Goal: Task Accomplishment & Management: Manage account settings

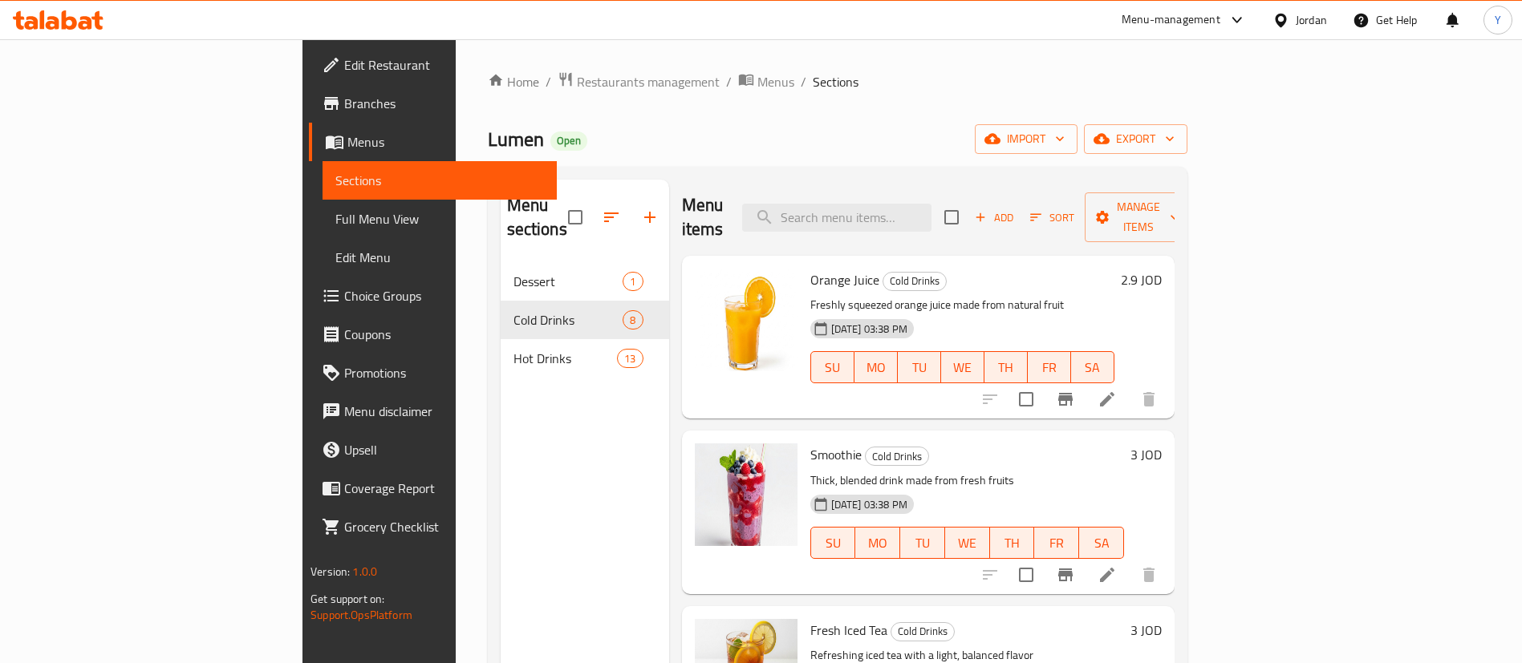
scroll to position [538, 0]
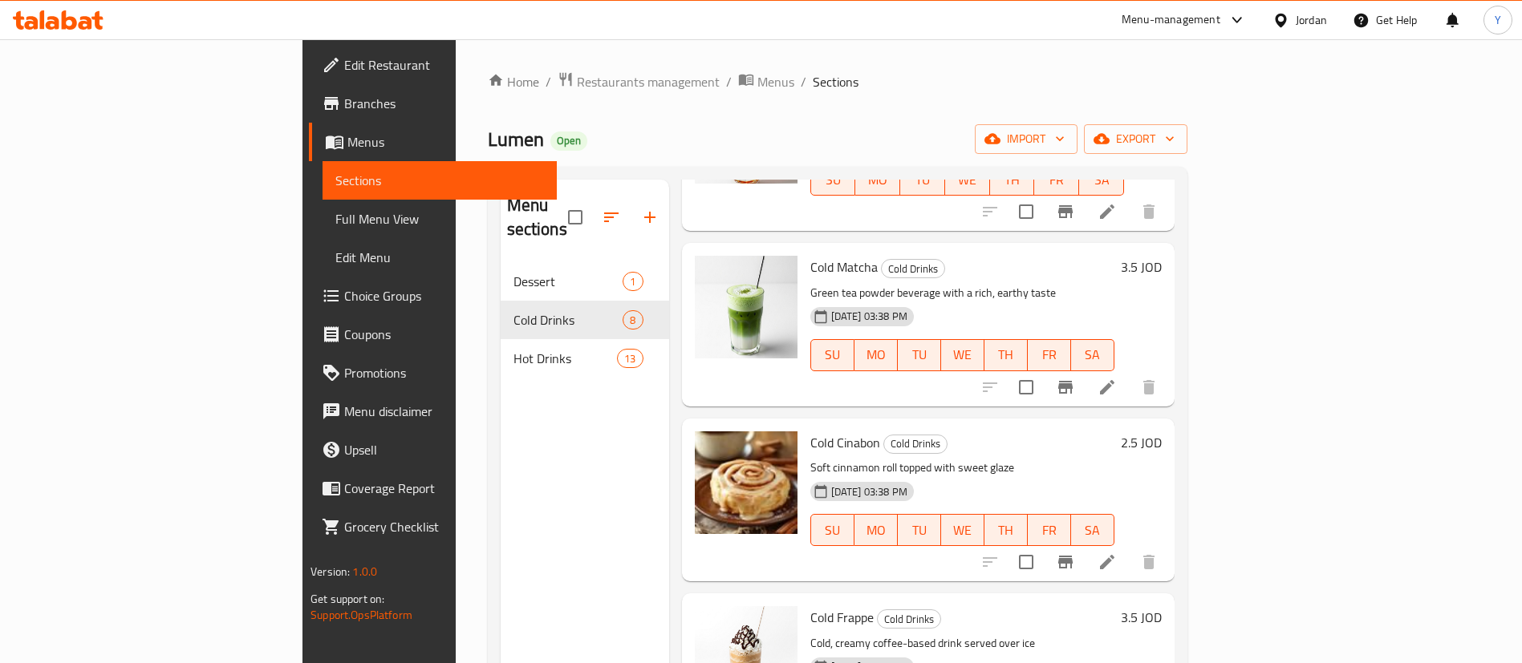
click at [87, 16] on icon at bounding box center [58, 19] width 91 height 19
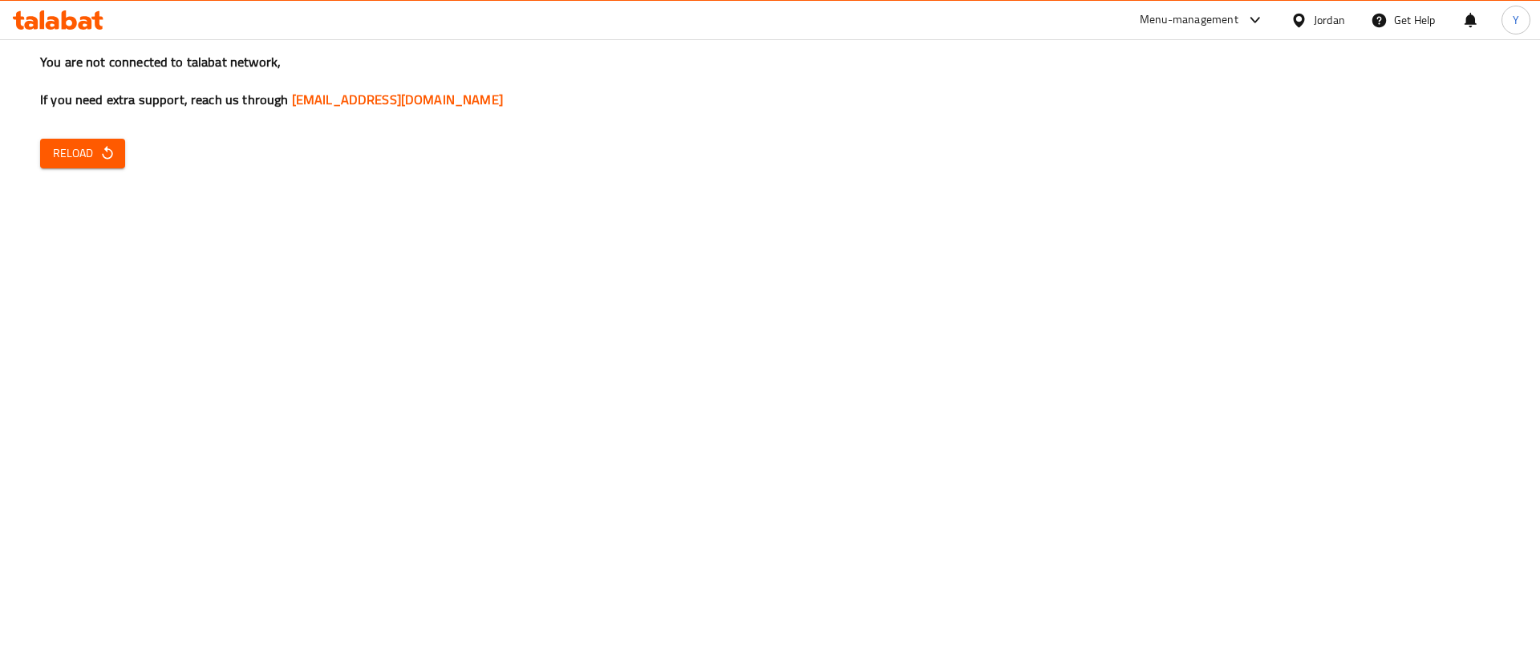
click at [105, 159] on icon "button" at bounding box center [107, 153] width 10 height 14
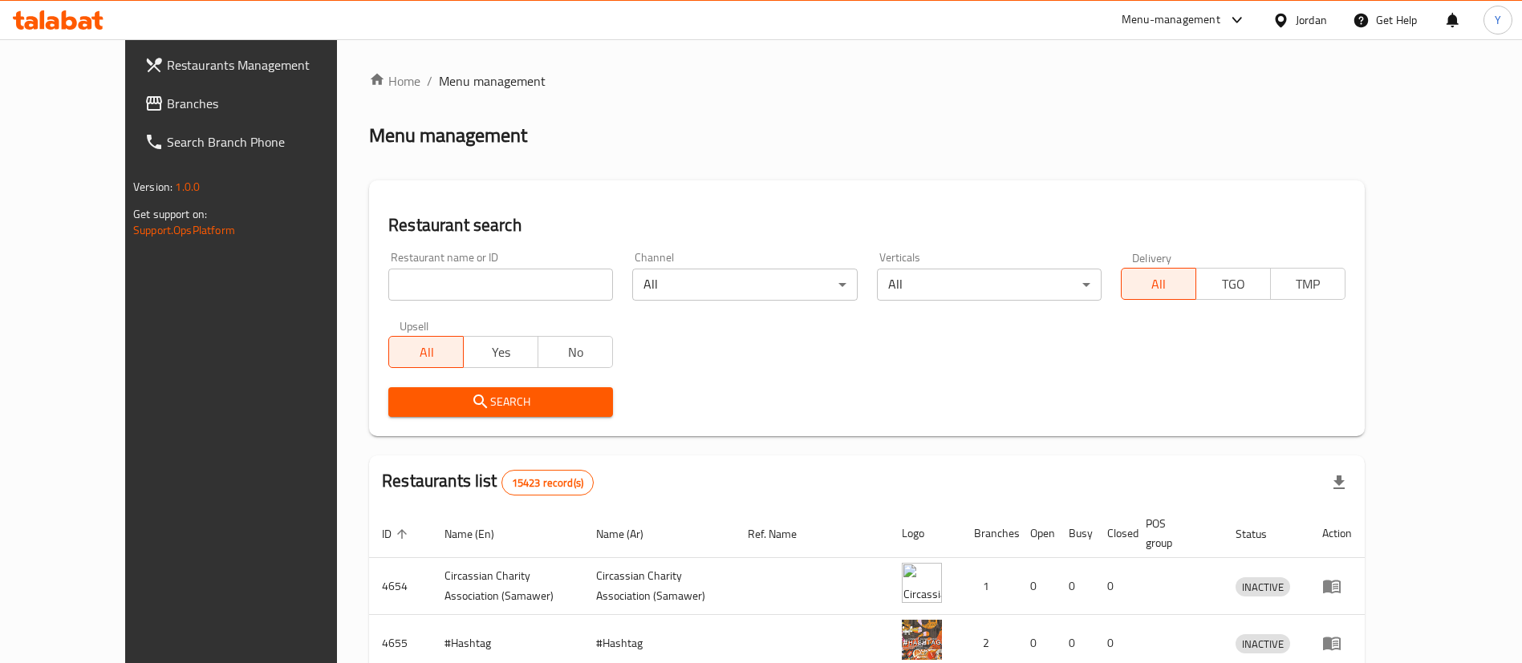
click at [132, 83] on link "Restaurants Management" at bounding box center [256, 65] width 248 height 39
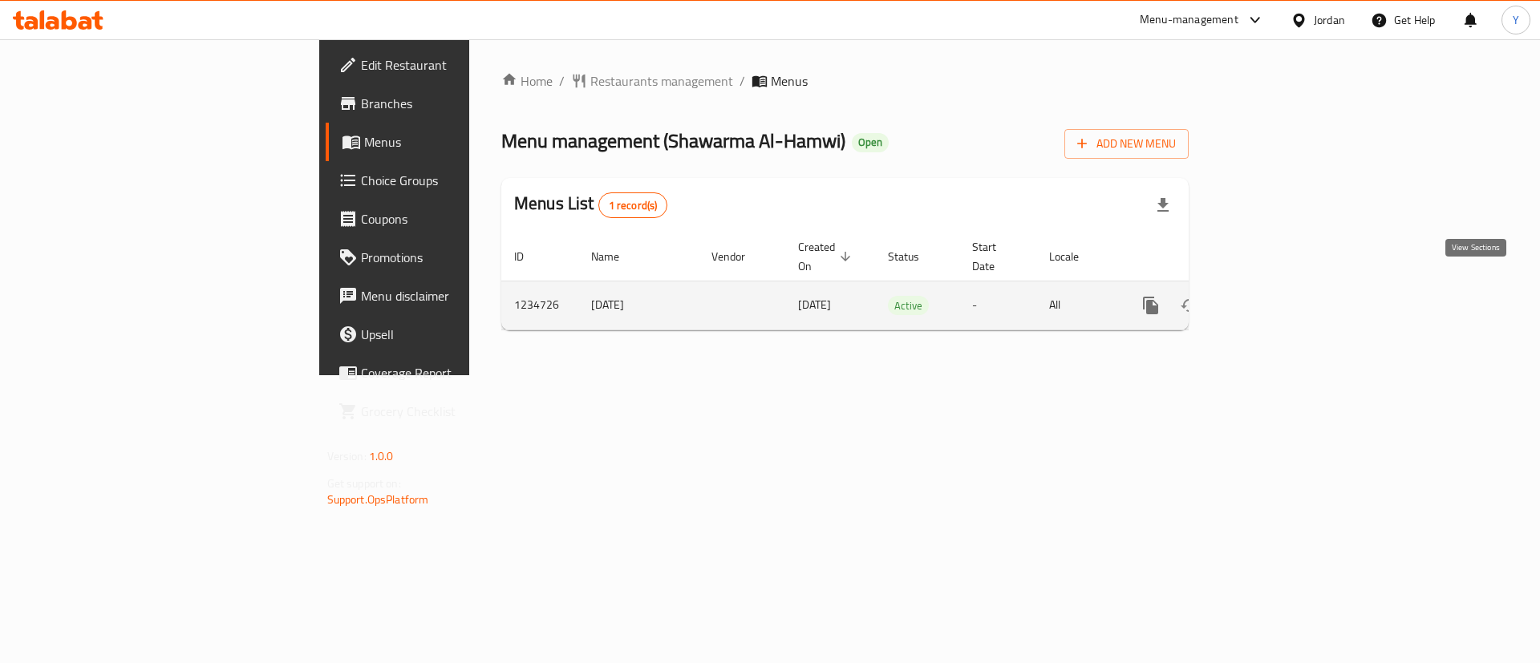
click at [1276, 296] on icon "enhanced table" at bounding box center [1266, 305] width 19 height 19
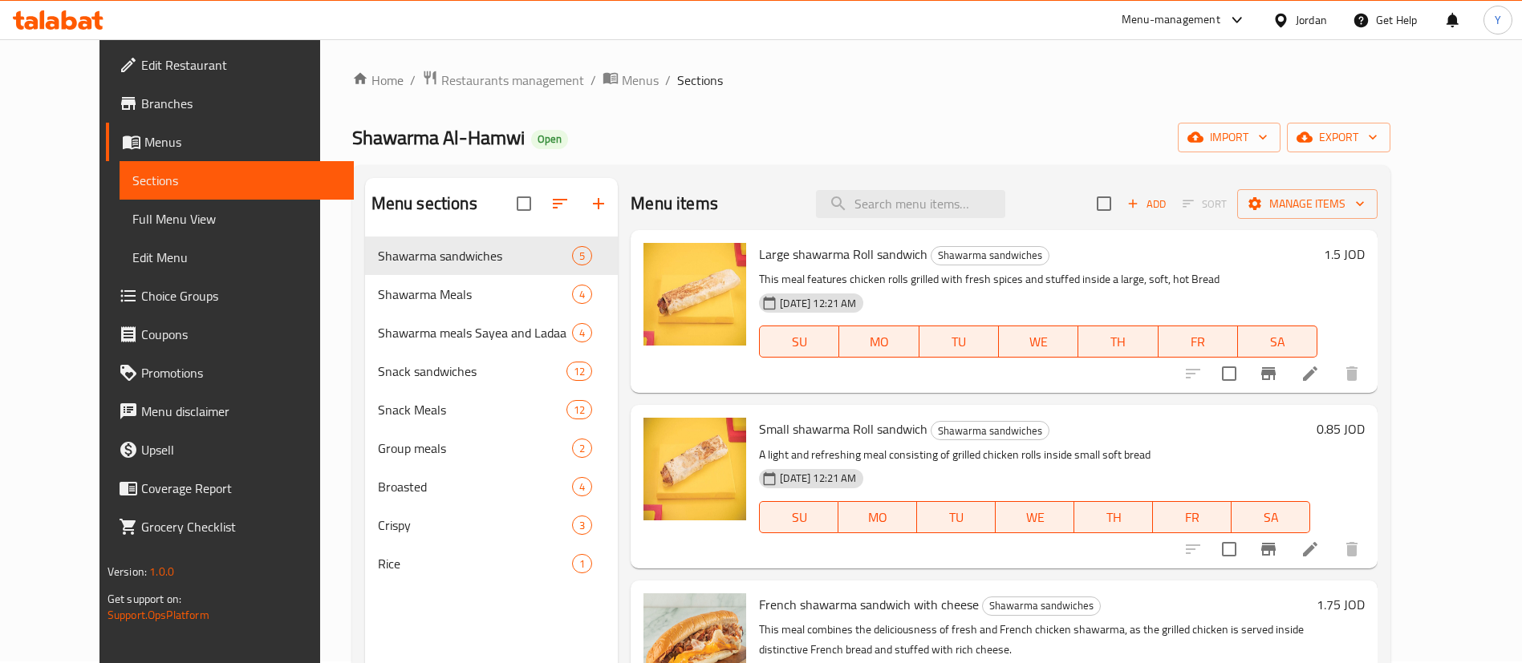
scroll to position [225, 0]
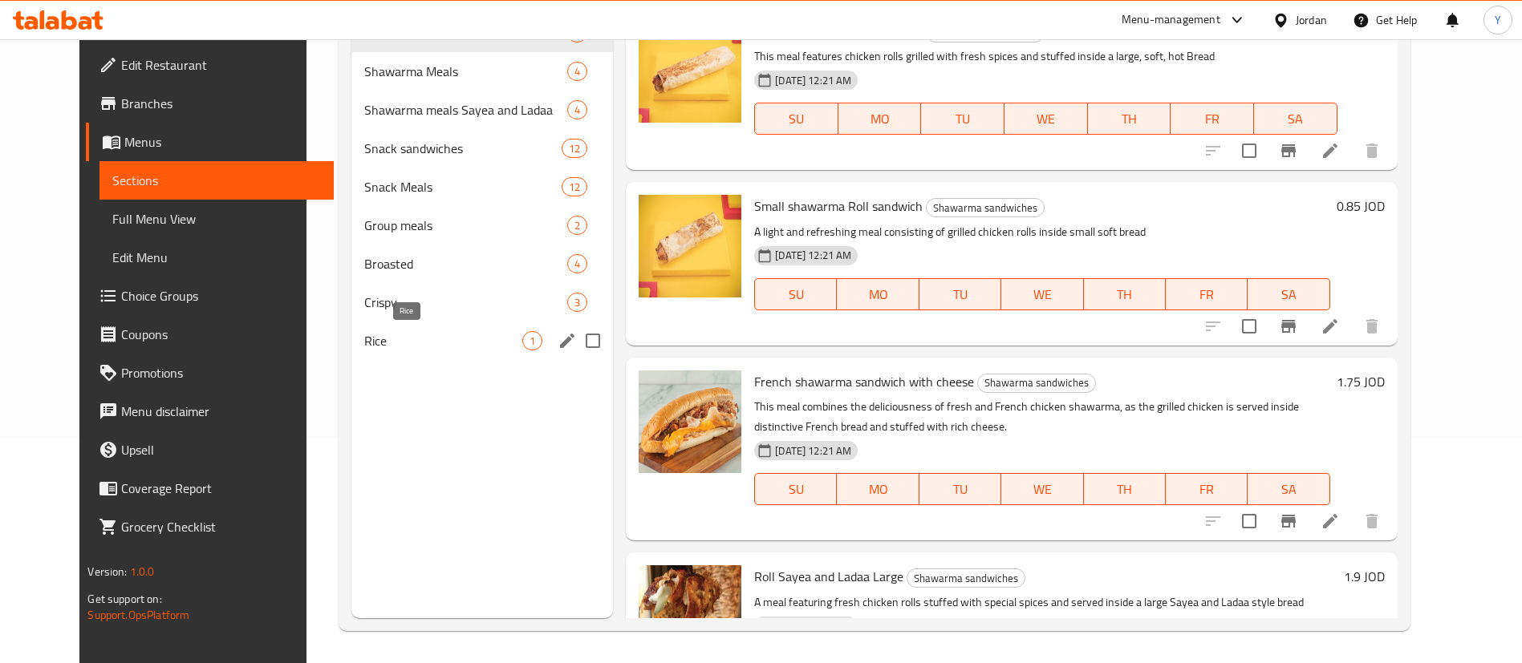
click at [364, 342] on span "Rice" at bounding box center [443, 340] width 158 height 19
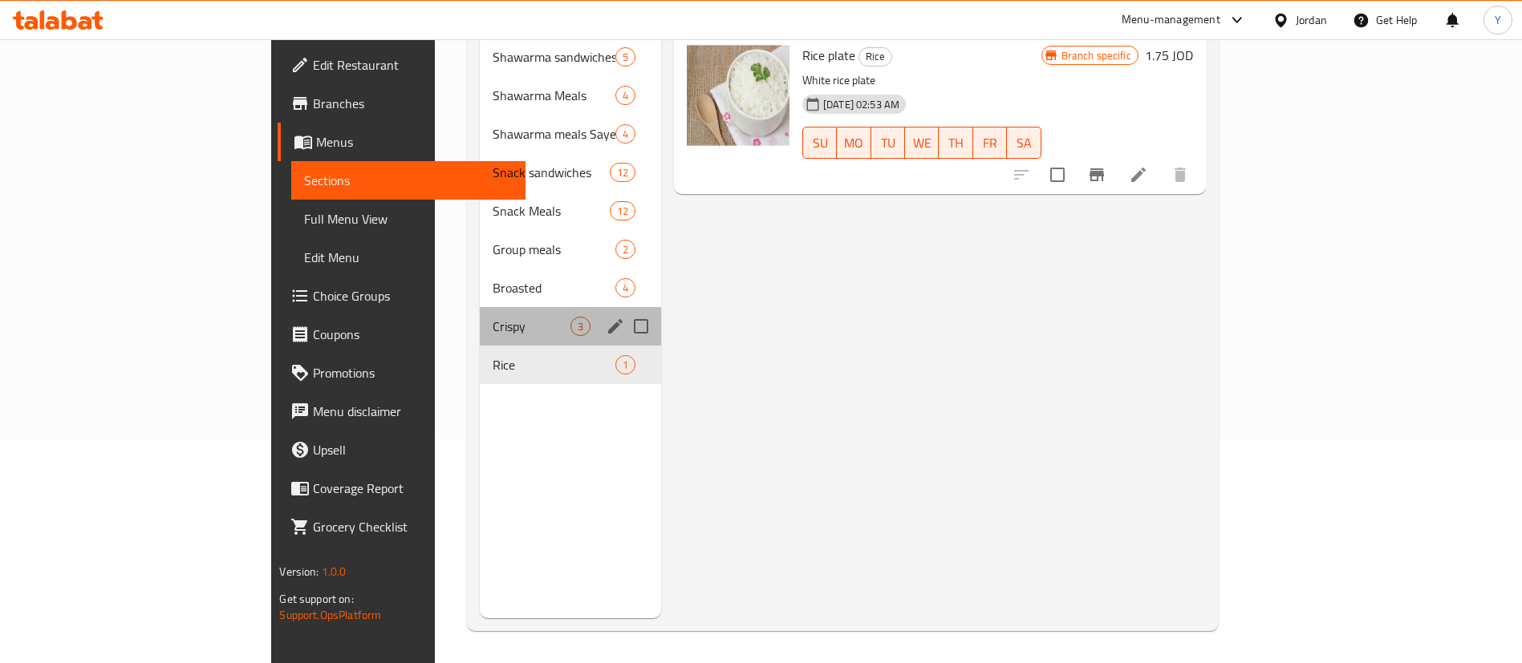
drag, startPoint x: 359, startPoint y: 312, endPoint x: 502, endPoint y: 289, distance: 145.5
click at [480, 312] on div "Crispy 3" at bounding box center [570, 326] width 181 height 39
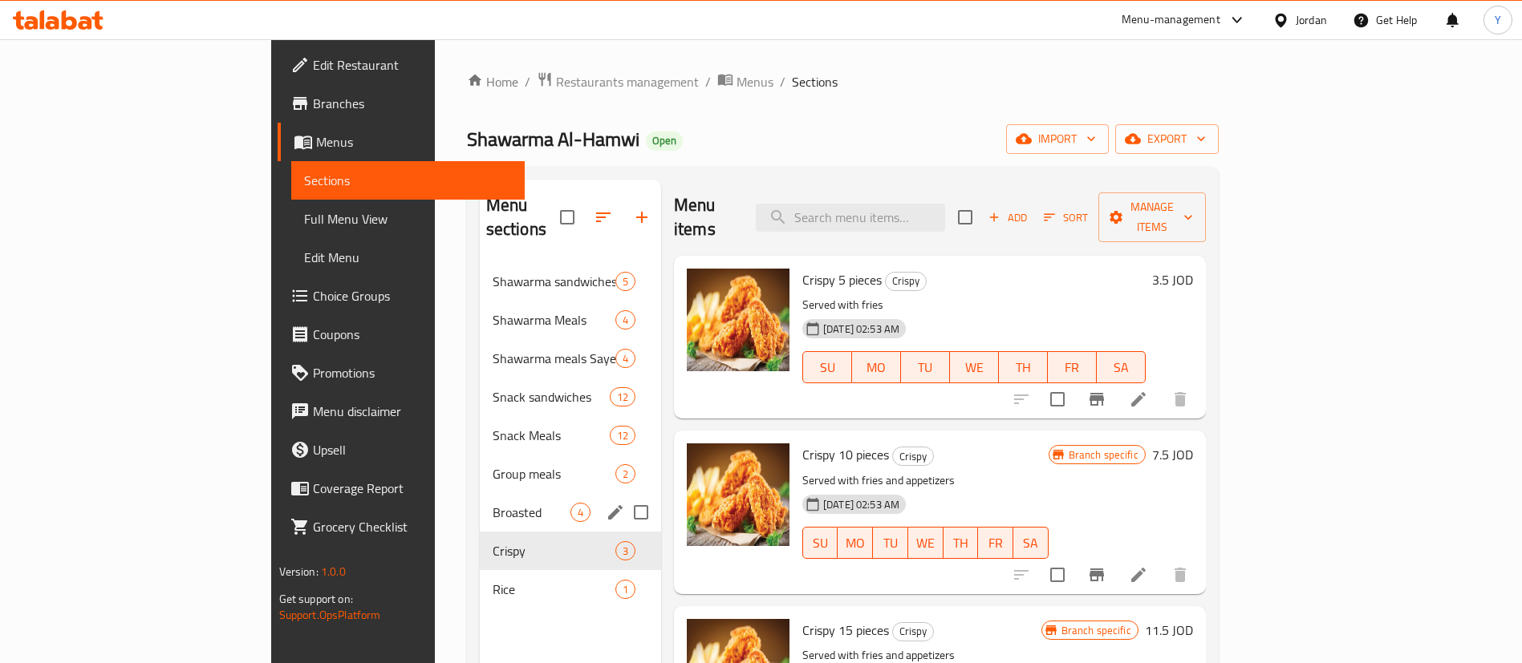
click at [493, 503] on span "Broasted" at bounding box center [532, 512] width 78 height 19
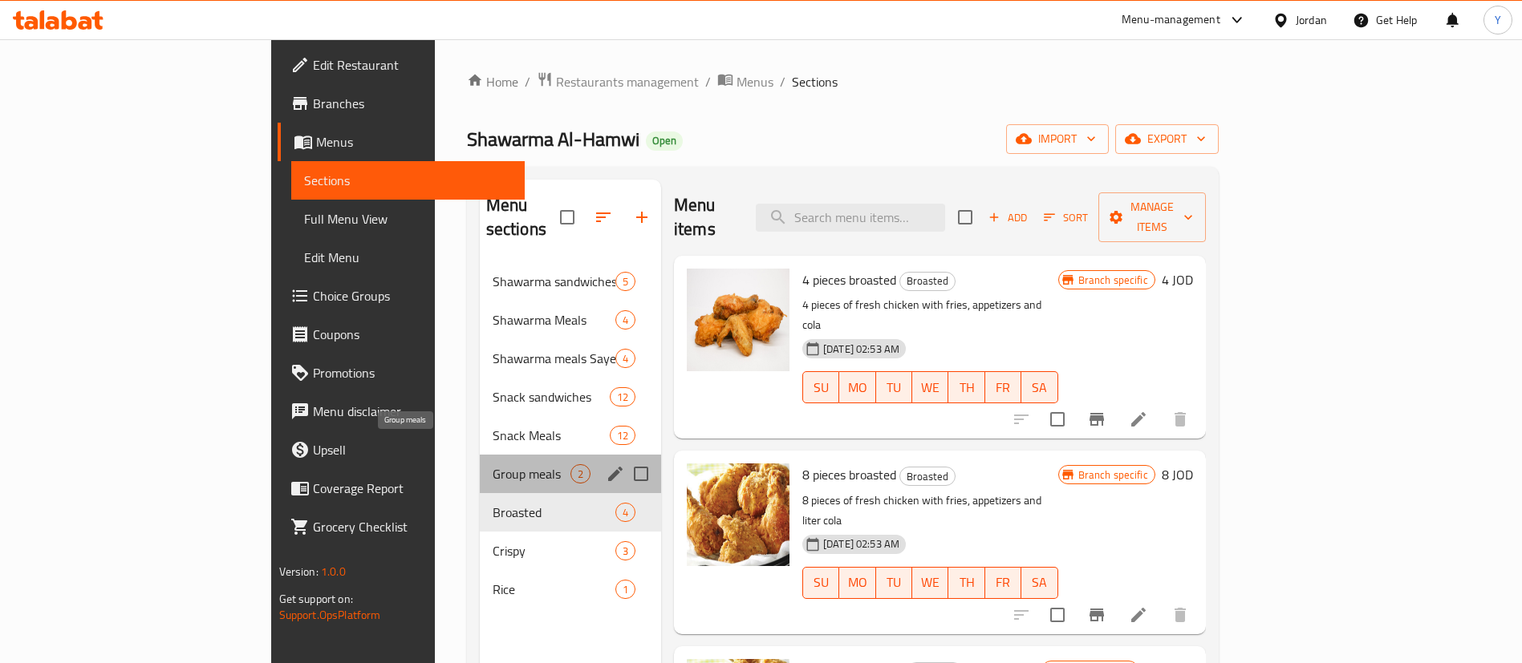
drag, startPoint x: 399, startPoint y: 446, endPoint x: 499, endPoint y: 429, distance: 100.9
click at [493, 464] on span "Group meals" at bounding box center [532, 473] width 78 height 19
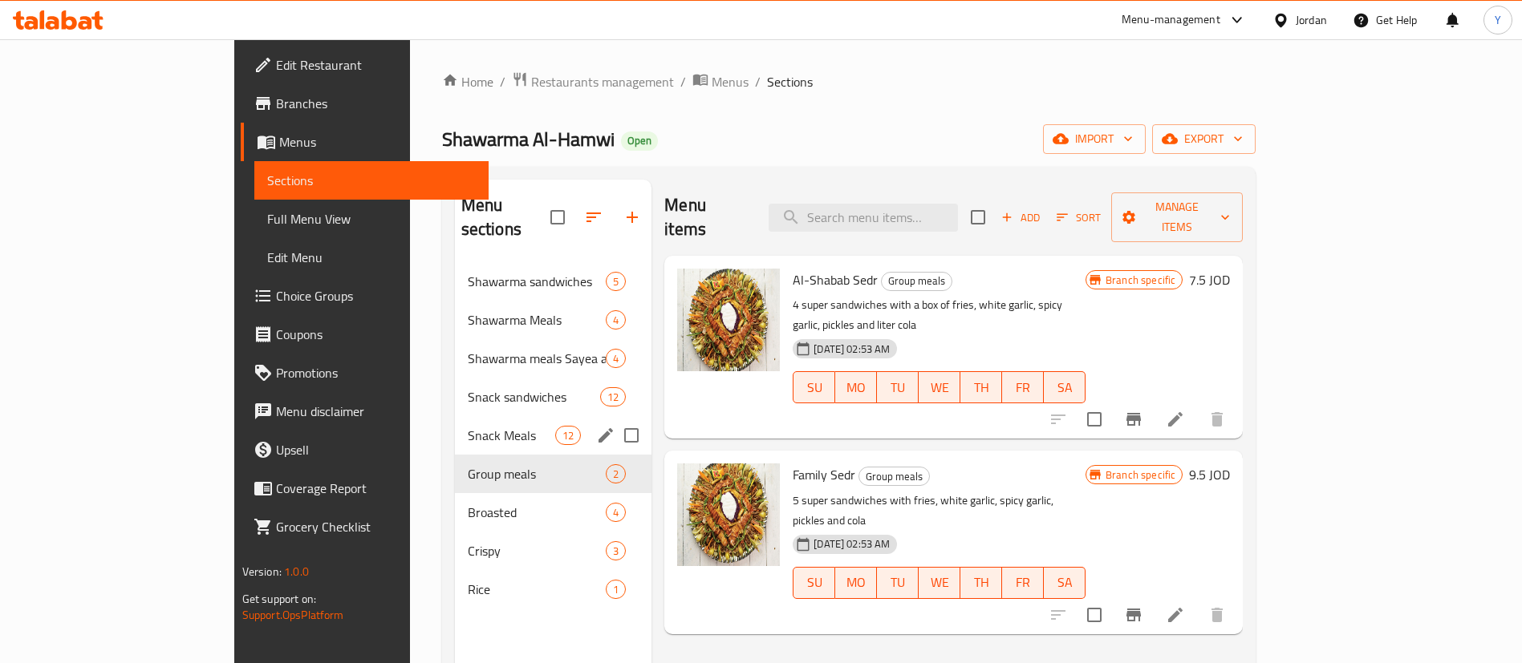
click at [468, 426] on span "Snack Meals" at bounding box center [511, 435] width 87 height 19
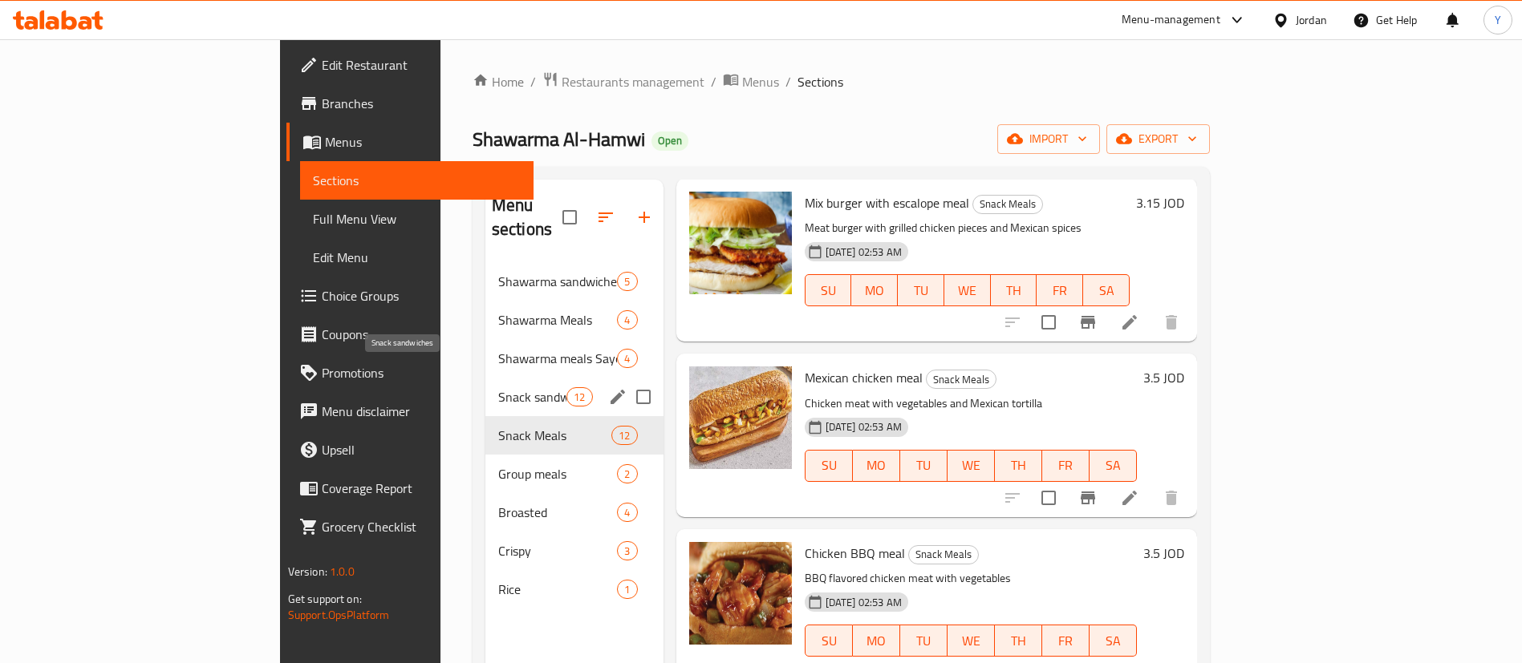
click at [498, 387] on span "Snack sandwiches" at bounding box center [532, 396] width 68 height 19
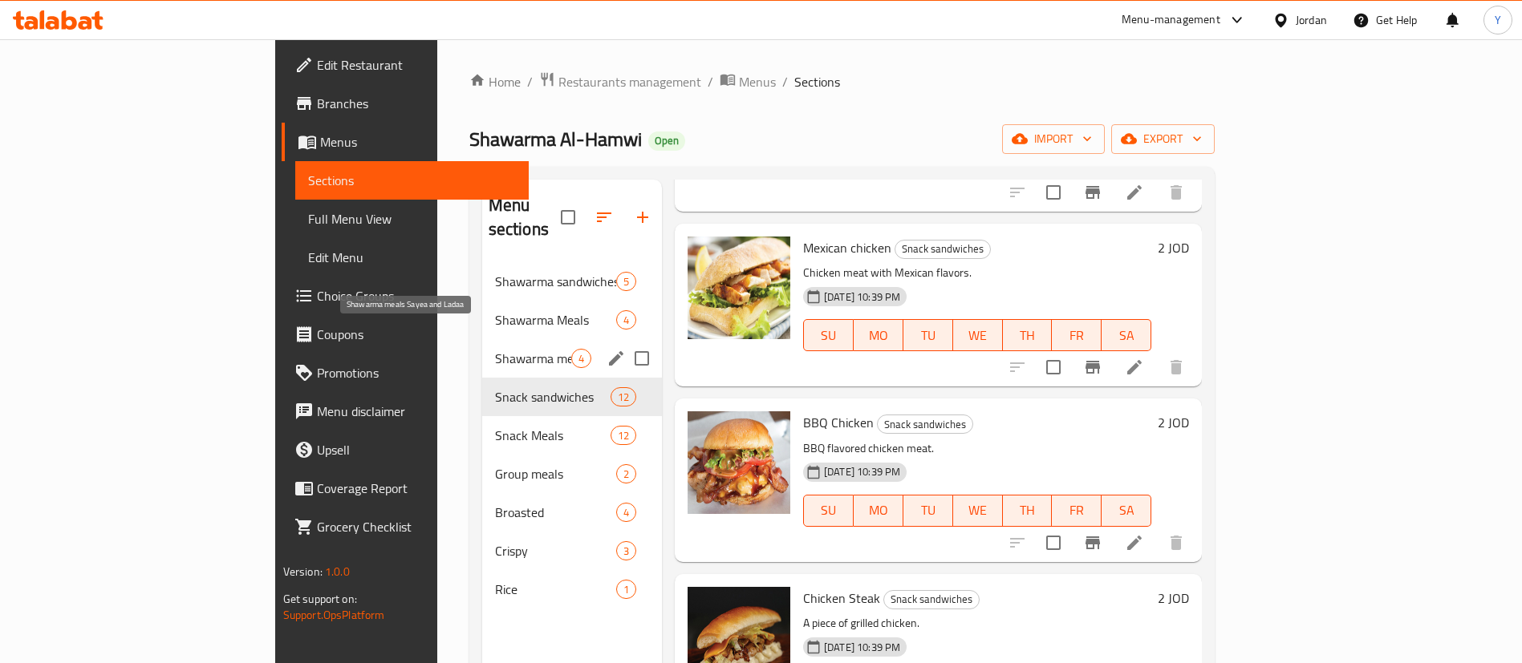
drag, startPoint x: 370, startPoint y: 340, endPoint x: 453, endPoint y: 303, distance: 91.2
click at [495, 349] on span "Shawarma meals Sayea and Ladaa" at bounding box center [533, 358] width 76 height 19
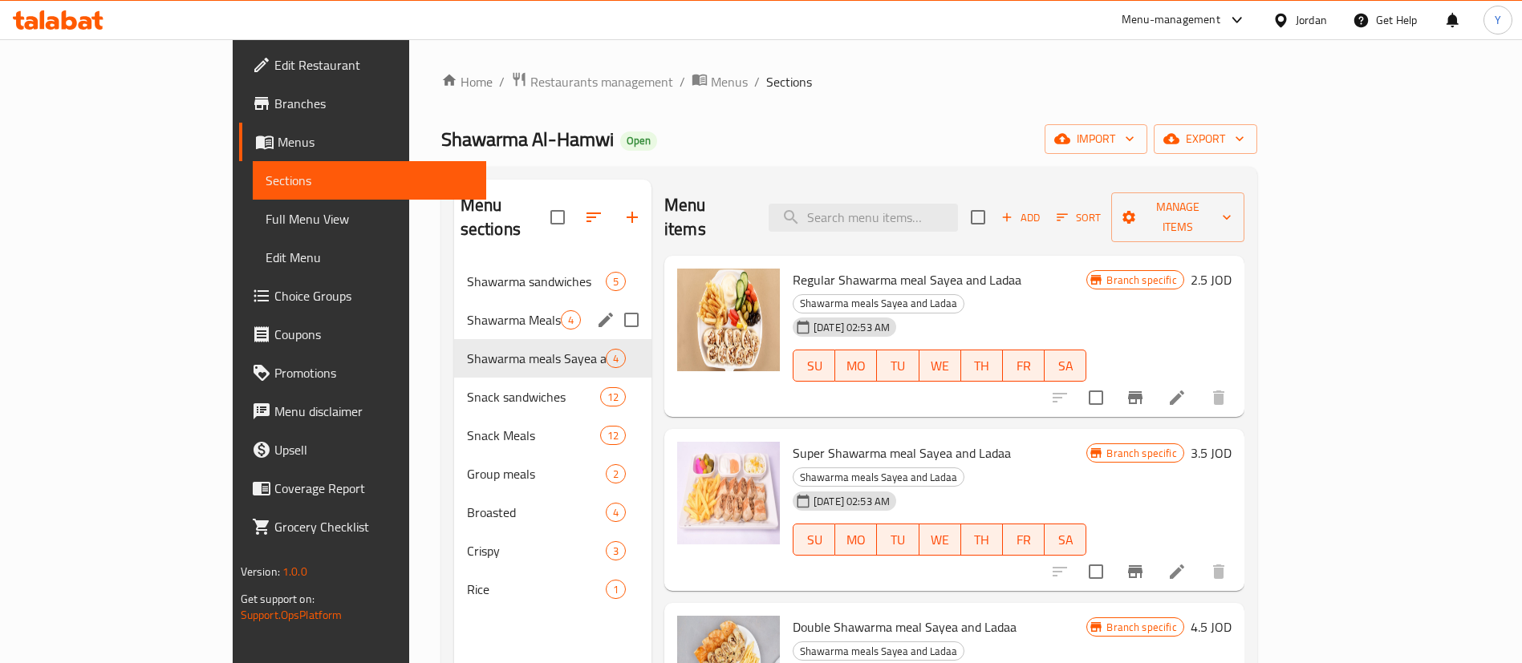
click at [454, 306] on div "Shawarma Meals 4" at bounding box center [552, 320] width 197 height 39
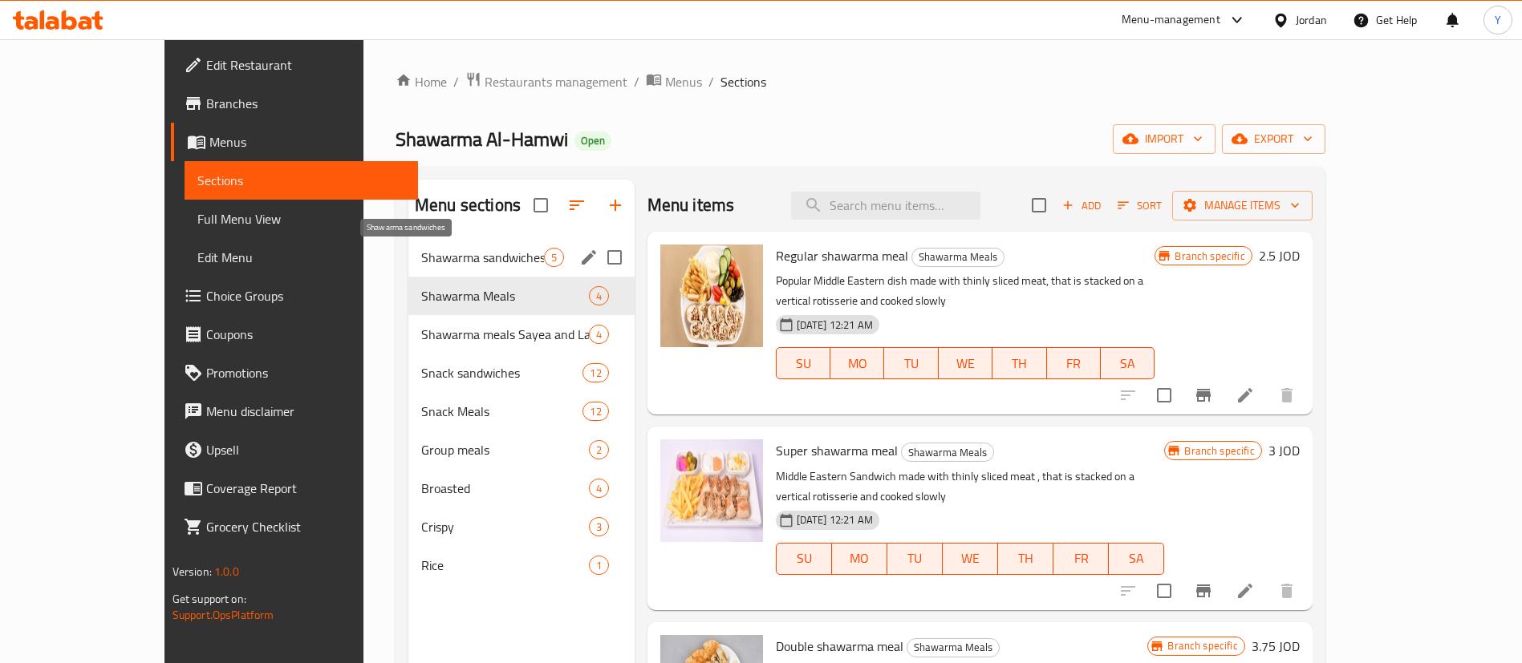
click at [439, 263] on span "Shawarma sandwiches" at bounding box center [482, 257] width 123 height 19
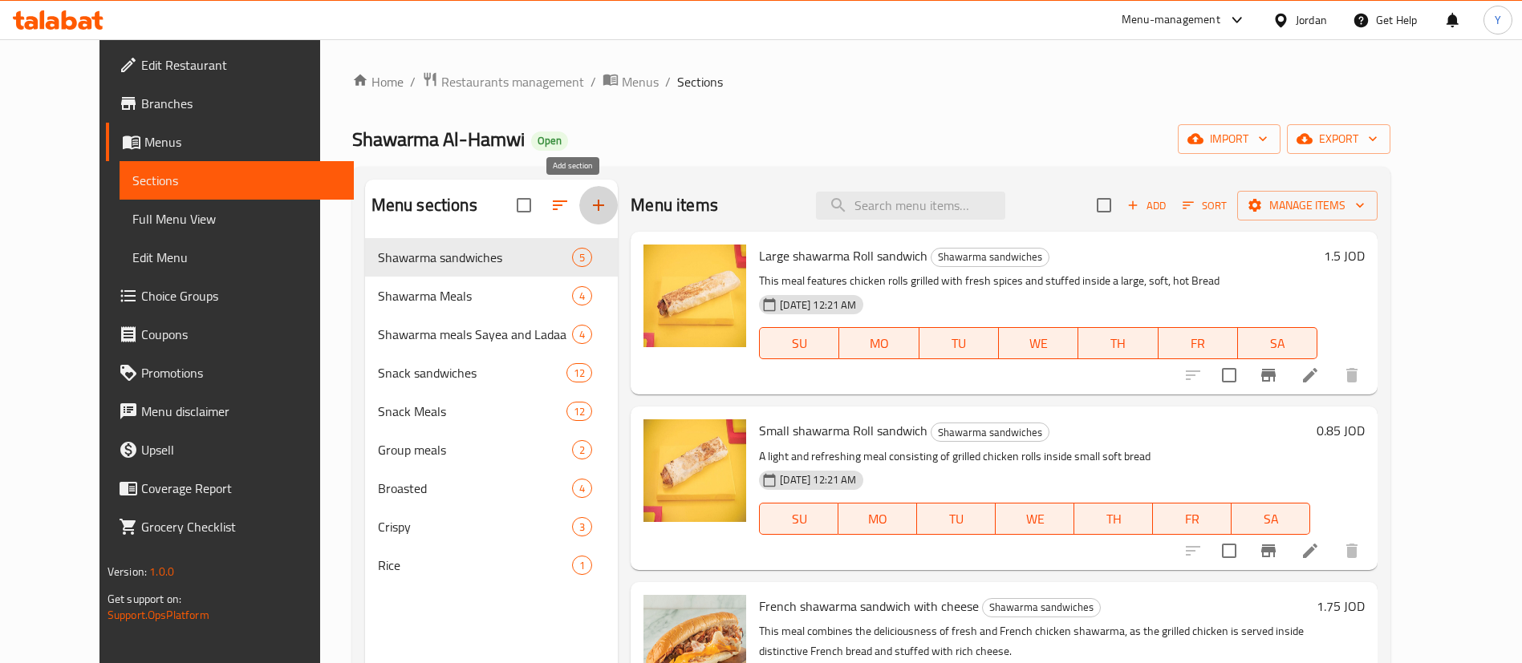
click at [593, 205] on icon "button" at bounding box center [598, 205] width 11 height 11
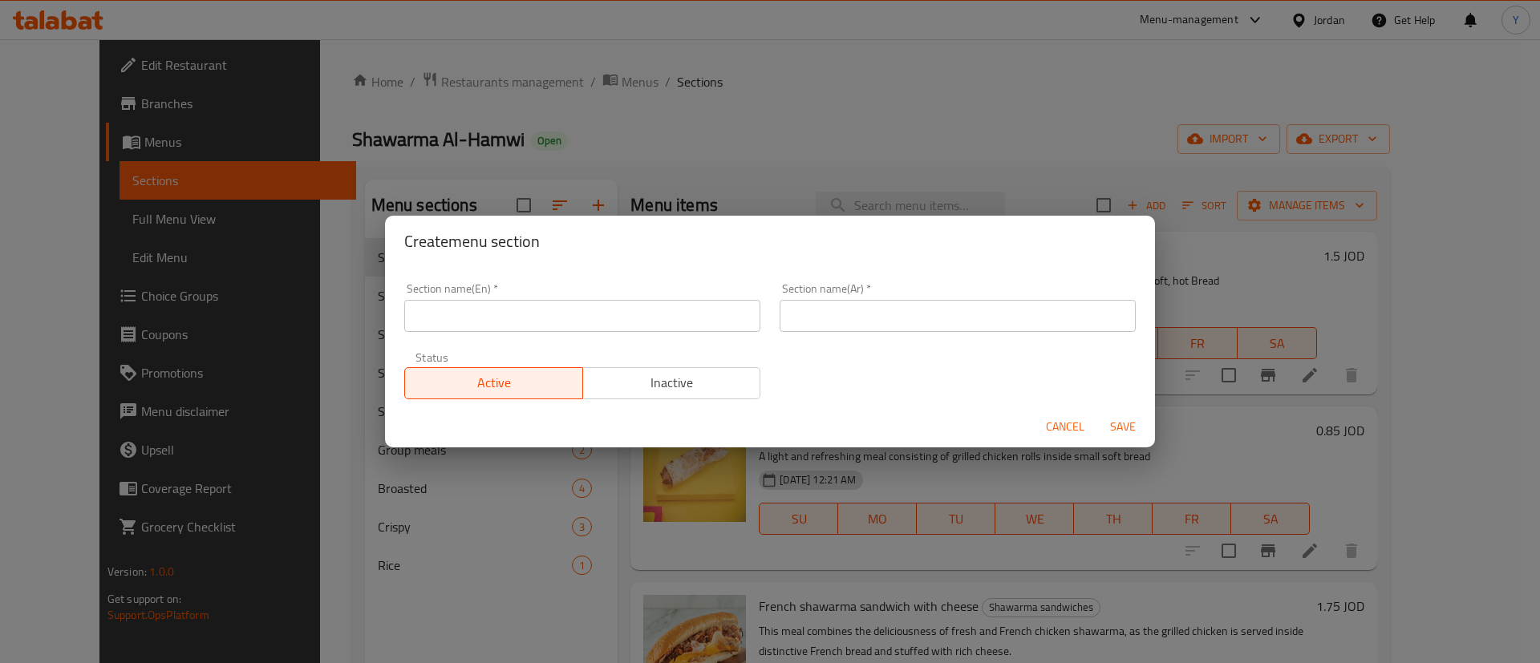
click at [457, 310] on input "text" at bounding box center [582, 316] width 356 height 32
drag, startPoint x: 485, startPoint y: 317, endPoint x: 294, endPoint y: 319, distance: 191.7
click at [293, 319] on div "Create menu section Section name(En)   * Appetizers Section name(En) * Section …" at bounding box center [770, 331] width 1540 height 663
type input "Add On's:"
click at [826, 322] on input "text" at bounding box center [958, 316] width 356 height 32
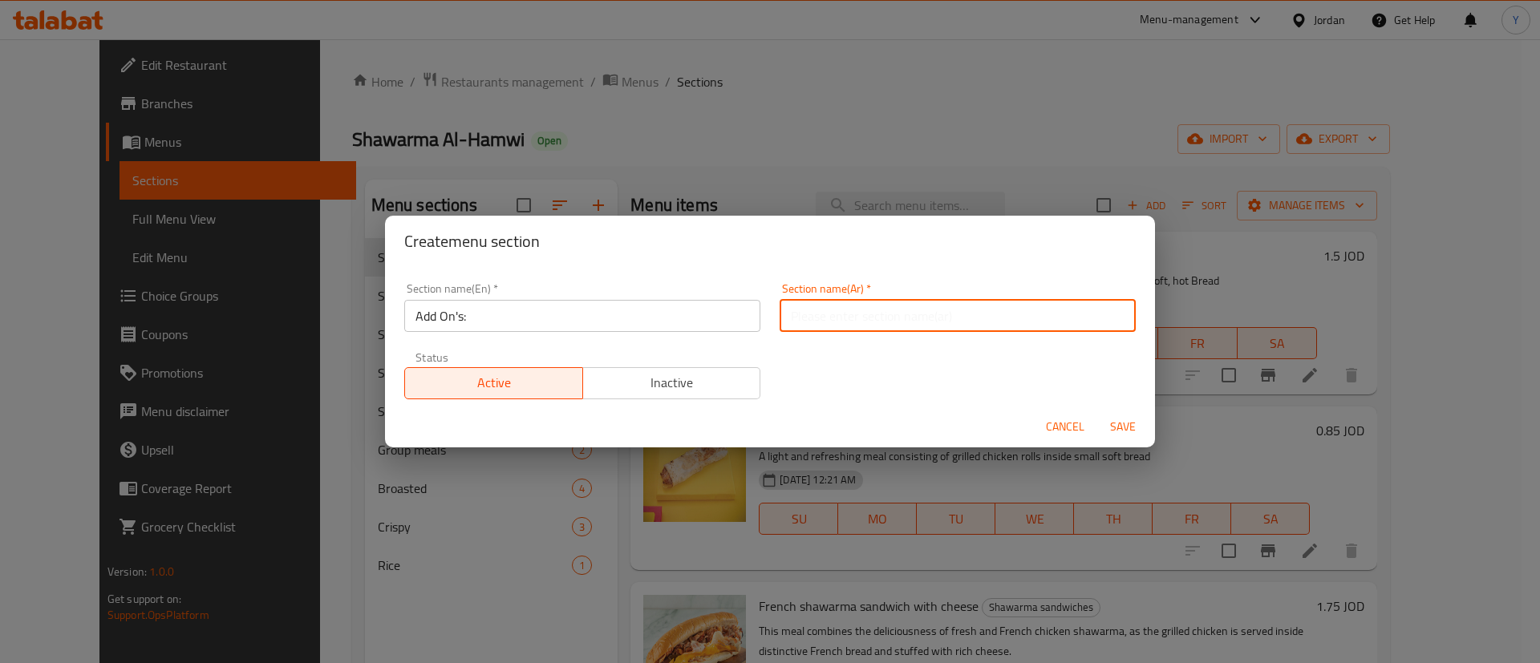
type input "الاضافات"
click at [500, 319] on input "Add On's:" at bounding box center [582, 316] width 356 height 32
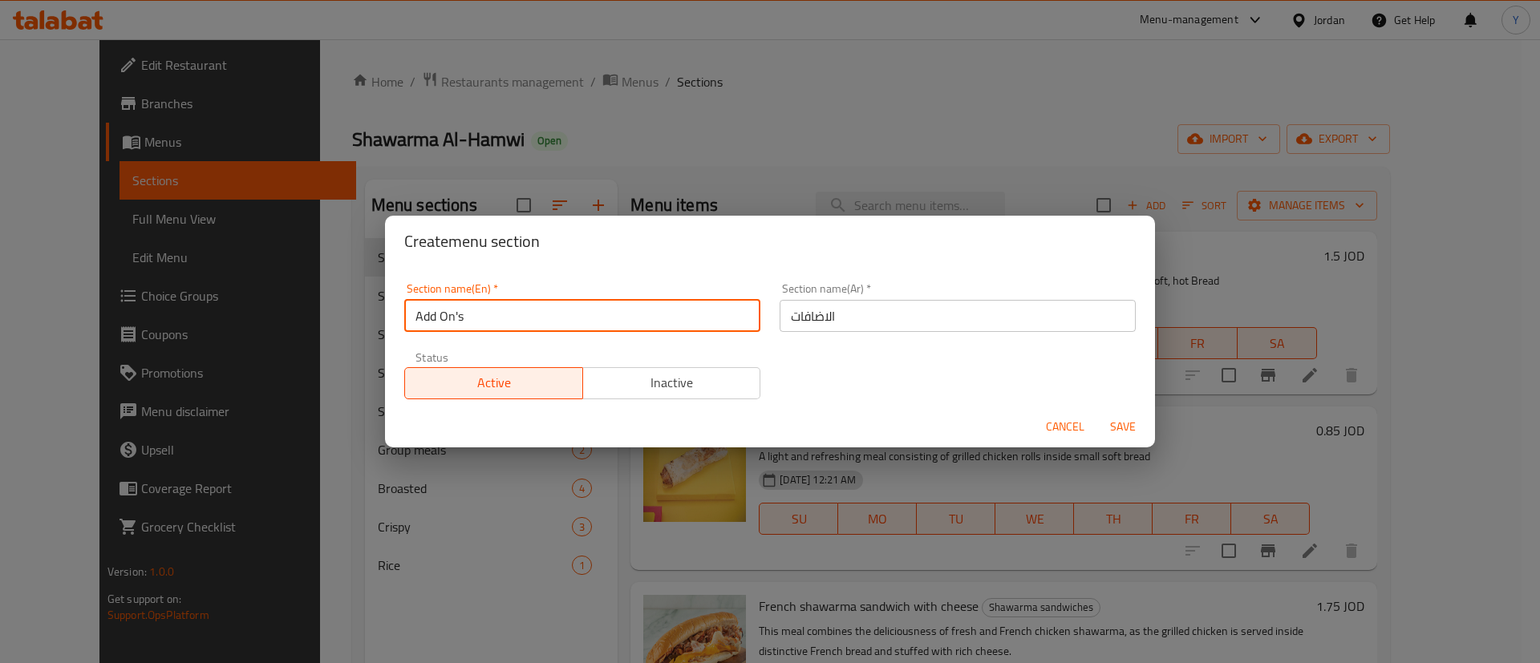
type input "Add On's"
click at [858, 381] on div "Section name(En)   * Add On's Section name(En) * Section name(Ar)   * الاضافات …" at bounding box center [770, 342] width 751 height 136
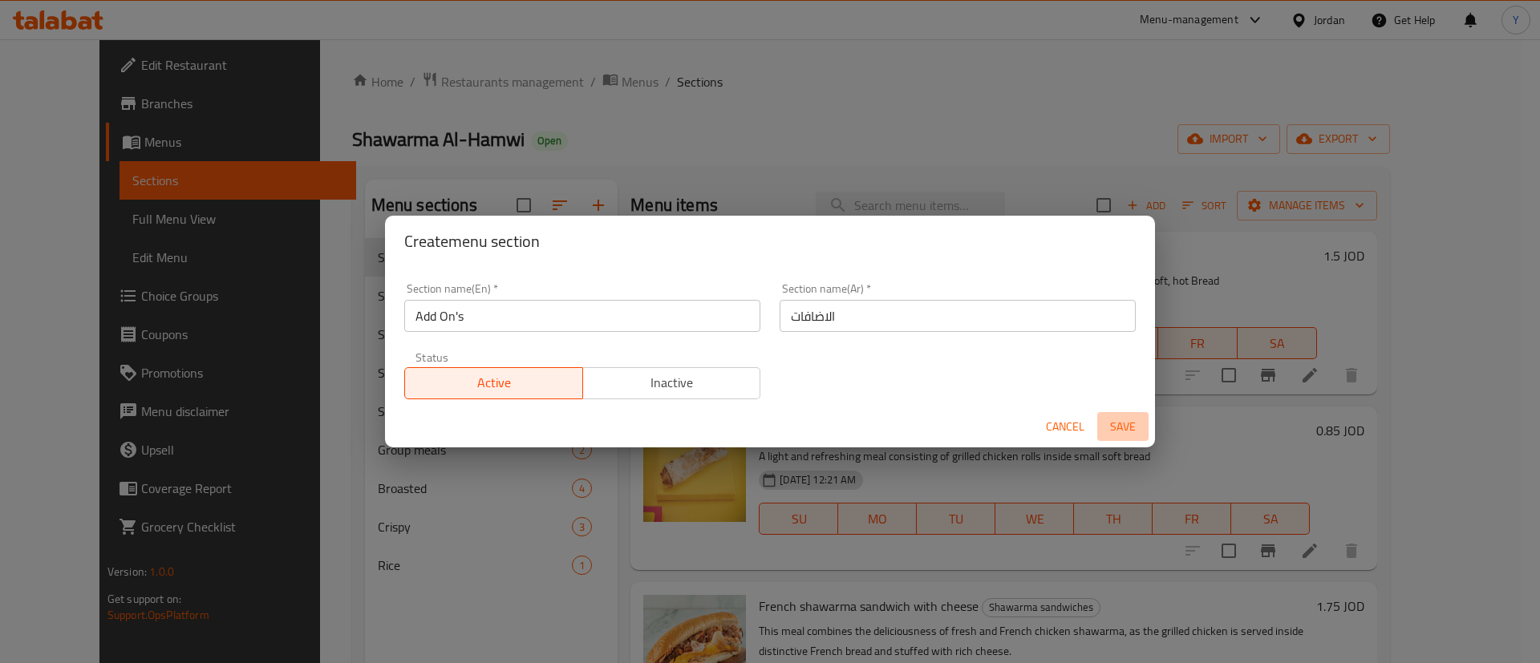
click at [1109, 425] on span "Save" at bounding box center [1123, 427] width 39 height 20
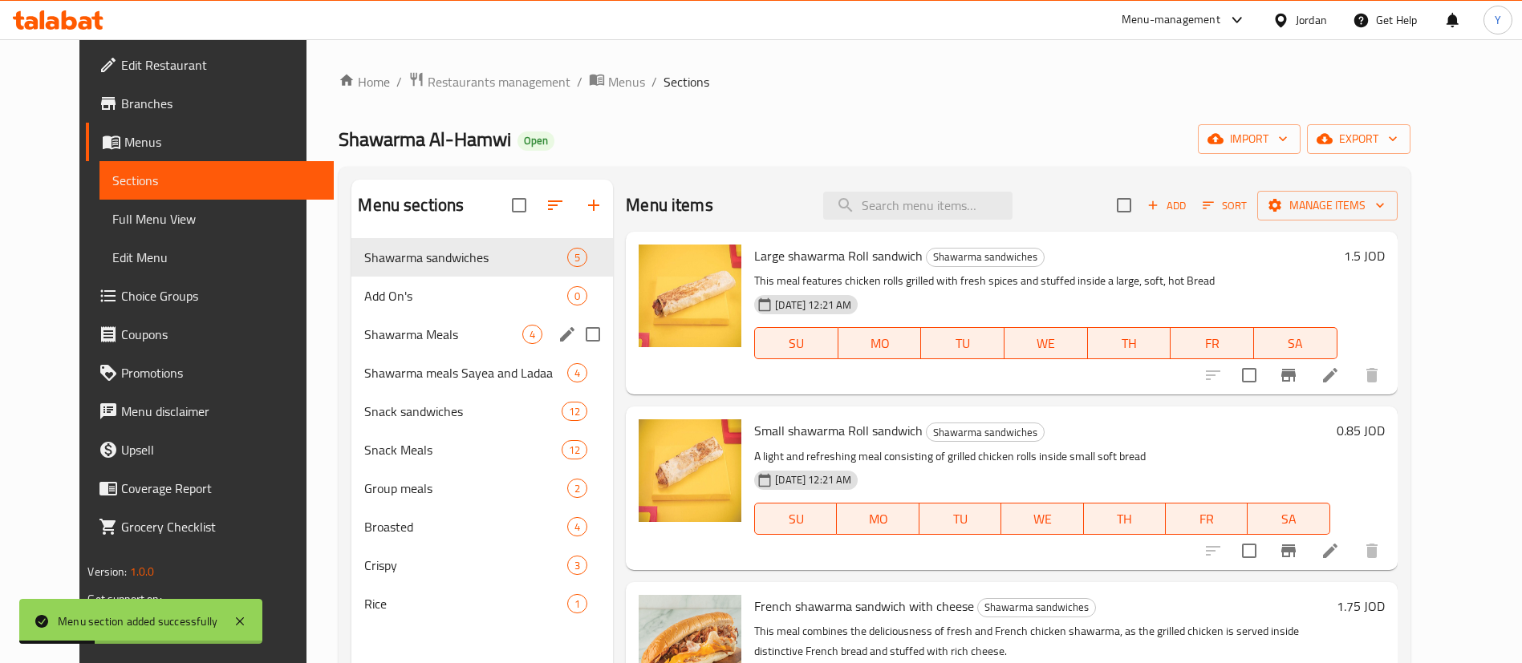
click at [425, 308] on div "Add On's 0" at bounding box center [482, 296] width 262 height 39
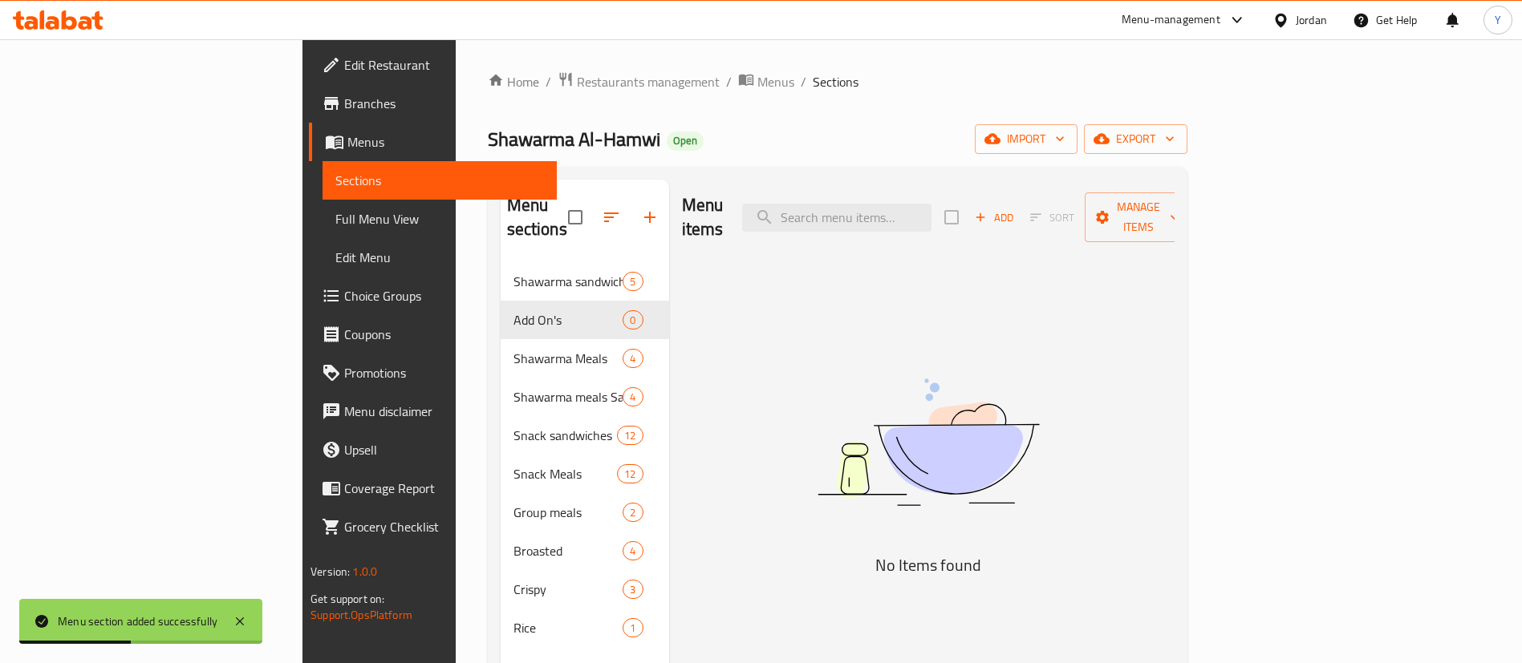
click at [987, 210] on icon "button" at bounding box center [980, 217] width 14 height 14
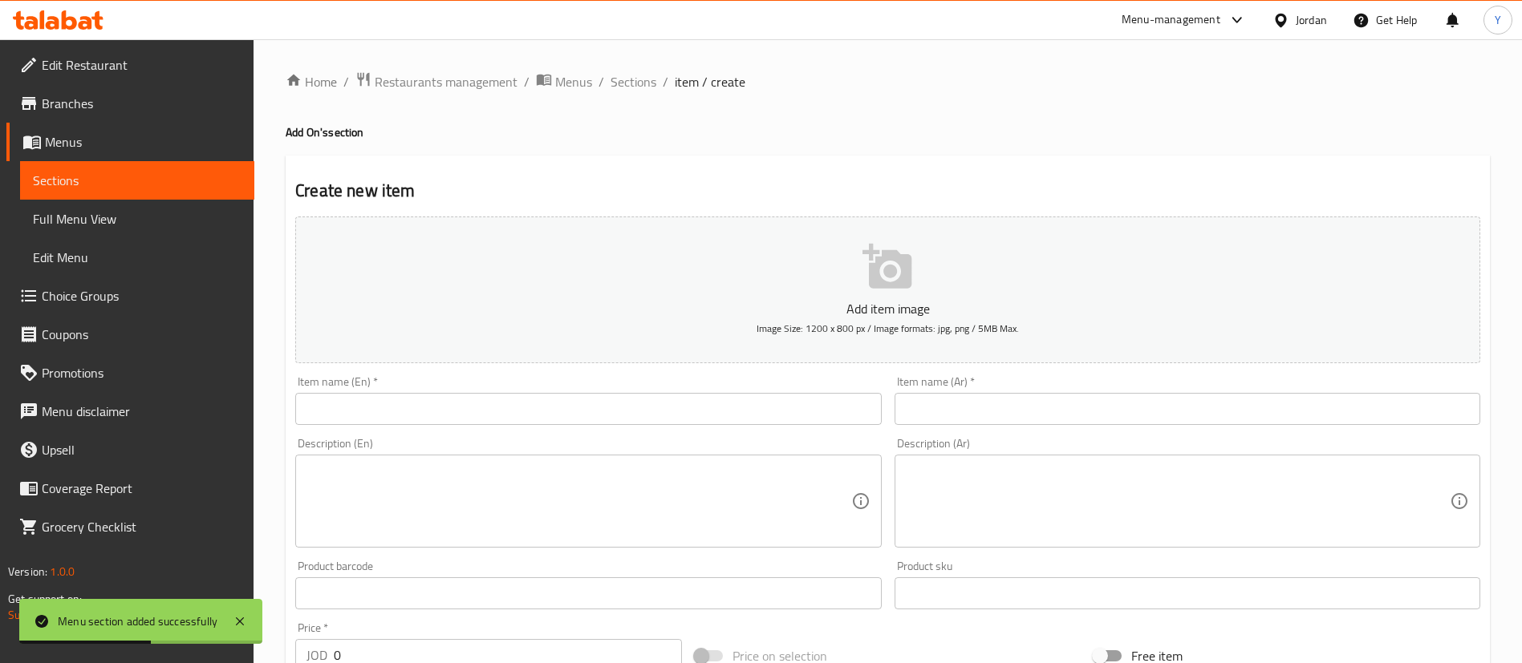
click at [505, 414] on input "text" at bounding box center [588, 409] width 586 height 32
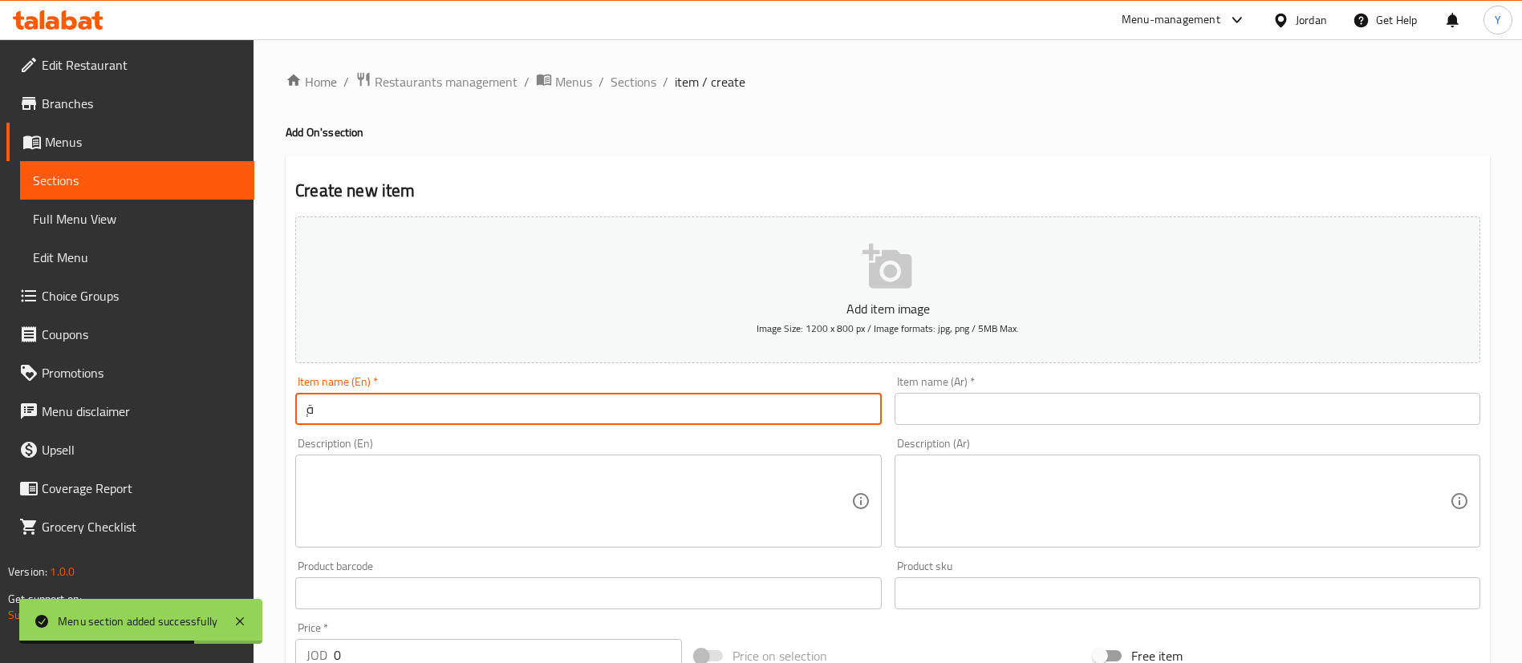
type input "ٍ"
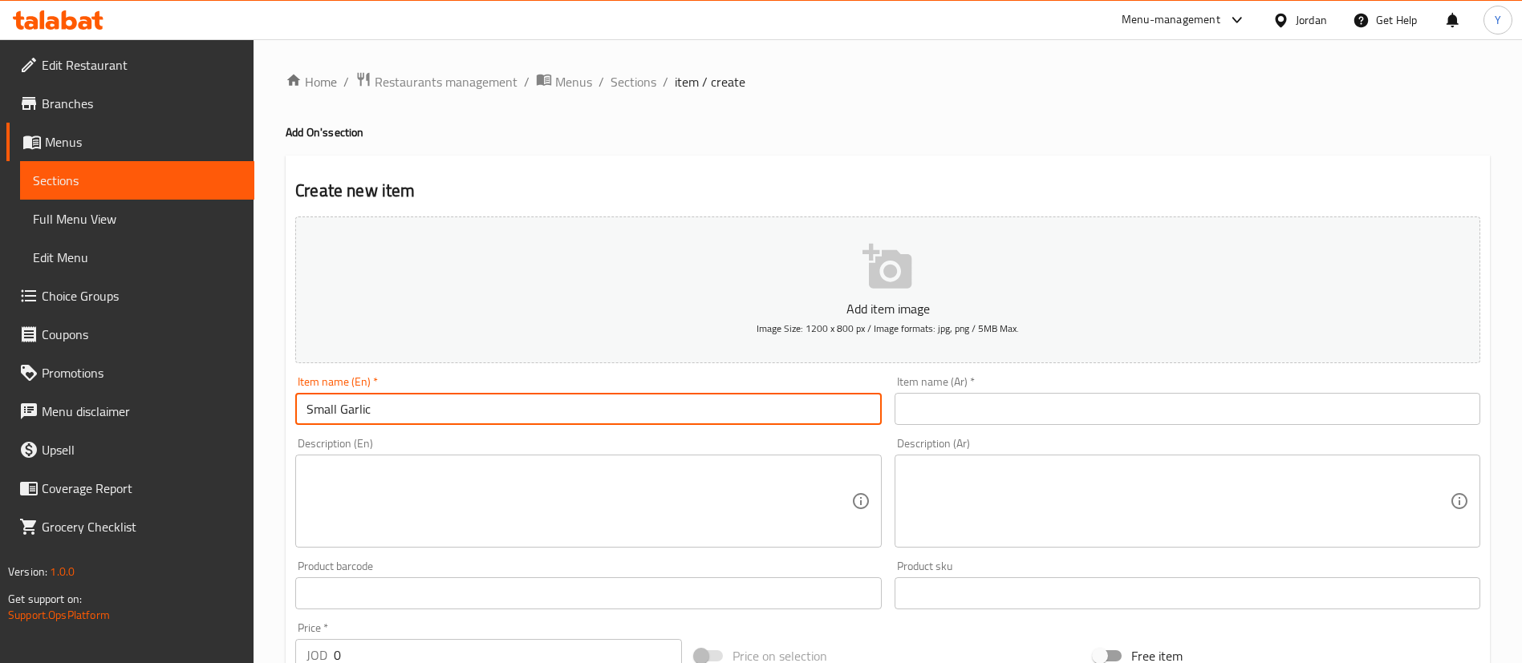
type input "Small Garlic"
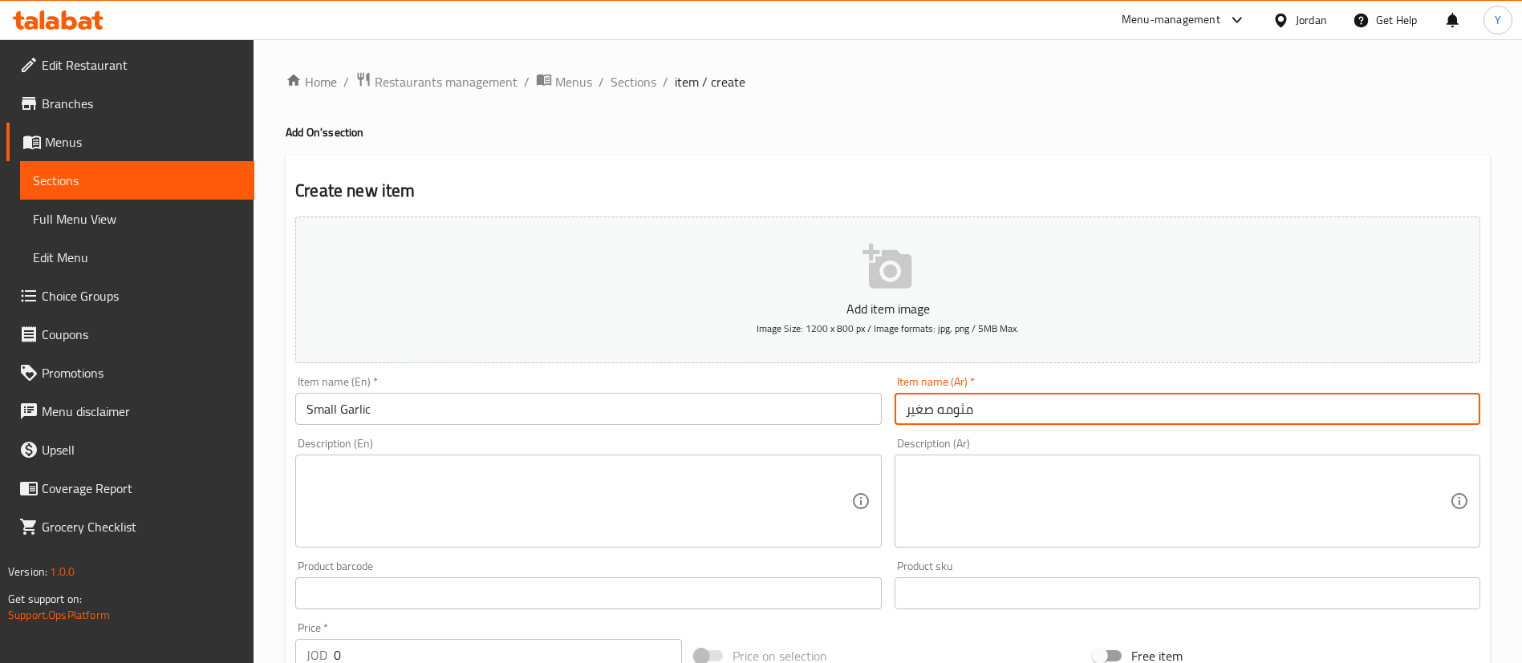
type input "مثومه صغير"
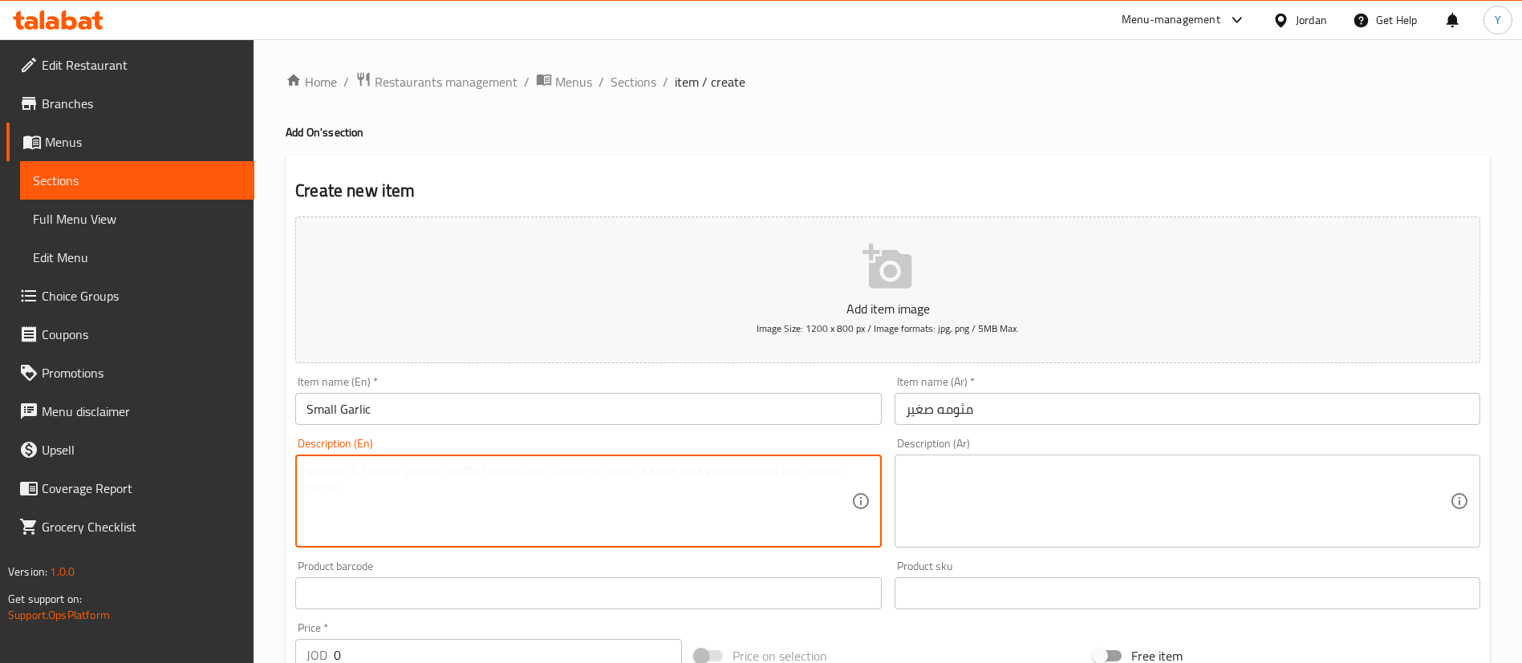
click at [594, 485] on textarea at bounding box center [578, 502] width 544 height 76
type textarea "ٍ"
type textarea "Sauce"
click at [1086, 521] on textarea at bounding box center [1178, 502] width 544 height 76
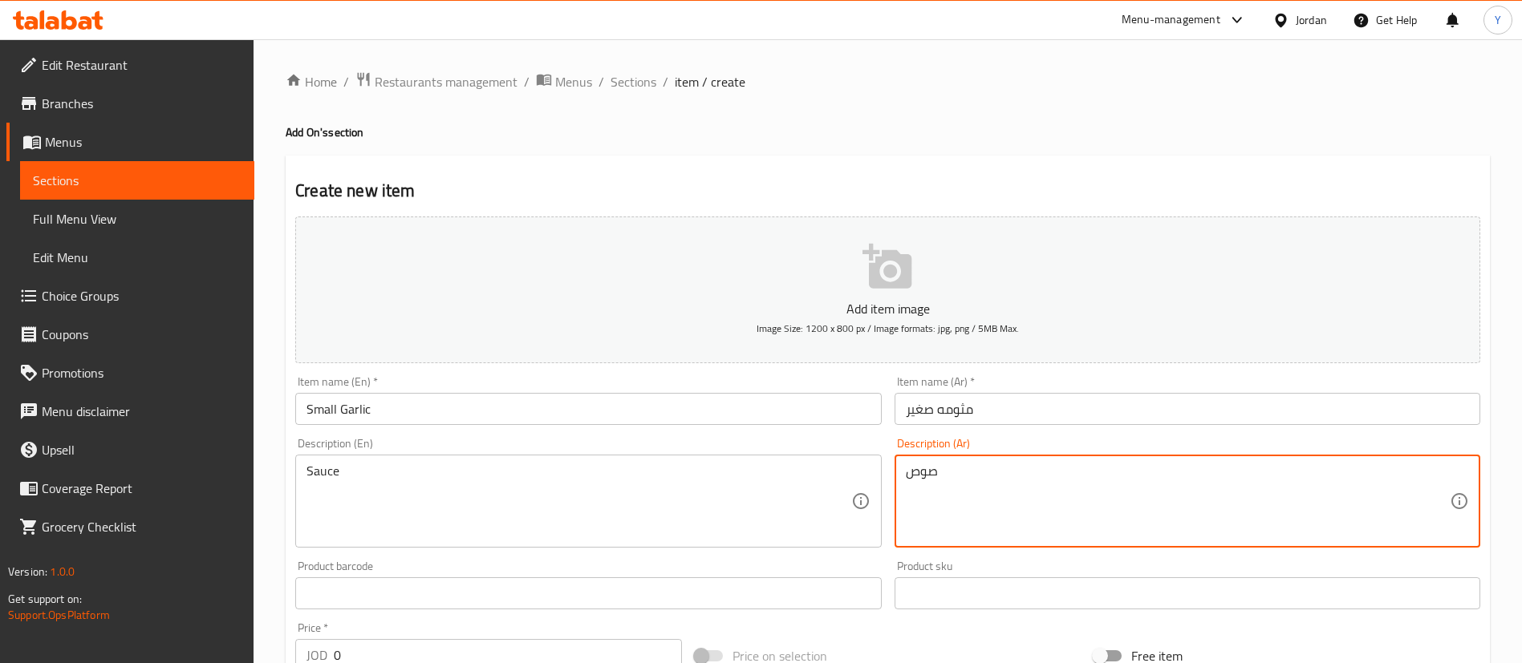
scroll to position [361, 0]
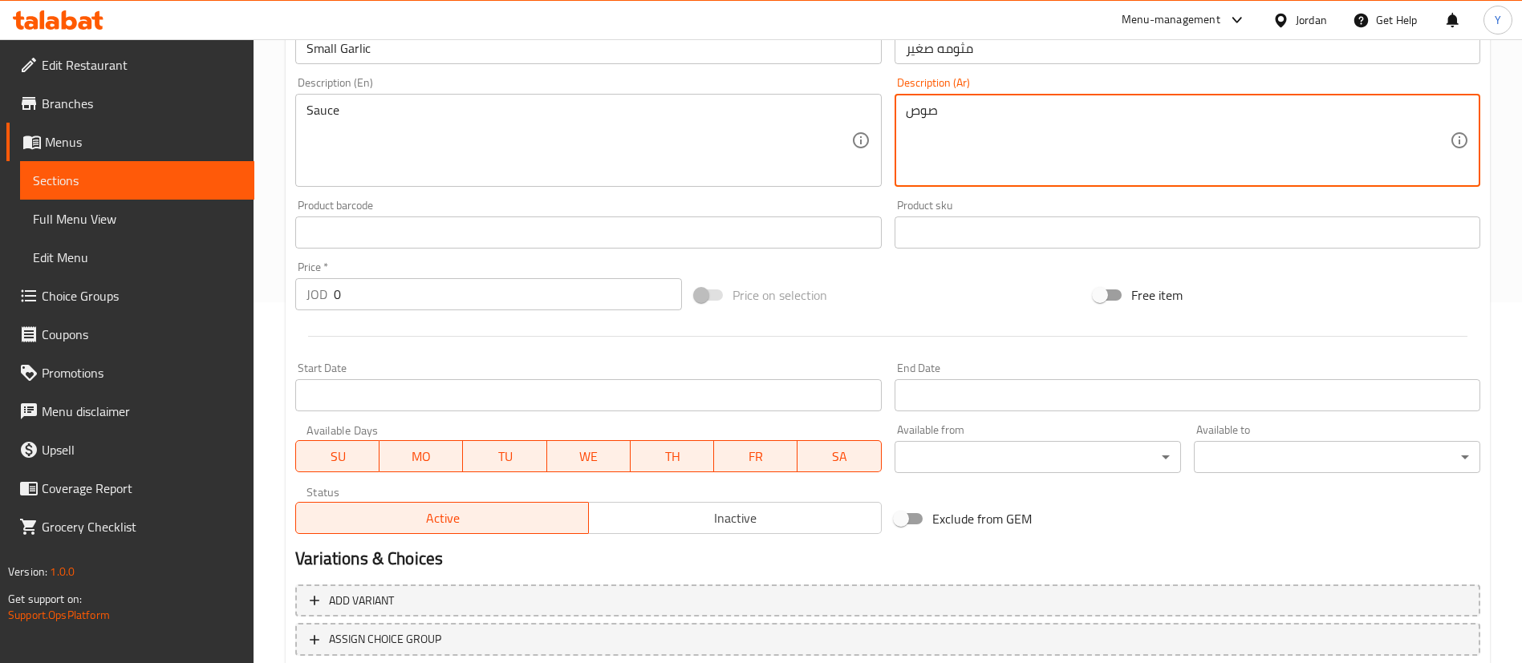
type textarea "صوص"
drag, startPoint x: 369, startPoint y: 289, endPoint x: 350, endPoint y: 297, distance: 20.9
click at [352, 295] on input "0" at bounding box center [508, 294] width 348 height 32
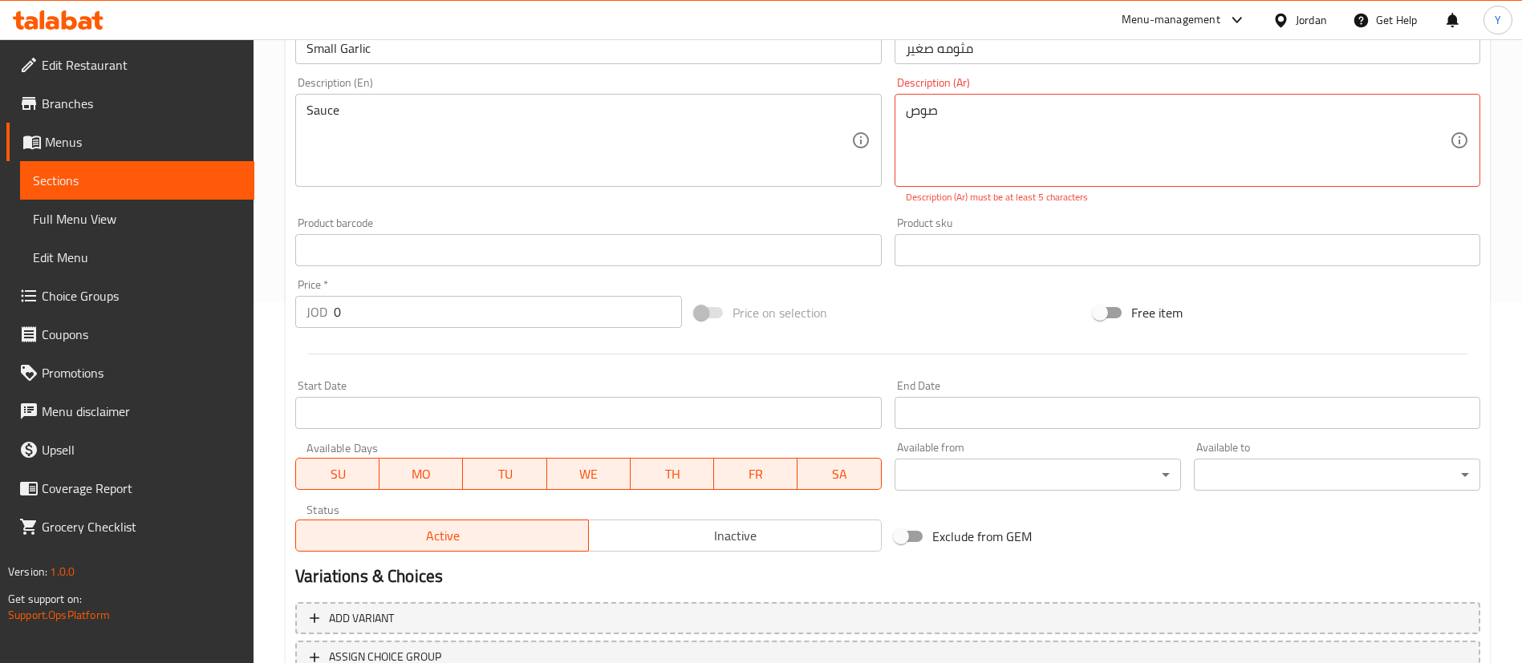
click at [627, 308] on input "0" at bounding box center [508, 312] width 348 height 32
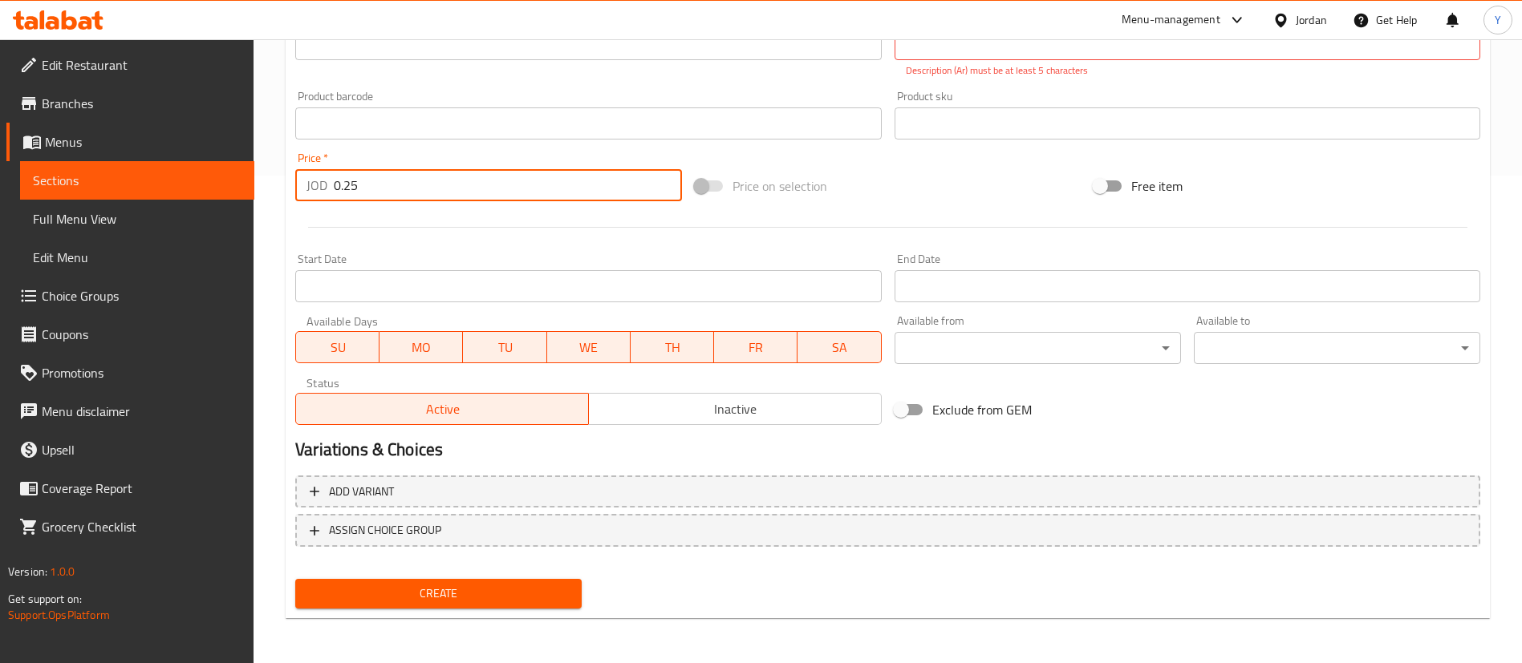
type input "0.25"
click at [475, 589] on span "Create" at bounding box center [438, 594] width 261 height 20
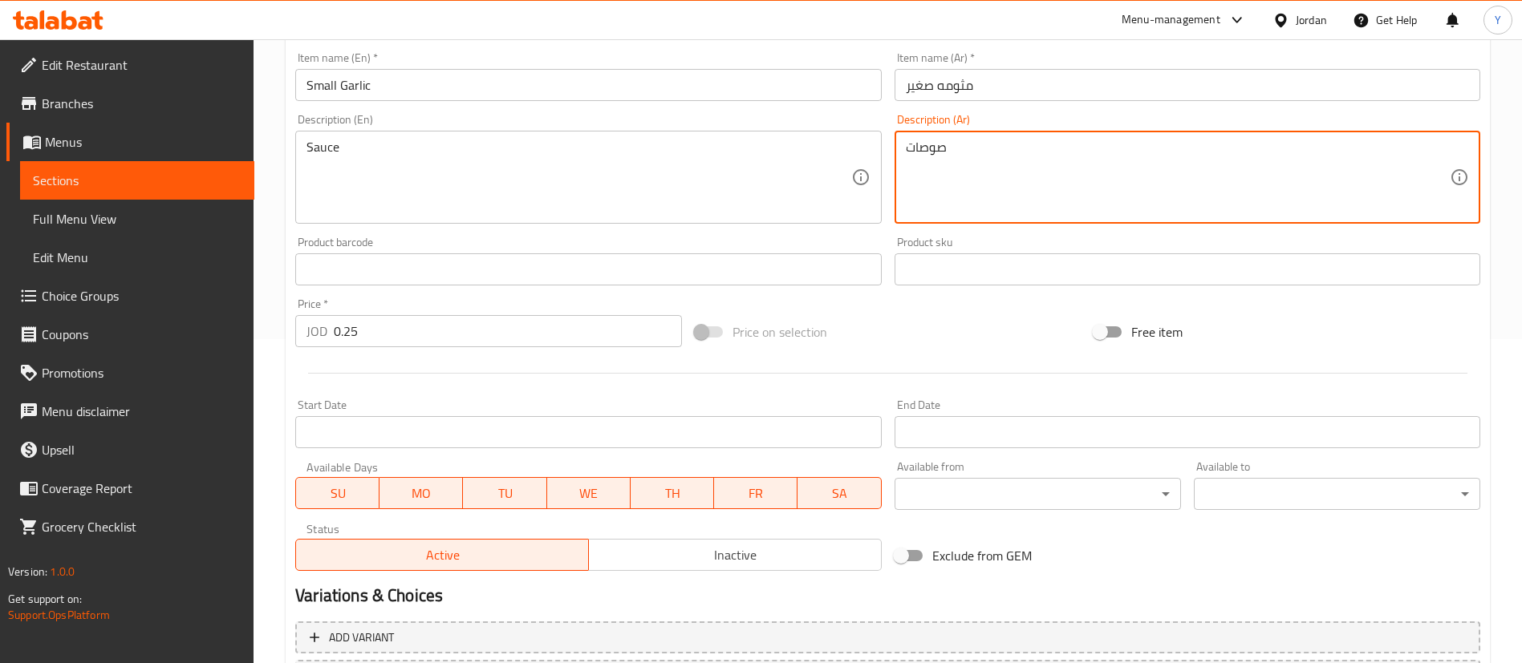
scroll to position [470, 0]
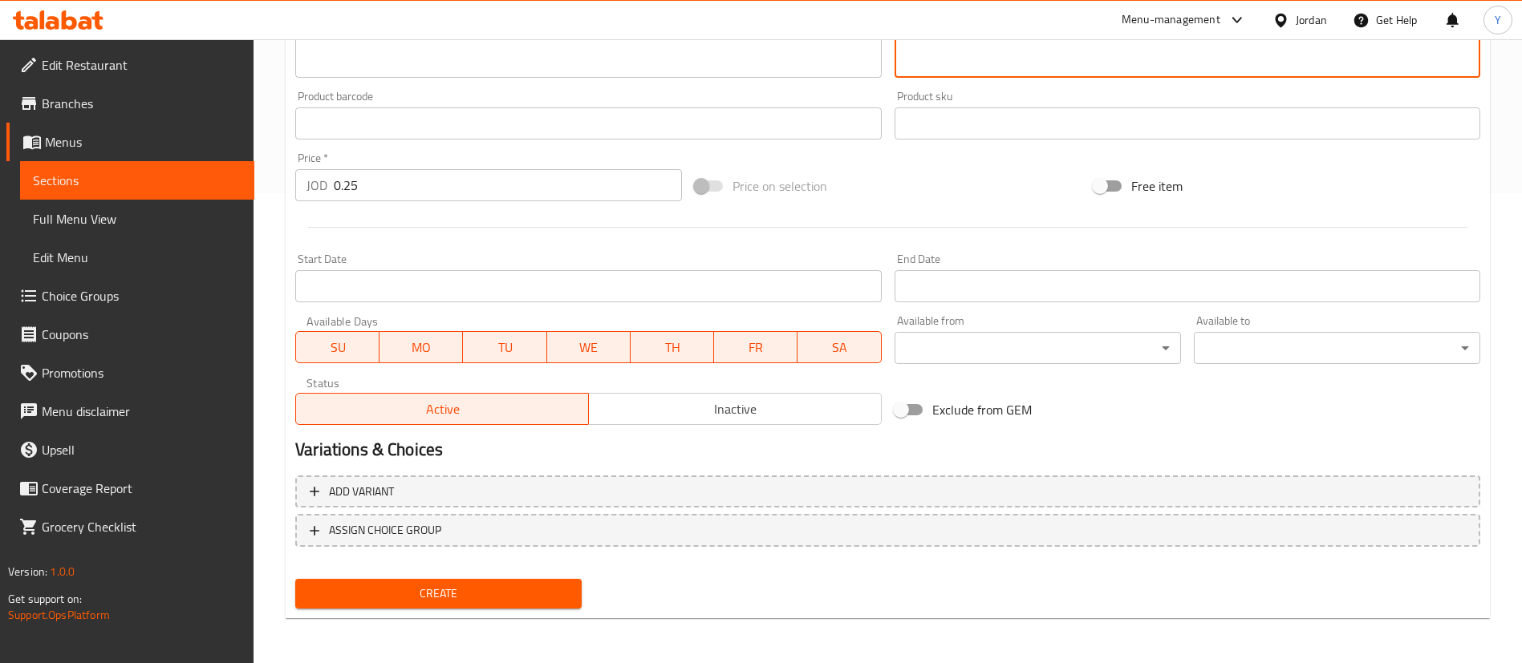
type textarea "صوصات"
click at [398, 598] on span "Create" at bounding box center [438, 594] width 261 height 20
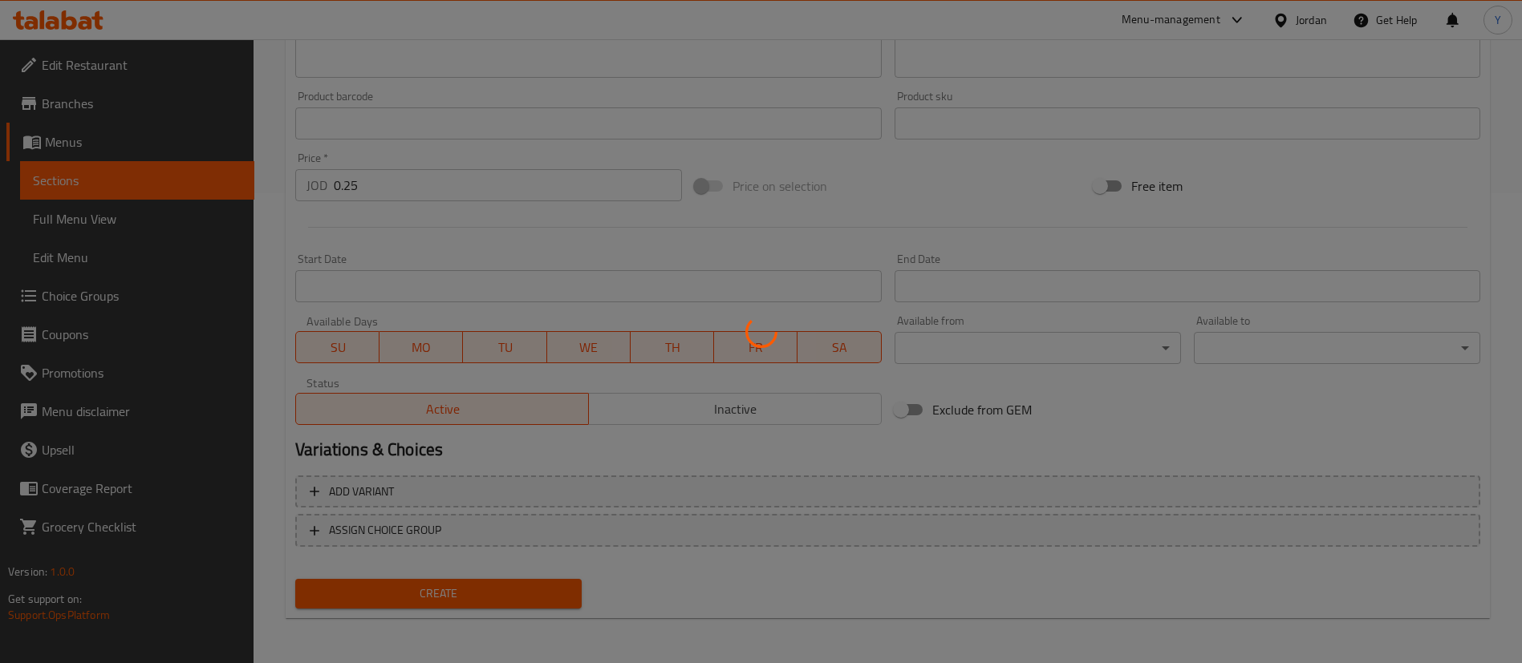
type input "0"
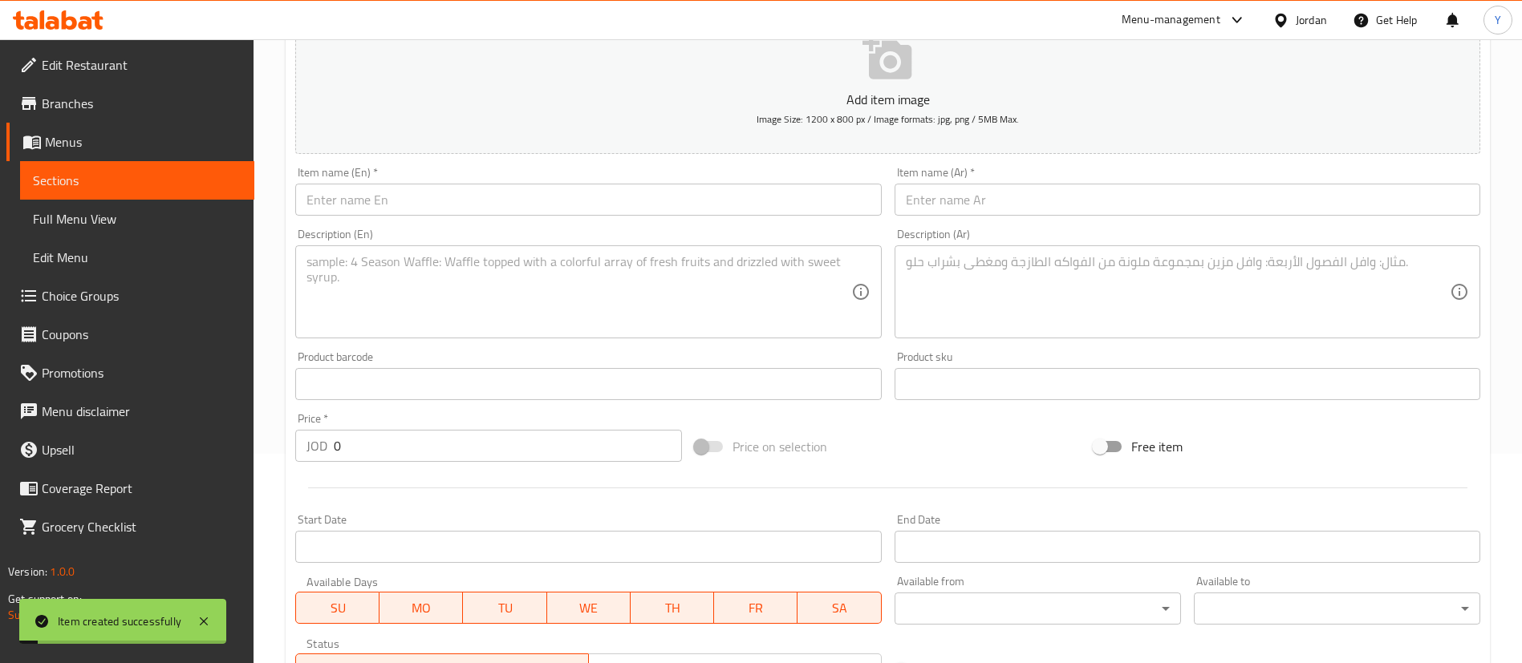
scroll to position [109, 0]
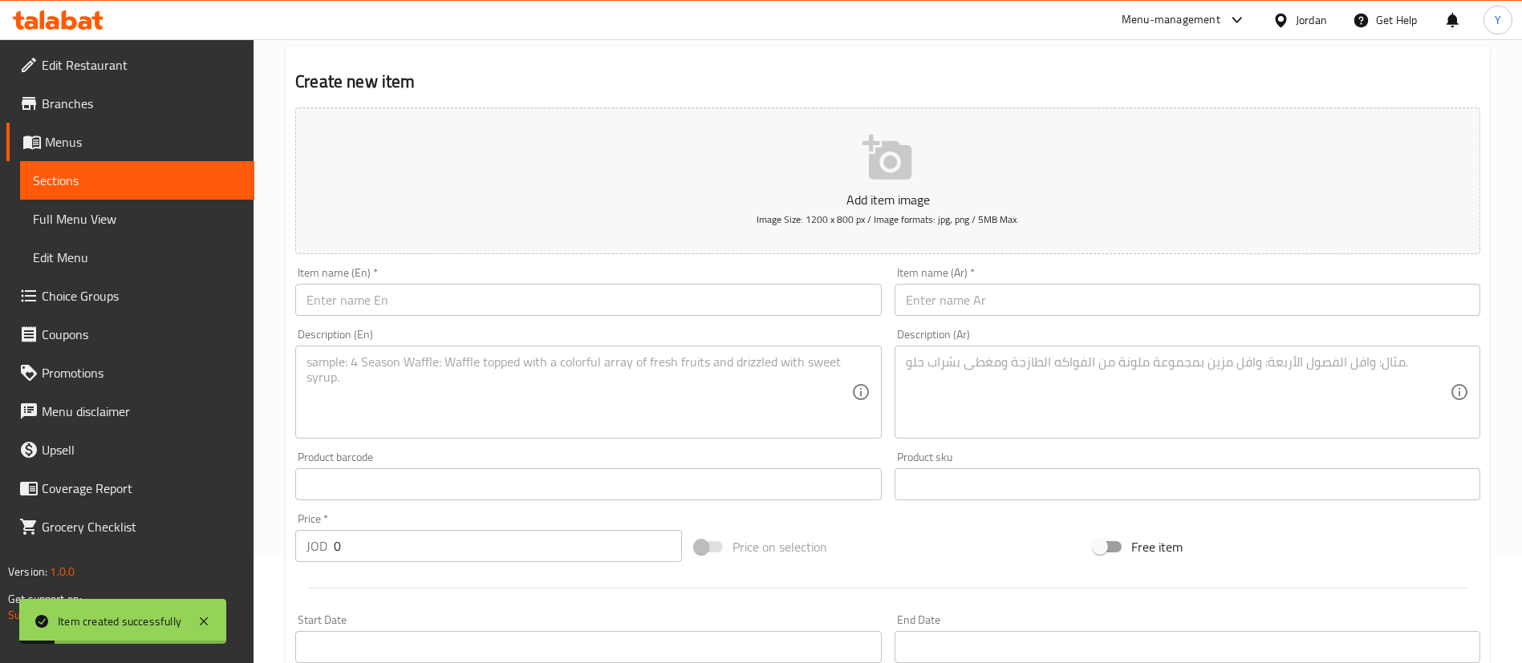
click at [538, 306] on input "text" at bounding box center [588, 300] width 586 height 32
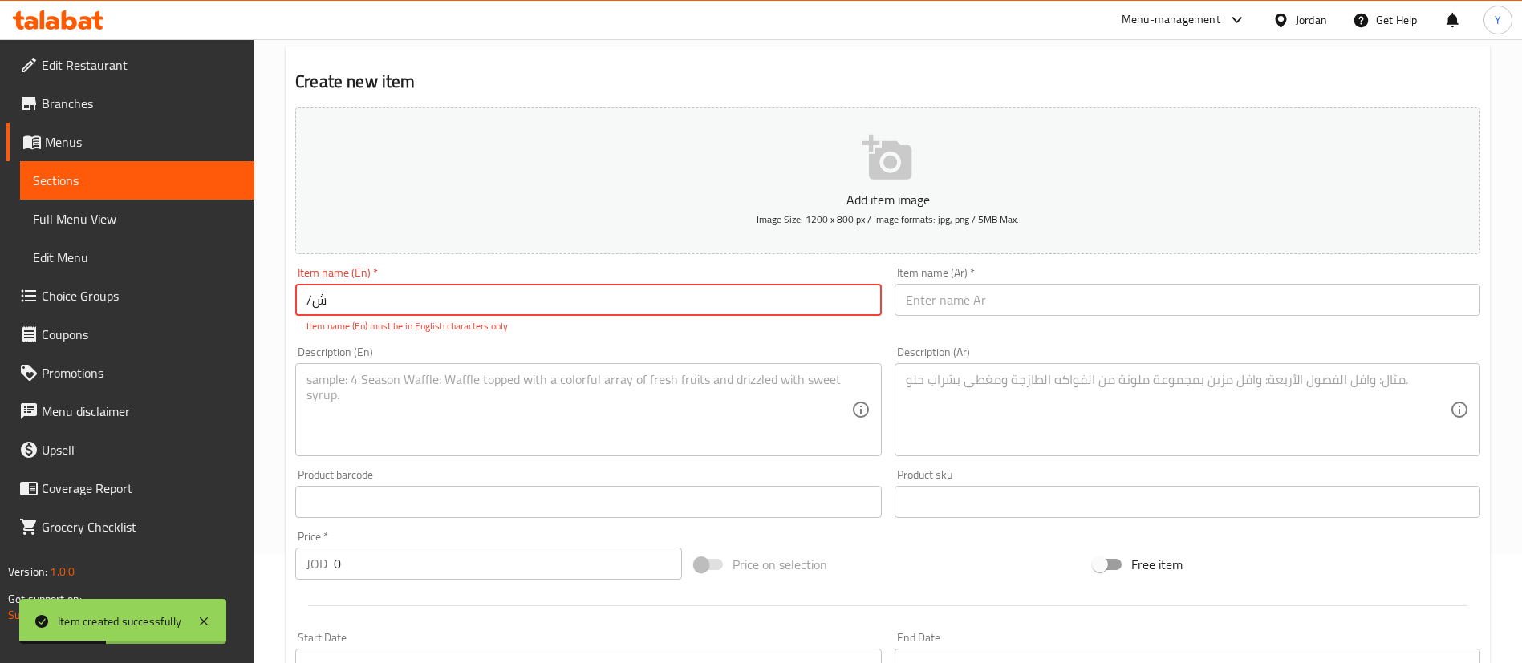
type input "/"
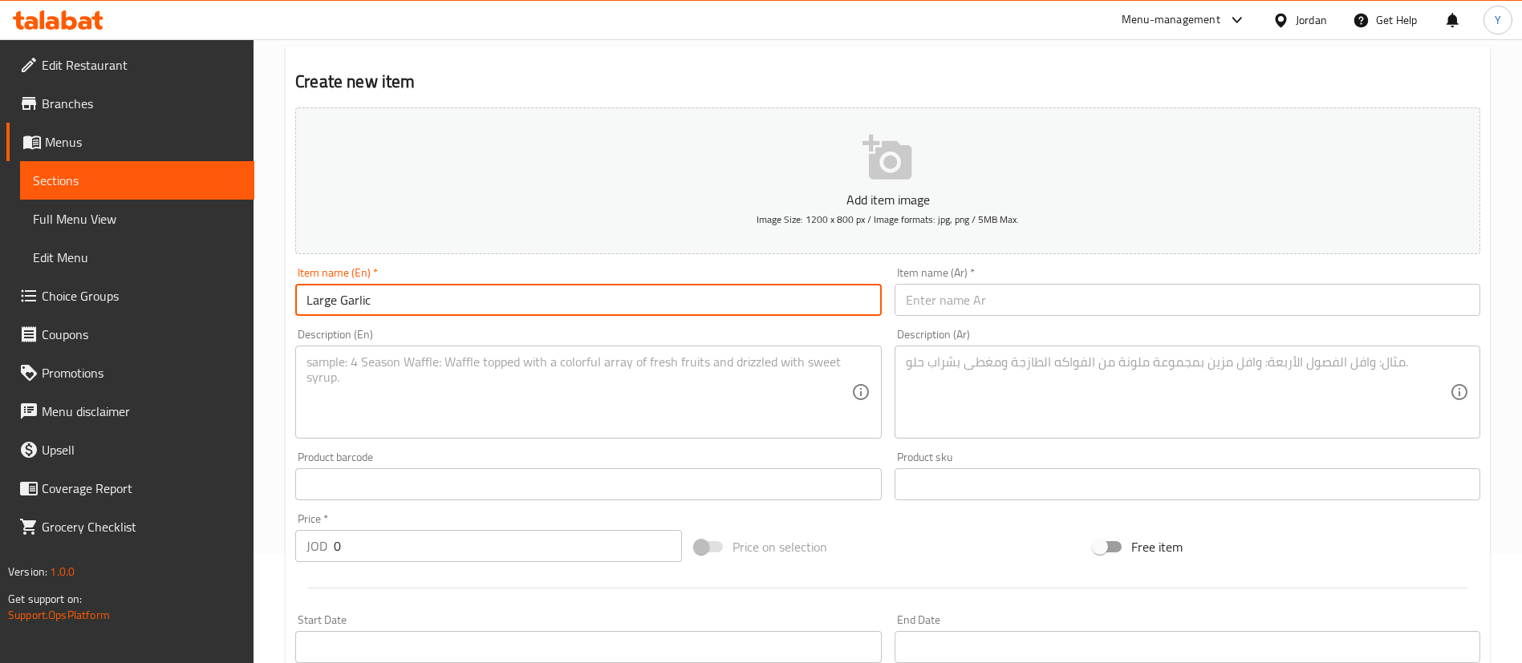
type input "Large Garlic"
click at [1004, 290] on input "text" at bounding box center [1187, 300] width 586 height 32
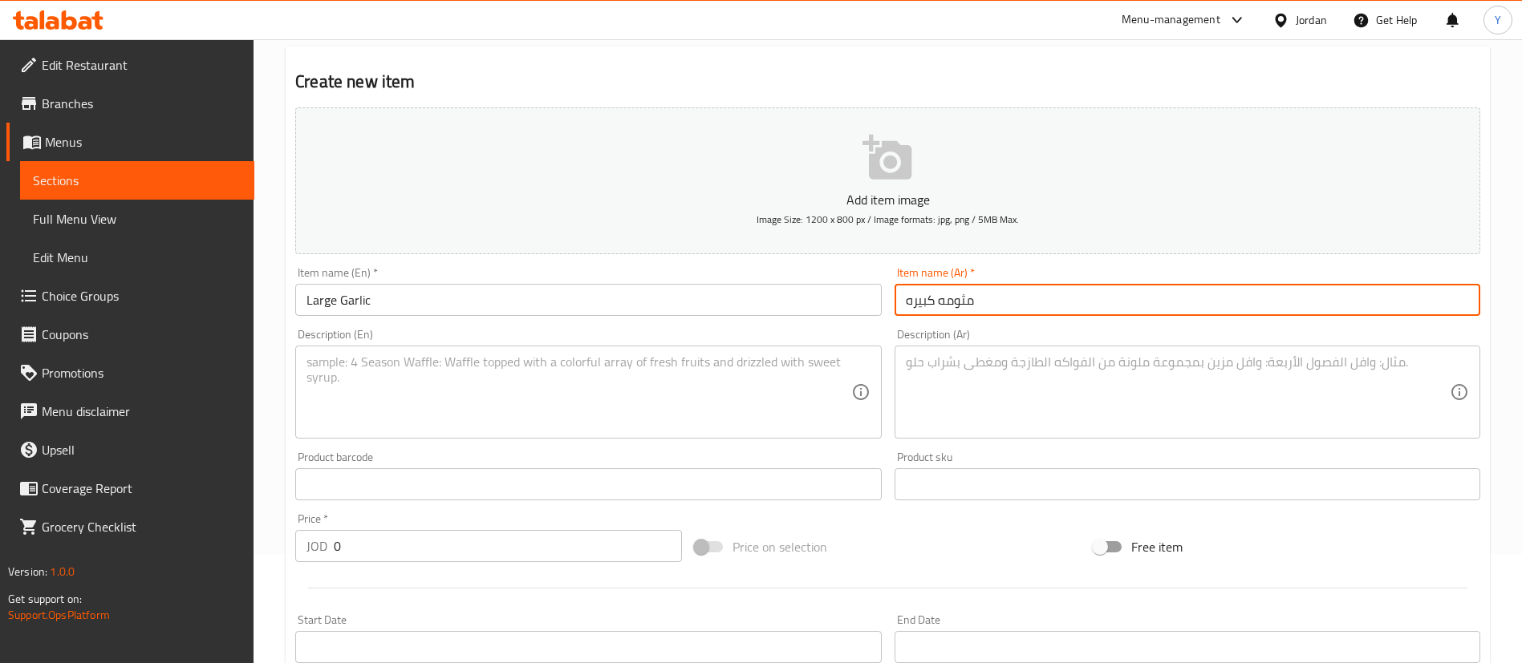
type input "مثومه كبيره"
click at [734, 418] on textarea at bounding box center [578, 393] width 544 height 76
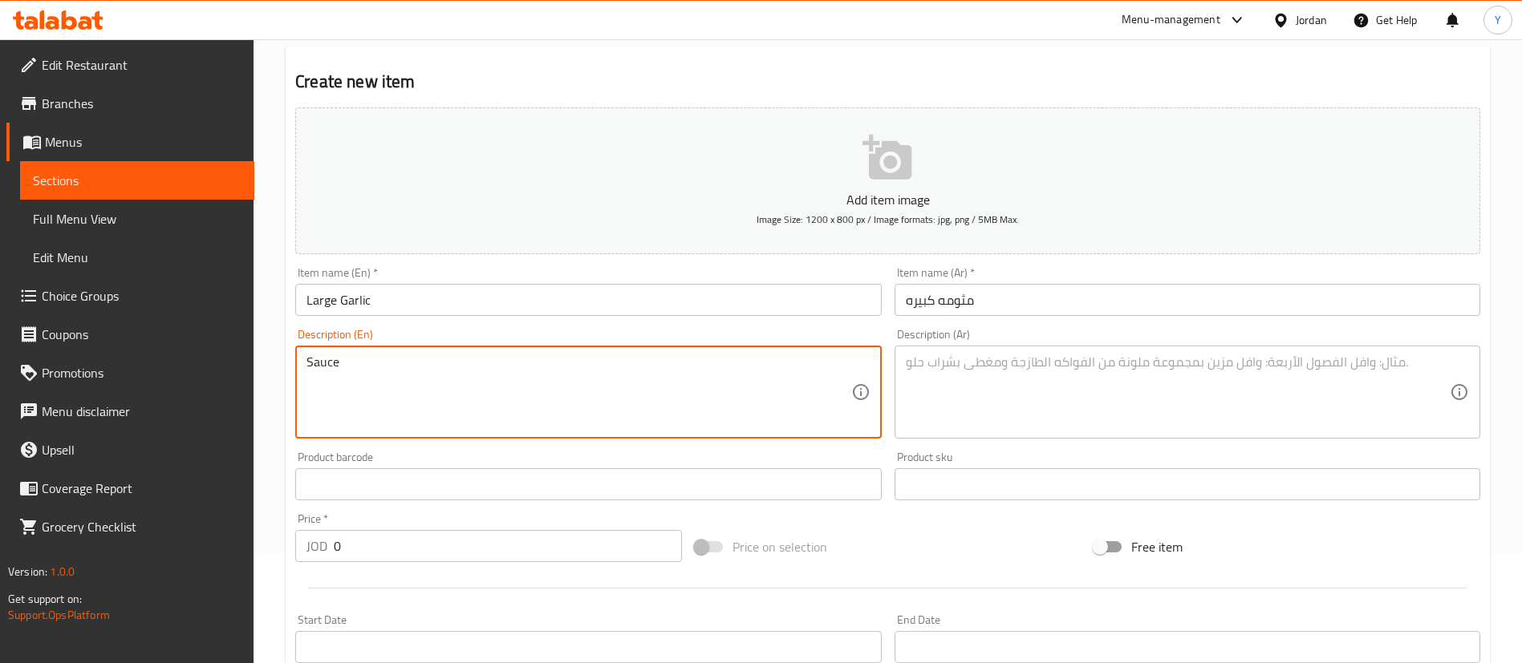
type textarea "Sauce"
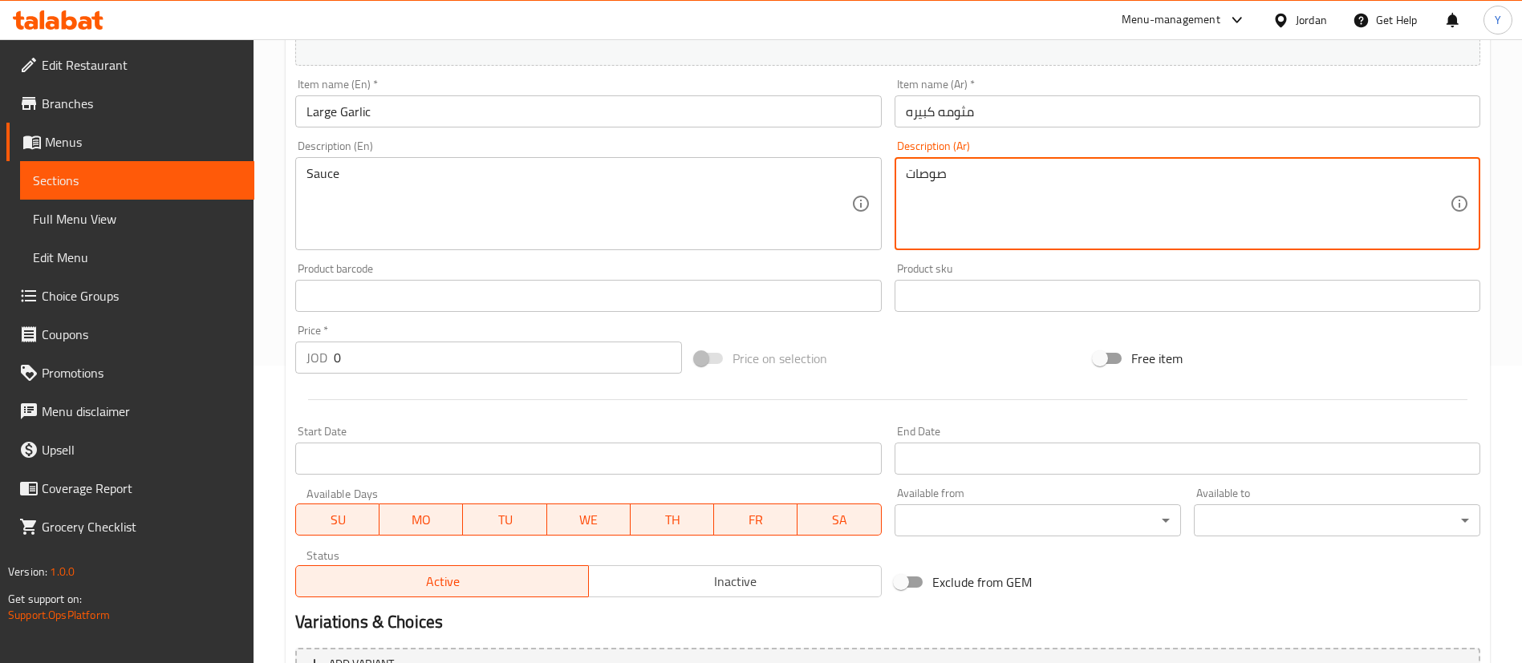
scroll to position [350, 0]
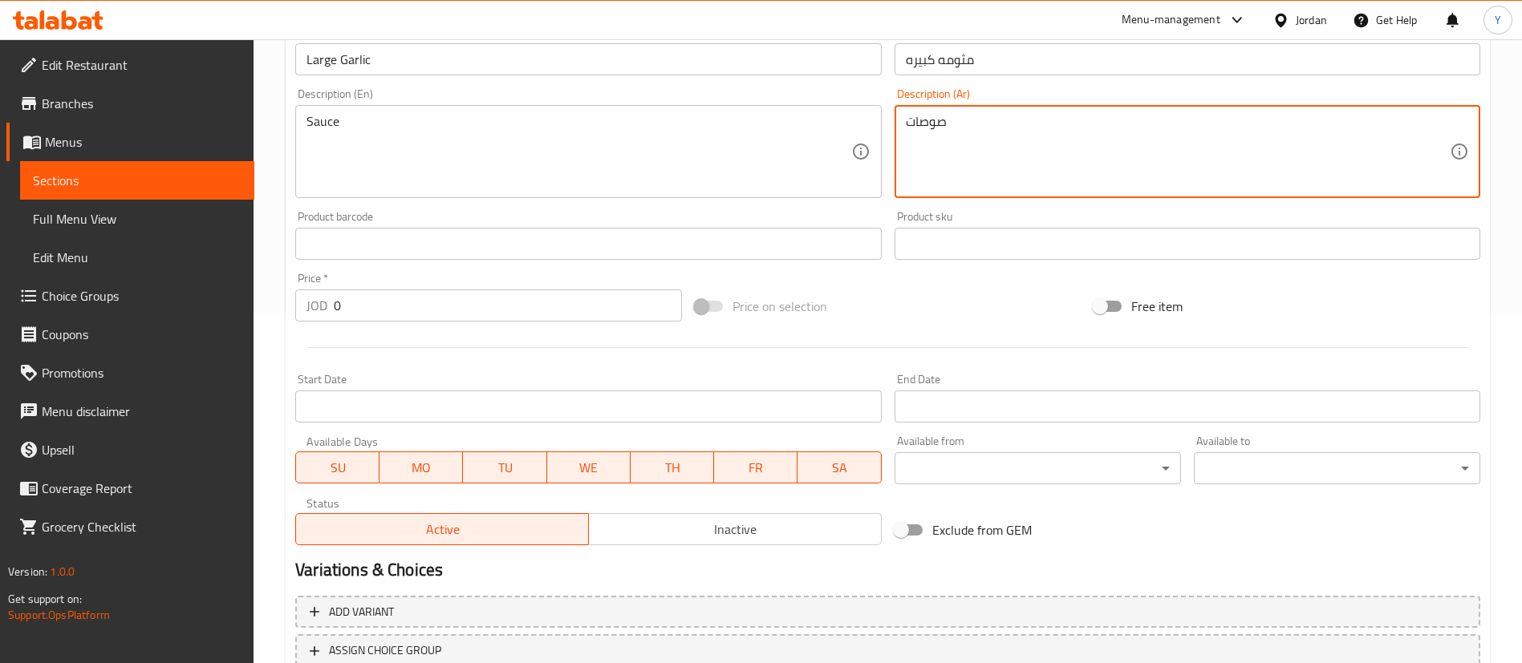
type textarea "صوصات"
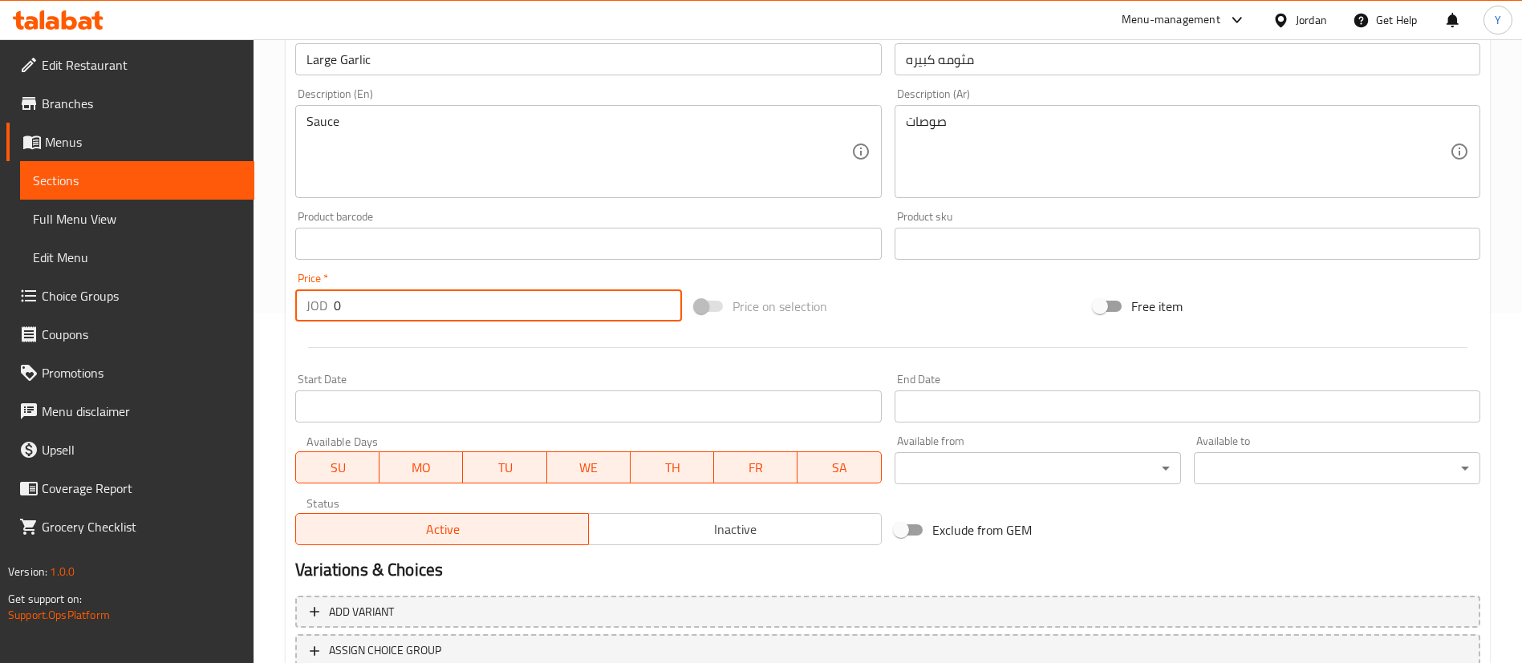
drag, startPoint x: 362, startPoint y: 312, endPoint x: 173, endPoint y: 318, distance: 188.6
click at [153, 315] on div "Edit Restaurant Branches Menus Sections Full Menu View Edit Menu Choice Groups …" at bounding box center [761, 237] width 1522 height 1094
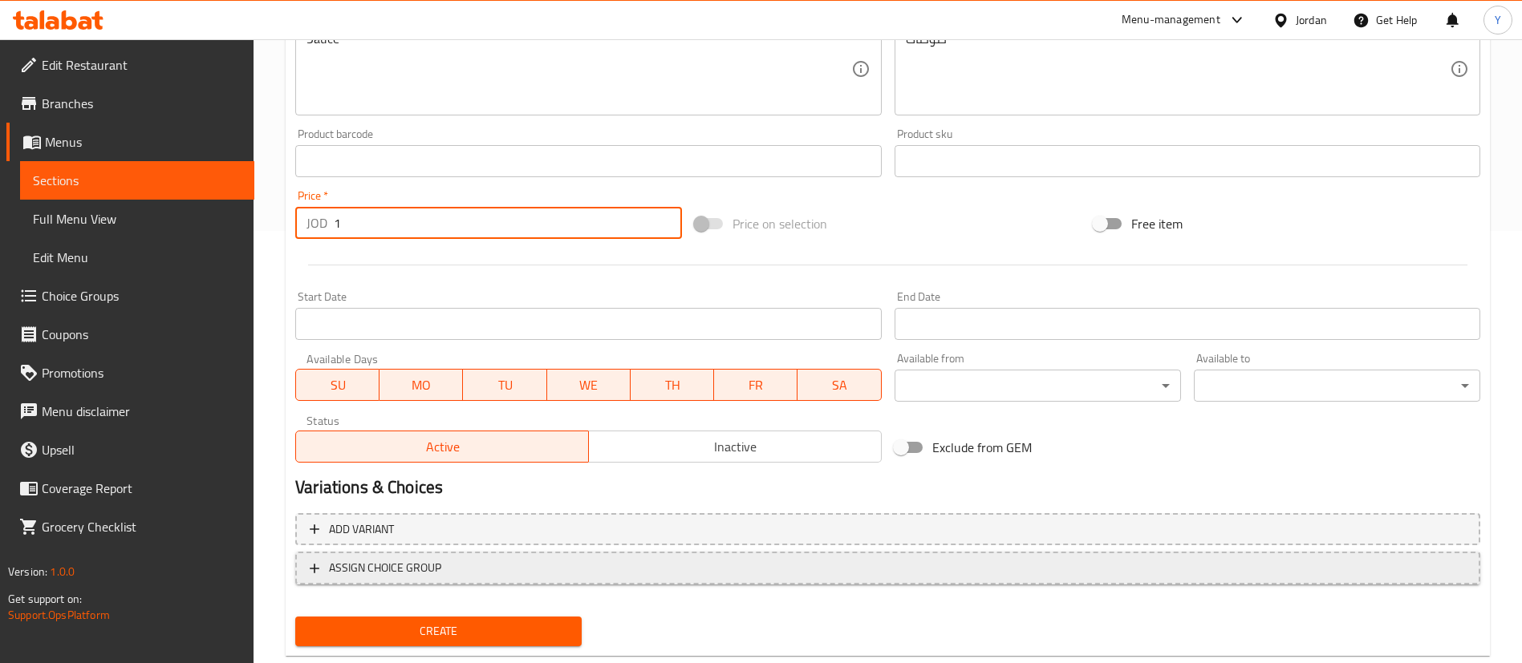
scroll to position [470, 0]
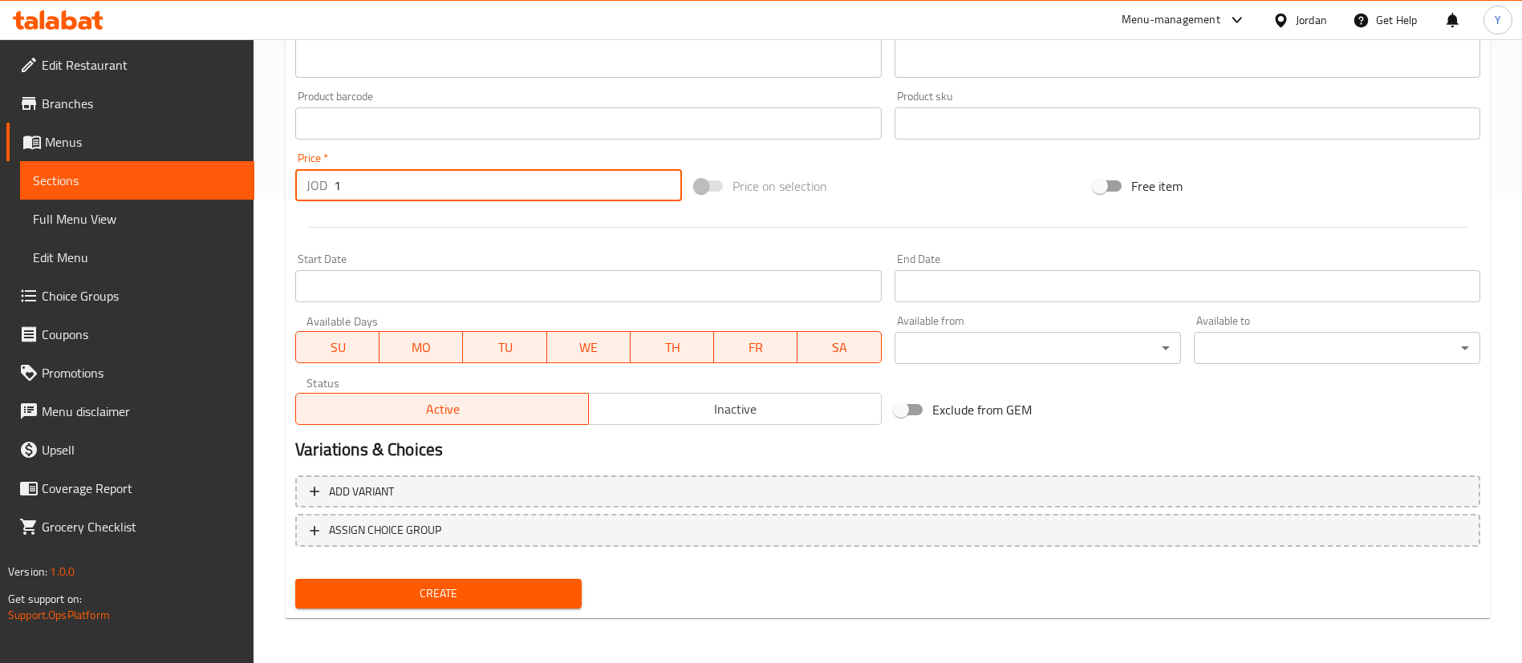
type input "1"
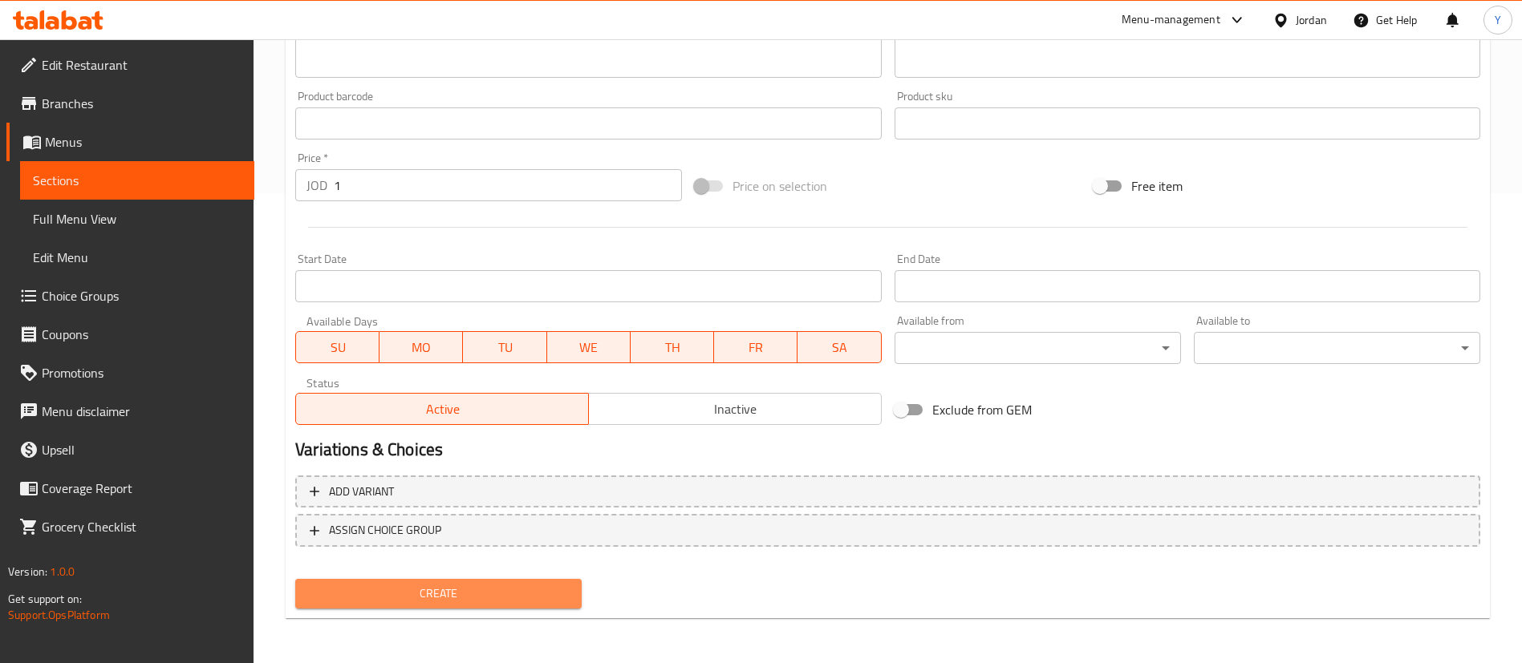
drag, startPoint x: 431, startPoint y: 593, endPoint x: 602, endPoint y: 493, distance: 198.4
click at [432, 594] on span "Create" at bounding box center [438, 594] width 261 height 20
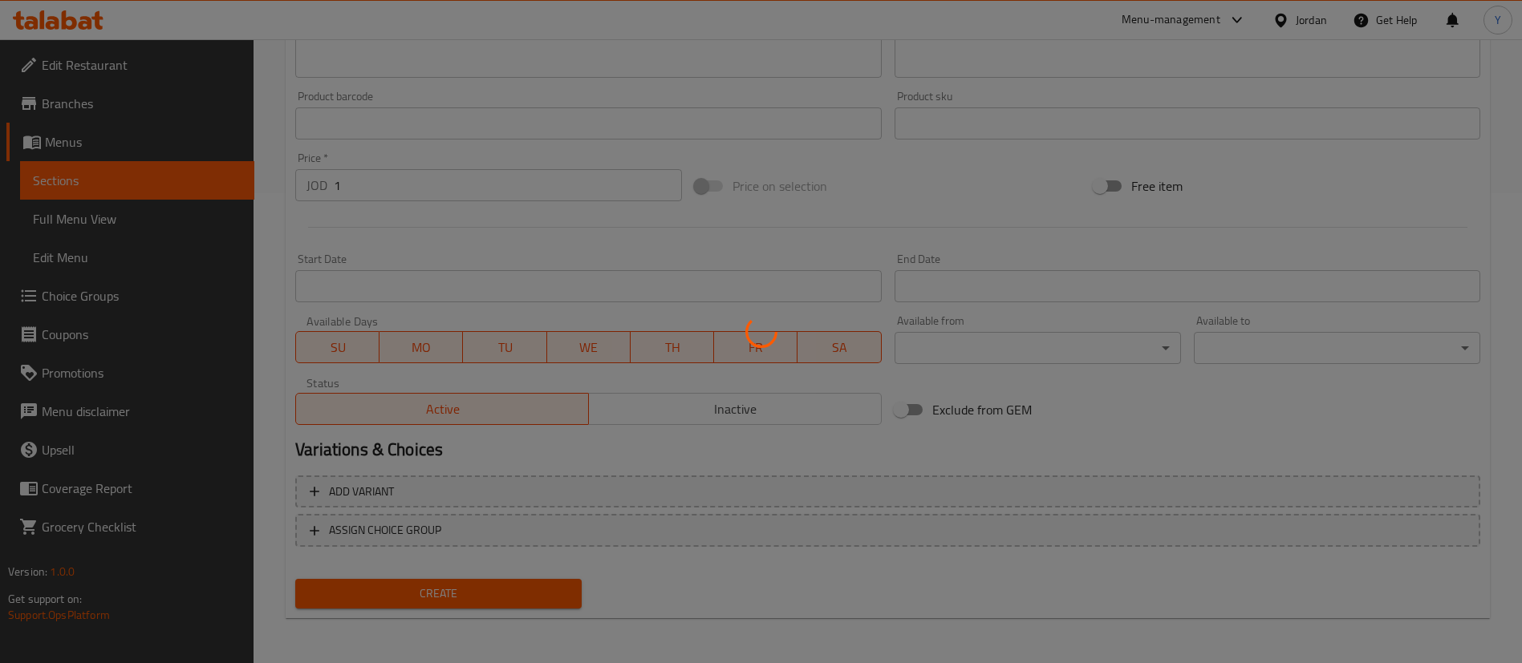
type input "0"
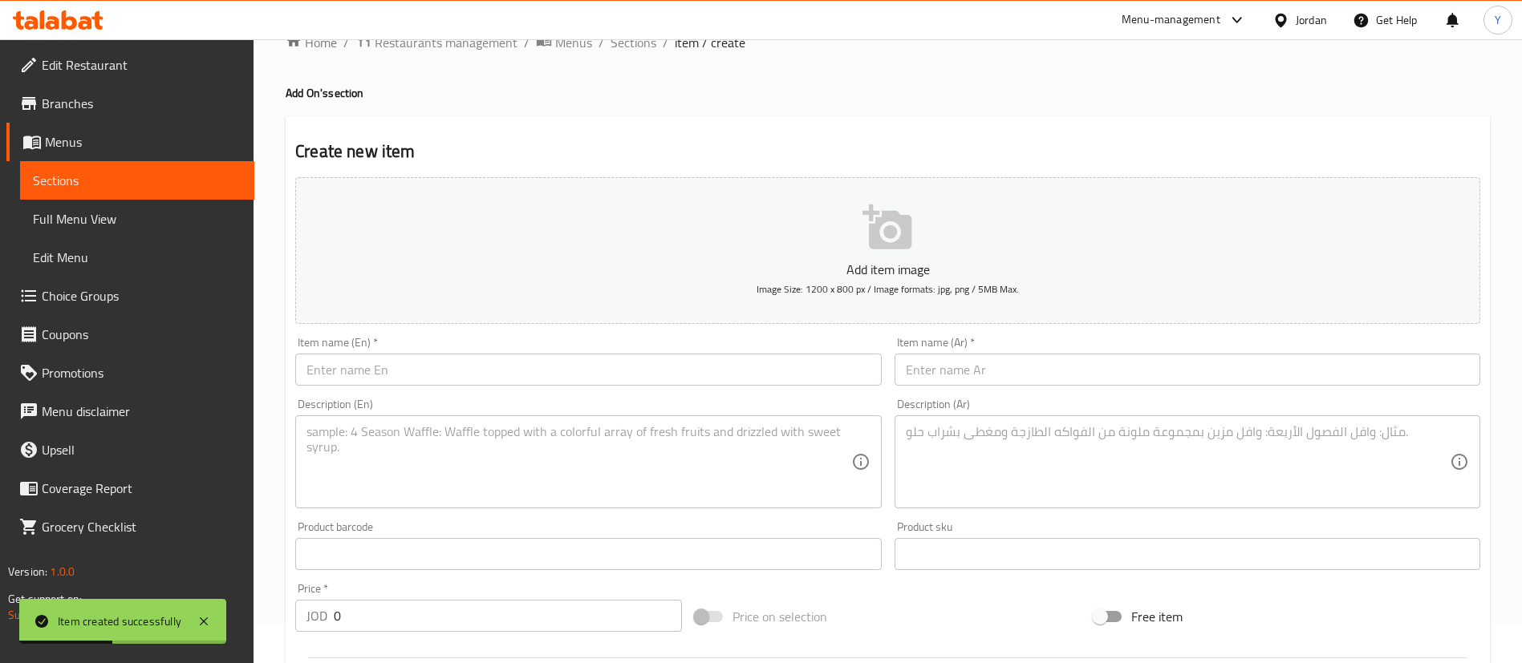
scroll to position [0, 0]
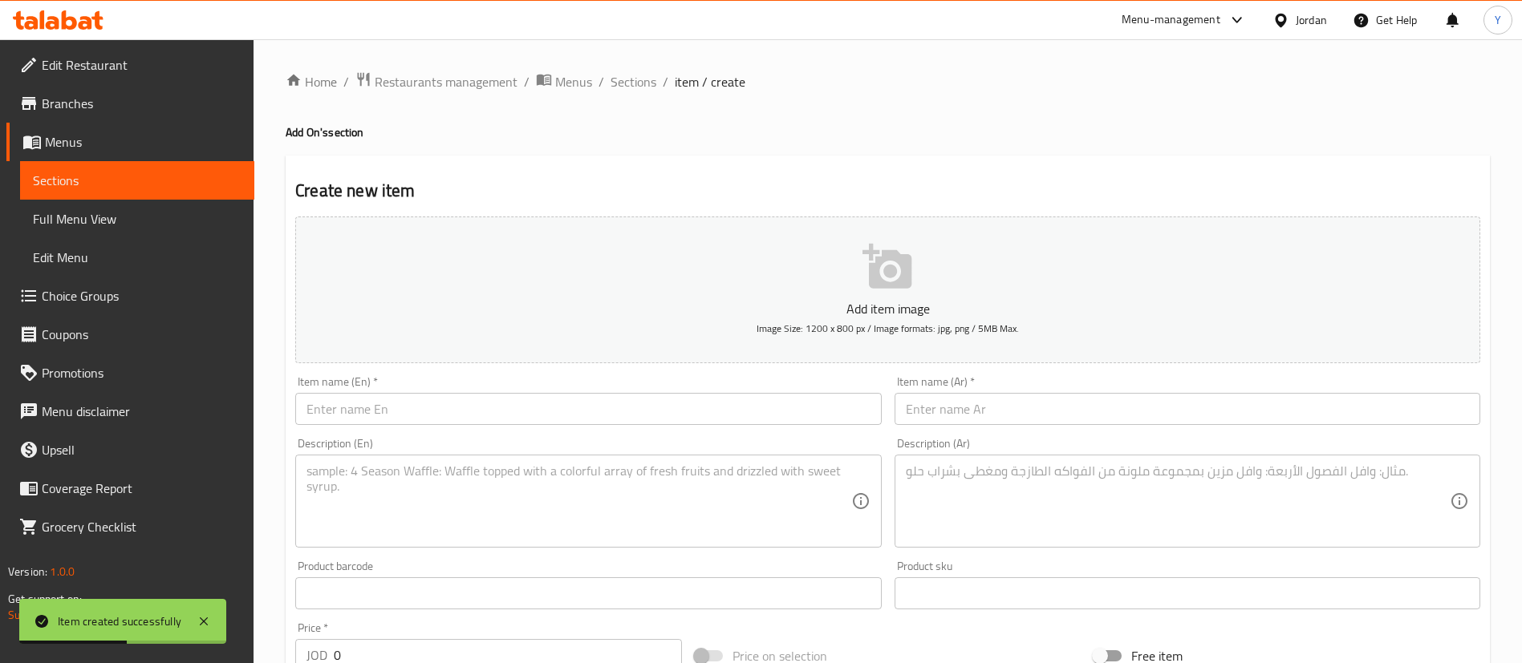
click at [462, 417] on input "text" at bounding box center [588, 409] width 586 height 32
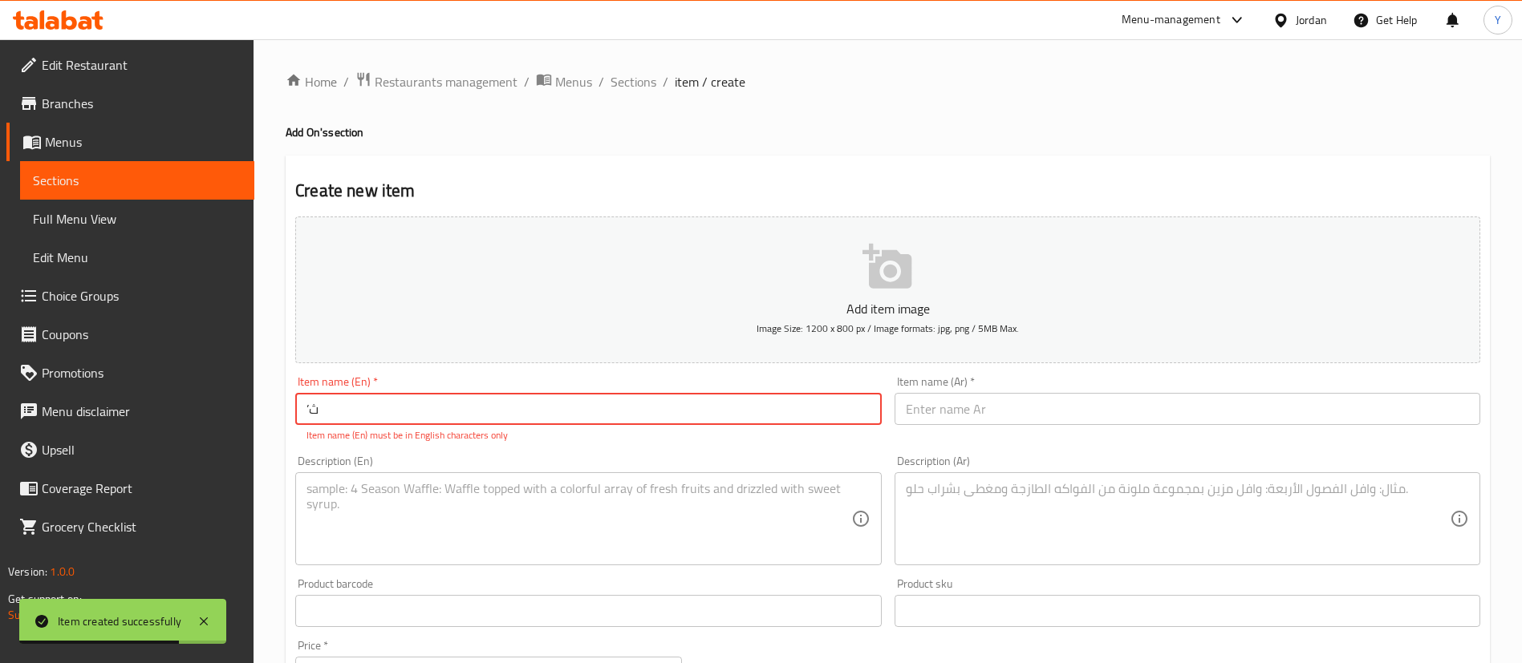
type input "’"
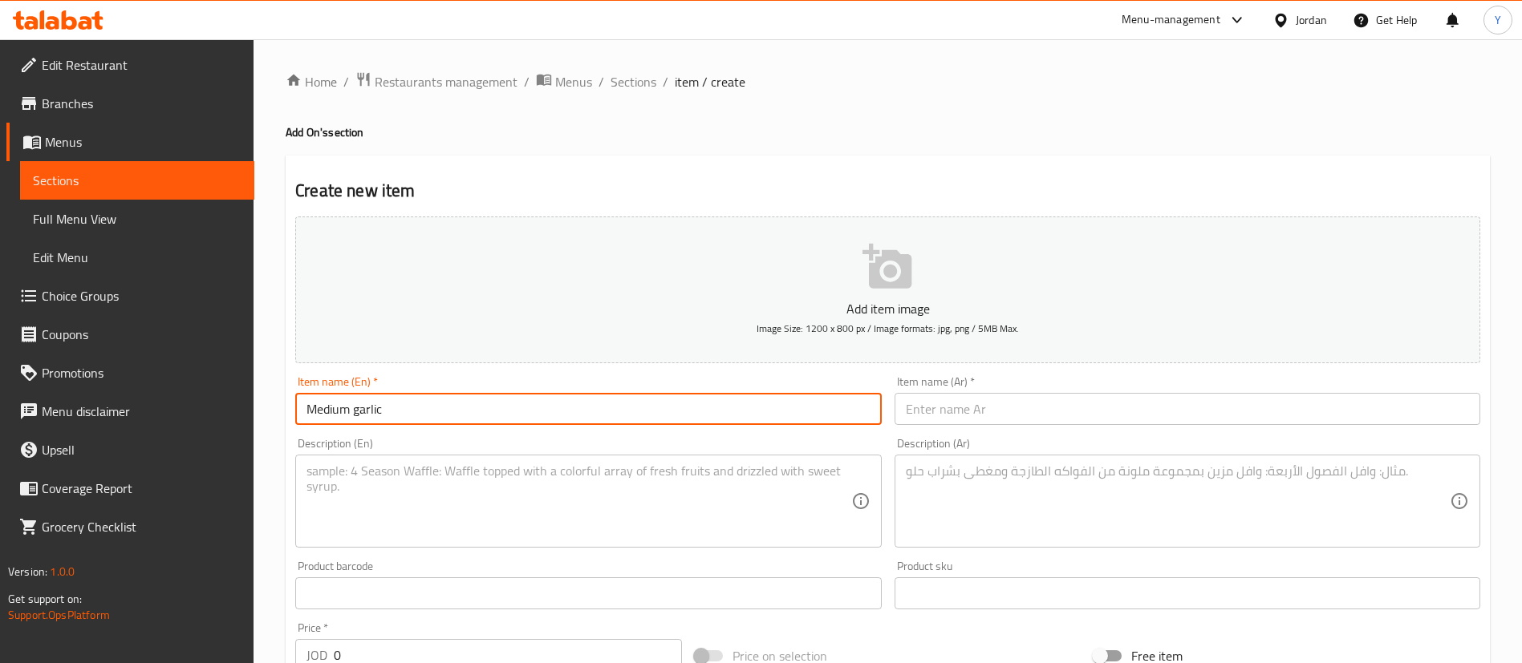
type input "Medium garlic"
click at [1022, 412] on input "text" at bounding box center [1187, 409] width 586 height 32
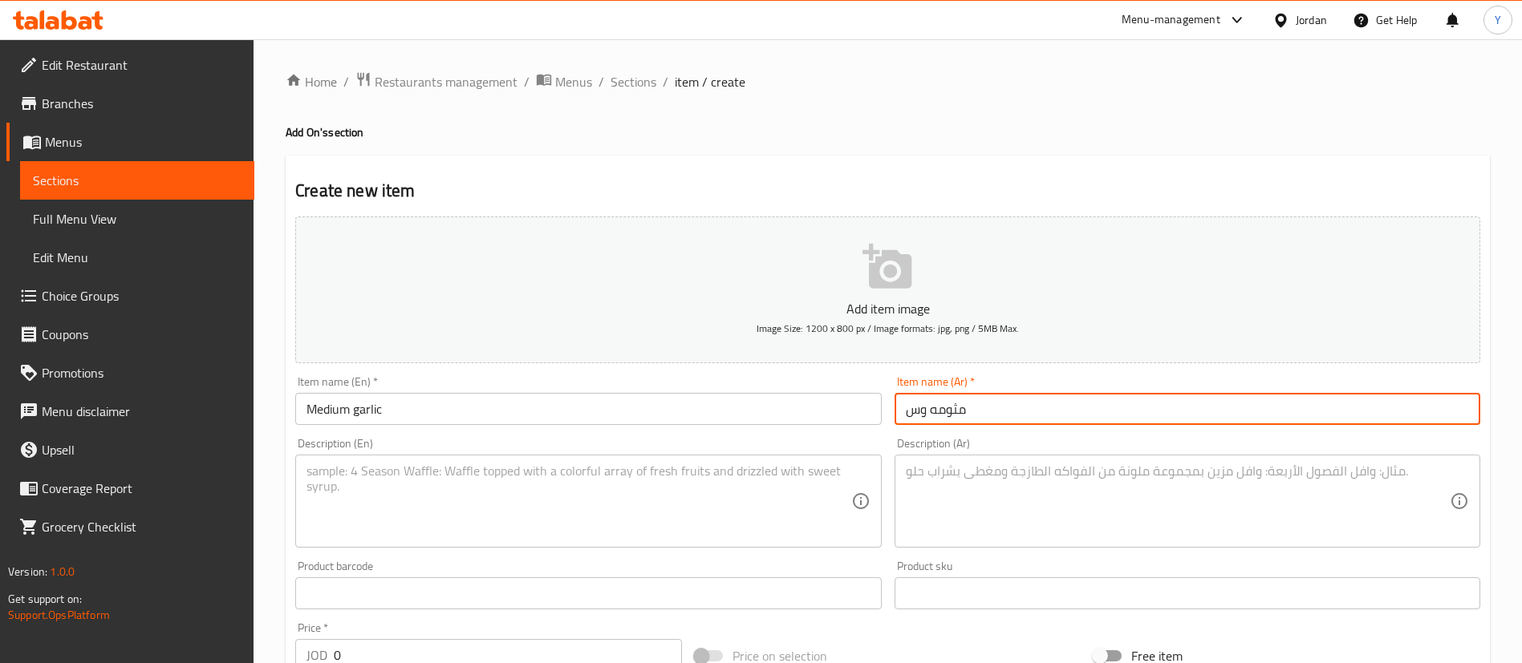
paste input "ط"
type input "مثومه وسط"
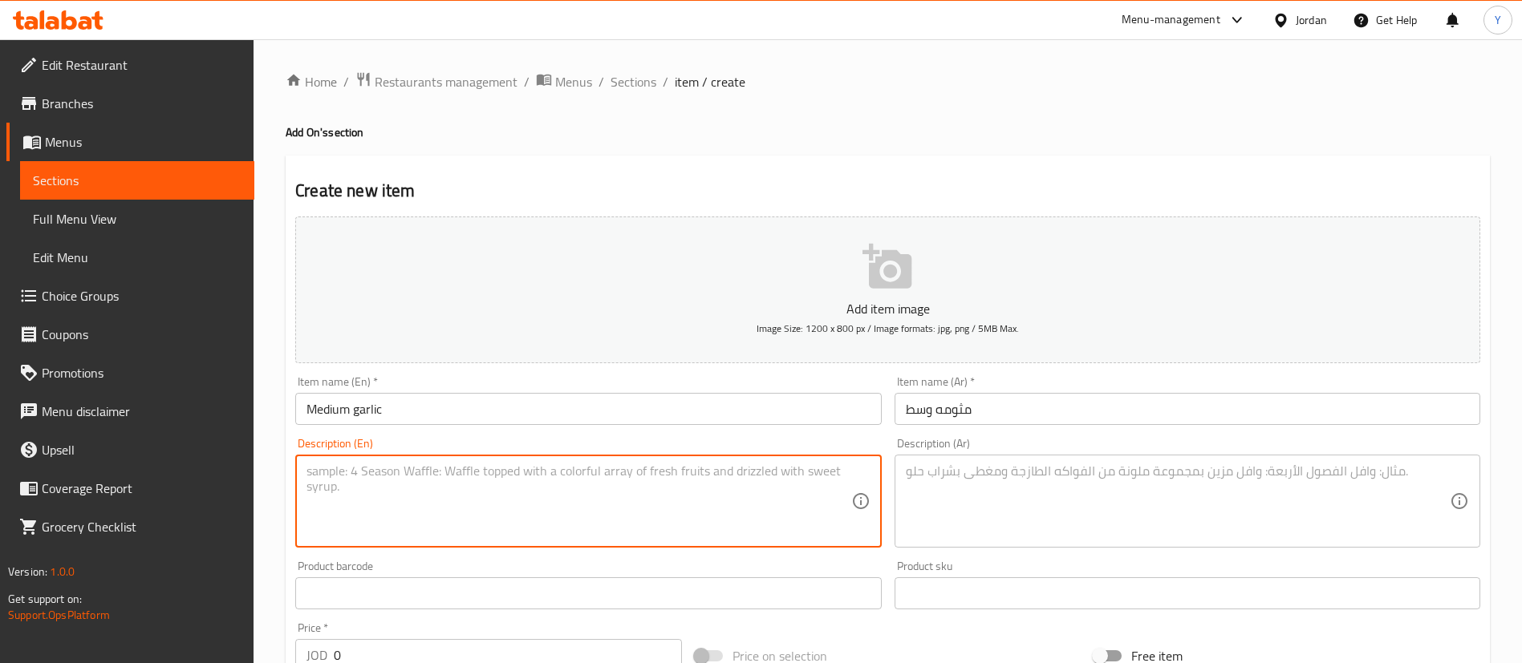
click at [641, 502] on textarea at bounding box center [578, 502] width 544 height 76
type textarea "Sauce"
click at [1060, 470] on textarea at bounding box center [1178, 502] width 544 height 76
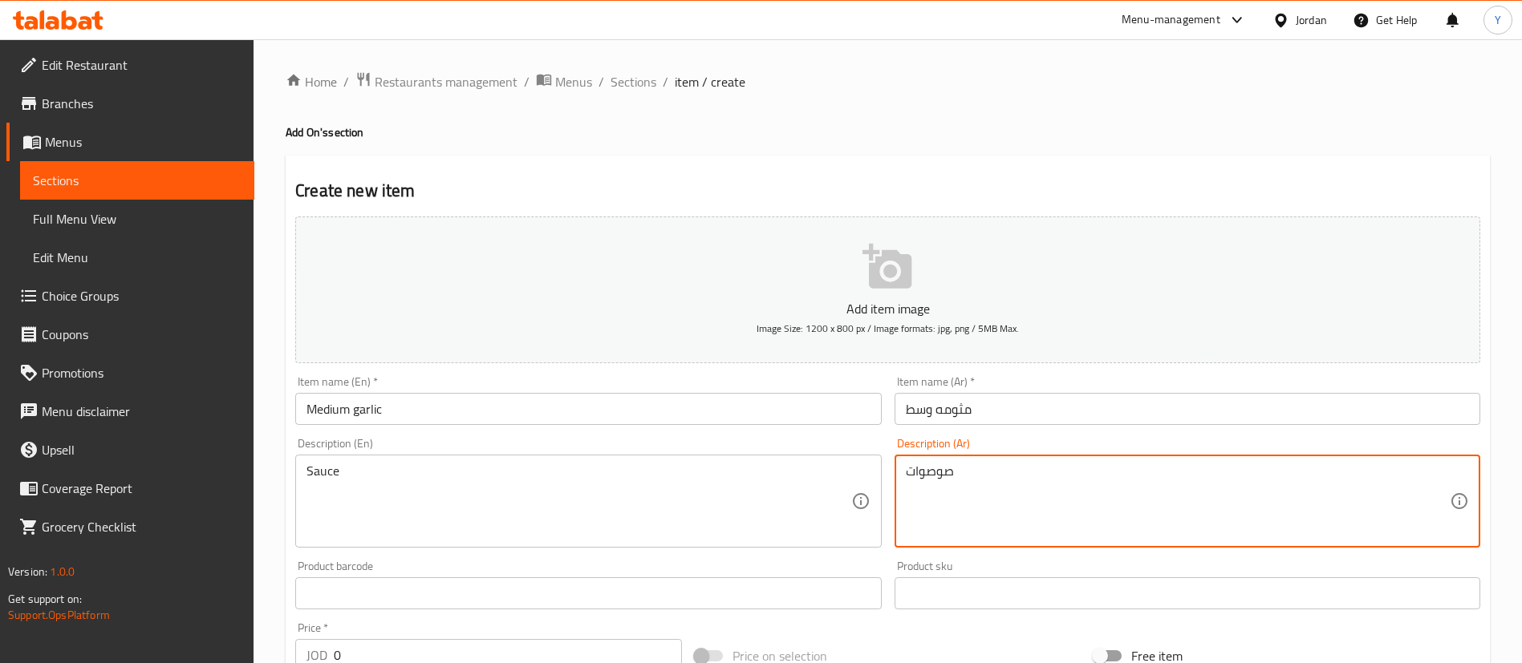
drag, startPoint x: 1050, startPoint y: 475, endPoint x: 618, endPoint y: 474, distance: 432.4
click at [618, 474] on div "Add item image Image Size: 1200 x 800 px / Image formats: jpg, png / 5MB Max. I…" at bounding box center [888, 555] width 1198 height 691
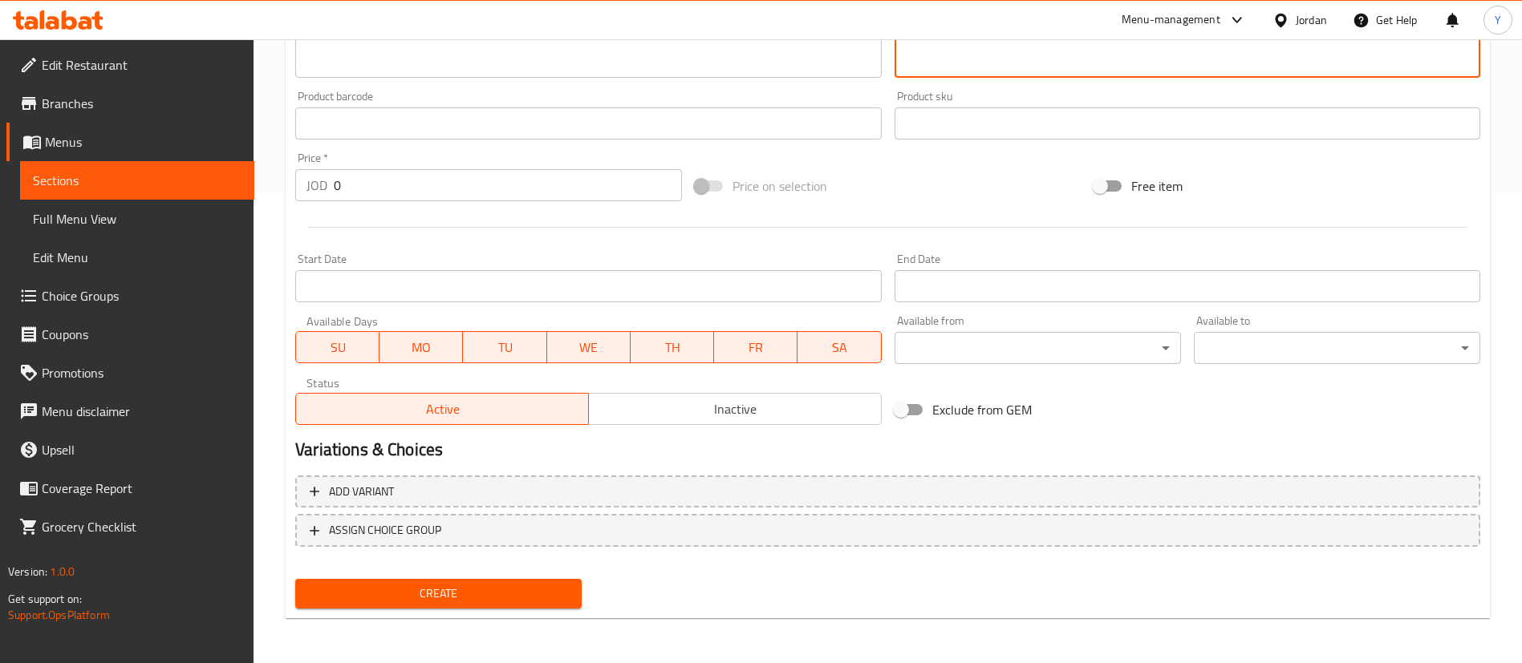
type textarea "صوصات"
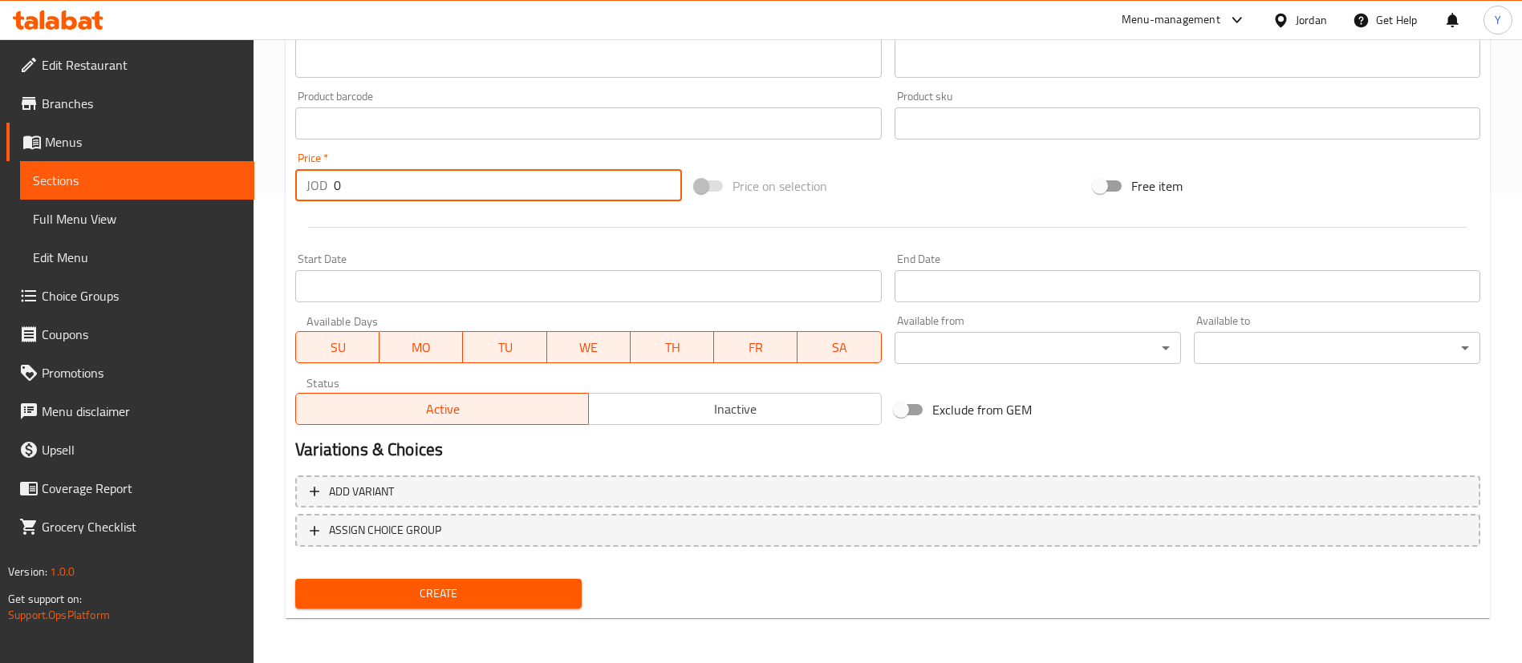
drag, startPoint x: 375, startPoint y: 189, endPoint x: 187, endPoint y: 207, distance: 189.3
click at [193, 206] on div "Edit Restaurant Branches Menus Sections Full Menu View Edit Menu Choice Groups …" at bounding box center [761, 116] width 1522 height 1094
type input "0.75"
click at [449, 593] on span "Create" at bounding box center [438, 594] width 261 height 20
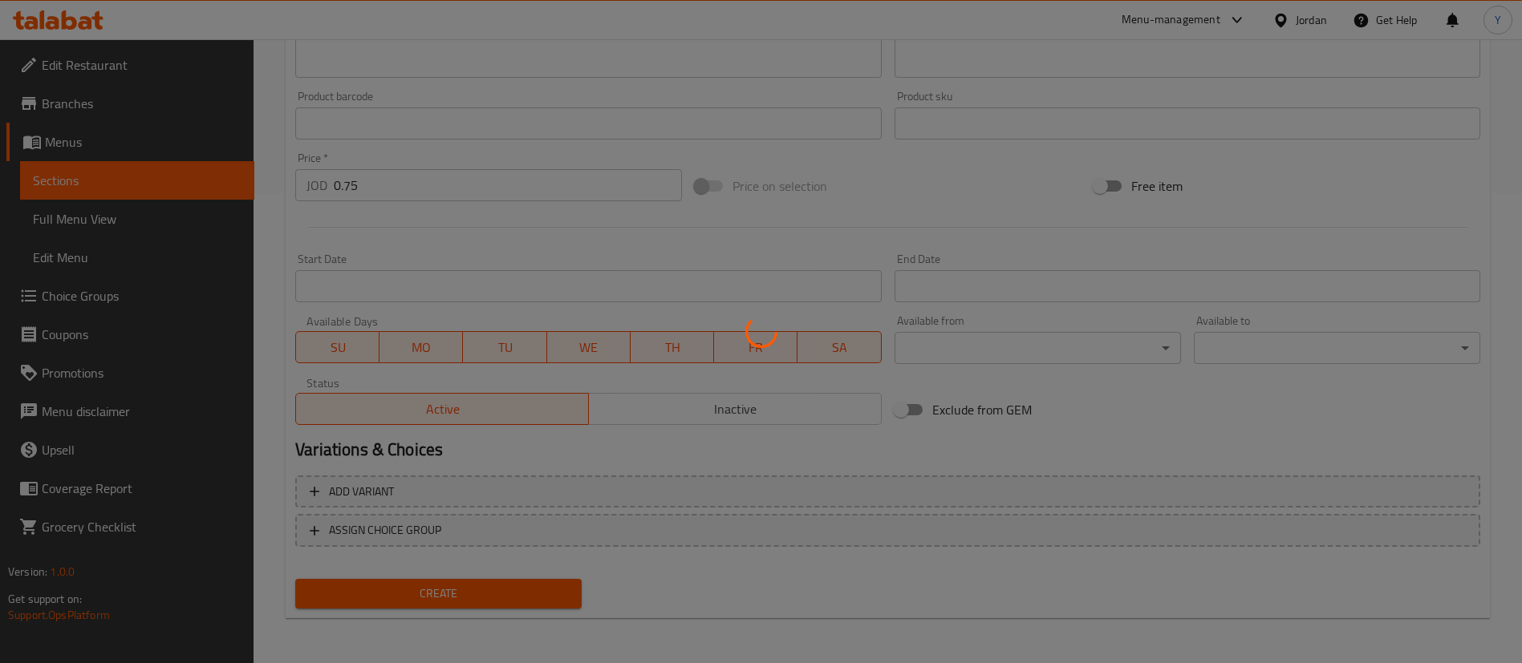
type input "0"
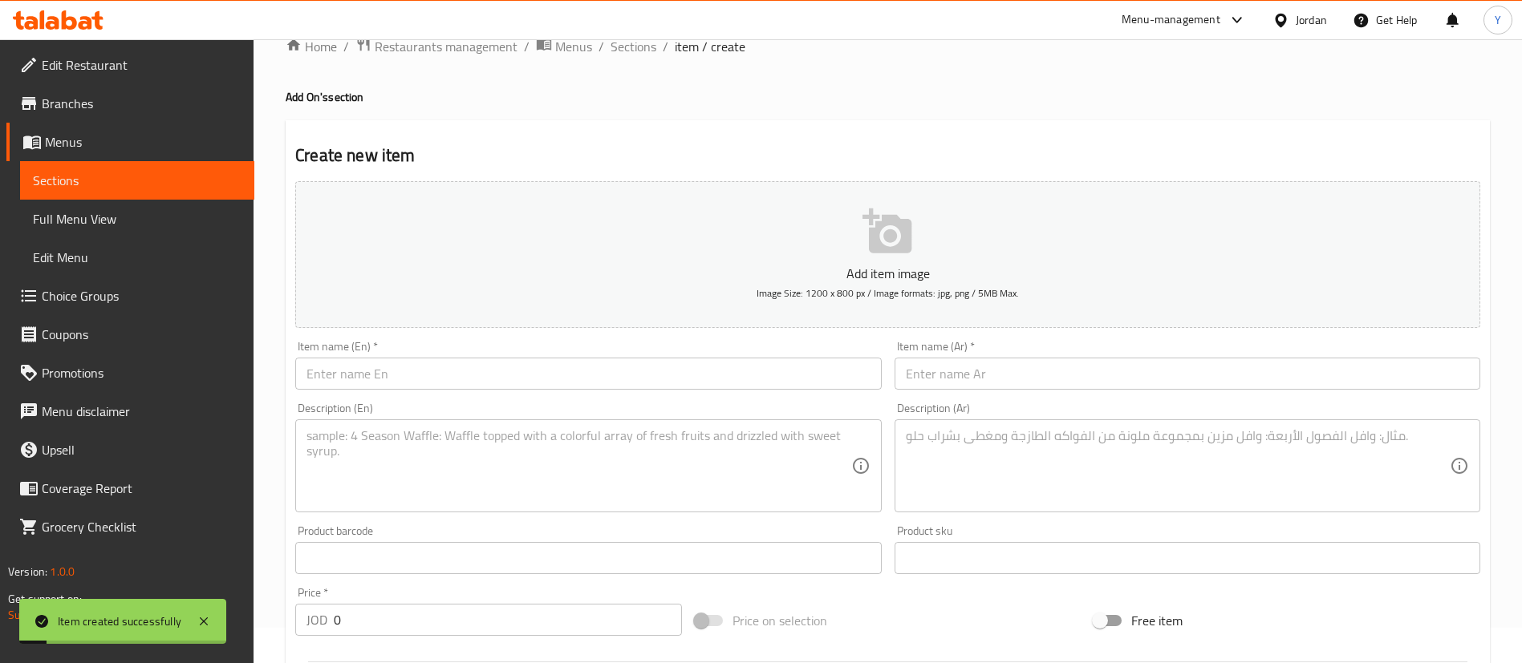
scroll to position [0, 0]
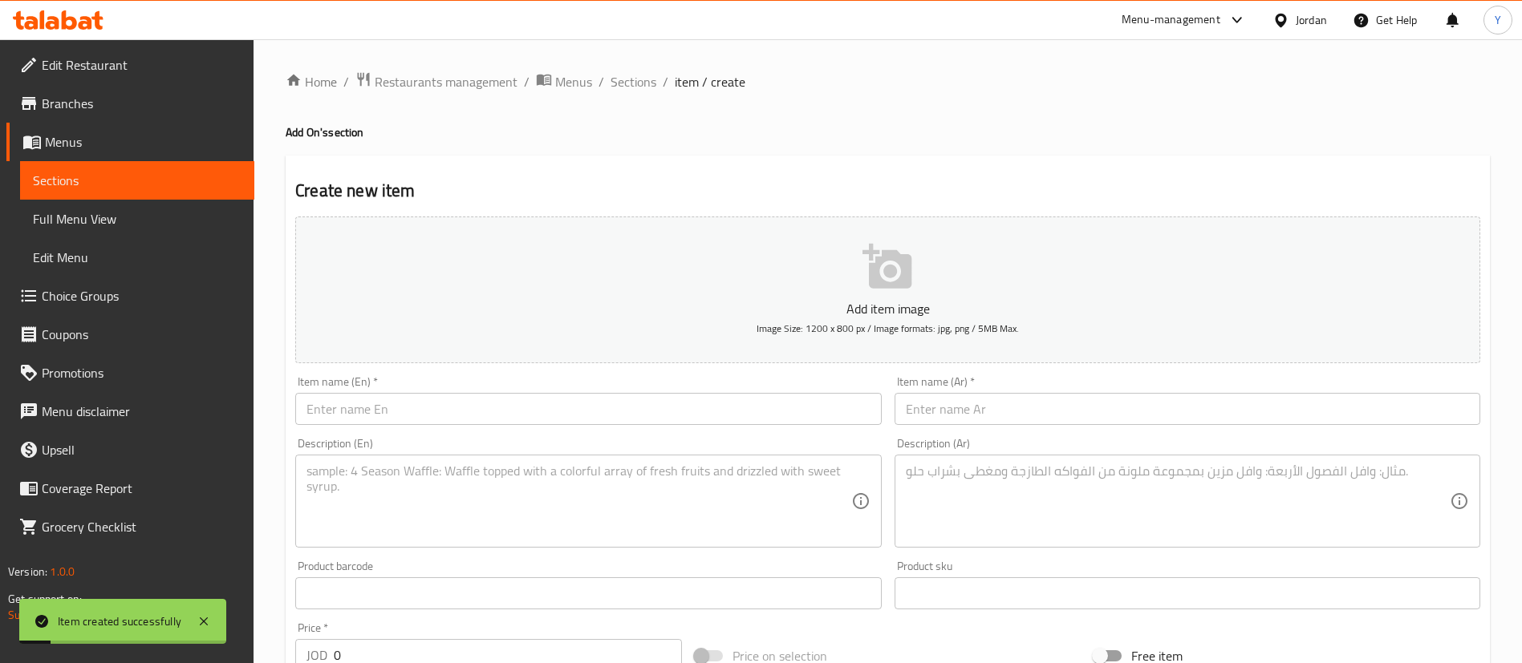
click at [416, 419] on input "text" at bounding box center [588, 409] width 586 height 32
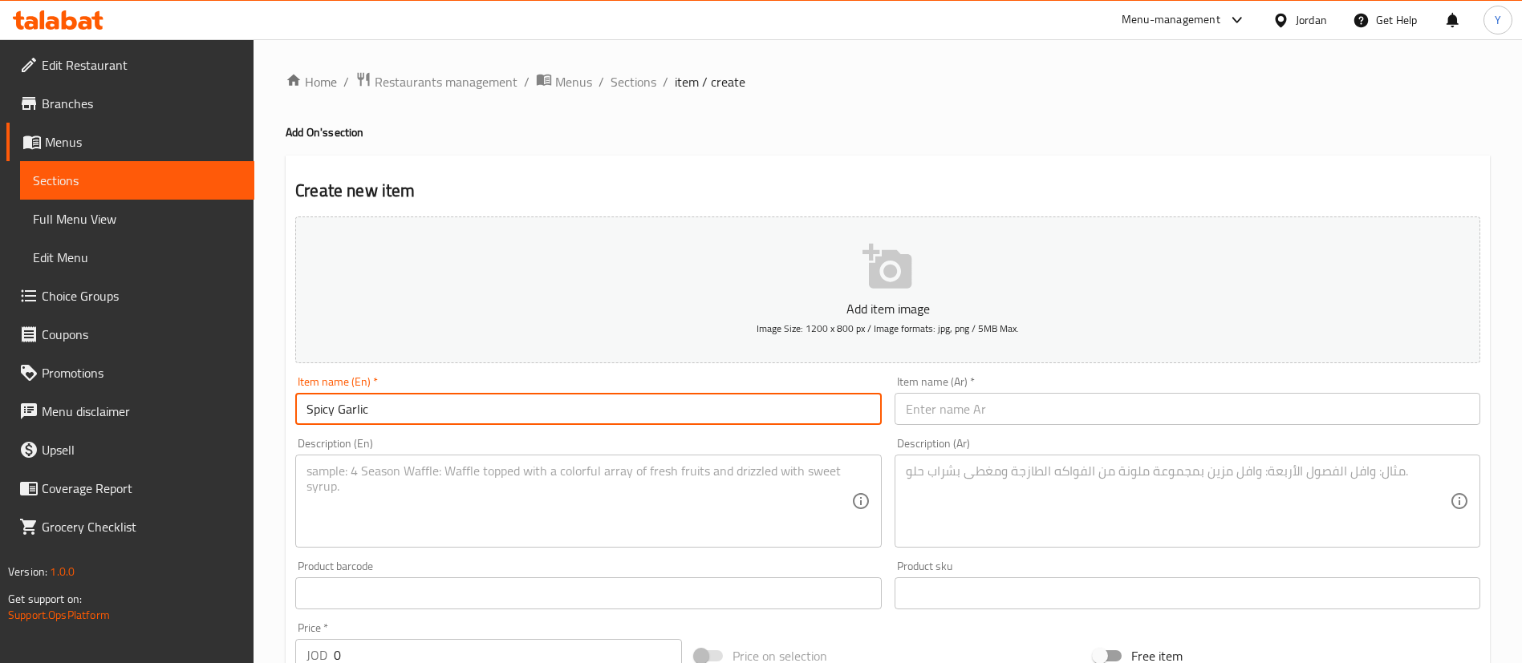
drag, startPoint x: 414, startPoint y: 414, endPoint x: 203, endPoint y: 450, distance: 214.0
click at [205, 450] on div "Edit Restaurant Branches Menus Sections Full Menu View Edit Menu Choice Groups …" at bounding box center [761, 586] width 1522 height 1094
type input "Spicy Garlic"
click at [1052, 406] on input "text" at bounding box center [1187, 409] width 586 height 32
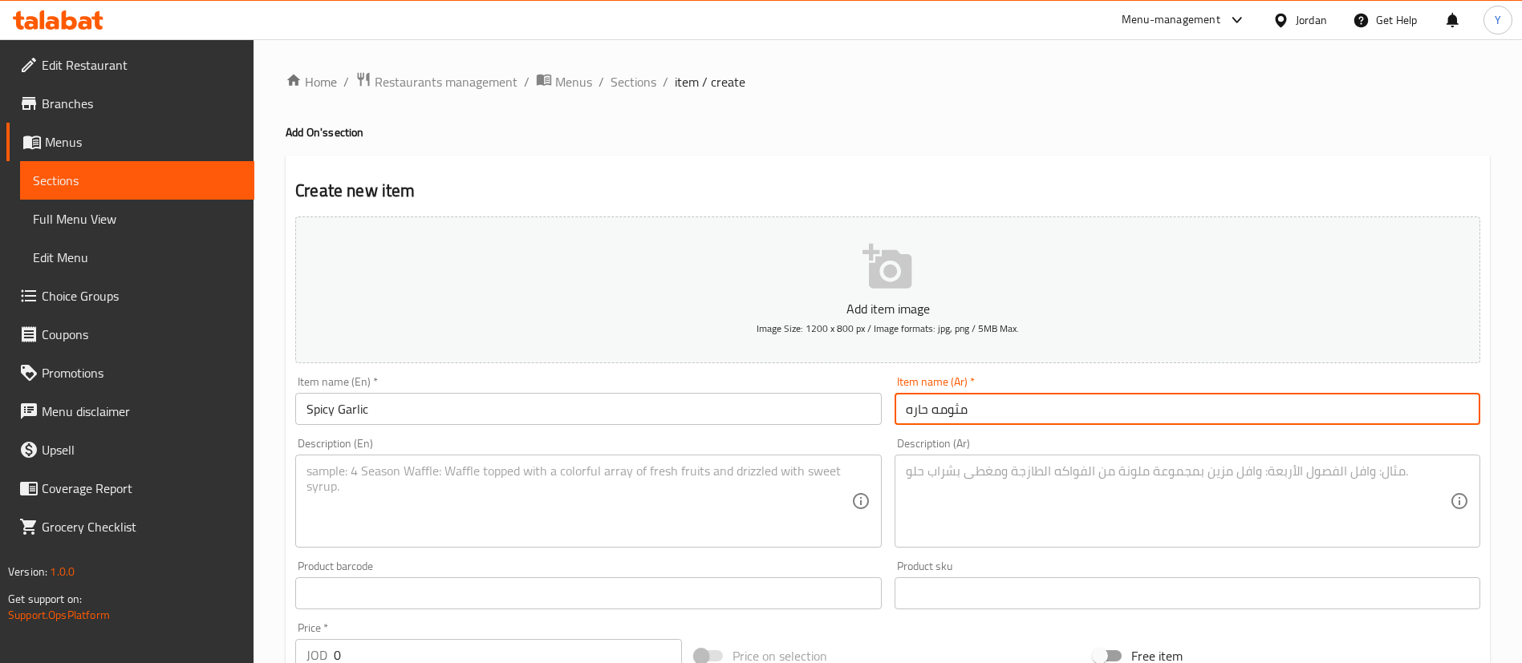
type input "مثومه حاره"
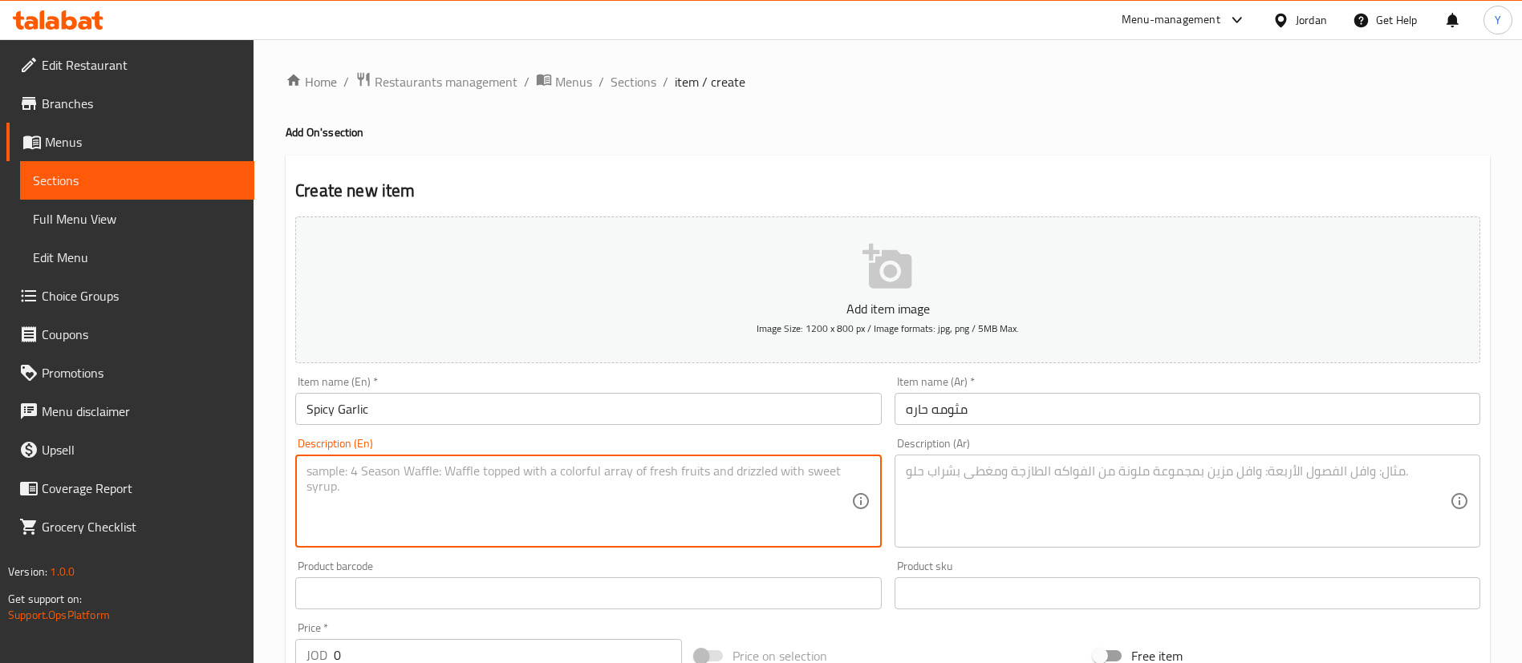
click at [536, 527] on textarea at bounding box center [578, 502] width 544 height 76
type textarea "Sauce"
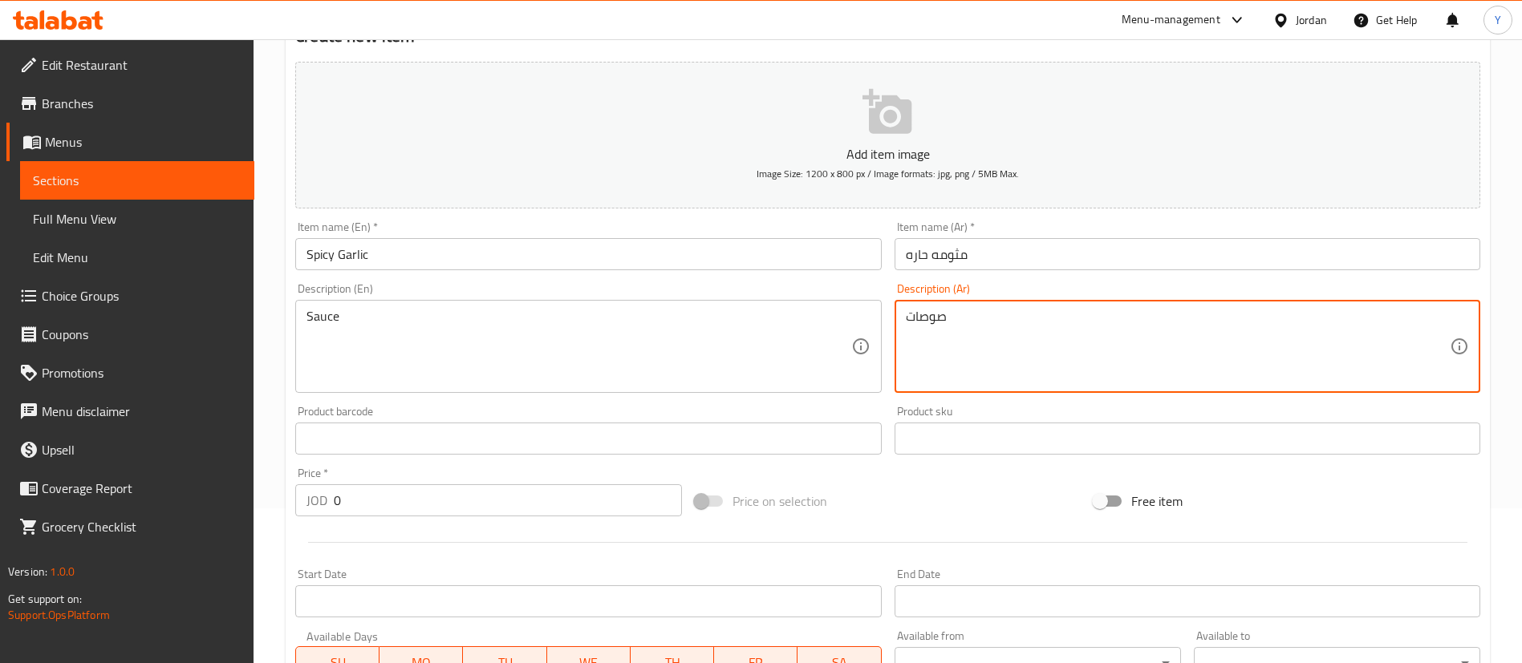
scroll to position [241, 0]
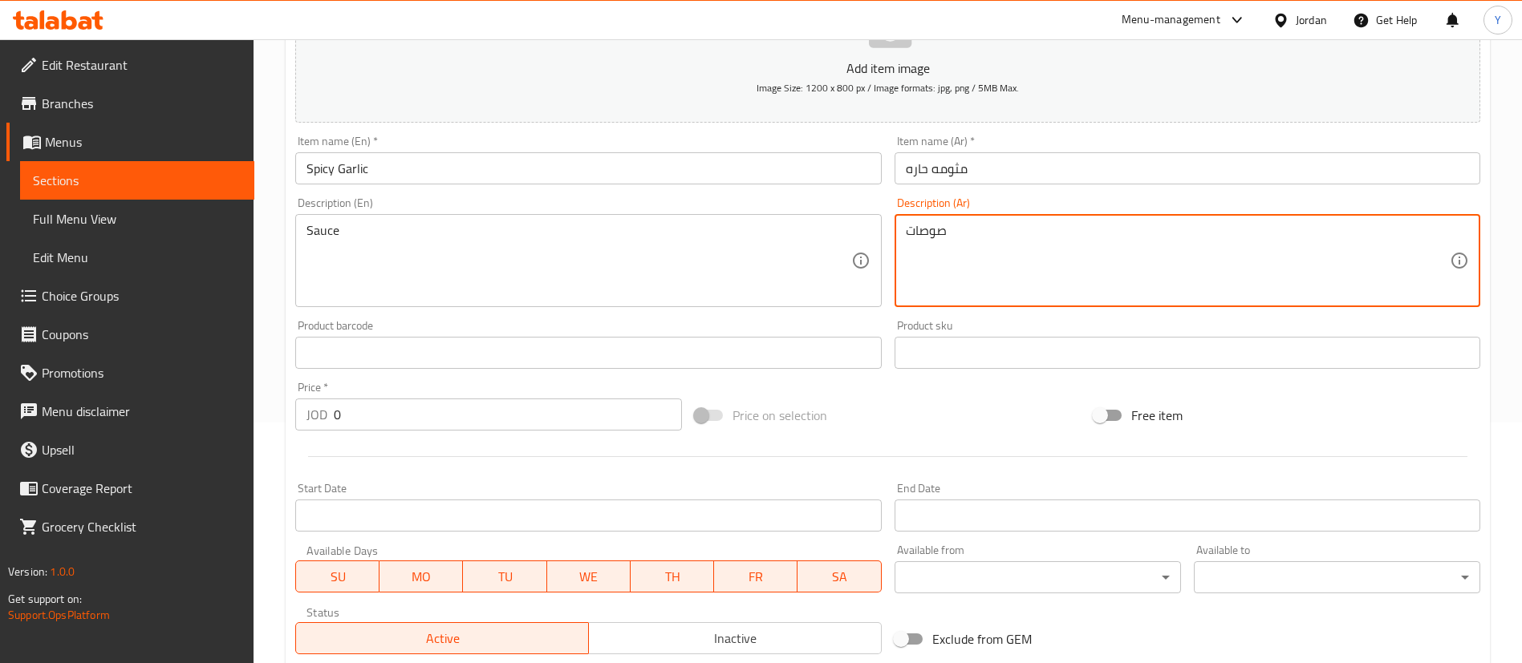
type textarea "صوصات"
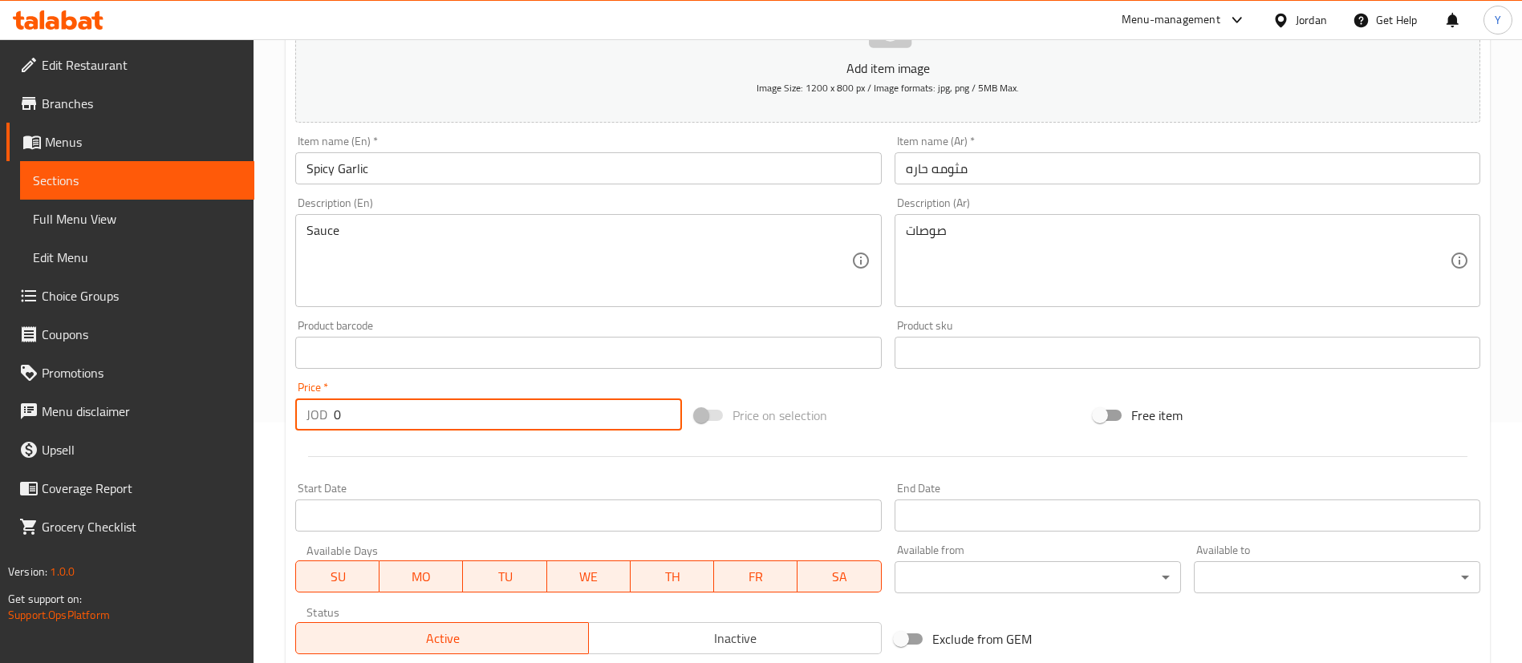
drag, startPoint x: 379, startPoint y: 418, endPoint x: 181, endPoint y: 440, distance: 199.3
click at [404, 408] on input "0" at bounding box center [508, 415] width 348 height 32
type input "0.25"
click at [461, 349] on input "text" at bounding box center [588, 353] width 586 height 32
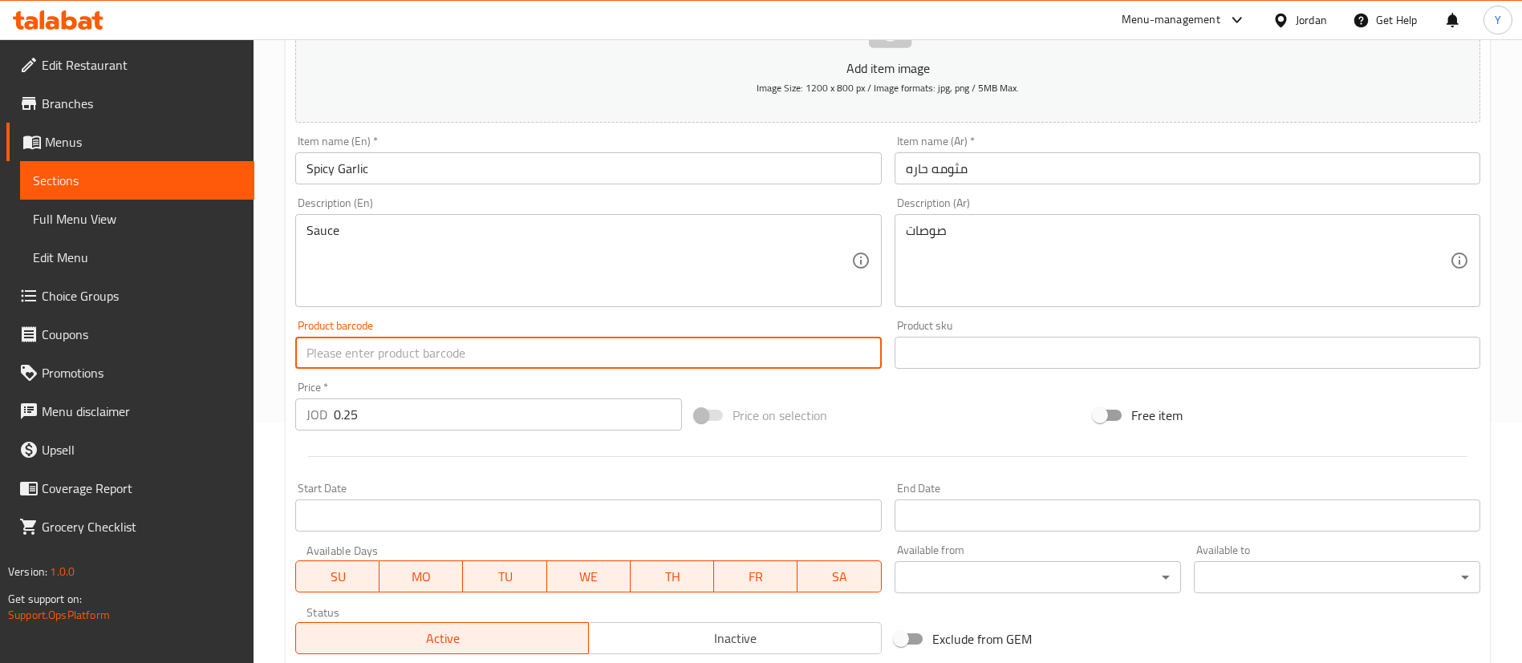
click at [480, 377] on div "Price   * JOD 0.25 Price *" at bounding box center [488, 406] width 399 height 62
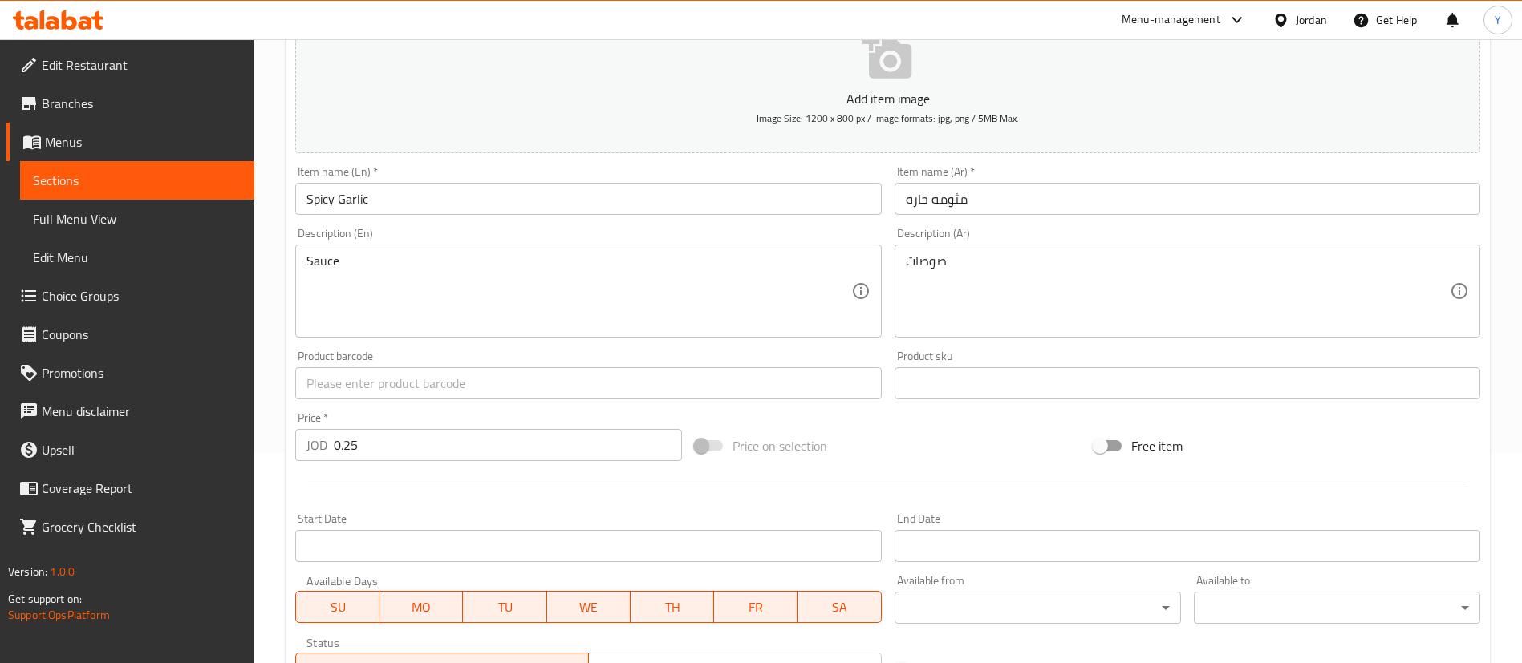
scroll to position [470, 0]
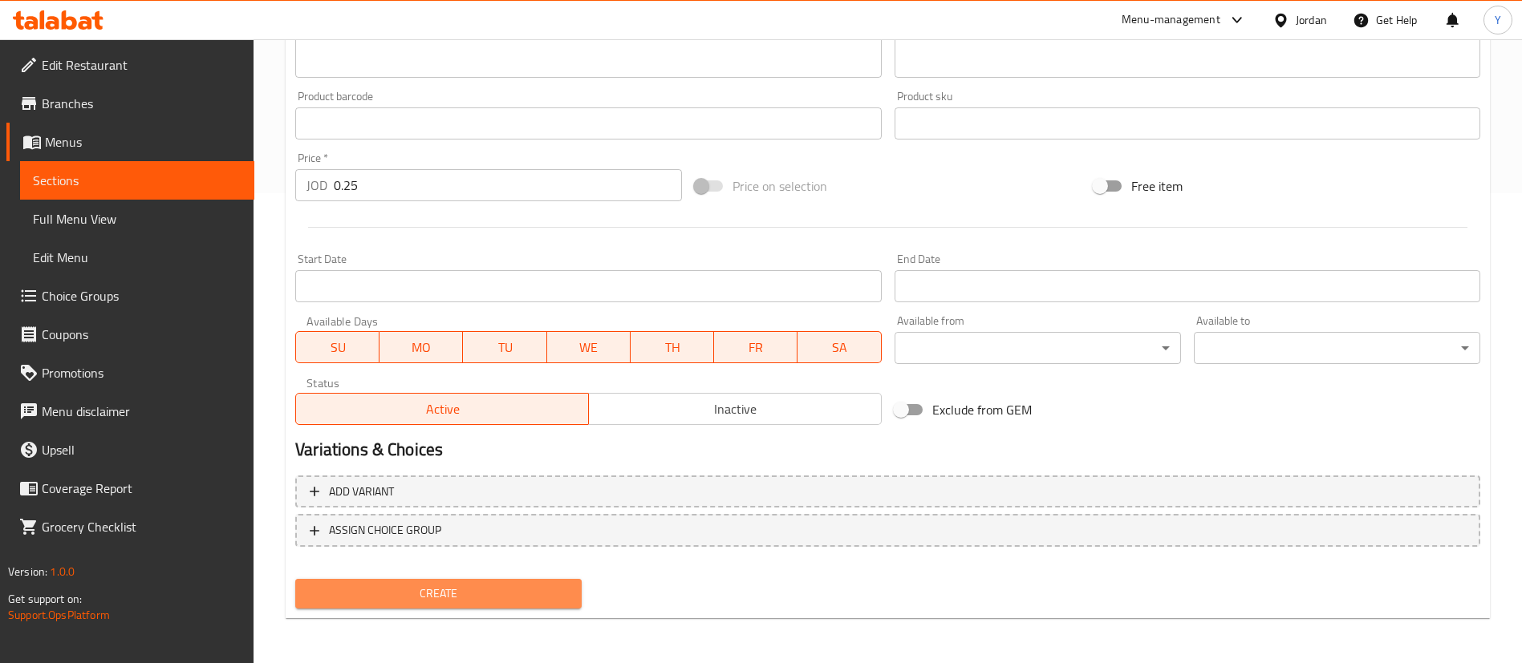
click at [427, 594] on span "Create" at bounding box center [438, 594] width 261 height 20
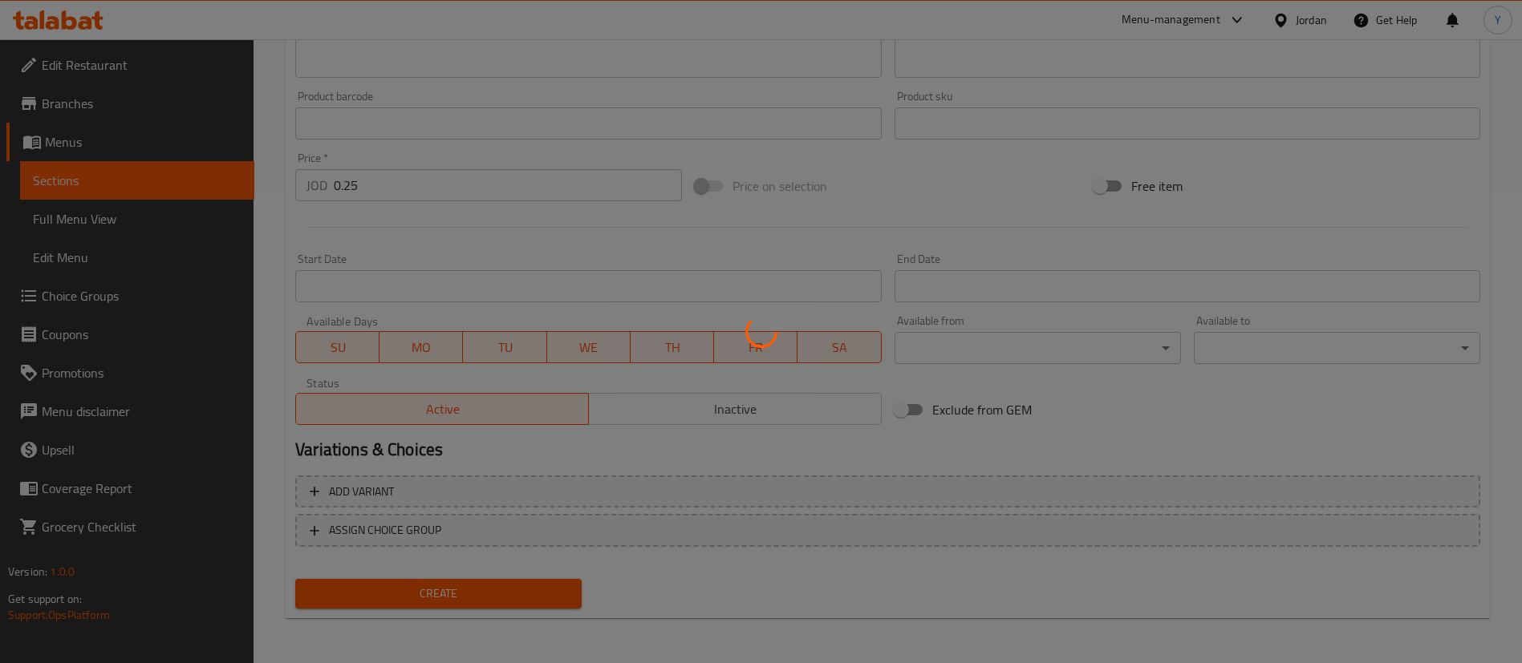
type input "0"
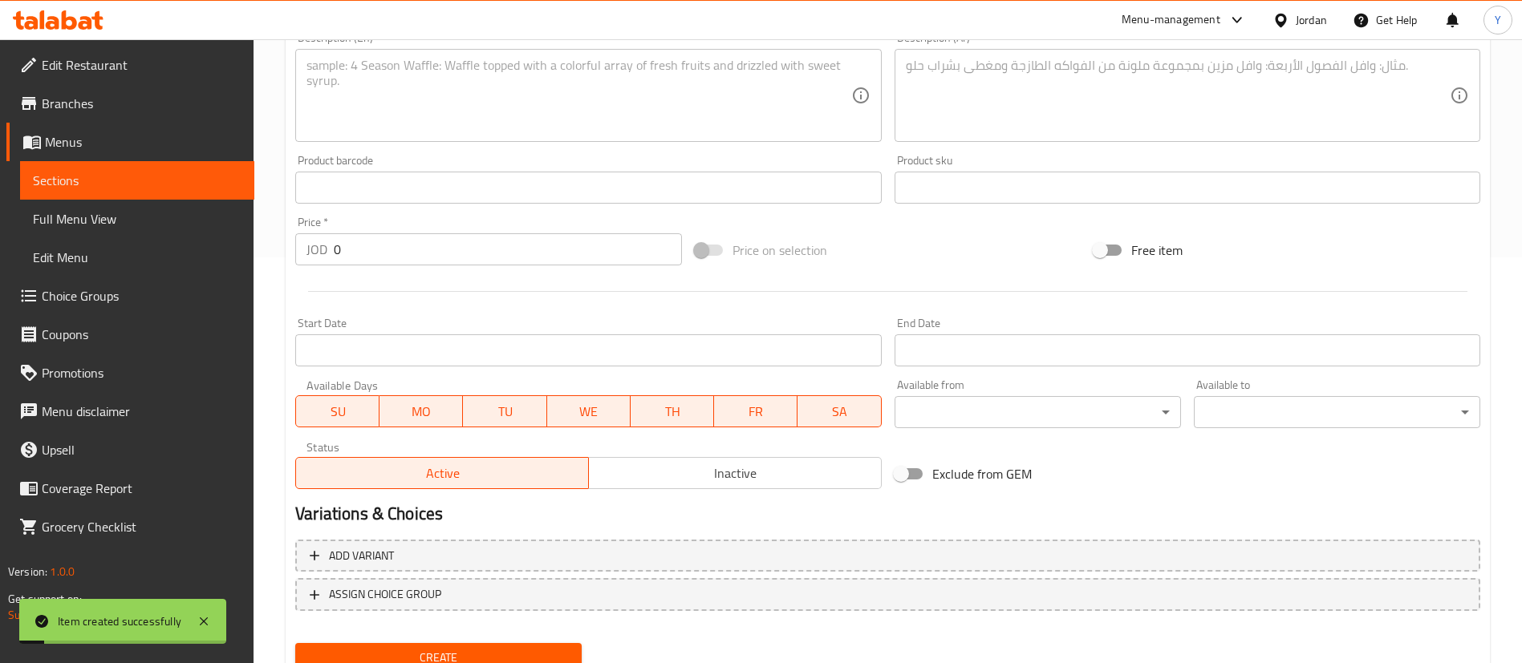
scroll to position [0, 0]
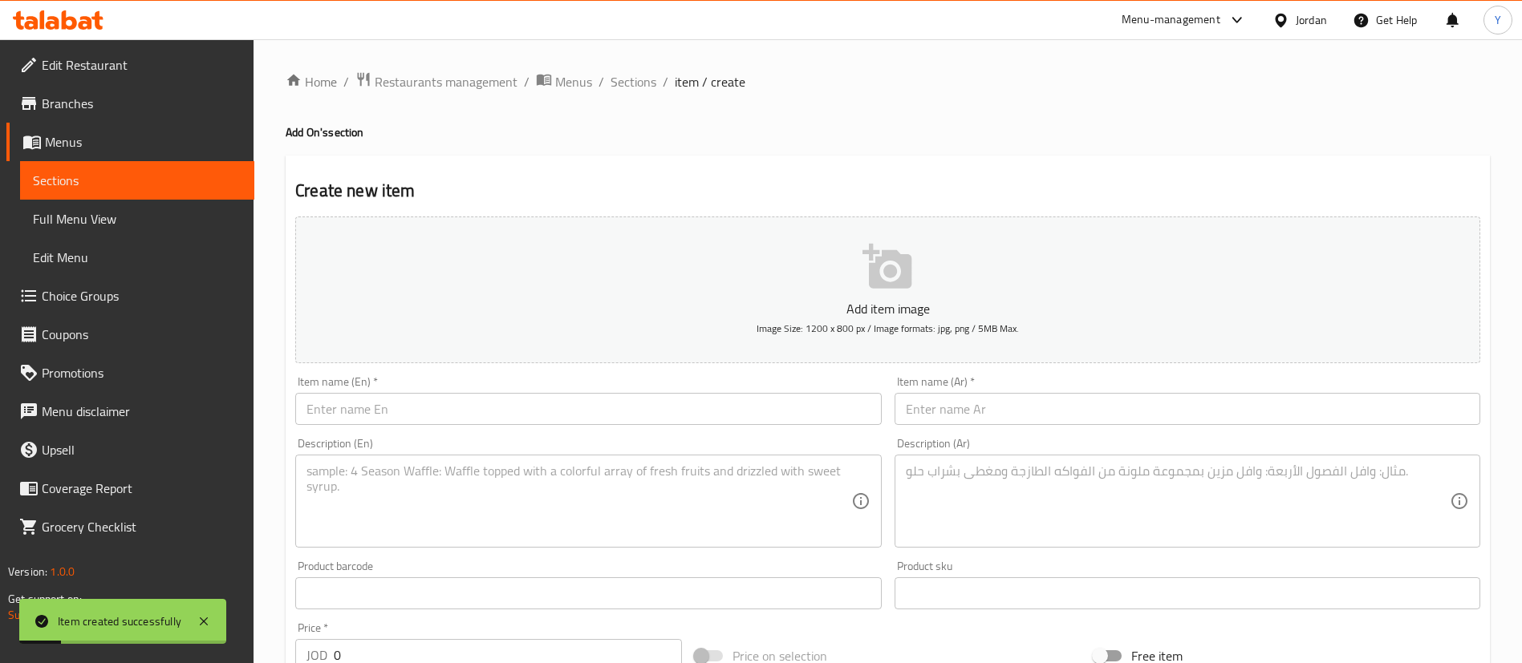
click at [385, 413] on input "text" at bounding box center [588, 409] width 586 height 32
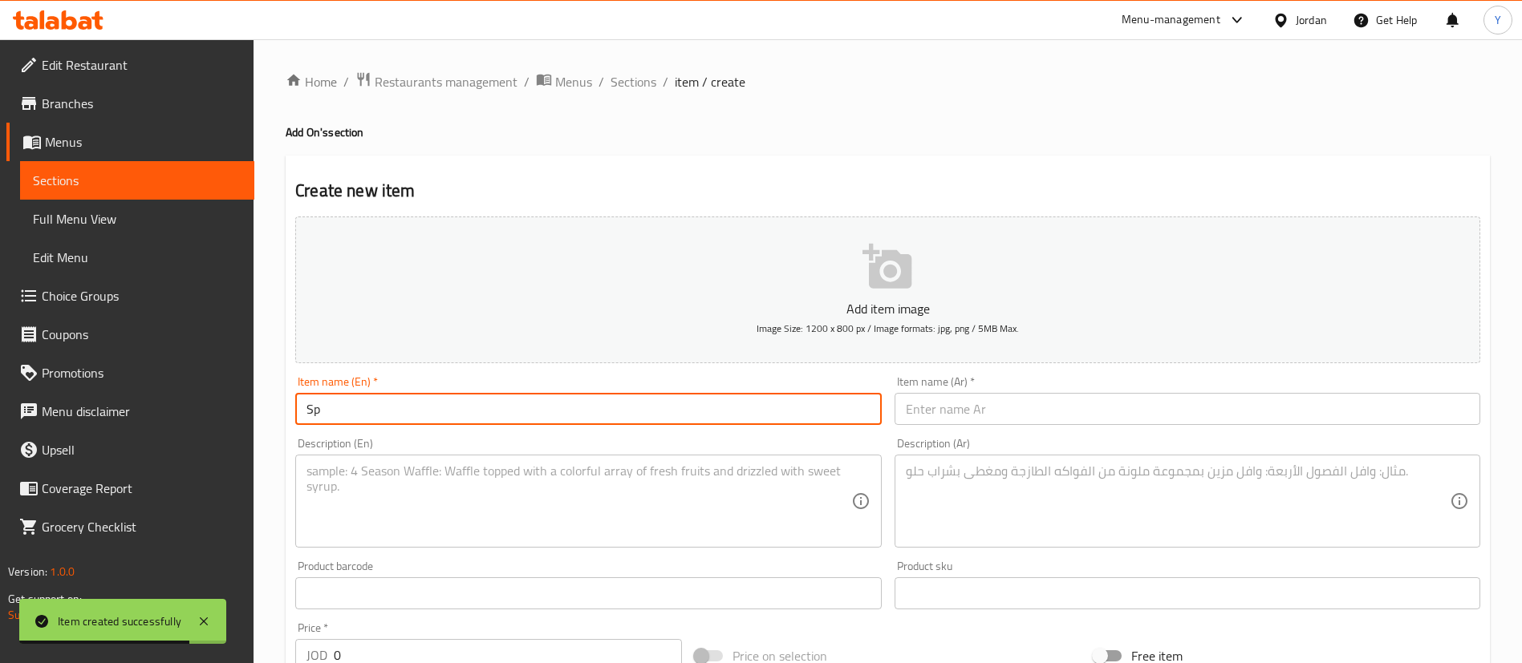
type input "S"
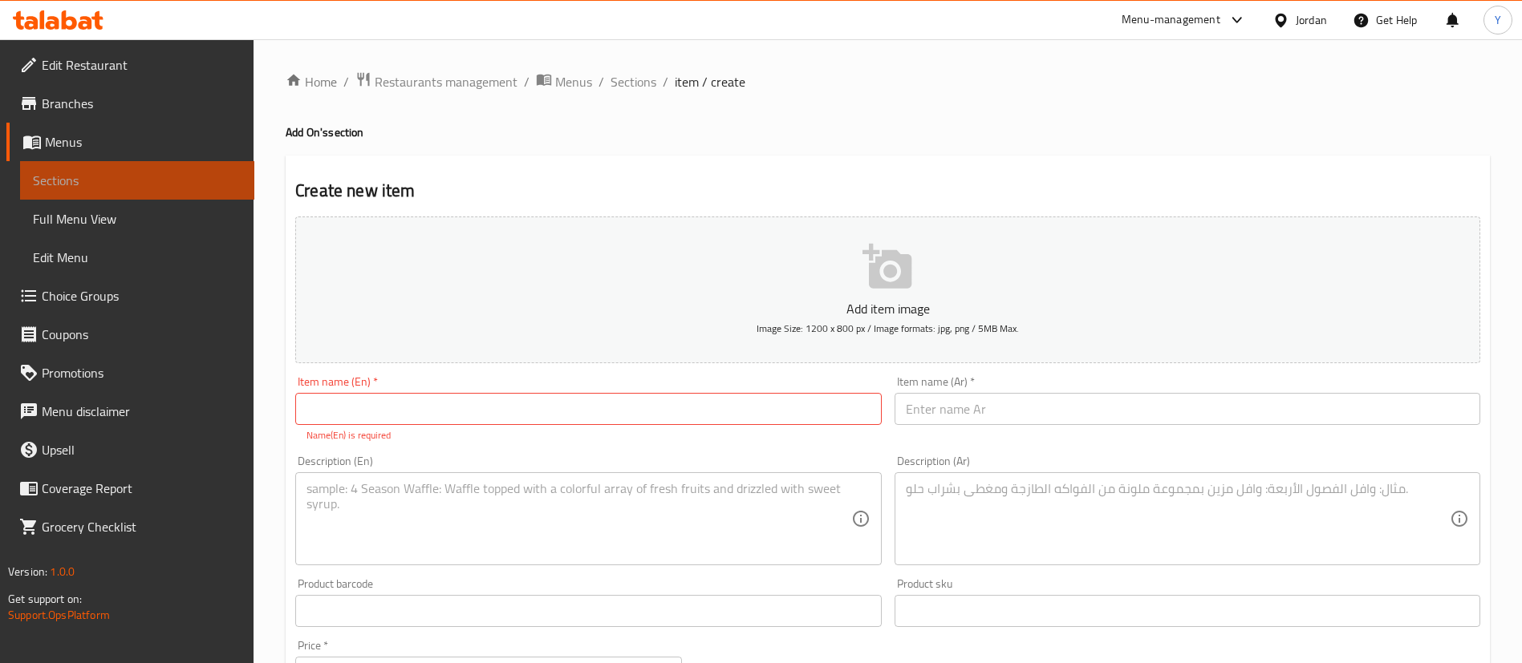
click at [198, 173] on span "Sections" at bounding box center [137, 180] width 209 height 19
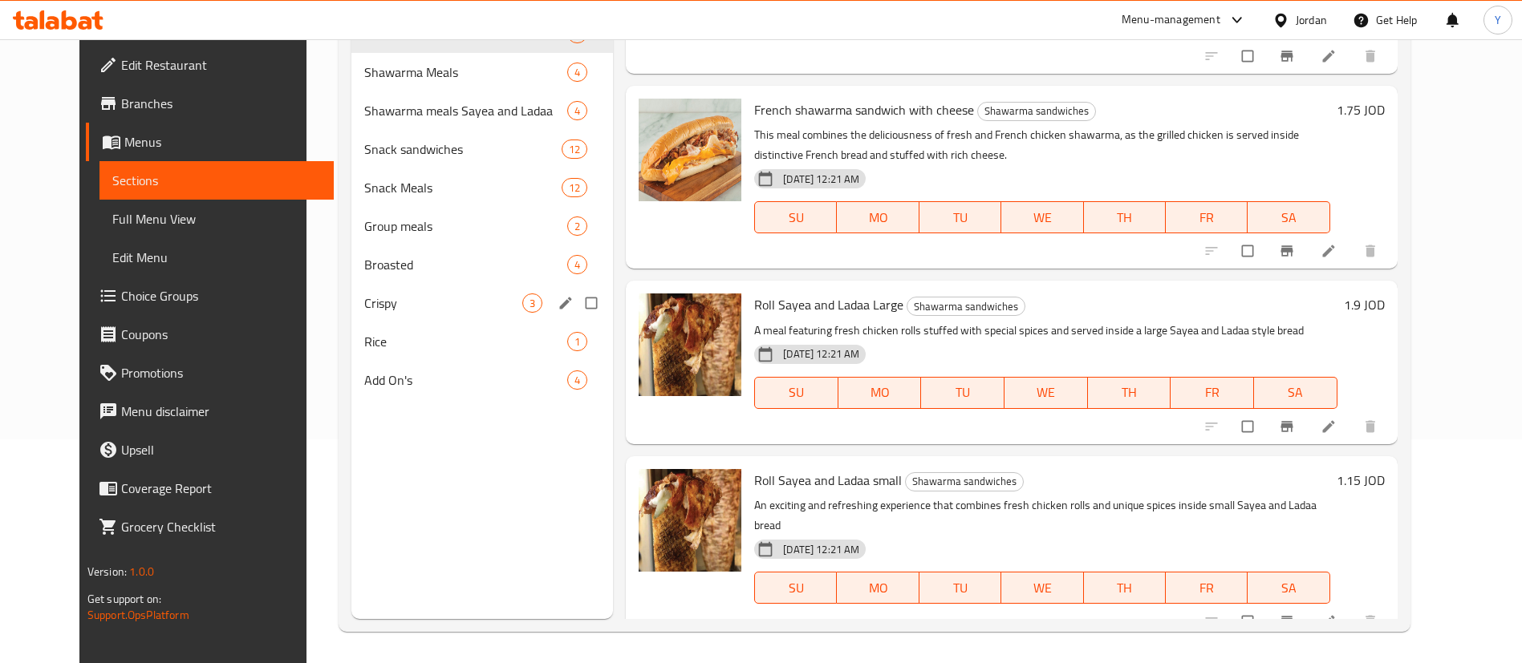
scroll to position [225, 0]
drag, startPoint x: 379, startPoint y: 395, endPoint x: 605, endPoint y: 386, distance: 226.4
click at [379, 395] on div "Add On's 4" at bounding box center [482, 379] width 262 height 39
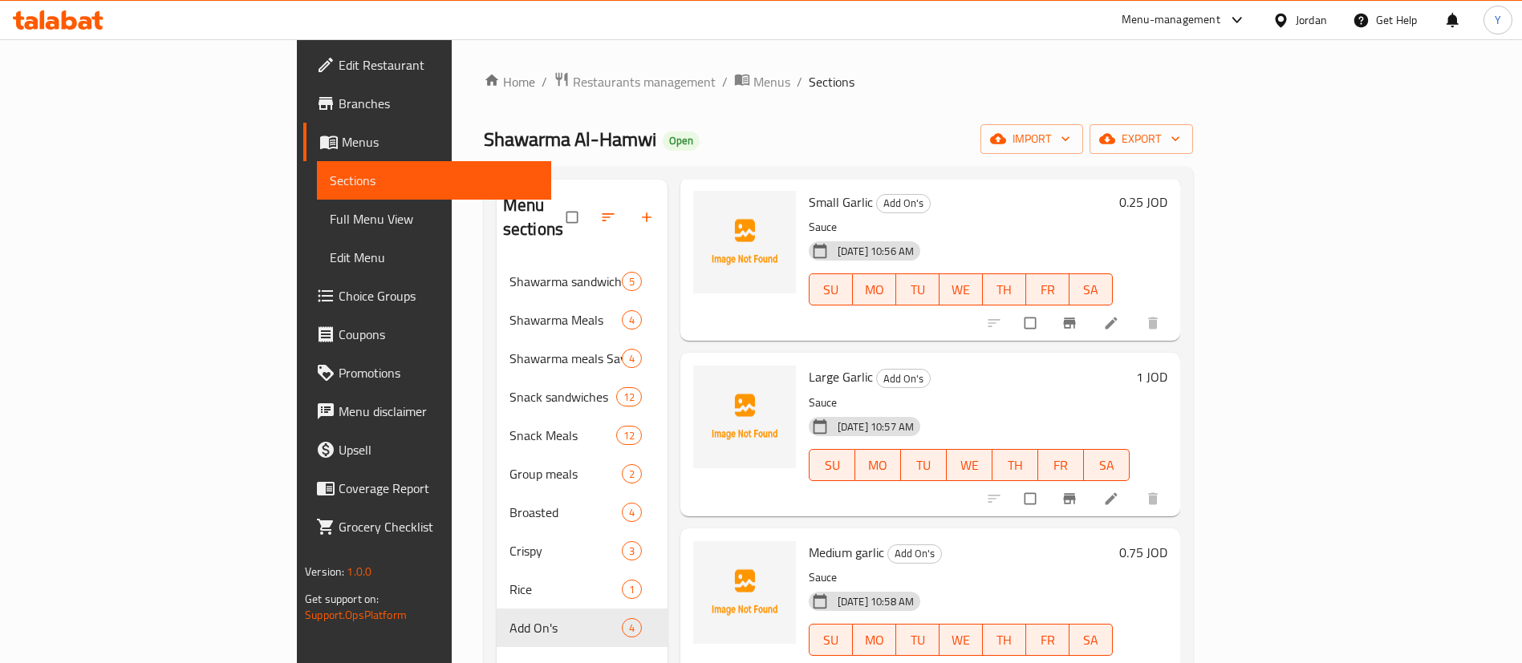
scroll to position [225, 0]
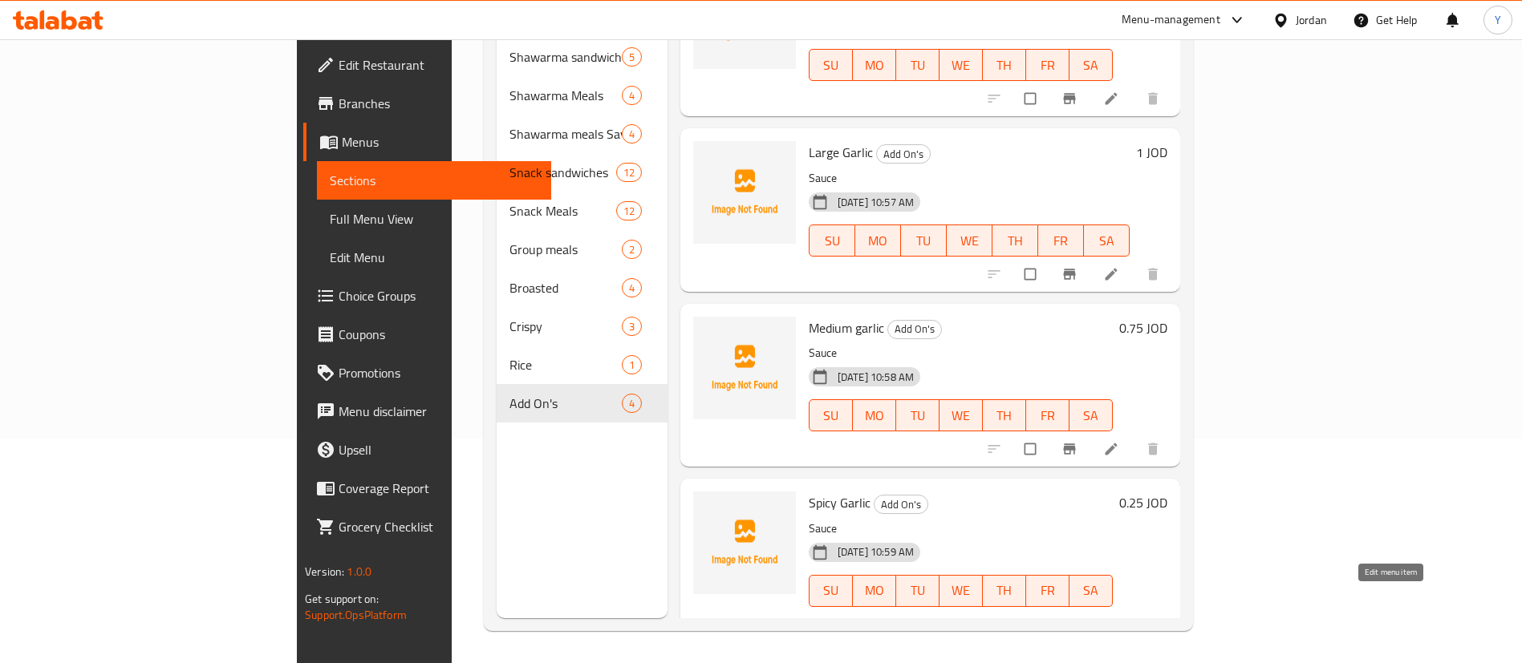
click at [1122, 617] on link at bounding box center [1112, 625] width 19 height 16
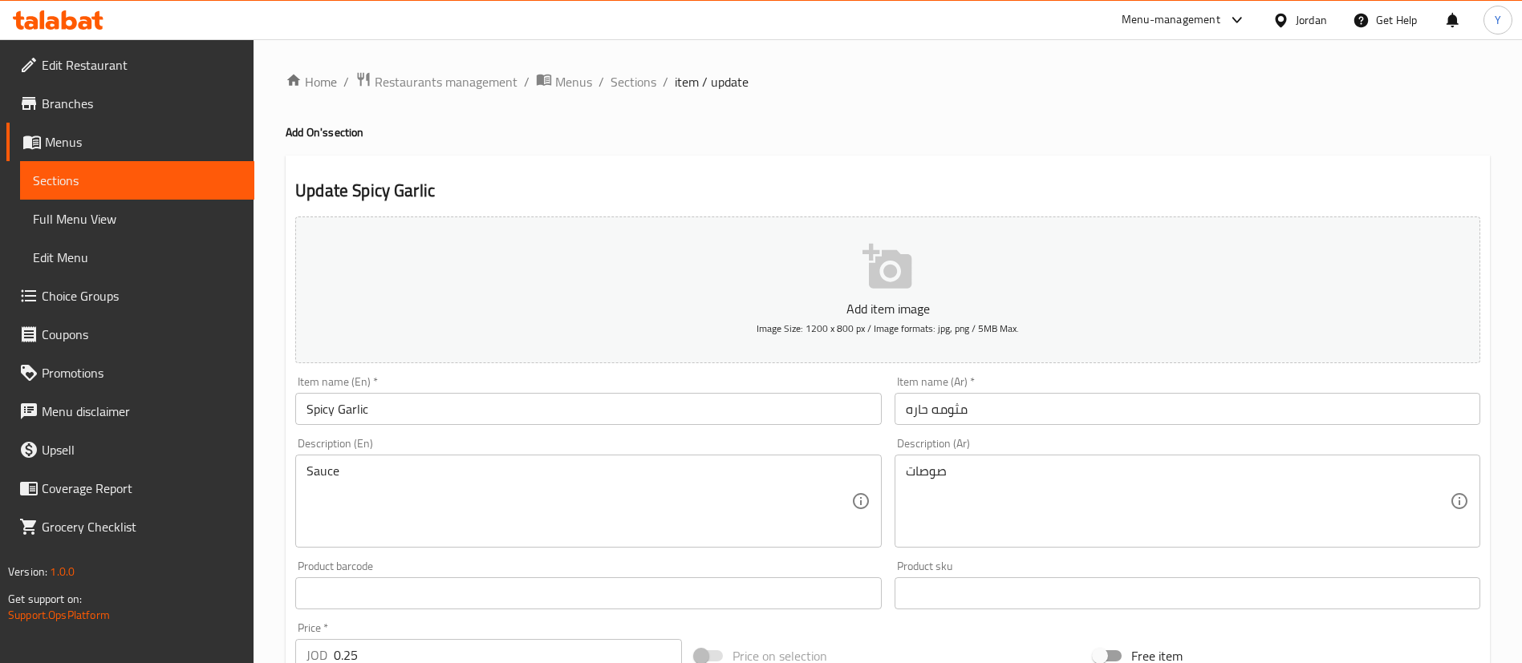
click at [302, 410] on input "Spicy Garlic" at bounding box center [588, 409] width 586 height 32
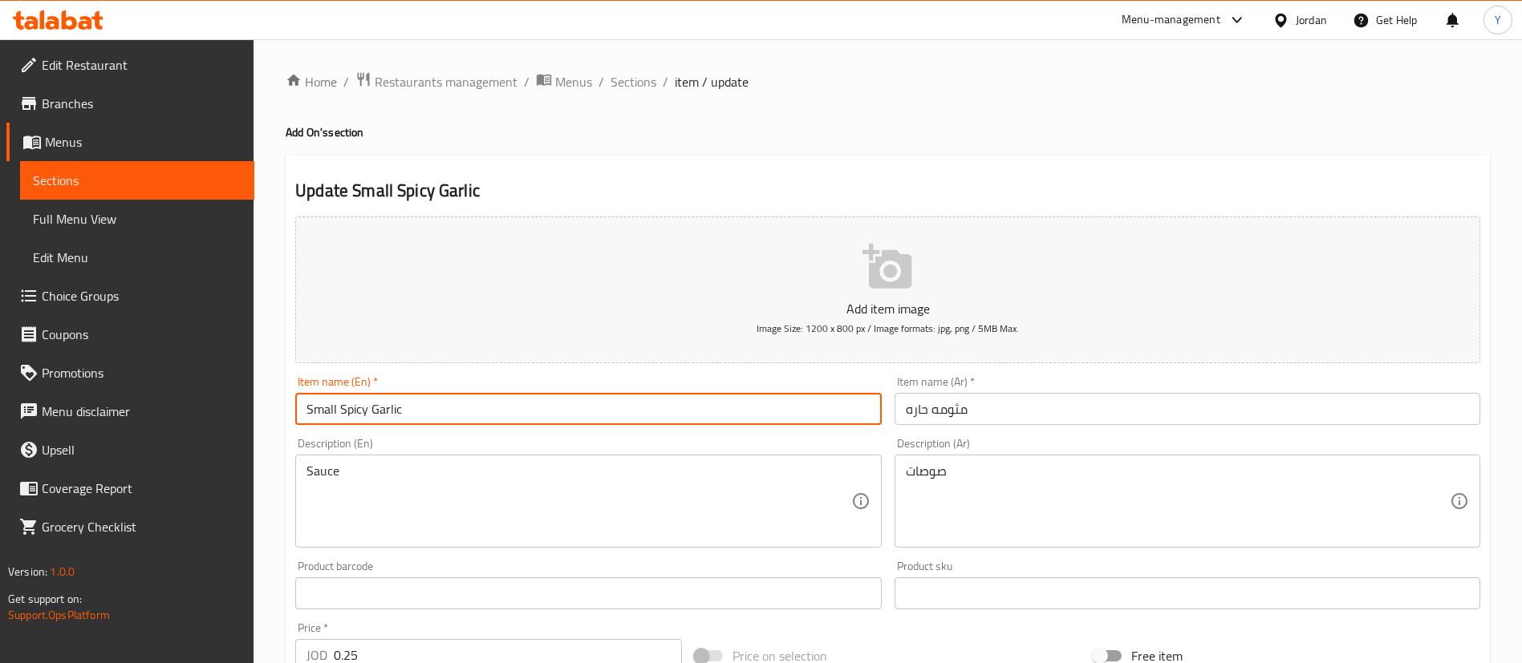
type input "Small Spicy Garlic"
click at [1015, 399] on input "مثومه حاره" at bounding box center [1187, 409] width 586 height 32
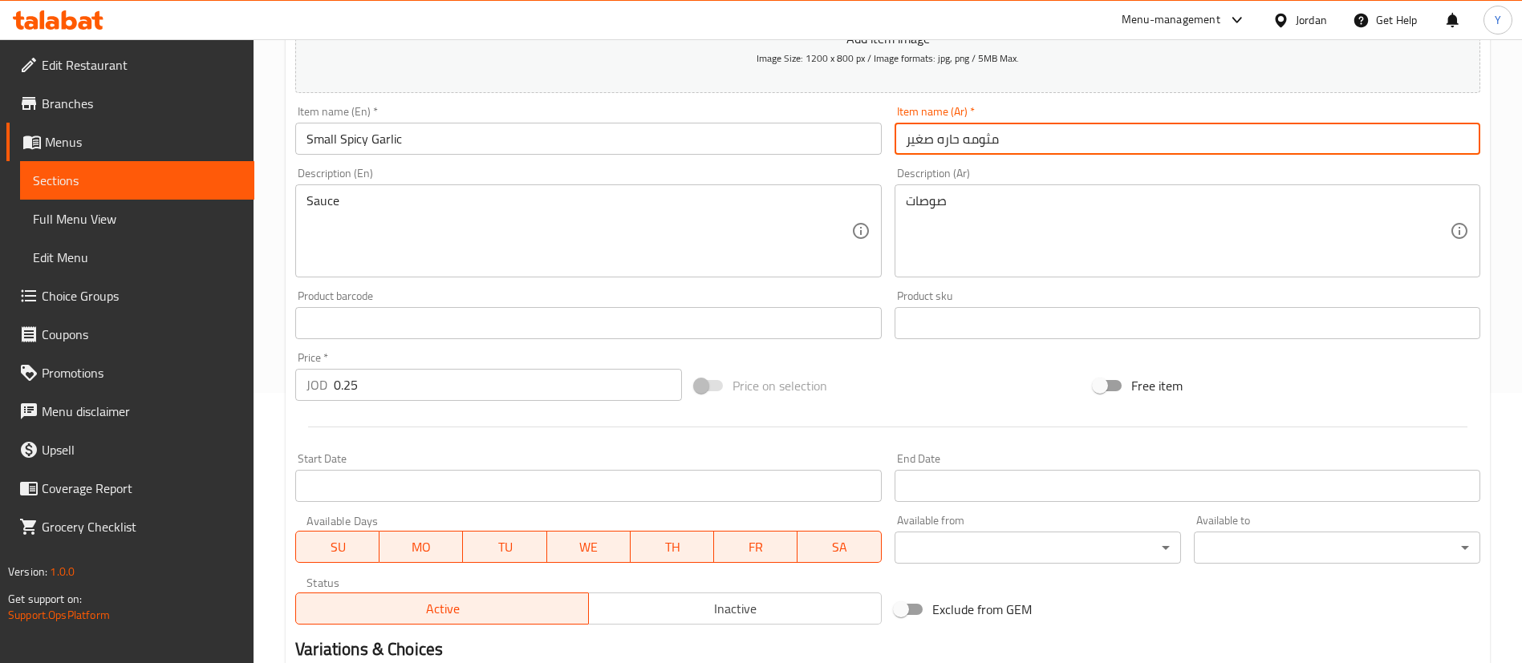
scroll to position [470, 0]
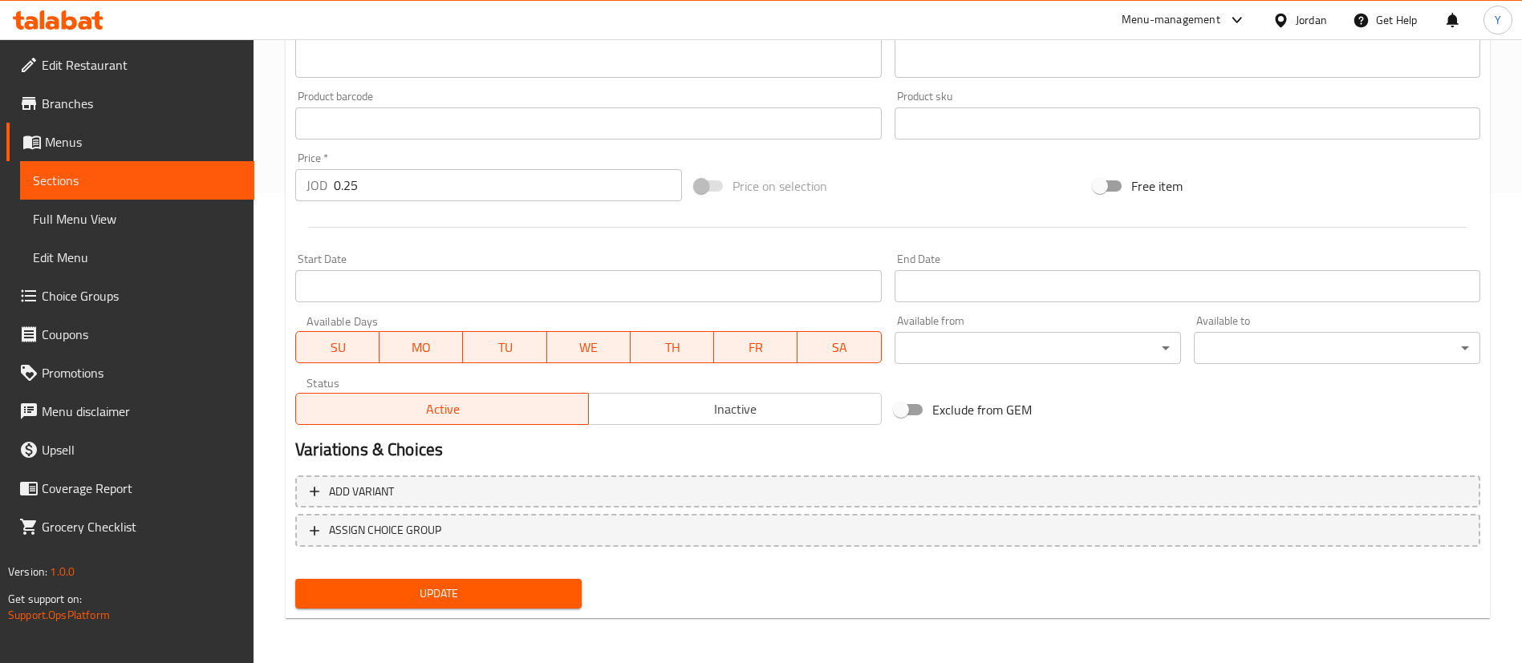
type input "مثومه حاره صغير"
click at [468, 607] on button "Update" at bounding box center [438, 594] width 286 height 30
click at [179, 188] on span "Sections" at bounding box center [137, 180] width 209 height 19
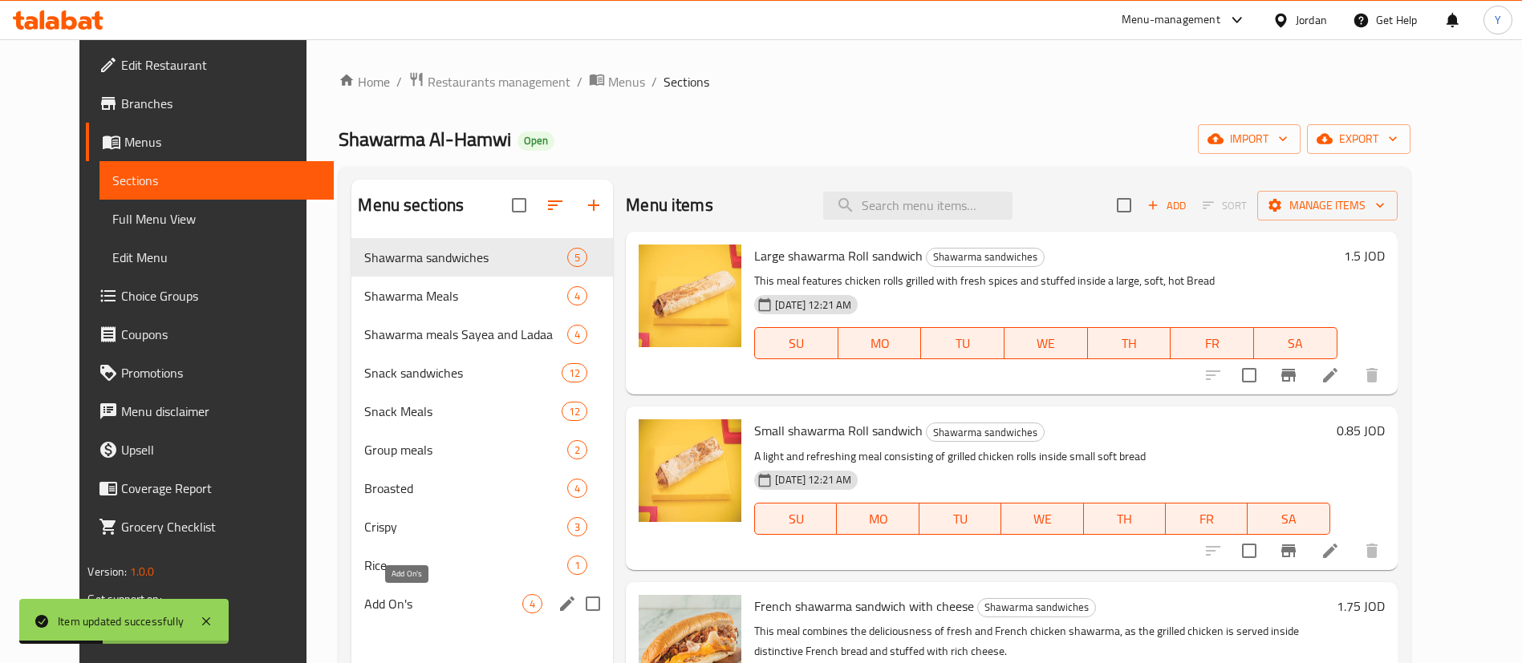
click at [414, 603] on span "Add On's" at bounding box center [443, 603] width 158 height 19
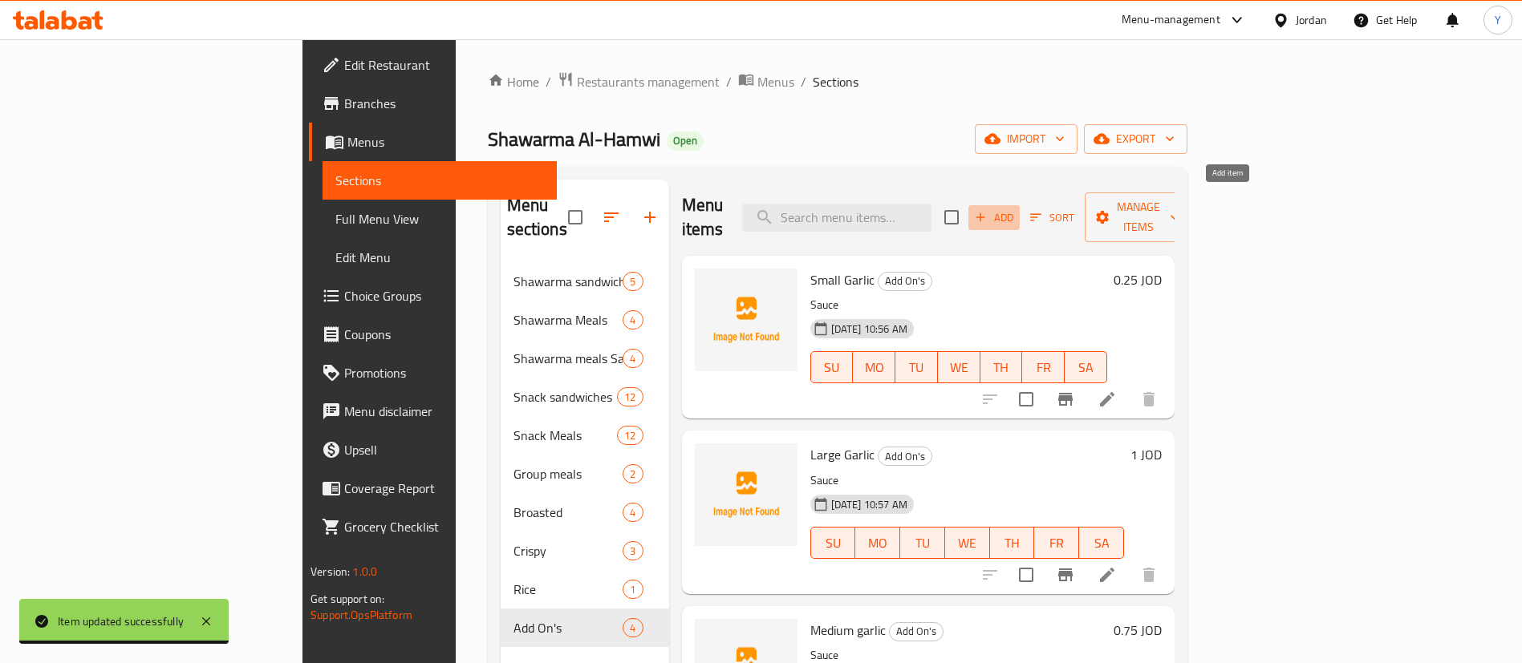
click at [1016, 213] on span "Add" at bounding box center [993, 218] width 43 height 18
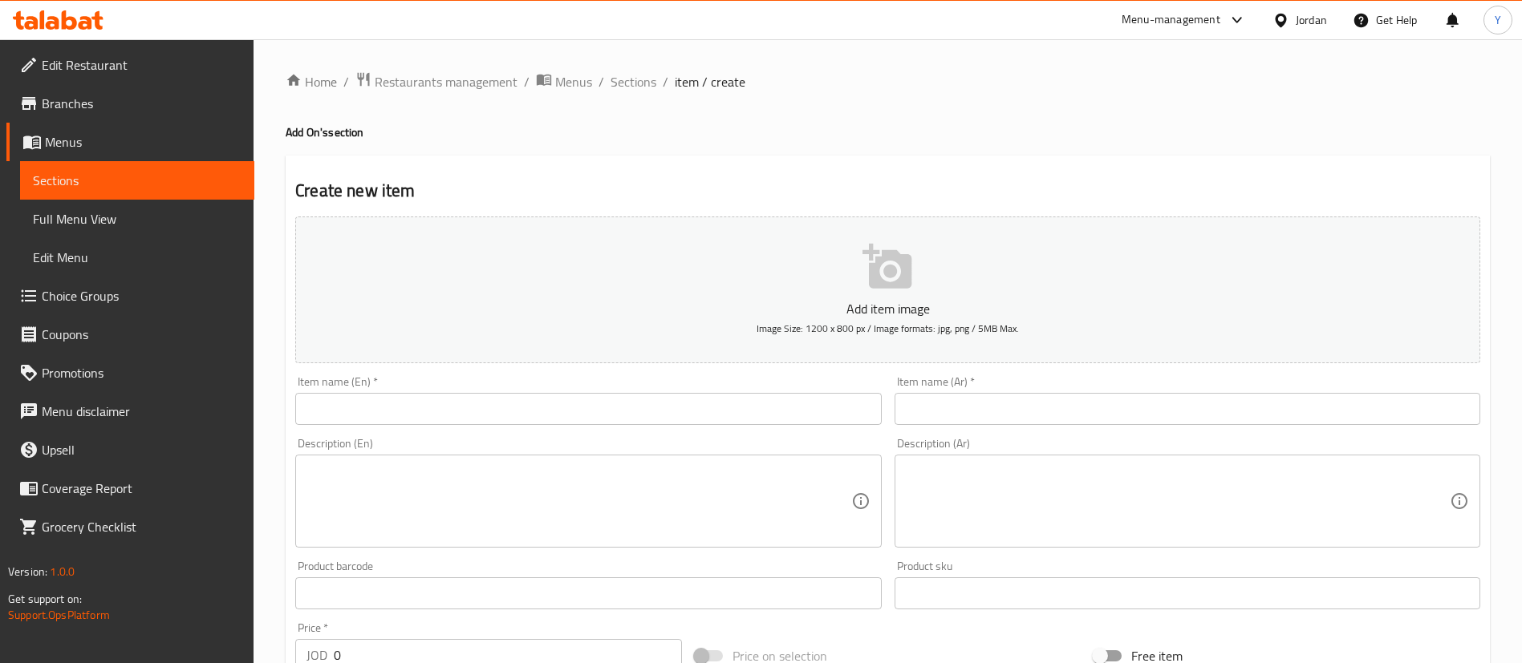
click at [532, 403] on input "text" at bounding box center [588, 409] width 586 height 32
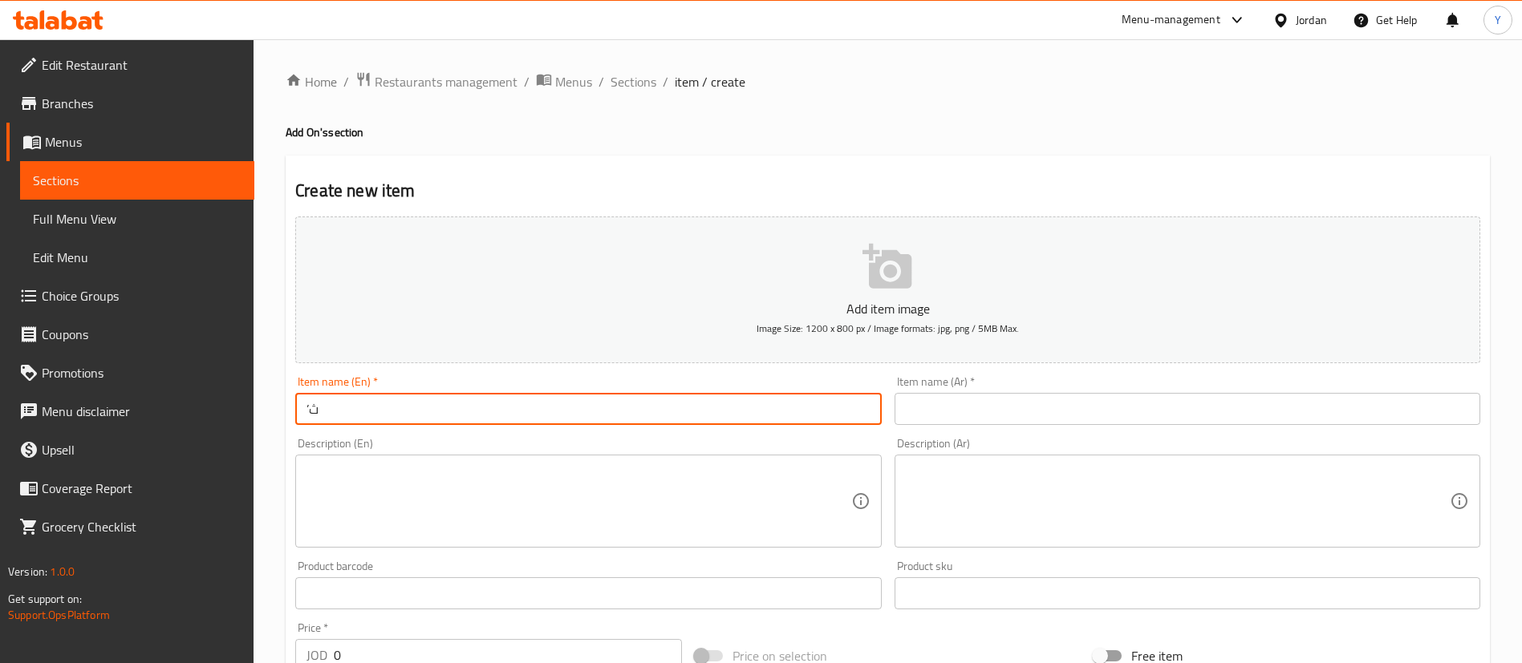
type input "’"
drag, startPoint x: 392, startPoint y: 410, endPoint x: 359, endPoint y: 412, distance: 33.7
click at [356, 411] on input "Medium liver plate" at bounding box center [588, 409] width 586 height 32
type input "Medium Spicy Garlic"
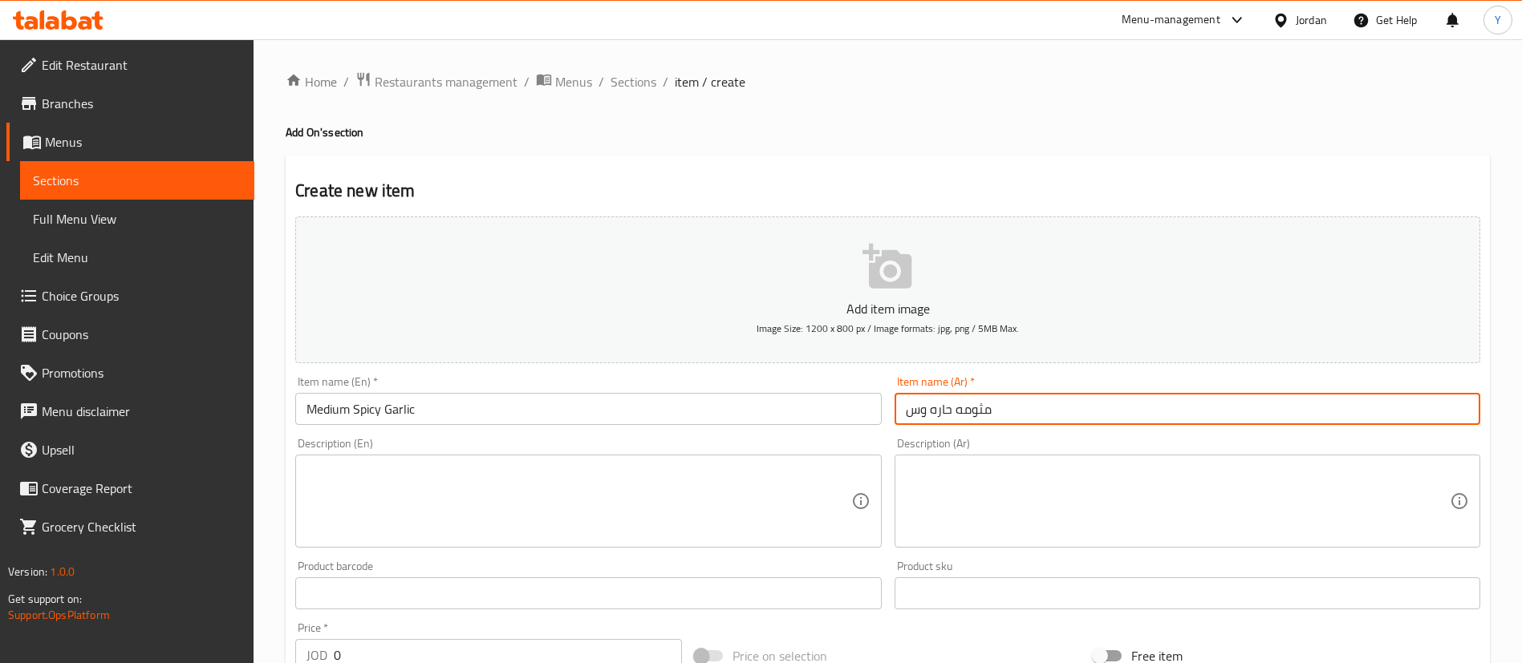
paste input "Spicy Garlic"
paste input "731521"
click at [1377, 99] on div "Home / Restaurants management / Menus / Sections / item / create Add On's secti…" at bounding box center [888, 586] width 1204 height 1030
drag, startPoint x: 949, startPoint y: 408, endPoint x: 773, endPoint y: 411, distance: 176.5
click at [773, 411] on div "Add item image Image Size: 1200 x 800 px / Image formats: jpg, png / 5MB Max. I…" at bounding box center [888, 555] width 1198 height 691
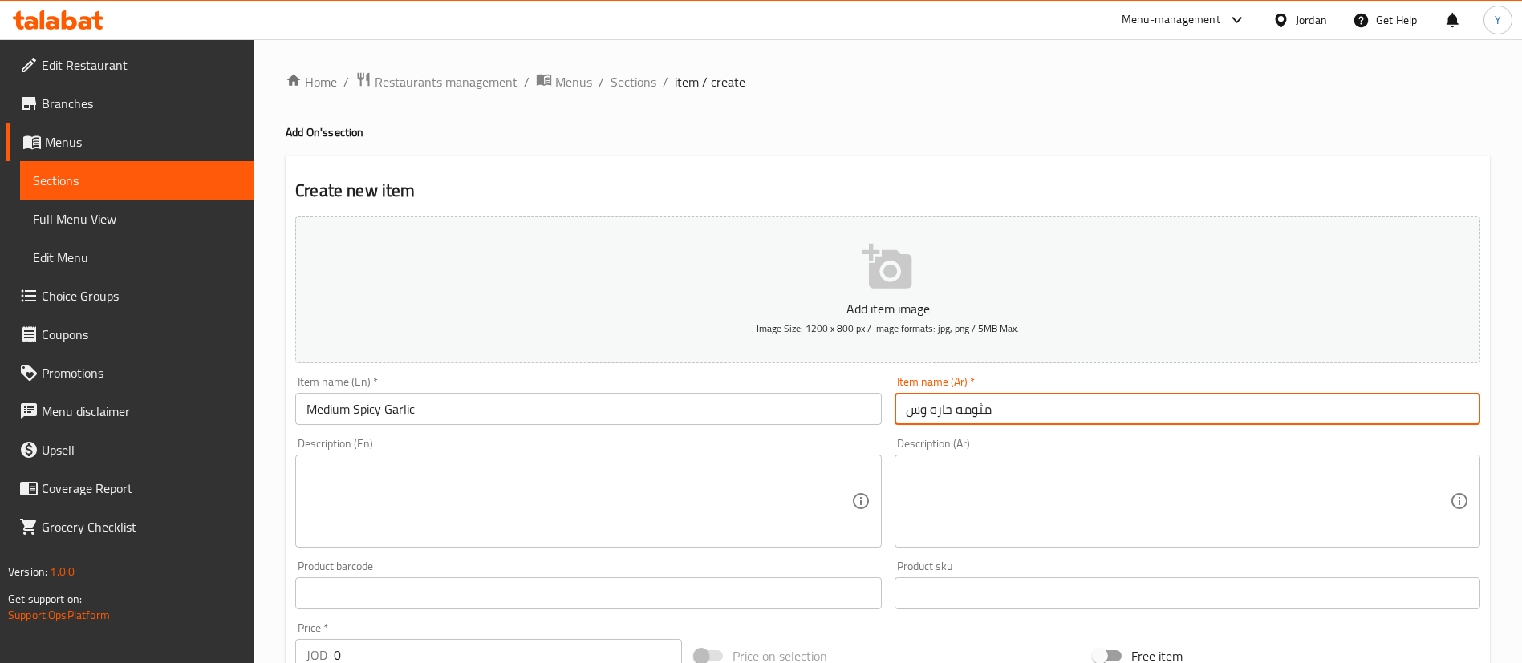
paste input "ط"
type input "مثومه حاره وسط"
click at [574, 501] on textarea at bounding box center [578, 502] width 544 height 76
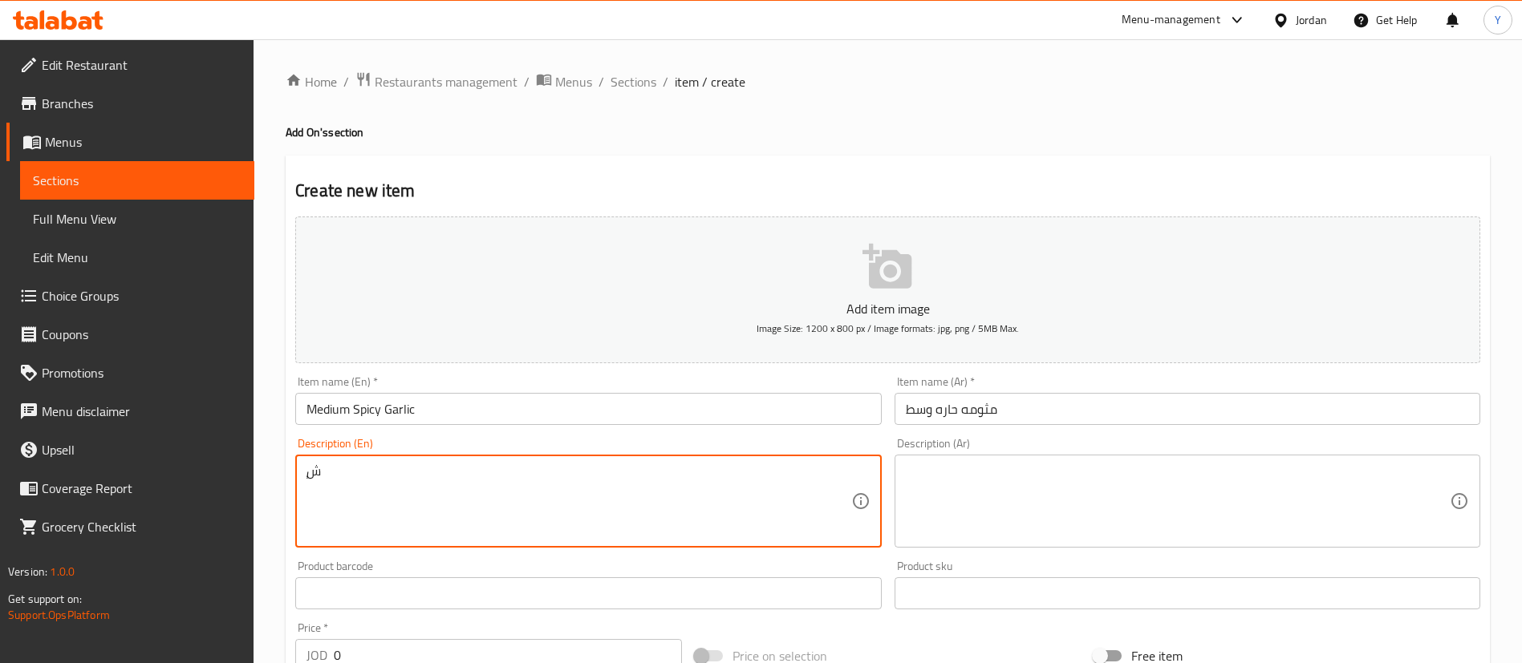
type textarea "ٍ"
type textarea "Sauce"
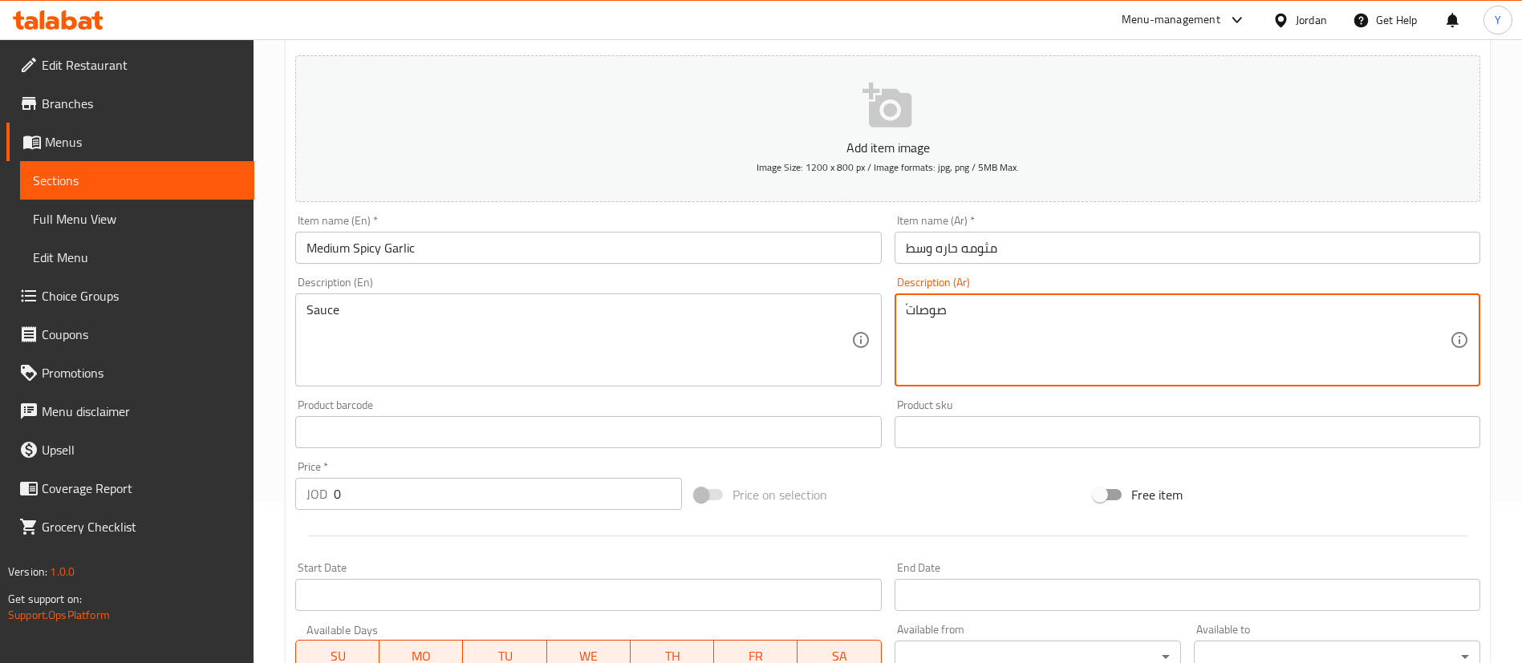
scroll to position [241, 0]
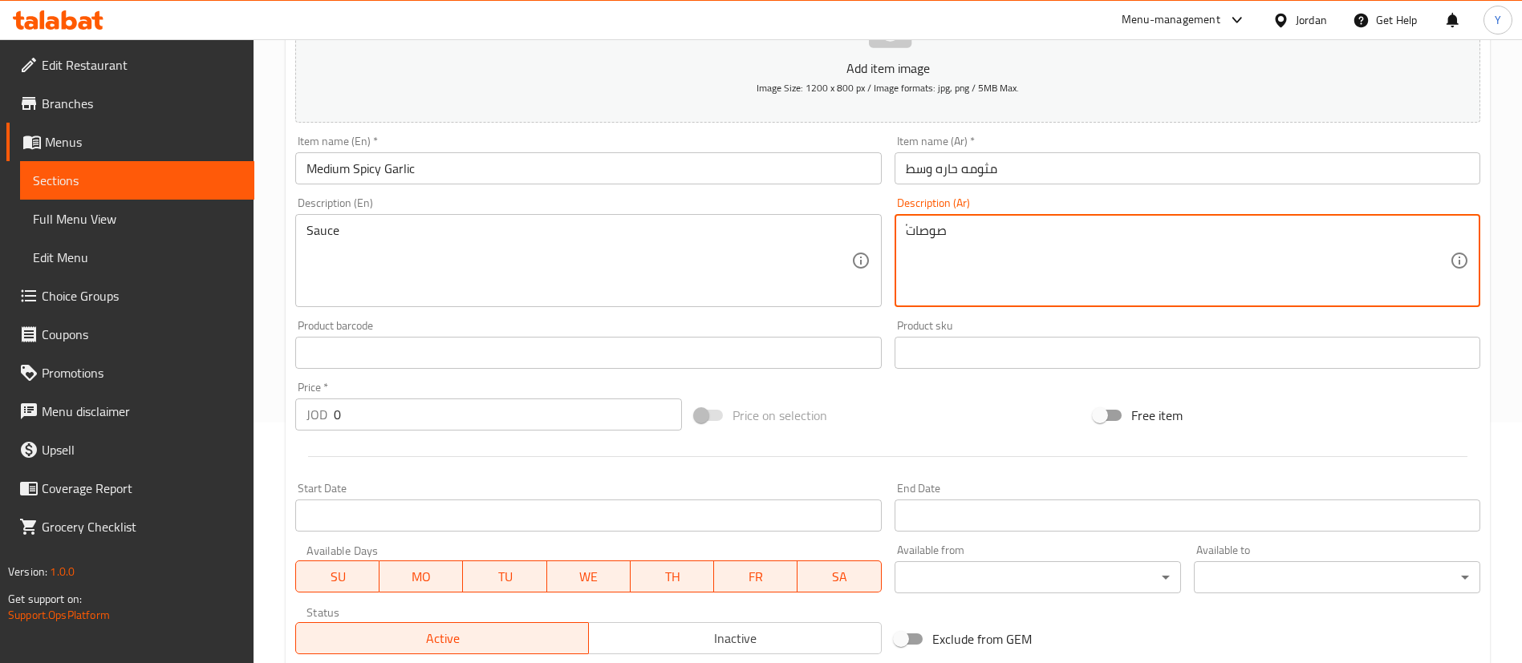
type textarea "ًصوصات"
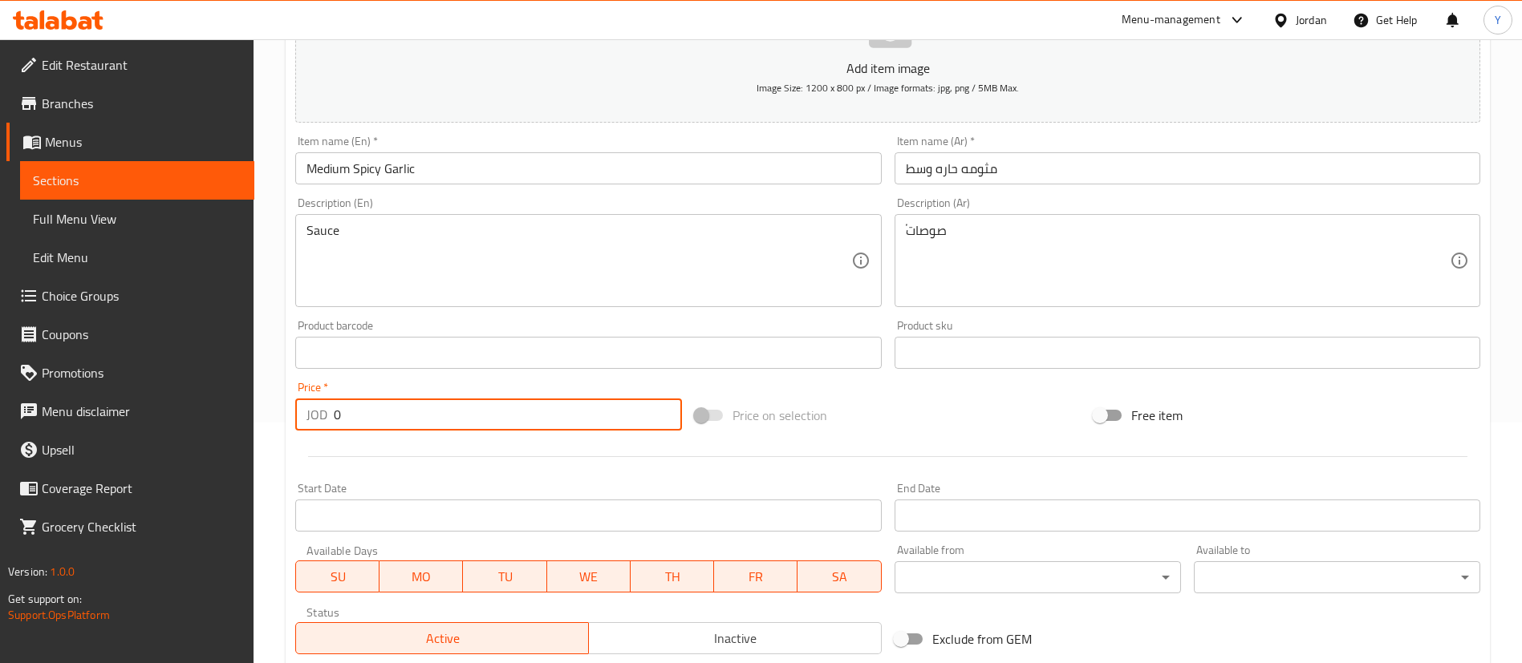
drag, startPoint x: 431, startPoint y: 422, endPoint x: 233, endPoint y: 404, distance: 199.0
click at [236, 404] on div "Edit Restaurant Branches Menus Sections Full Menu View Edit Menu Choice Groups …" at bounding box center [761, 346] width 1522 height 1094
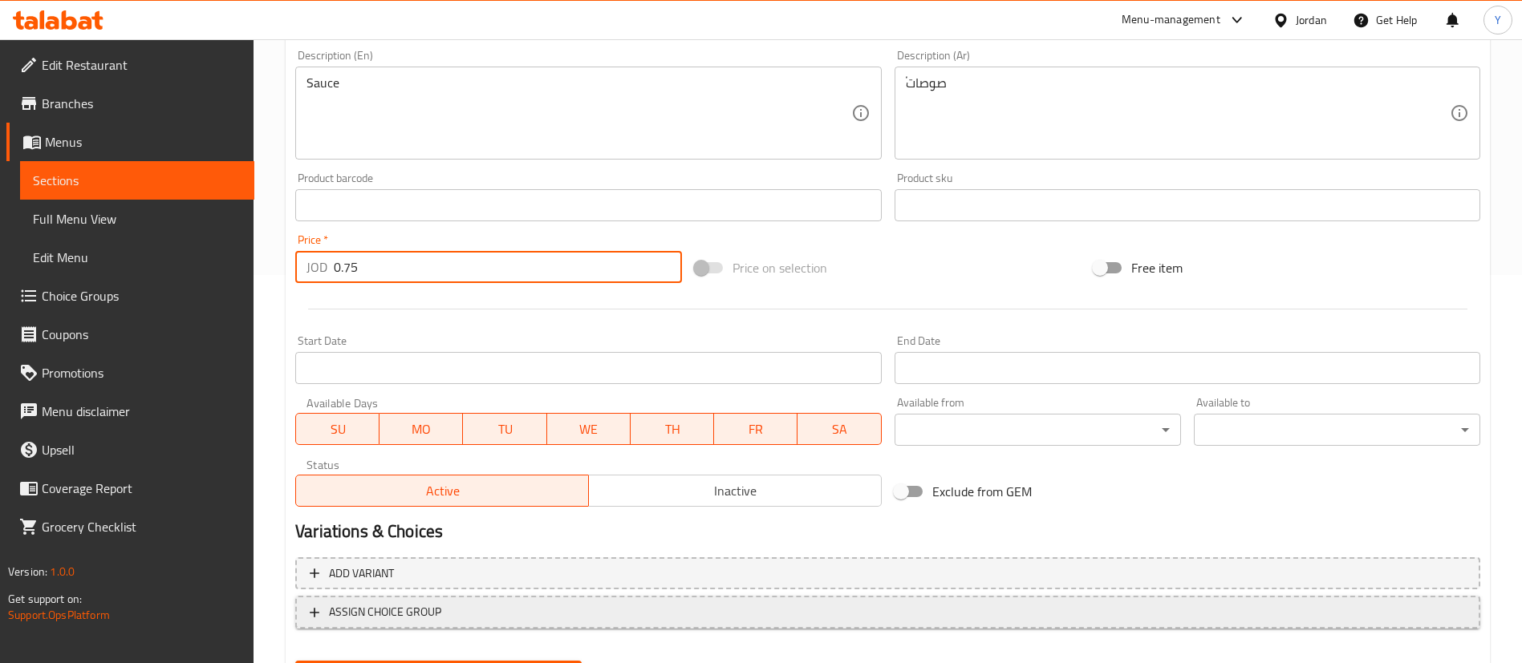
scroll to position [470, 0]
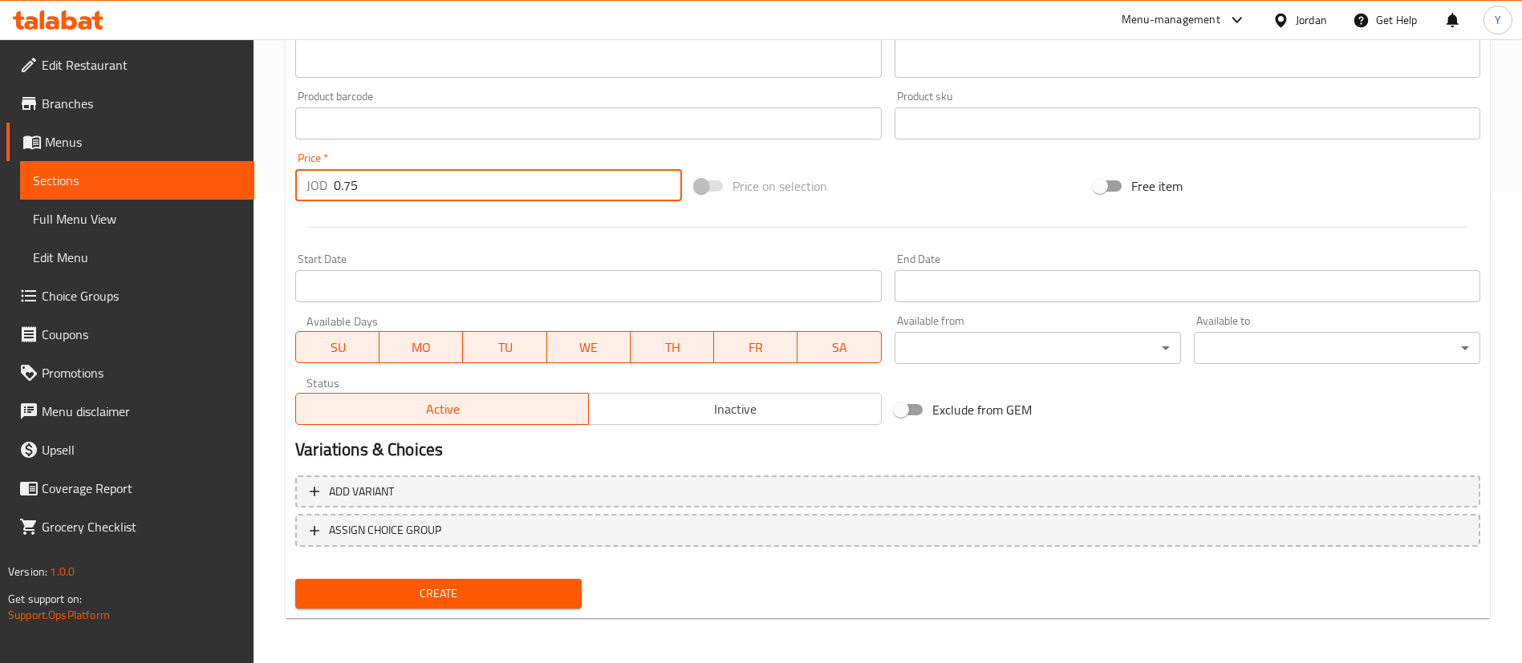
type input "0.75"
click at [449, 594] on span "Create" at bounding box center [438, 594] width 261 height 20
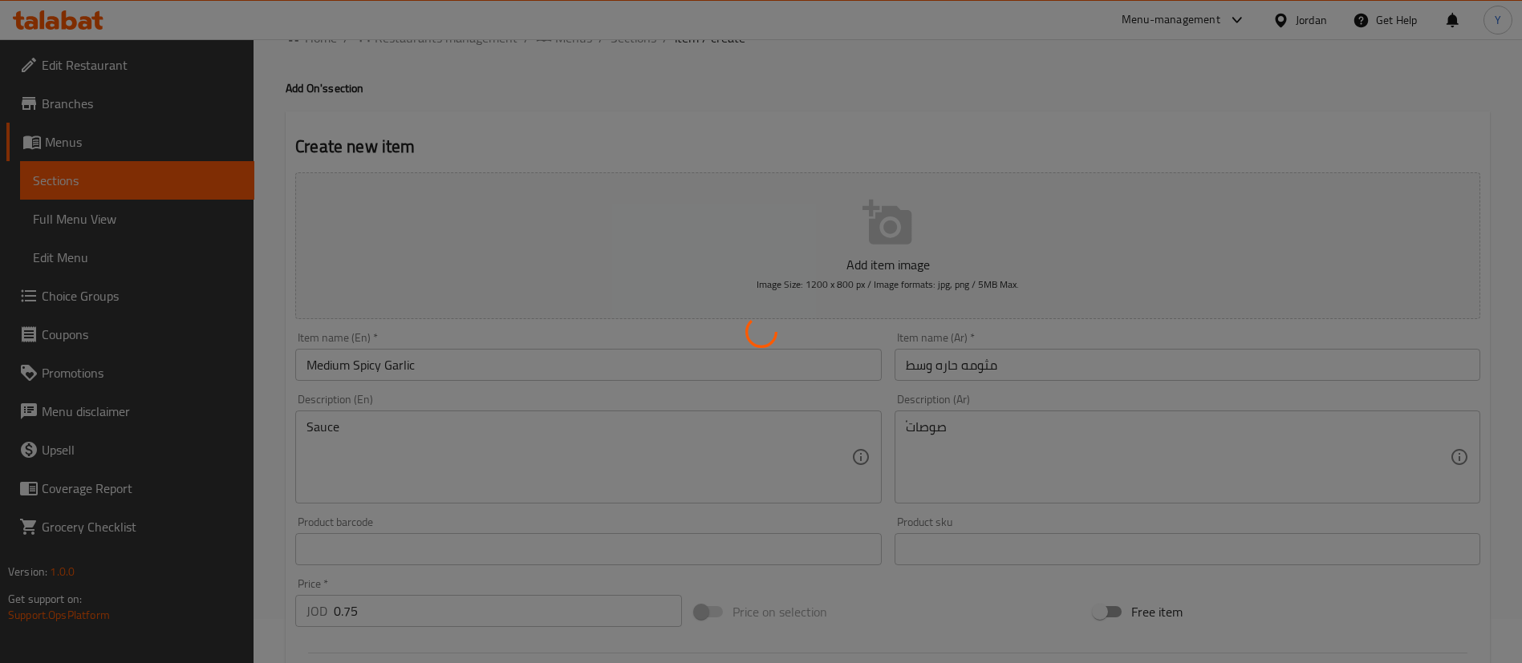
scroll to position [0, 0]
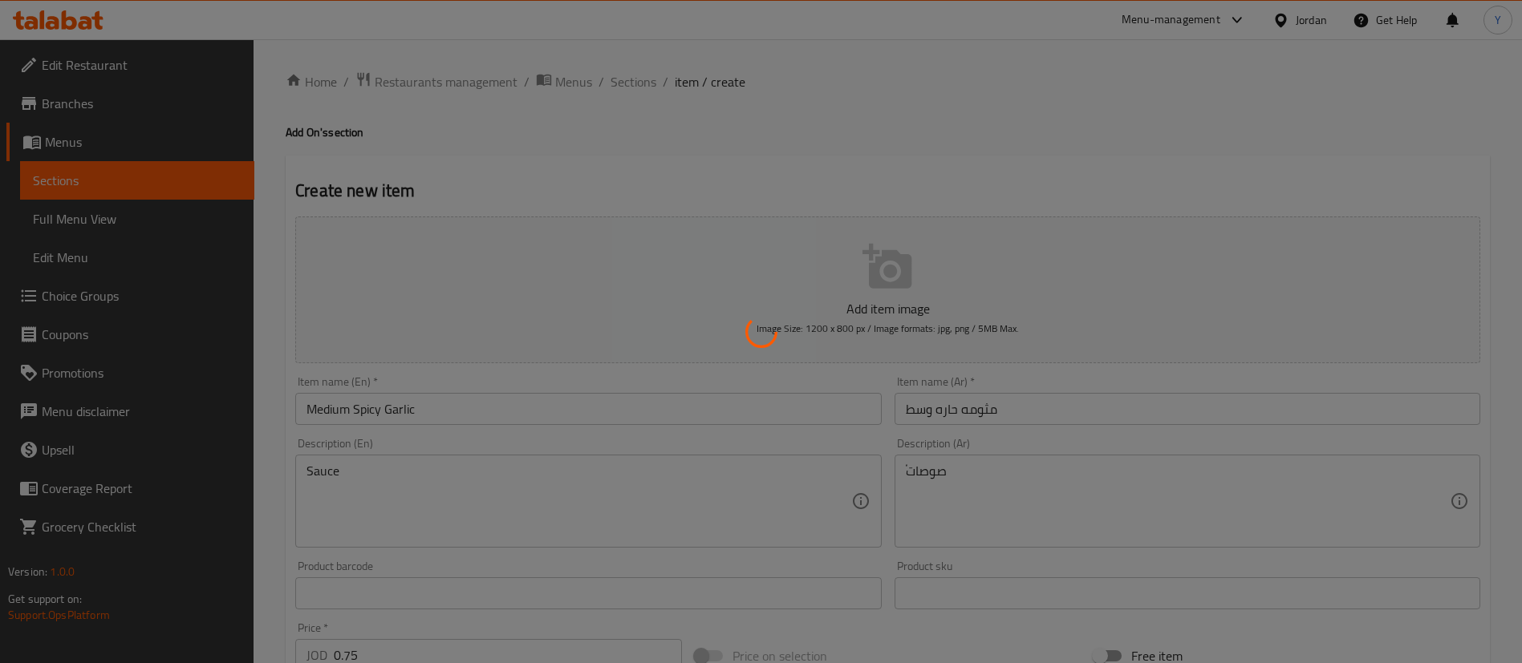
type input "0"
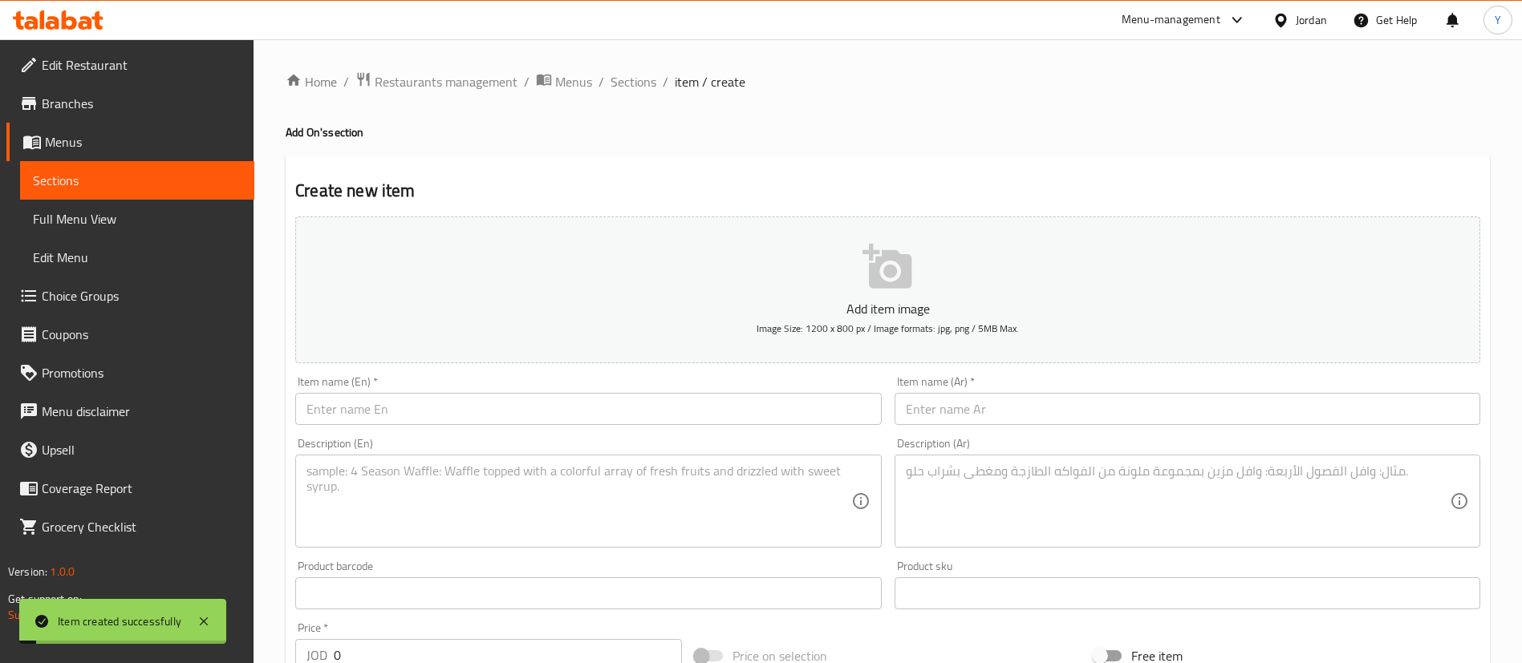
click at [470, 410] on input "text" at bounding box center [588, 409] width 586 height 32
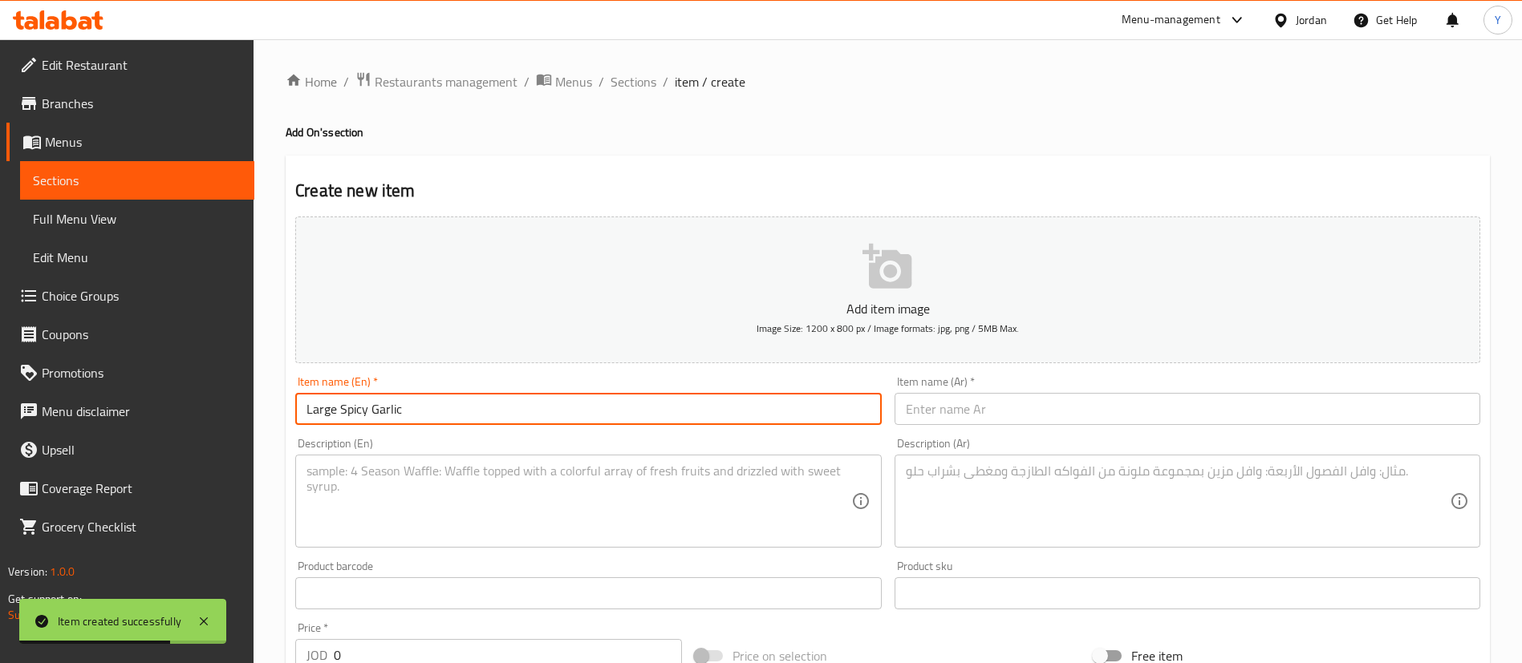
type input "Large Spicy Garlic"
click at [1024, 419] on input "text" at bounding box center [1187, 409] width 586 height 32
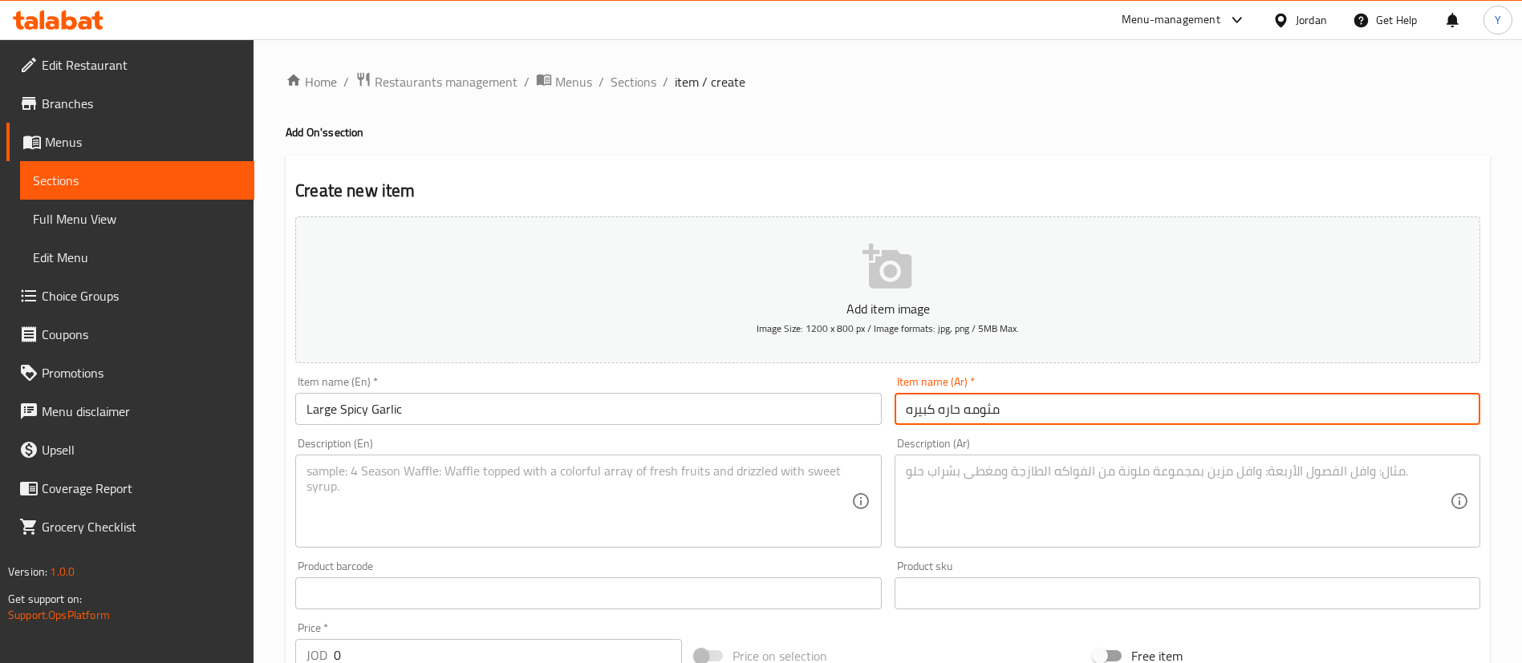
type input "مثومه حاره كبيره"
click at [631, 505] on textarea at bounding box center [578, 502] width 544 height 76
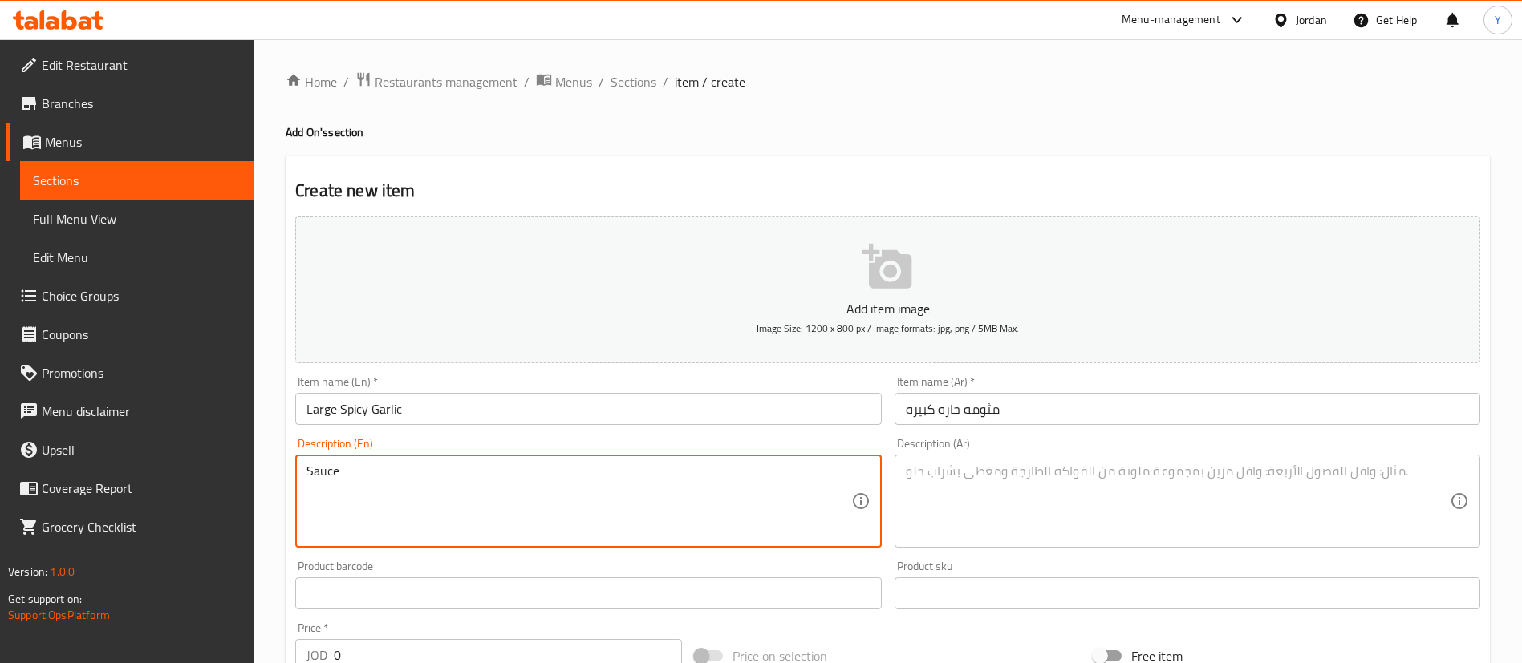
type textarea "Sauce"
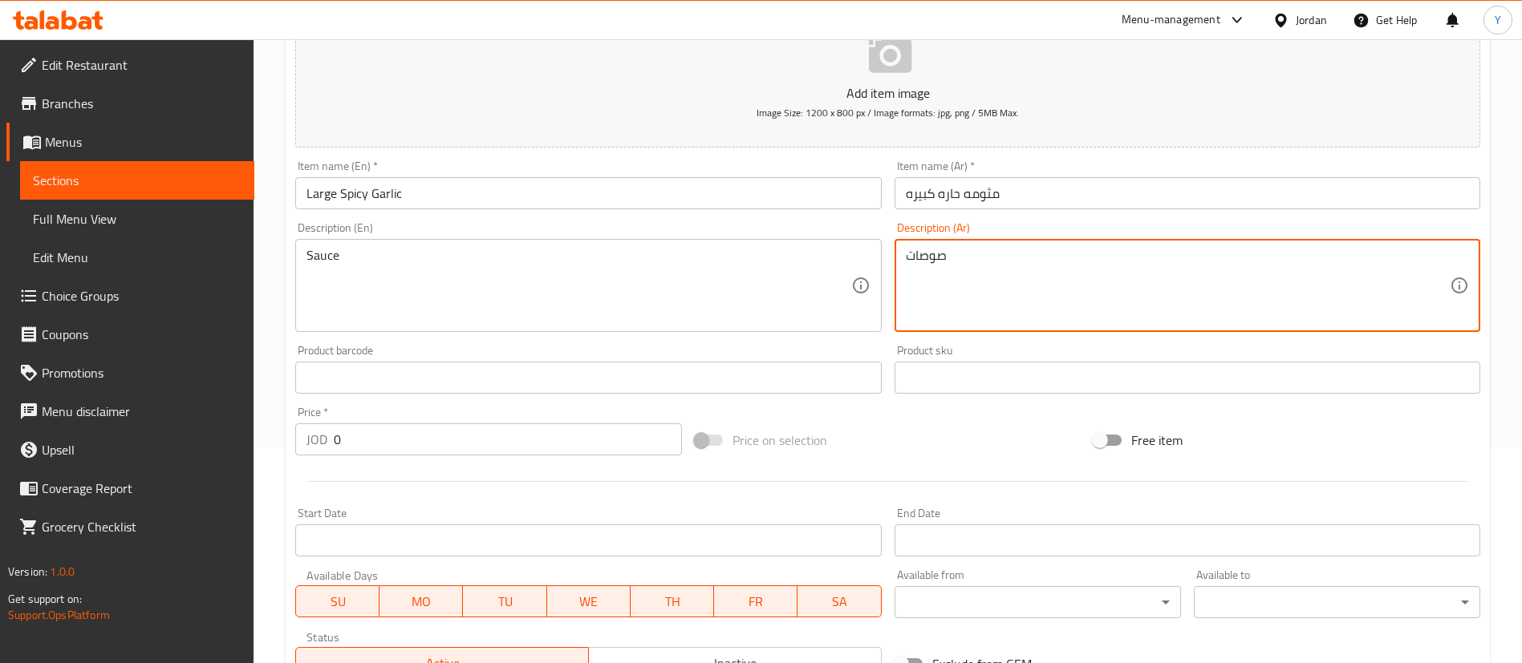
scroll to position [361, 0]
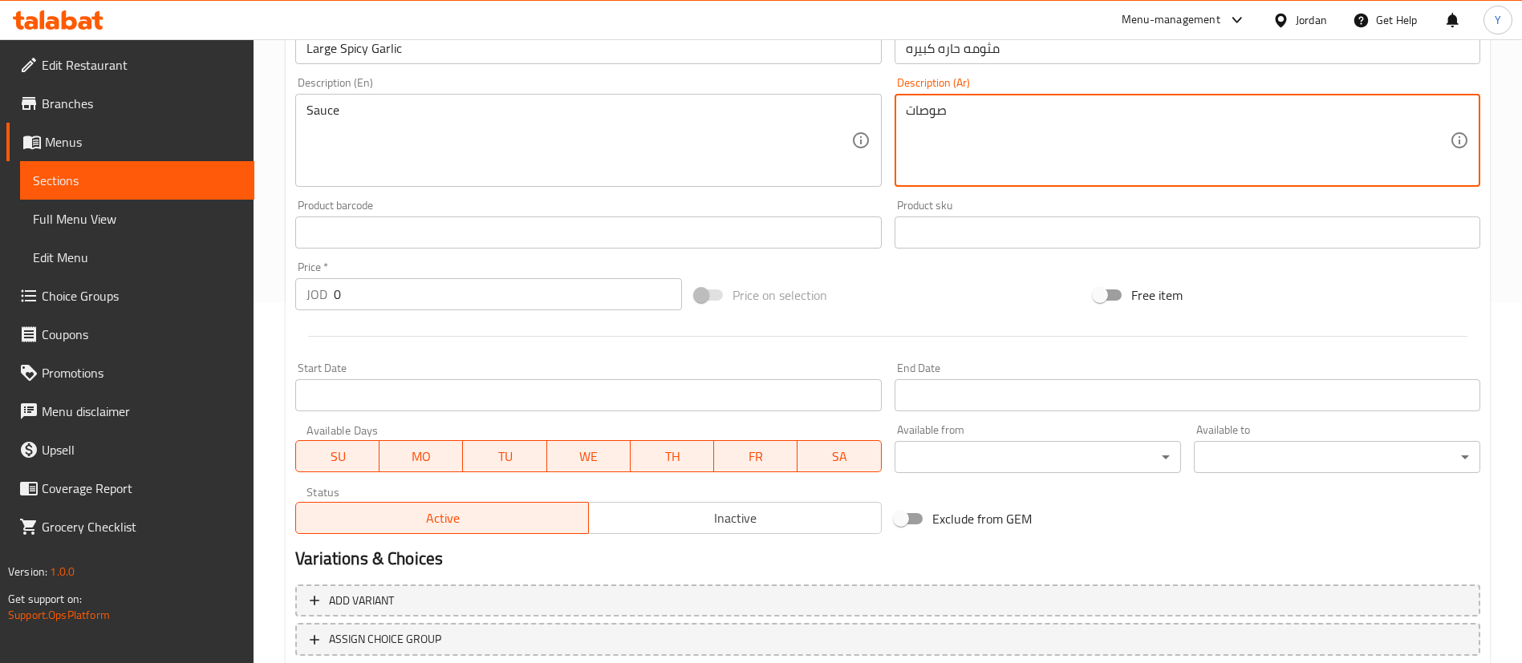
type textarea "صوصات"
click at [374, 297] on input "0" at bounding box center [508, 294] width 348 height 32
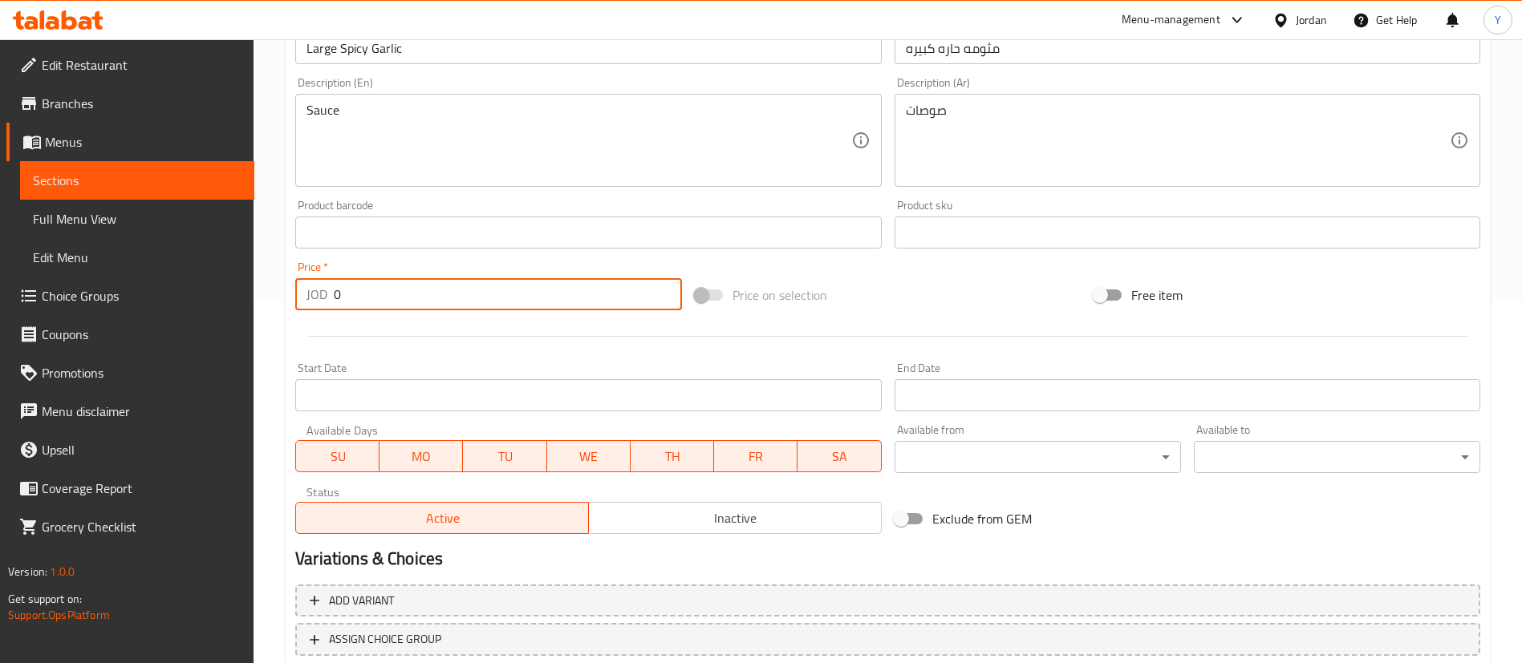
drag, startPoint x: 373, startPoint y: 298, endPoint x: 235, endPoint y: 291, distance: 138.1
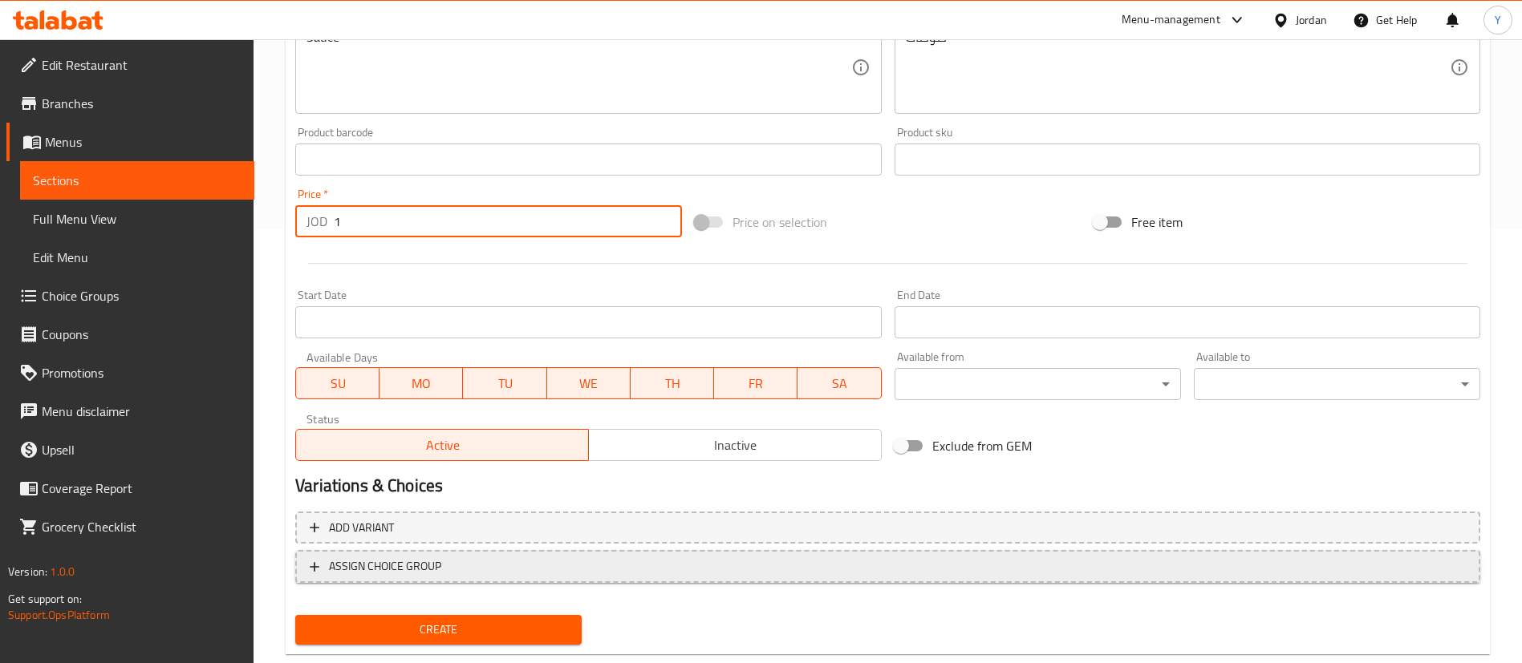
scroll to position [470, 0]
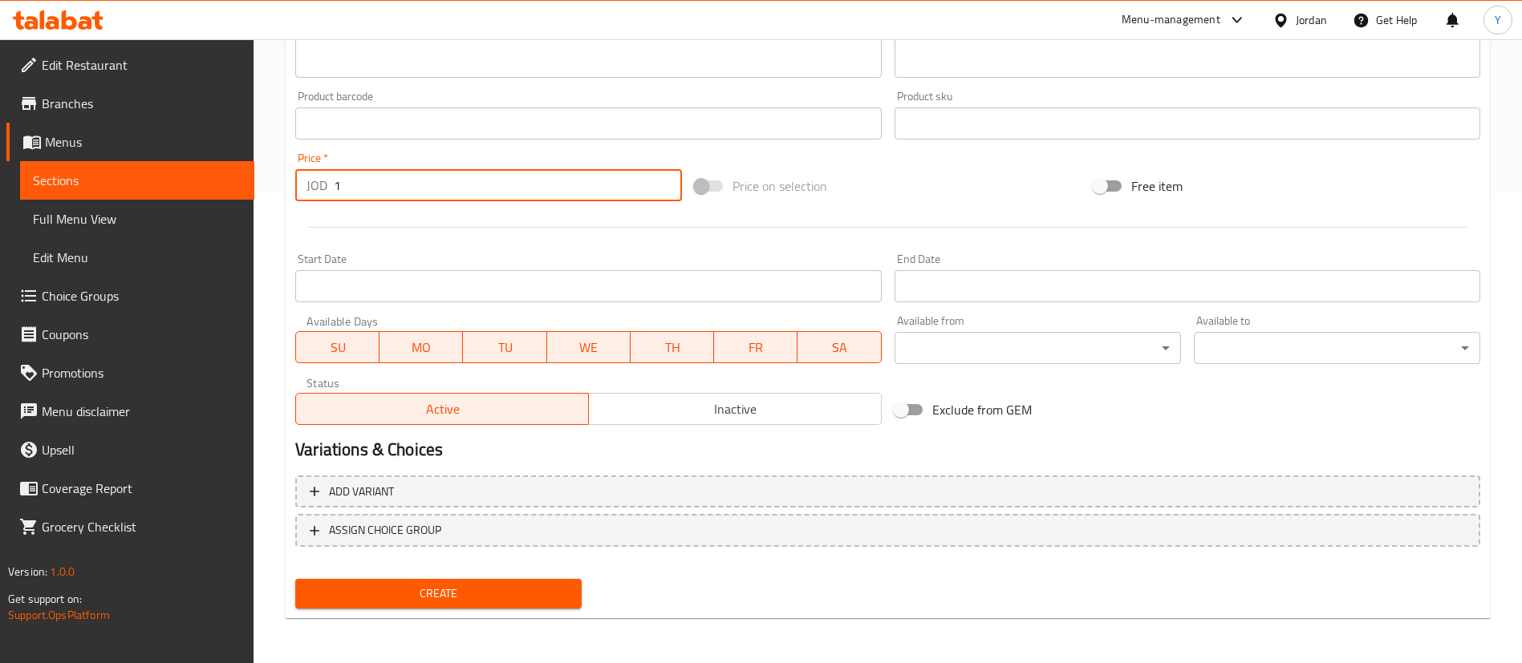
type input "1"
click at [399, 575] on div "Create" at bounding box center [438, 594] width 299 height 43
drag, startPoint x: 404, startPoint y: 587, endPoint x: 426, endPoint y: 591, distance: 22.8
click at [404, 587] on span "Create" at bounding box center [438, 594] width 261 height 20
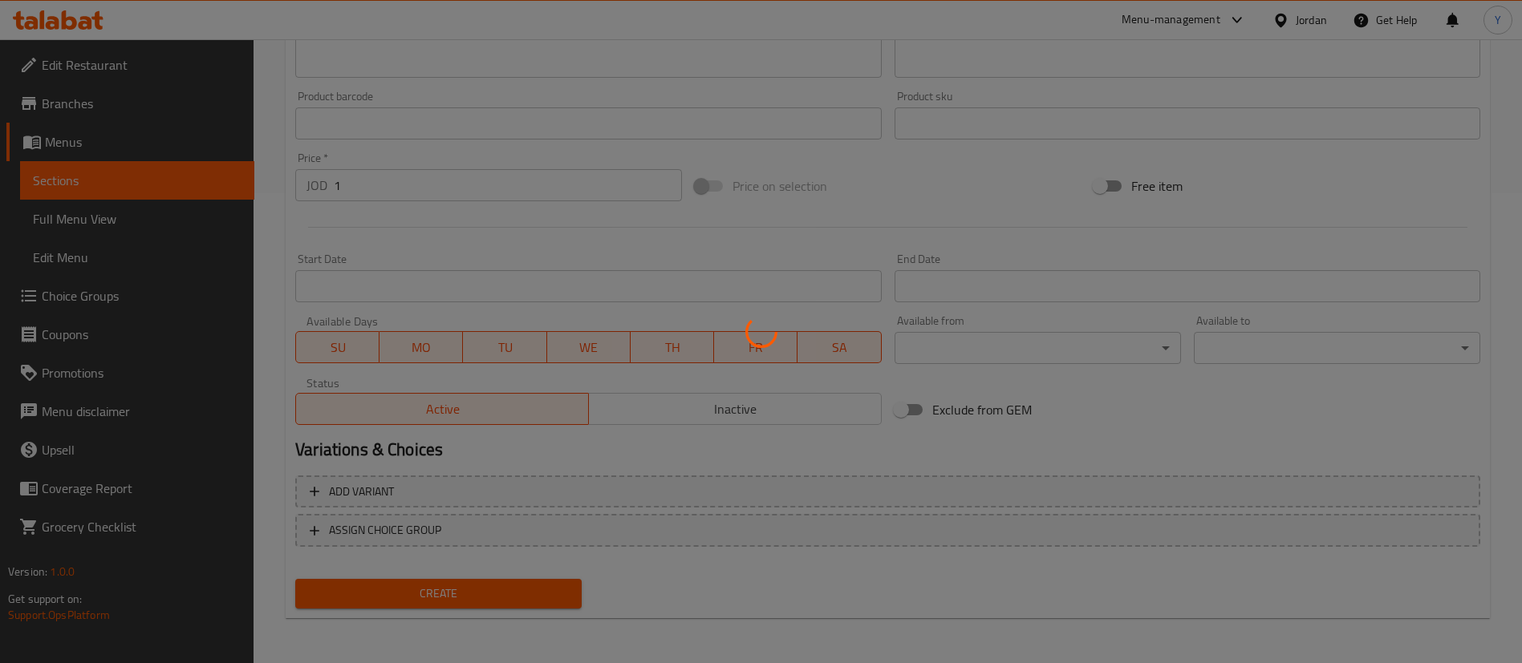
type input "0"
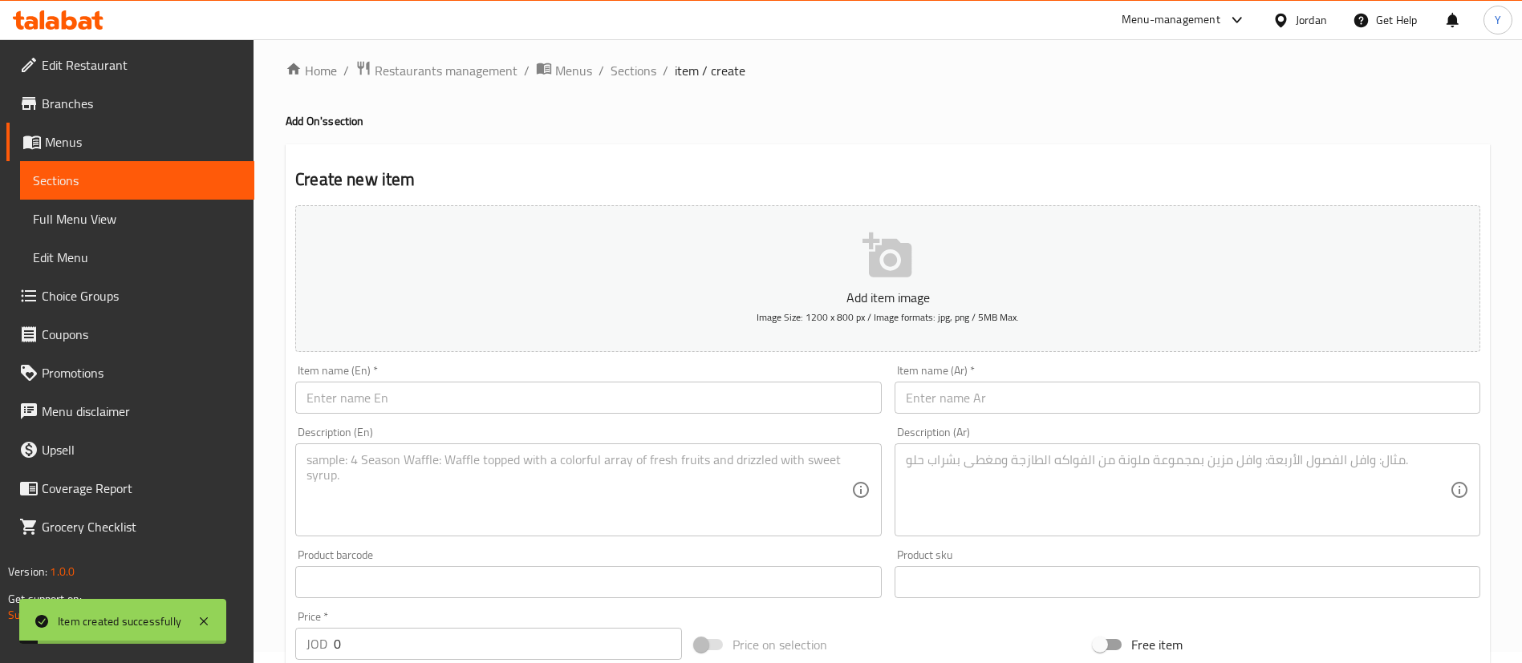
scroll to position [0, 0]
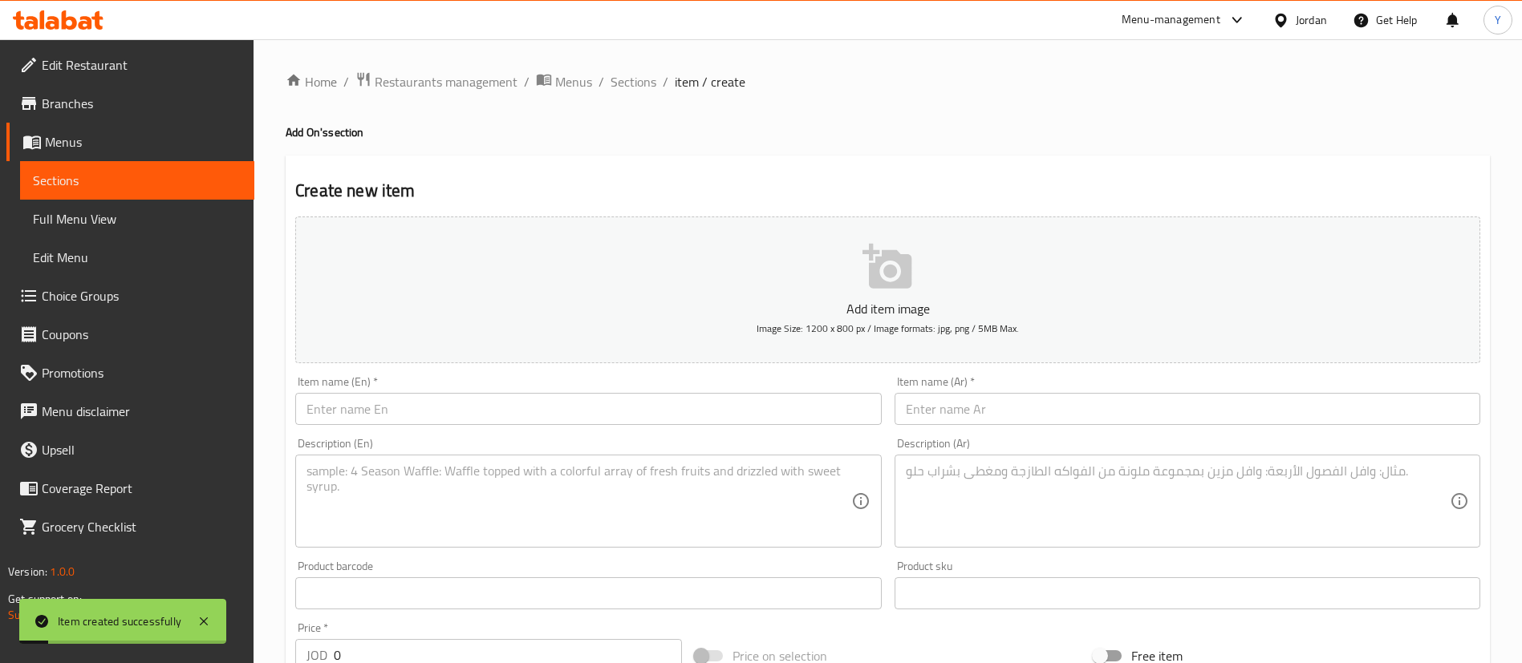
click at [369, 414] on input "text" at bounding box center [588, 409] width 586 height 32
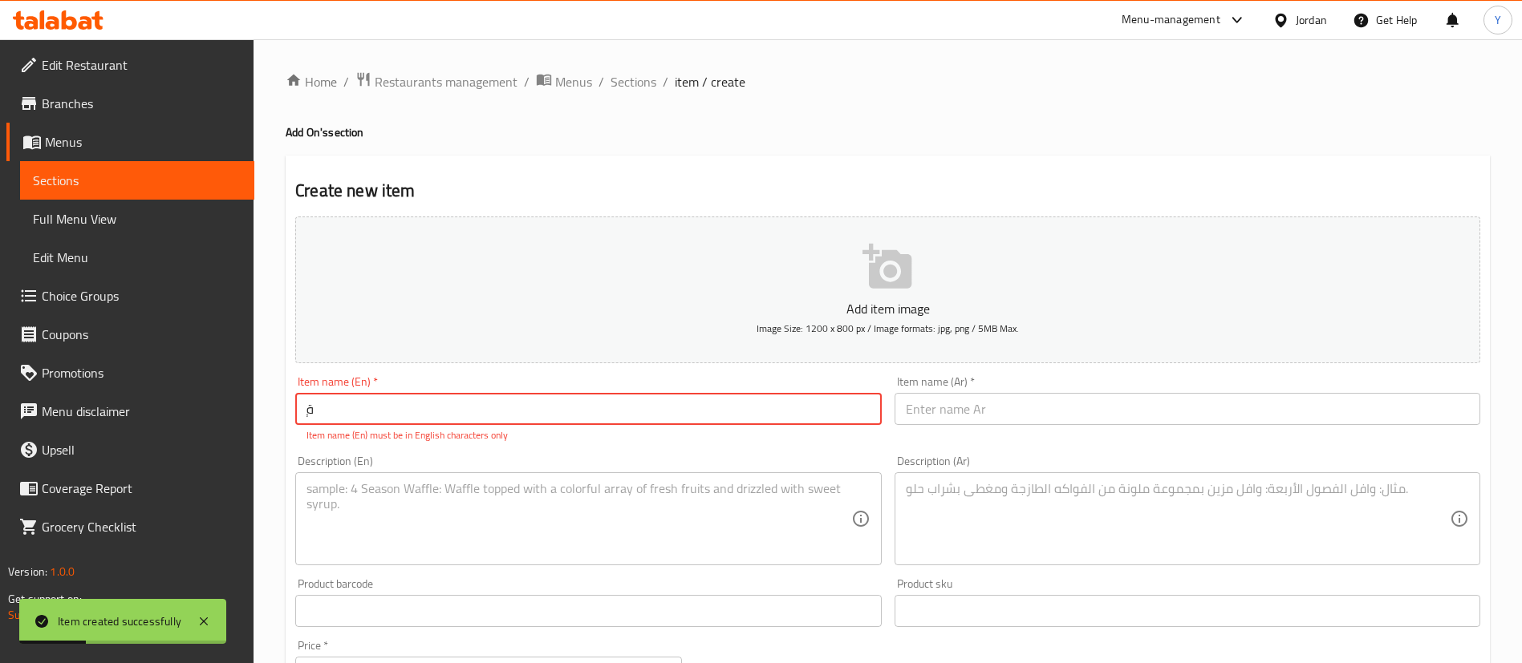
type input "ٍ"
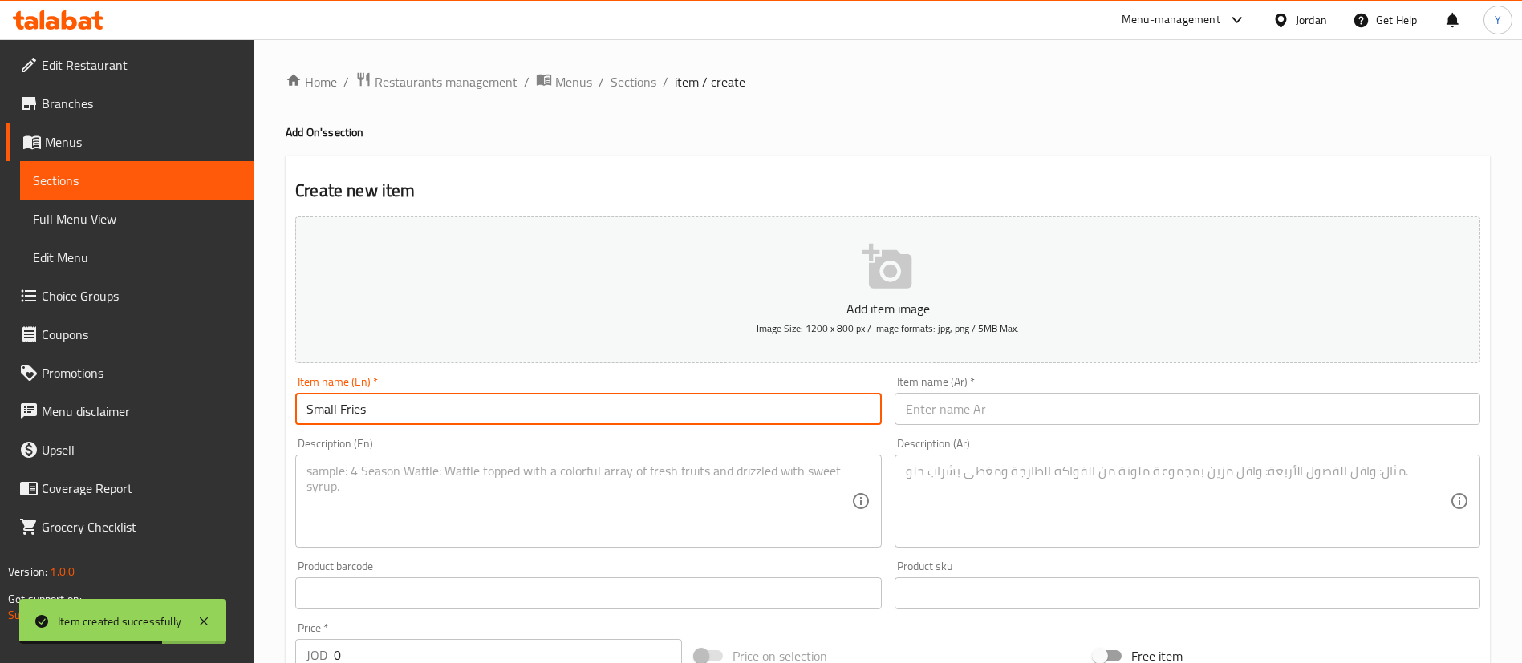
type input "Small Fries"
click at [1093, 404] on input "text" at bounding box center [1187, 409] width 586 height 32
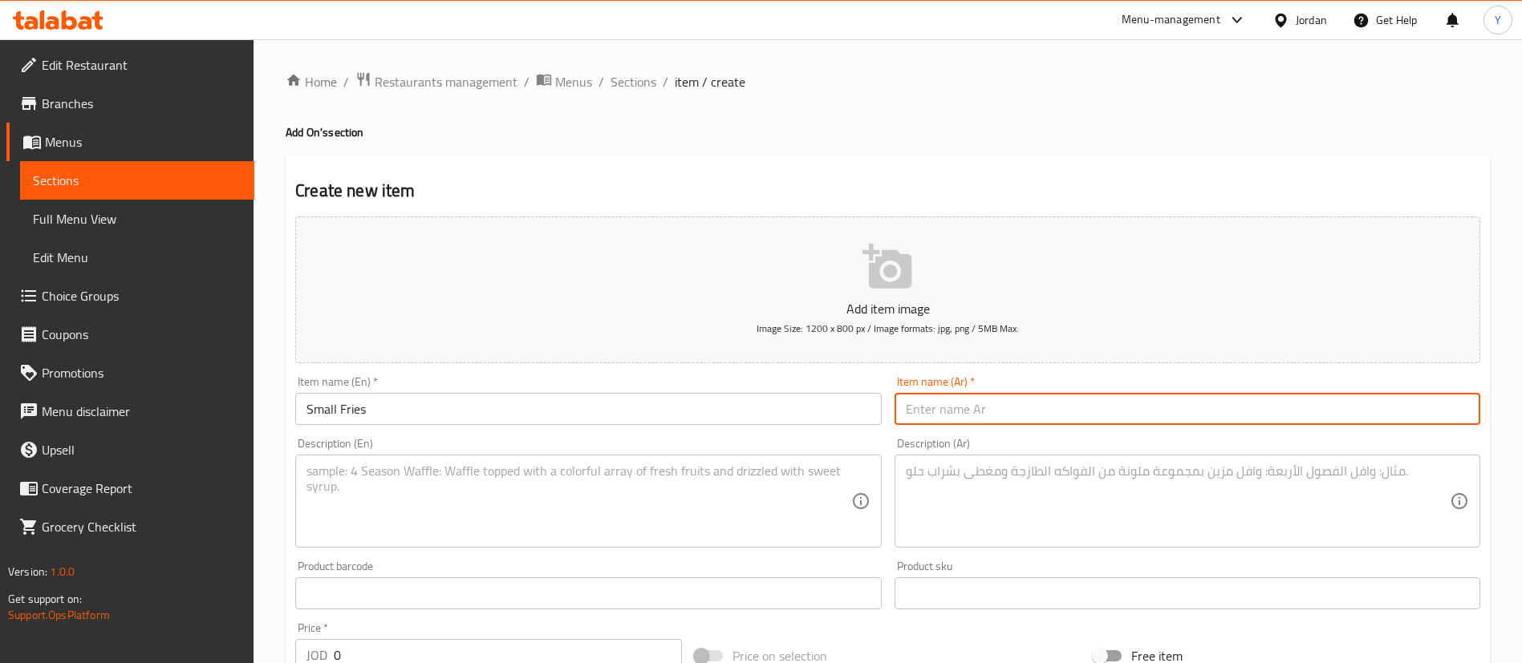
paste input "ط"
type input "ط"
type input "f"
type input "بطاطا مقلية صغير"
click at [530, 491] on textarea at bounding box center [578, 502] width 544 height 76
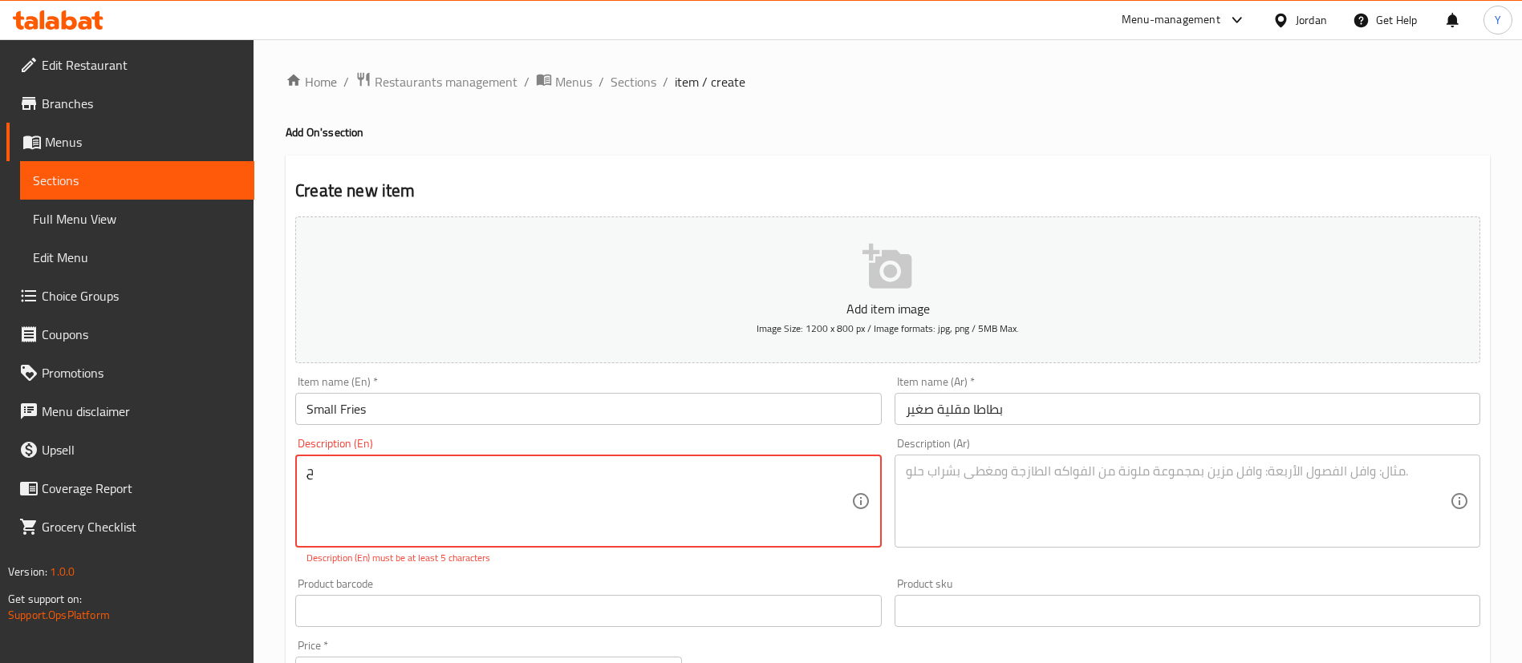
type textarea "ِ"
type textarea "Appetizers"
click at [990, 537] on textarea at bounding box center [1178, 502] width 544 height 76
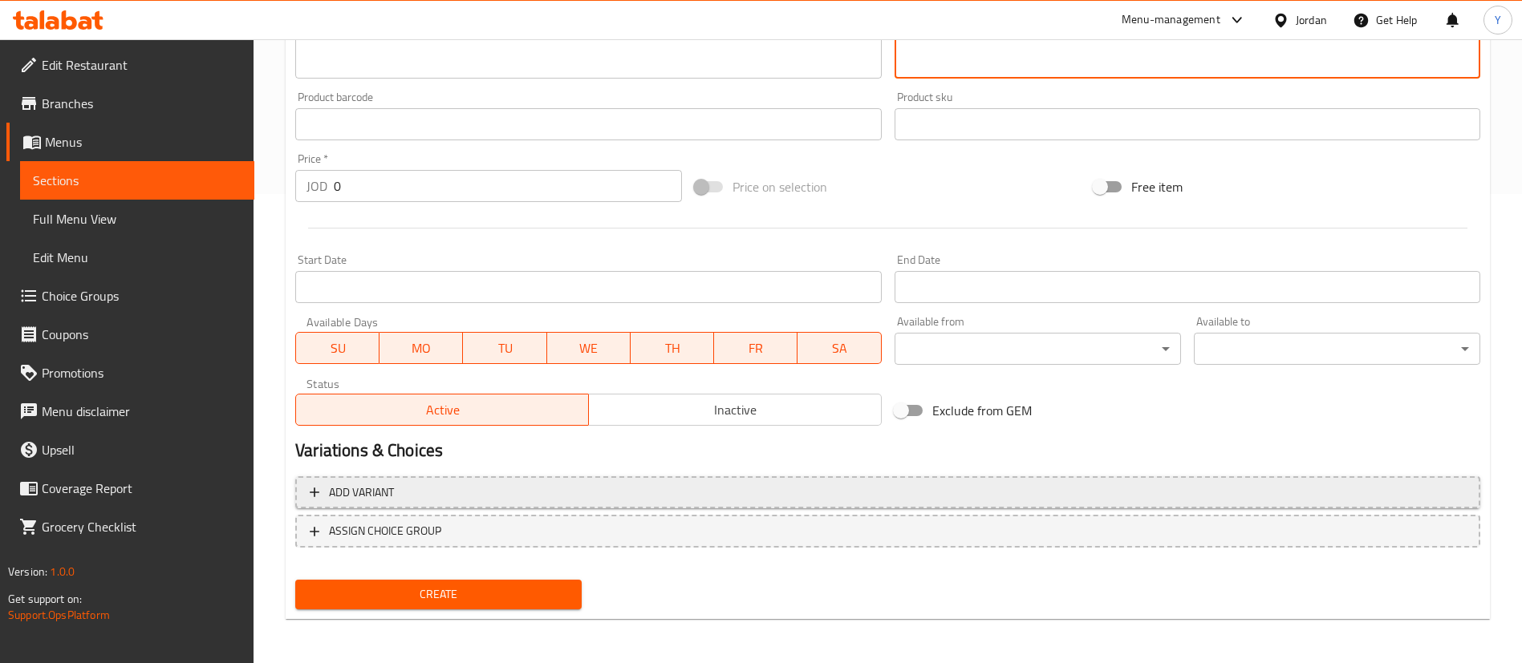
scroll to position [470, 0]
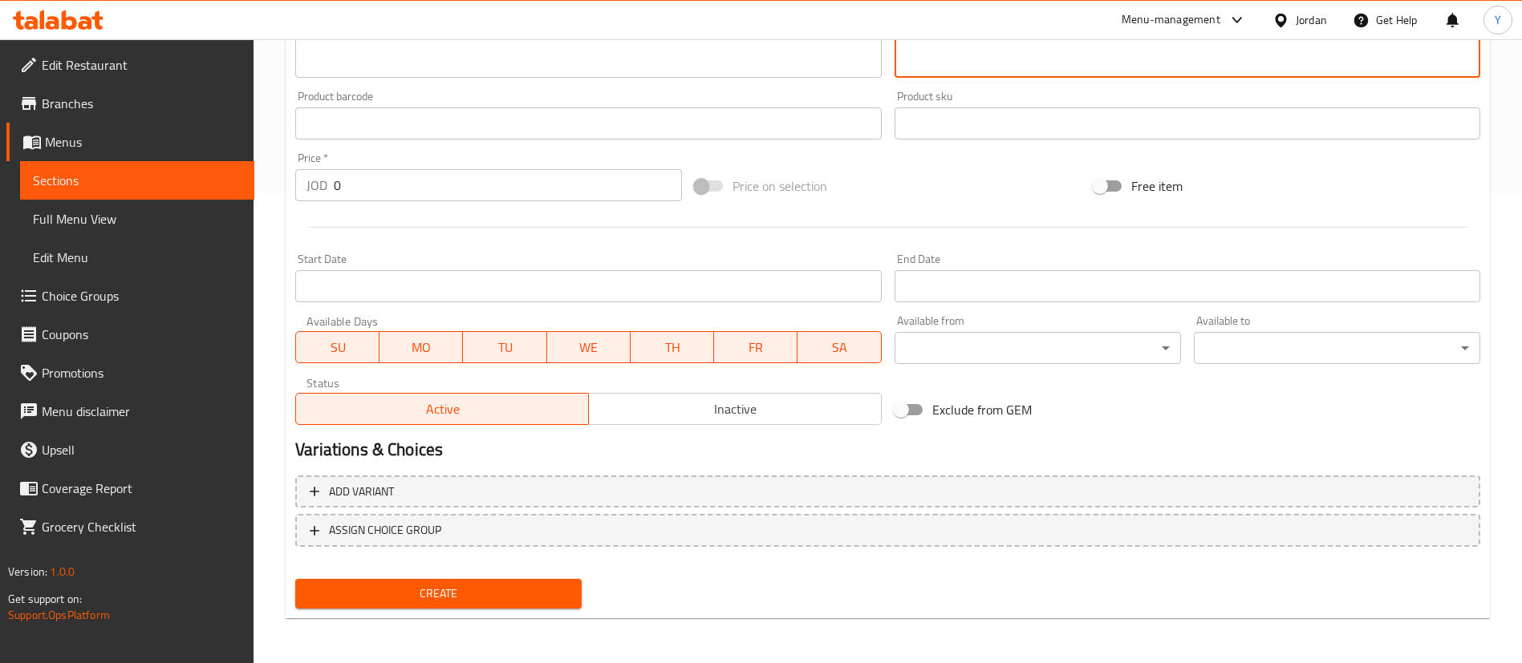
type textarea "مقبلات"
drag, startPoint x: 388, startPoint y: 197, endPoint x: 172, endPoint y: 183, distance: 217.1
click at [228, 185] on div "Edit Restaurant Branches Menus Sections Full Menu View Edit Menu Choice Groups …" at bounding box center [761, 116] width 1522 height 1094
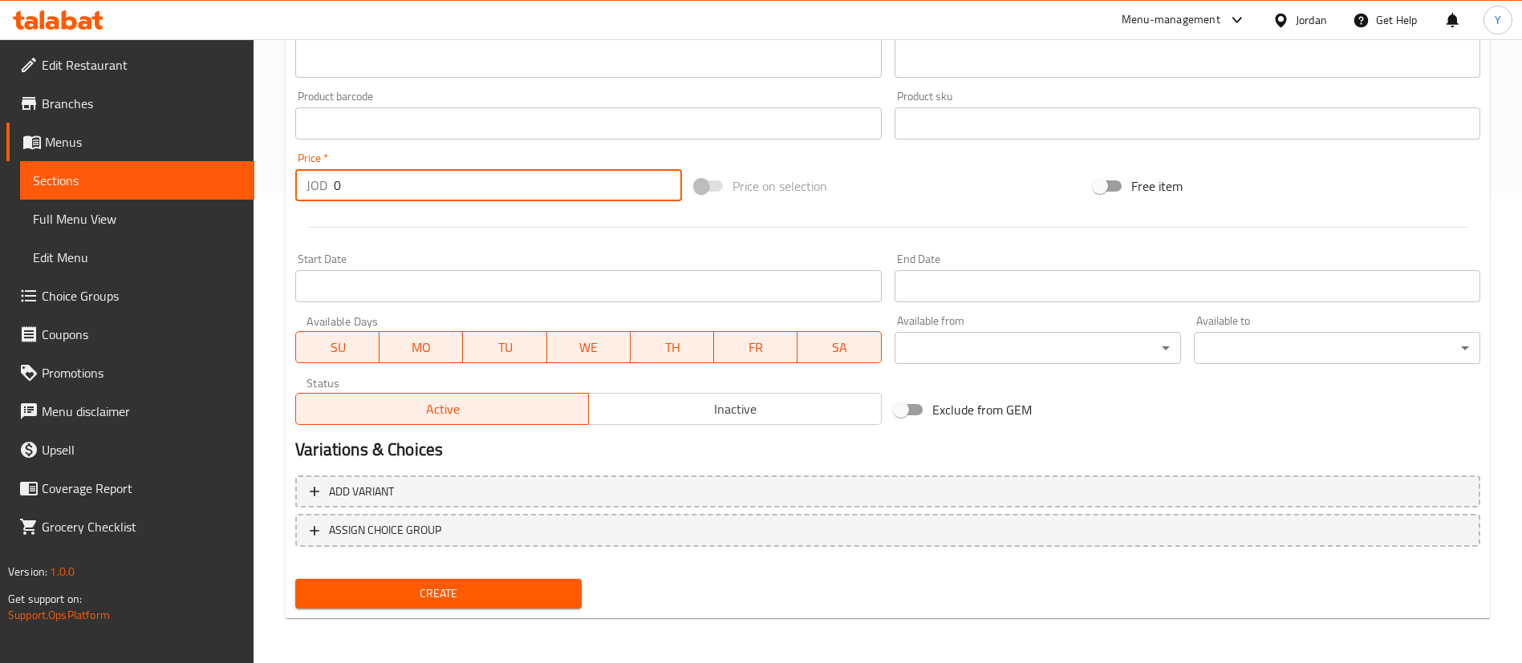
click at [479, 169] on input "0" at bounding box center [508, 185] width 348 height 32
type input "0.75"
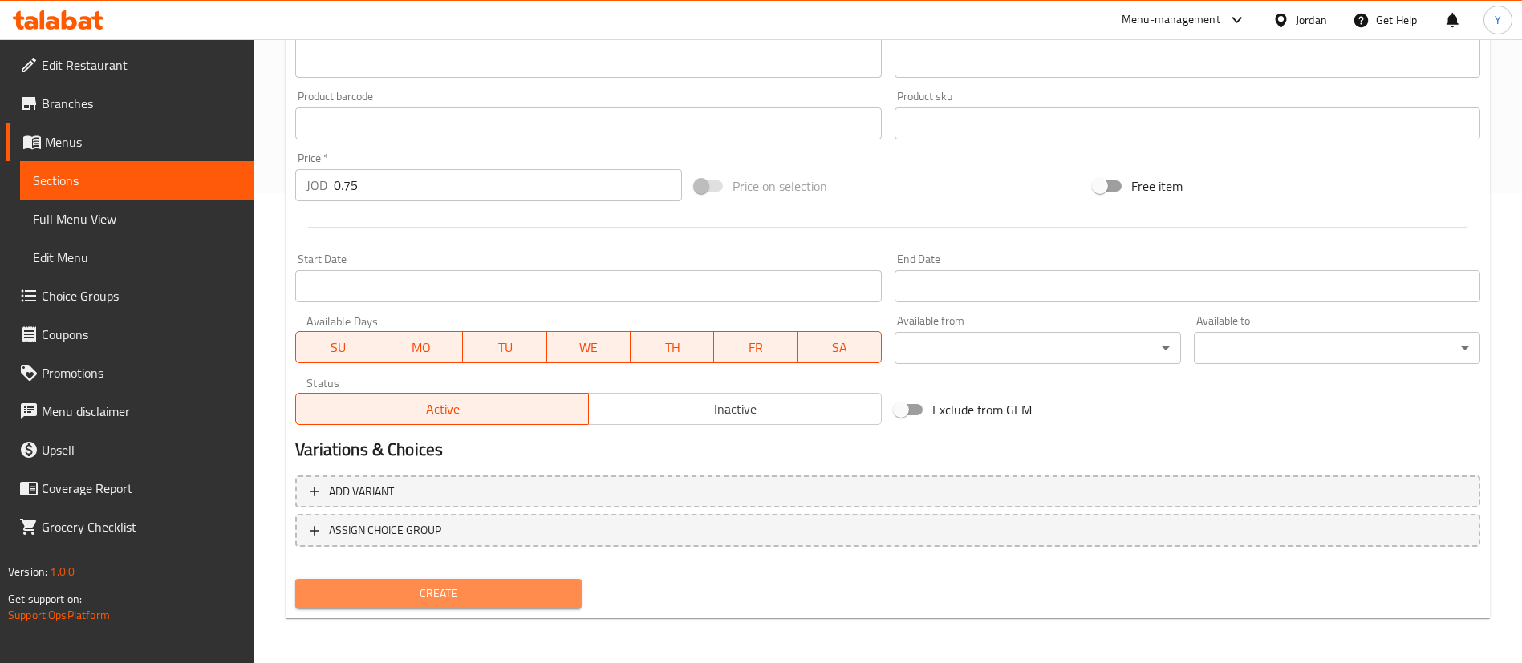
click at [441, 588] on span "Create" at bounding box center [438, 594] width 261 height 20
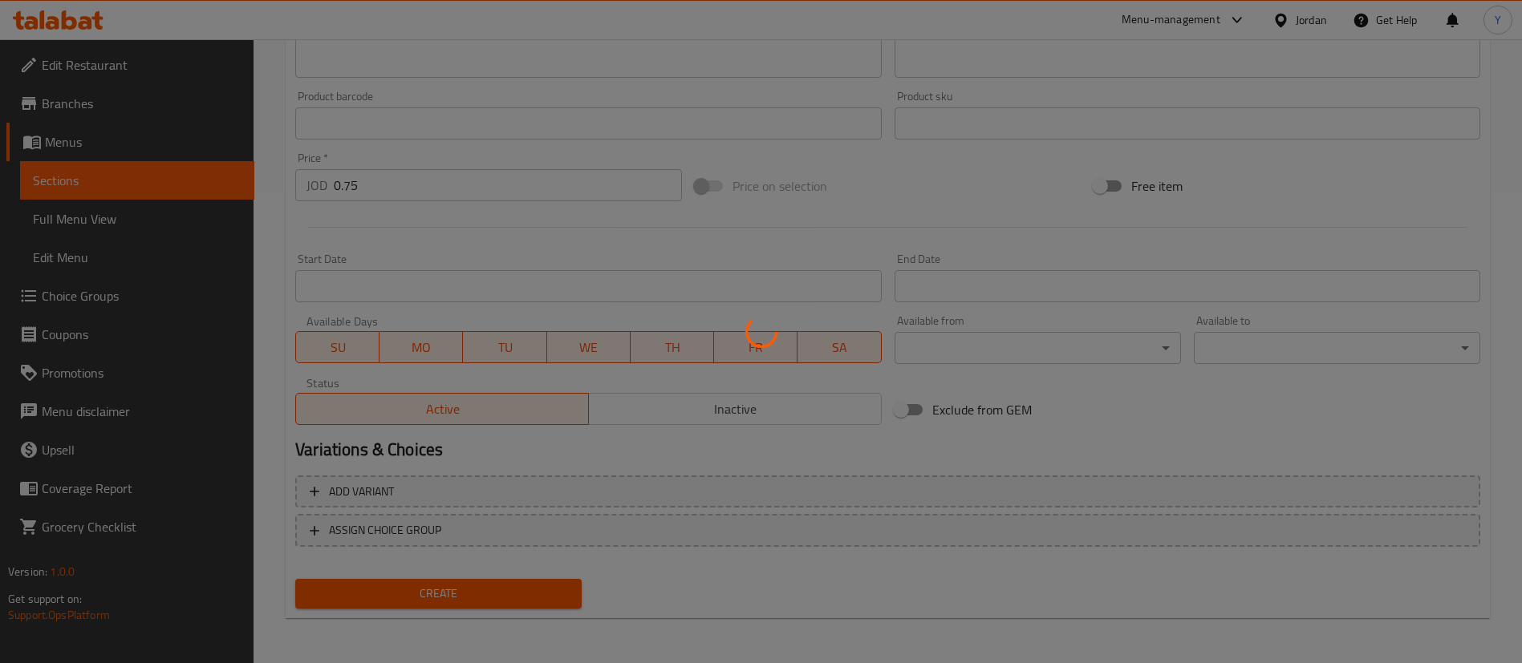
type input "0"
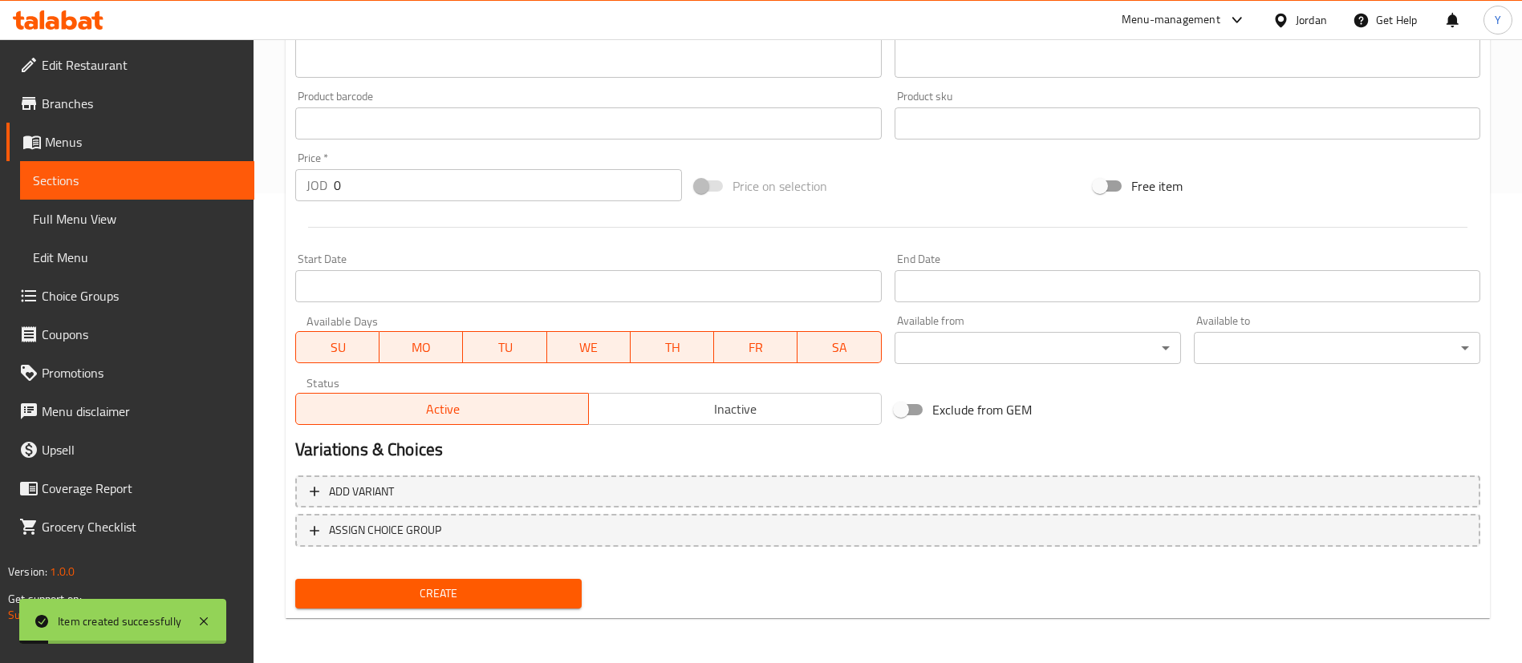
scroll to position [0, 0]
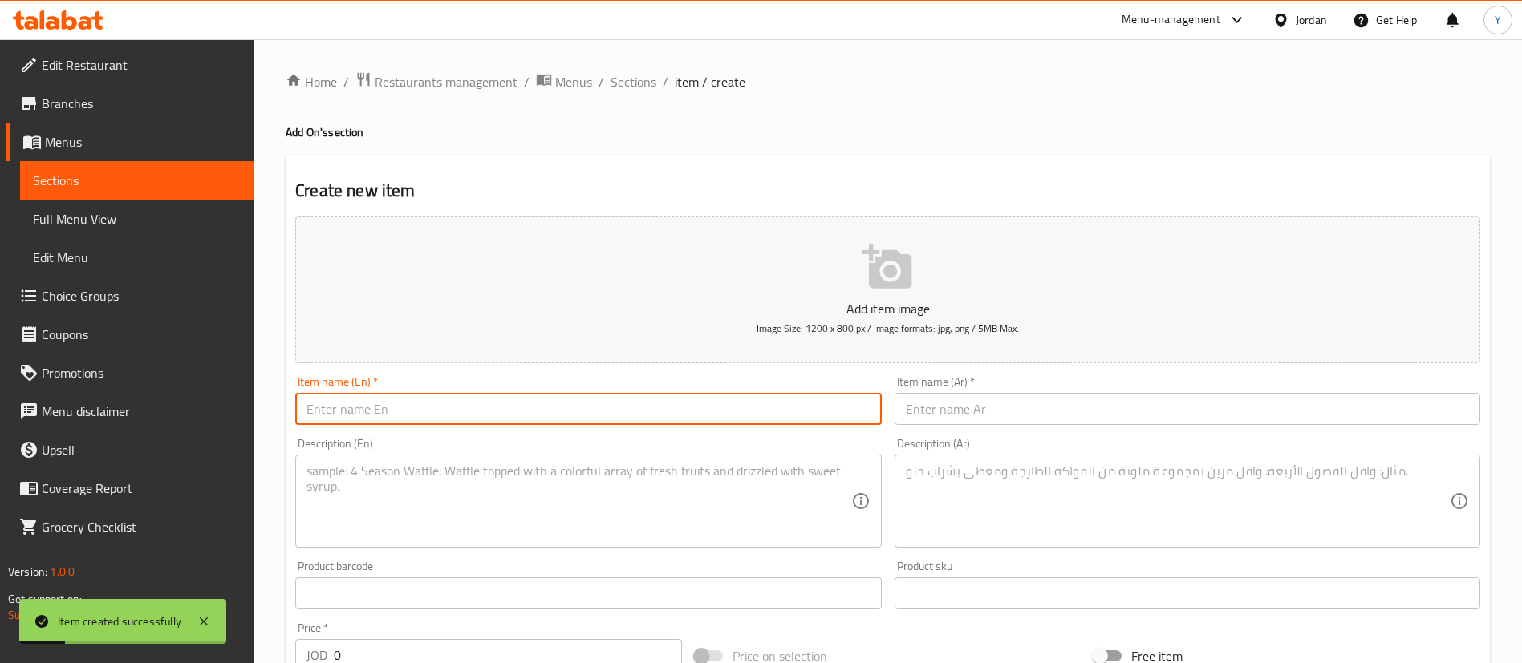
click at [387, 412] on input "text" at bounding box center [588, 409] width 586 height 32
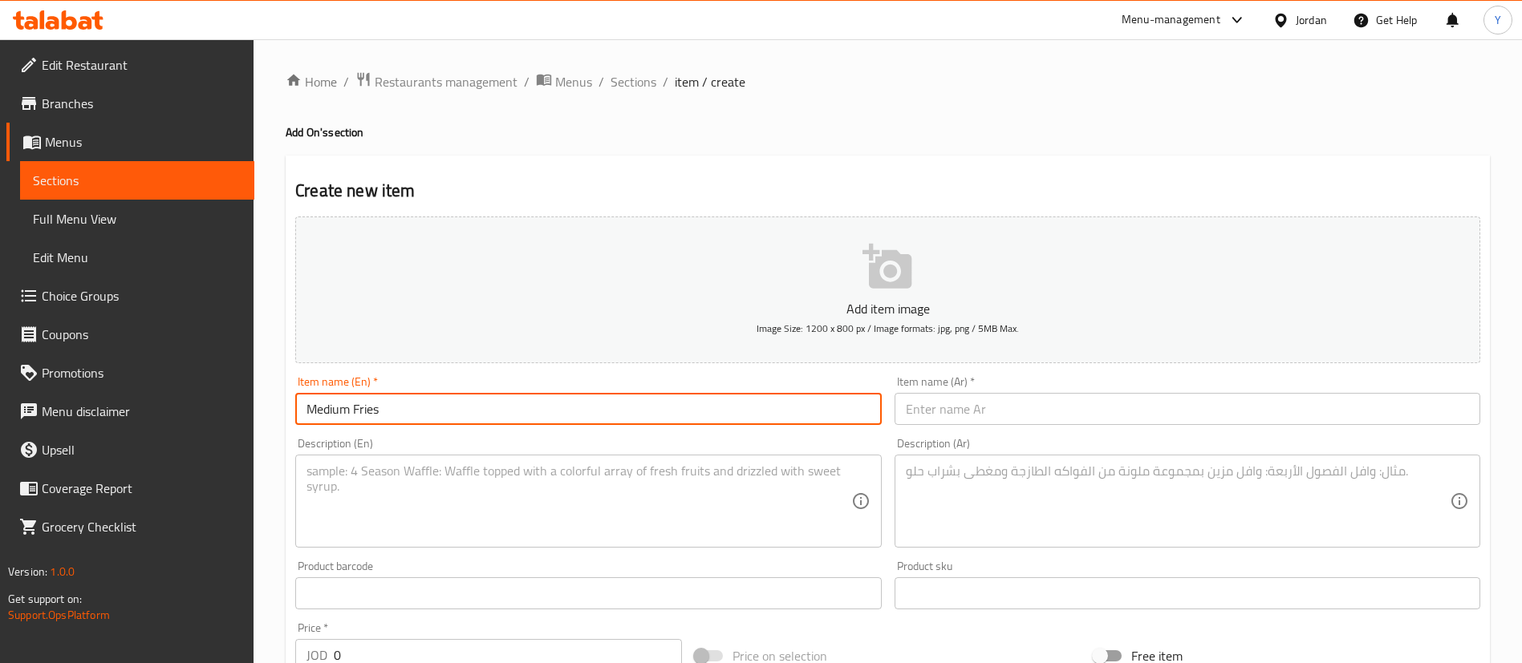
type input "Medium Fries"
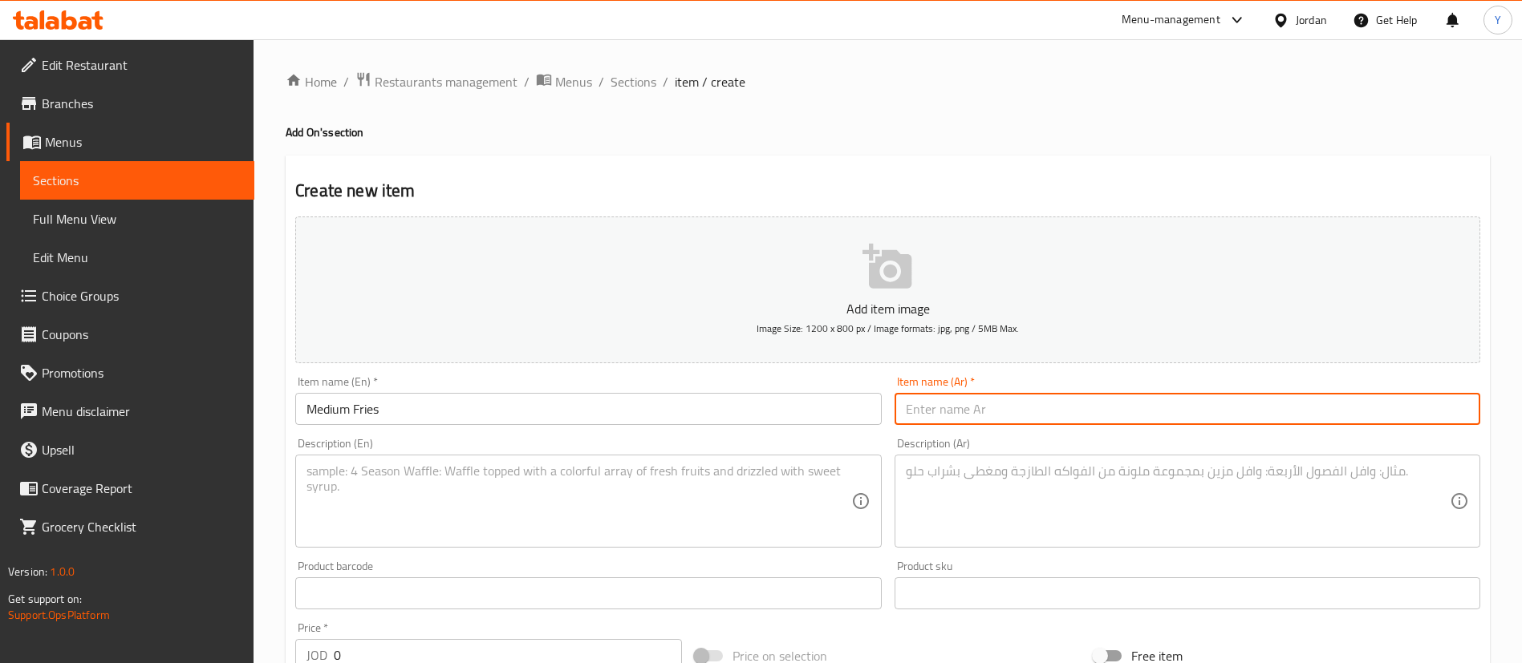
click at [974, 410] on input "text" at bounding box center [1187, 409] width 586 height 32
paste input "ط"
type input "بطاطا مقلية وسط"
click at [516, 497] on textarea at bounding box center [578, 502] width 544 height 76
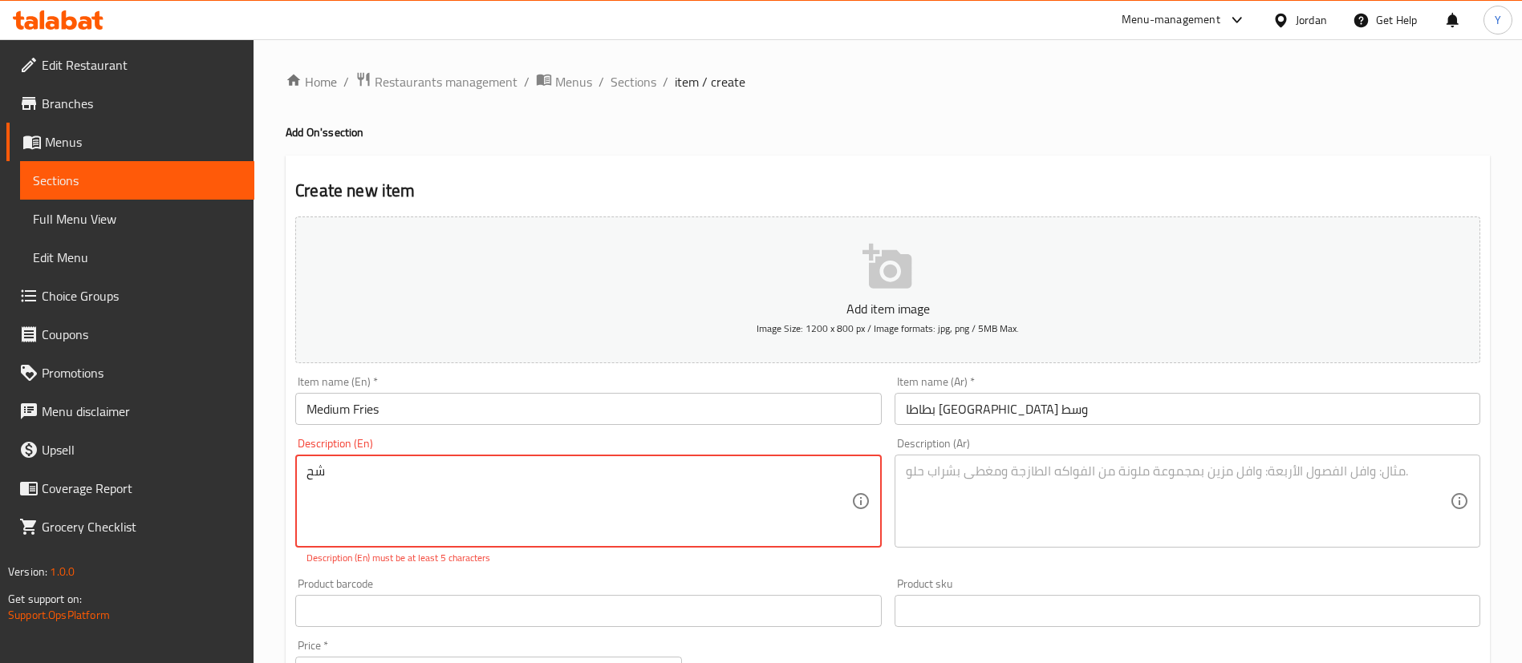
type textarea "ش"
type textarea "a"
type textarea "Appetizers"
click at [1068, 500] on textarea at bounding box center [1178, 502] width 544 height 76
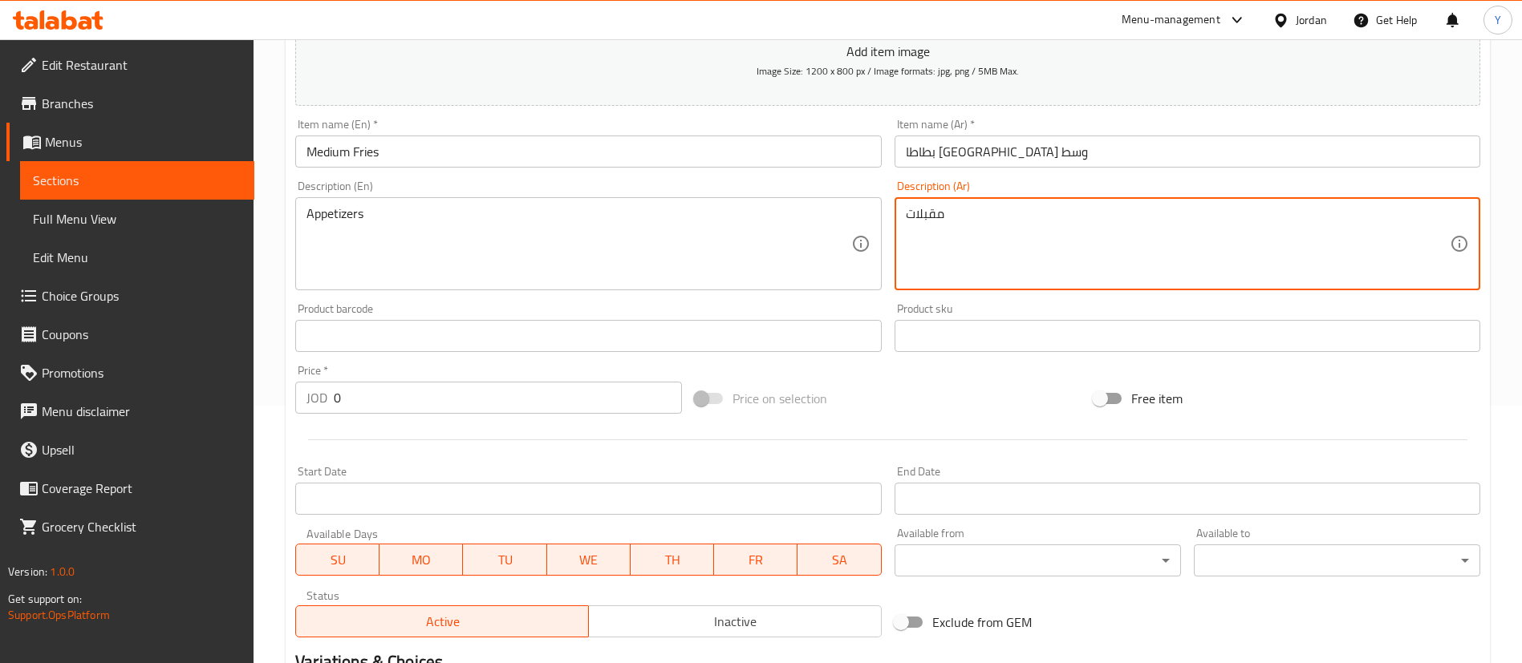
scroll to position [361, 0]
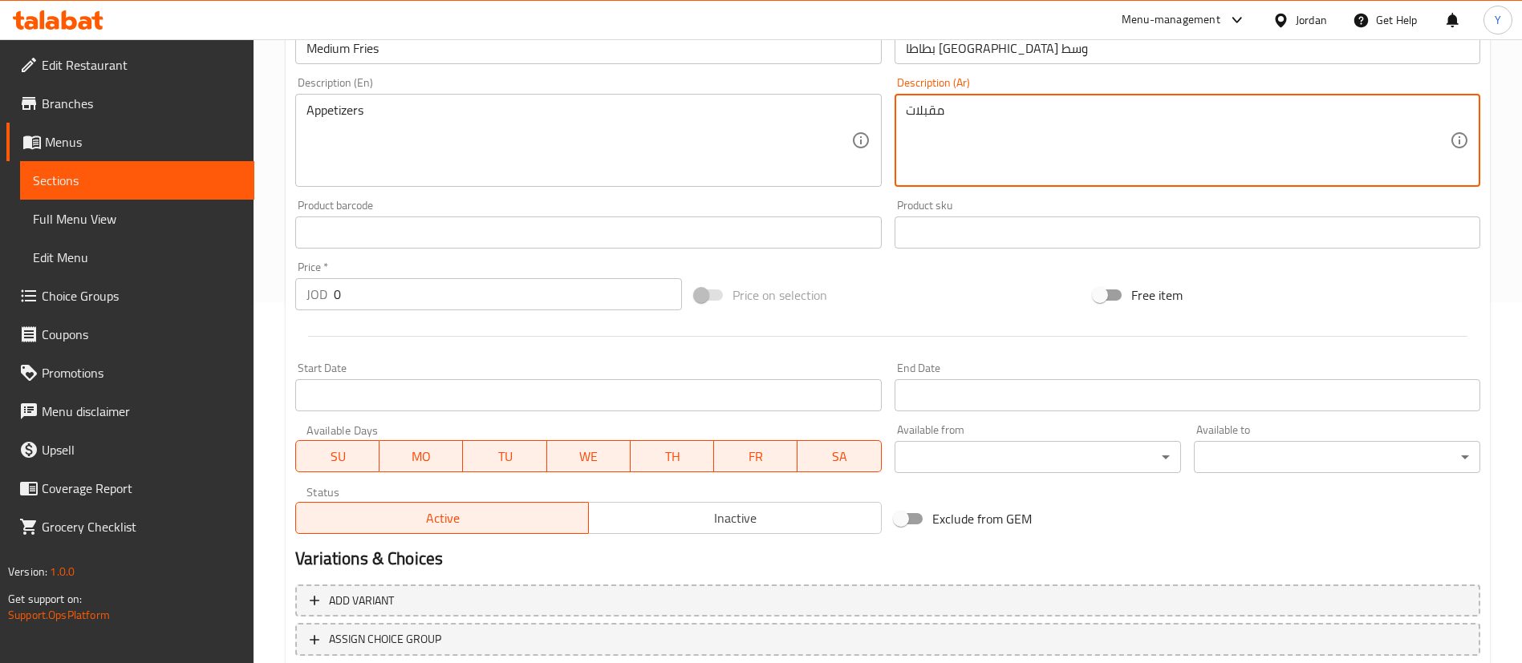
type textarea "مقبلات"
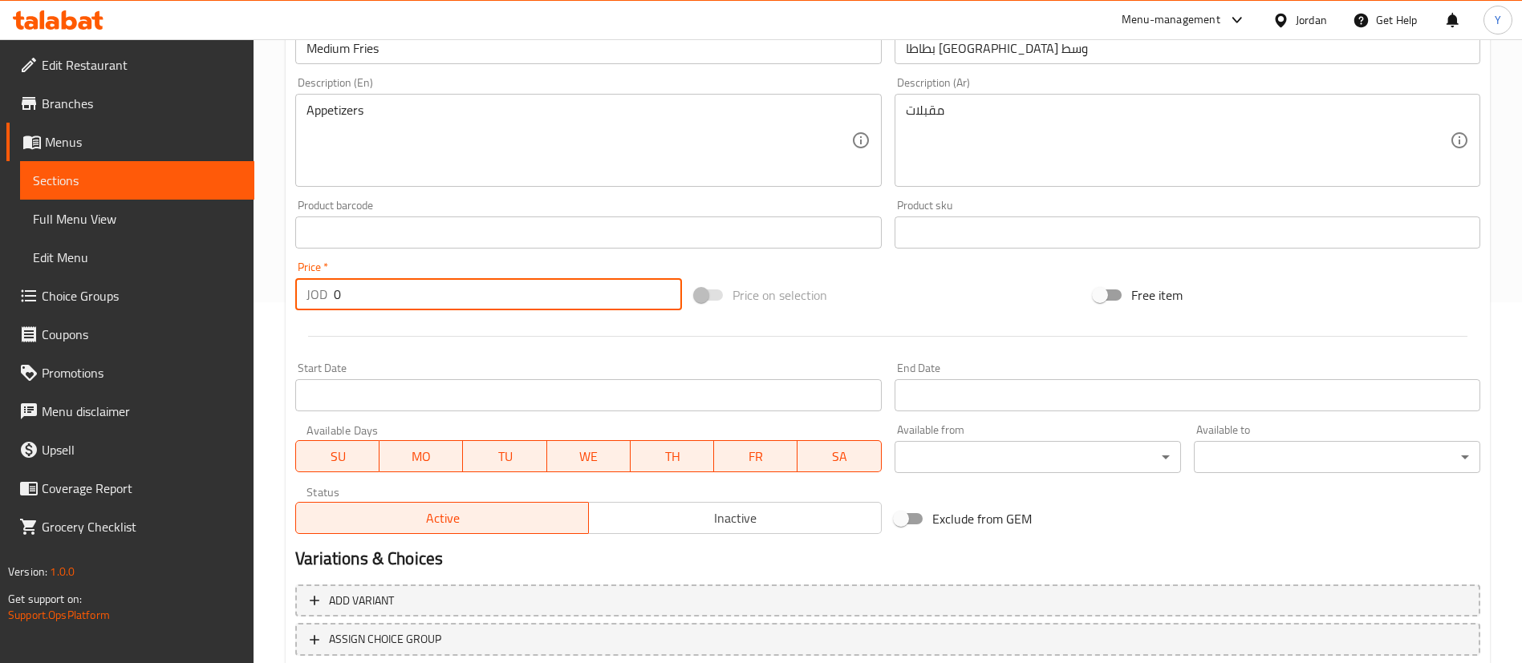
drag, startPoint x: 395, startPoint y: 295, endPoint x: 273, endPoint y: 287, distance: 123.0
click at [275, 287] on div "Home / Restaurants management / Menus / Sections / item / create Add On's secti…" at bounding box center [887, 225] width 1268 height 1094
click at [440, 303] on input "0" at bounding box center [508, 294] width 348 height 32
drag, startPoint x: 365, startPoint y: 291, endPoint x: 243, endPoint y: 294, distance: 122.0
click at [243, 294] on div "Edit Restaurant Branches Menus Sections Full Menu View Edit Menu Choice Groups …" at bounding box center [761, 225] width 1522 height 1094
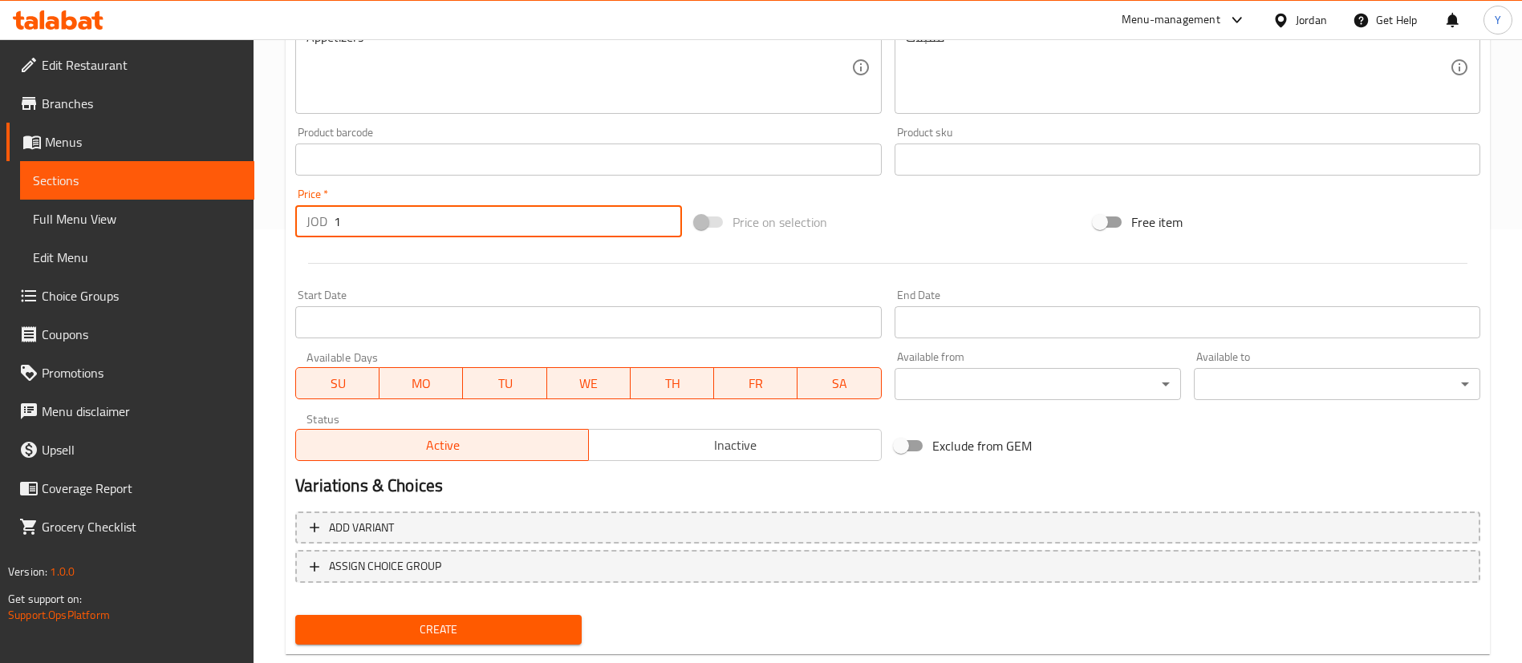
scroll to position [470, 0]
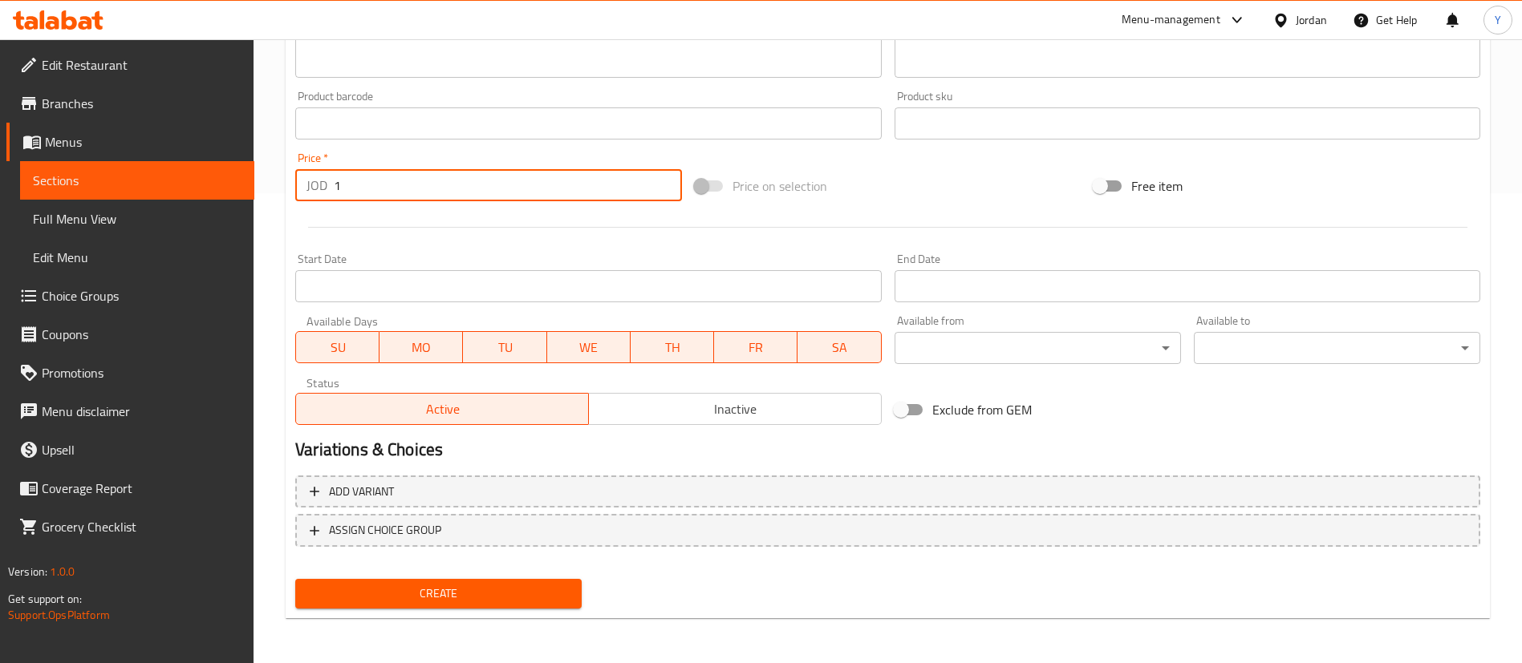
type input "1"
click at [384, 589] on span "Create" at bounding box center [438, 594] width 261 height 20
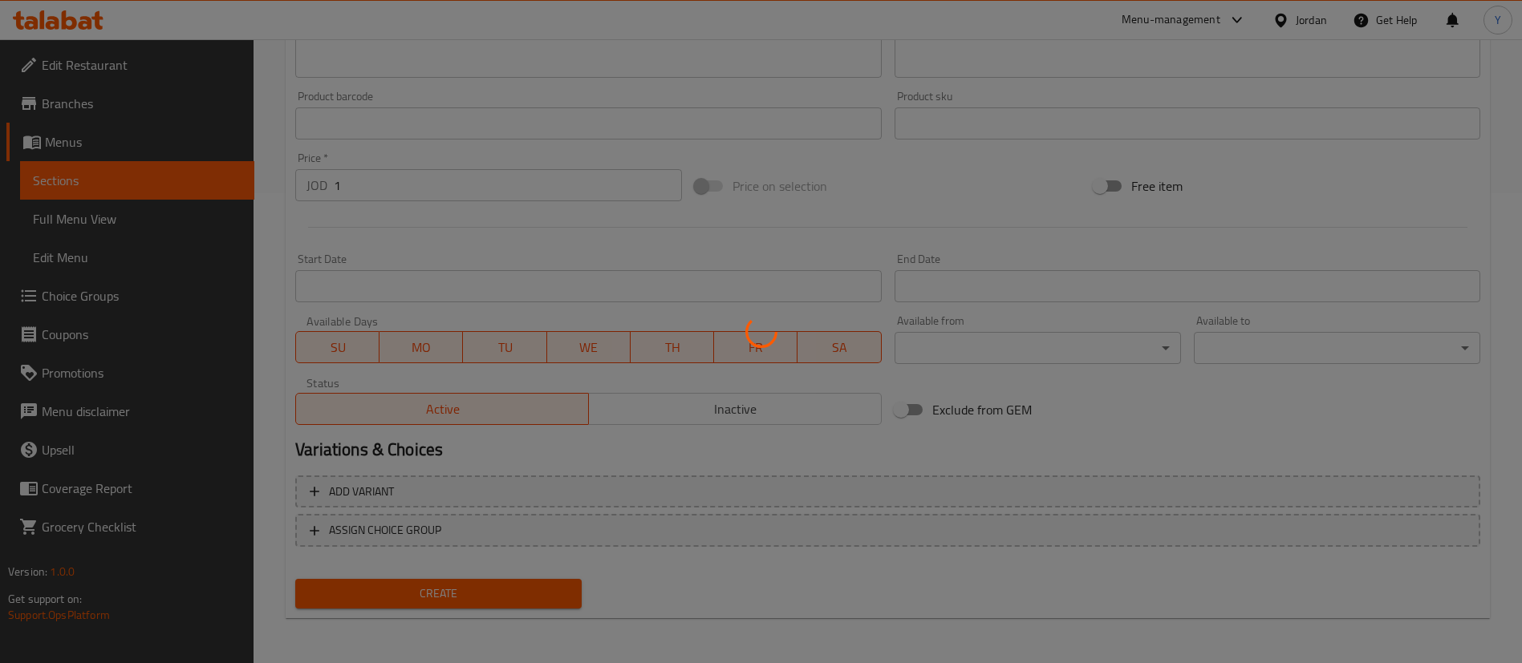
type input "0"
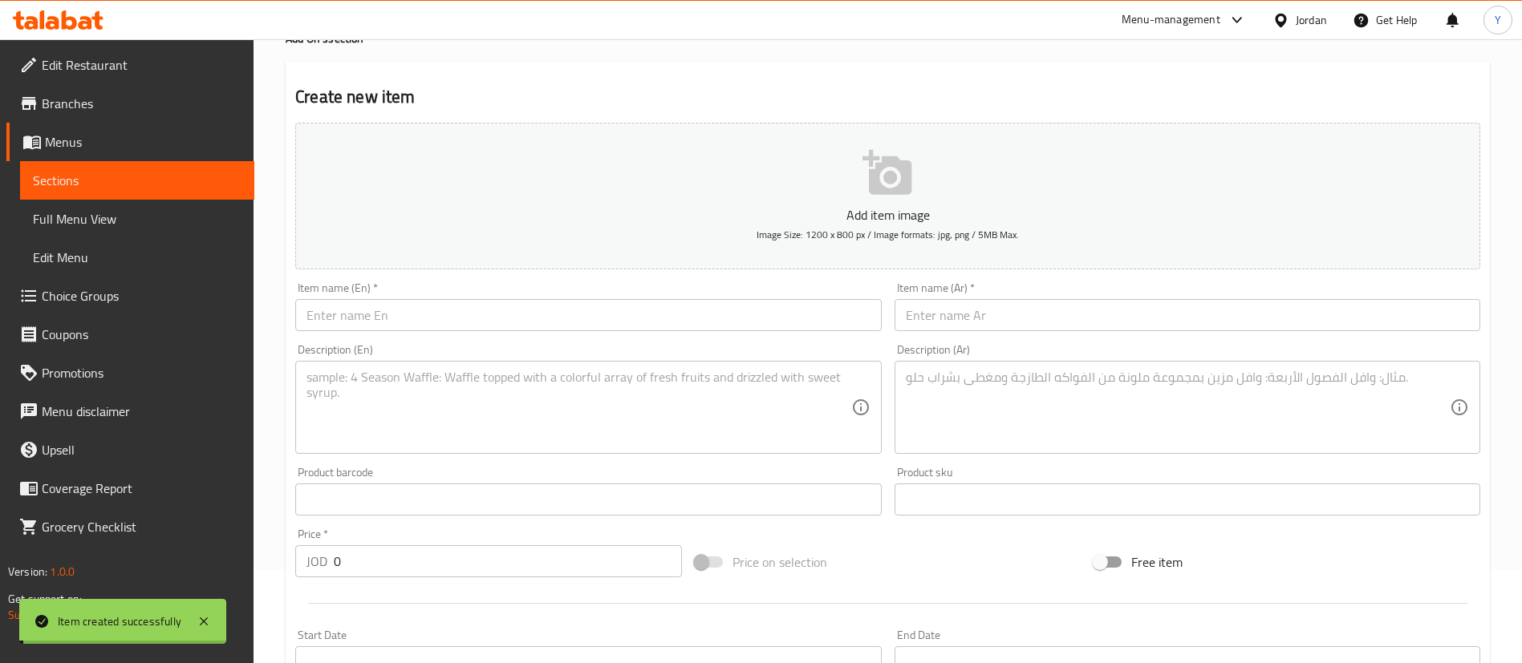
scroll to position [0, 0]
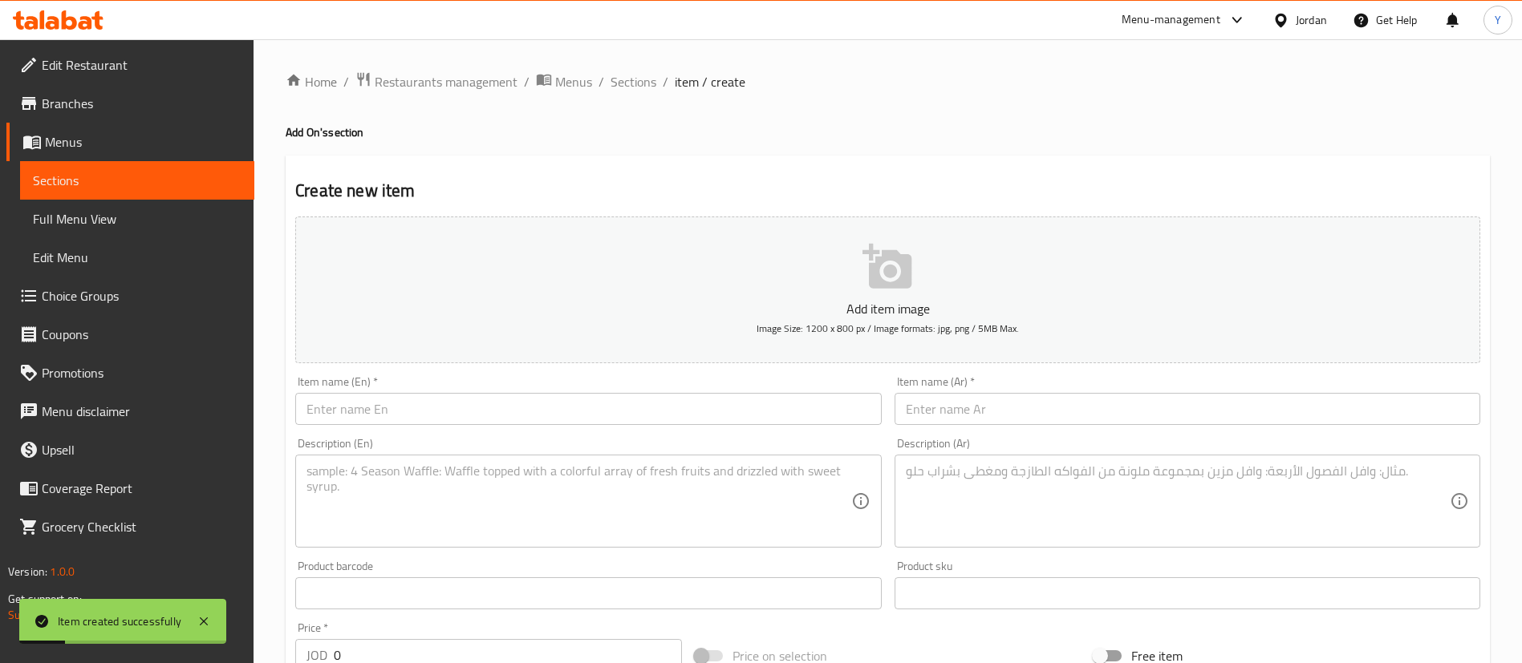
click at [449, 411] on input "text" at bounding box center [588, 409] width 586 height 32
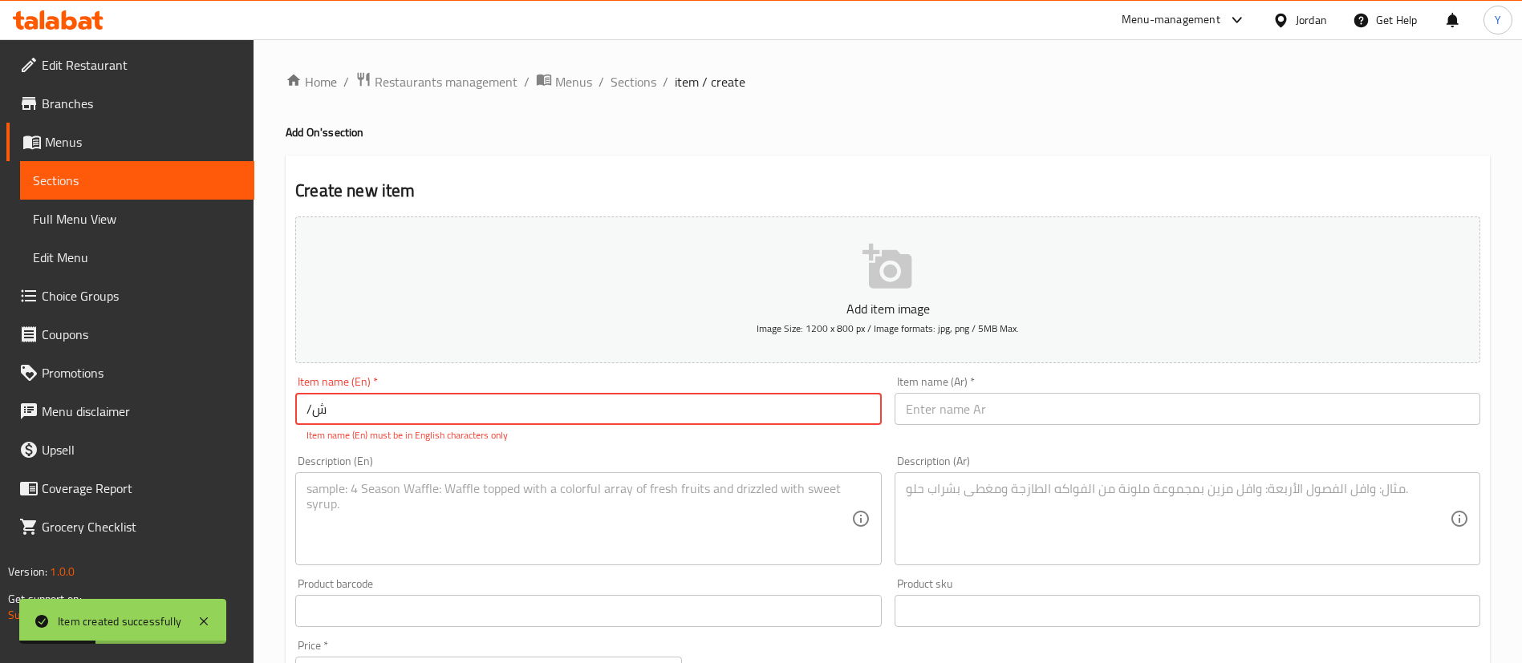
type input "/"
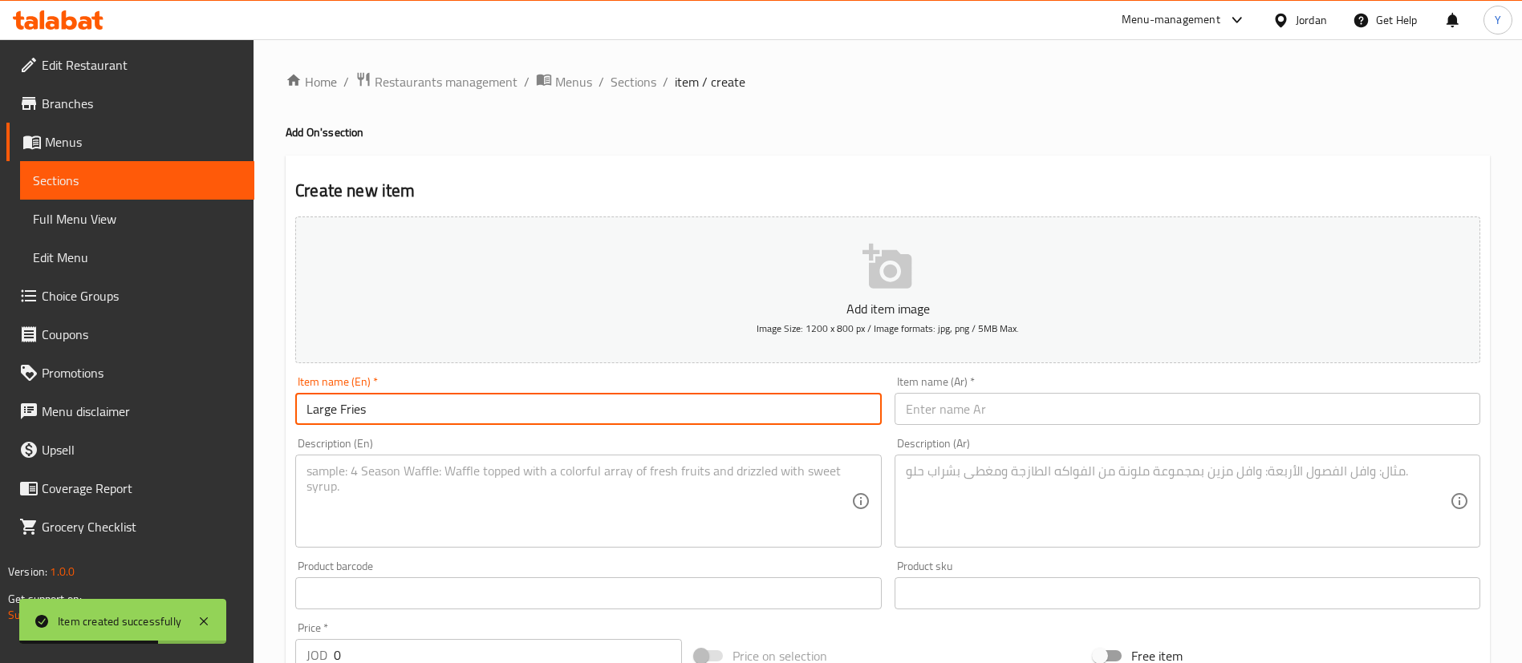
type input "Large Fries"
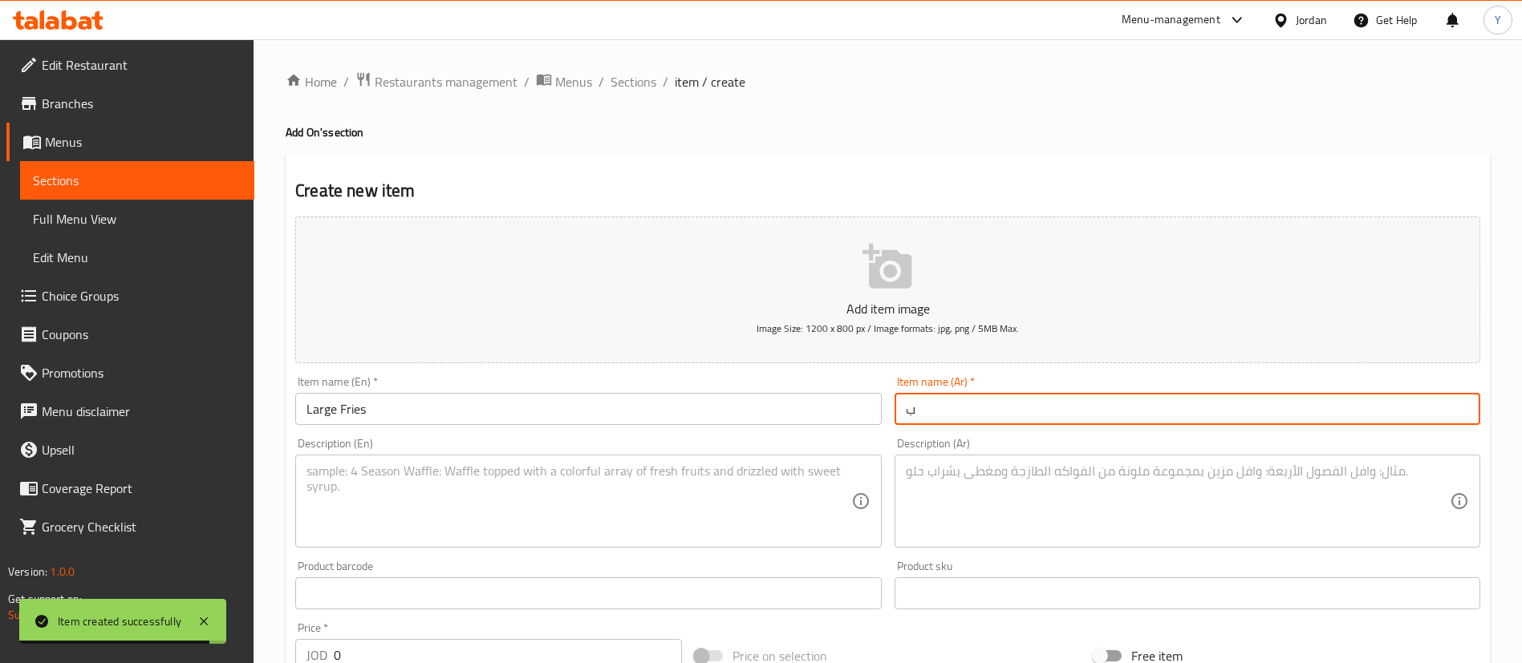
paste input "ط"
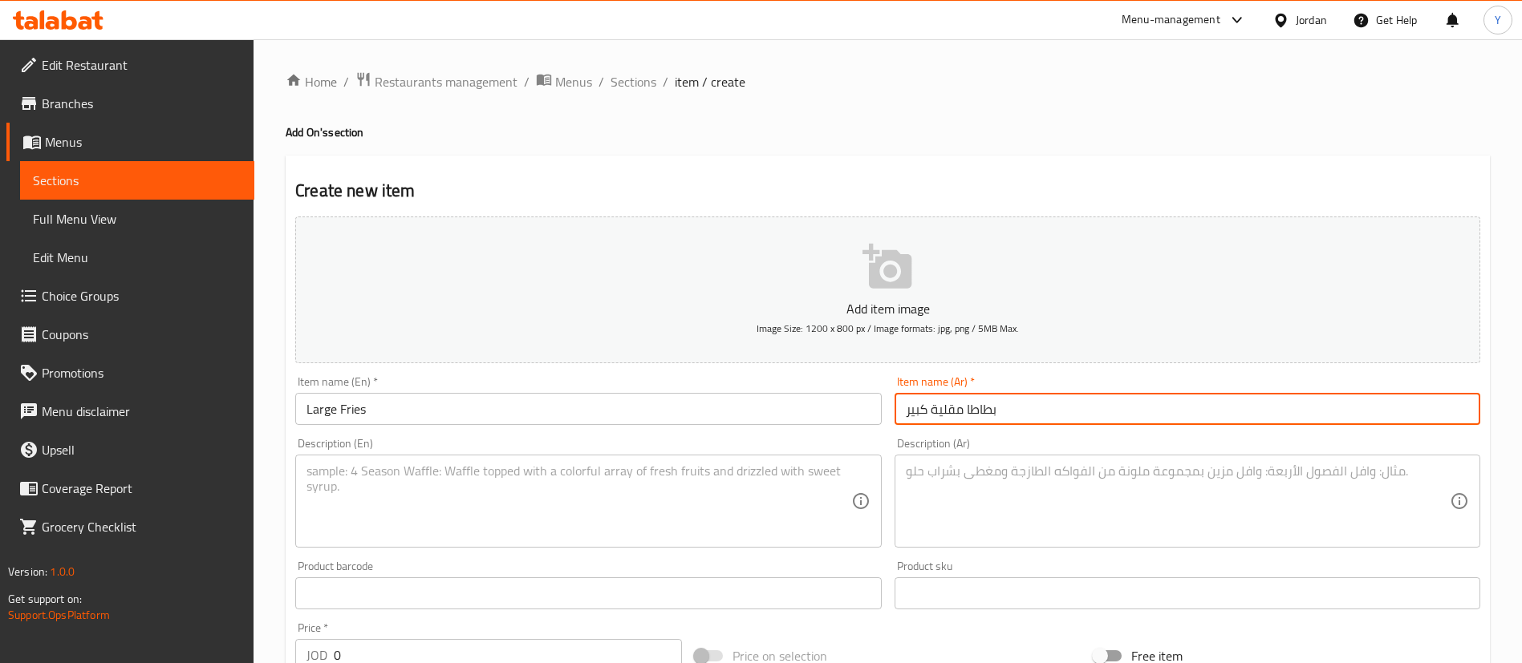
type input "بطاطا مقلية كبير"
click at [460, 503] on textarea at bounding box center [578, 502] width 544 height 76
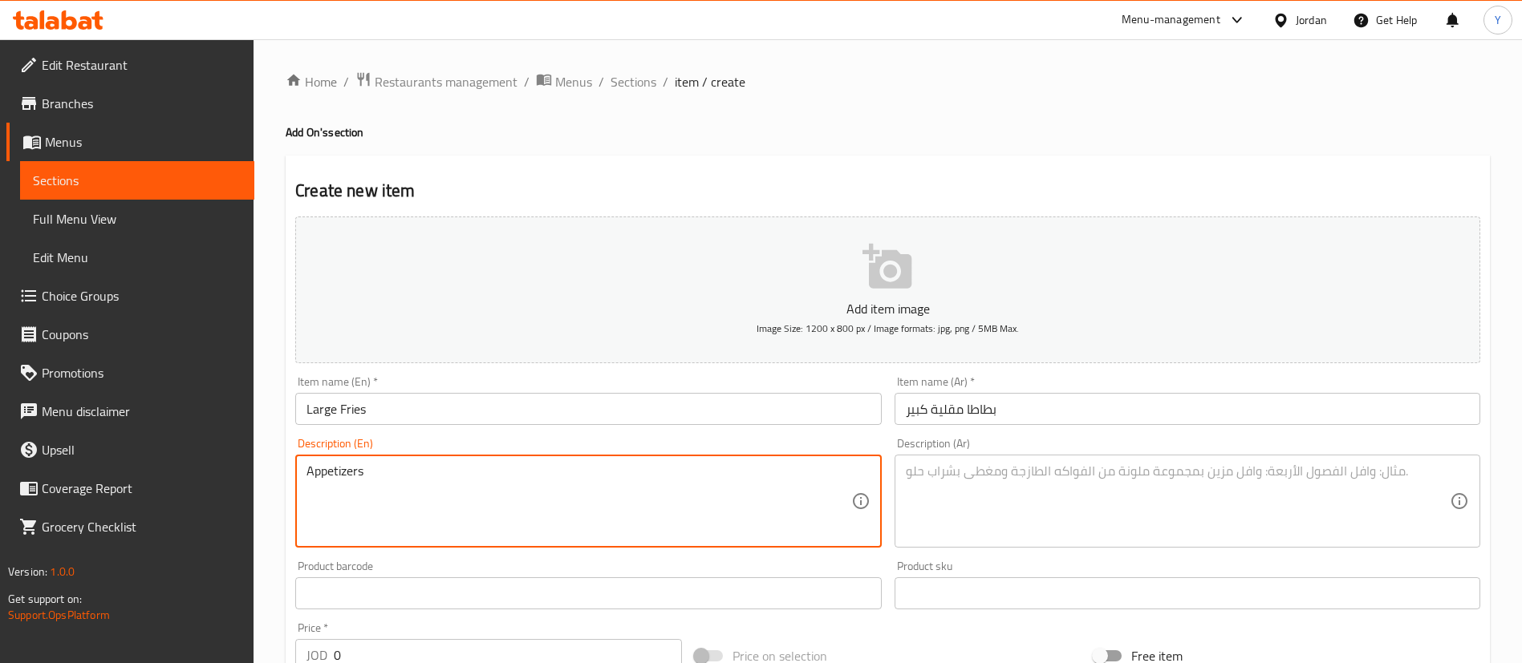
type textarea "Appetizers"
click at [1095, 508] on textarea at bounding box center [1178, 502] width 544 height 76
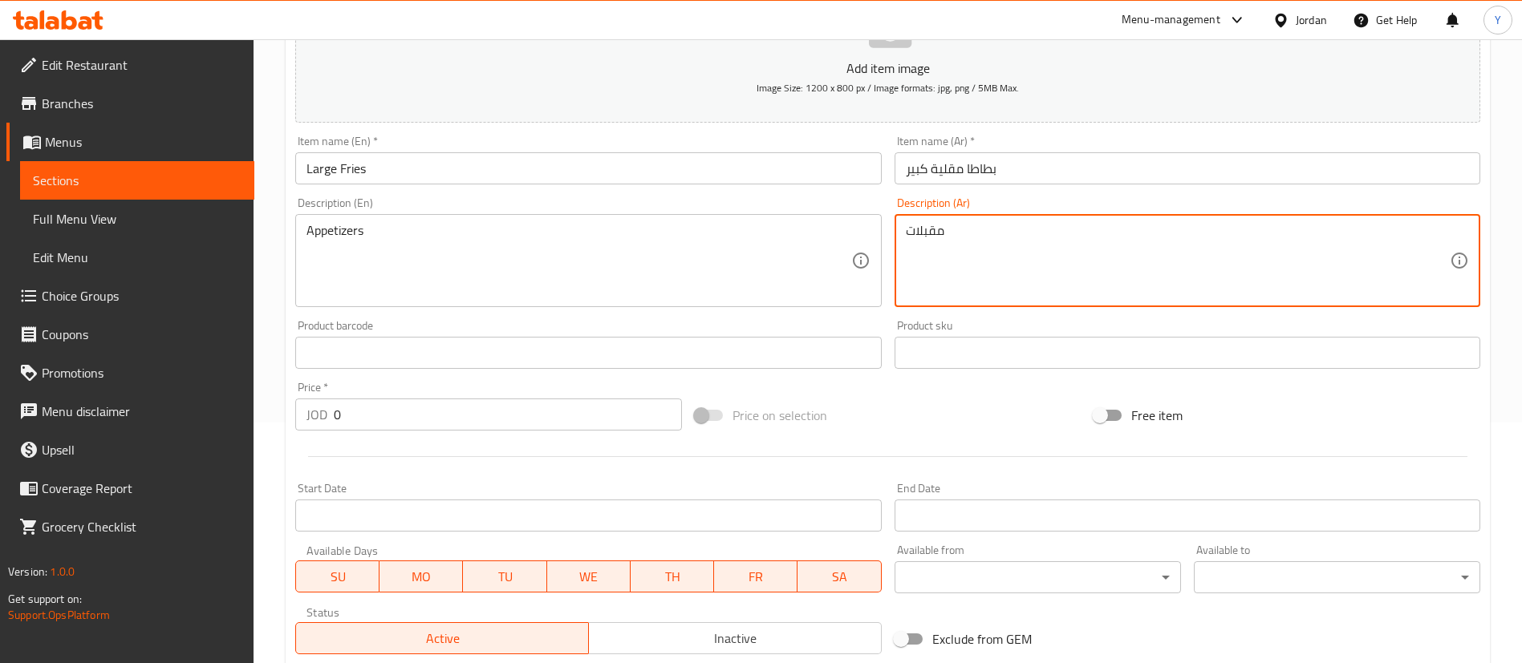
scroll to position [470, 0]
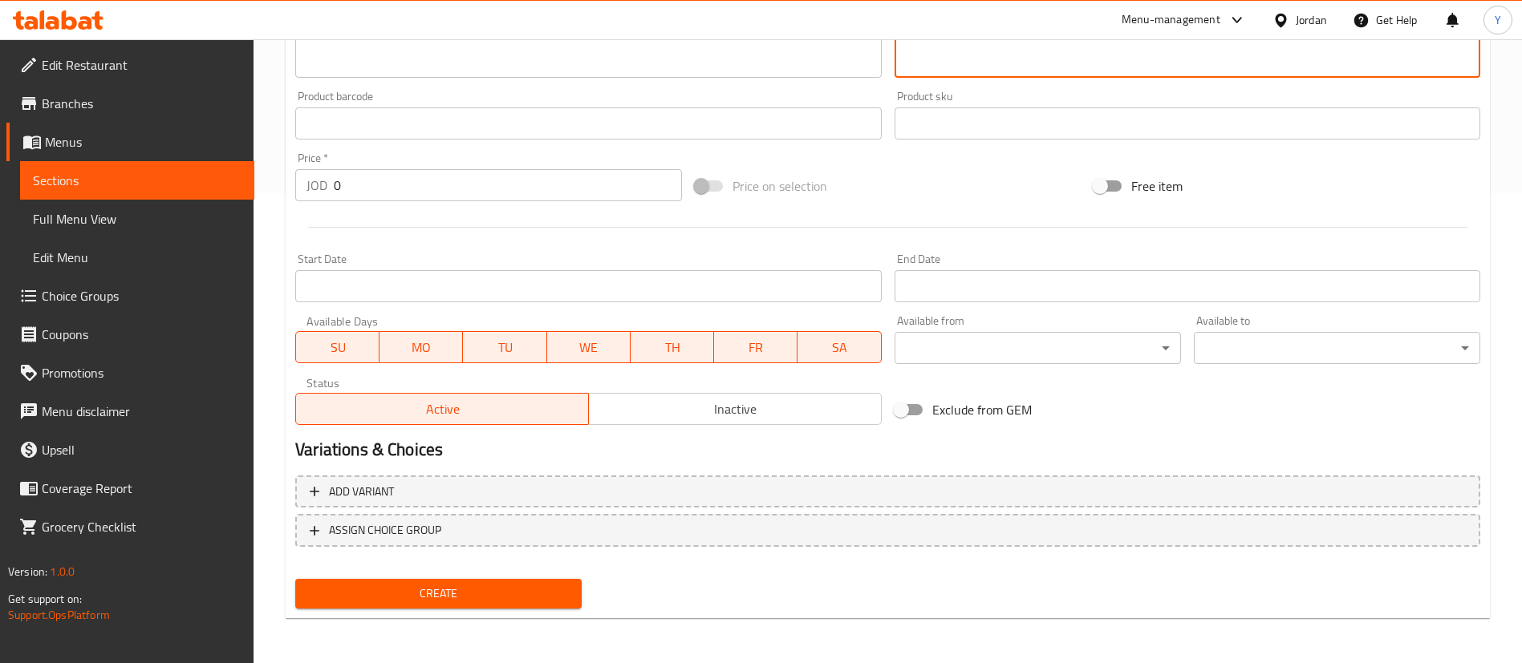
type textarea "مقبلات"
drag, startPoint x: 340, startPoint y: 181, endPoint x: 278, endPoint y: 181, distance: 62.6
click at [289, 181] on div "Price   * JOD 0 Price *" at bounding box center [488, 177] width 399 height 62
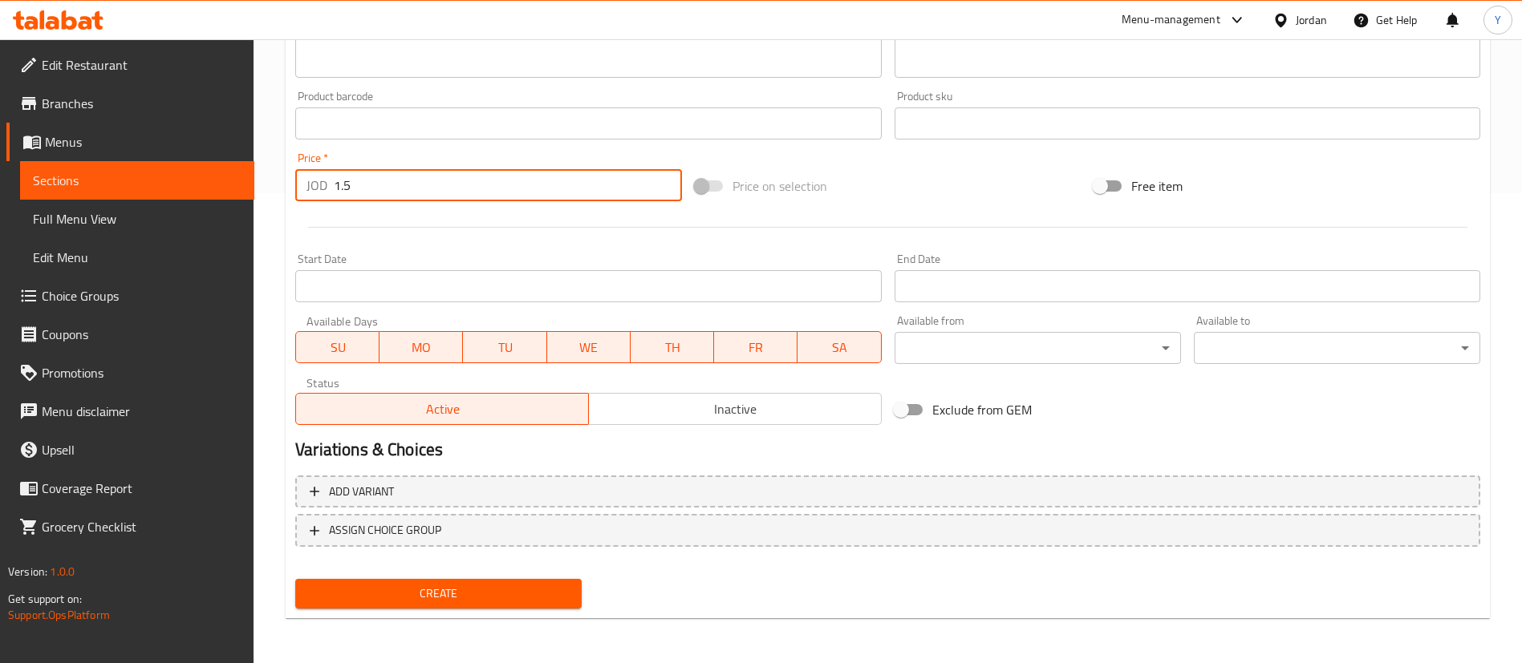
type input "1.5"
drag, startPoint x: 508, startPoint y: 598, endPoint x: 517, endPoint y: 605, distance: 12.0
click at [509, 598] on span "Create" at bounding box center [438, 594] width 261 height 20
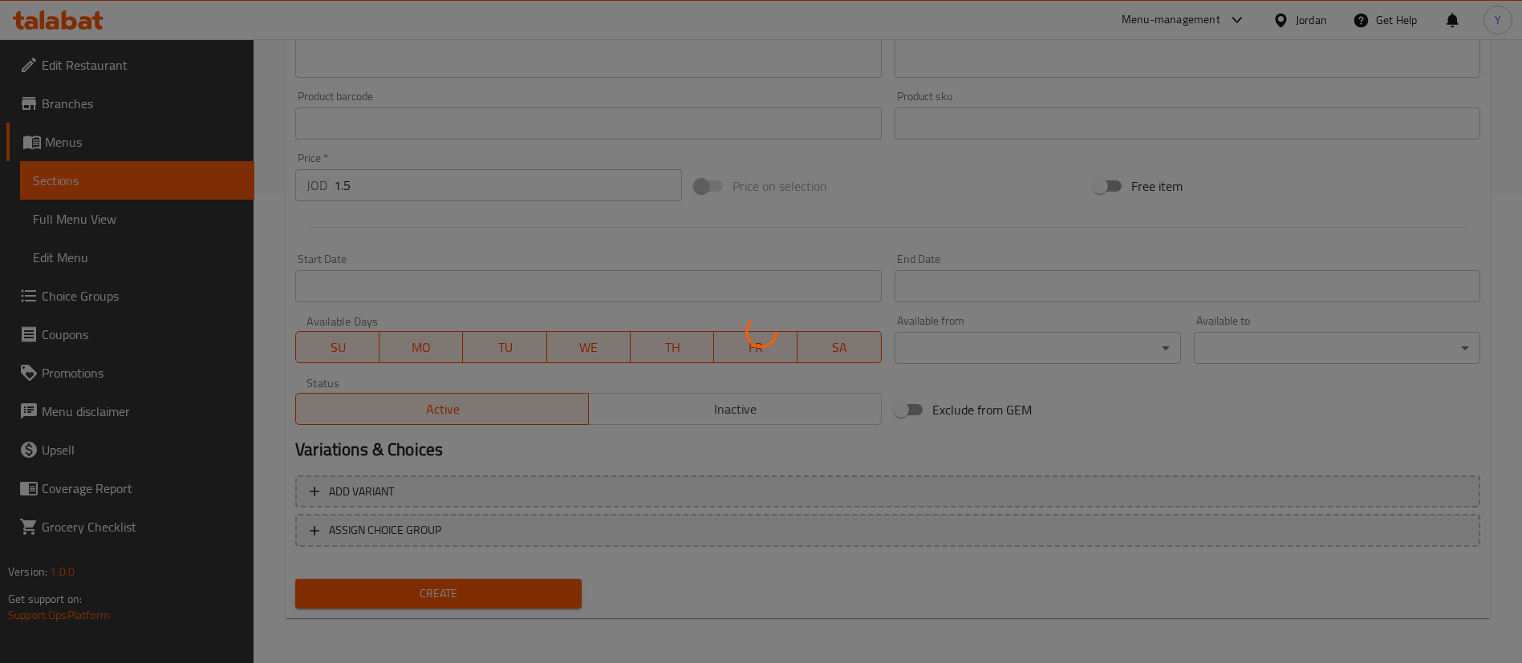
type input "0"
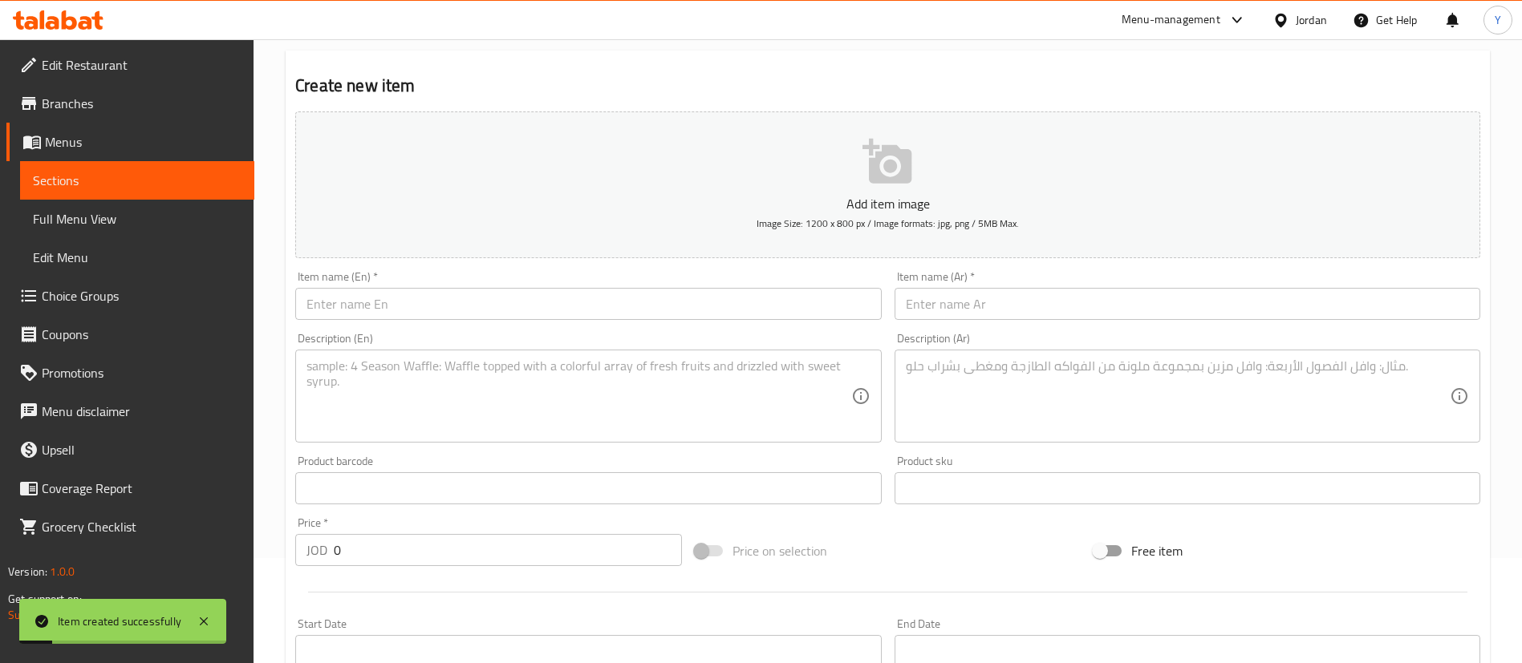
scroll to position [0, 0]
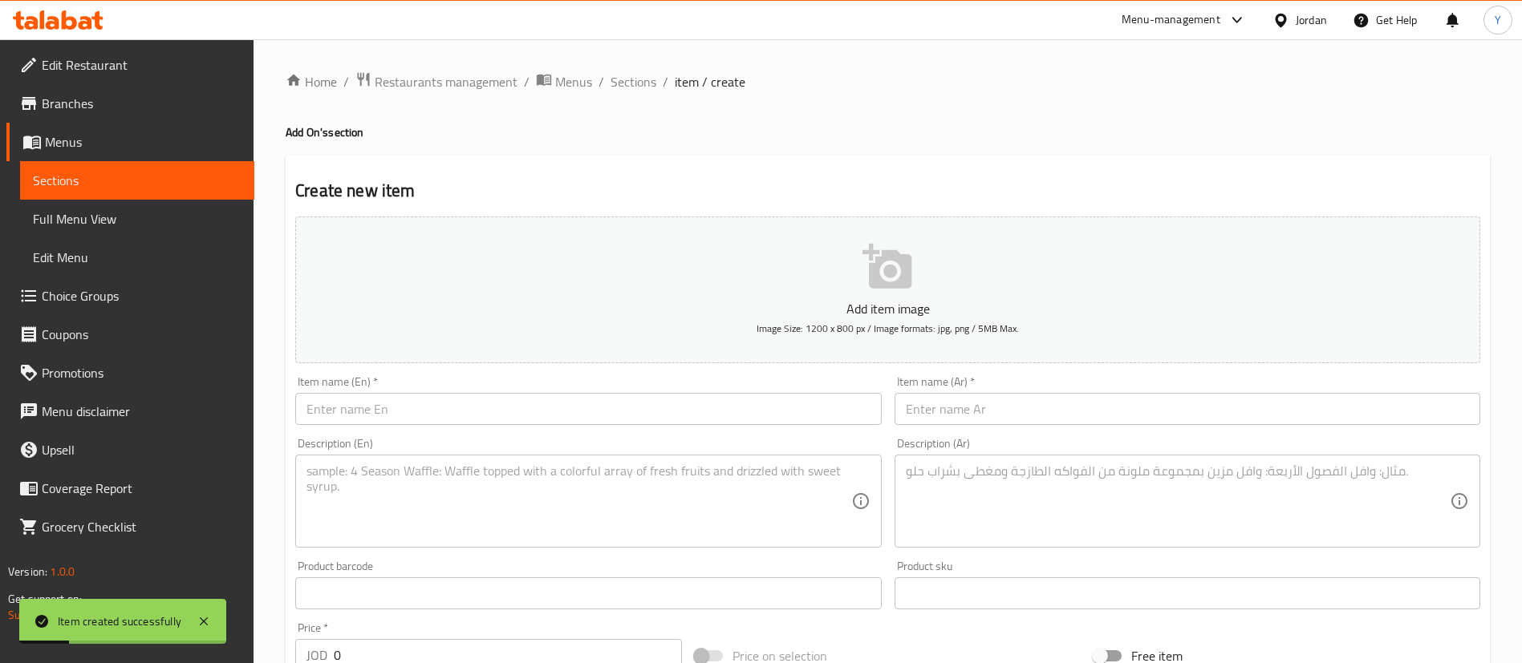
click at [408, 412] on input "text" at bounding box center [588, 409] width 586 height 32
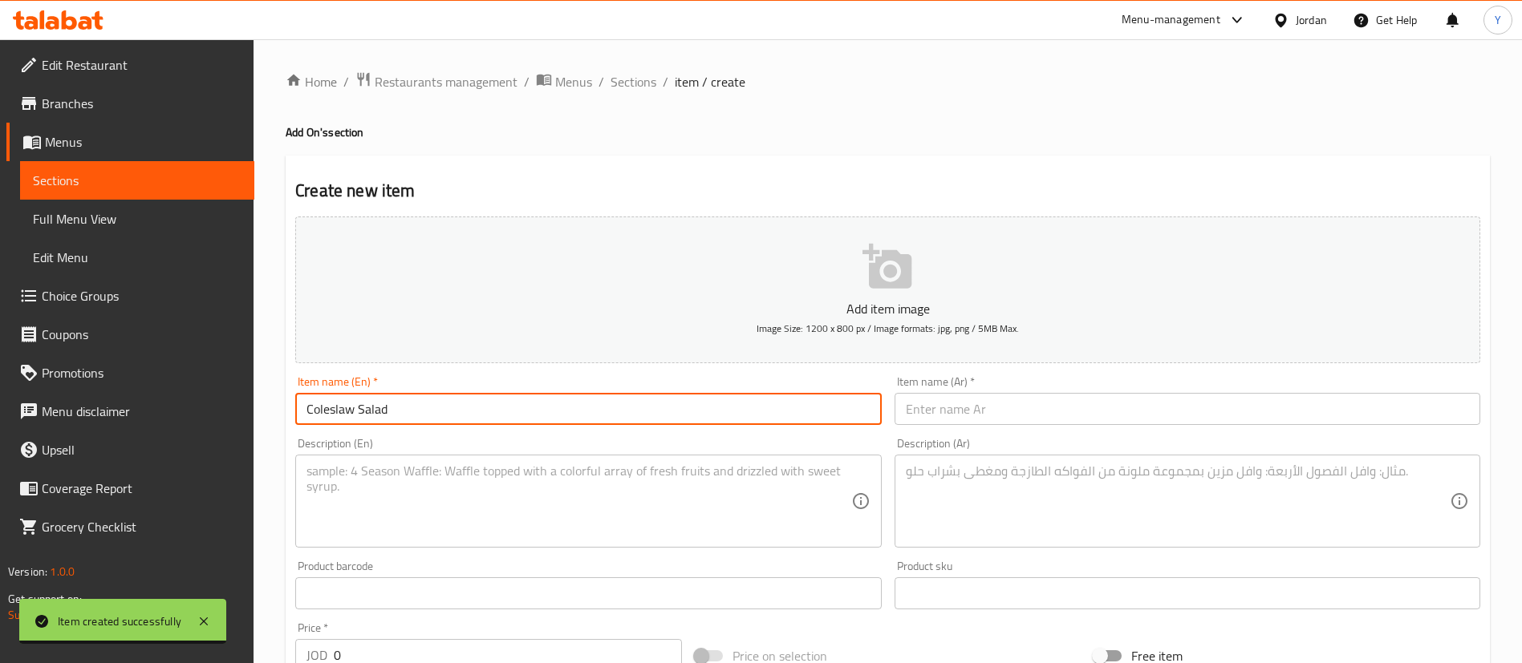
click at [293, 417] on div "Item name (En)   * Coleslaw Salad Item name (En) *" at bounding box center [588, 401] width 598 height 62
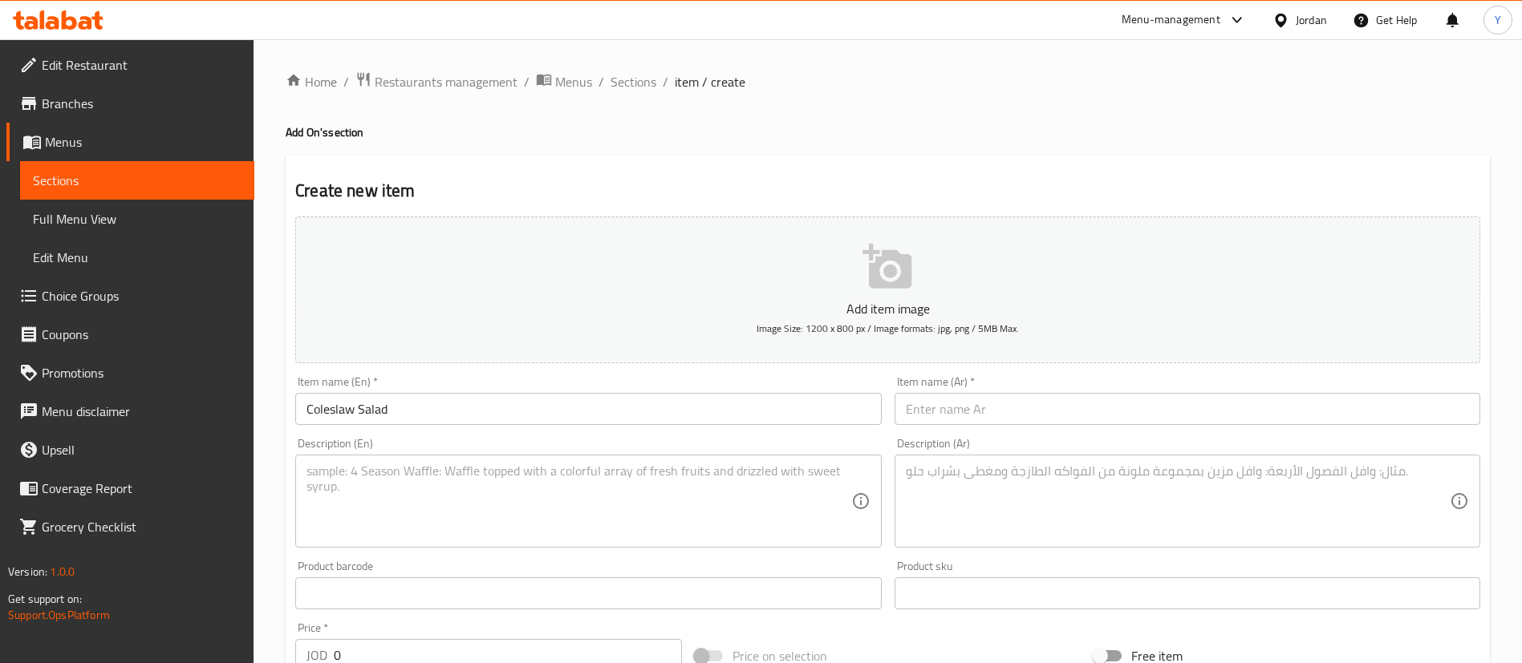
click at [313, 412] on input "Coleslaw Salad" at bounding box center [588, 409] width 586 height 32
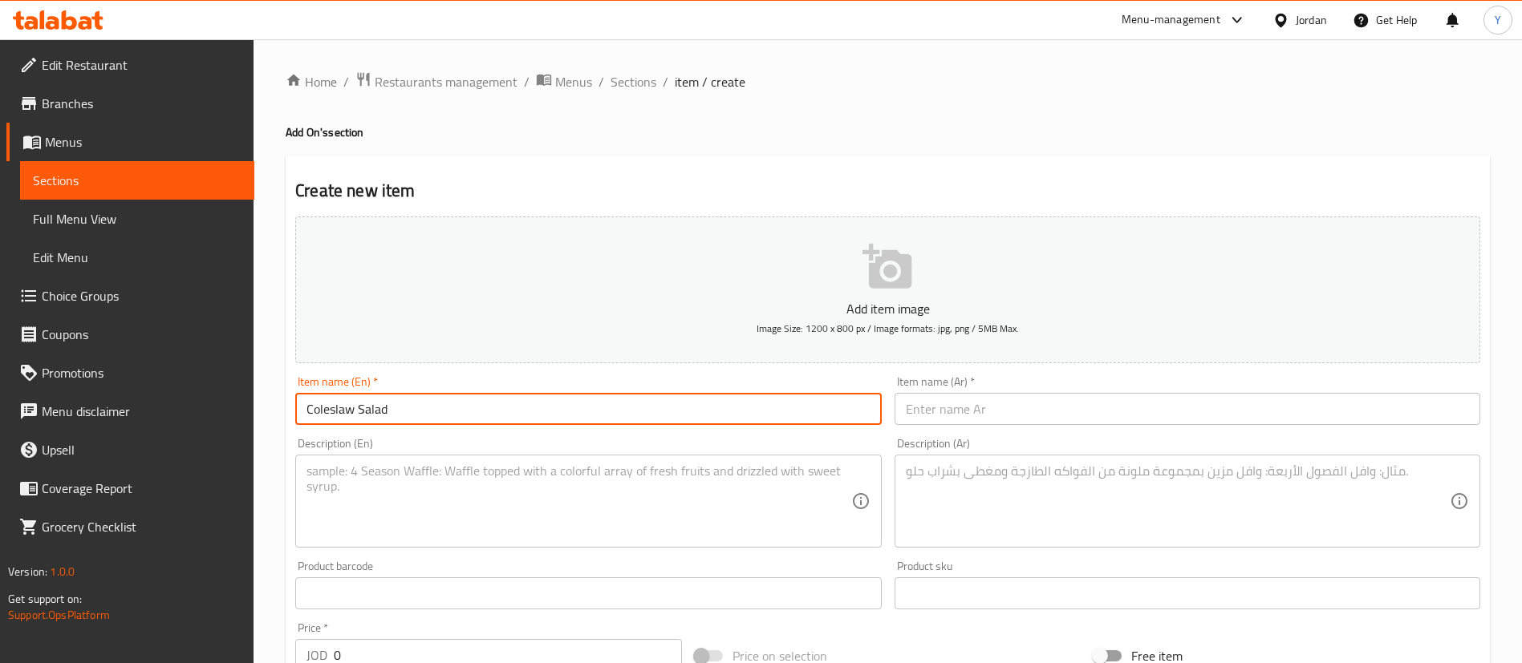
click at [303, 409] on input "Coleslaw Salad" at bounding box center [588, 409] width 586 height 32
type input "Small Coleslaw Salad"
click at [1048, 416] on input "text" at bounding box center [1187, 409] width 586 height 32
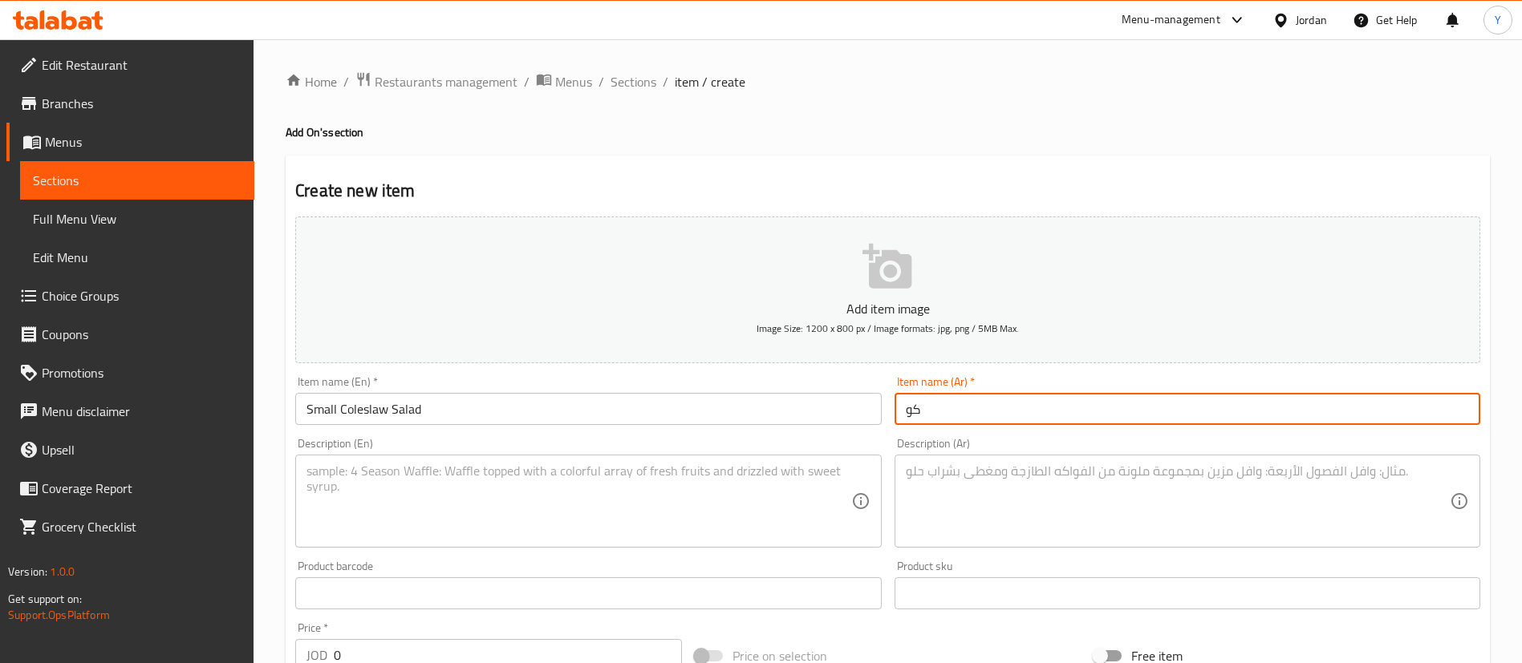
type input "ك"
paste input "ط"
type input "سلطه كولسلو صغير"
click at [664, 464] on textarea at bounding box center [578, 502] width 544 height 76
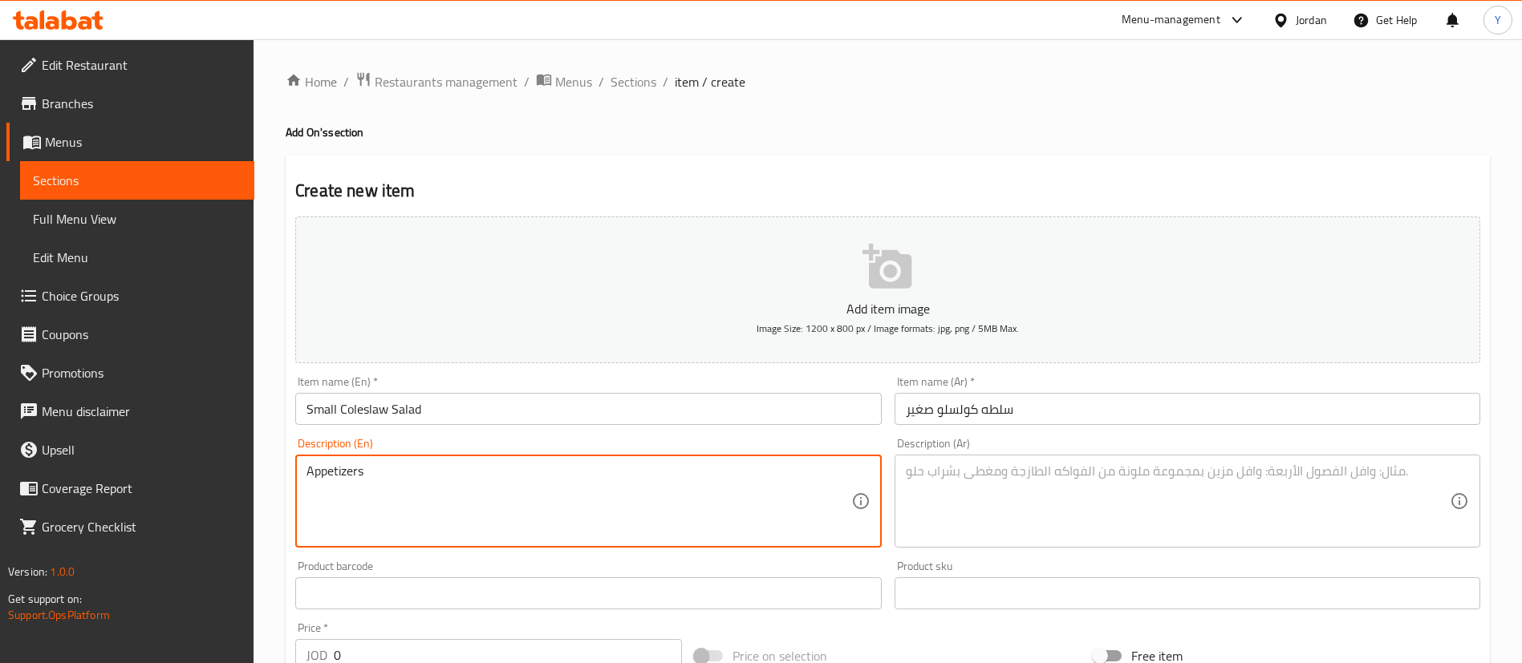
type textarea "Appetizers"
click at [1025, 480] on textarea at bounding box center [1178, 502] width 544 height 76
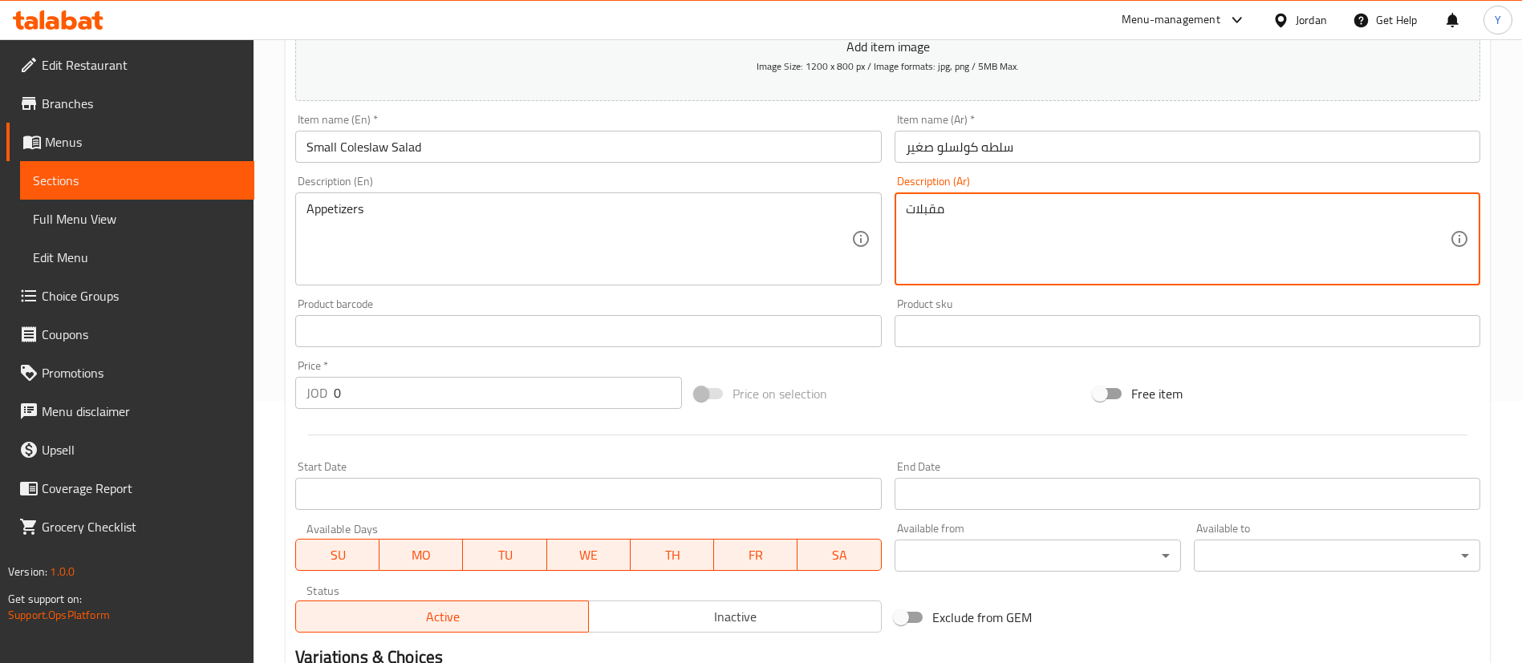
scroll to position [470, 0]
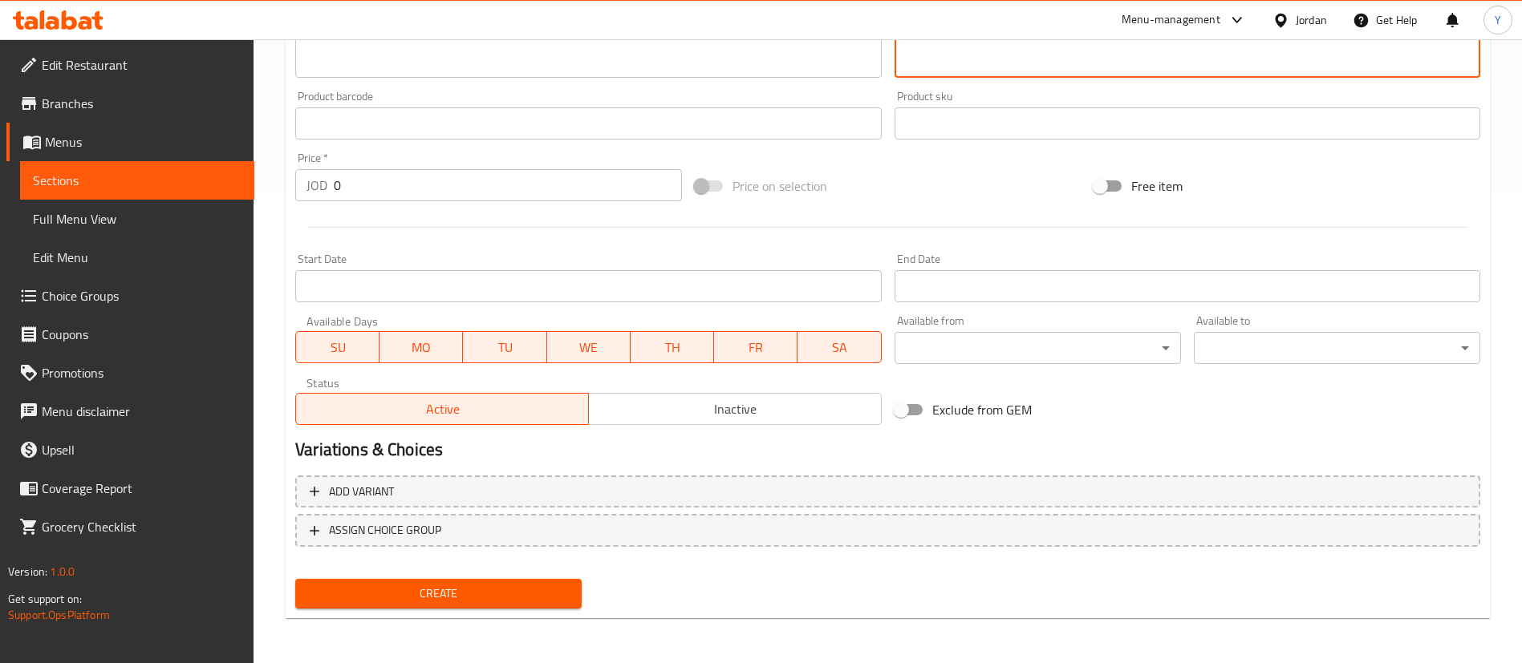
type textarea "مقبلات"
drag, startPoint x: 397, startPoint y: 190, endPoint x: 219, endPoint y: 190, distance: 178.1
click at [219, 190] on div "Edit Restaurant Branches Menus Sections Full Menu View Edit Menu Choice Groups …" at bounding box center [761, 116] width 1522 height 1094
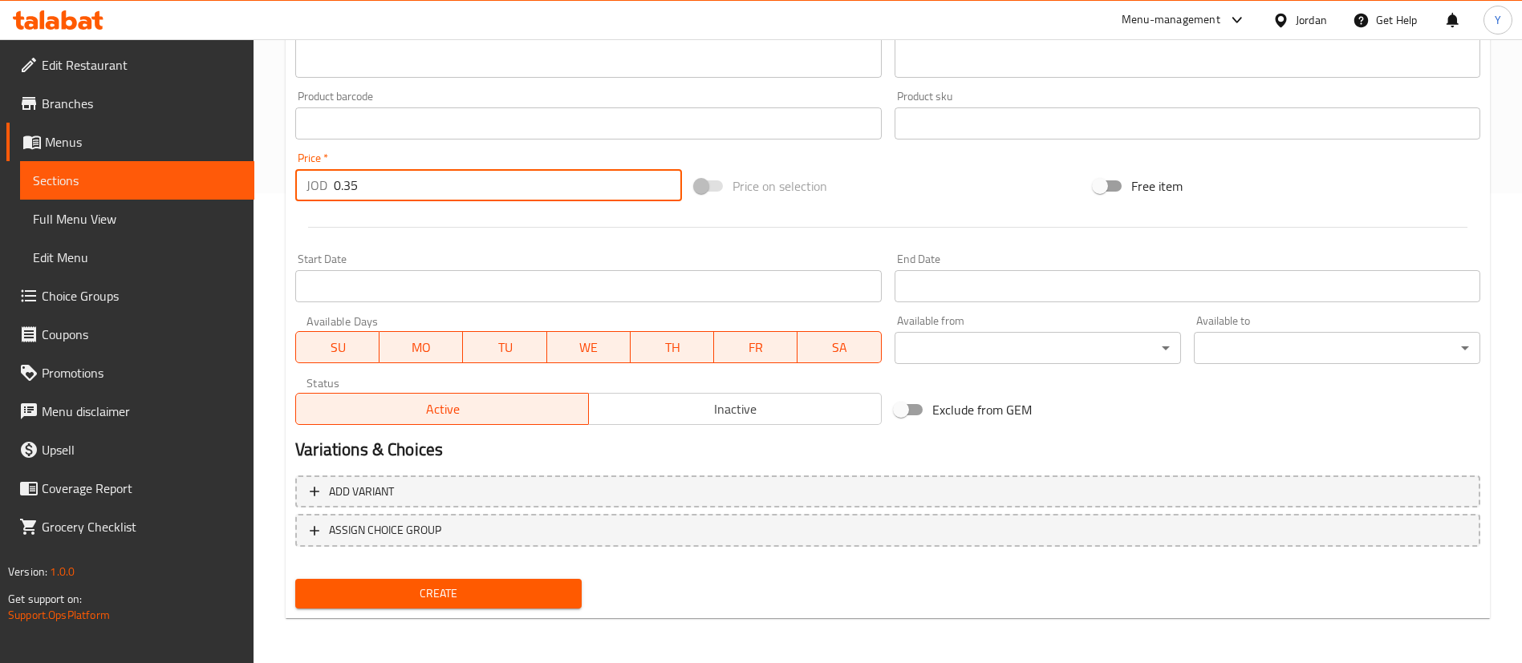
type input "0.35"
click at [488, 594] on span "Create" at bounding box center [438, 594] width 261 height 20
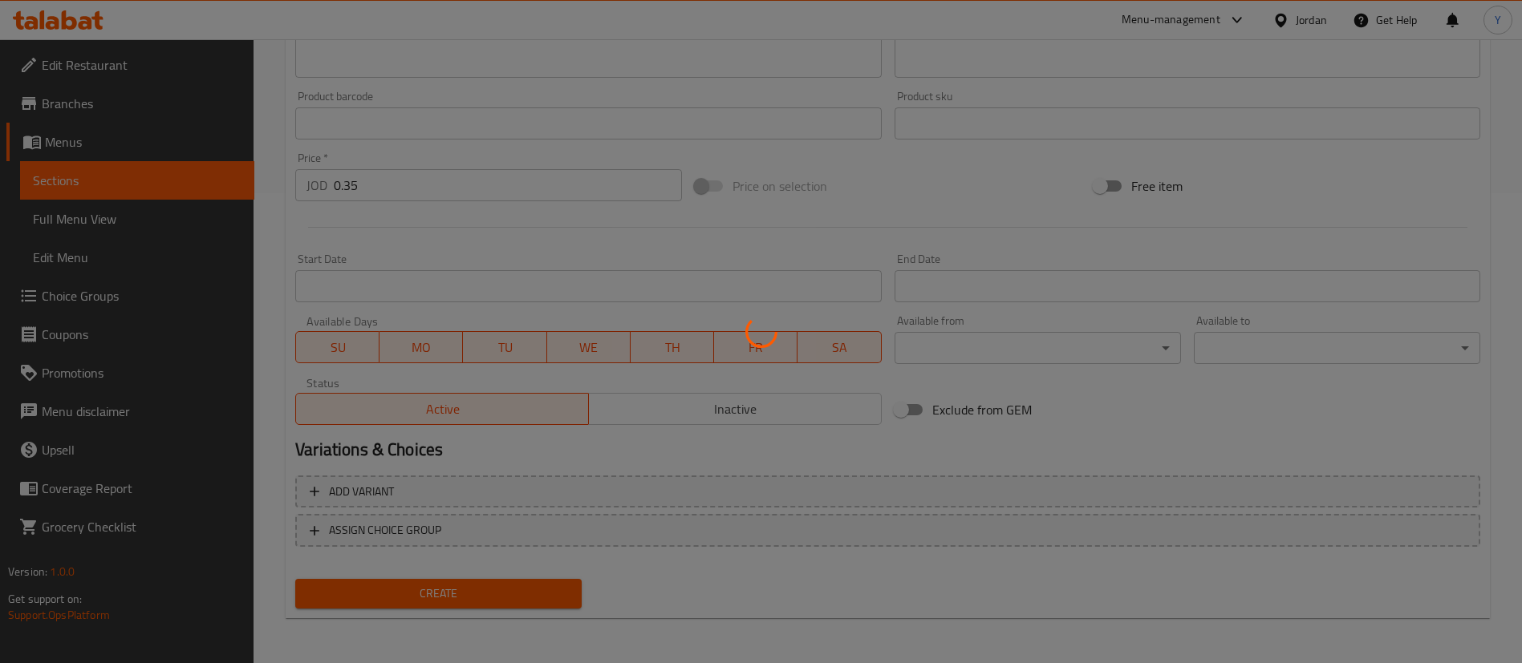
type input "0"
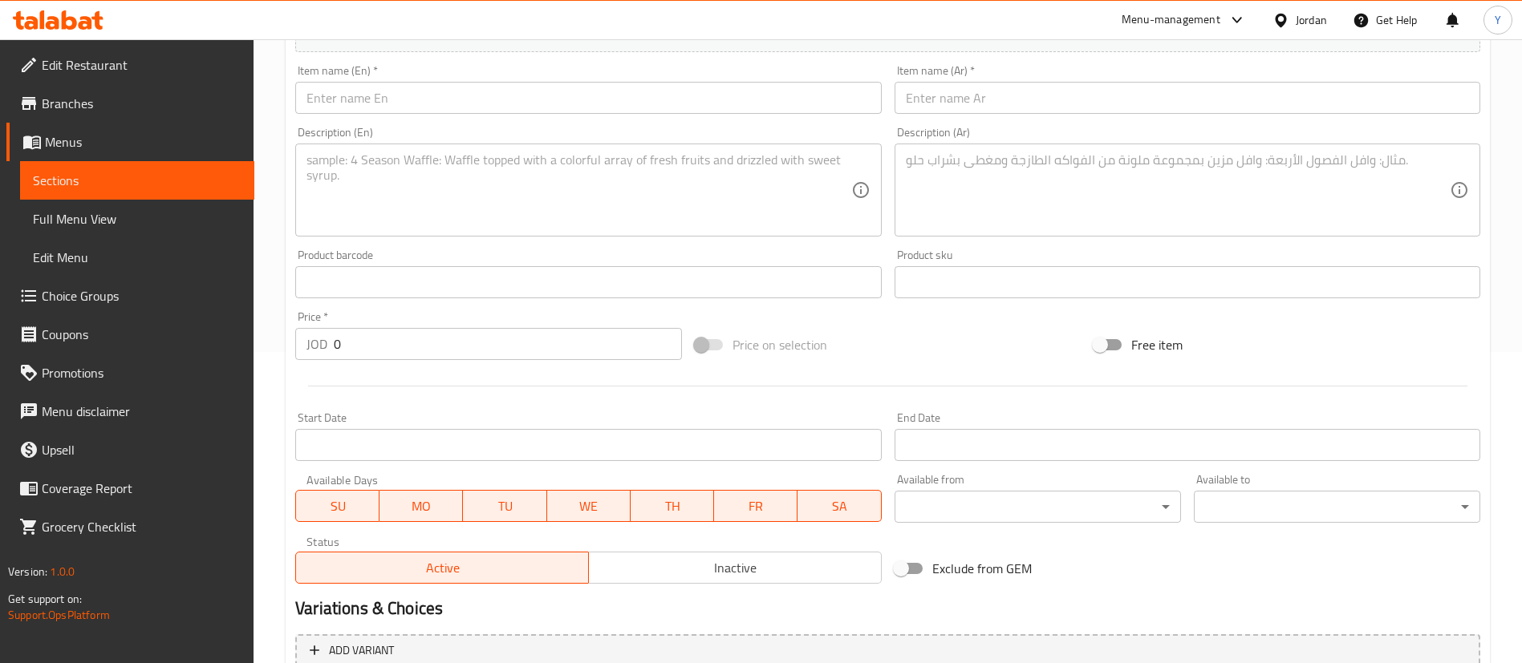
scroll to position [0, 0]
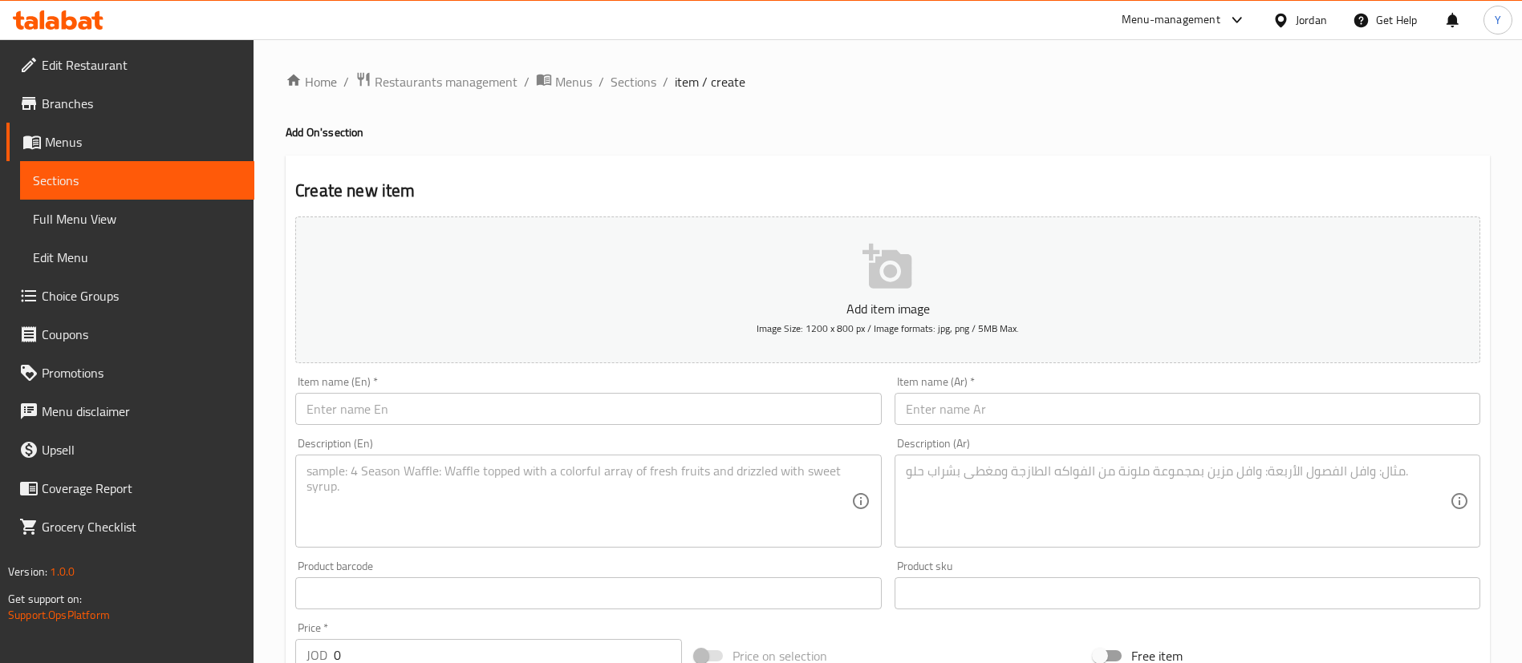
click at [416, 391] on div "Item name (En)   * Item name (En) *" at bounding box center [588, 400] width 586 height 49
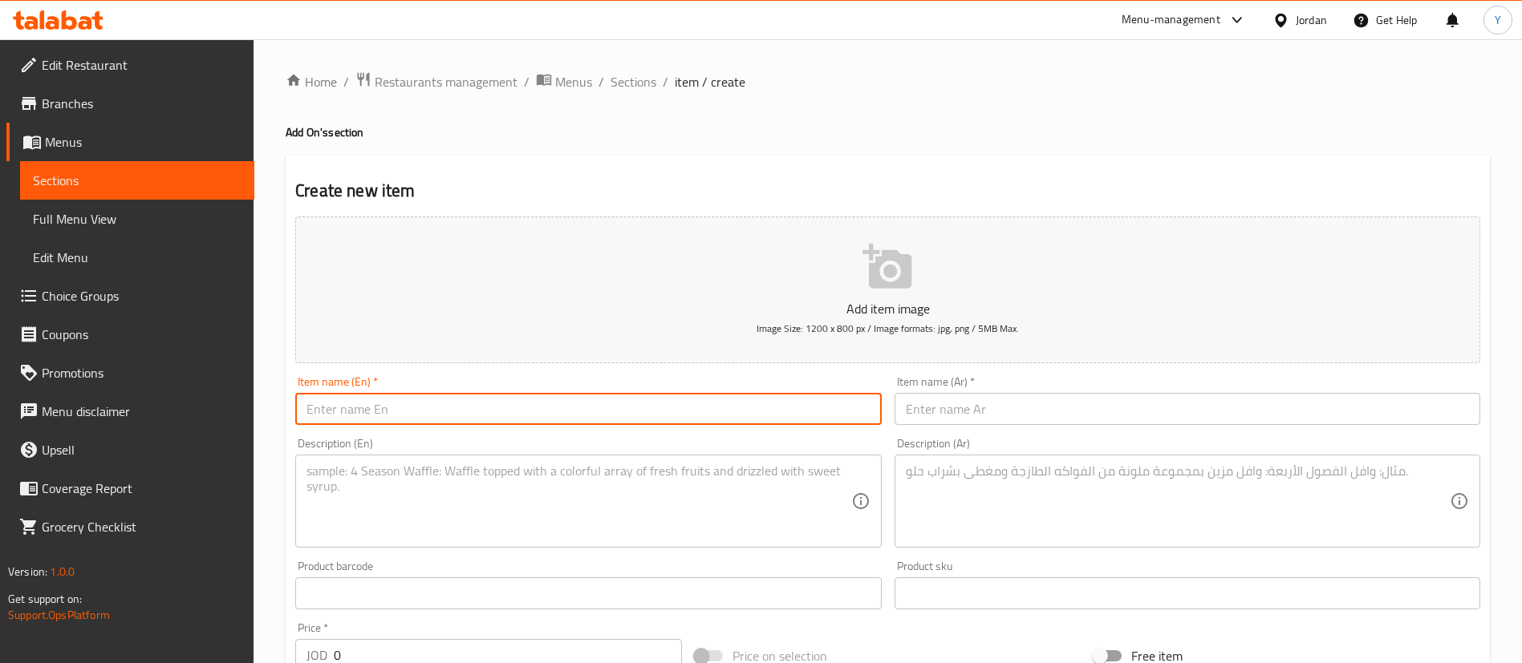
click at [418, 403] on input "text" at bounding box center [588, 409] width 586 height 32
type input "Medium Coleslaw Salad"
click at [951, 403] on input "text" at bounding box center [1187, 409] width 586 height 32
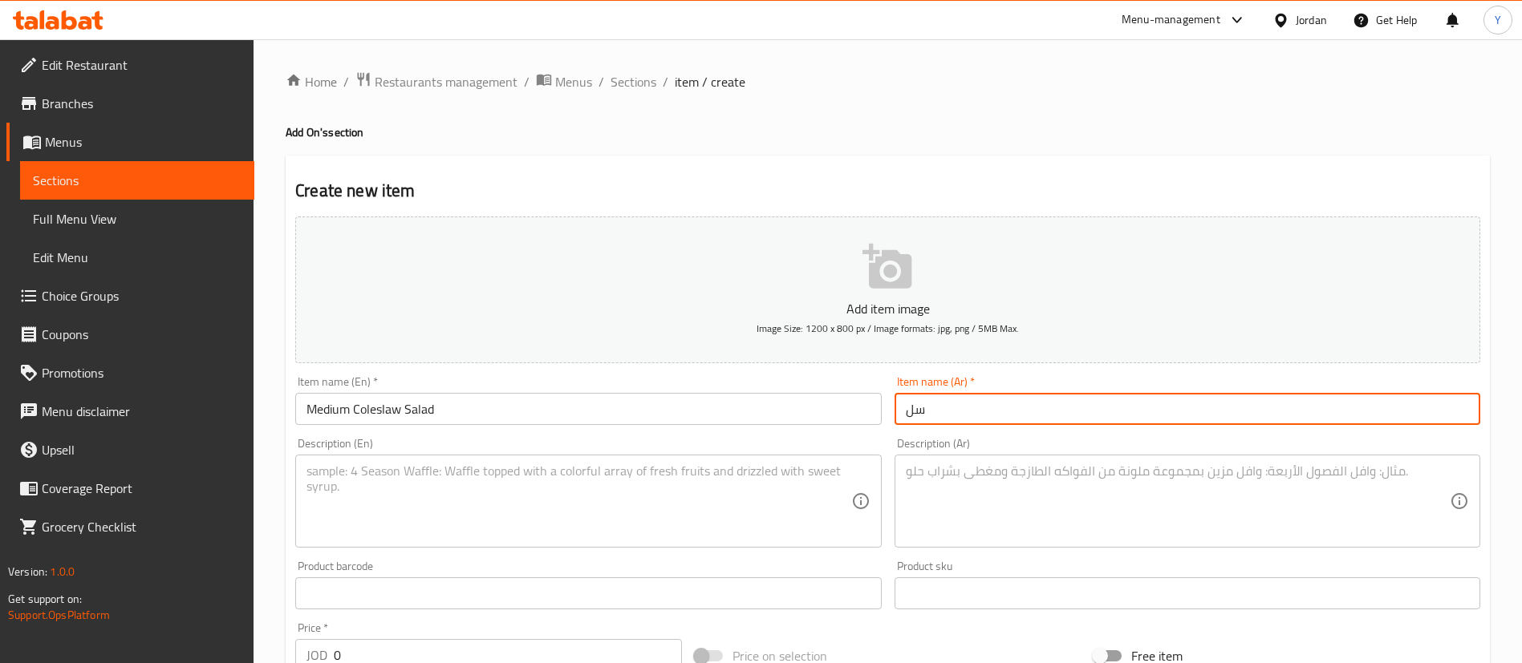
paste input "ط"
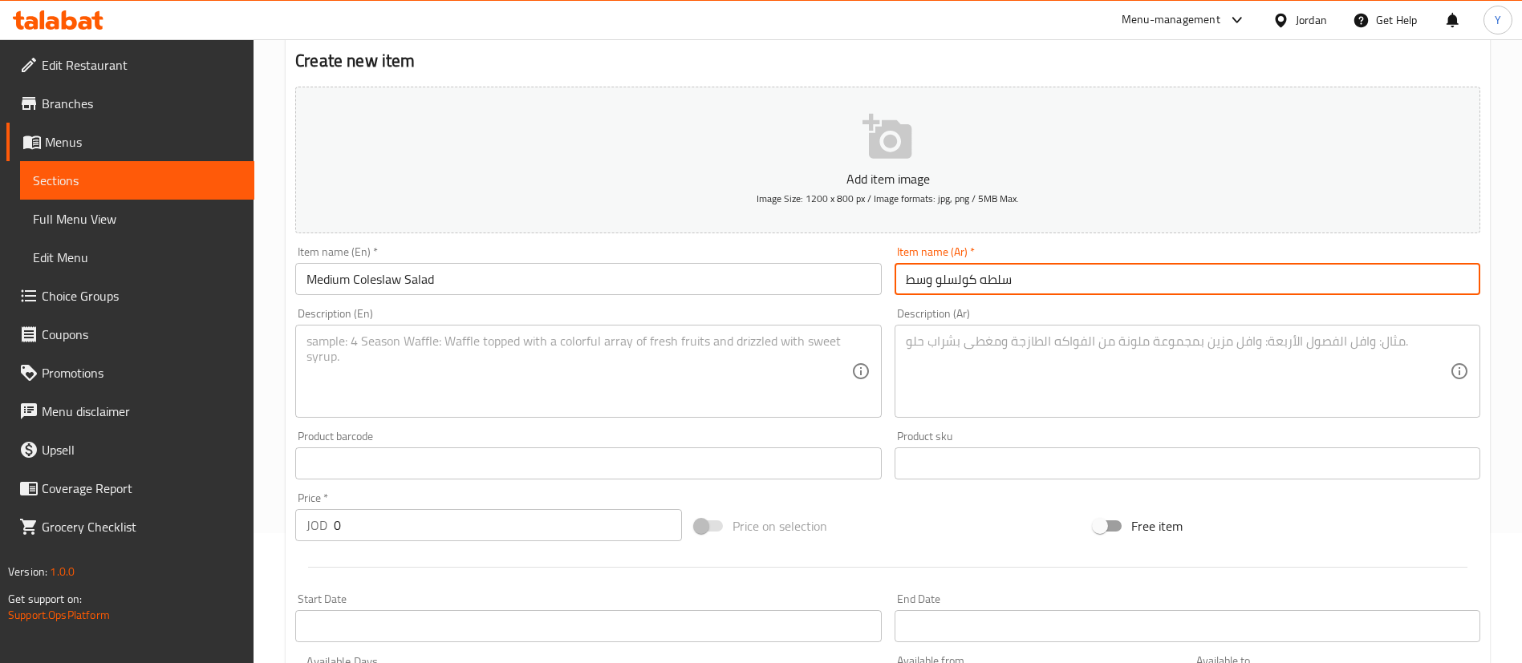
scroll to position [361, 0]
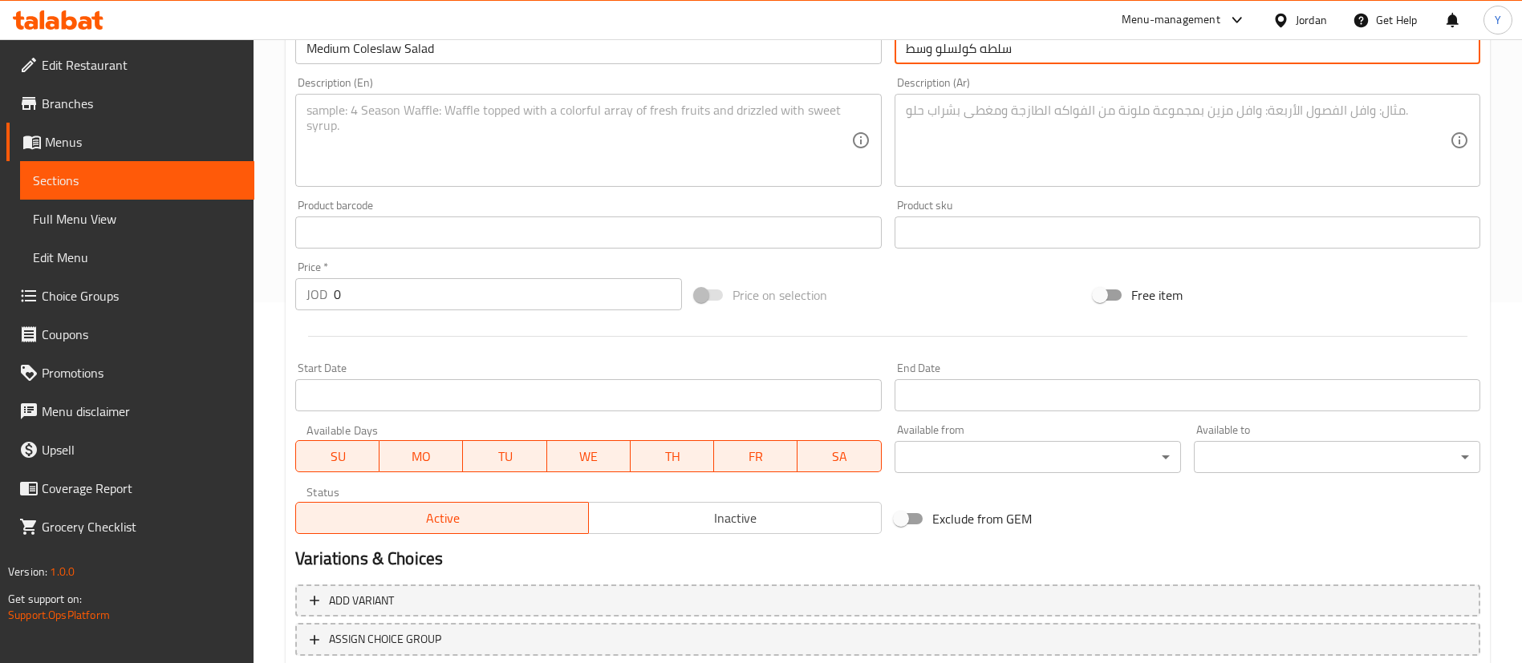
type input "سلطه كولسلو وسط"
click at [600, 136] on textarea at bounding box center [578, 141] width 544 height 76
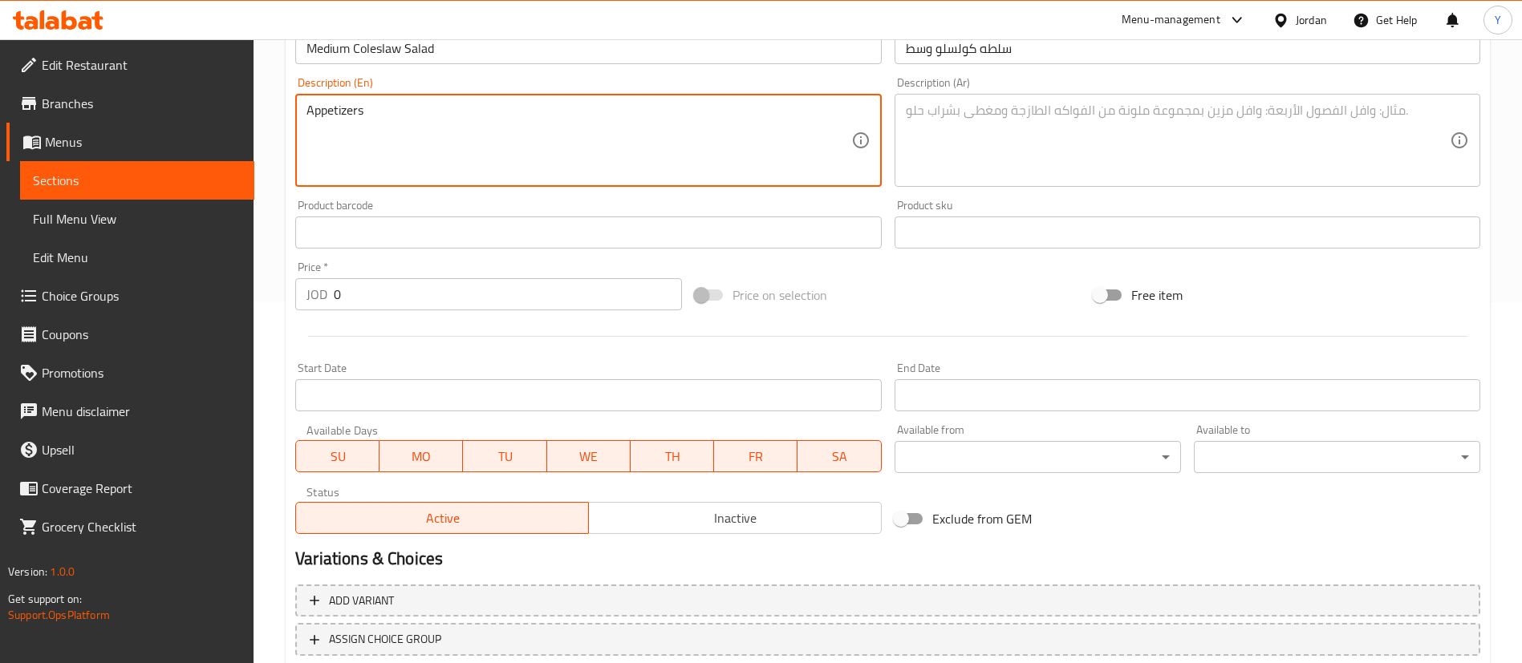
type textarea "Appetizers"
drag, startPoint x: 1009, startPoint y: 167, endPoint x: 991, endPoint y: 180, distance: 22.5
click at [1010, 167] on textarea at bounding box center [1178, 141] width 544 height 76
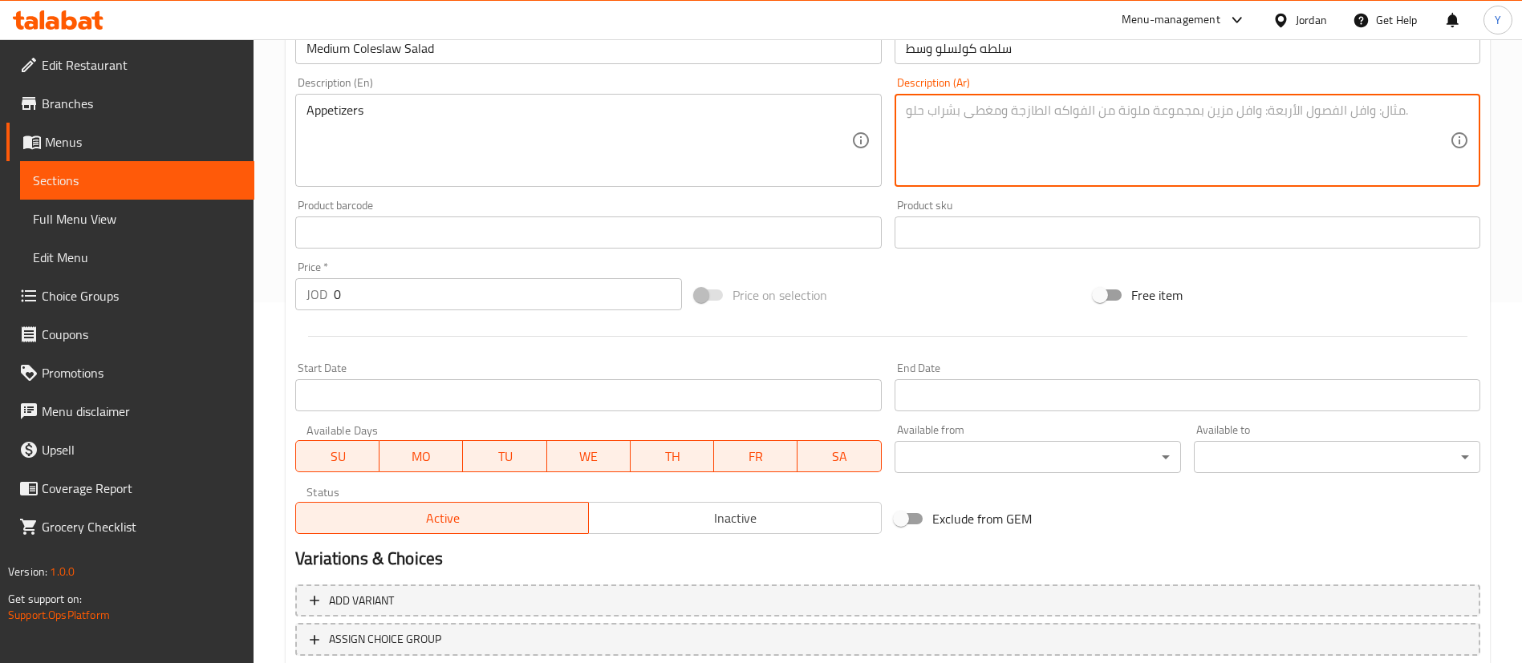
type textarea "l"
type textarea "مقبلات"
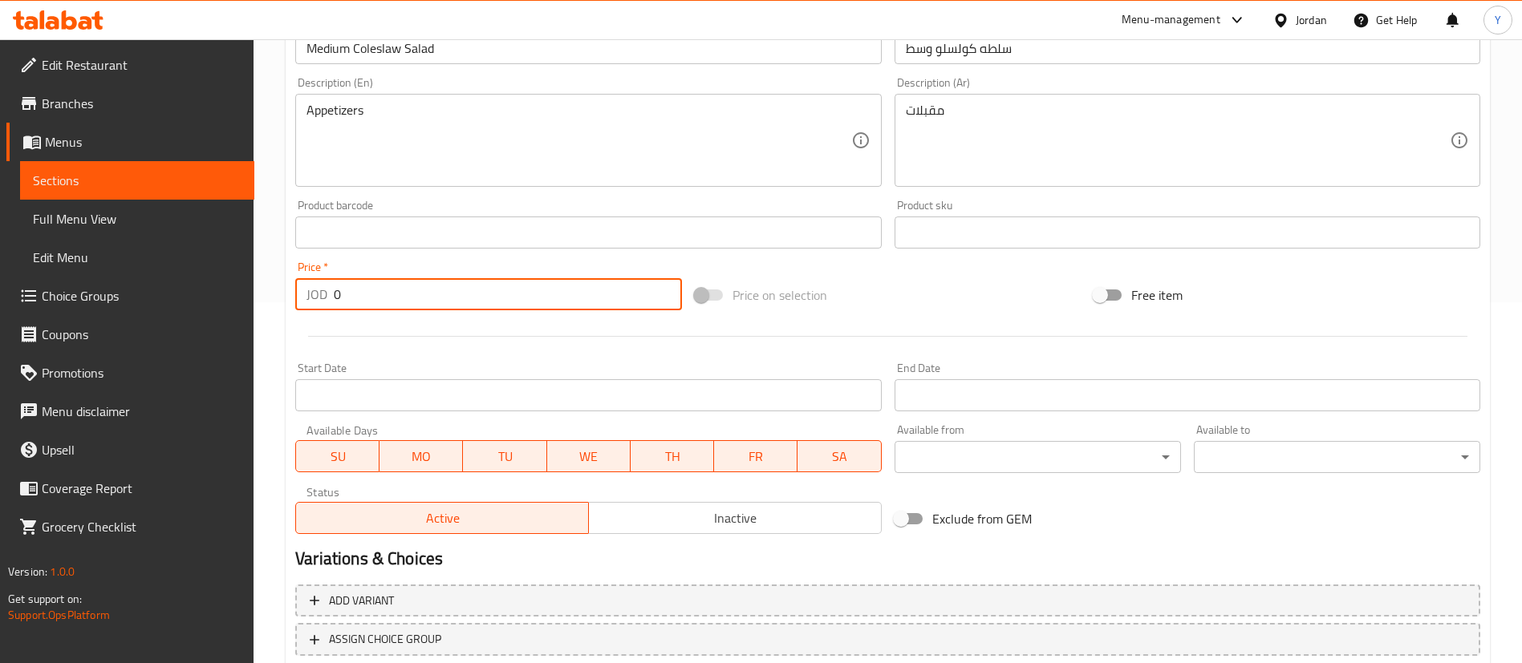
drag, startPoint x: 325, startPoint y: 293, endPoint x: 250, endPoint y: 294, distance: 74.6
click at [288, 294] on div "Create new item Add item image Image Size: 1200 x 800 px / Image formats: jpg, …" at bounding box center [888, 262] width 1204 height 934
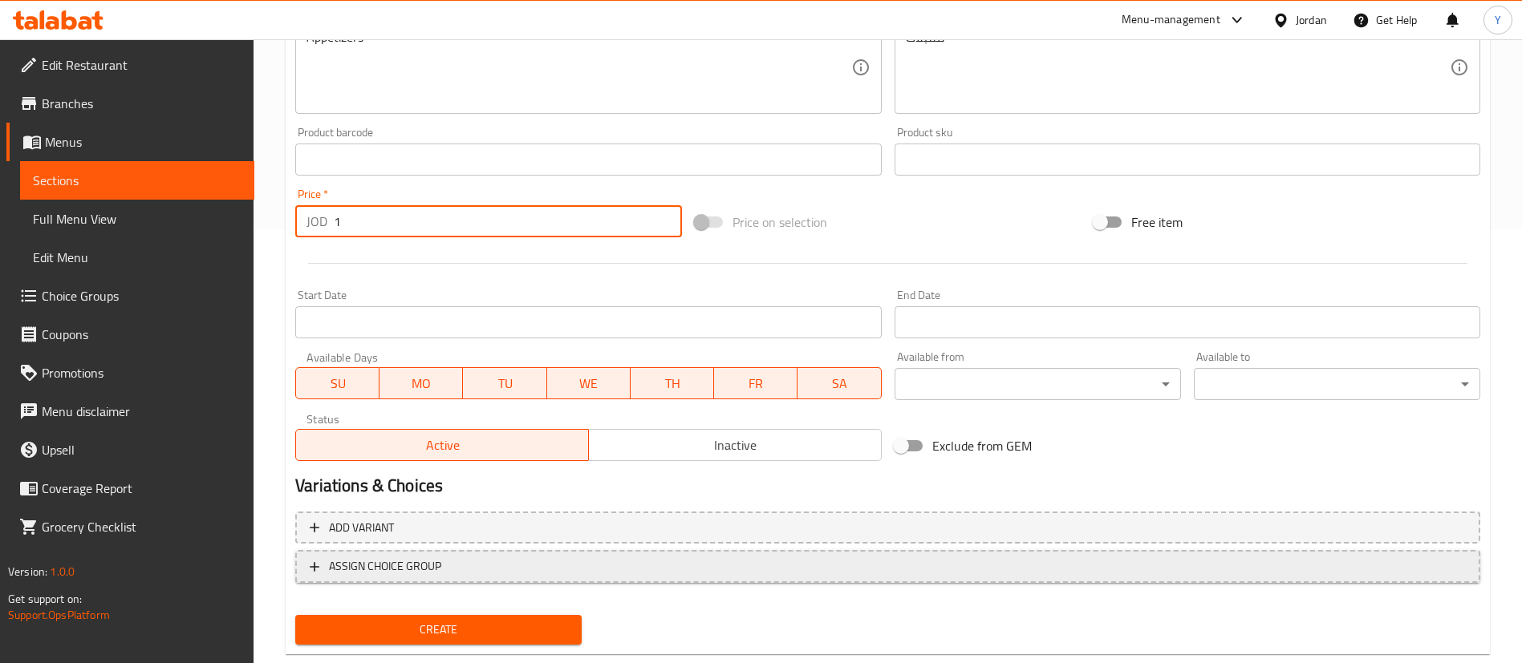
scroll to position [470, 0]
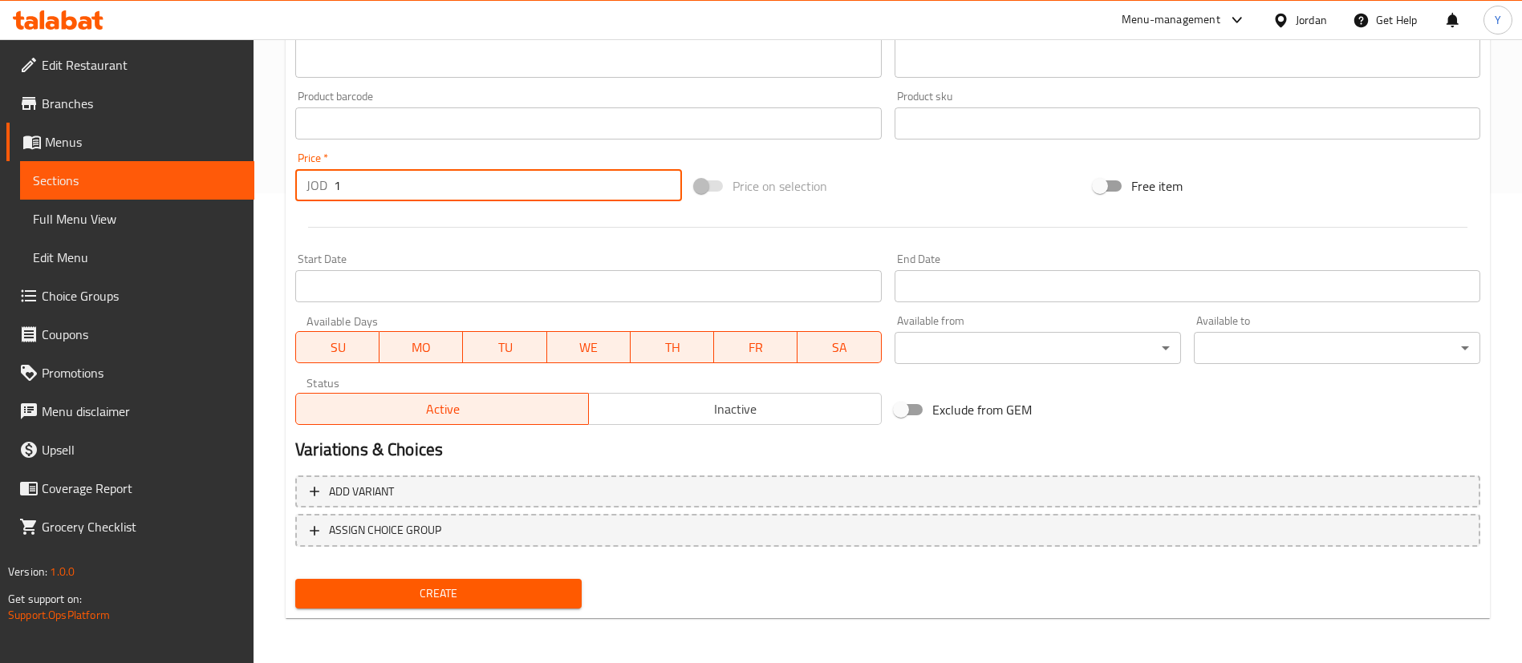
type input "1"
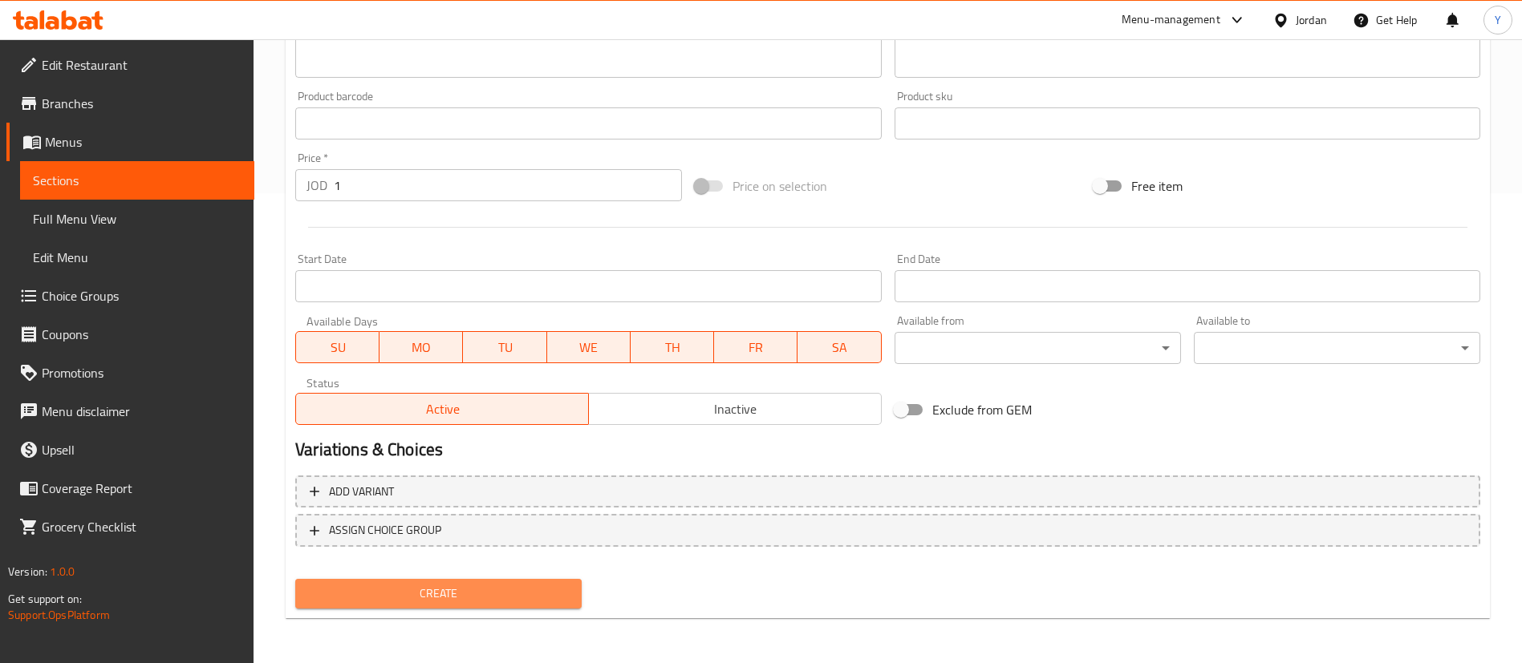
click at [410, 596] on span "Create" at bounding box center [438, 594] width 261 height 20
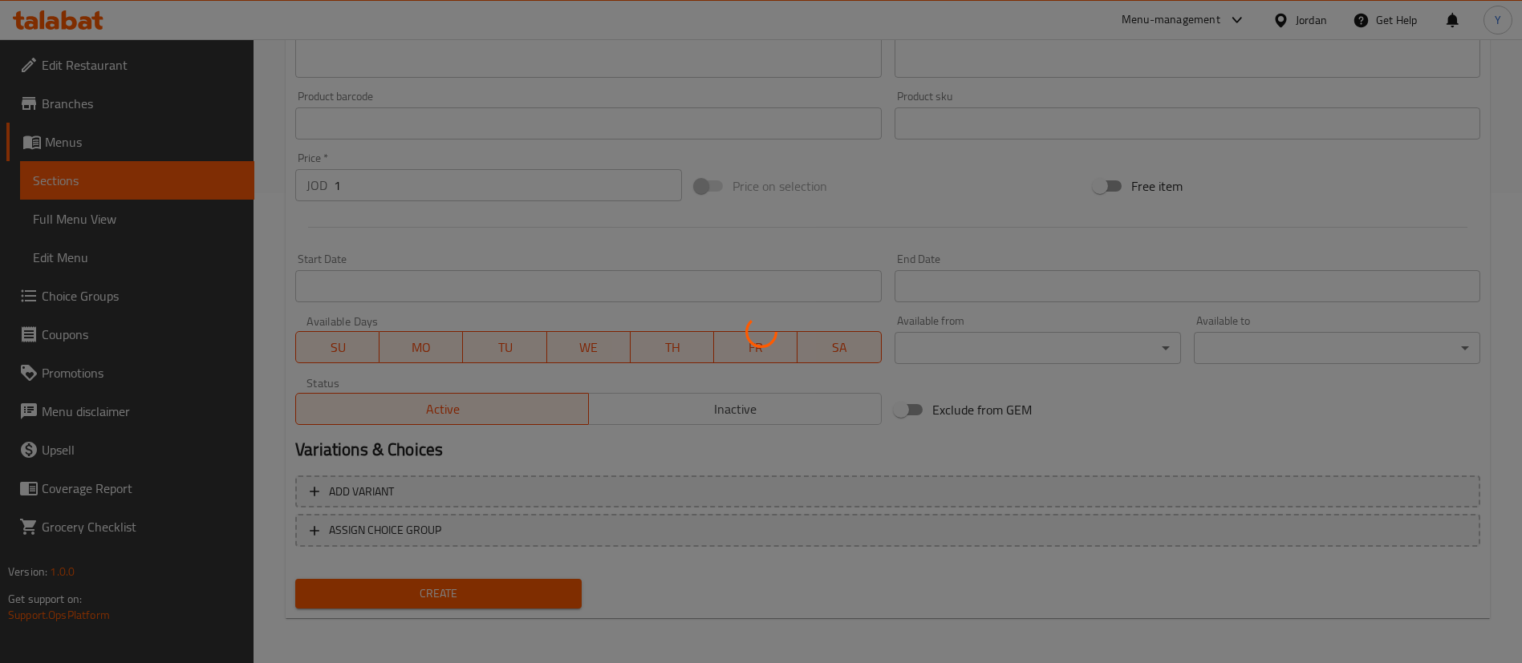
type input "0"
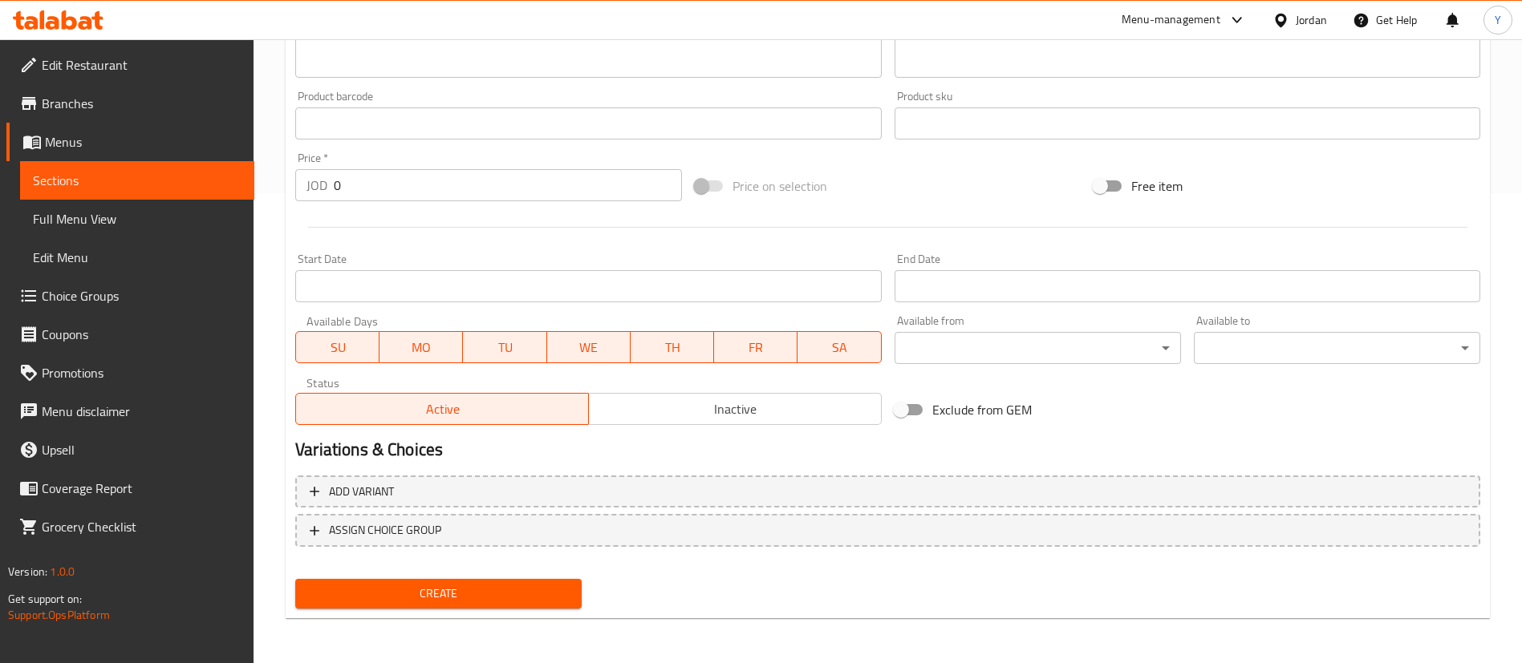
click at [106, 192] on link "Sections" at bounding box center [137, 180] width 234 height 39
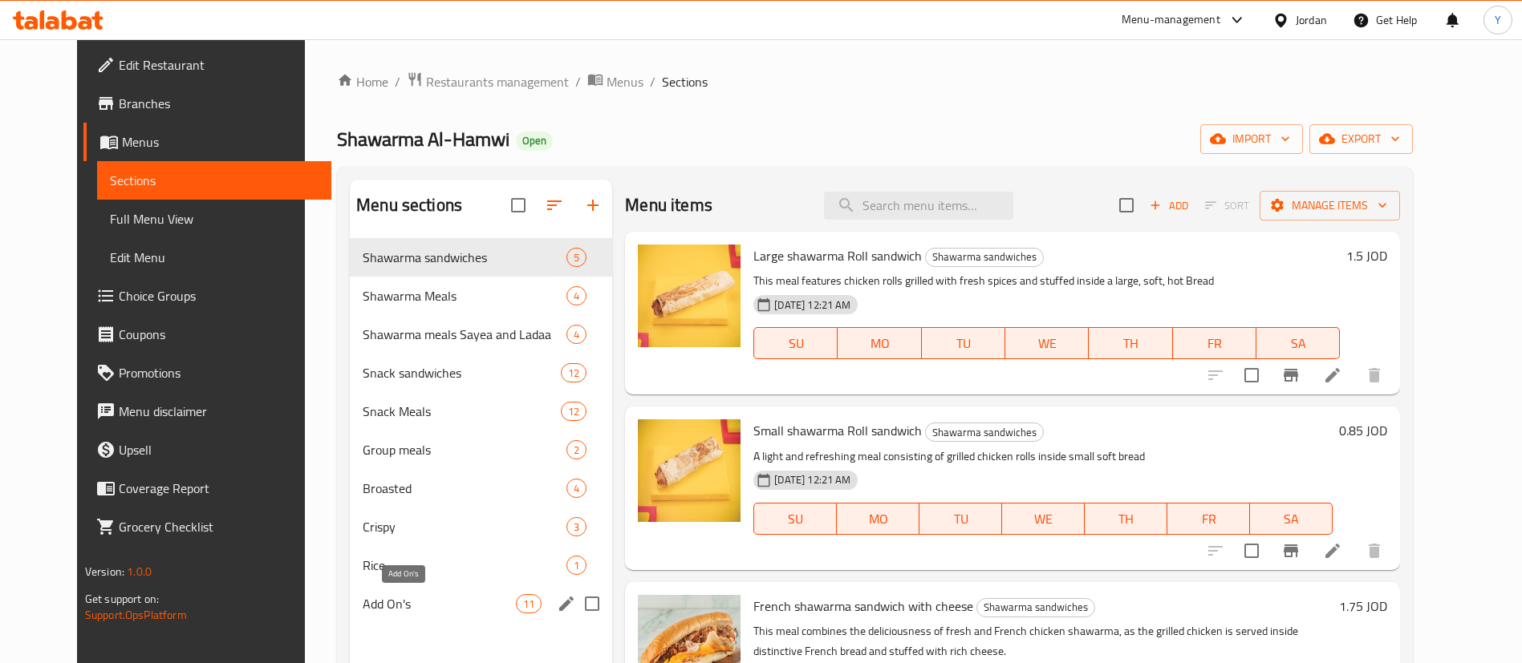
click at [371, 607] on span "Add On's" at bounding box center [439, 603] width 153 height 19
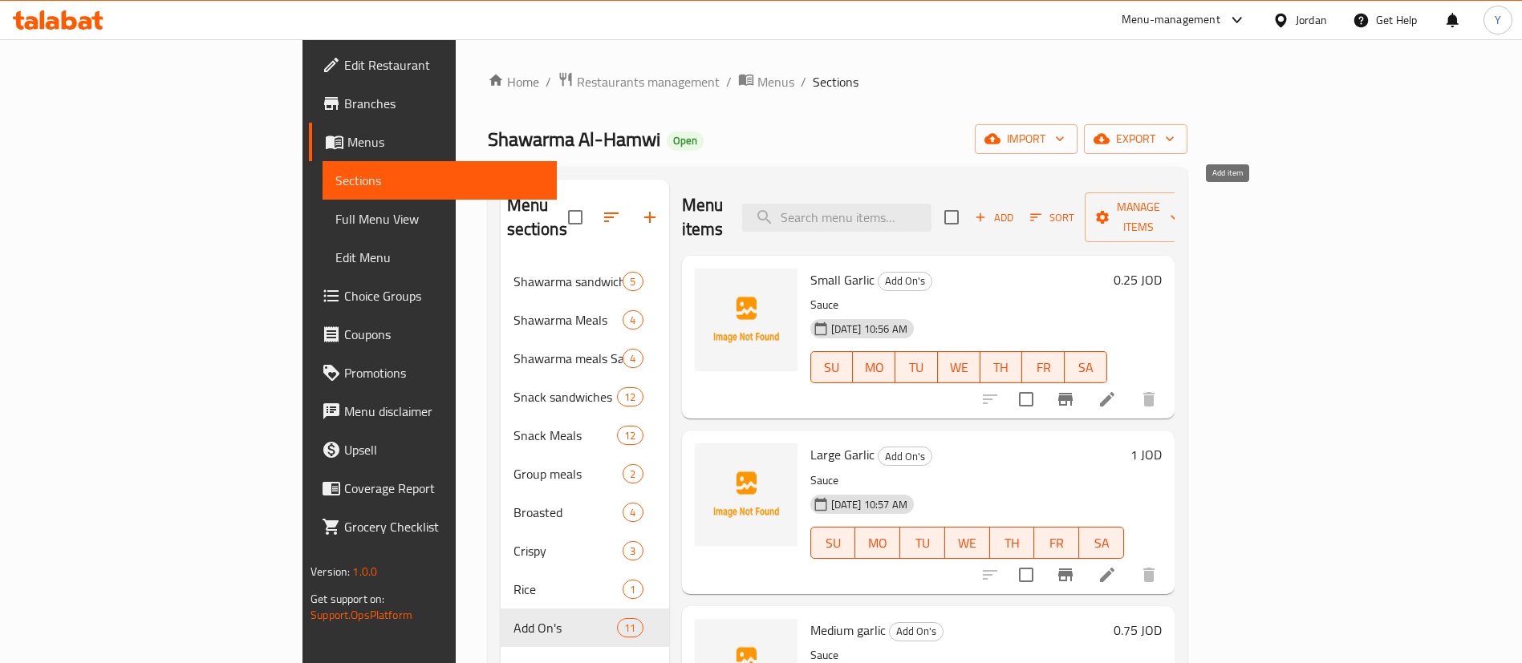
click at [1016, 209] on span "Add" at bounding box center [993, 218] width 43 height 18
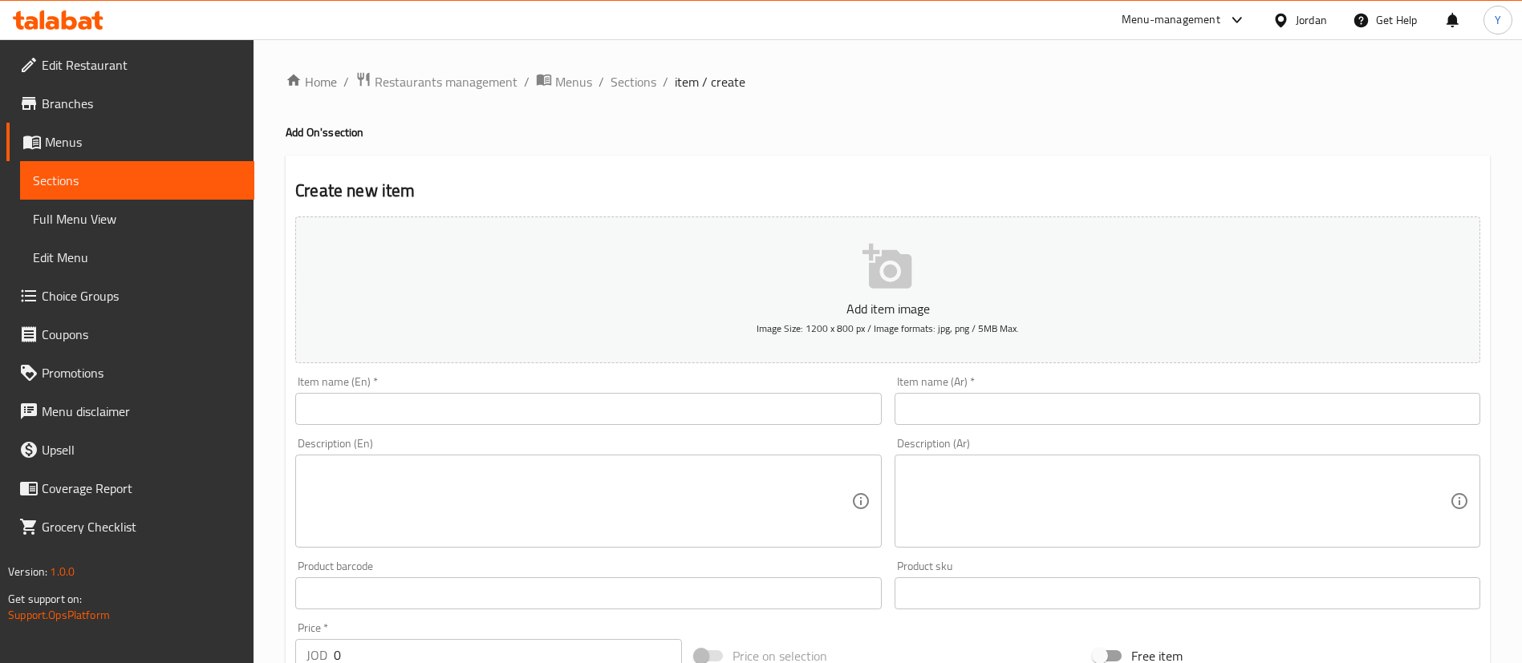
click at [566, 403] on input "text" at bounding box center [588, 409] width 586 height 32
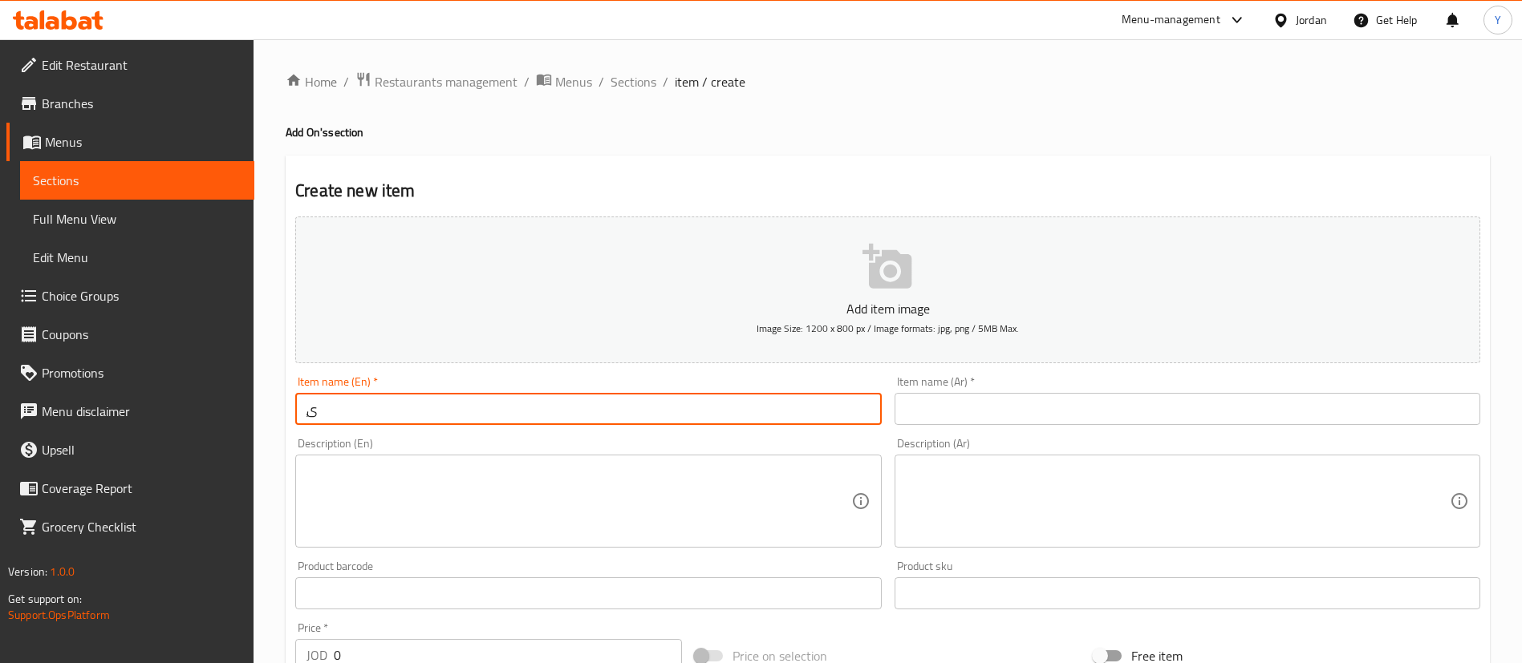
type input "ٍ"
type input "Snack Sauce"
click at [1049, 408] on input "text" at bounding box center [1187, 409] width 586 height 32
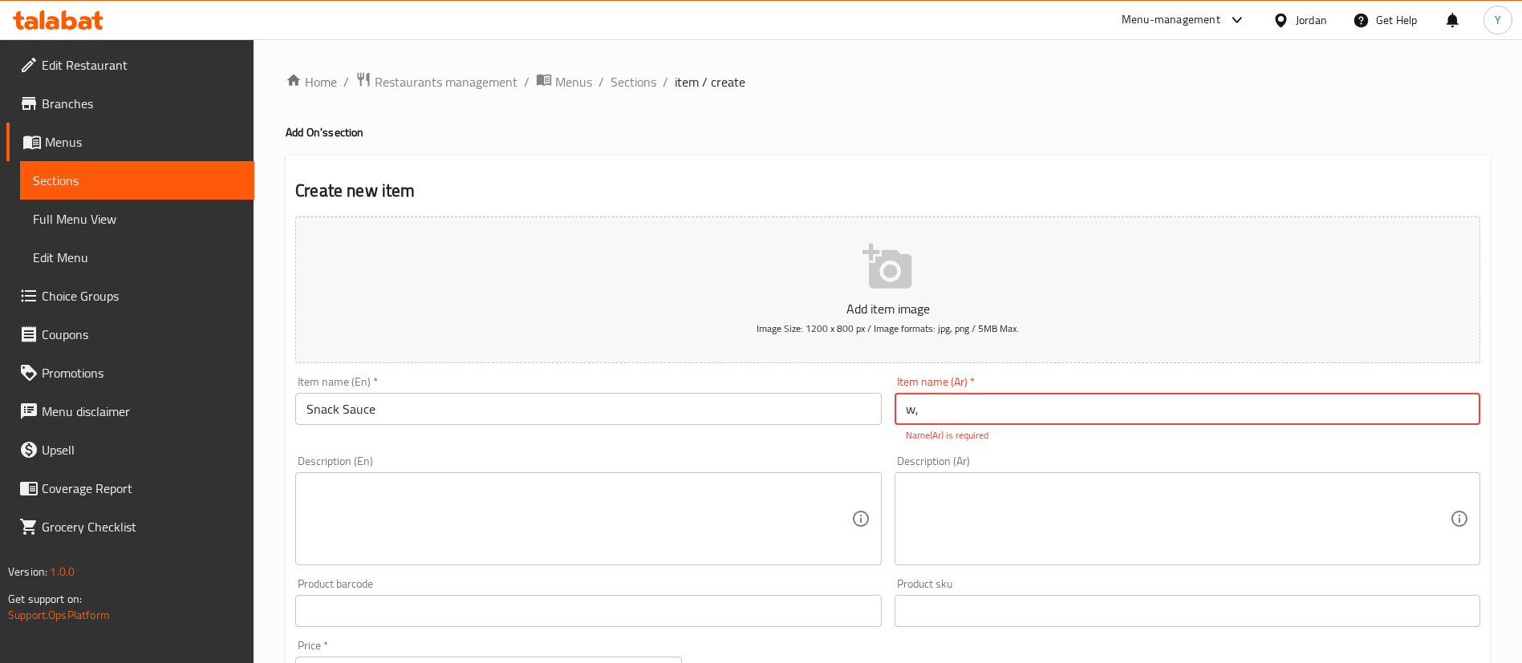
type input "w"
type input "سناك صوص"
click at [575, 517] on textarea at bounding box center [578, 519] width 544 height 76
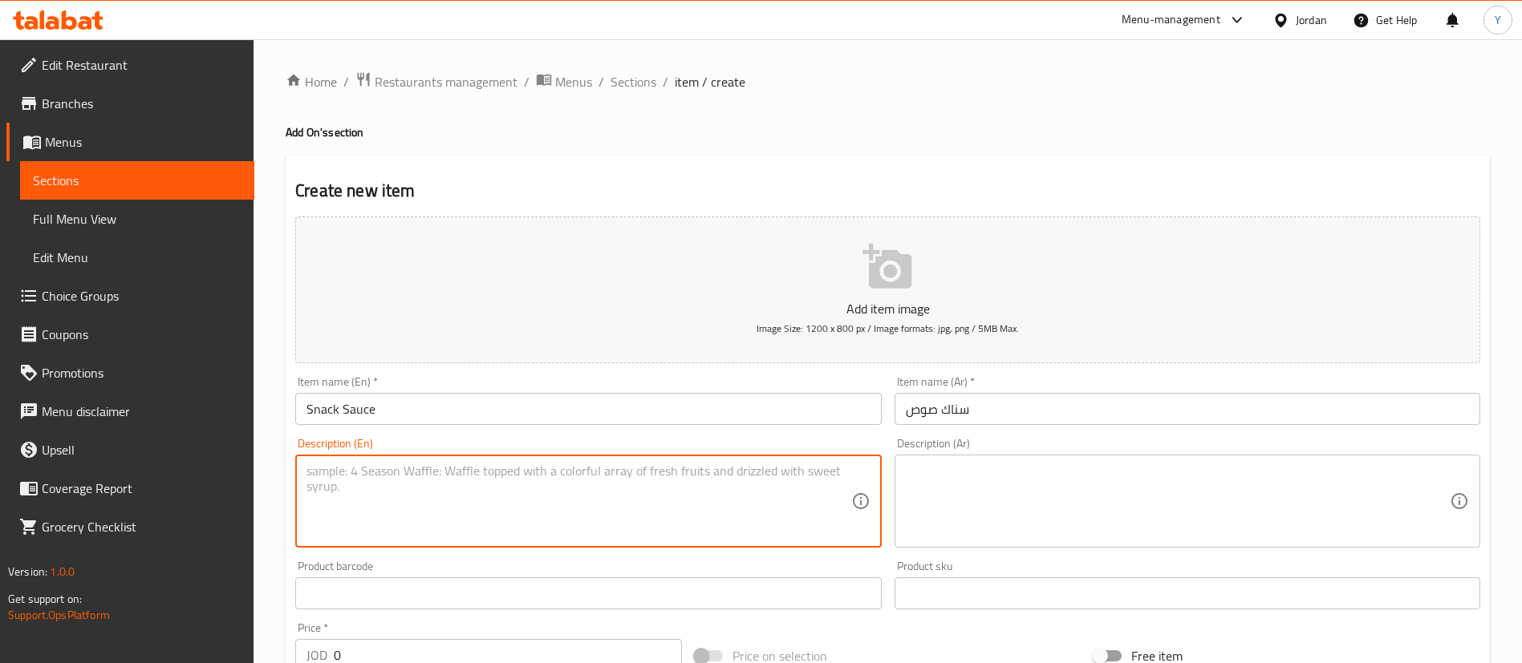
click at [586, 504] on textarea at bounding box center [578, 502] width 544 height 76
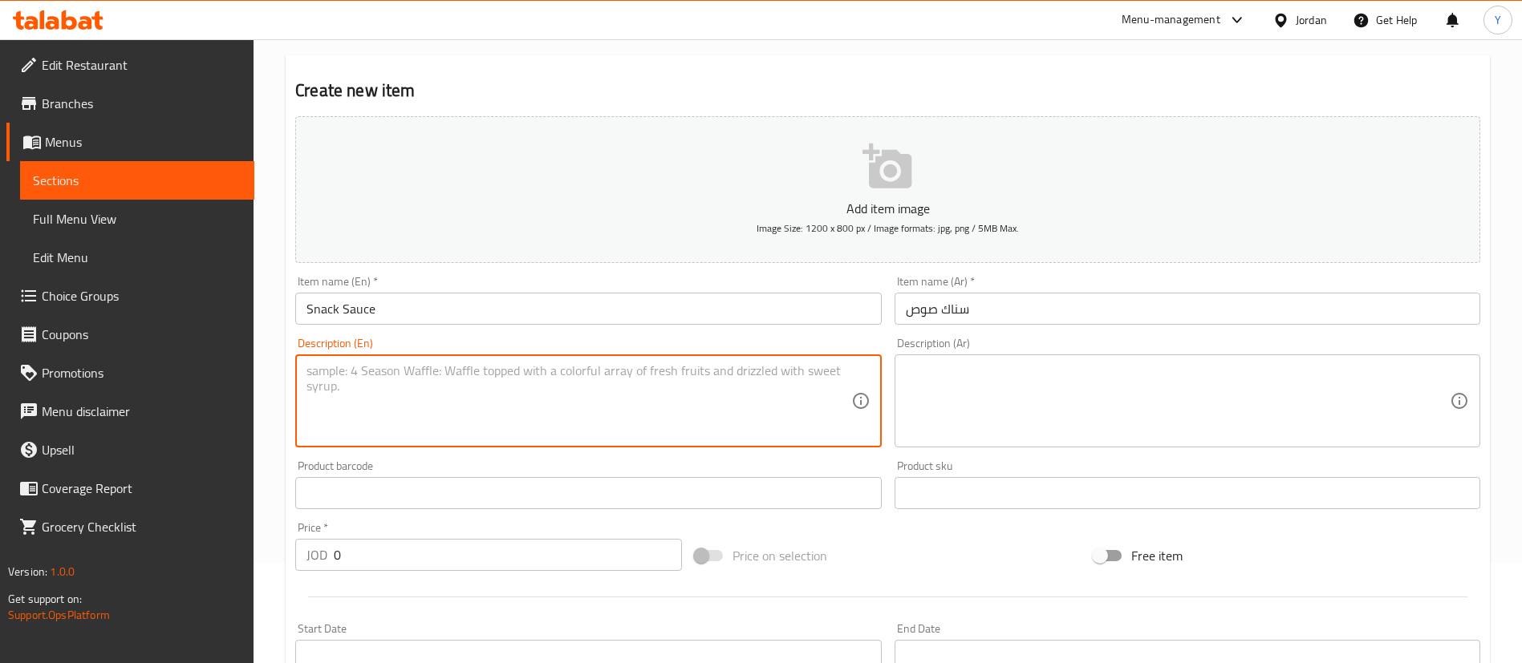
scroll to position [241, 0]
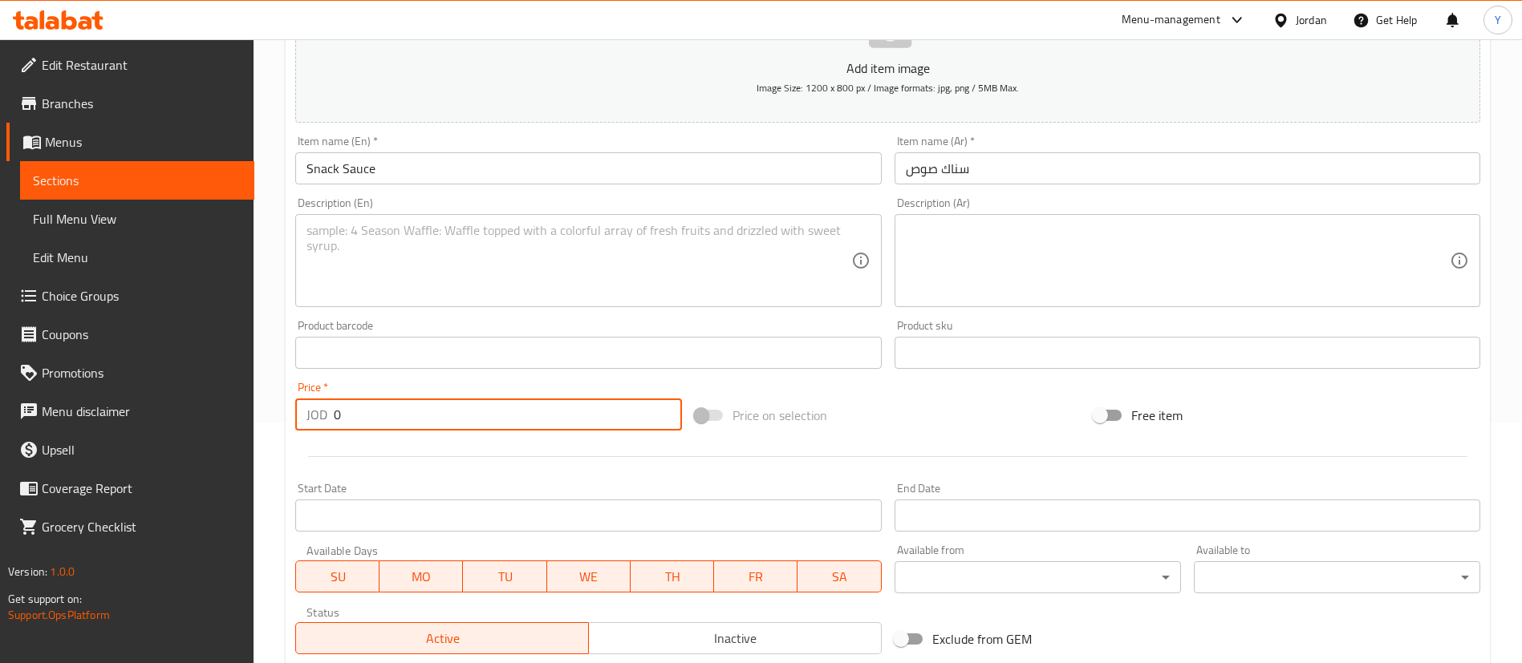
drag, startPoint x: 380, startPoint y: 420, endPoint x: 216, endPoint y: 424, distance: 164.5
click at [262, 420] on div "Home / Restaurants management / Menus / Sections / item / create Add On's secti…" at bounding box center [887, 346] width 1268 height 1094
drag, startPoint x: 120, startPoint y: 181, endPoint x: 250, endPoint y: 227, distance: 138.5
click at [120, 182] on span "Sections" at bounding box center [137, 180] width 209 height 19
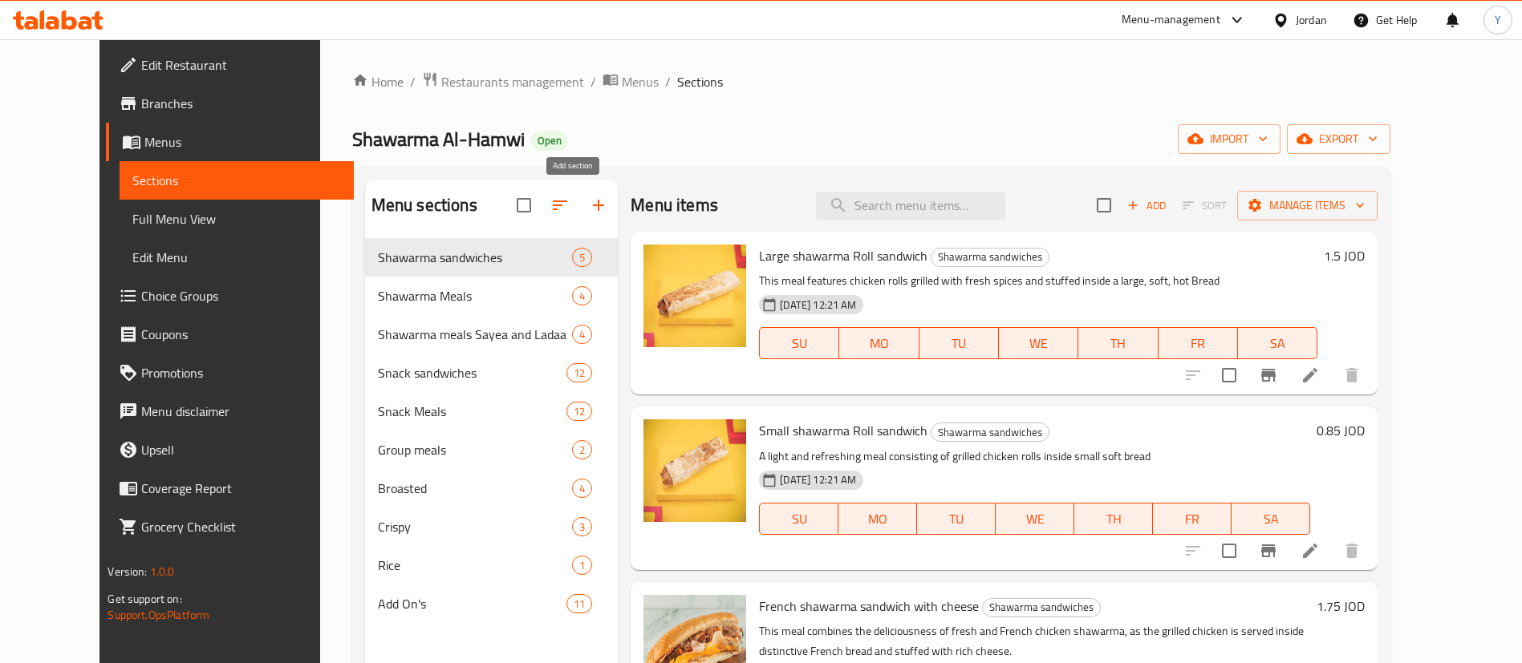
click at [589, 208] on icon "button" at bounding box center [598, 205] width 19 height 19
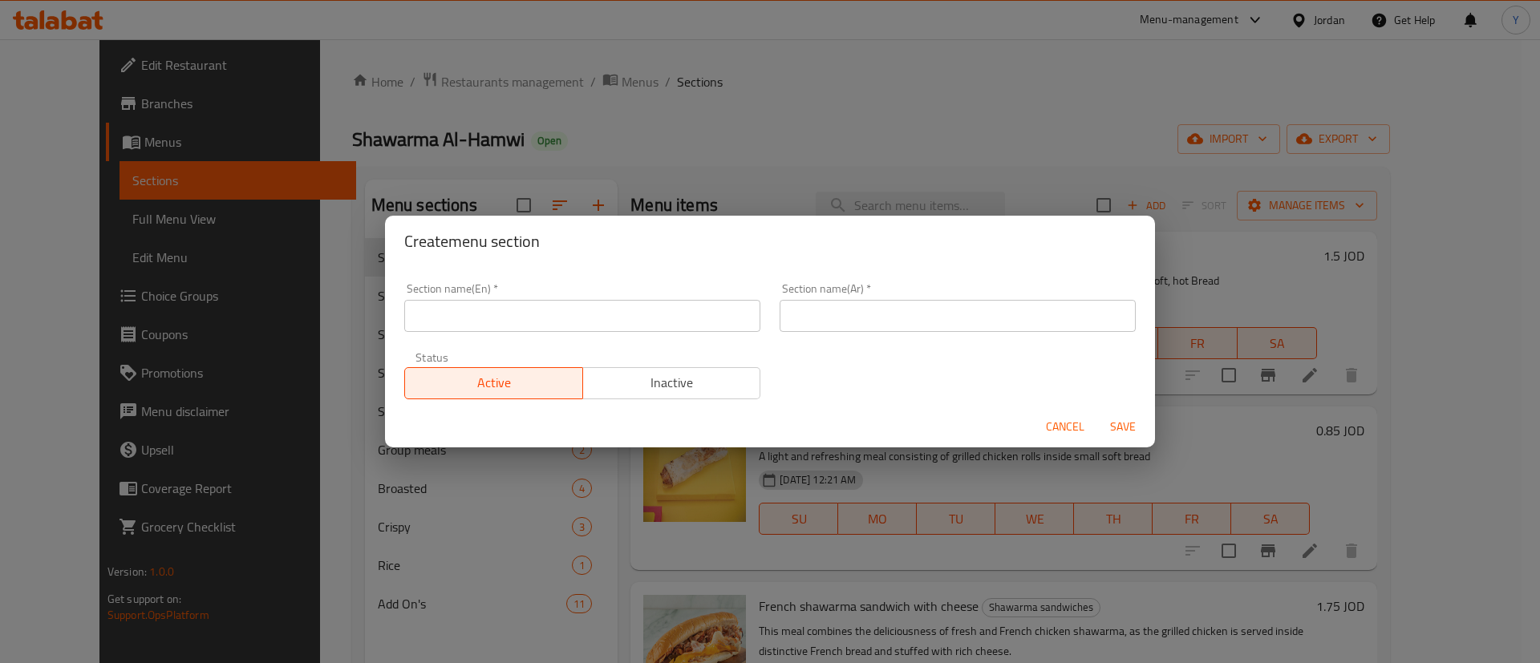
click at [558, 311] on input "text" at bounding box center [582, 316] width 356 height 32
type input "ٍ"
type input "Sauces"
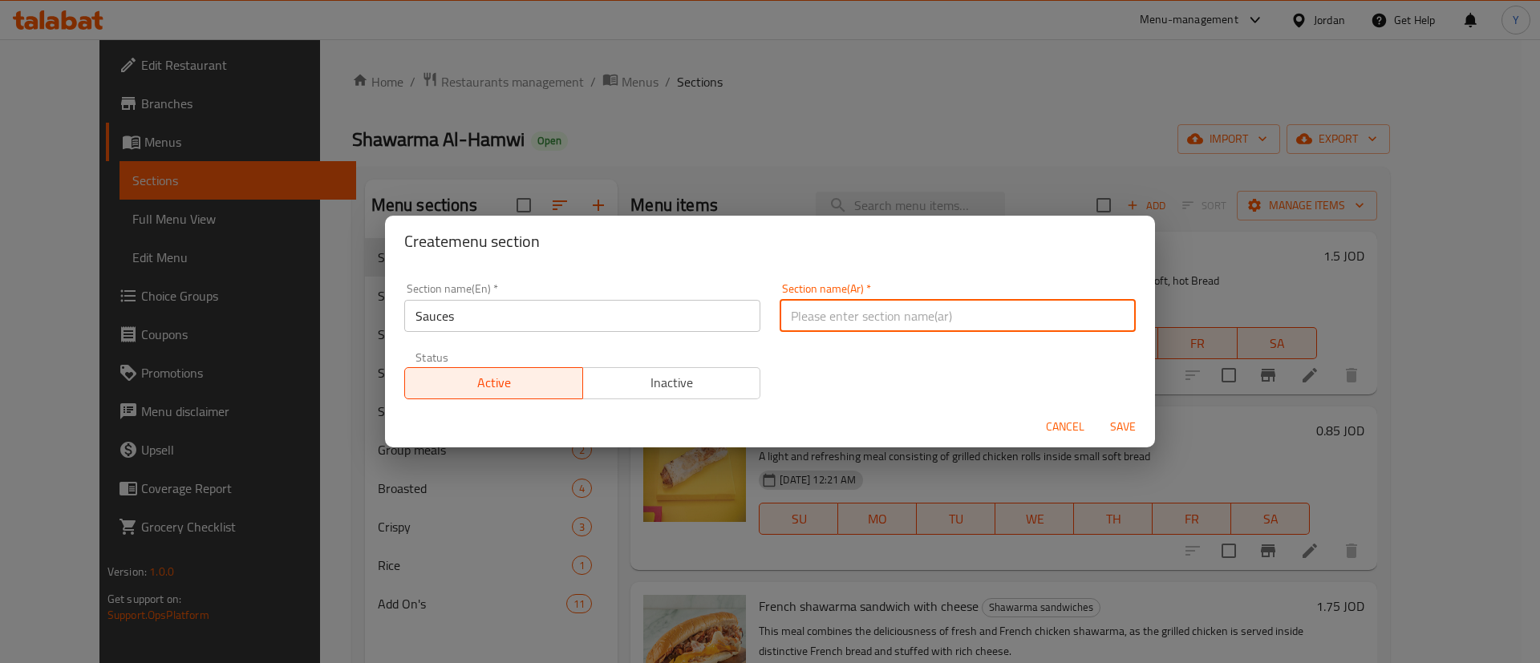
click at [930, 314] on input "text" at bounding box center [958, 316] width 356 height 32
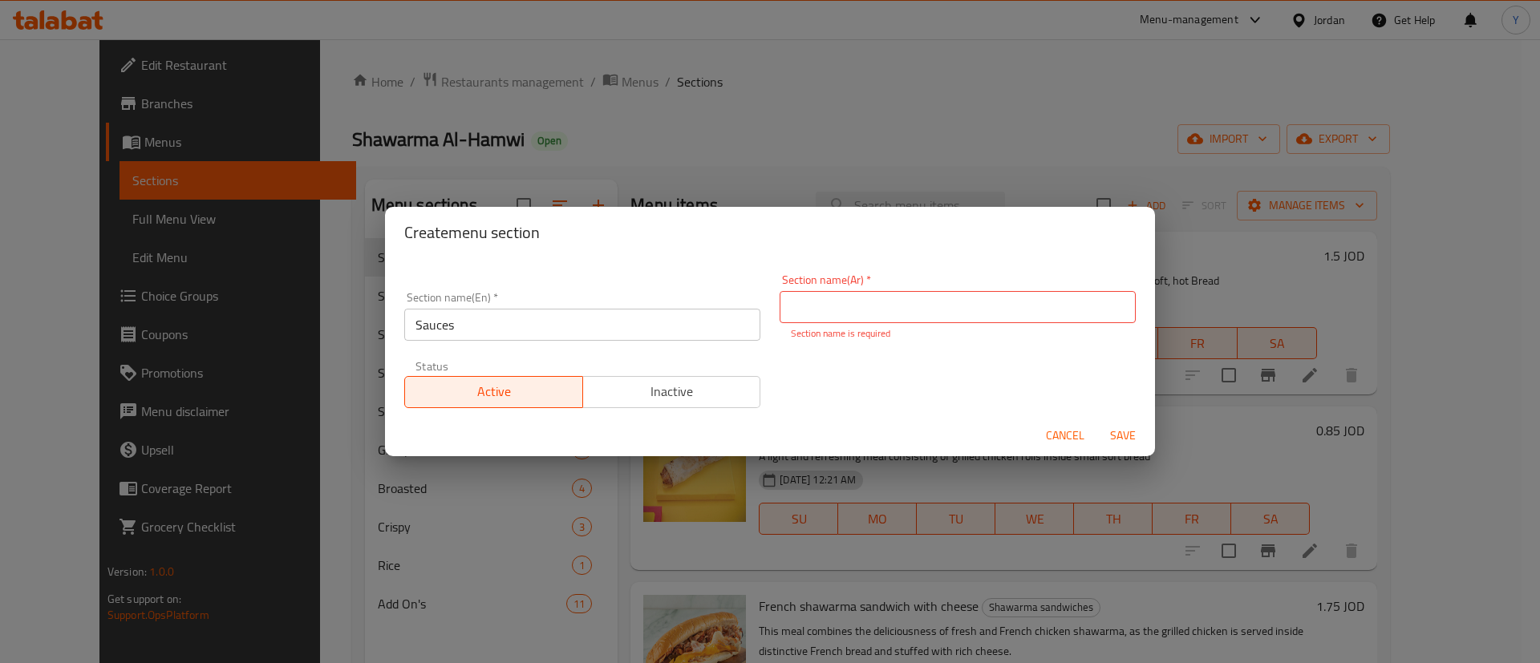
drag, startPoint x: 930, startPoint y: 314, endPoint x: 904, endPoint y: 286, distance: 38.0
click at [934, 314] on input "text" at bounding box center [958, 307] width 356 height 32
type input "a"
type input "الصوصات"
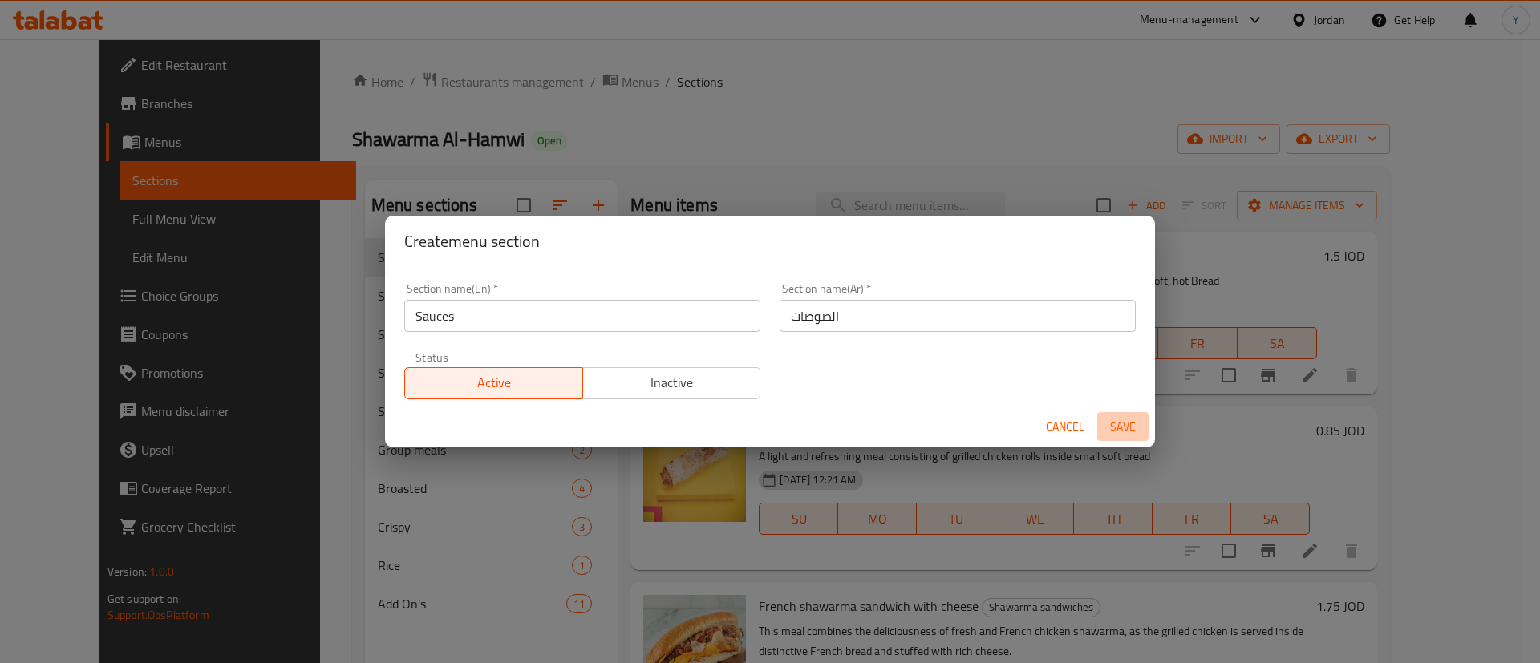
click at [1120, 432] on span "Save" at bounding box center [1123, 427] width 39 height 20
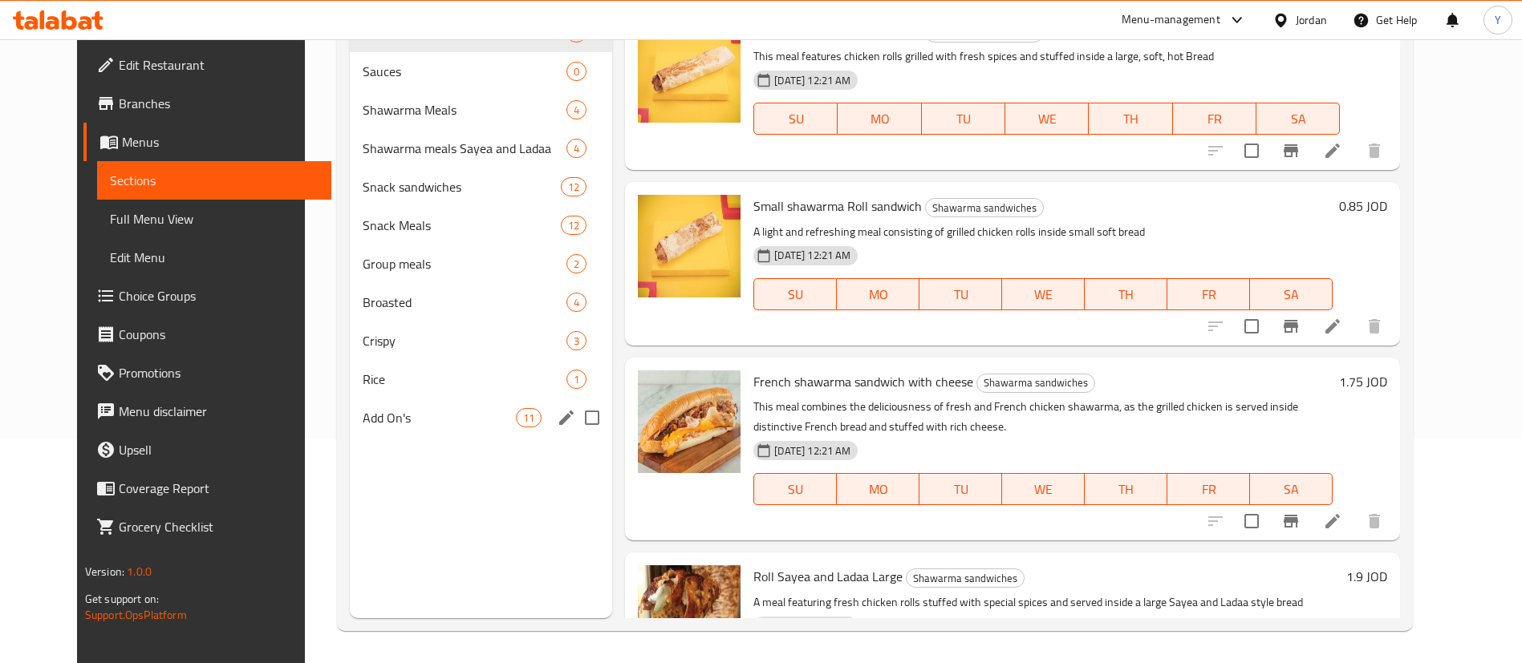
click at [371, 423] on span "Add On's" at bounding box center [439, 417] width 153 height 19
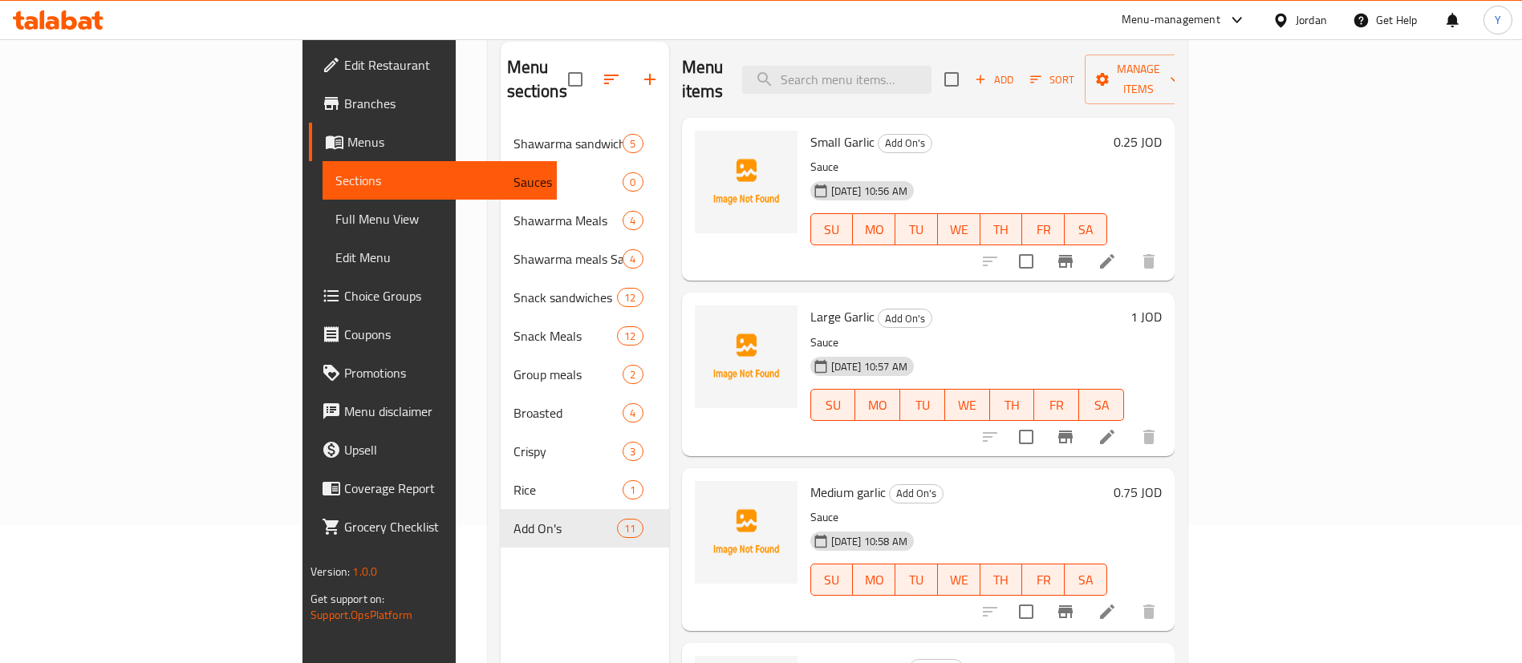
scroll to position [225, 0]
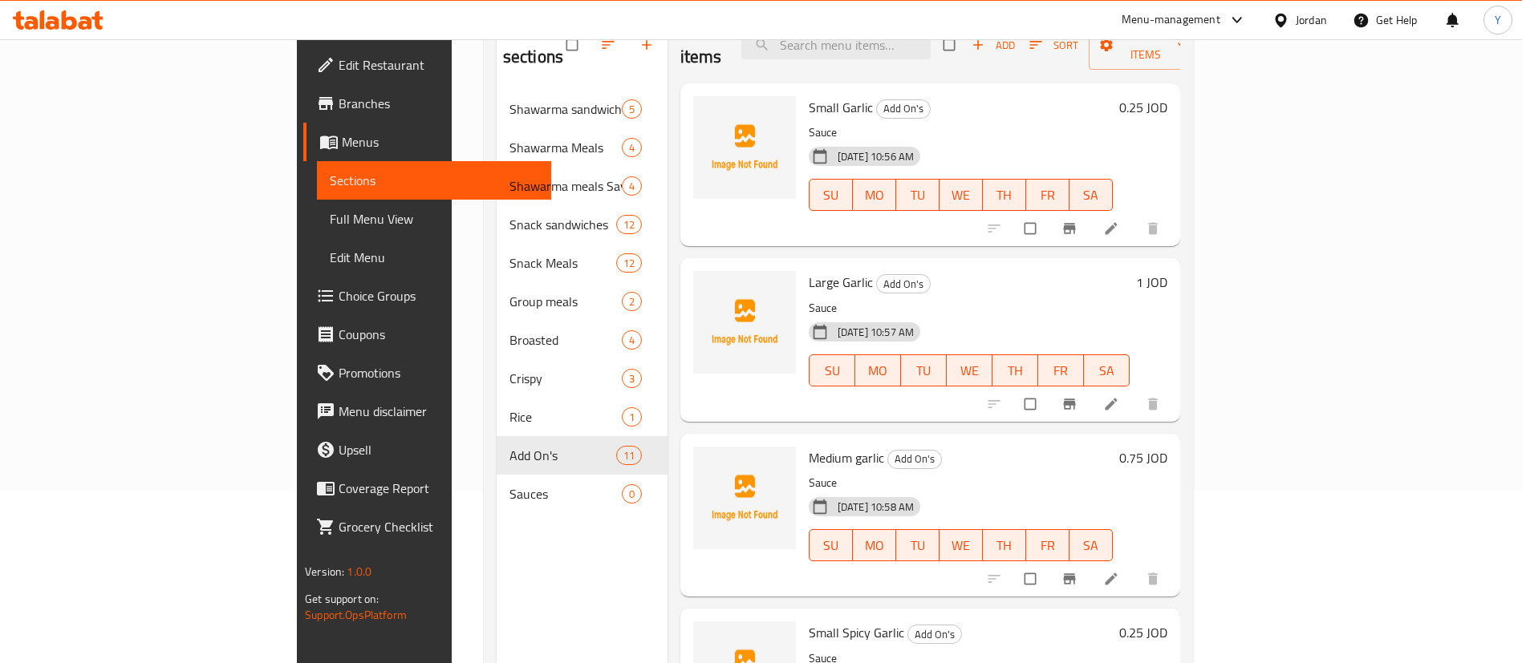
scroll to position [225, 0]
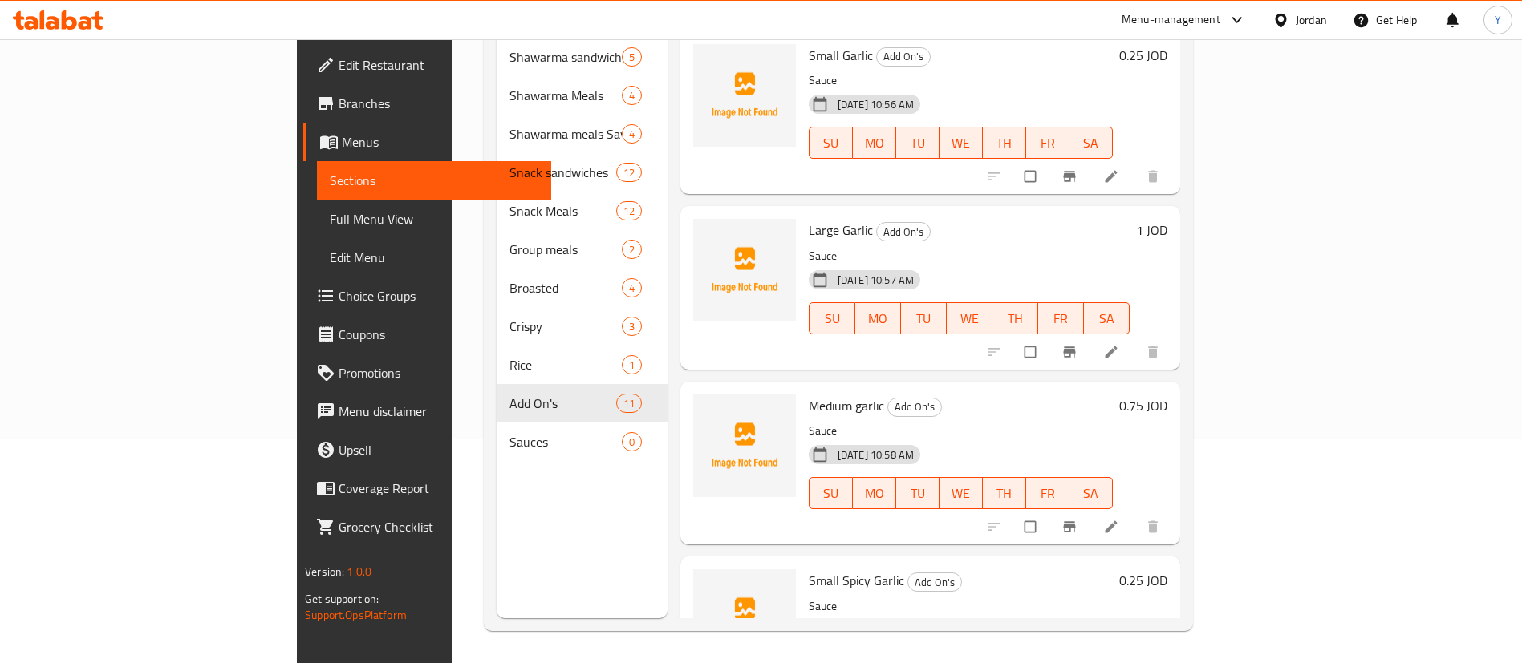
click at [497, 432] on div "Sauces 0" at bounding box center [582, 442] width 171 height 39
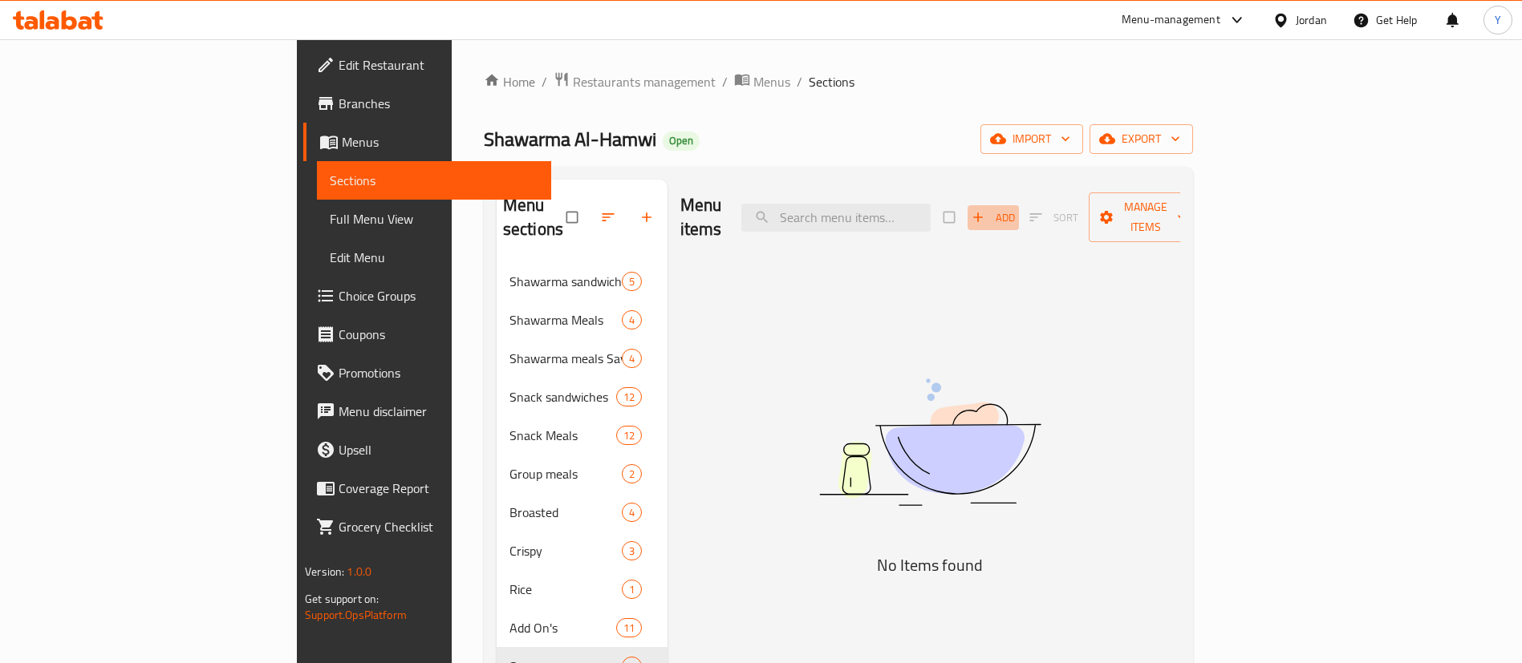
click at [1015, 209] on span "Add" at bounding box center [992, 218] width 43 height 18
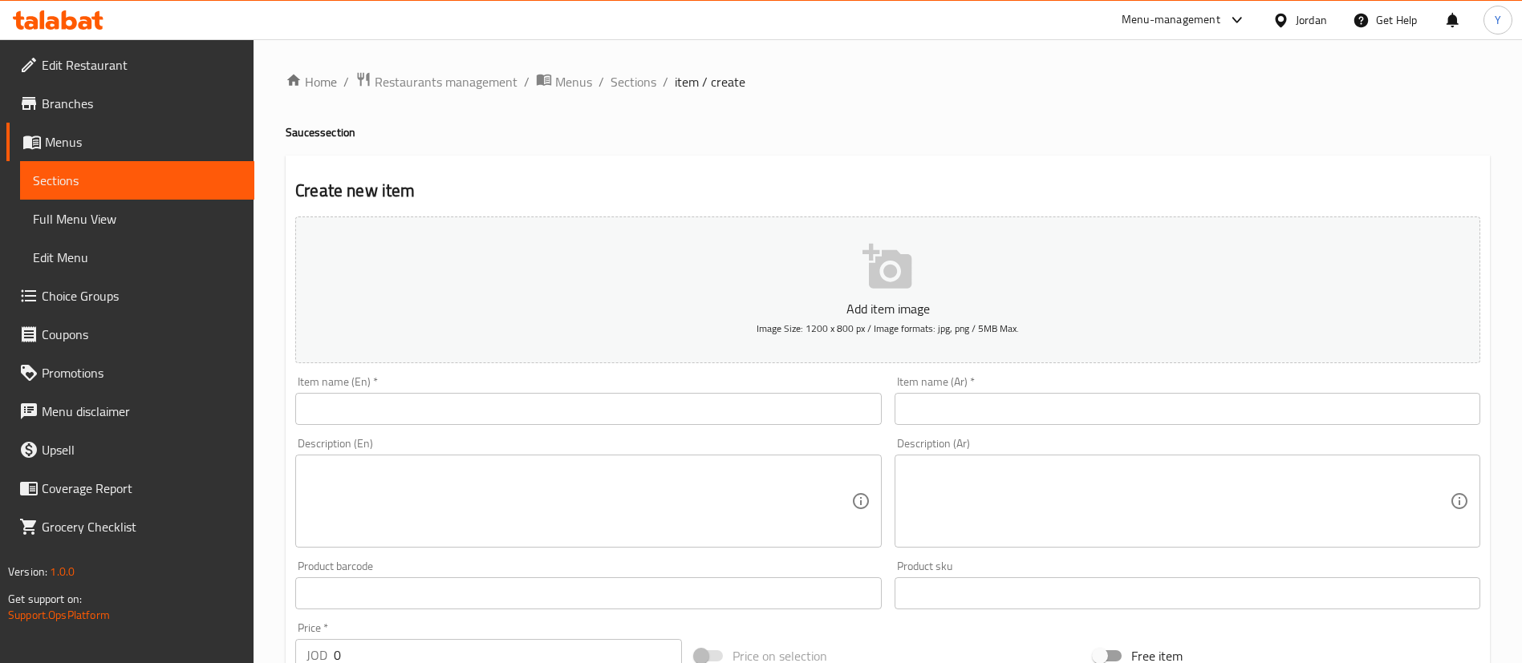
click at [471, 412] on input "text" at bounding box center [588, 409] width 586 height 32
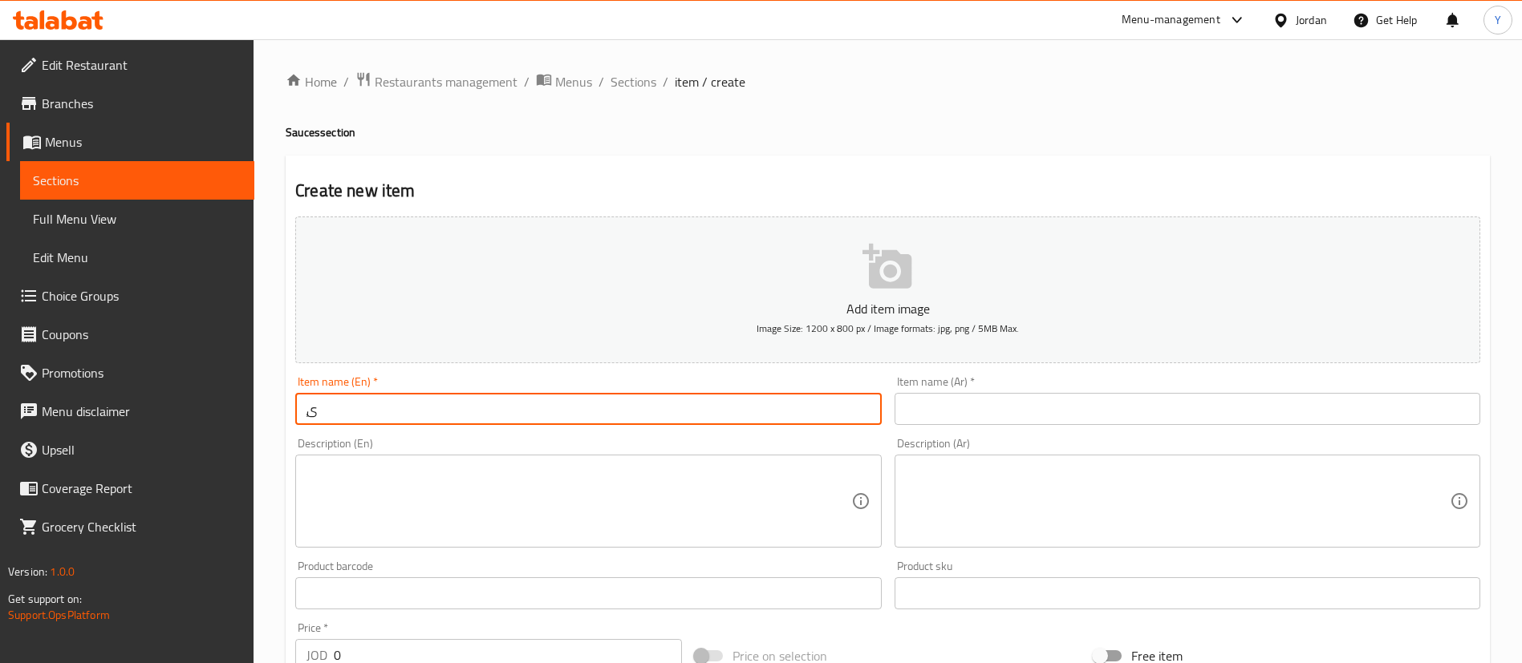
type input "ٍ"
type input "Snack Sauce"
click at [944, 410] on input "text" at bounding box center [1187, 409] width 586 height 32
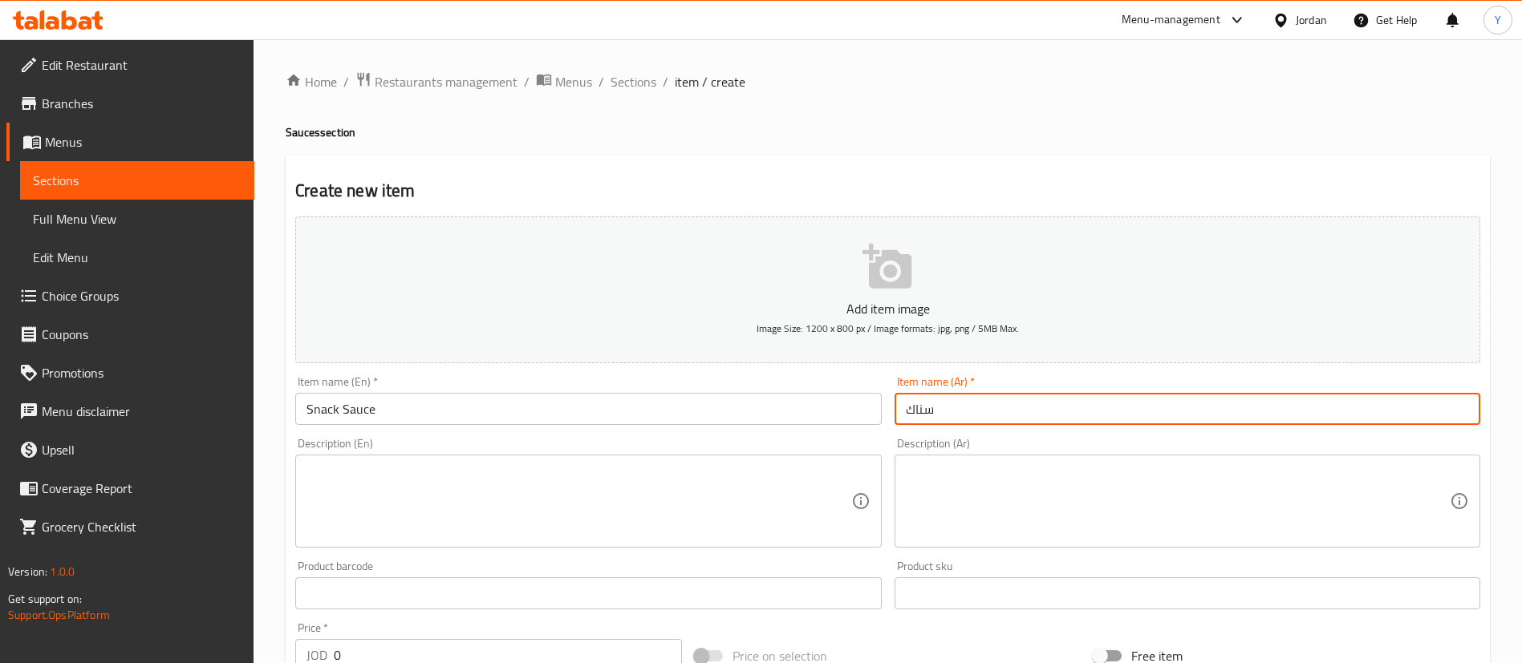
type input "سناك صوص"
click at [750, 467] on textarea at bounding box center [578, 502] width 544 height 76
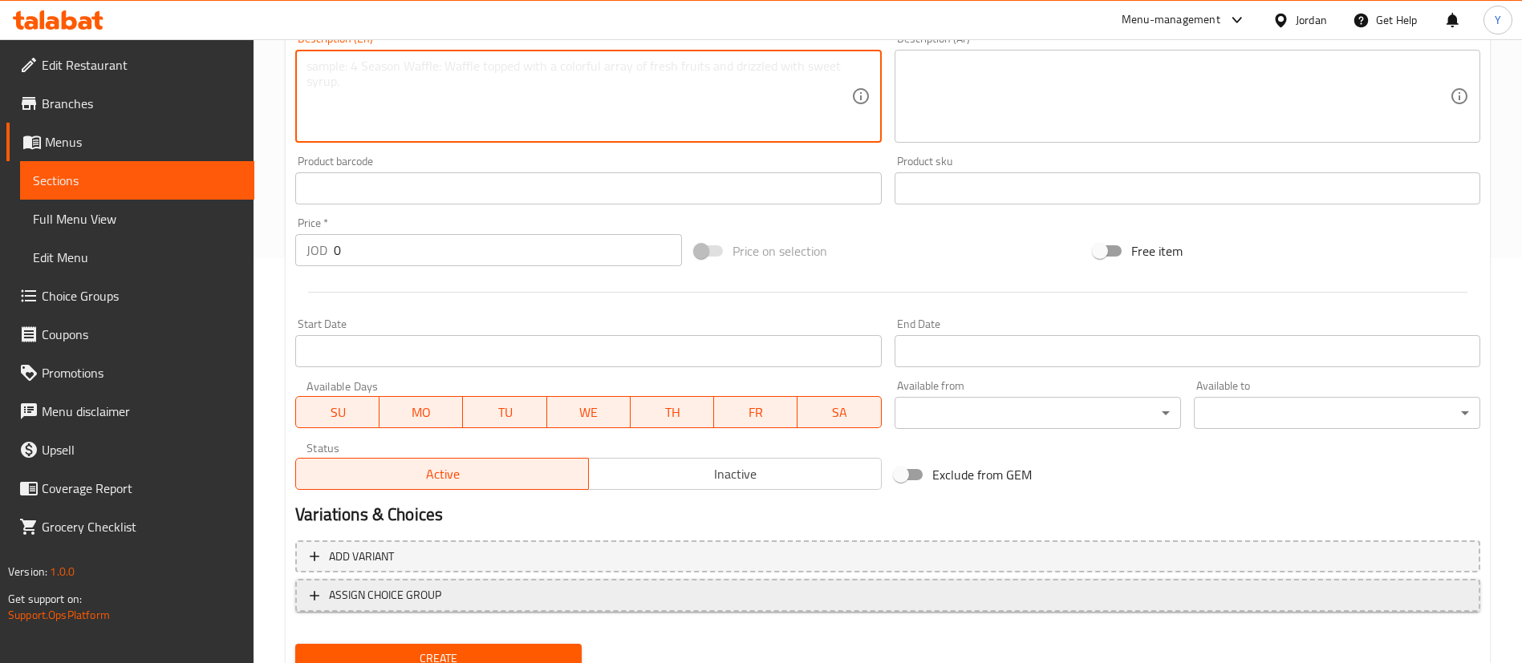
scroll to position [470, 0]
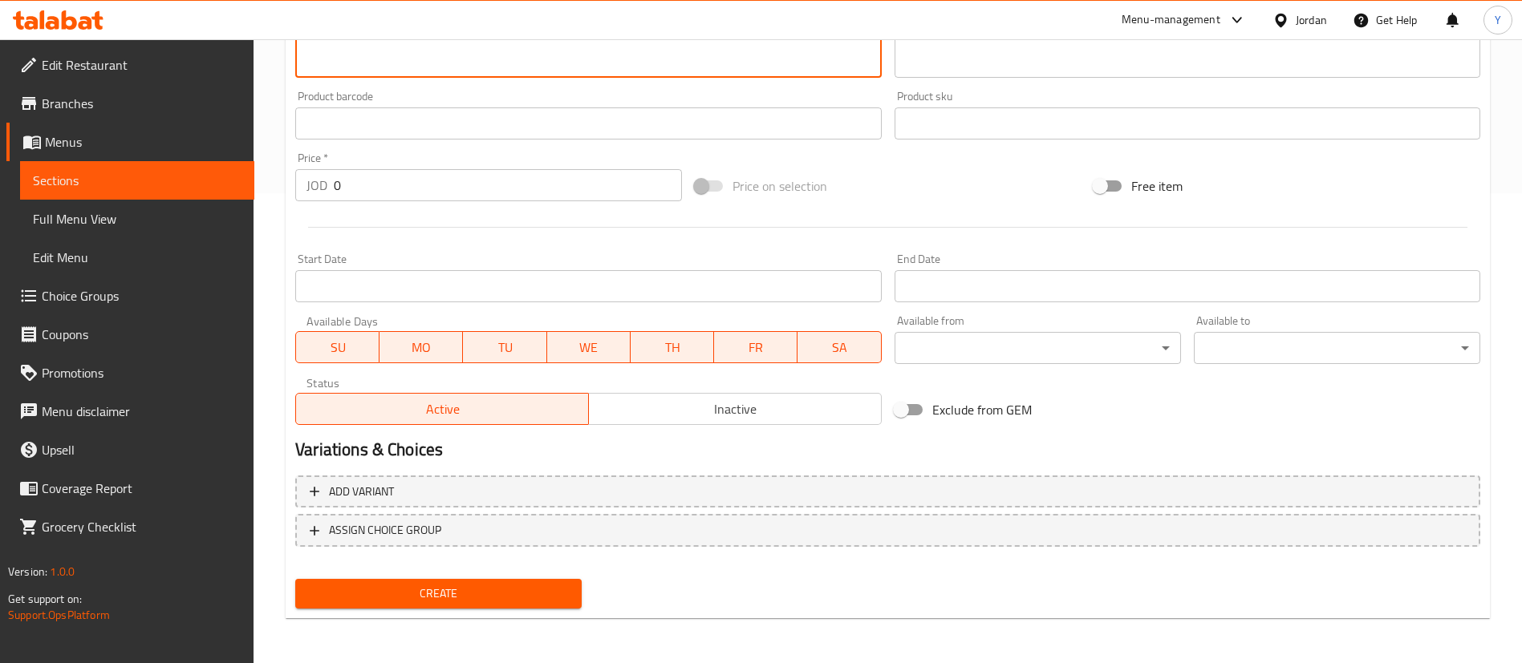
click at [395, 197] on input "0" at bounding box center [508, 185] width 348 height 32
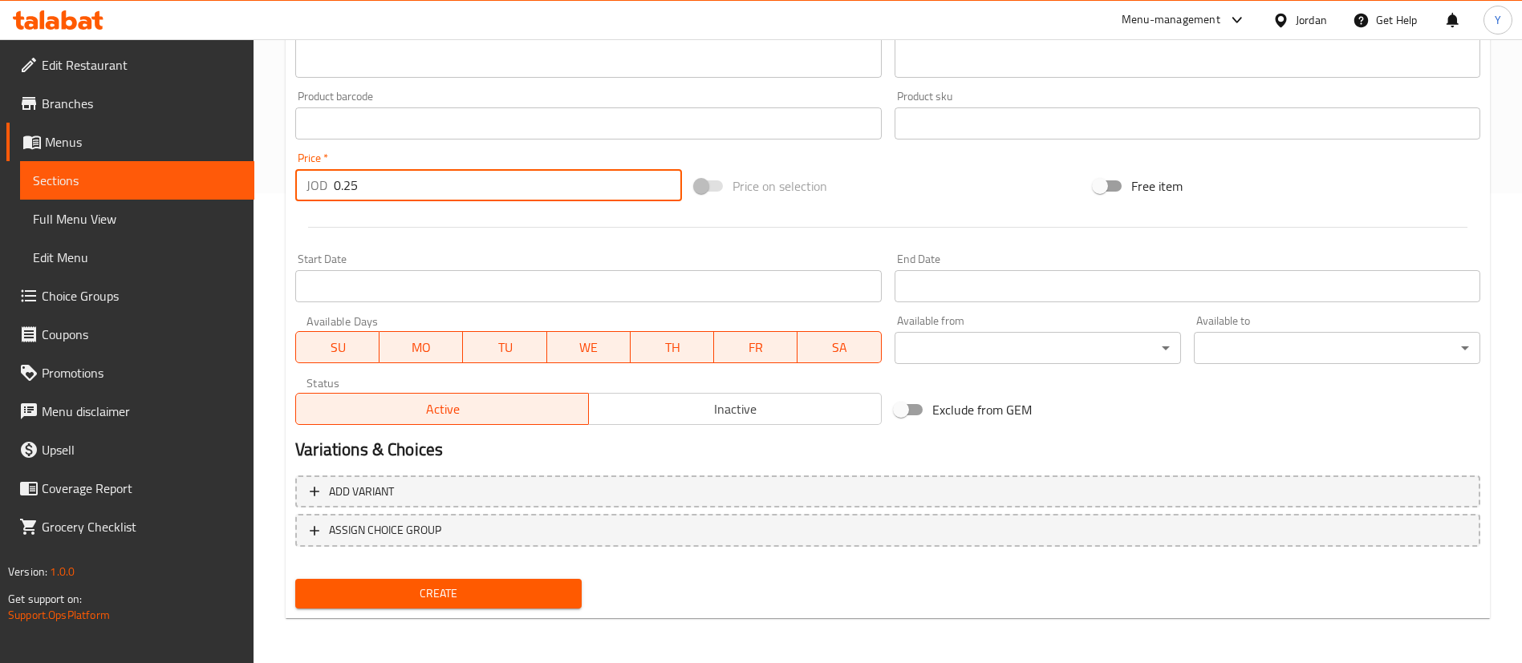
type input "0.25"
drag, startPoint x: 440, startPoint y: 598, endPoint x: 485, endPoint y: 589, distance: 45.0
click at [441, 598] on span "Create" at bounding box center [438, 594] width 261 height 20
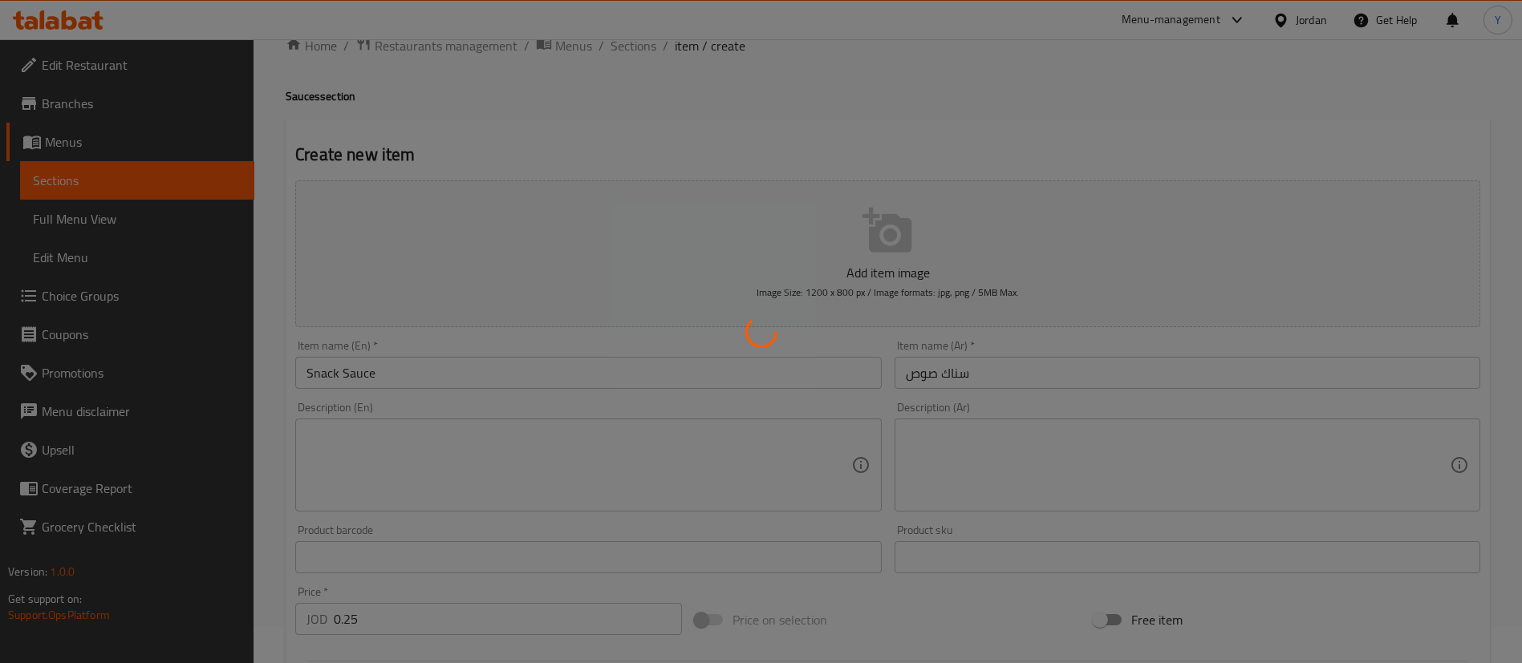
scroll to position [0, 0]
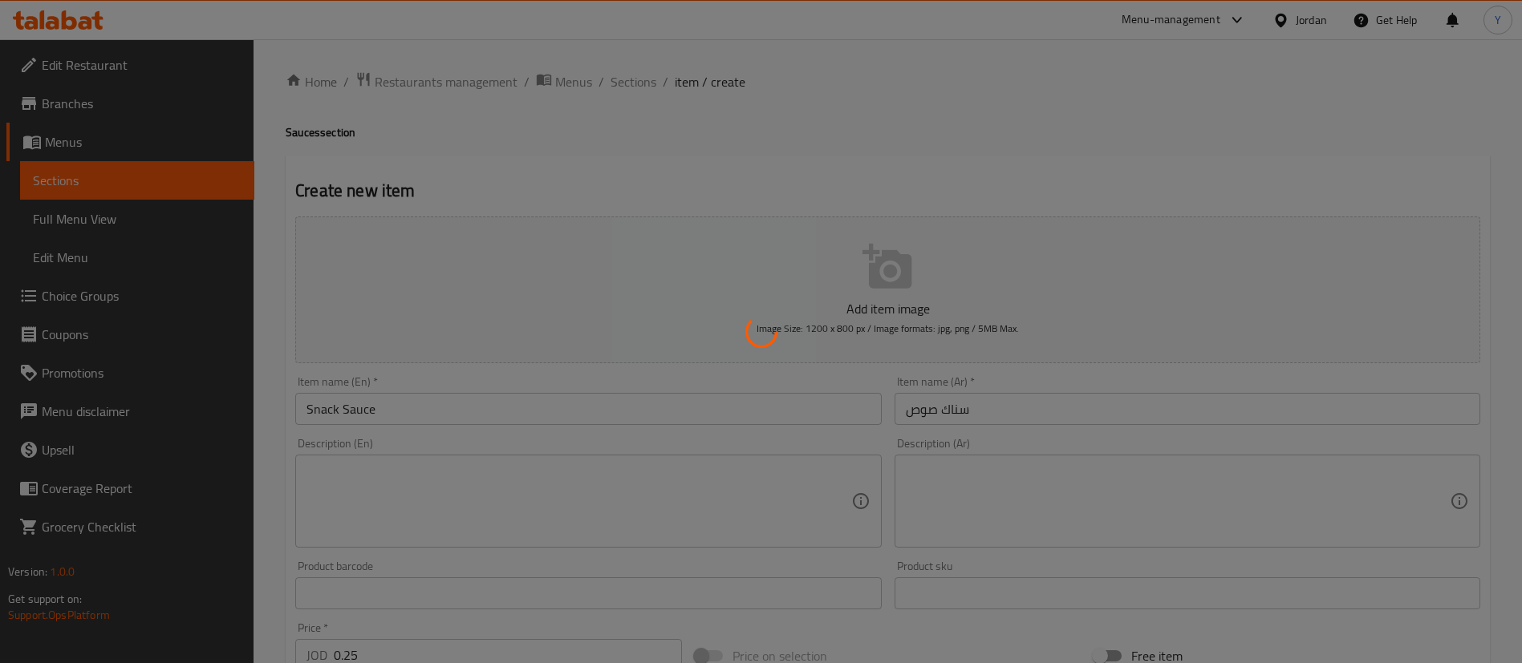
type input "0"
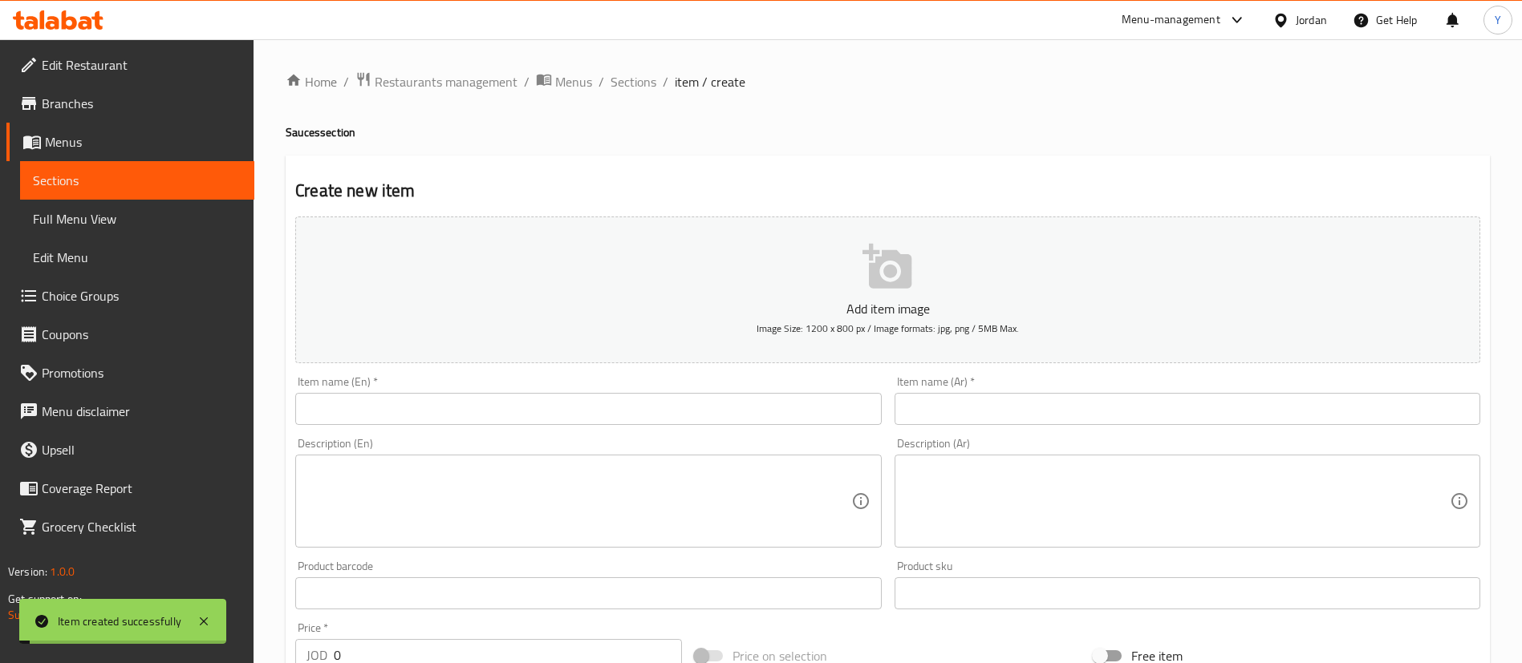
click at [391, 412] on input "text" at bounding box center [588, 409] width 586 height 32
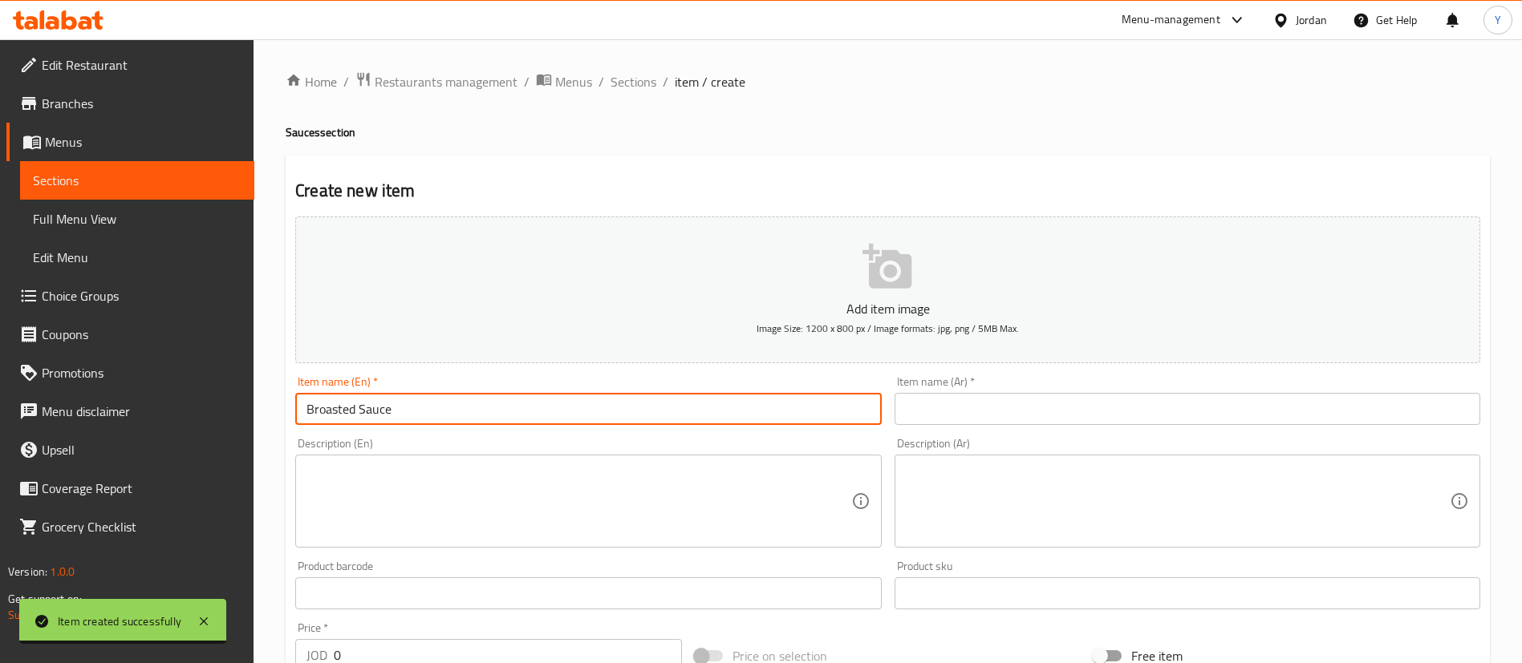
type input "Broasted Sauce"
drag, startPoint x: 338, startPoint y: 416, endPoint x: 1044, endPoint y: 399, distance: 706.9
click at [1044, 399] on input "text" at bounding box center [1187, 409] width 586 height 32
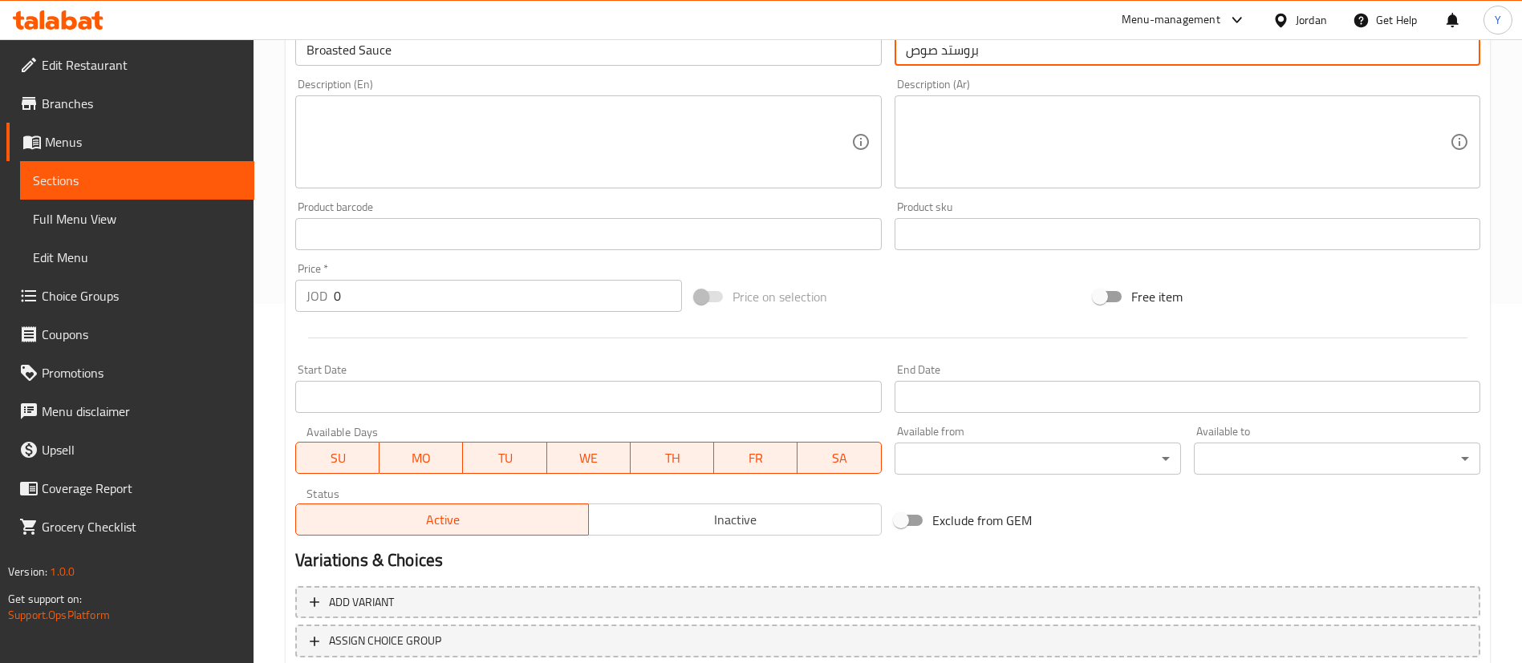
scroll to position [361, 0]
type input "بروستد صوص"
click at [393, 283] on input "0" at bounding box center [508, 294] width 348 height 32
drag, startPoint x: 399, startPoint y: 286, endPoint x: 389, endPoint y: 294, distance: 12.5
click at [391, 294] on input "0" at bounding box center [508, 294] width 348 height 32
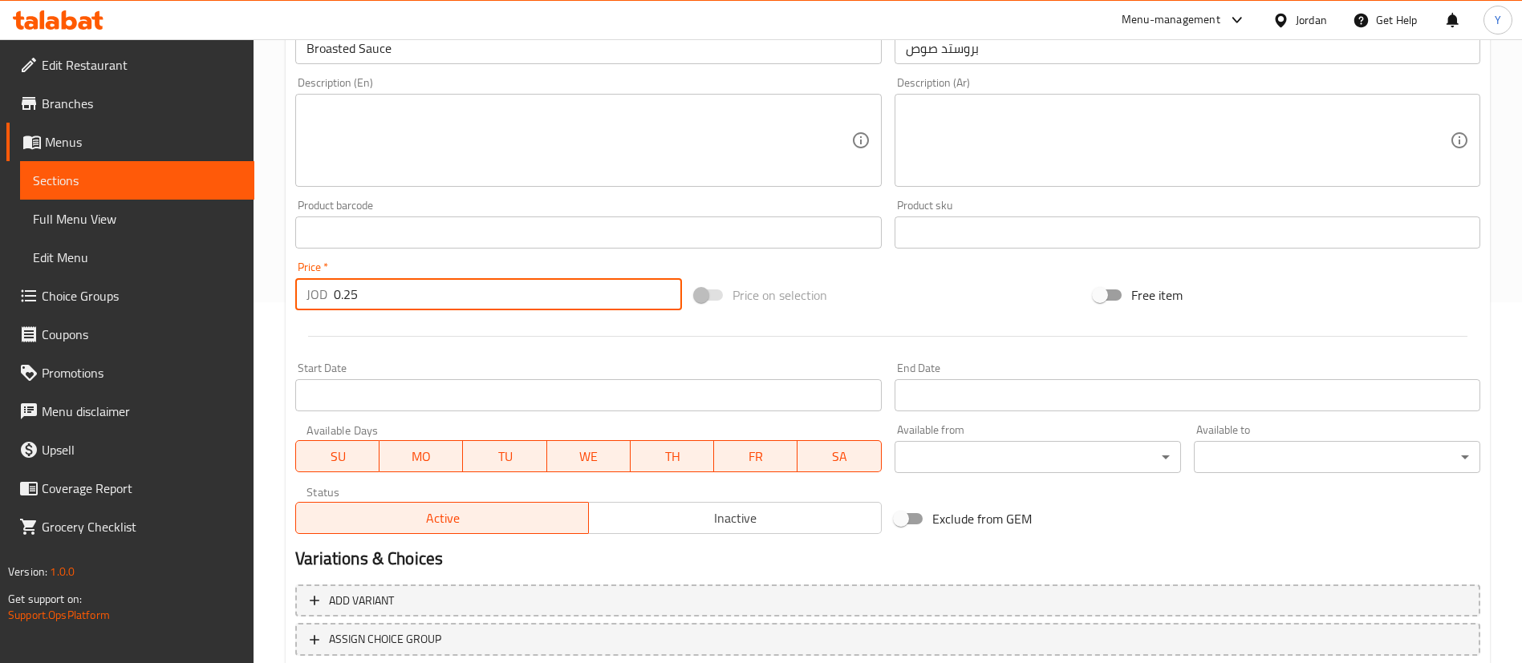
type input "0.25"
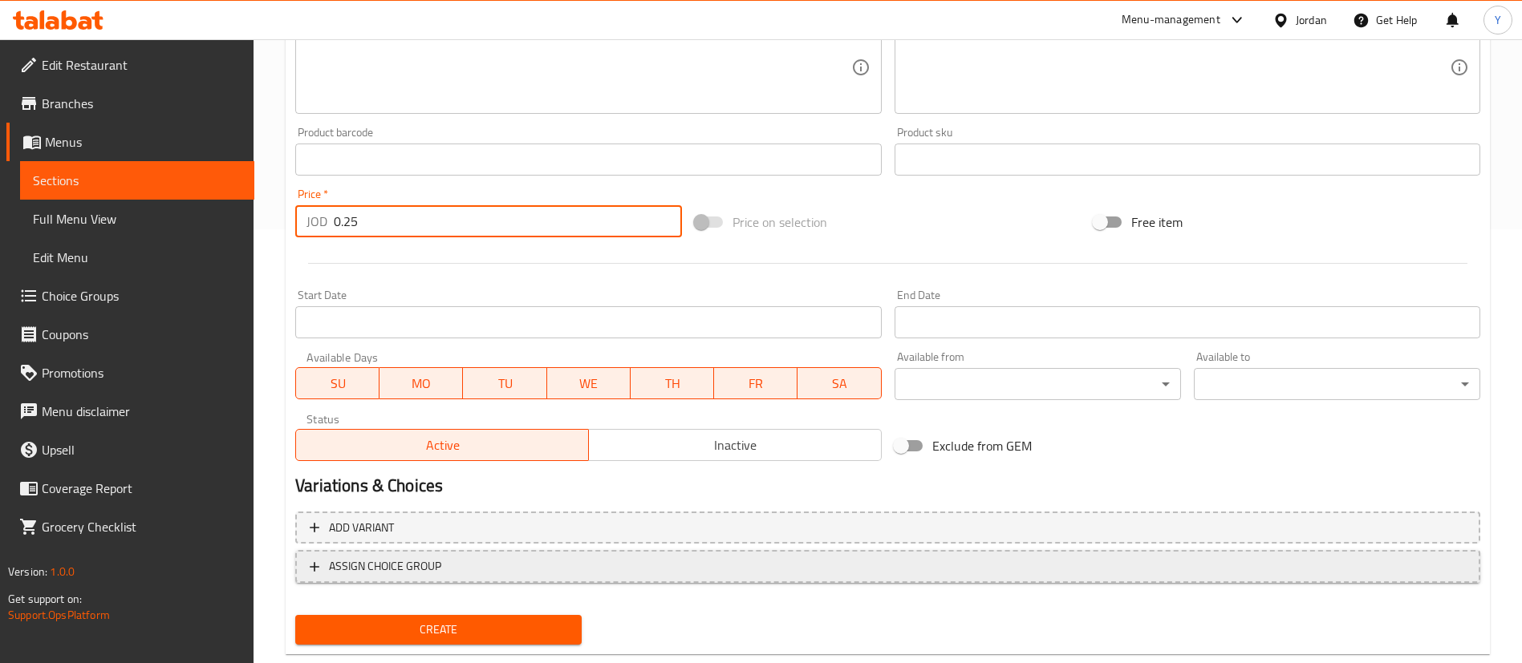
scroll to position [470, 0]
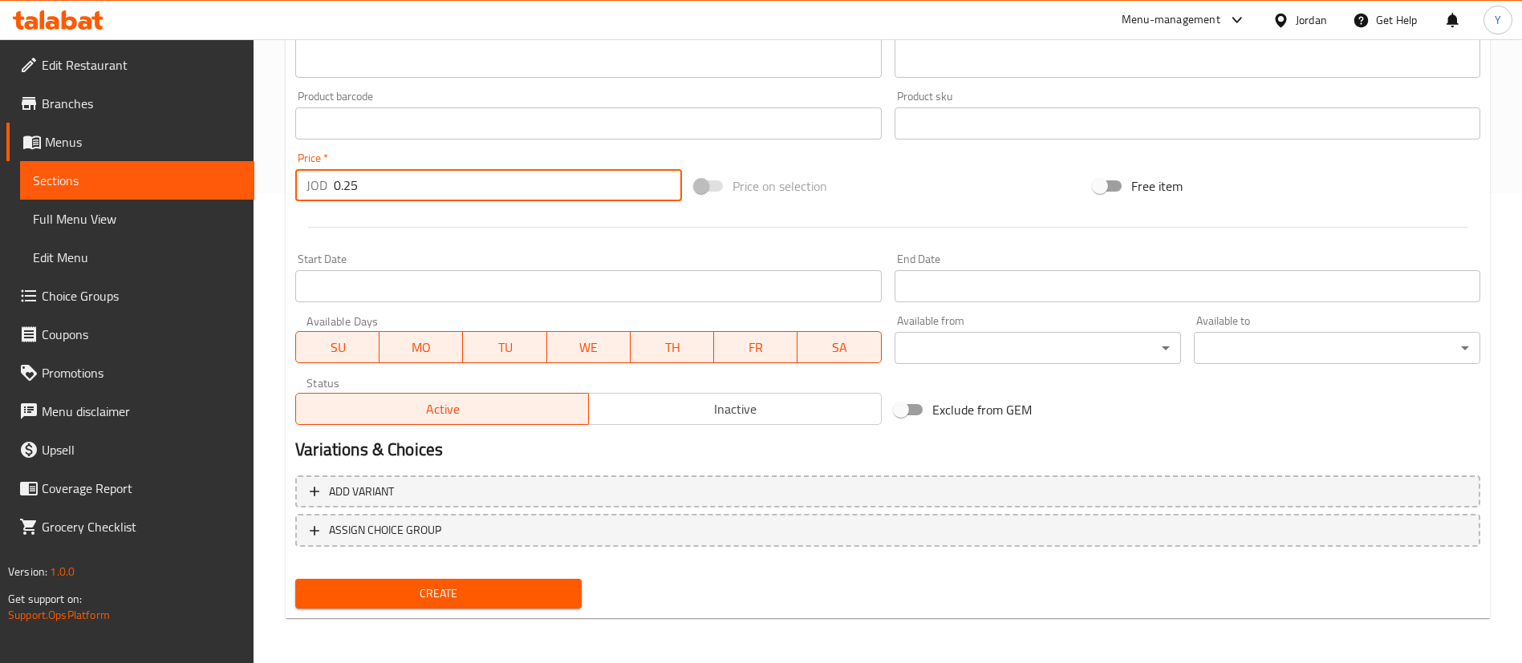
click at [401, 595] on span "Create" at bounding box center [438, 594] width 261 height 20
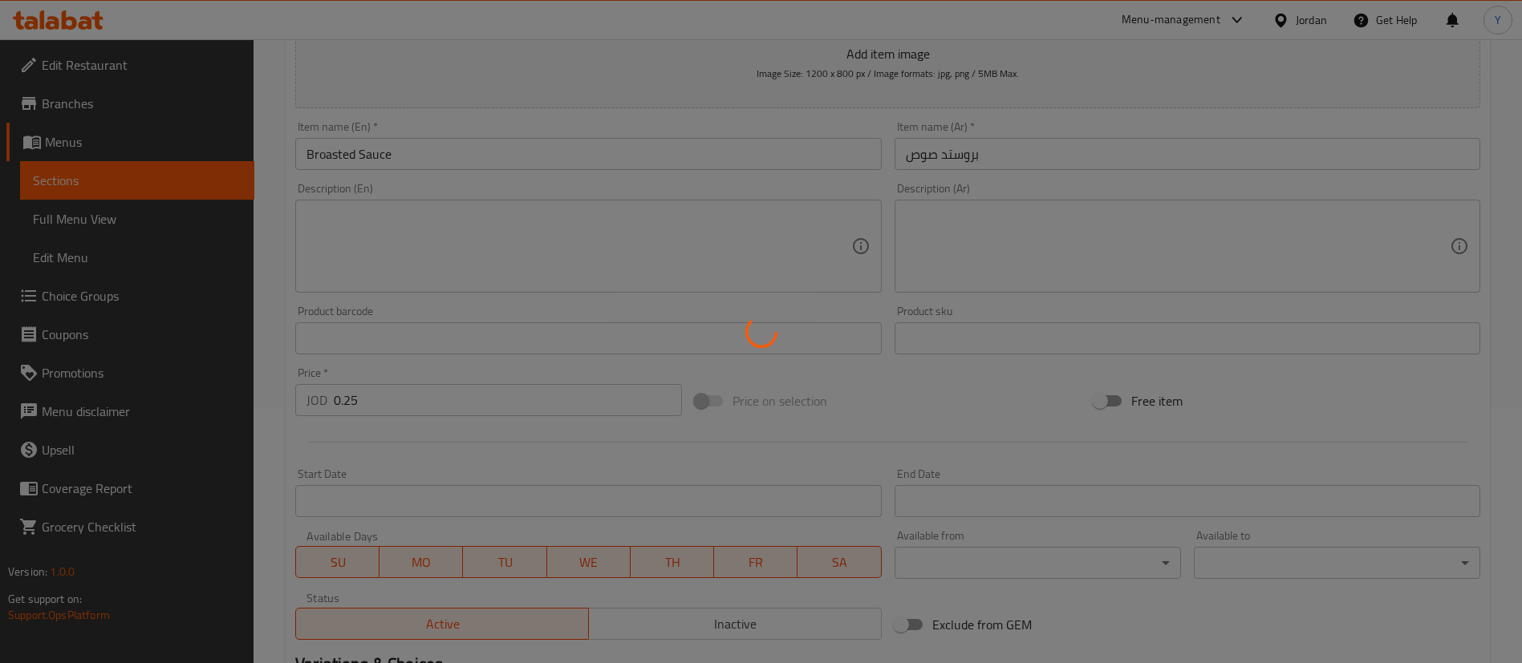
scroll to position [0, 0]
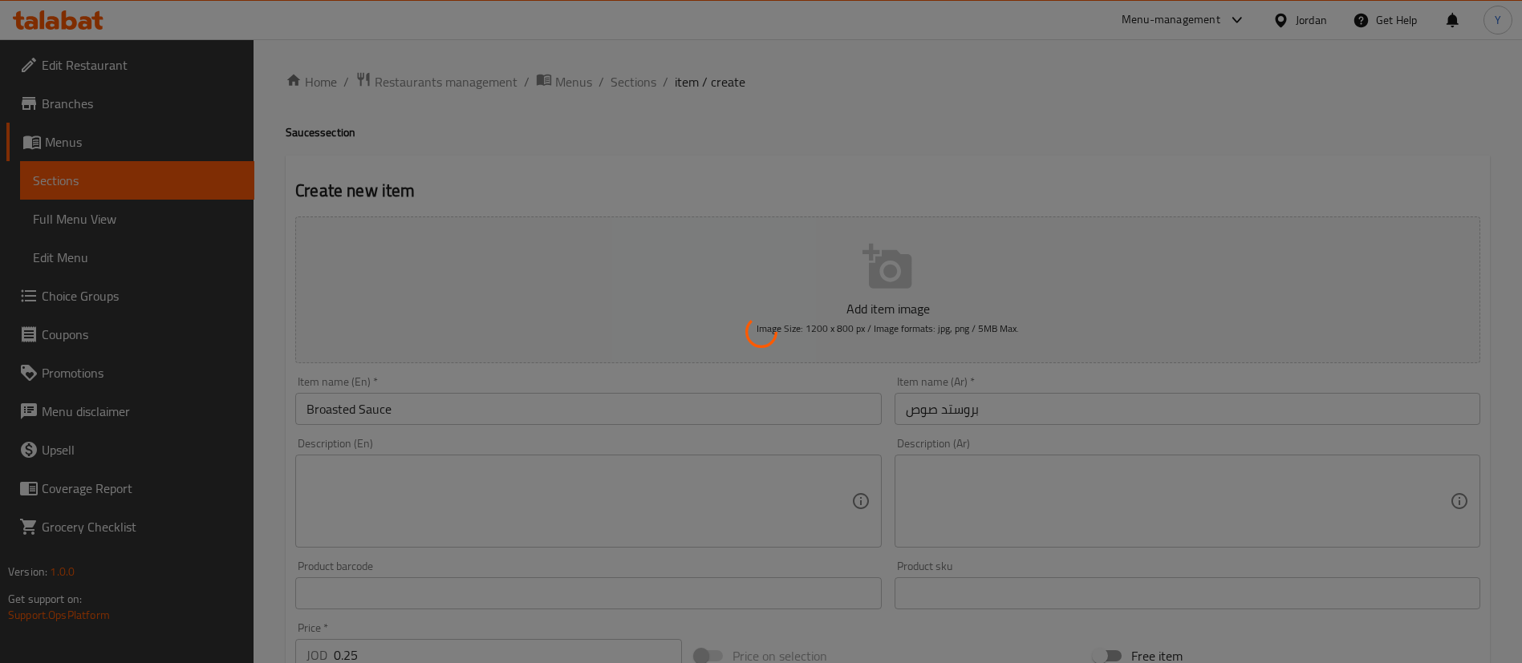
type input "0"
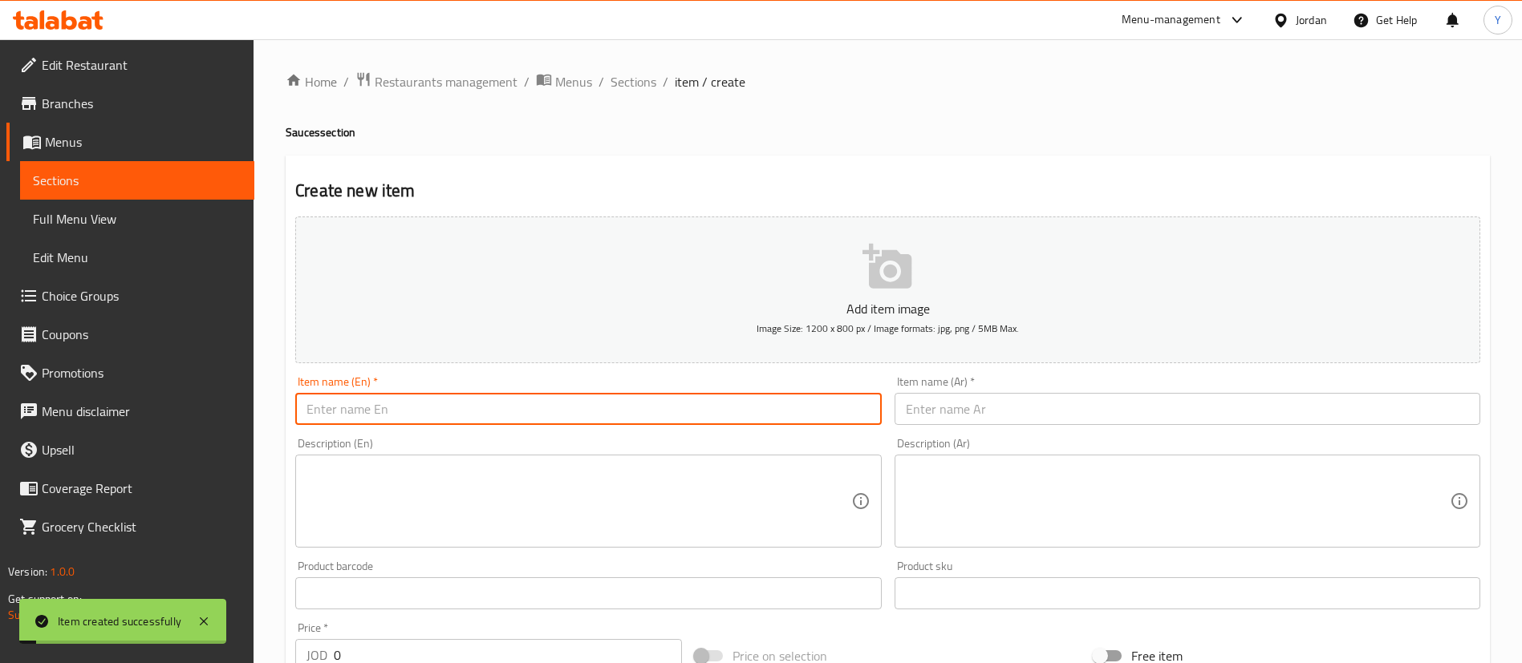
click at [383, 415] on input "text" at bounding box center [588, 409] width 586 height 32
type input "BBQ sauce"
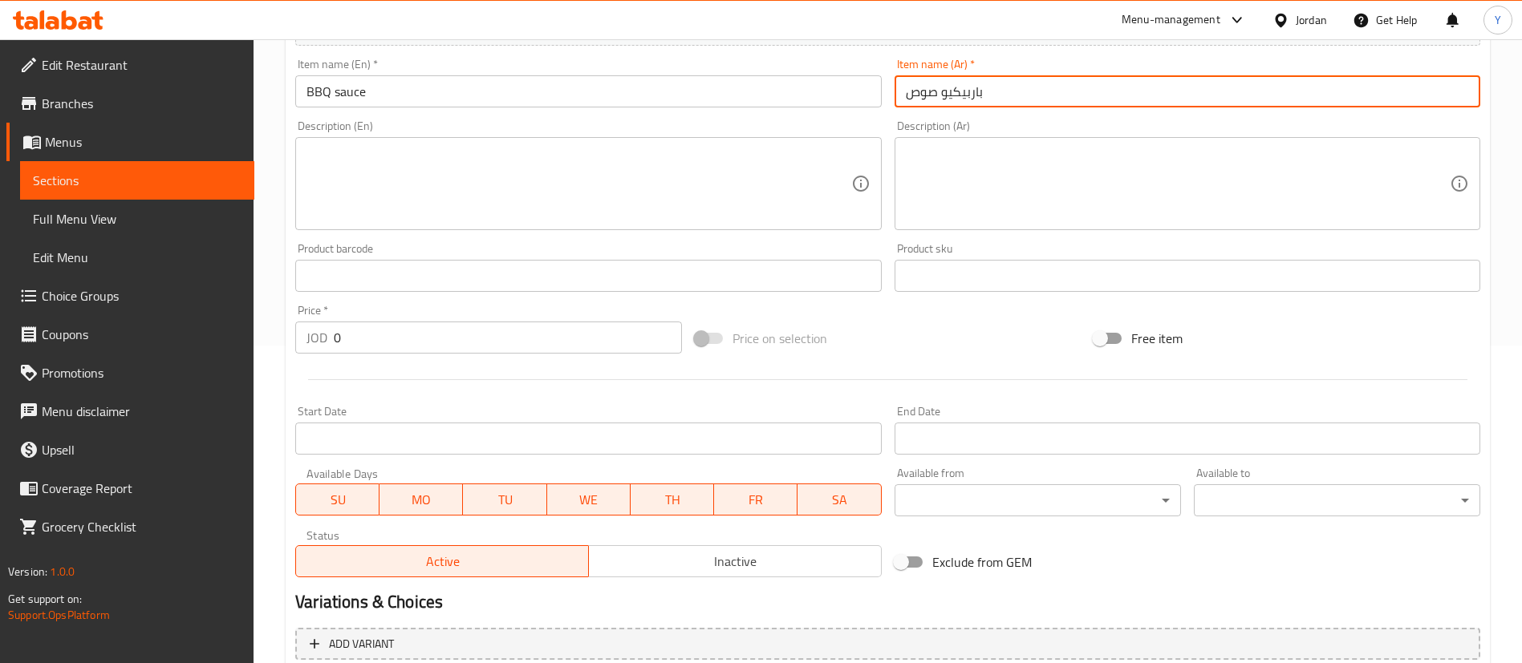
scroll to position [470, 0]
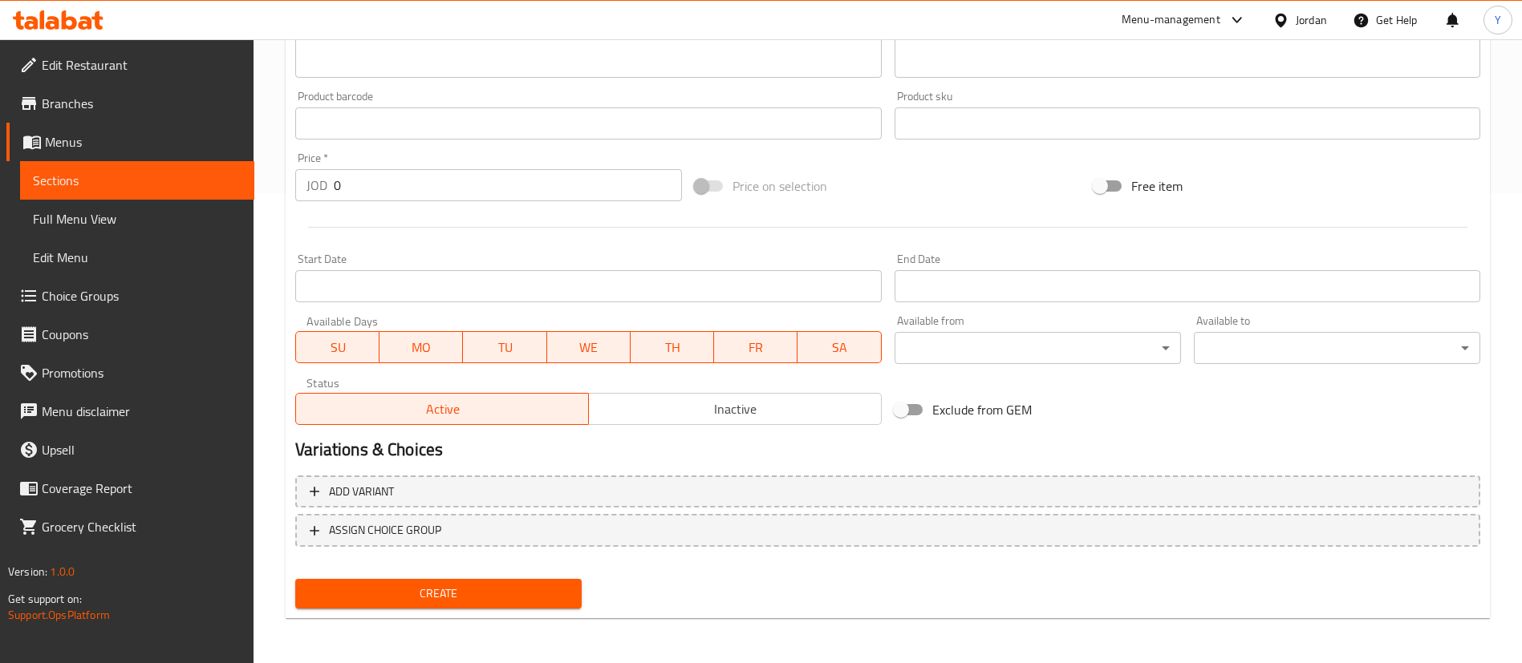
type input "باربيكيو صوص"
click at [412, 174] on input "0" at bounding box center [508, 185] width 348 height 32
type input "0.25"
click at [500, 601] on span "Create" at bounding box center [438, 594] width 261 height 20
type input "0"
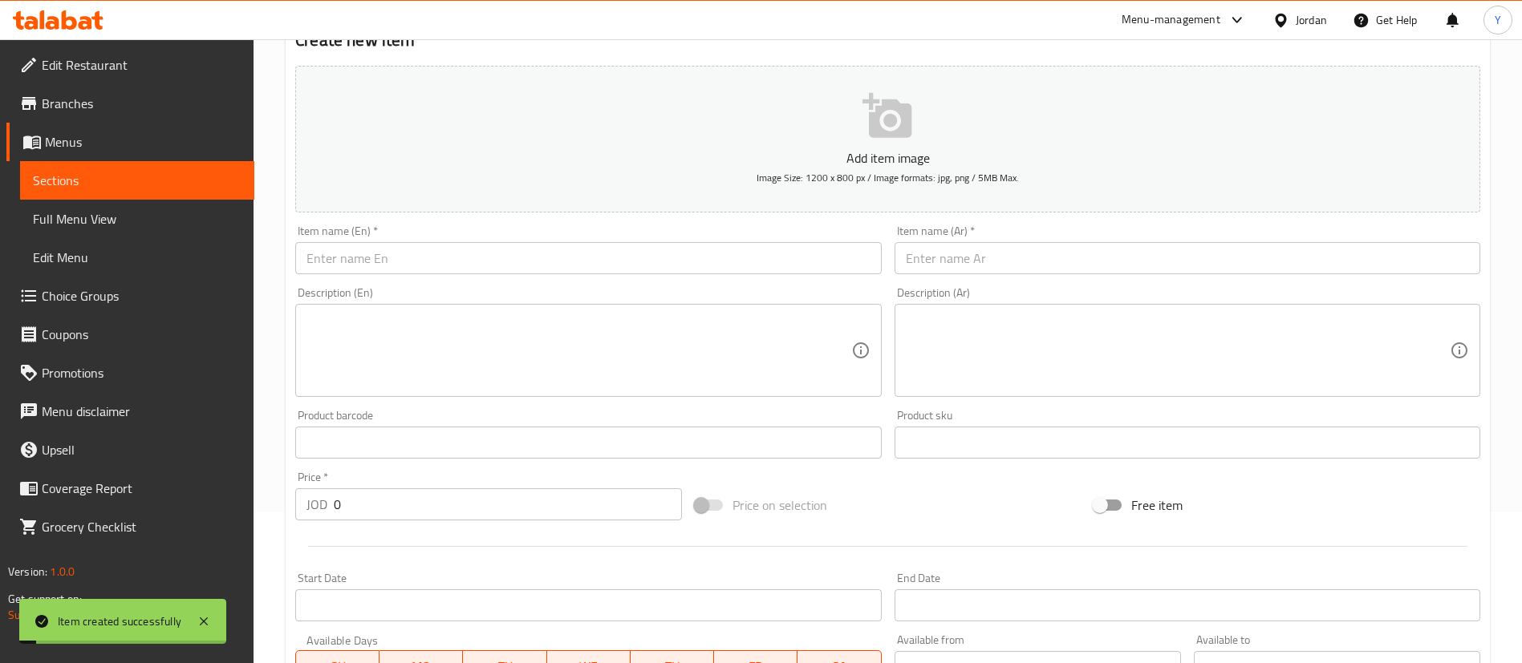
scroll to position [0, 0]
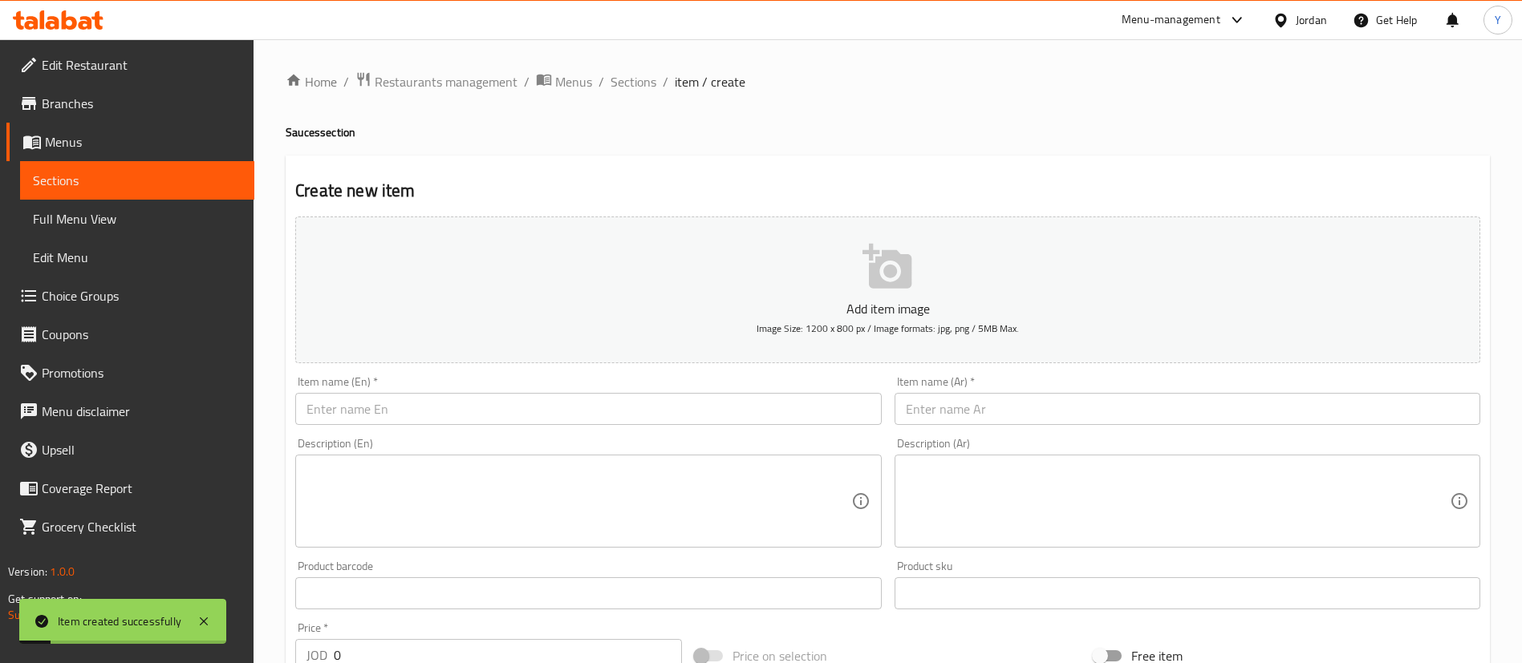
click at [452, 407] on input "text" at bounding box center [588, 409] width 586 height 32
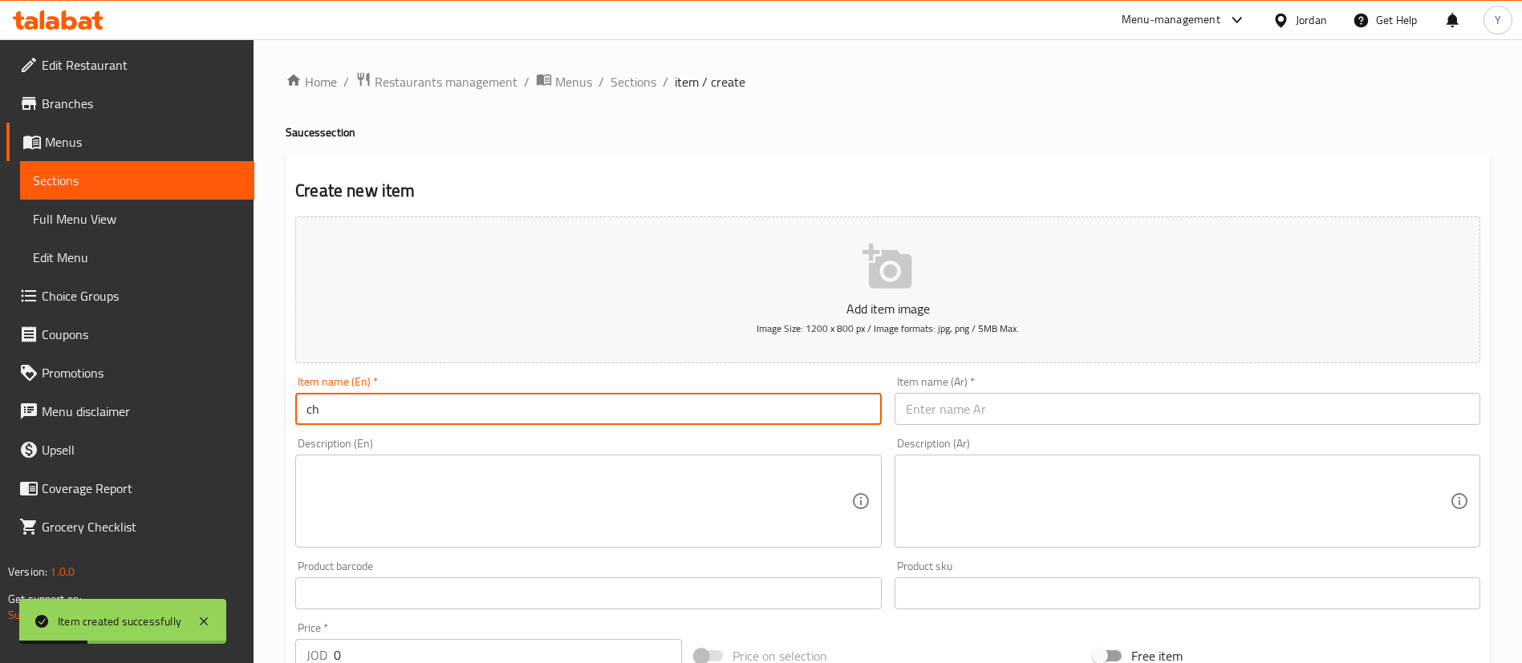
type input "c"
type input "Cheese"
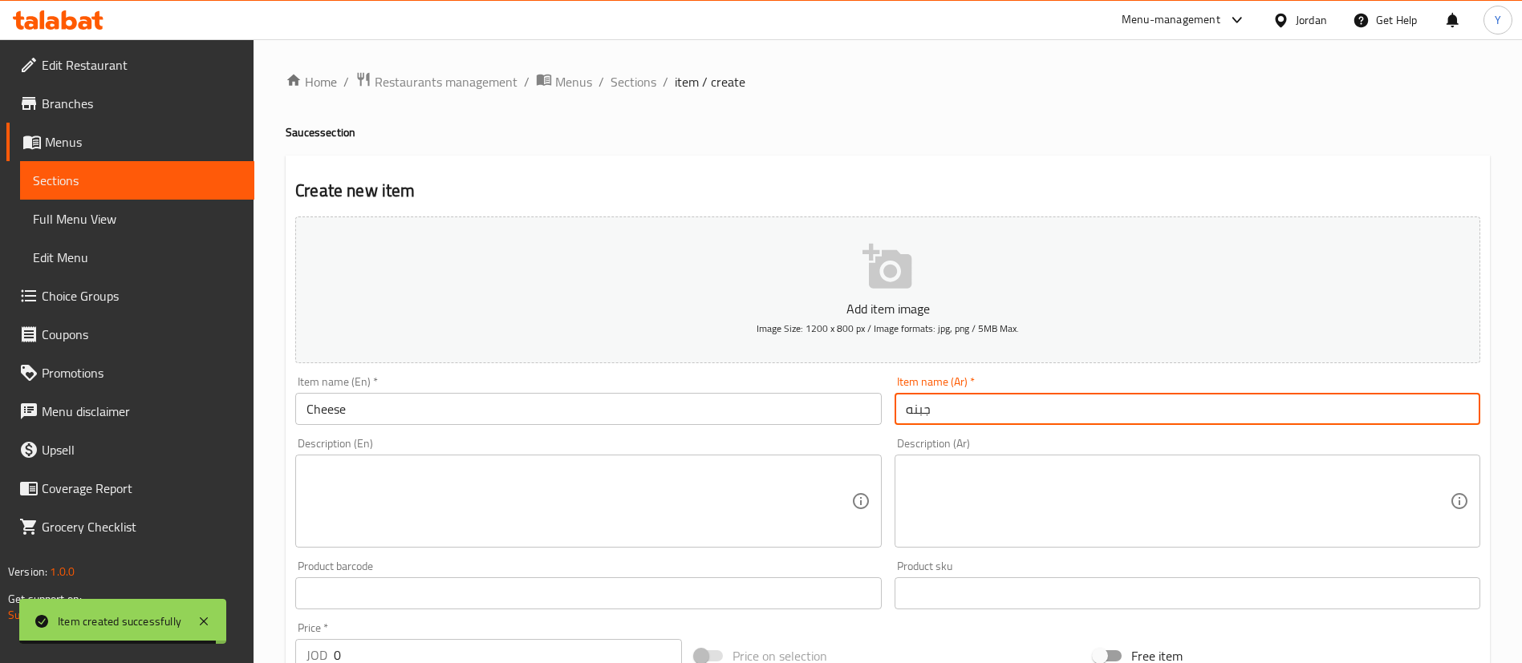
type input "جبنه"
click at [314, 414] on input "Cheese" at bounding box center [588, 409] width 586 height 32
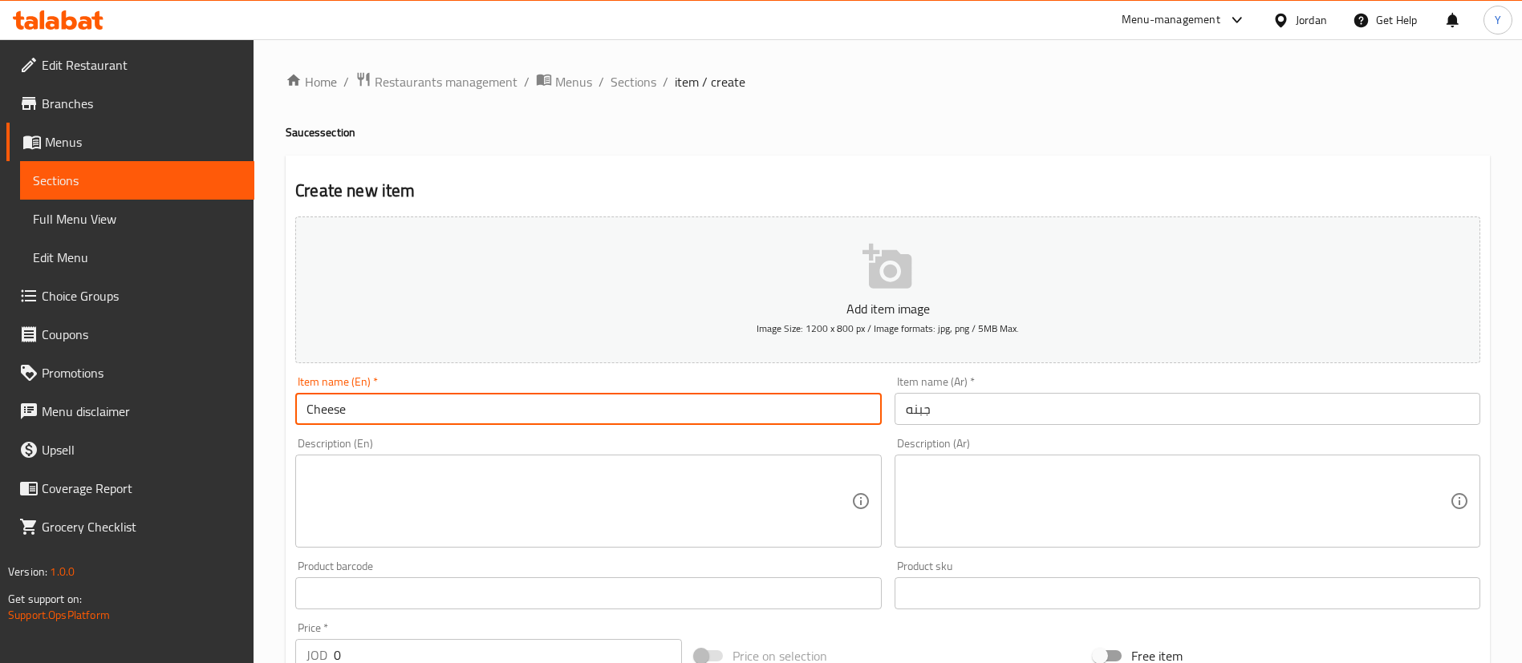
click at [303, 412] on input "Cheese" at bounding box center [588, 409] width 586 height 32
click at [375, 413] on input "Cheese" at bounding box center [588, 409] width 586 height 32
click at [294, 410] on div "Item name (En)   * Cheese Item name (En) *" at bounding box center [588, 401] width 598 height 62
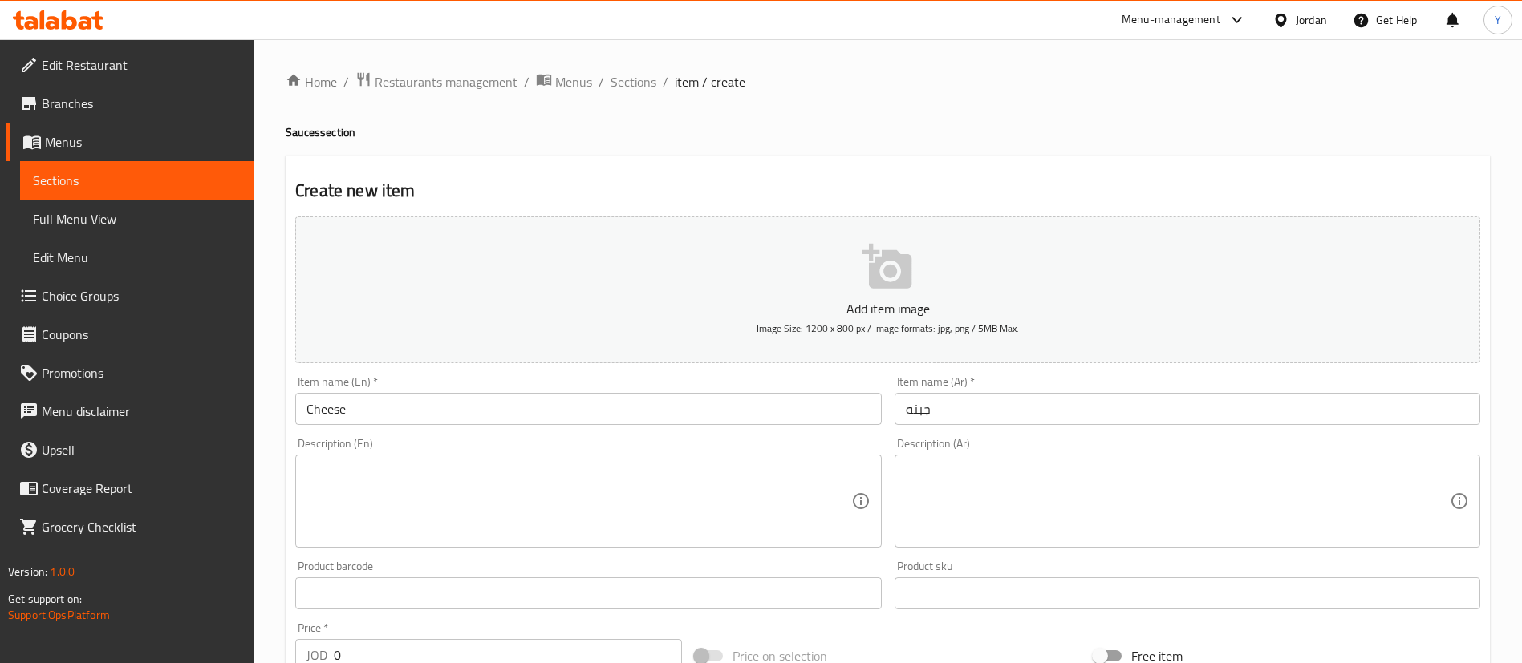
click at [313, 416] on input "Cheese" at bounding box center [588, 409] width 586 height 32
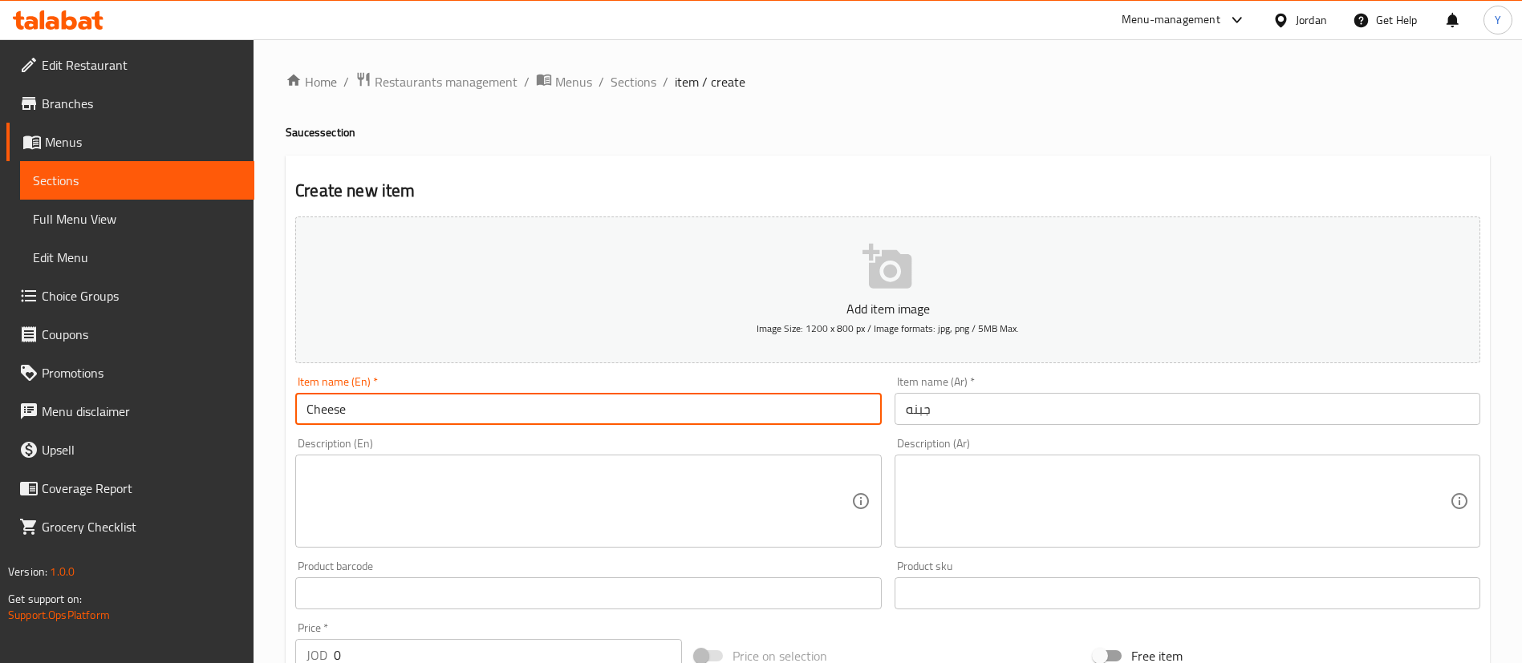
drag, startPoint x: 306, startPoint y: 416, endPoint x: 355, endPoint y: 437, distance: 53.5
click at [306, 415] on input "Cheese" at bounding box center [588, 409] width 586 height 32
type input "Small Cheese"
click at [1006, 419] on input "جبنه" at bounding box center [1187, 409] width 586 height 32
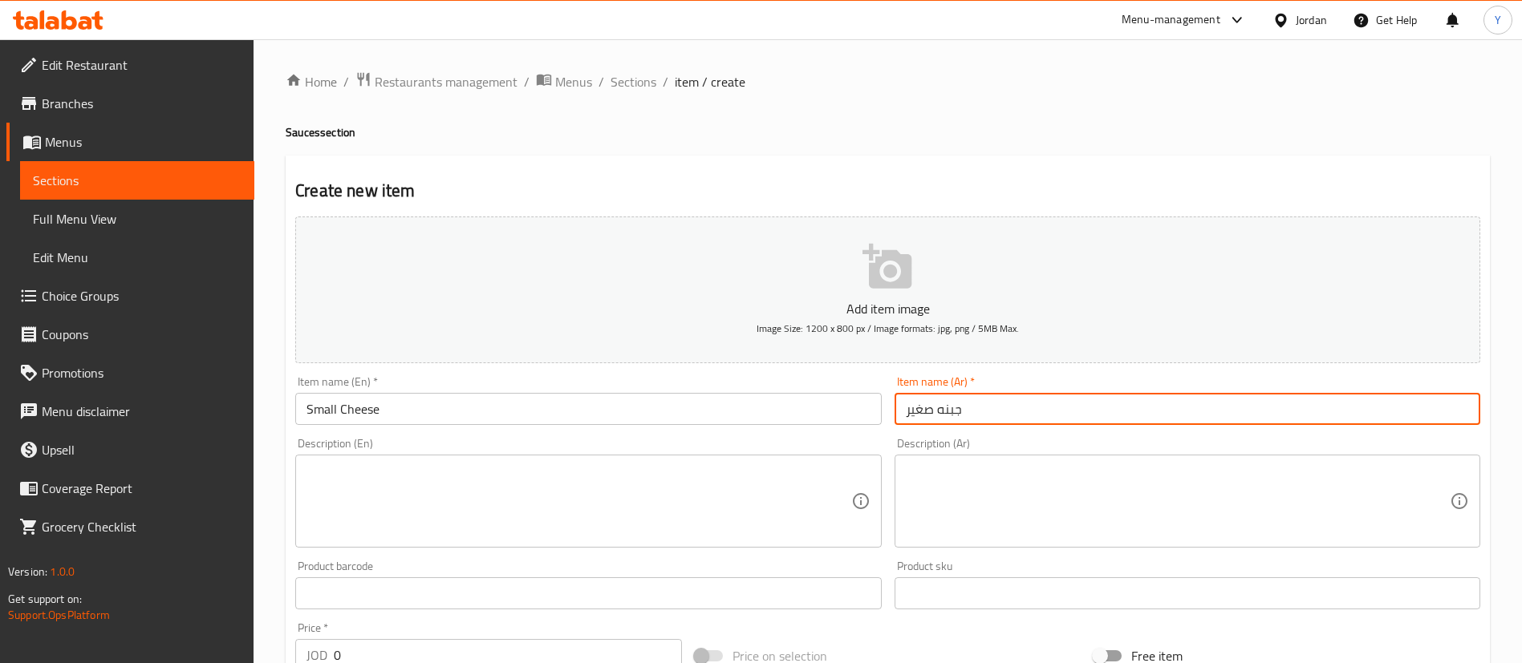
type input "جبنه صغير"
click at [274, 488] on div "Home / Restaurants management / Menus / Sections / item / create Sauces section…" at bounding box center [887, 586] width 1268 height 1094
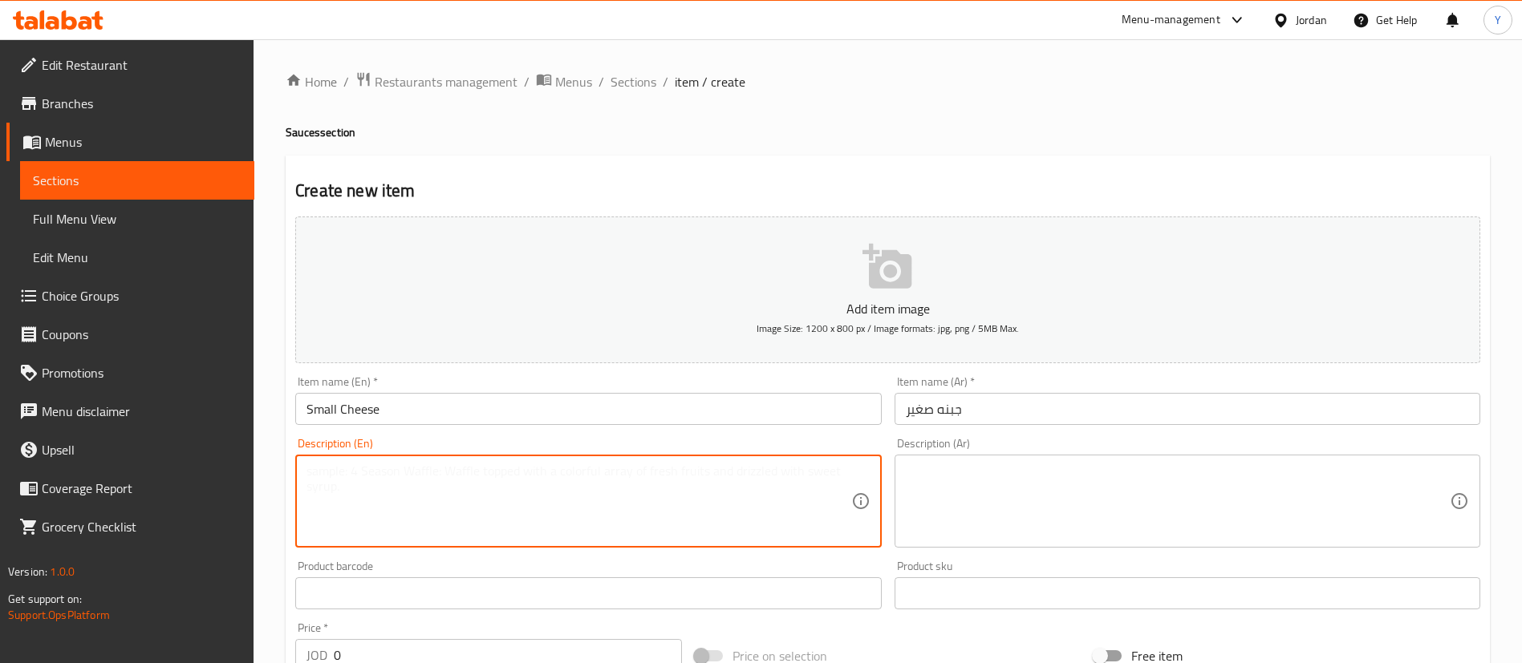
click at [435, 505] on textarea at bounding box center [578, 502] width 544 height 76
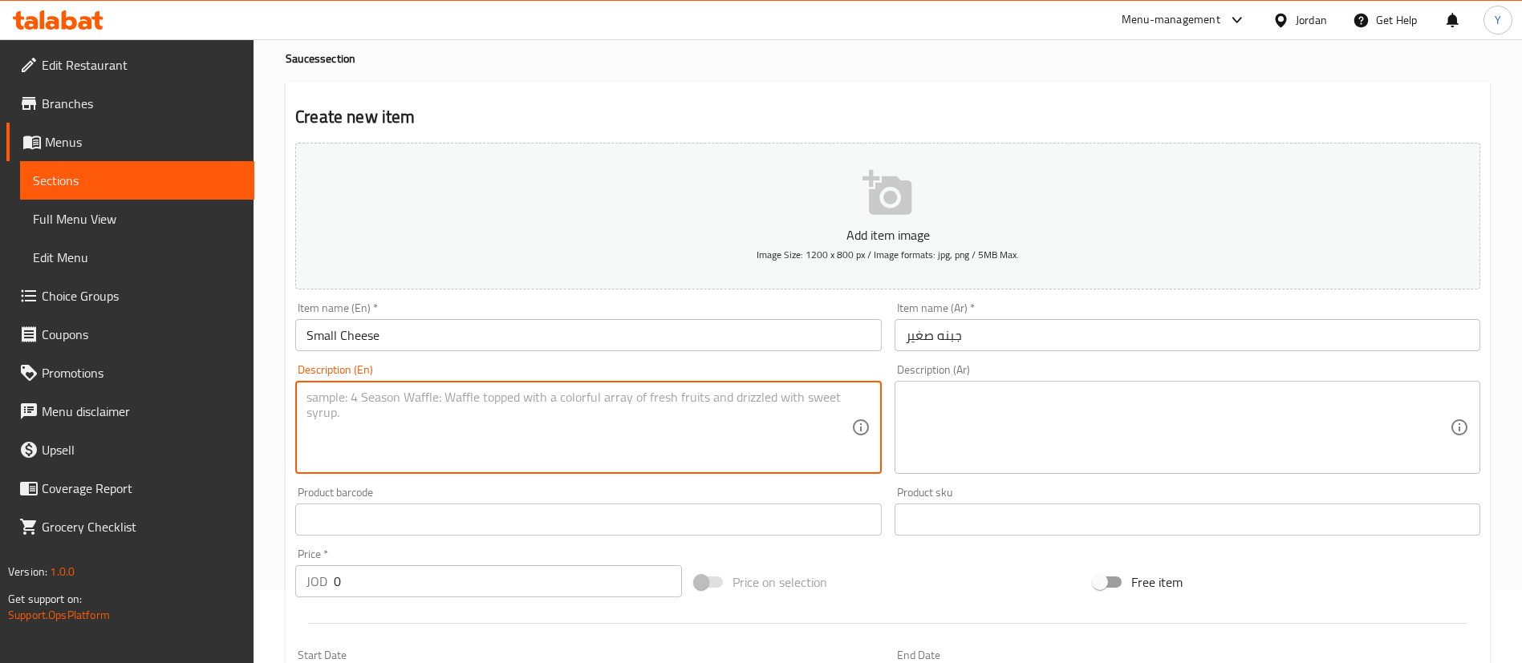
scroll to position [241, 0]
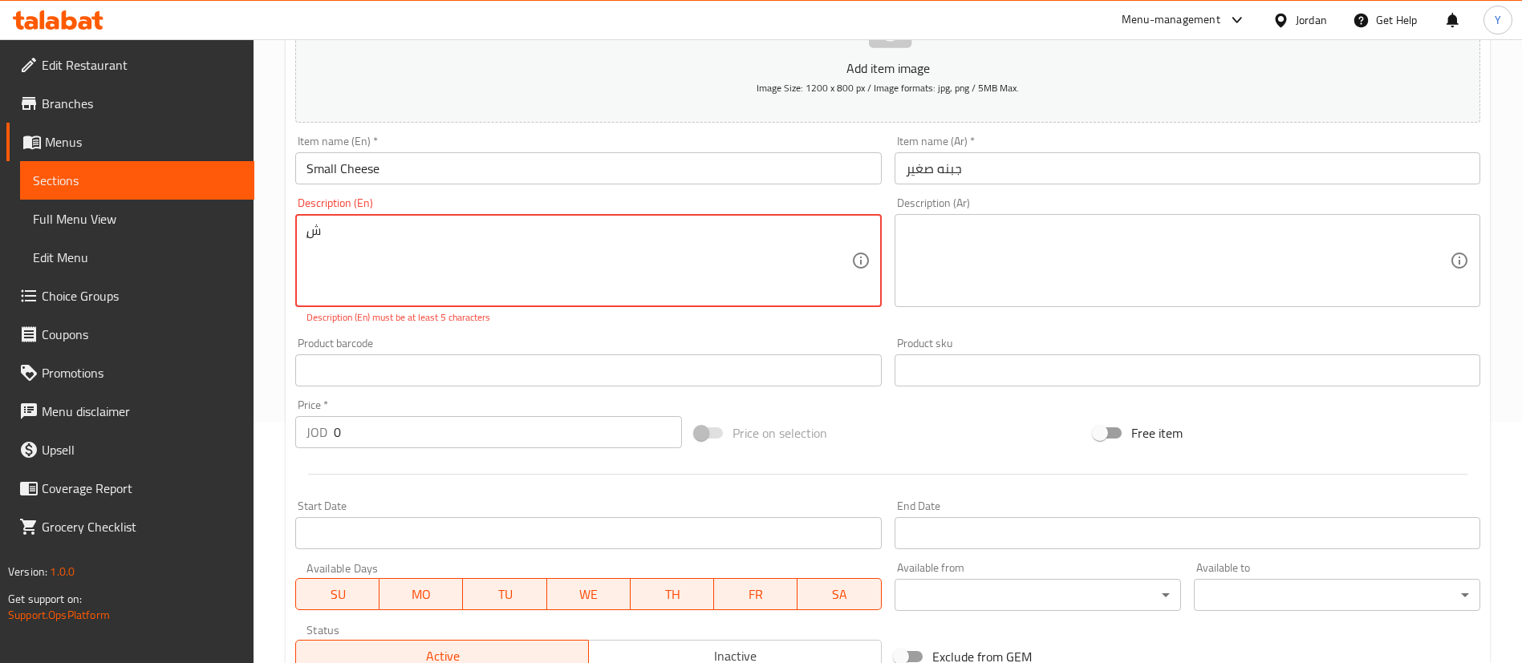
type textarea "ٍ"
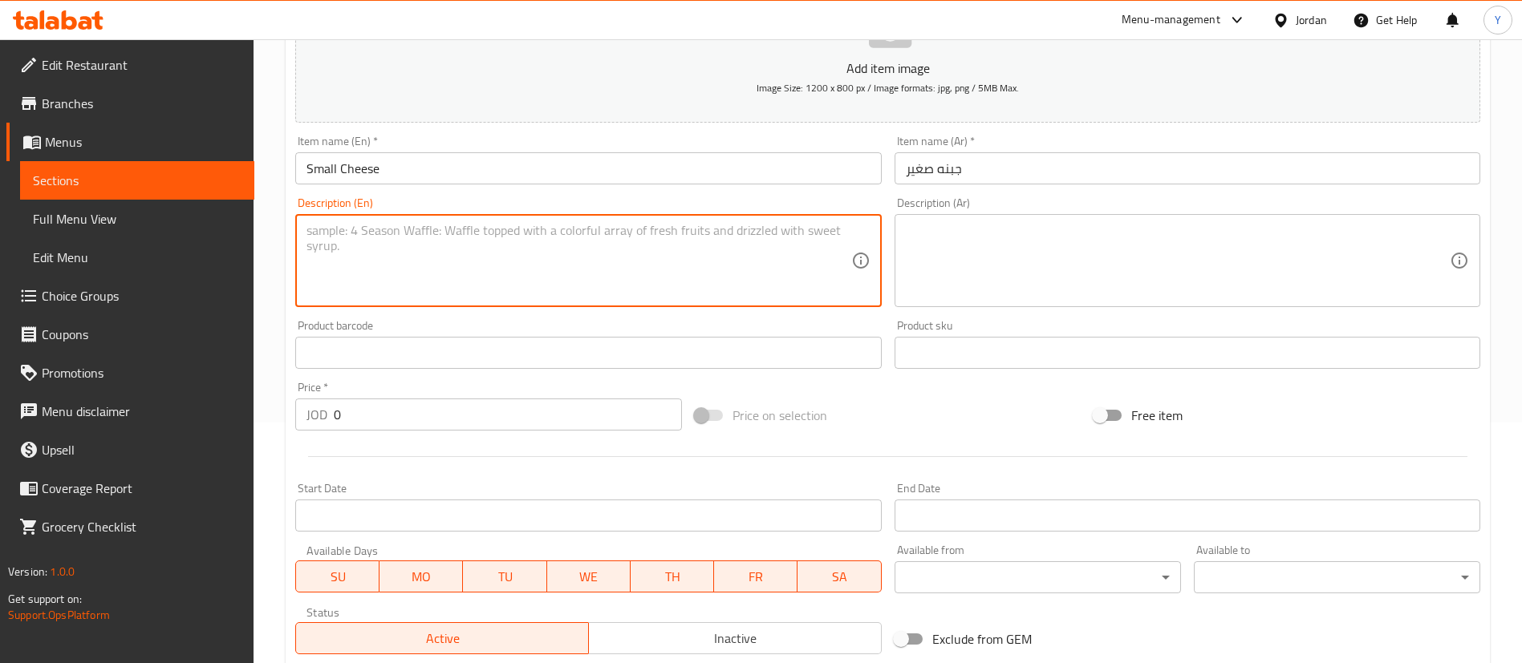
click at [444, 167] on input "Small Cheese" at bounding box center [588, 168] width 586 height 32
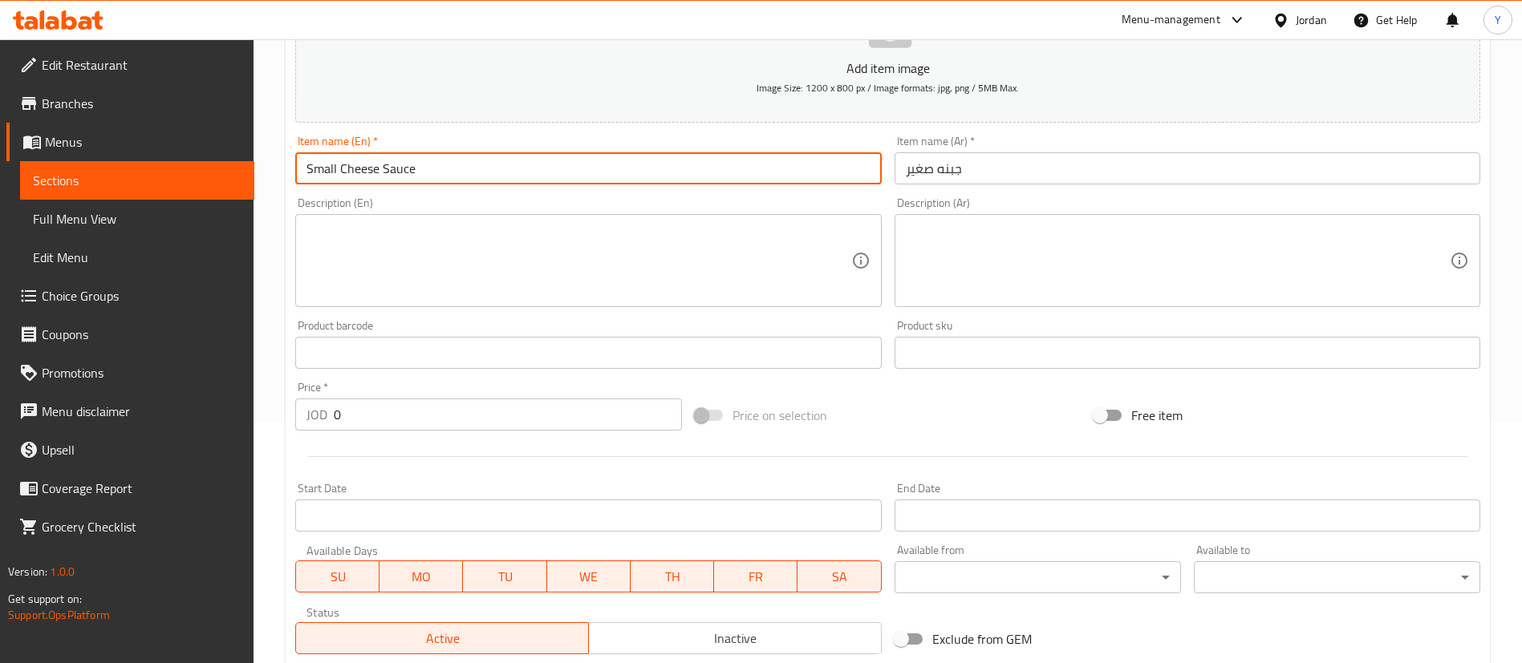
type input "Small Cheese Sauce"
click at [1043, 172] on input "جبنه صغير" at bounding box center [1187, 168] width 586 height 32
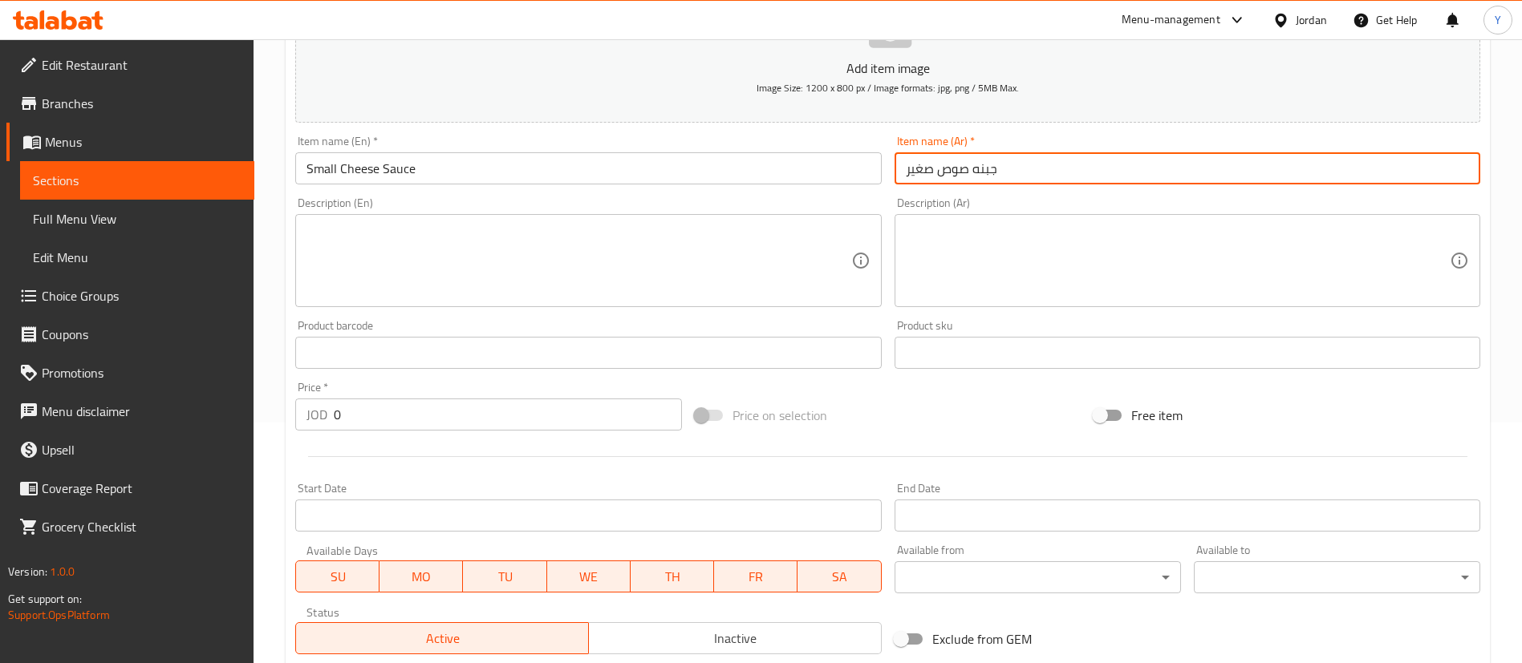
type input "جبنه صوص صغير"
click at [628, 260] on textarea at bounding box center [578, 261] width 544 height 76
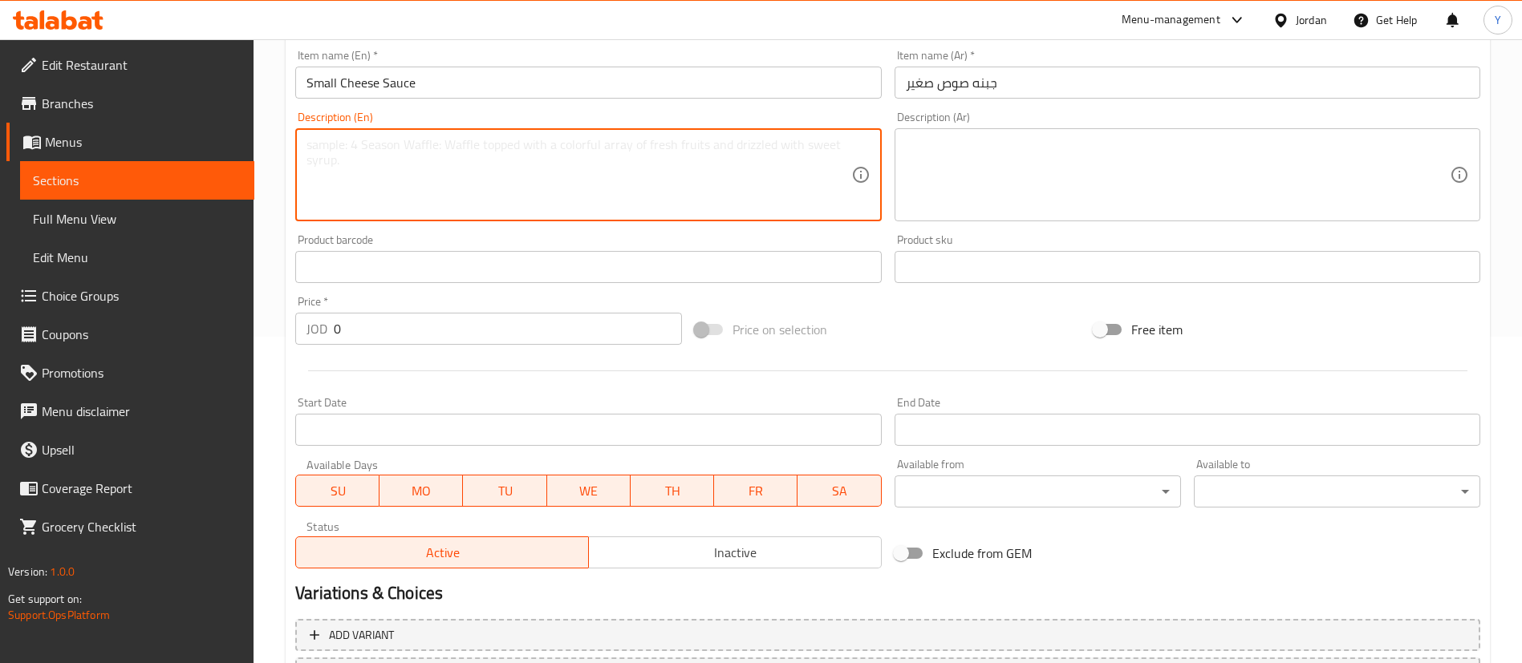
scroll to position [361, 0]
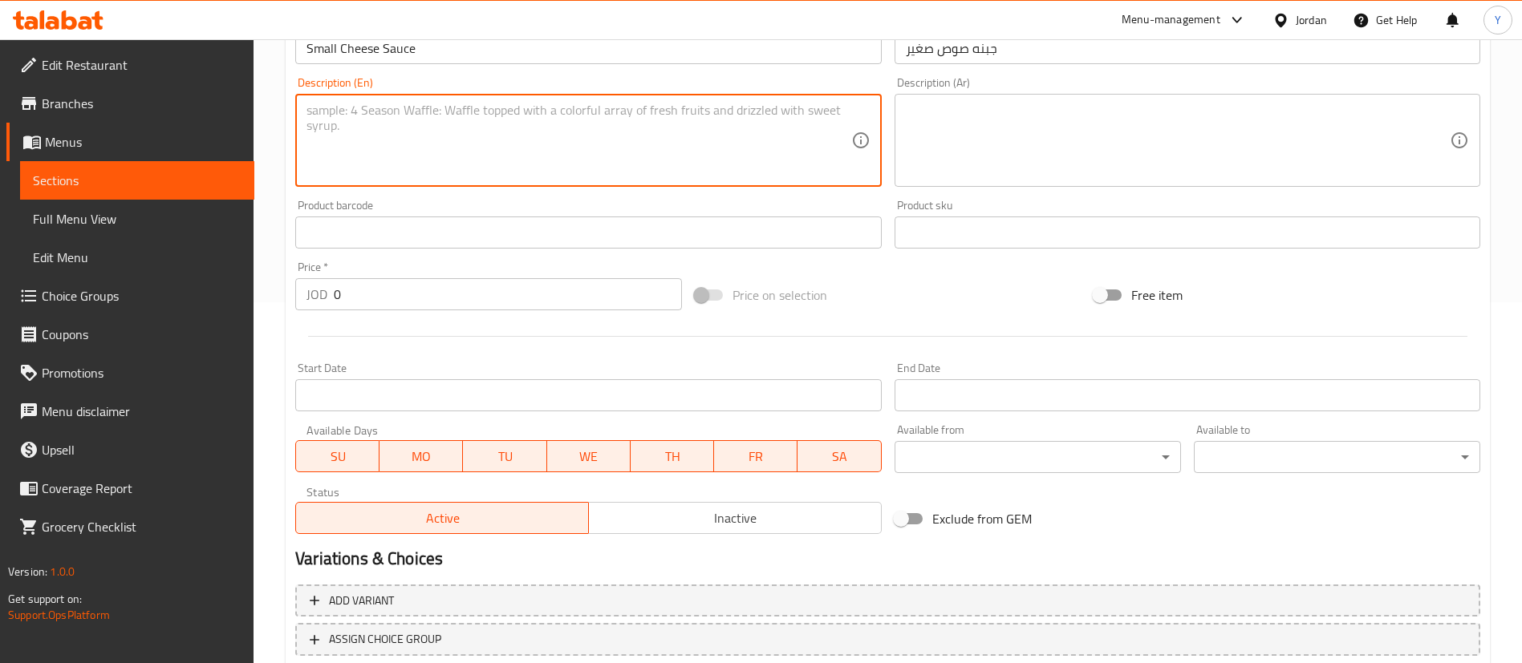
click at [432, 332] on div at bounding box center [888, 336] width 1198 height 39
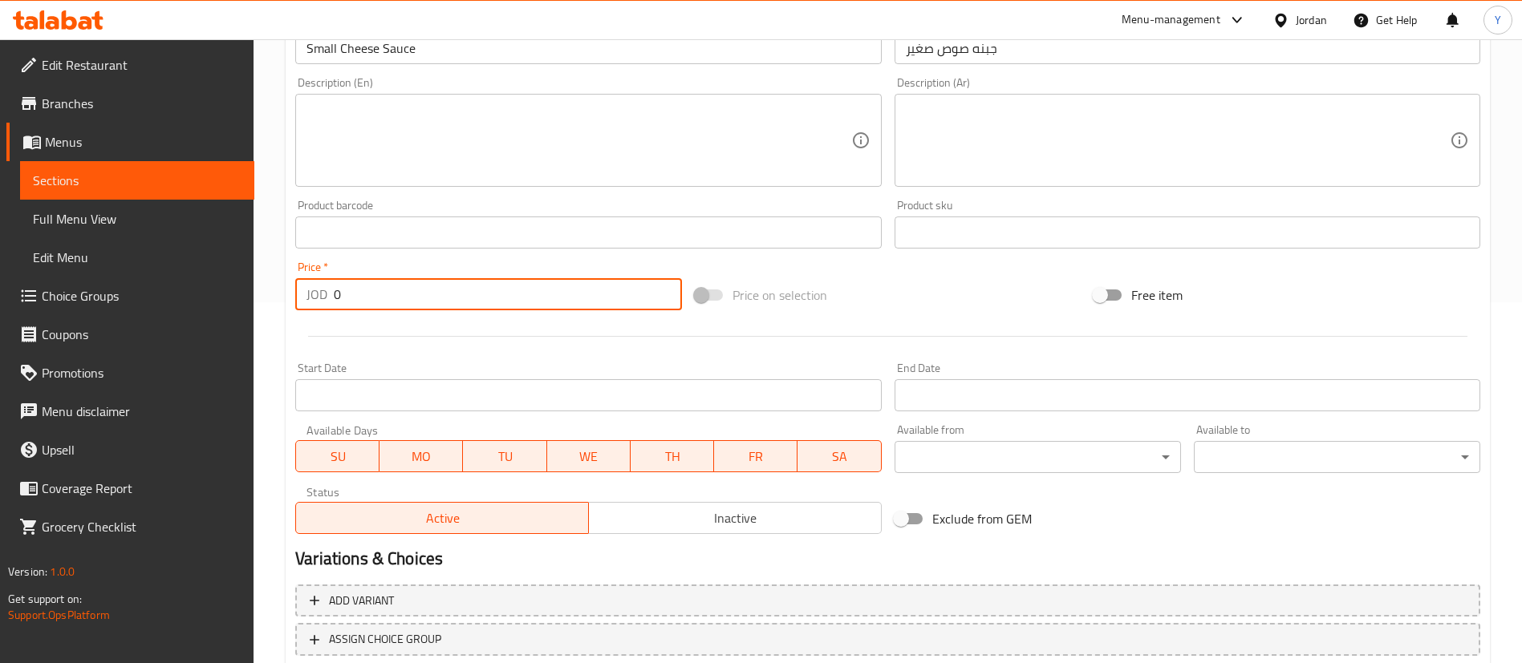
click at [440, 290] on input "0" at bounding box center [508, 294] width 348 height 32
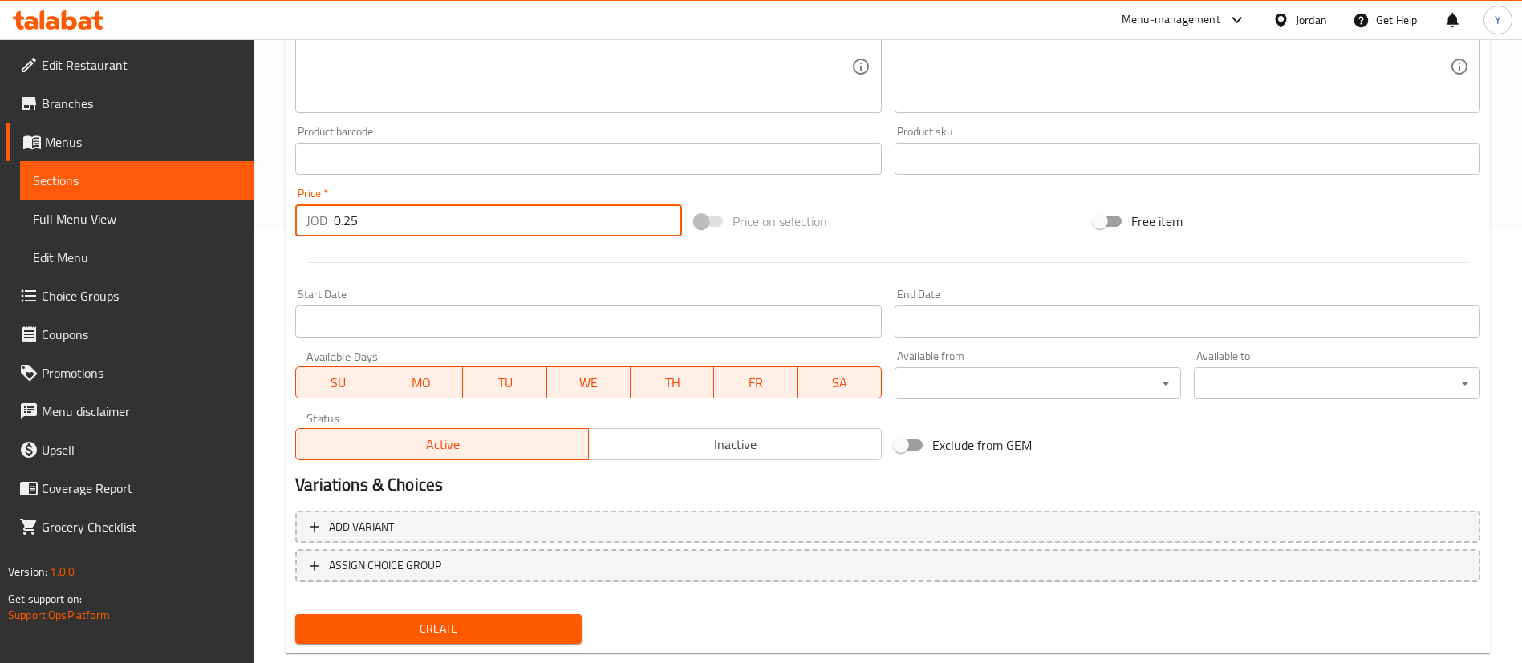
scroll to position [470, 0]
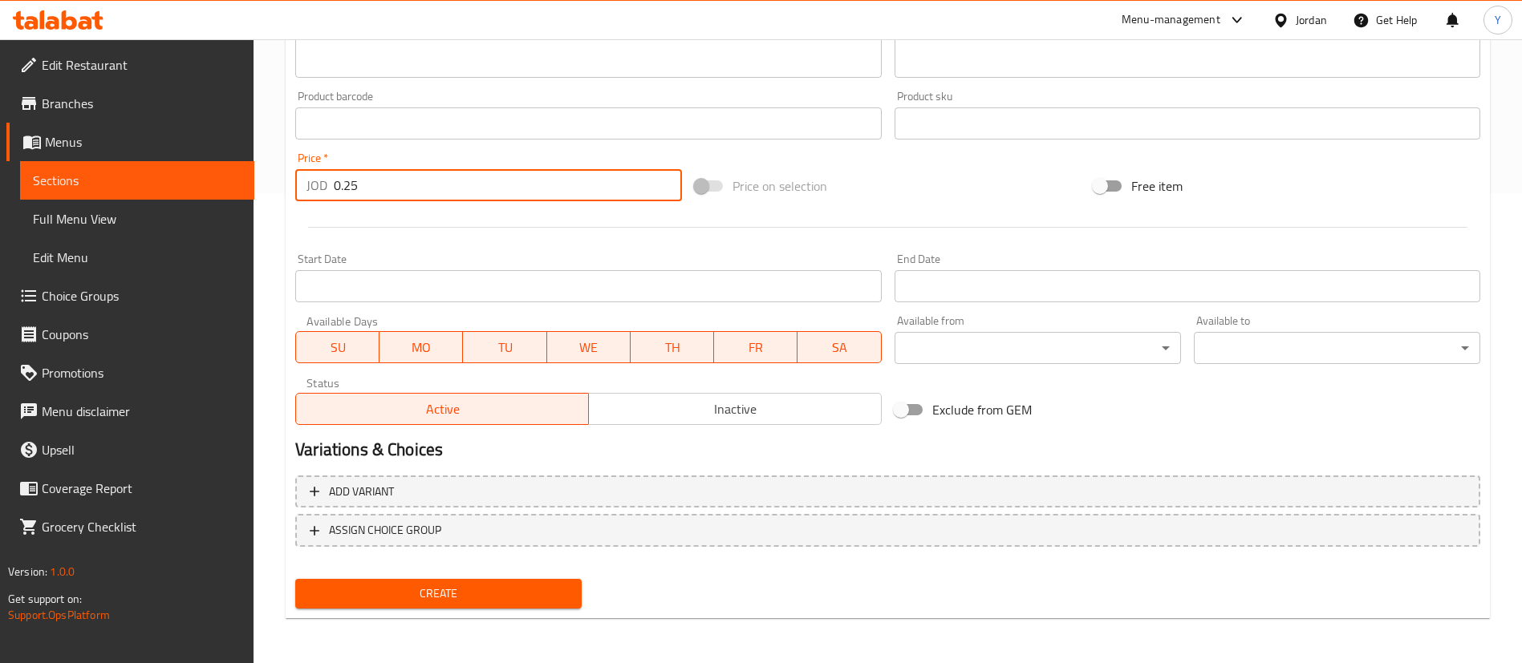
type input "0.25"
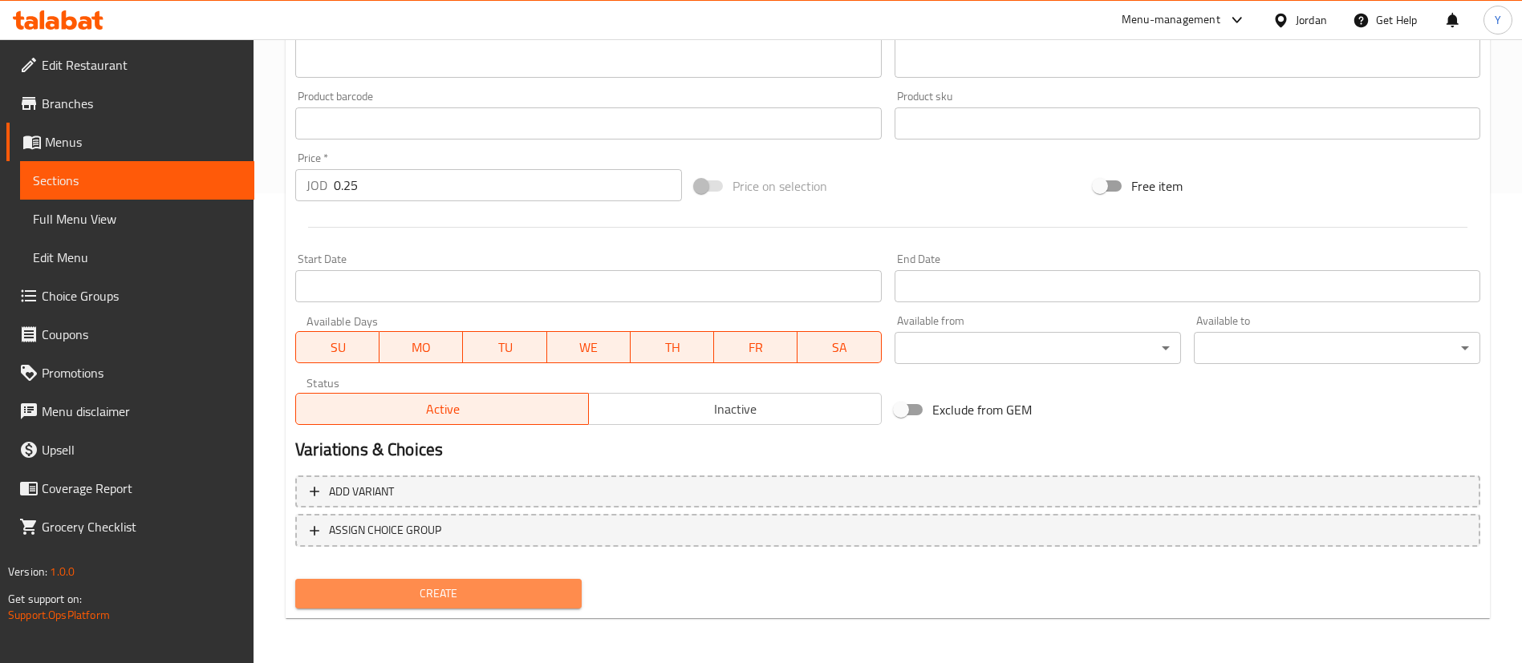
click at [451, 590] on span "Create" at bounding box center [438, 594] width 261 height 20
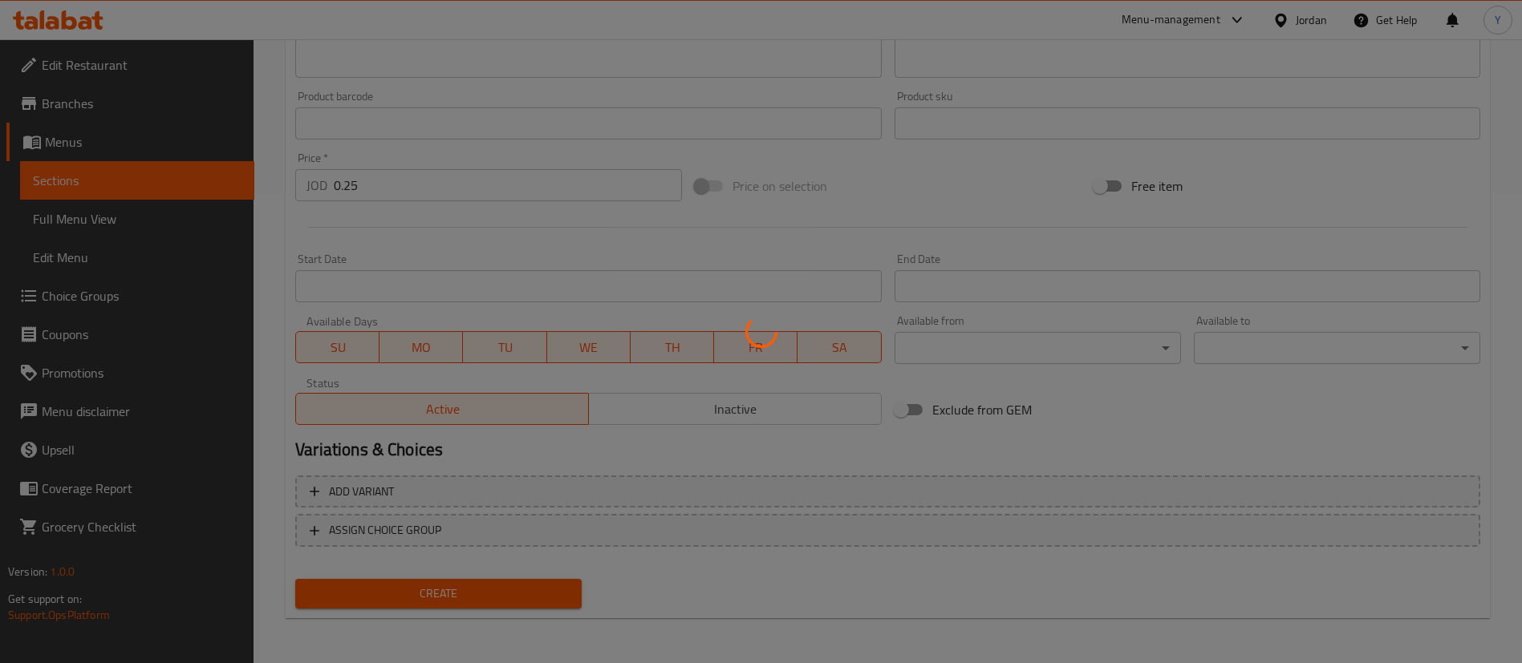
type input "0"
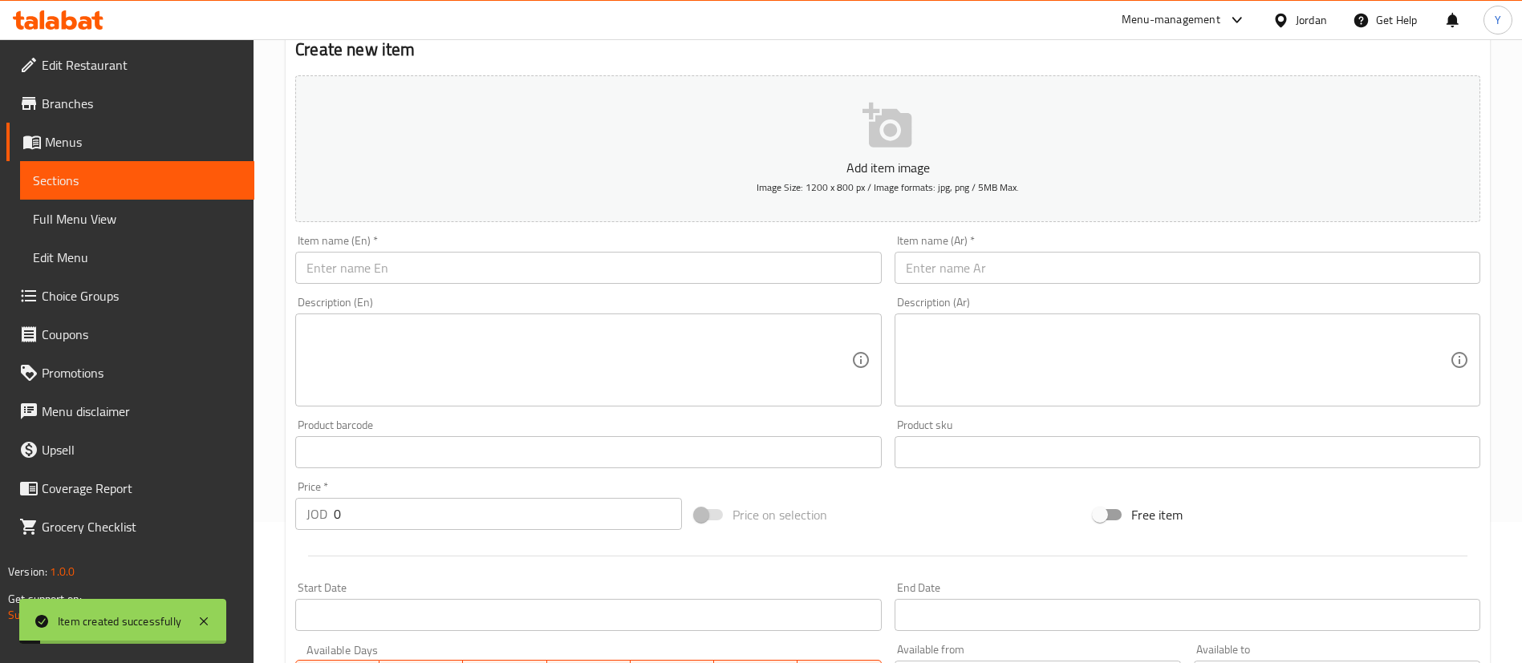
scroll to position [0, 0]
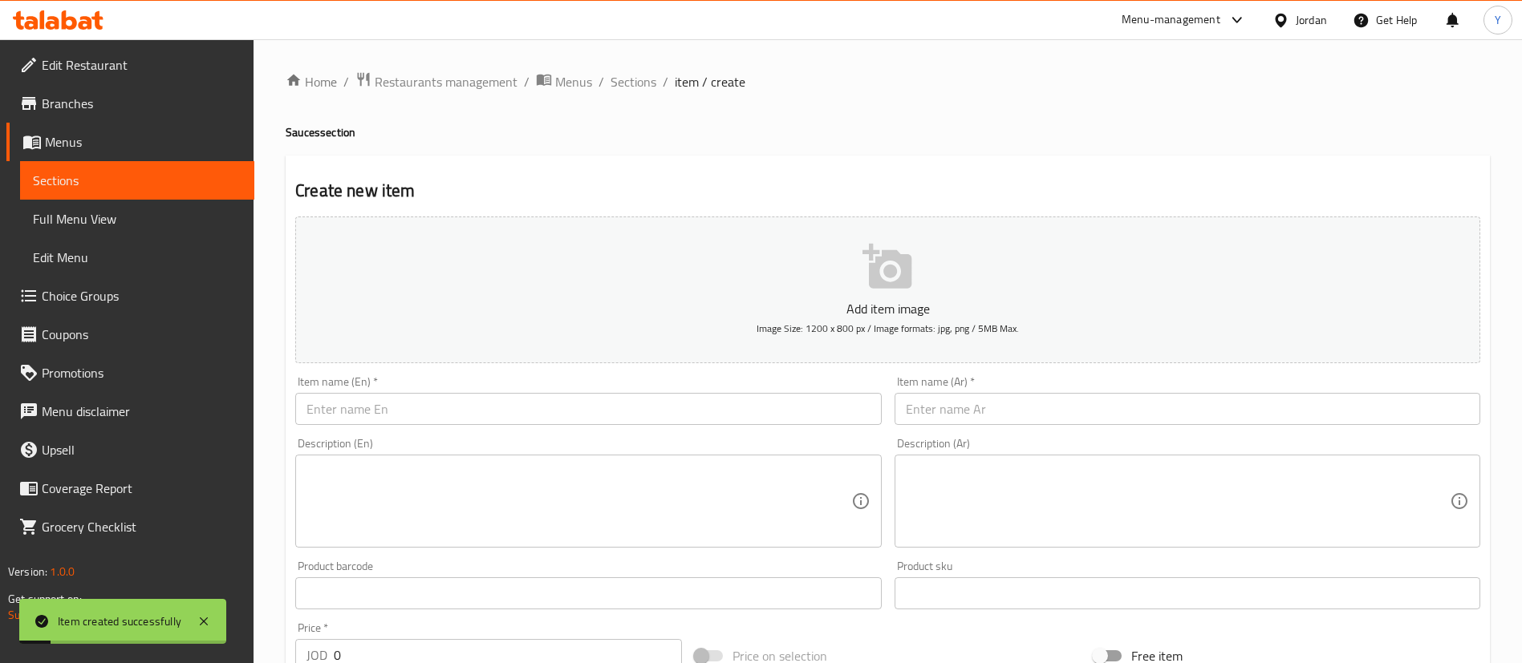
click at [384, 428] on div "Item name (En)   * Item name (En) *" at bounding box center [588, 401] width 598 height 62
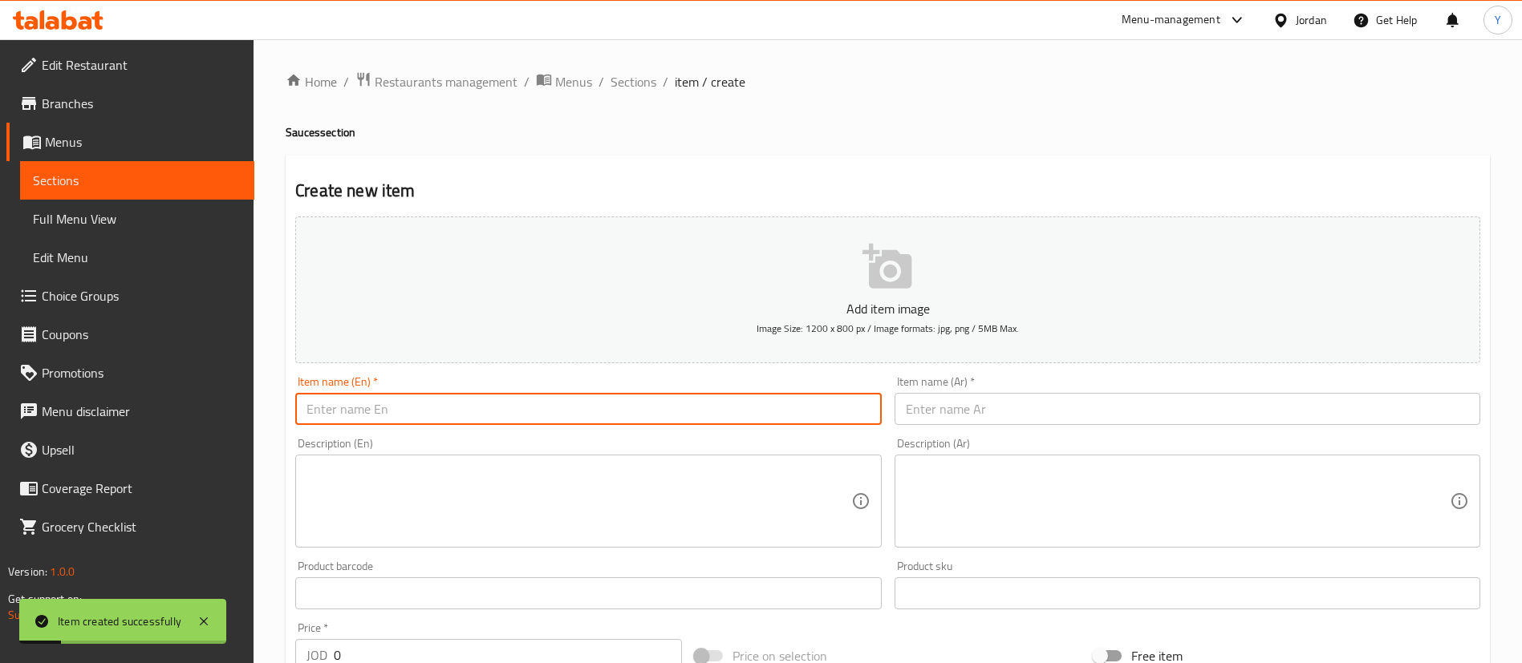
click at [397, 420] on input "text" at bounding box center [588, 409] width 586 height 32
type input "Medium cheese sauce"
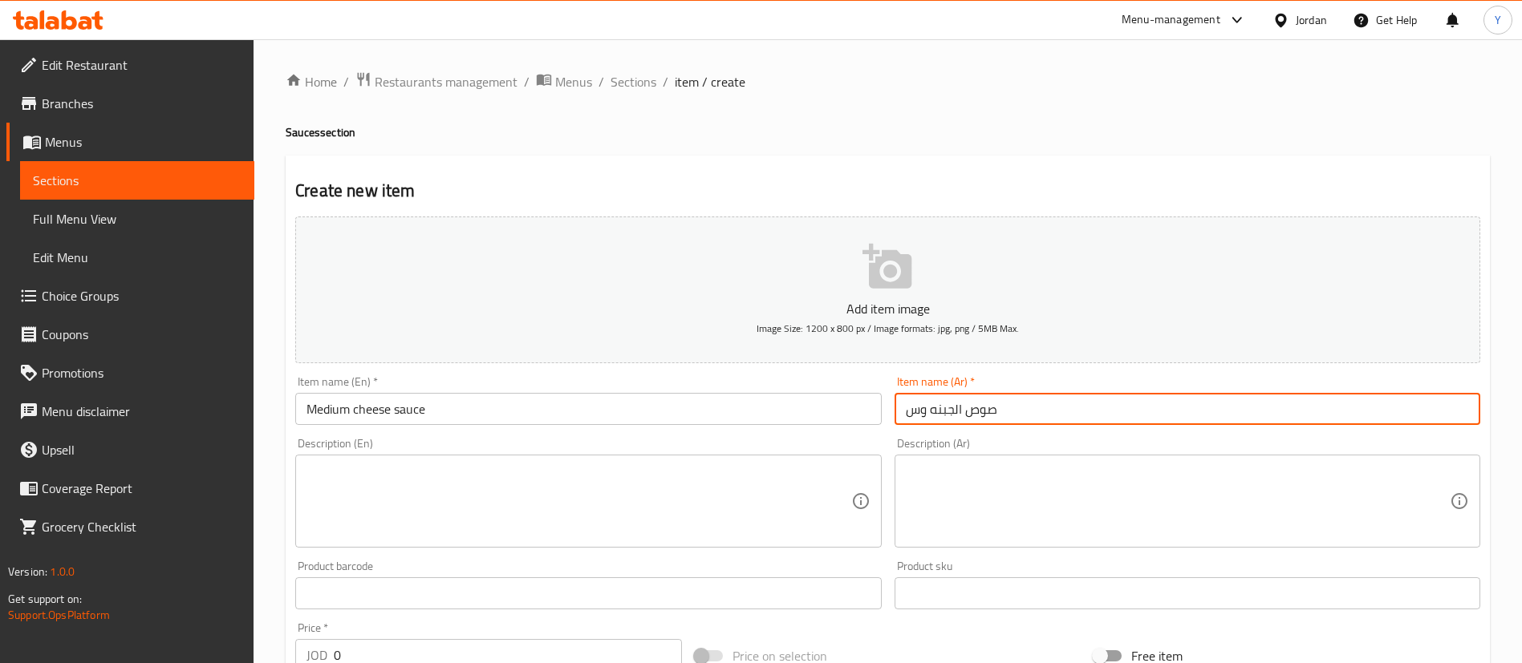
paste input "ط"
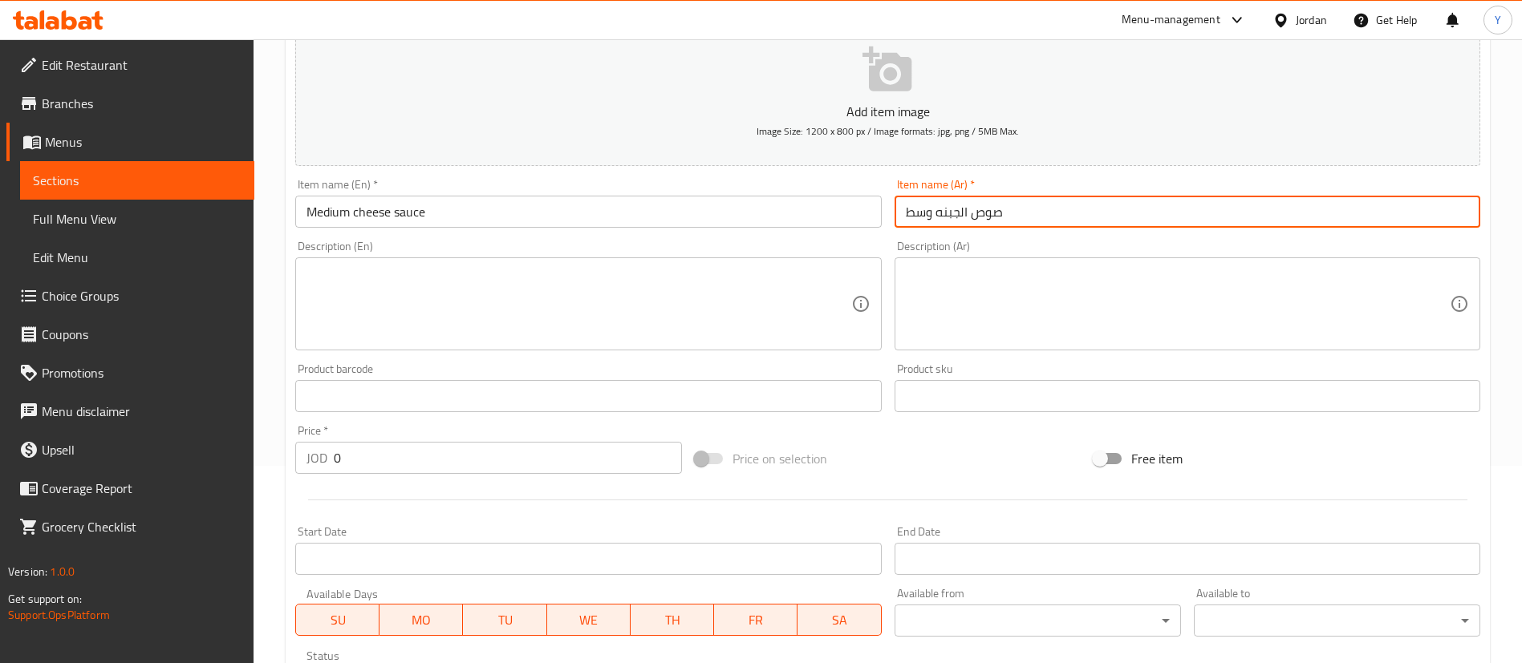
scroll to position [361, 0]
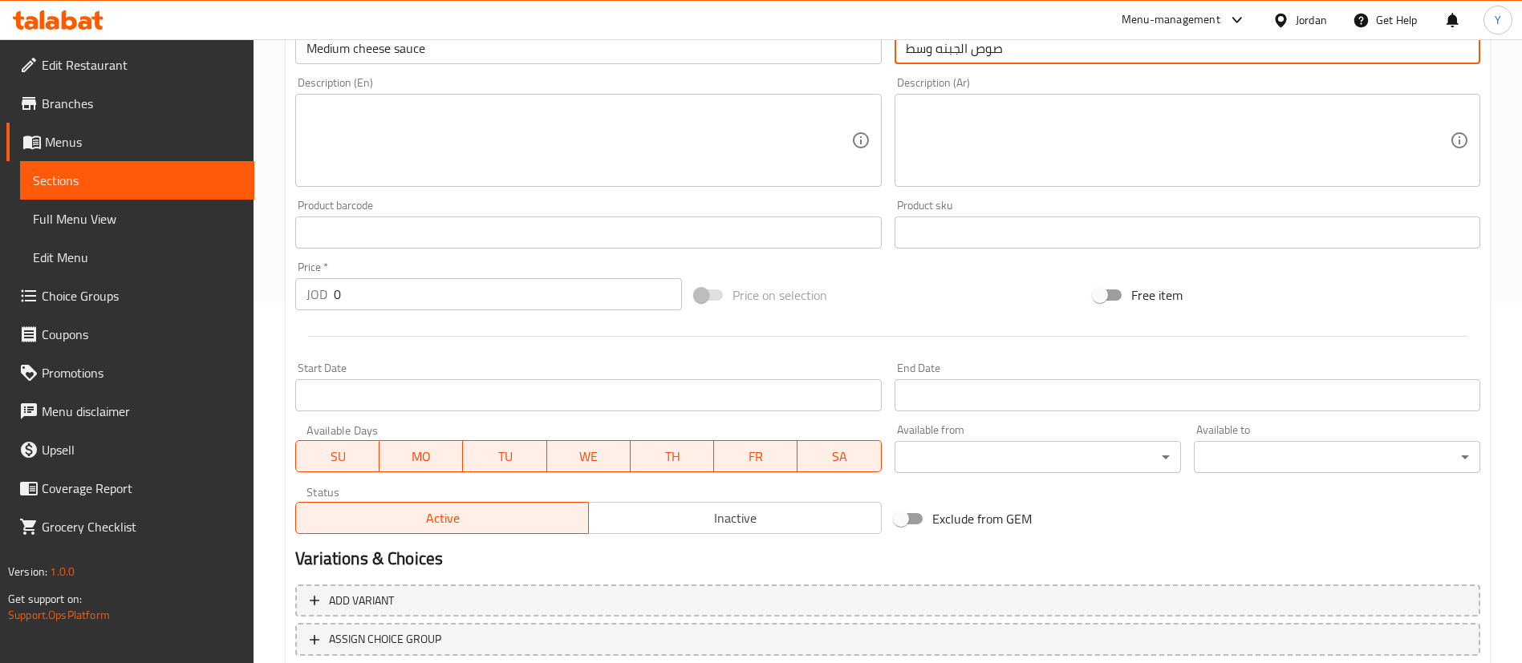
type input "صوص الجبنه وسط"
click at [412, 286] on input "0" at bounding box center [508, 294] width 348 height 32
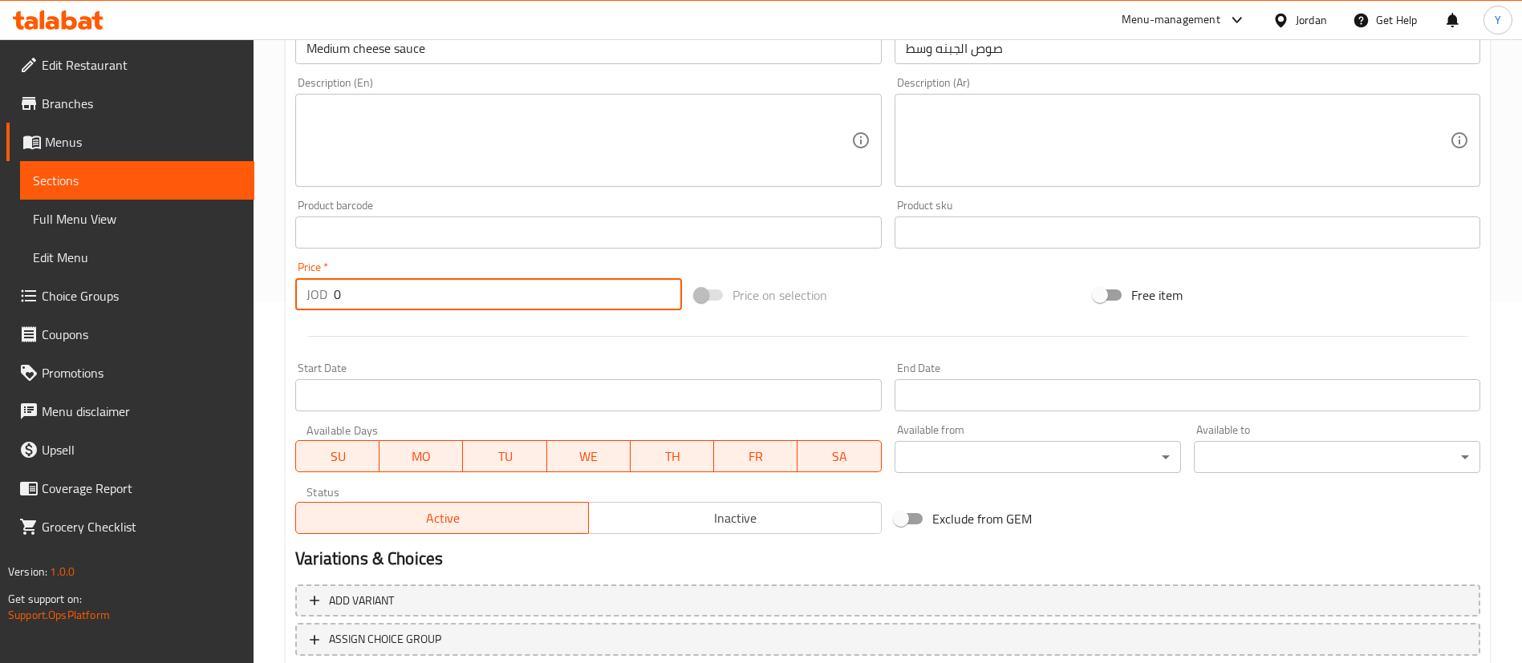
drag, startPoint x: 404, startPoint y: 297, endPoint x: 203, endPoint y: 305, distance: 200.7
click at [291, 298] on div "Price   * JOD 0 Price *" at bounding box center [488, 286] width 399 height 62
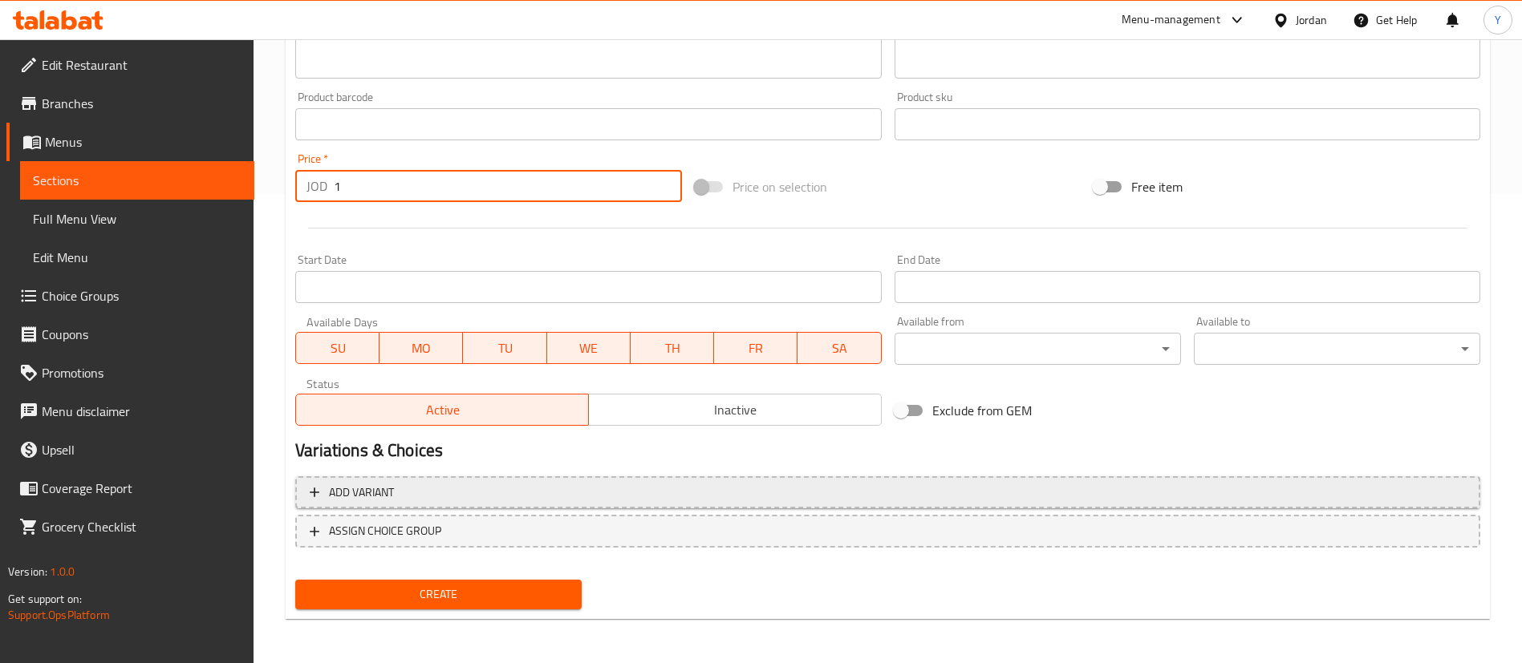
scroll to position [470, 0]
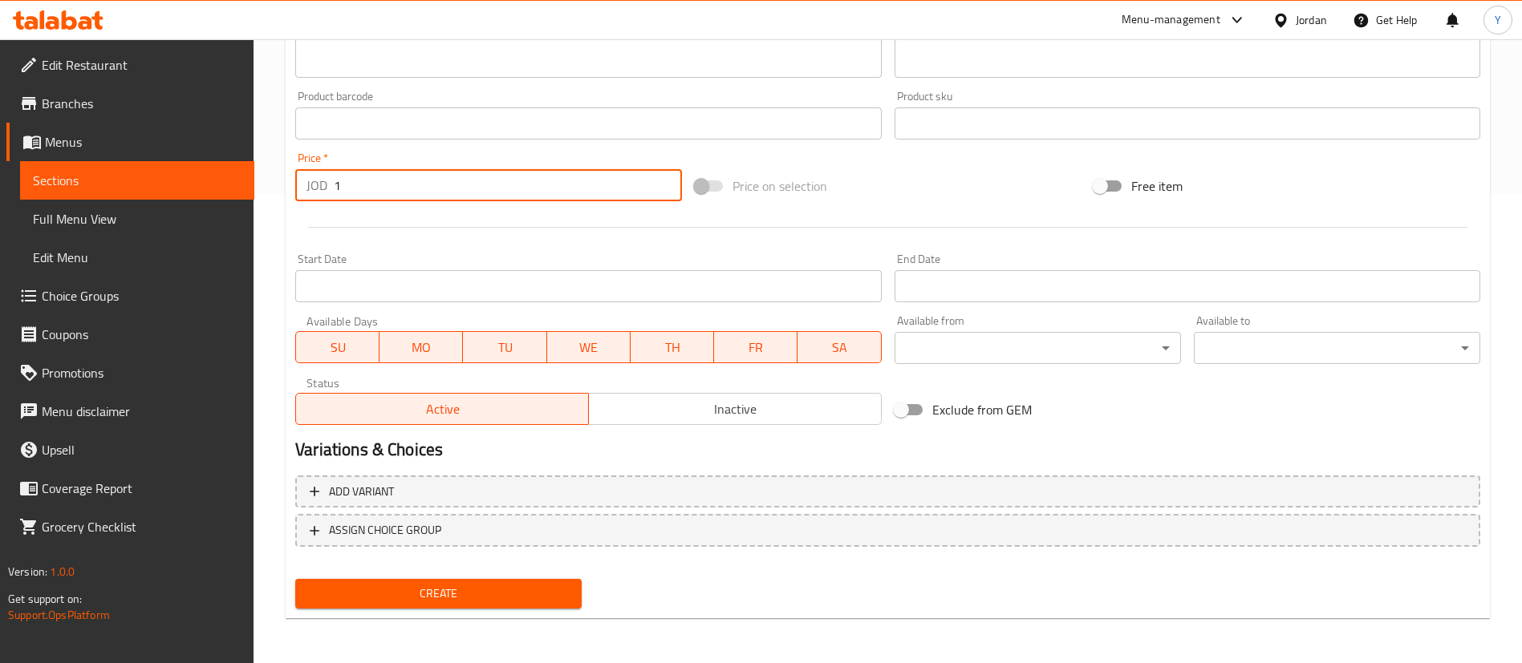
type input "1"
click at [416, 612] on div "Create" at bounding box center [438, 594] width 299 height 43
click at [431, 603] on span "Create" at bounding box center [438, 594] width 261 height 20
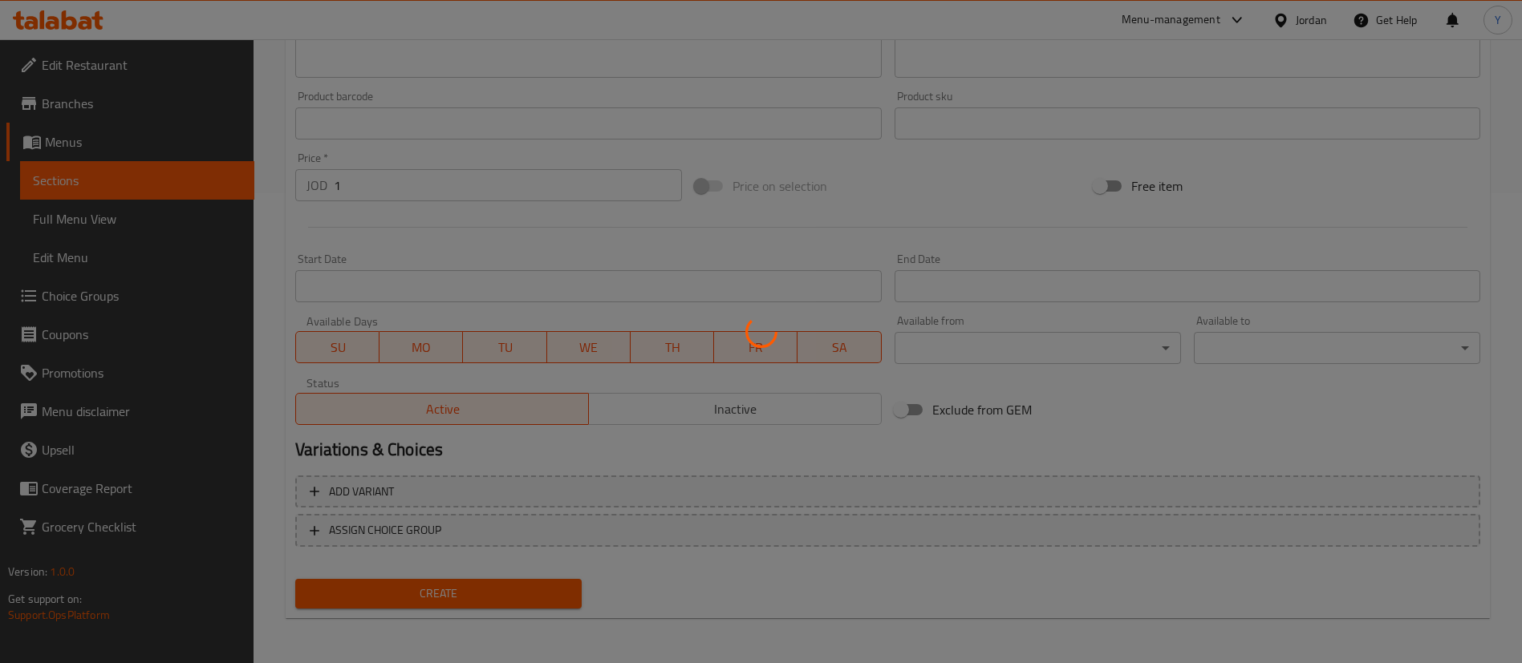
type input "0"
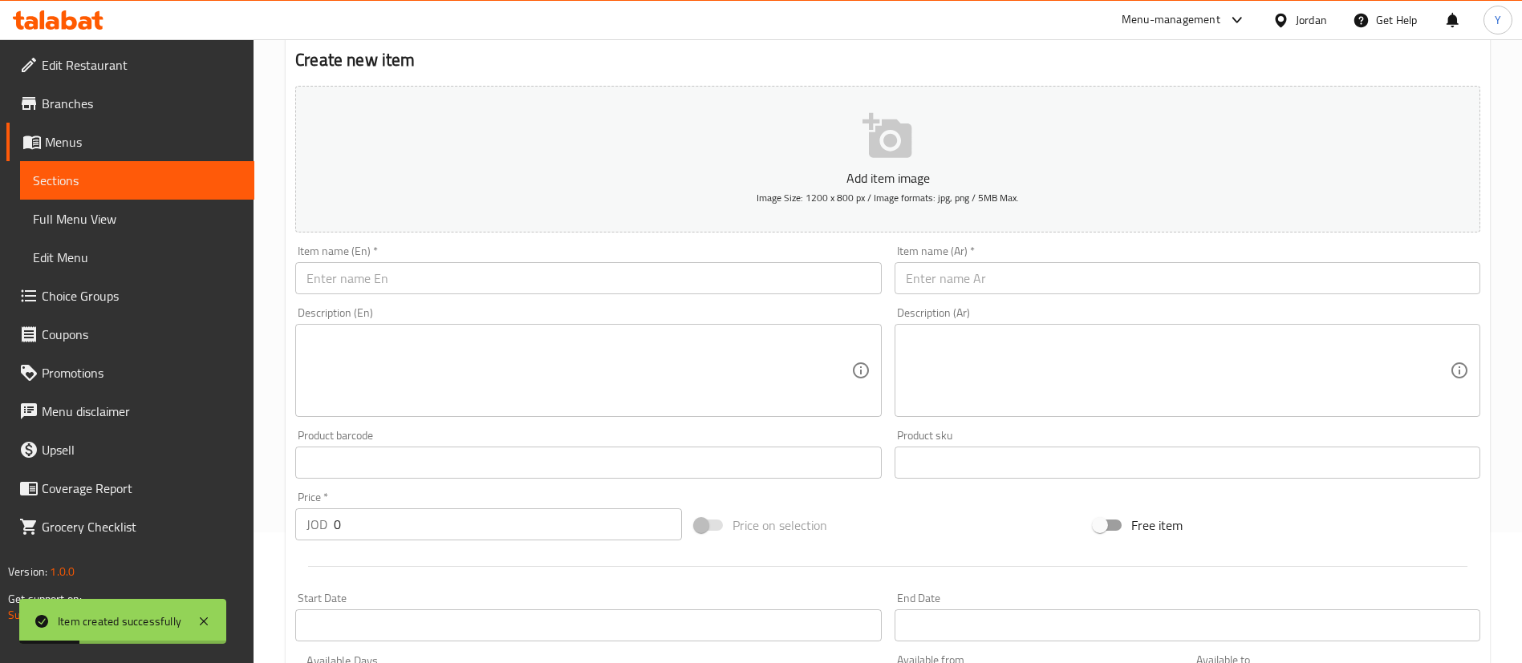
scroll to position [0, 0]
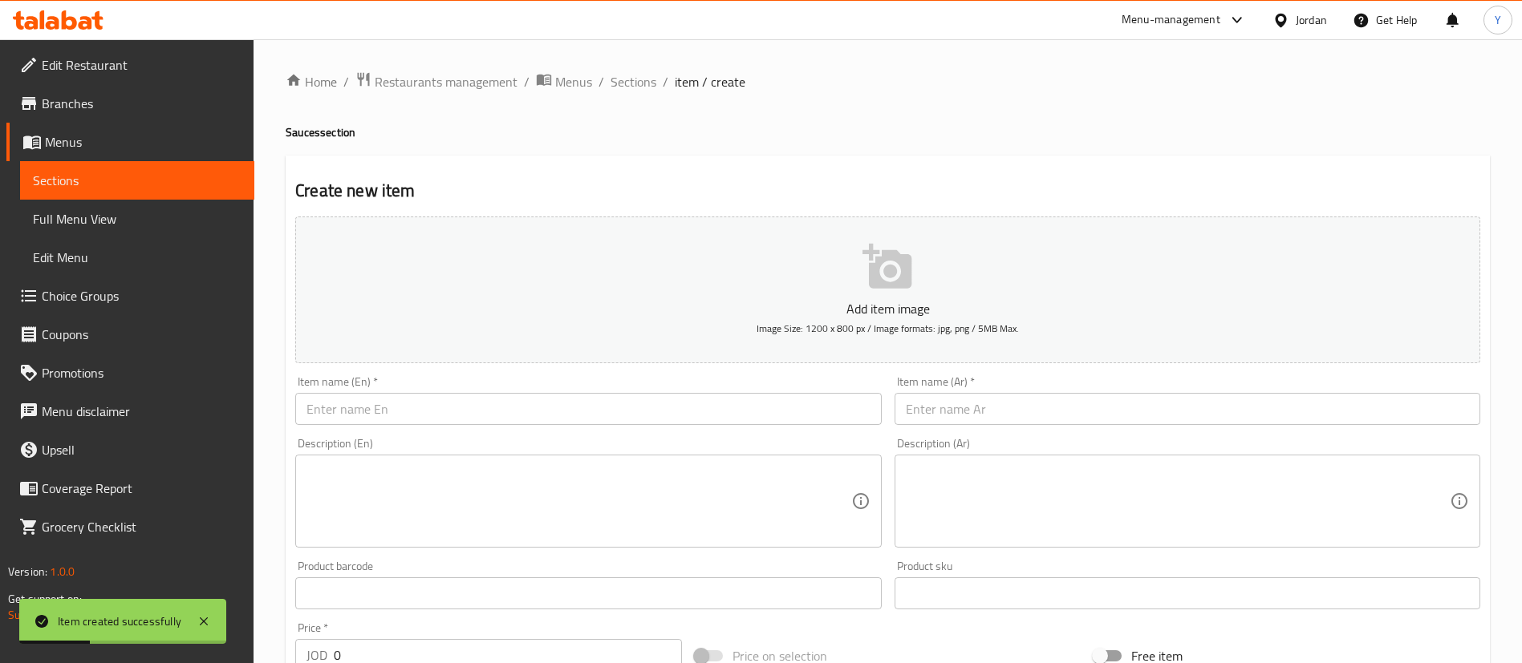
click at [358, 411] on input "text" at bounding box center [588, 409] width 586 height 32
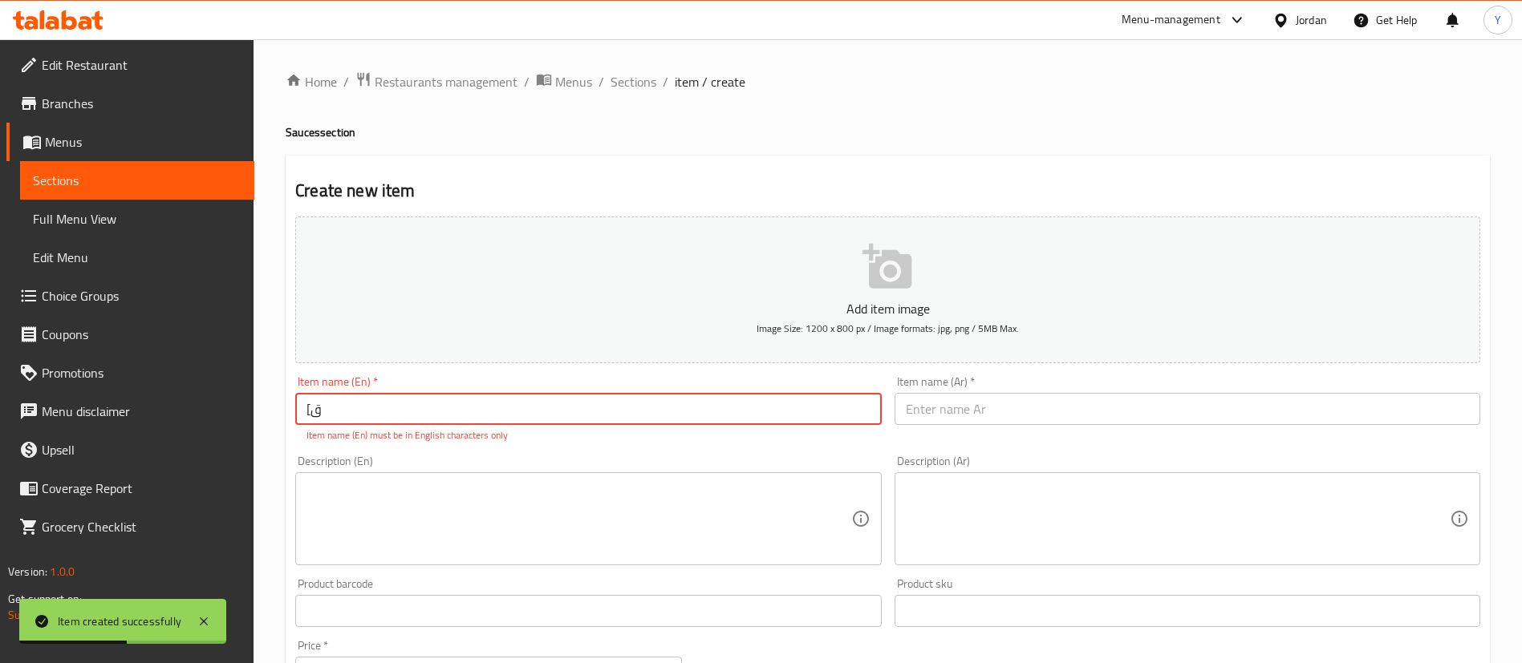
type input "["
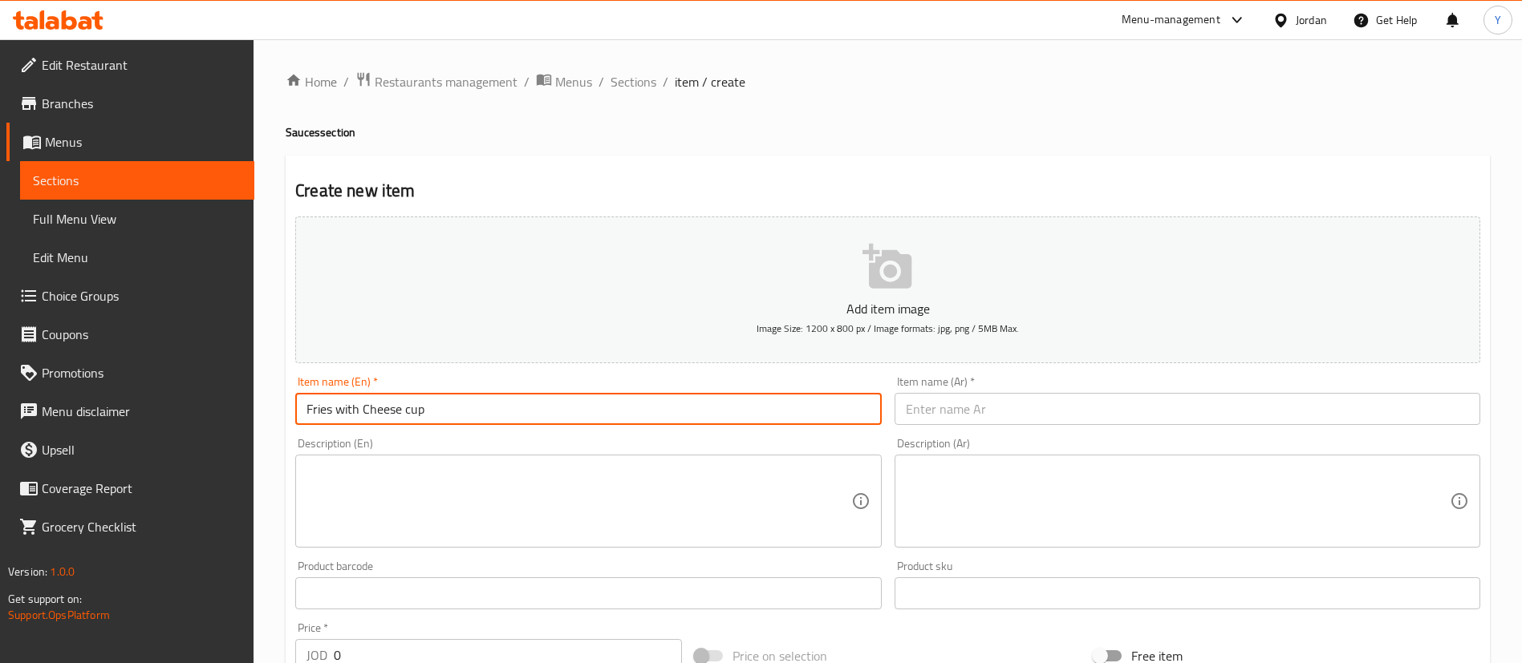
type input "Fries with Cheese cup"
click at [1036, 402] on input "text" at bounding box center [1187, 409] width 586 height 32
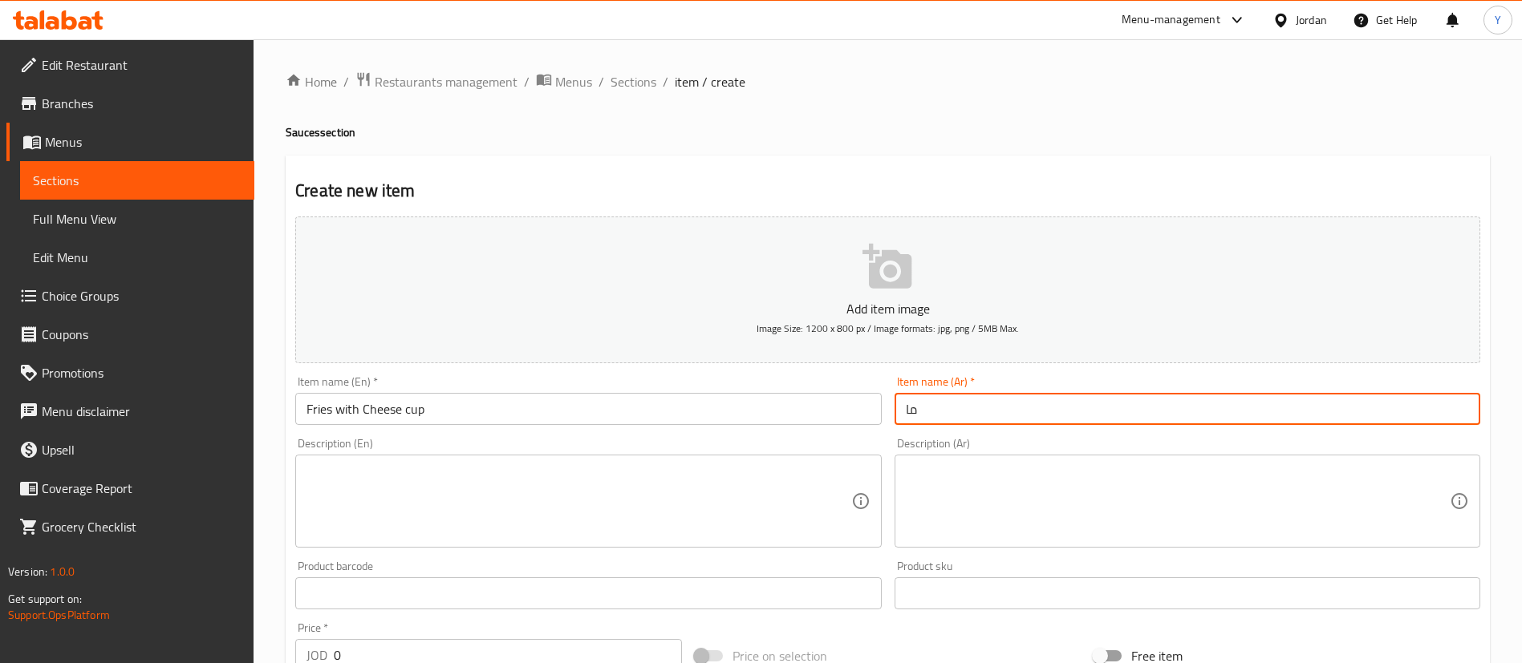
type input "م"
type input "ك"
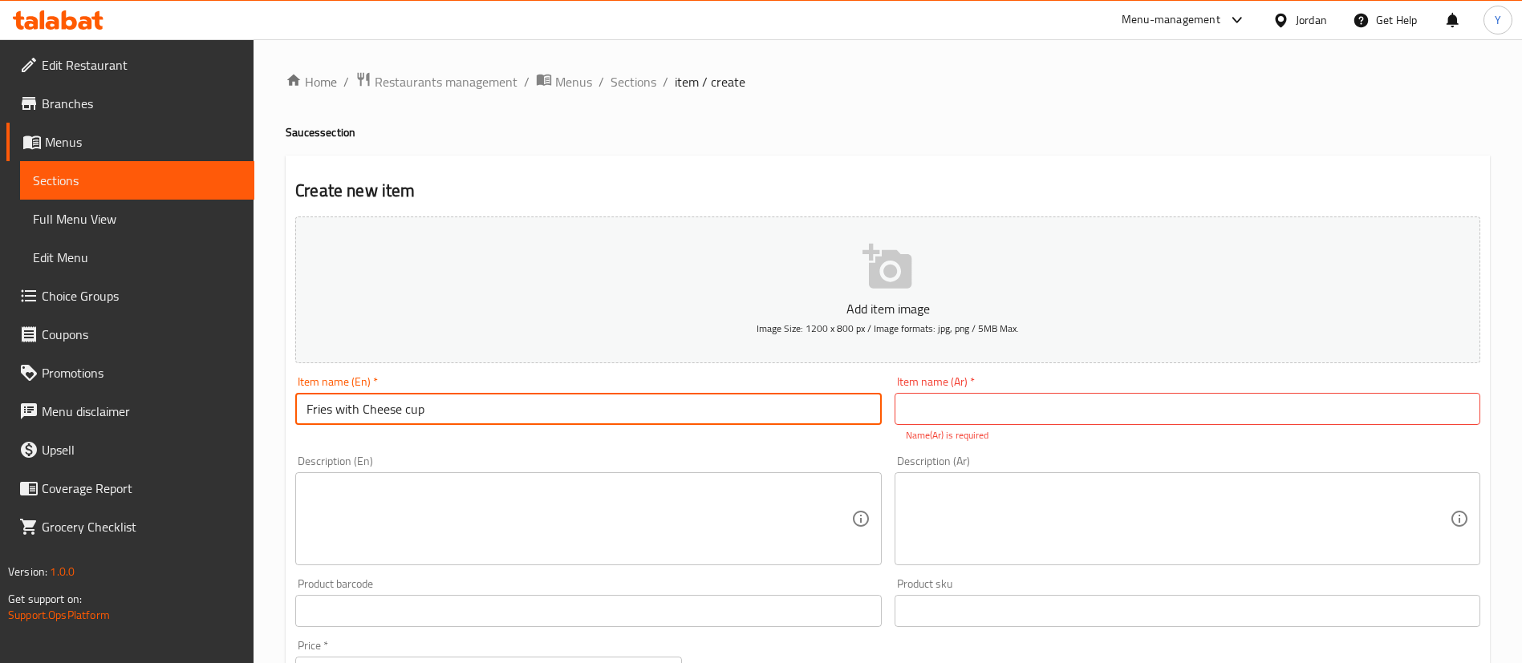
click at [480, 420] on input "Fries with Cheese cup" at bounding box center [588, 409] width 586 height 32
type input "Fries with Cheese"
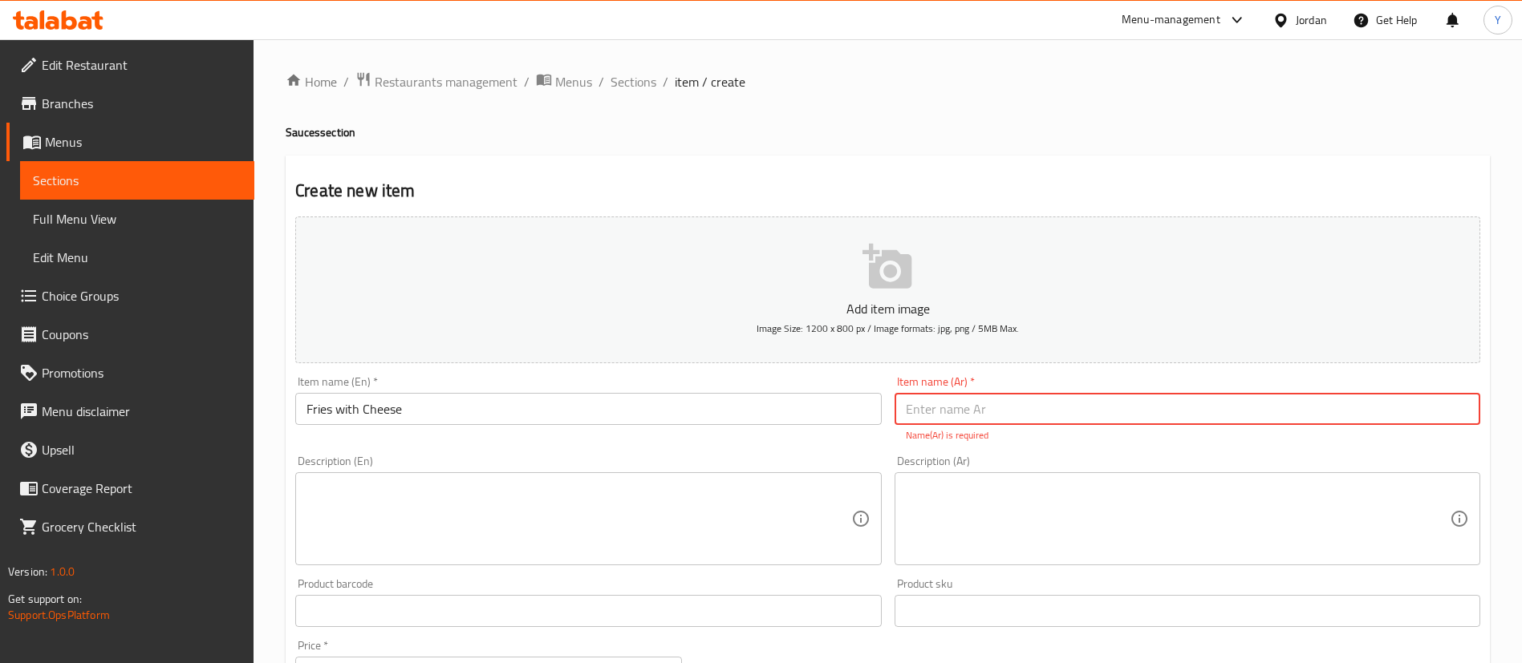
click at [1053, 421] on input "text" at bounding box center [1187, 409] width 586 height 32
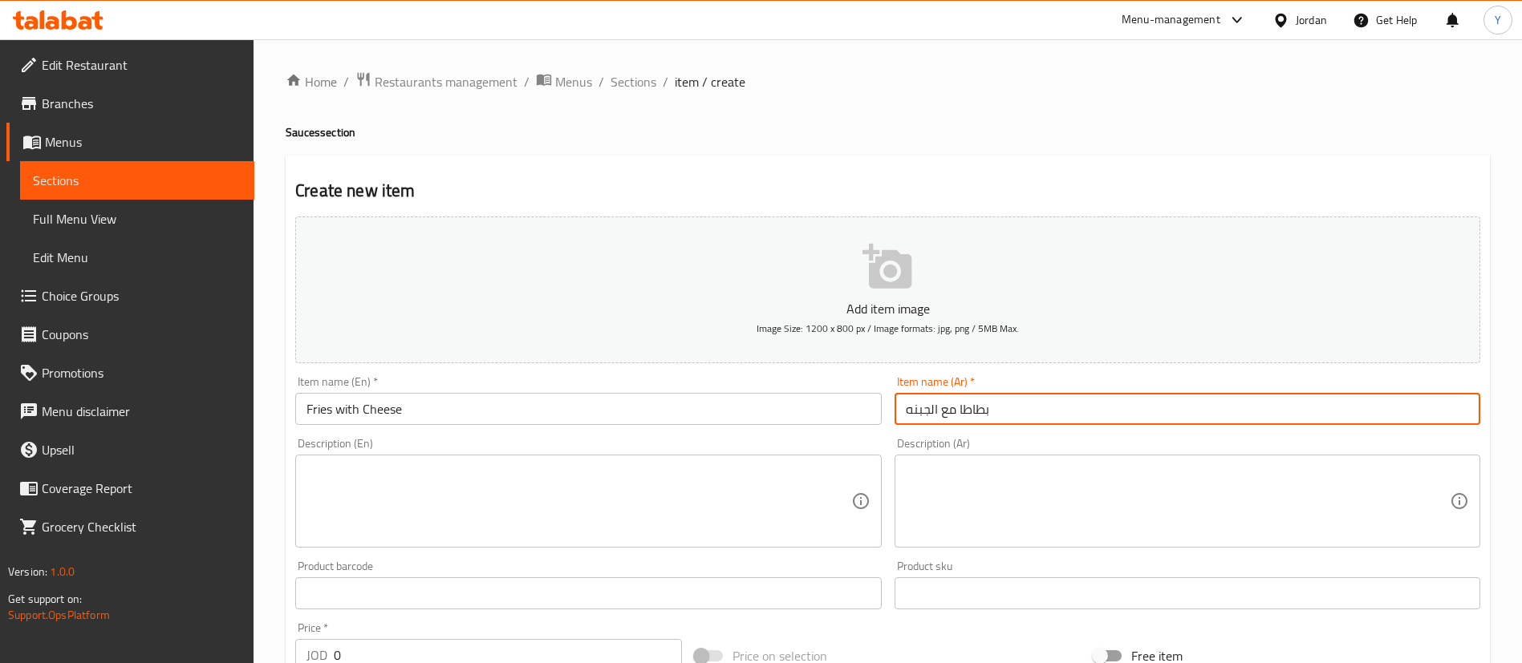
type input "بطاطا مع الجبنه"
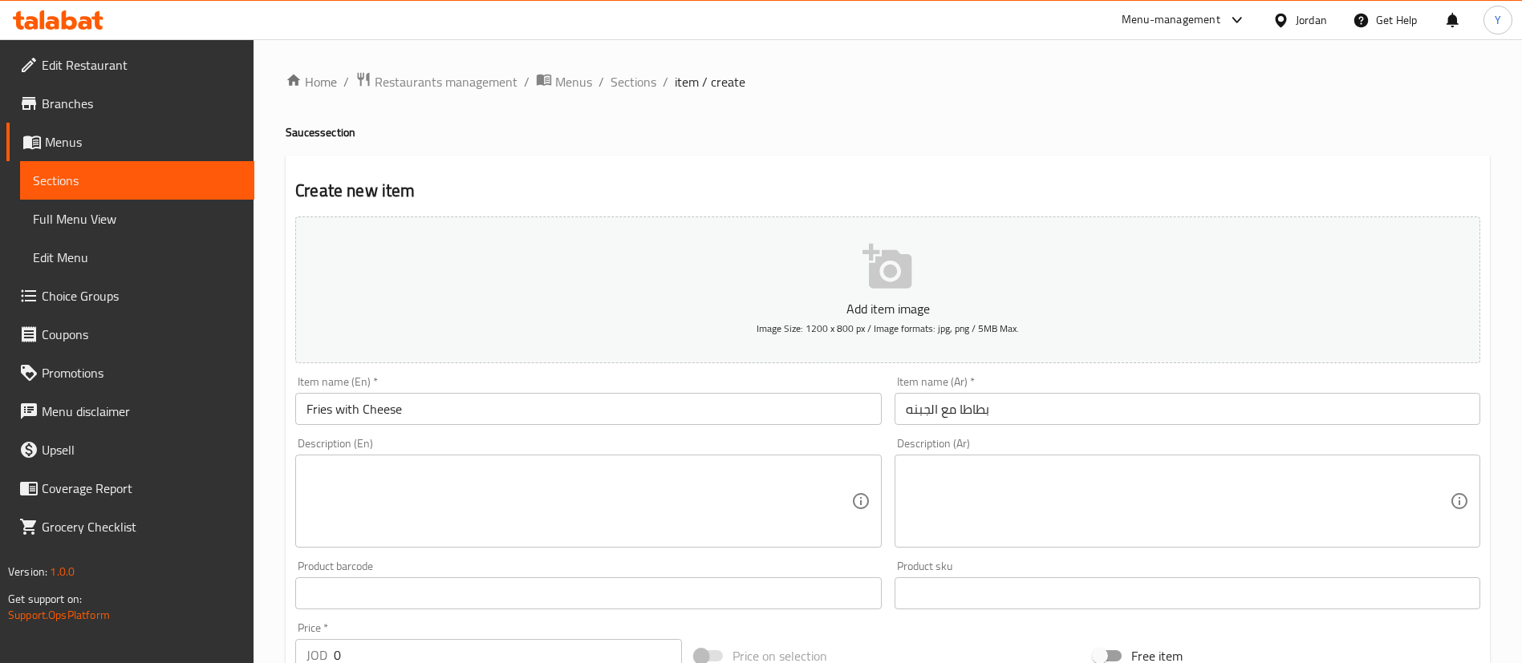
click at [743, 457] on div "Description (En)" at bounding box center [588, 501] width 586 height 93
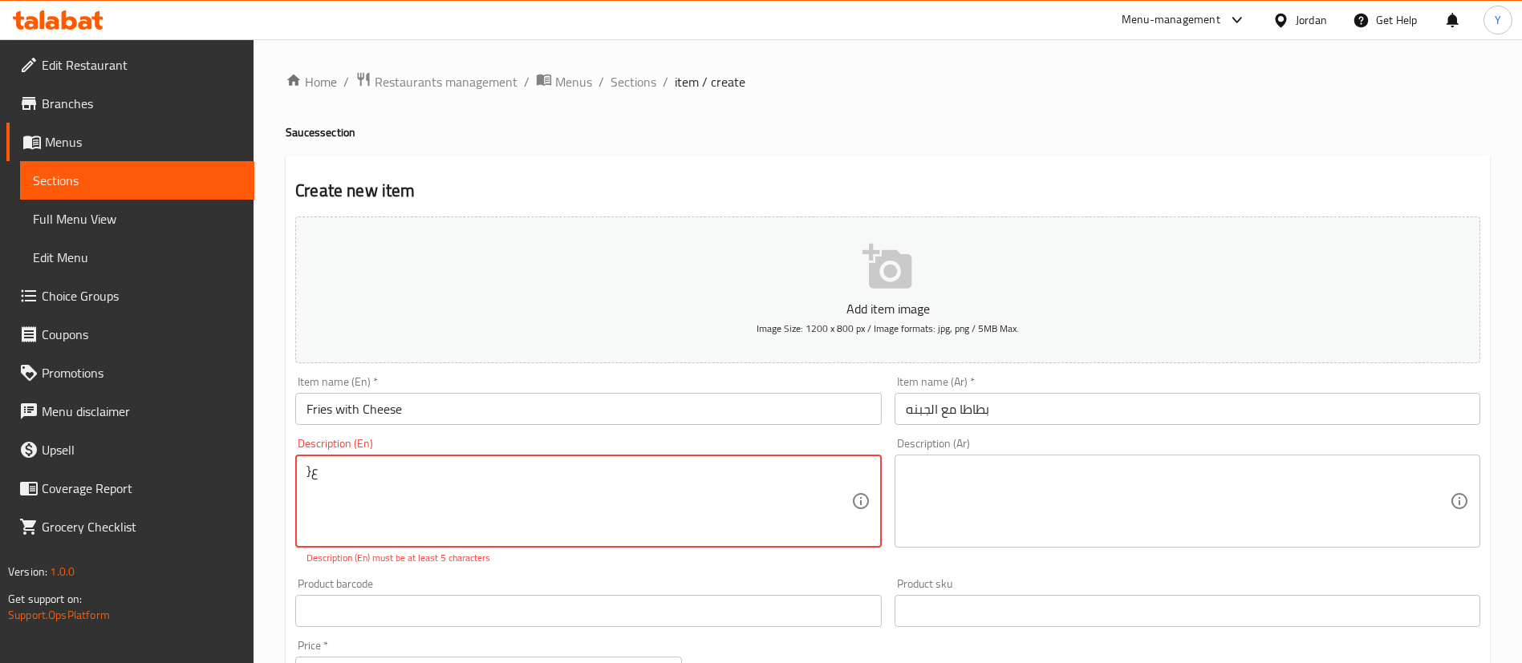
type textarea "}"
type textarea "Cup fries with cheese"
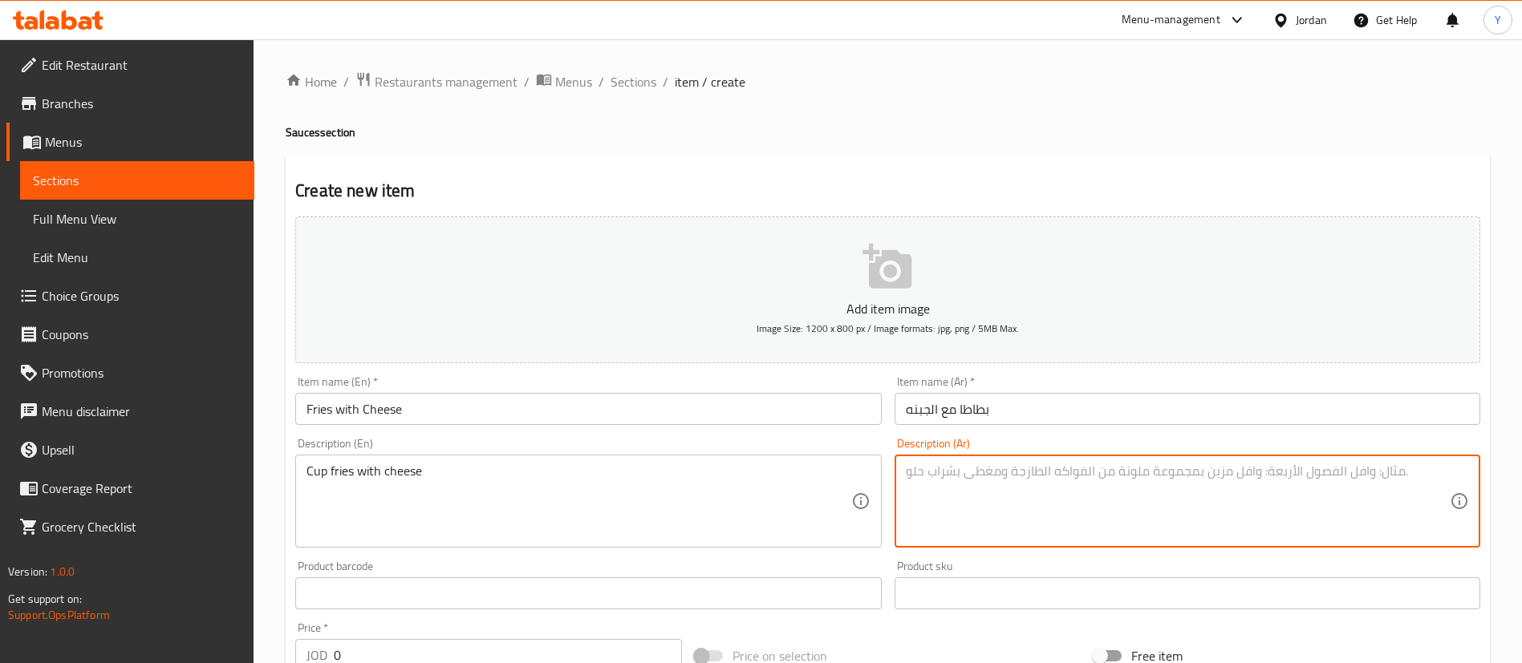
click at [1195, 497] on textarea at bounding box center [1178, 502] width 544 height 76
paste textarea "ط"
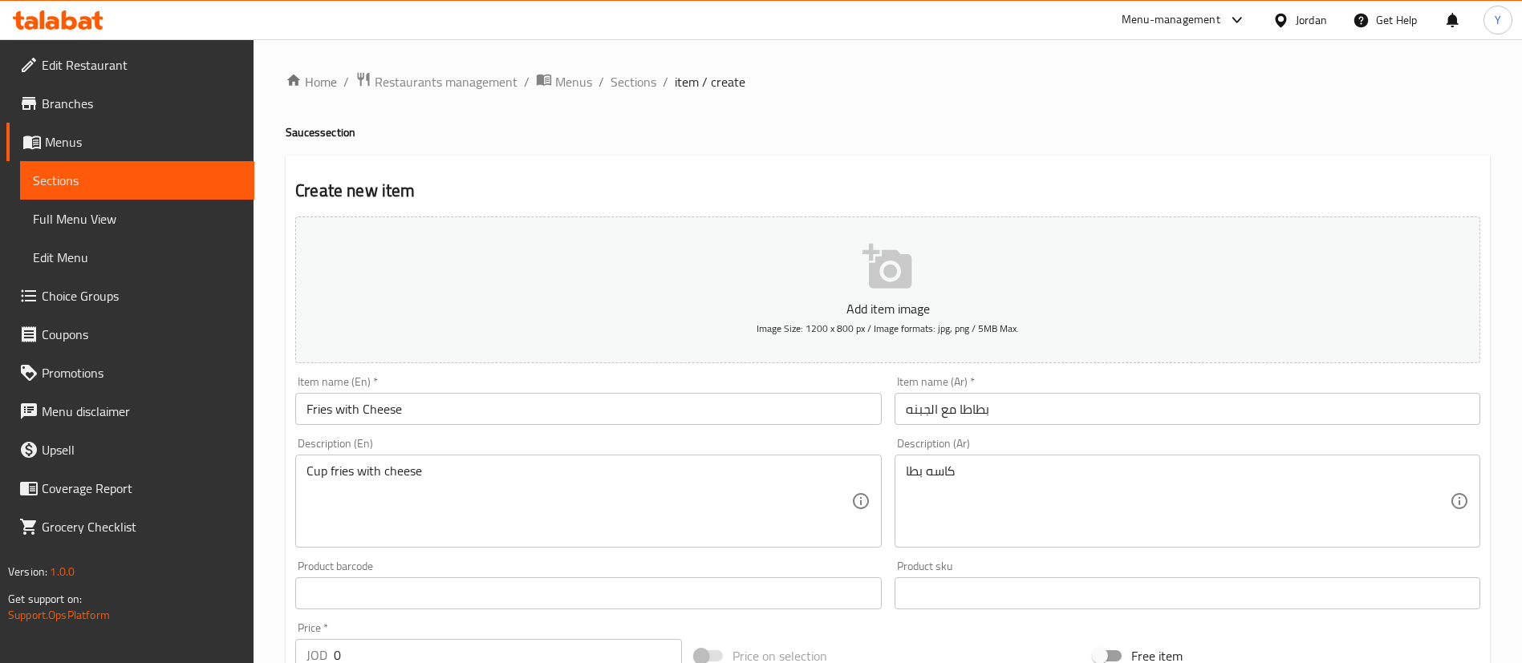
click at [1008, 513] on textarea "كاسه بطا" at bounding box center [1178, 502] width 544 height 76
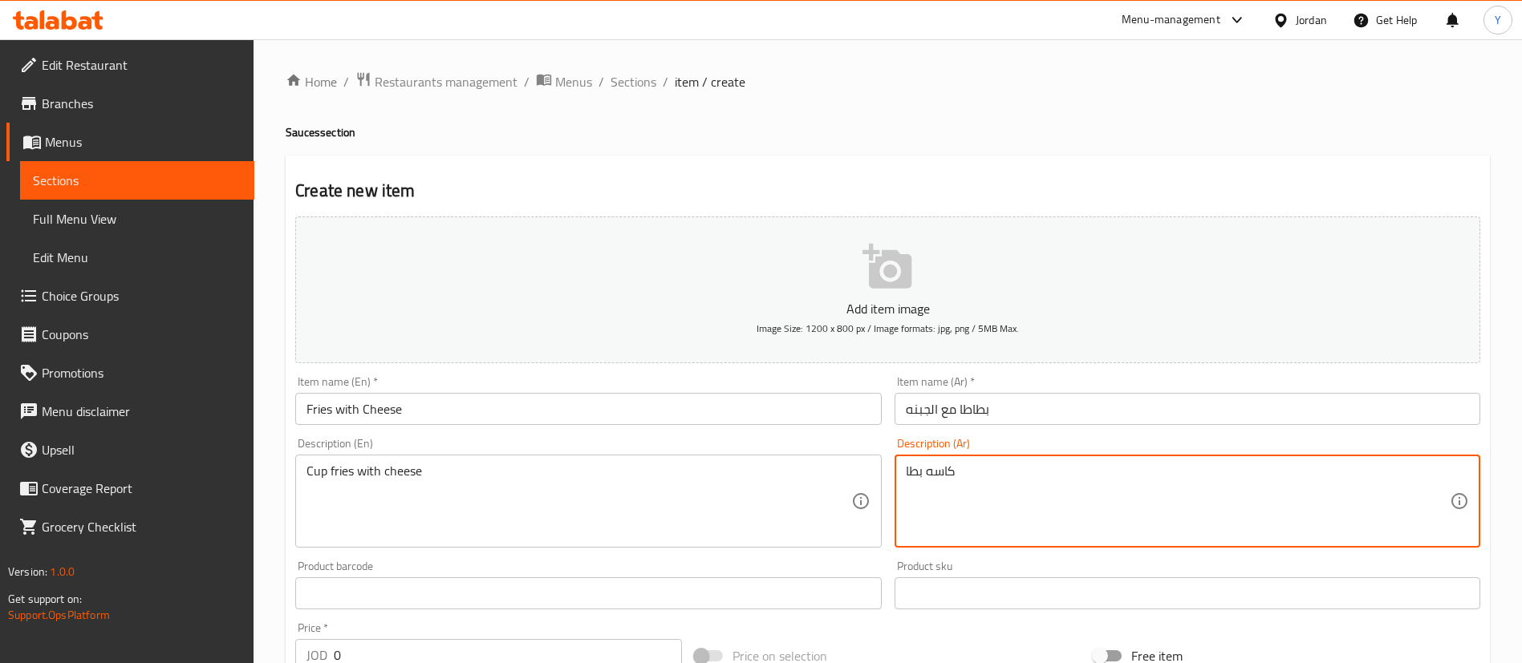
paste textarea "ط"
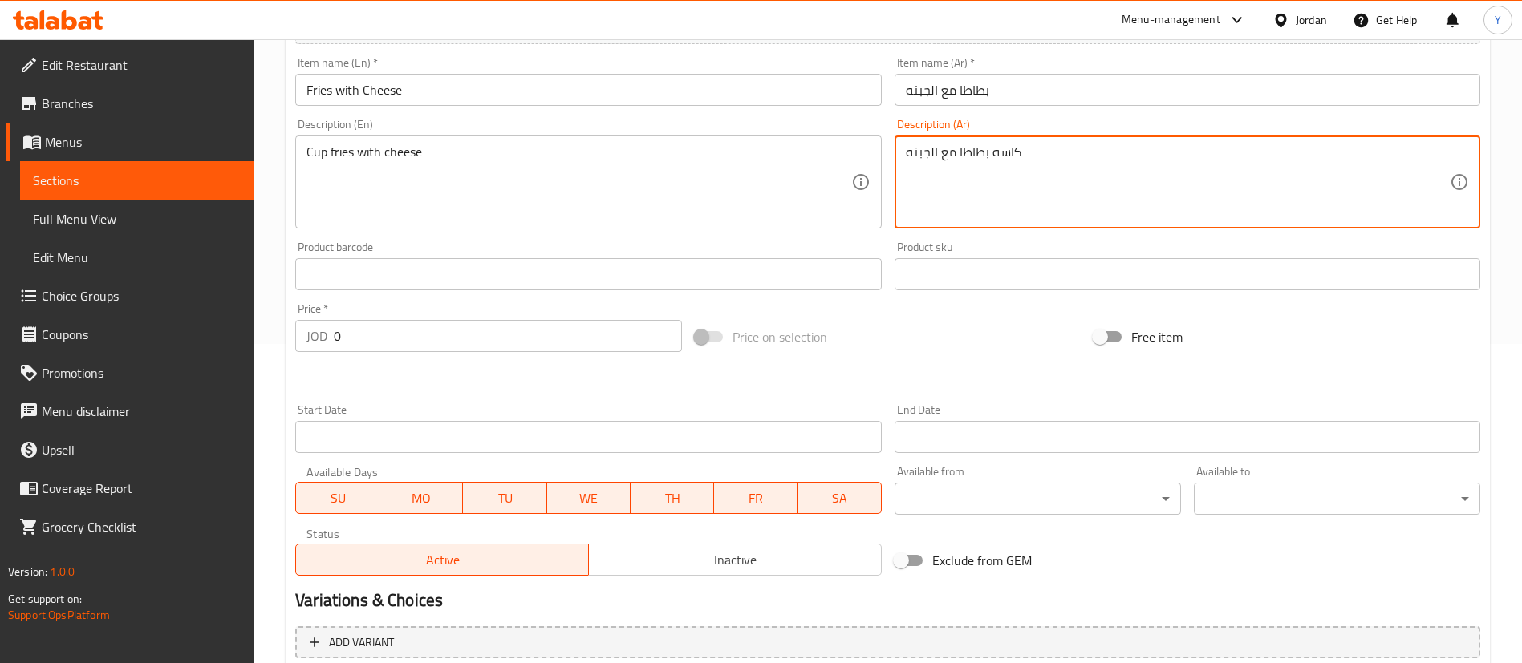
scroll to position [361, 0]
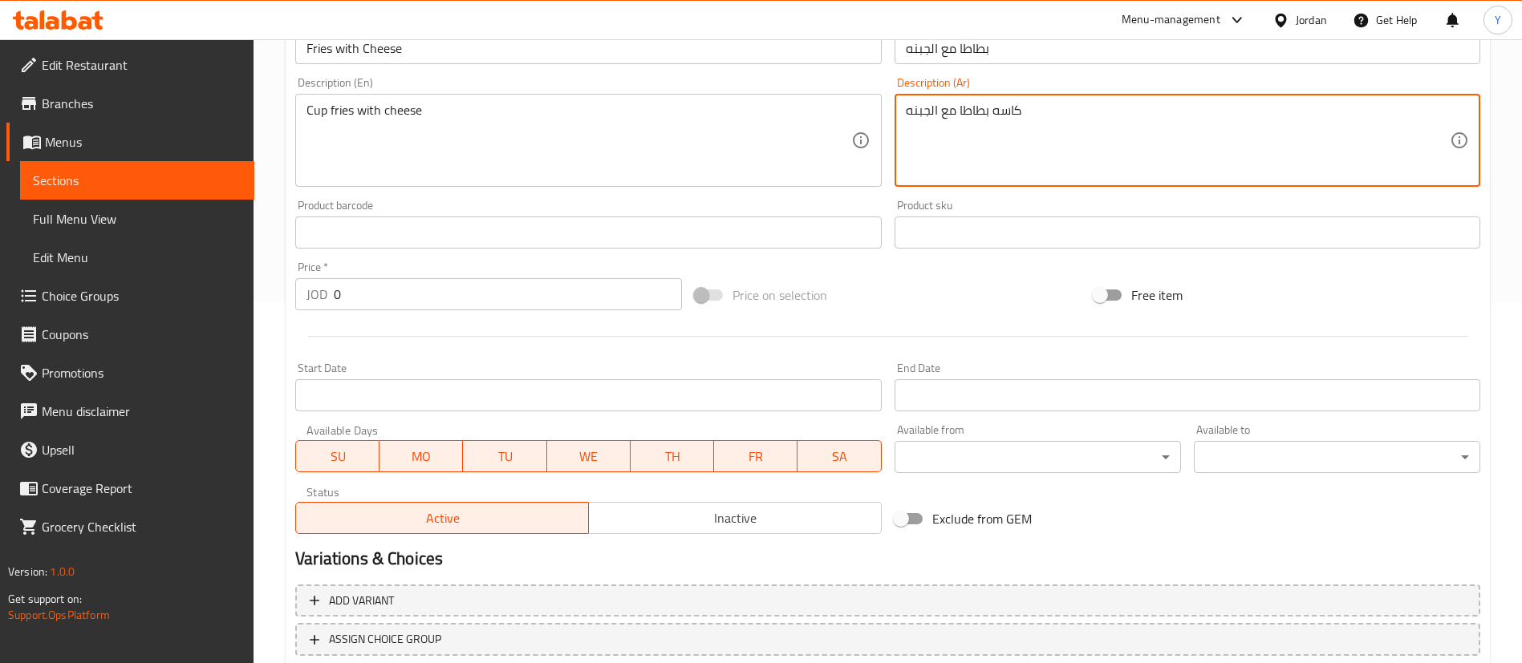
type textarea "كاسه بطاطا مع الجبنه"
drag, startPoint x: 379, startPoint y: 302, endPoint x: 169, endPoint y: 300, distance: 210.2
click at [256, 300] on div "Home / Restaurants management / Menus / Sections / item / create Sauces section…" at bounding box center [887, 225] width 1268 height 1094
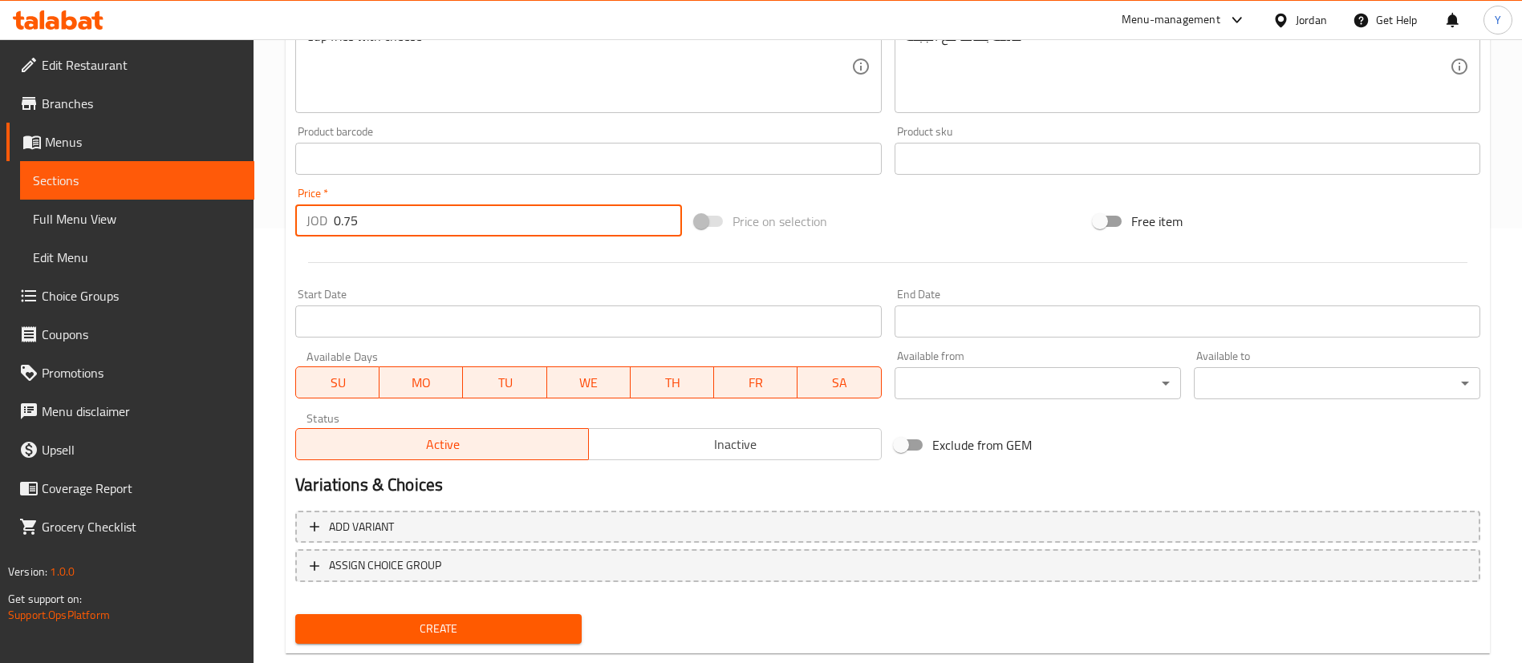
scroll to position [470, 0]
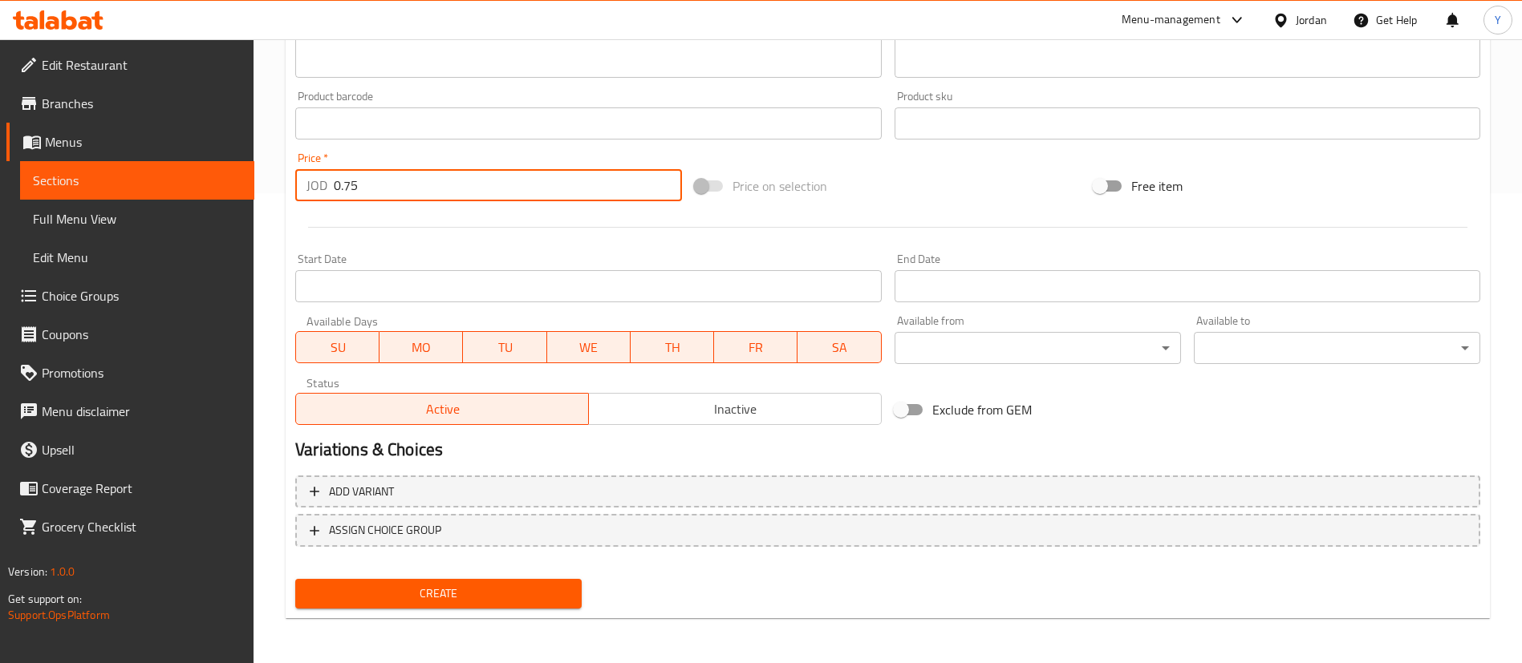
type input "0.75"
click at [497, 616] on div "Create new item Add item image Image Size: 1200 x 800 px / Image formats: jpg, …" at bounding box center [888, 153] width 1204 height 934
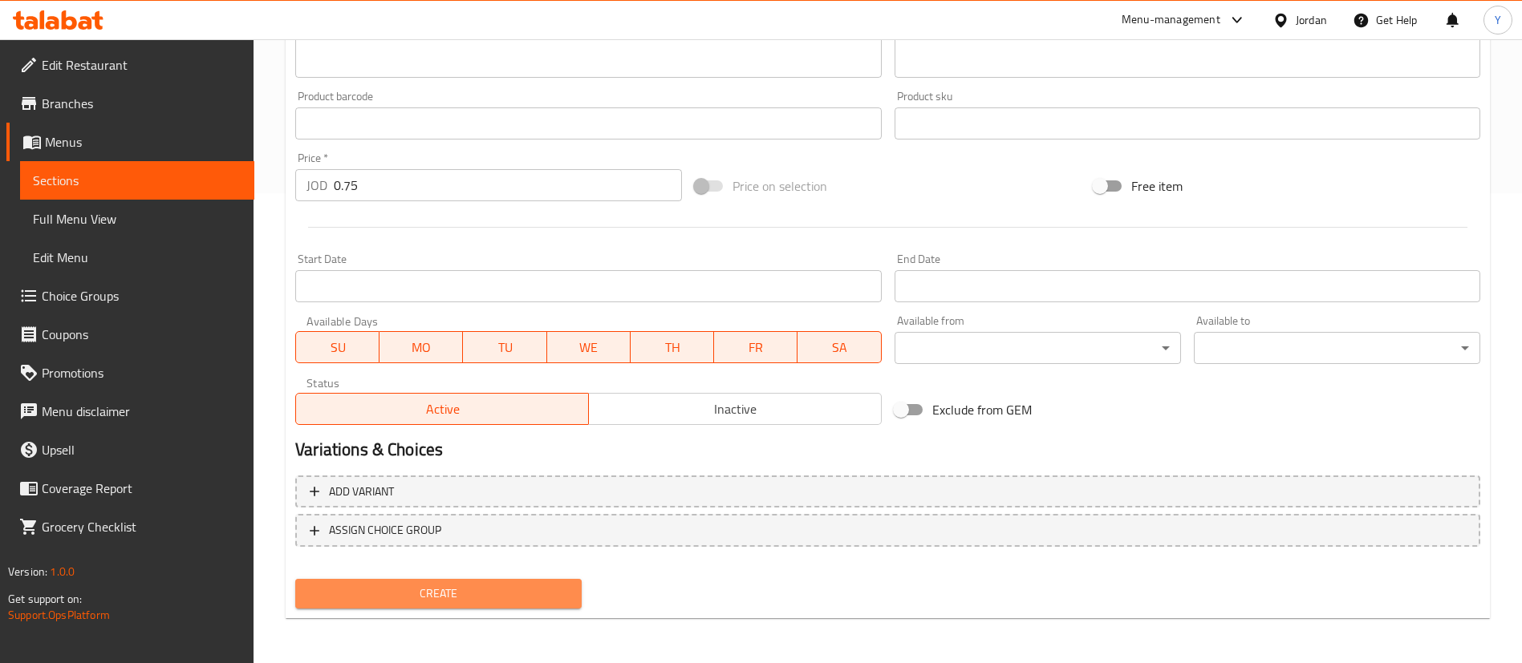
click at [542, 597] on span "Create" at bounding box center [438, 594] width 261 height 20
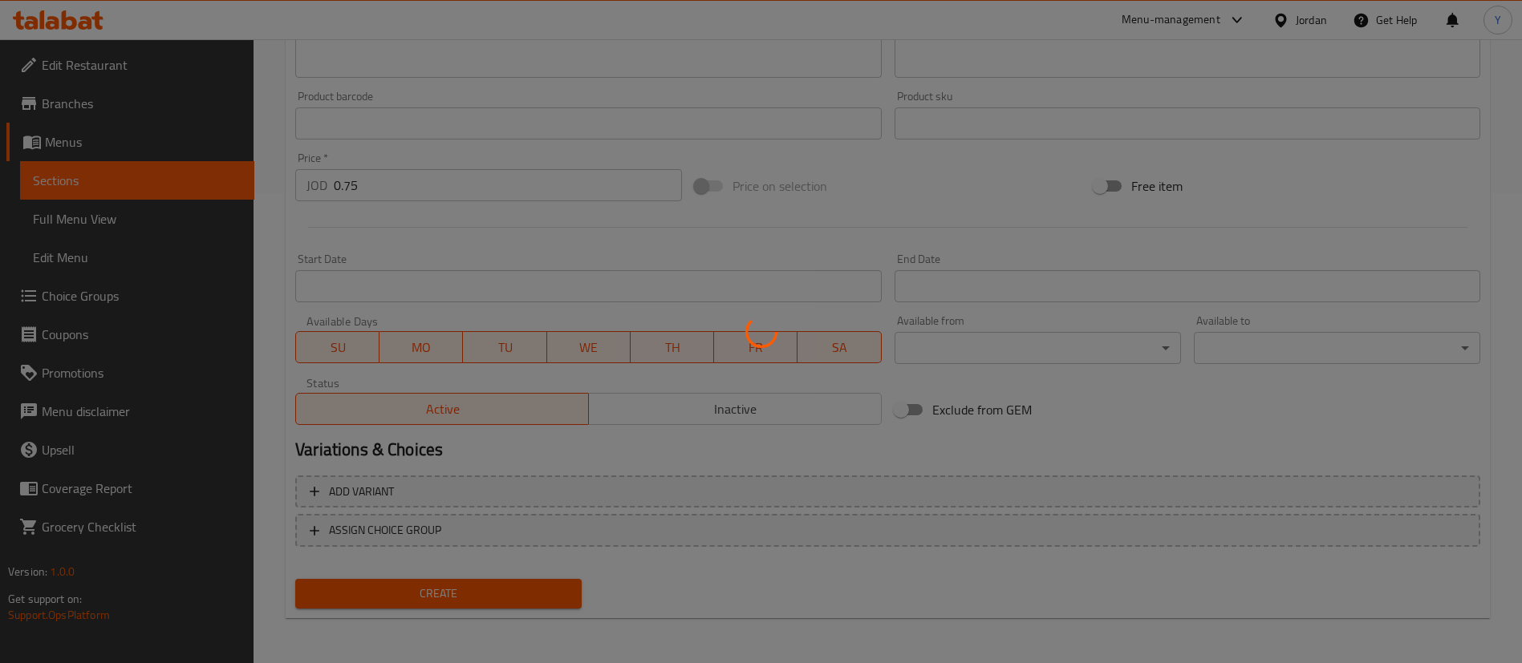
type input "0"
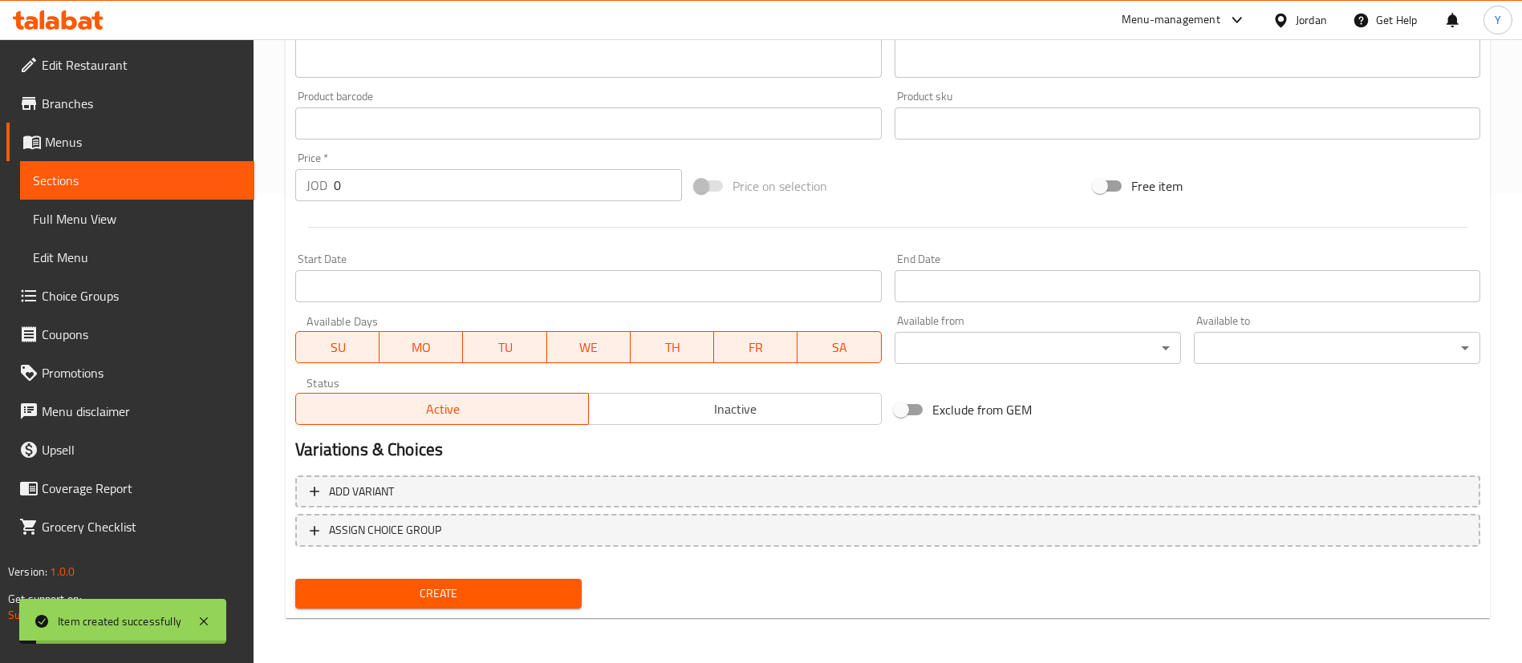
scroll to position [109, 0]
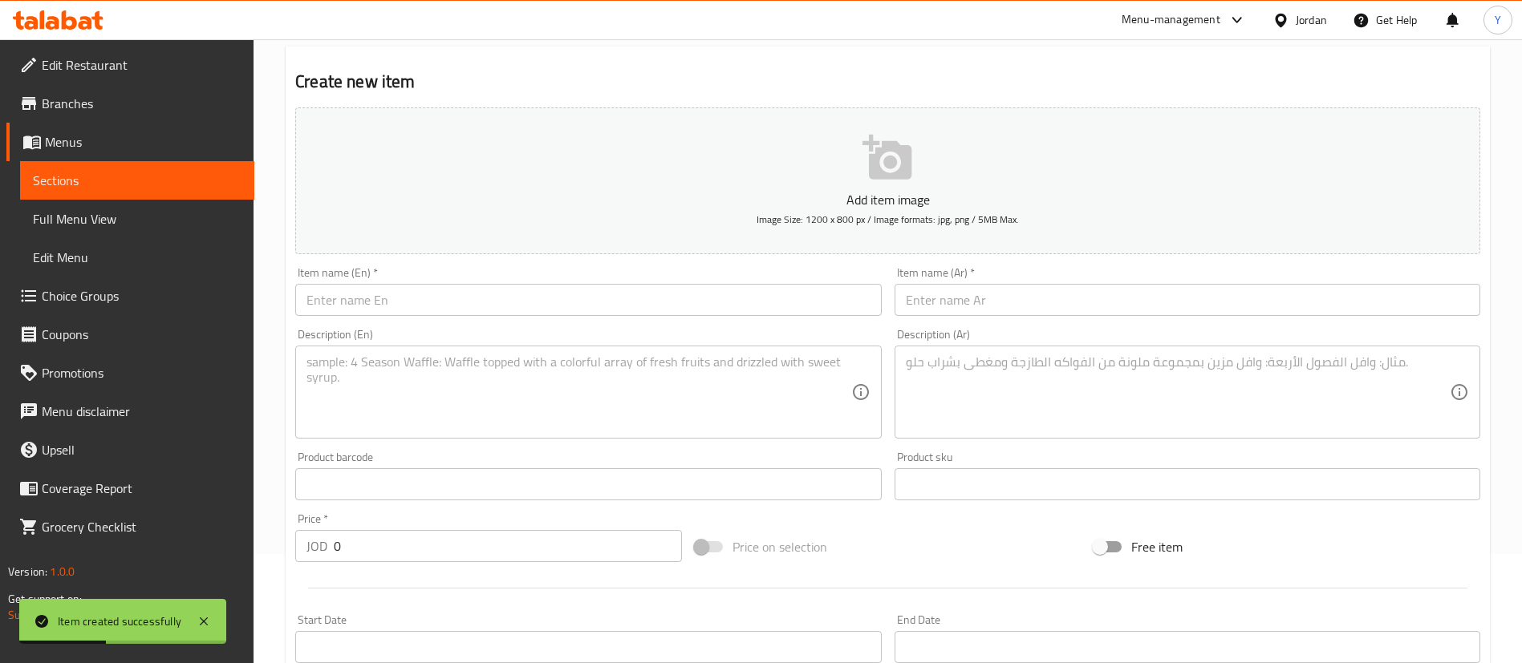
click at [414, 319] on div "Item name (En)   * Item name (En) *" at bounding box center [588, 292] width 598 height 62
click at [436, 302] on input "text" at bounding box center [588, 300] width 586 height 32
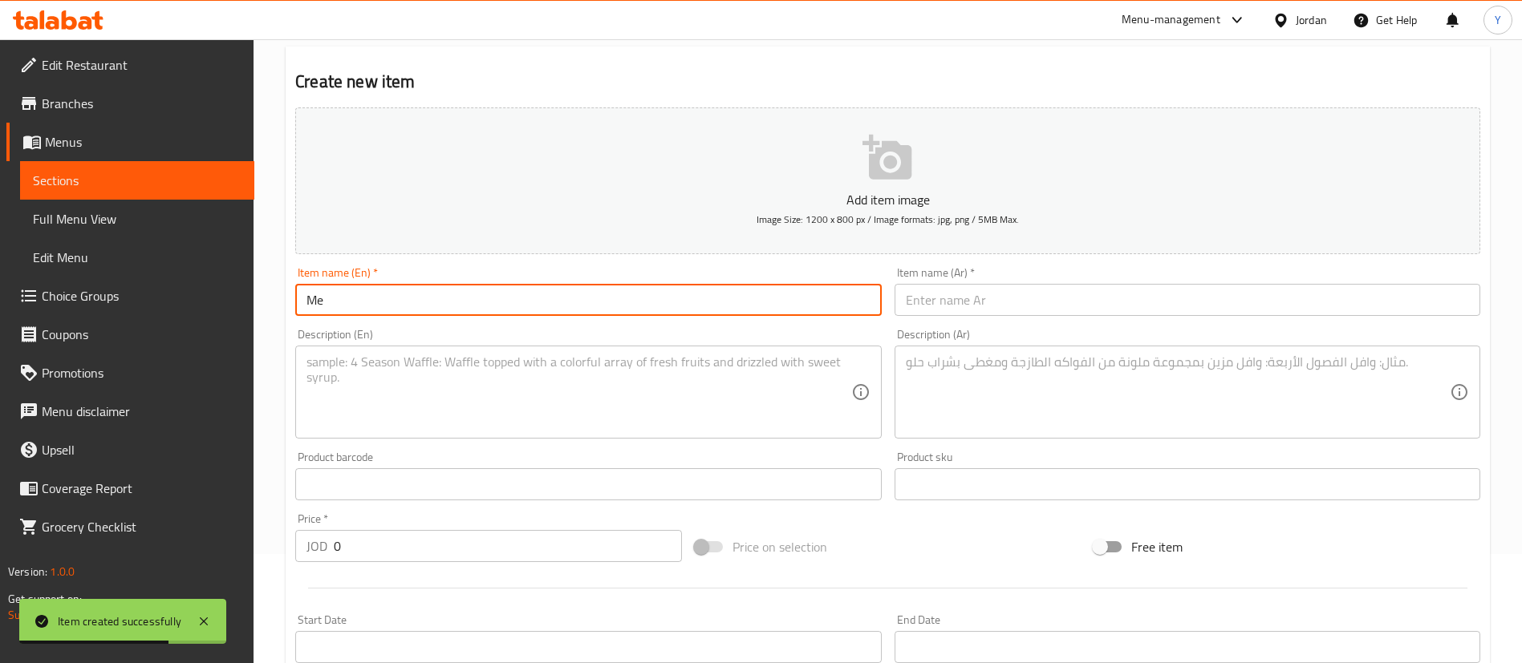
type input "M"
type input "a"
type input "M"
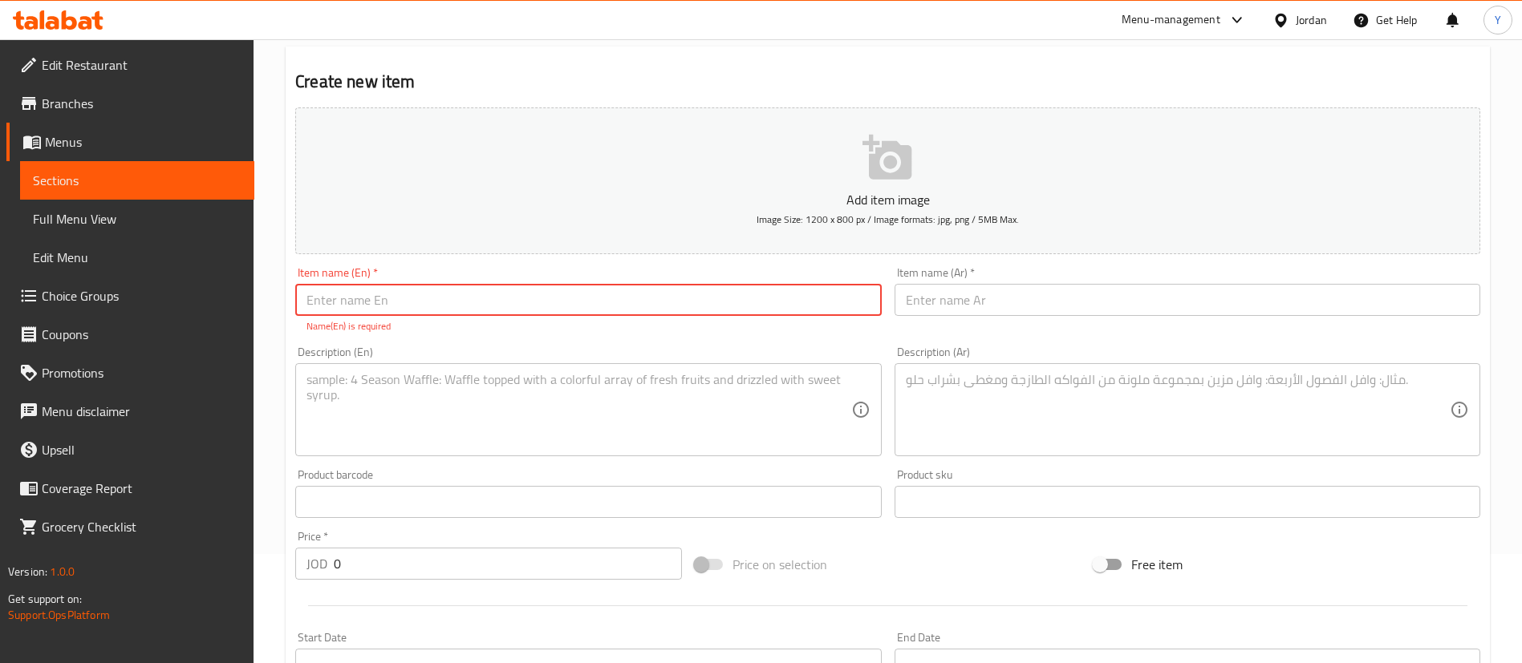
drag, startPoint x: 143, startPoint y: 183, endPoint x: 275, endPoint y: 259, distance: 152.7
click at [143, 183] on span "Sections" at bounding box center [137, 180] width 209 height 19
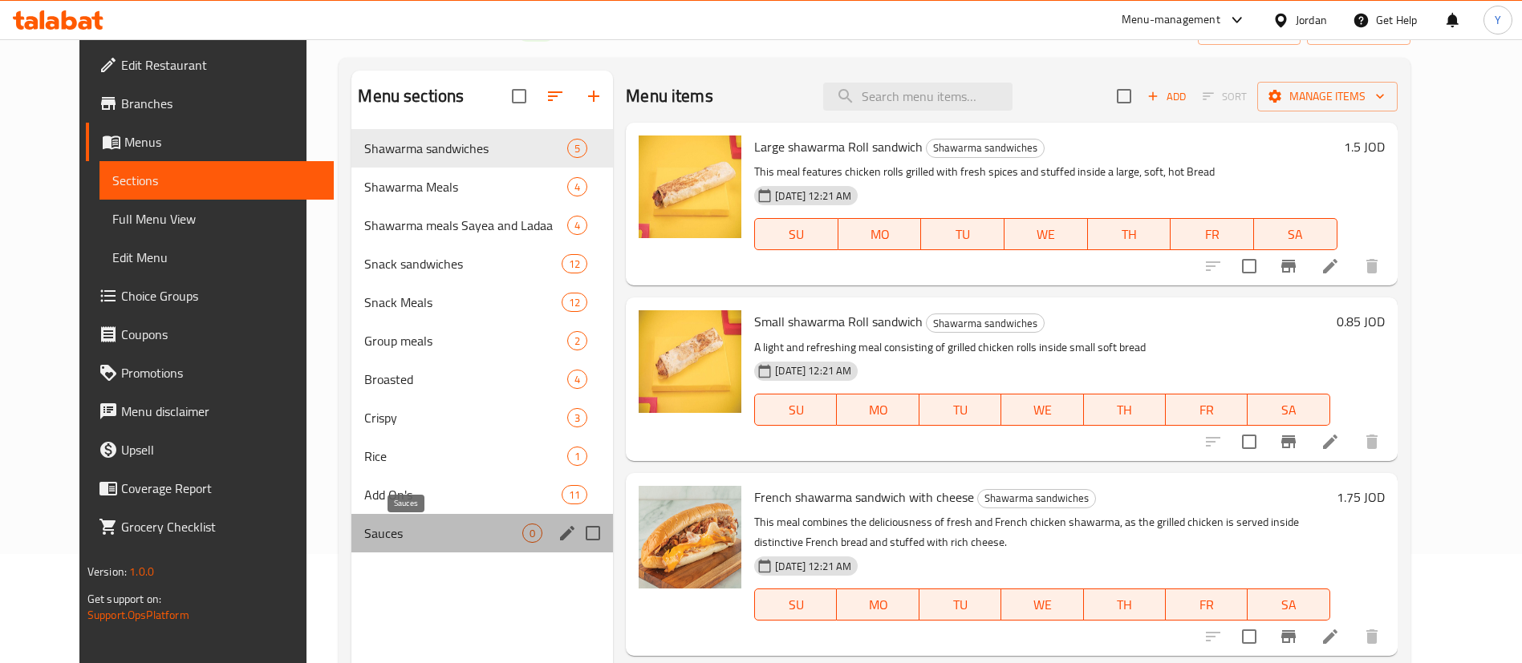
click at [420, 526] on span "Sauces" at bounding box center [443, 533] width 158 height 19
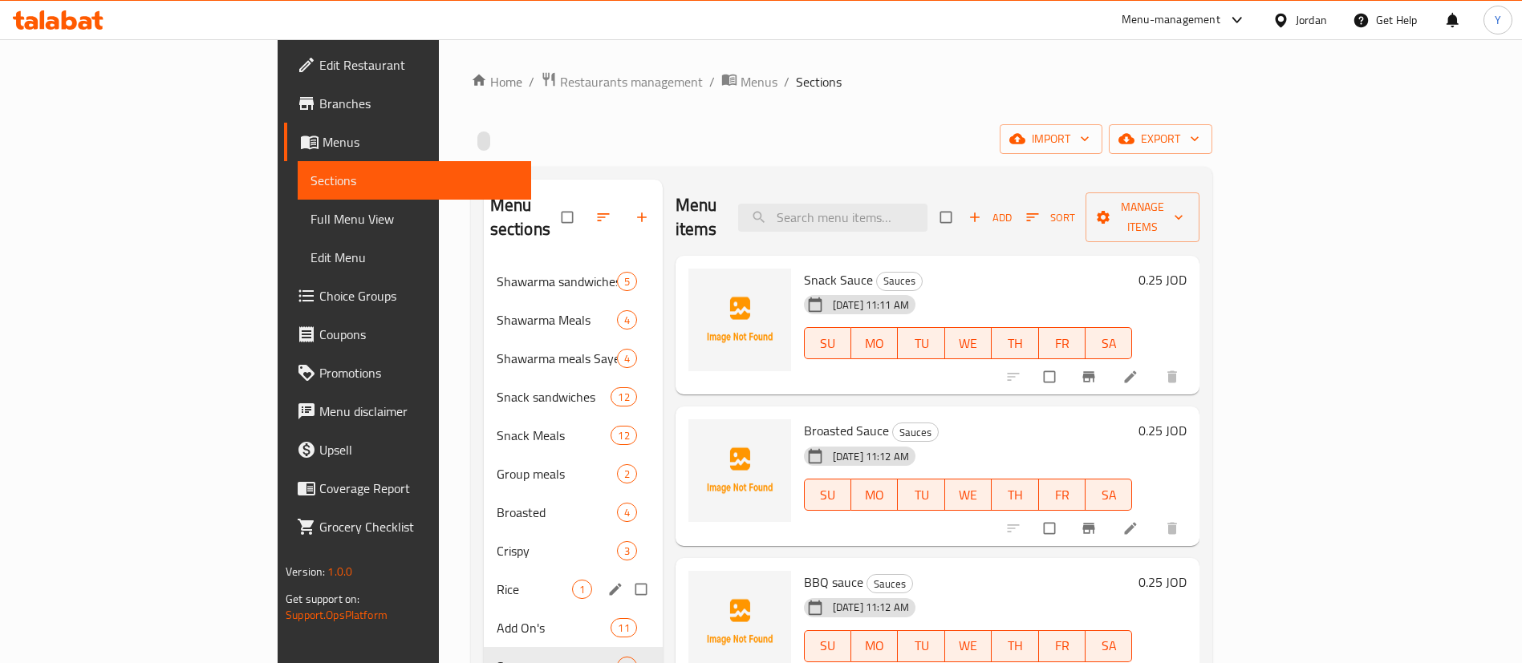
click at [497, 618] on span "Add On's" at bounding box center [554, 627] width 115 height 19
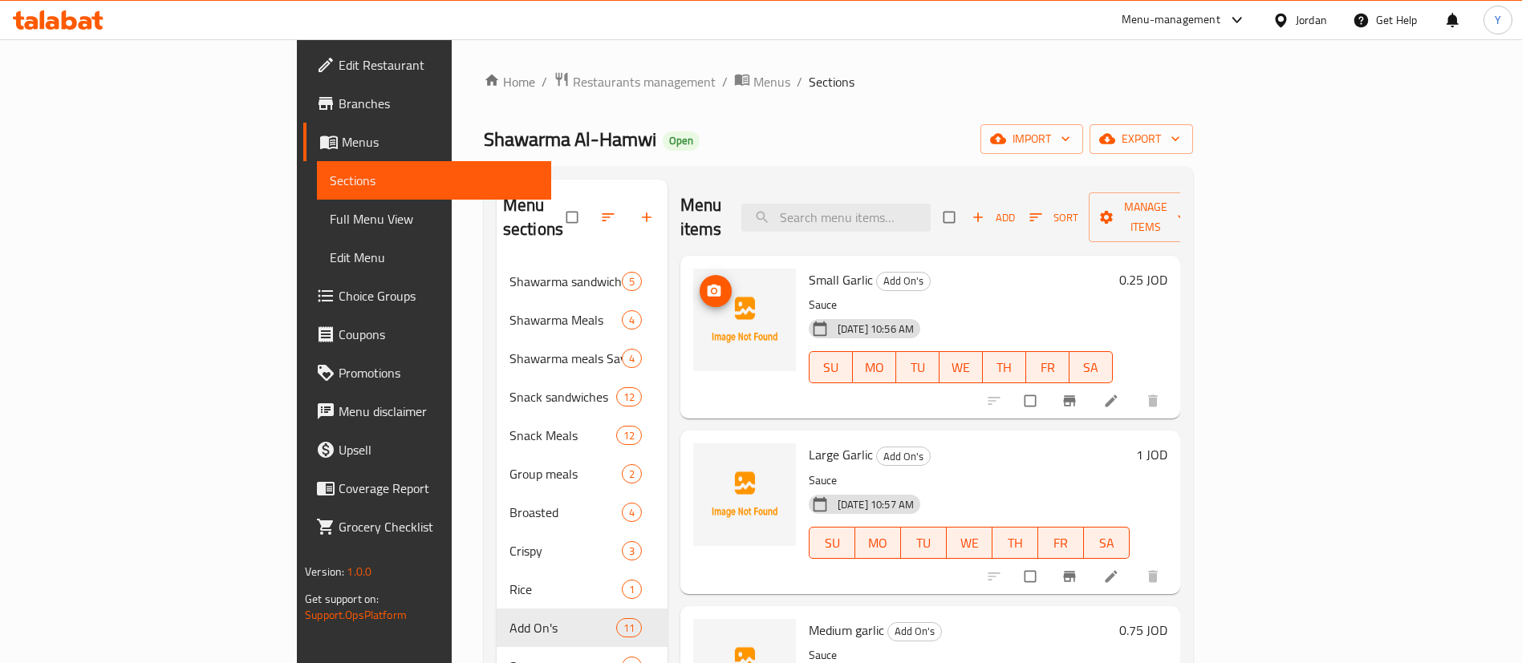
click at [706, 283] on icon "upload picture" at bounding box center [714, 291] width 16 height 16
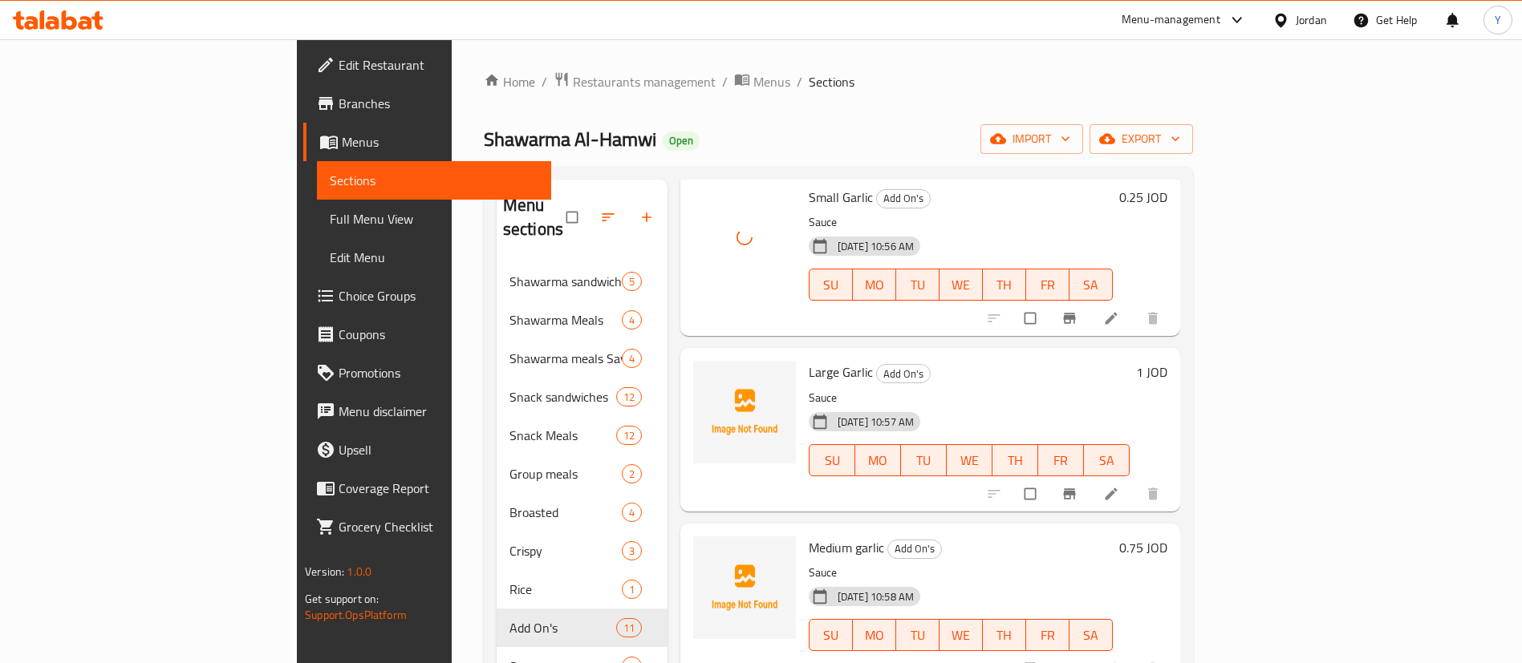
scroll to position [120, 0]
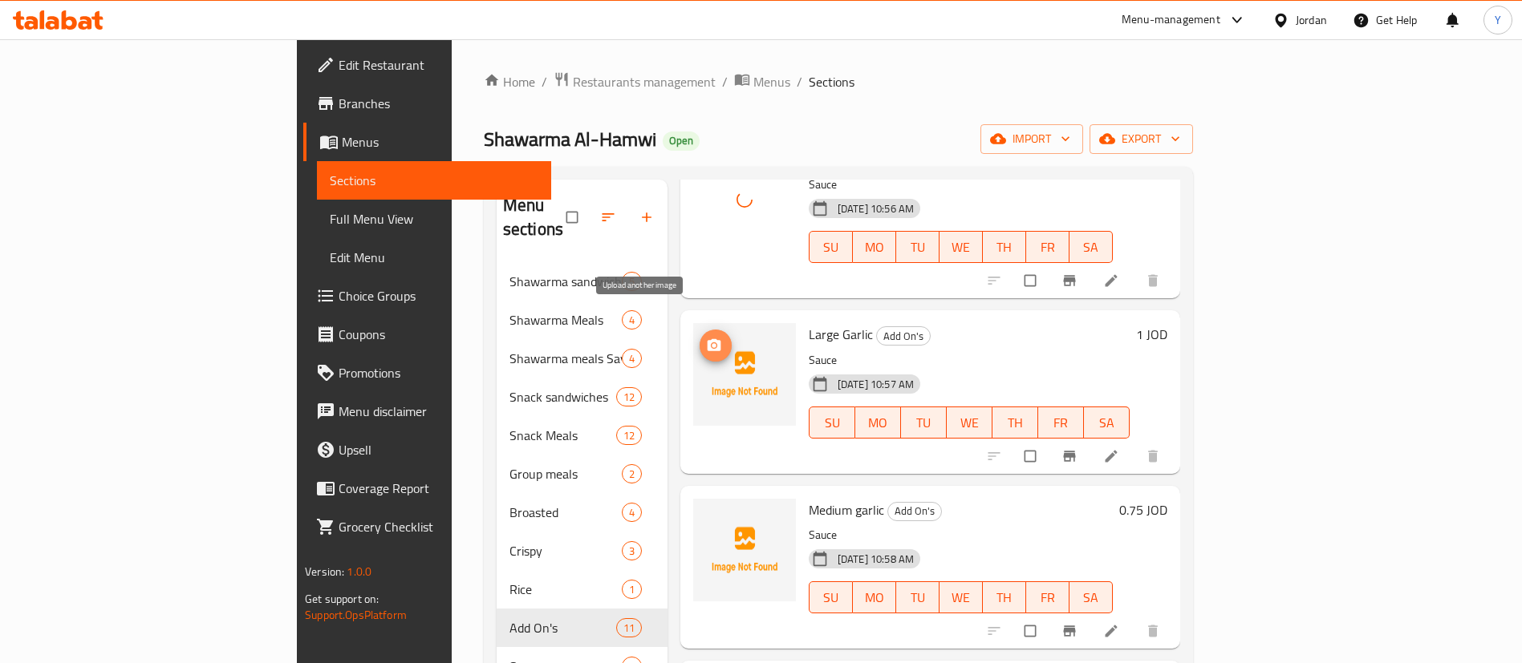
click at [712, 344] on circle "upload picture" at bounding box center [714, 346] width 4 height 4
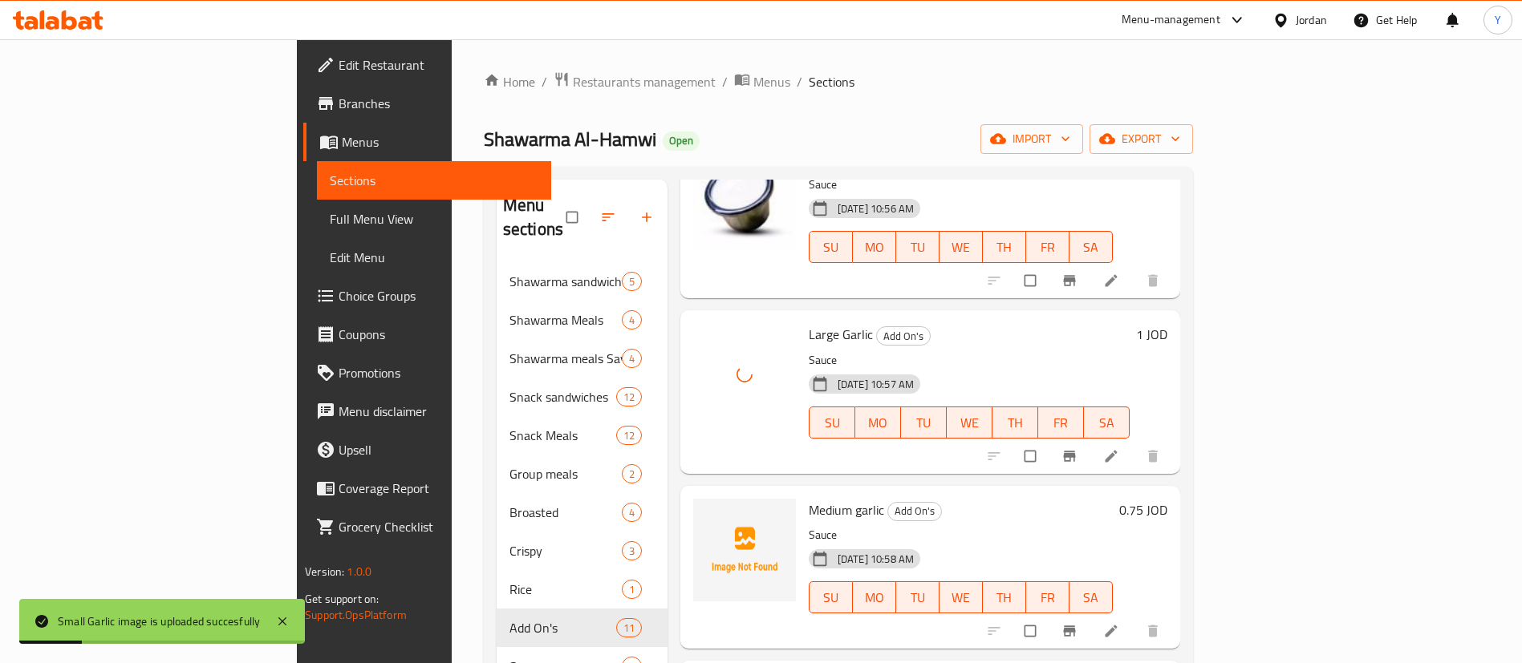
scroll to position [241, 0]
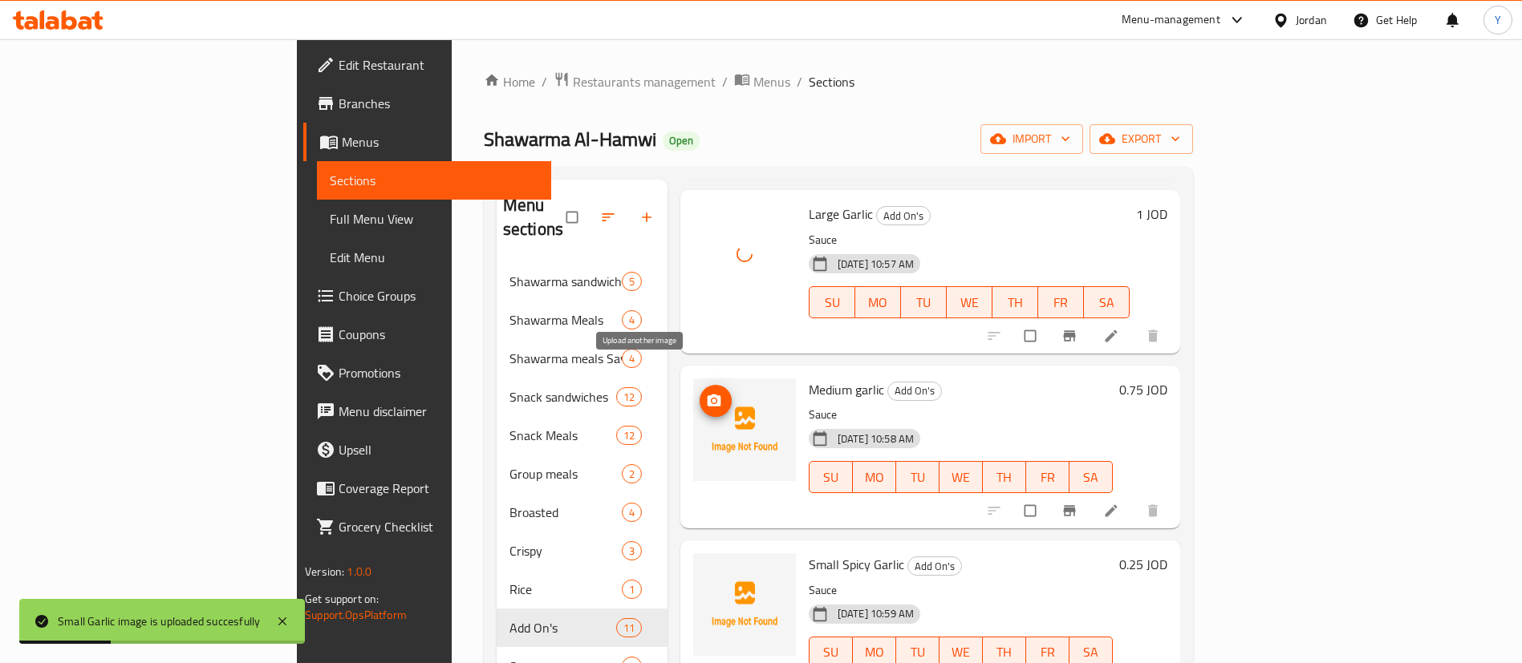
click at [706, 393] on icon "upload picture" at bounding box center [714, 401] width 16 height 16
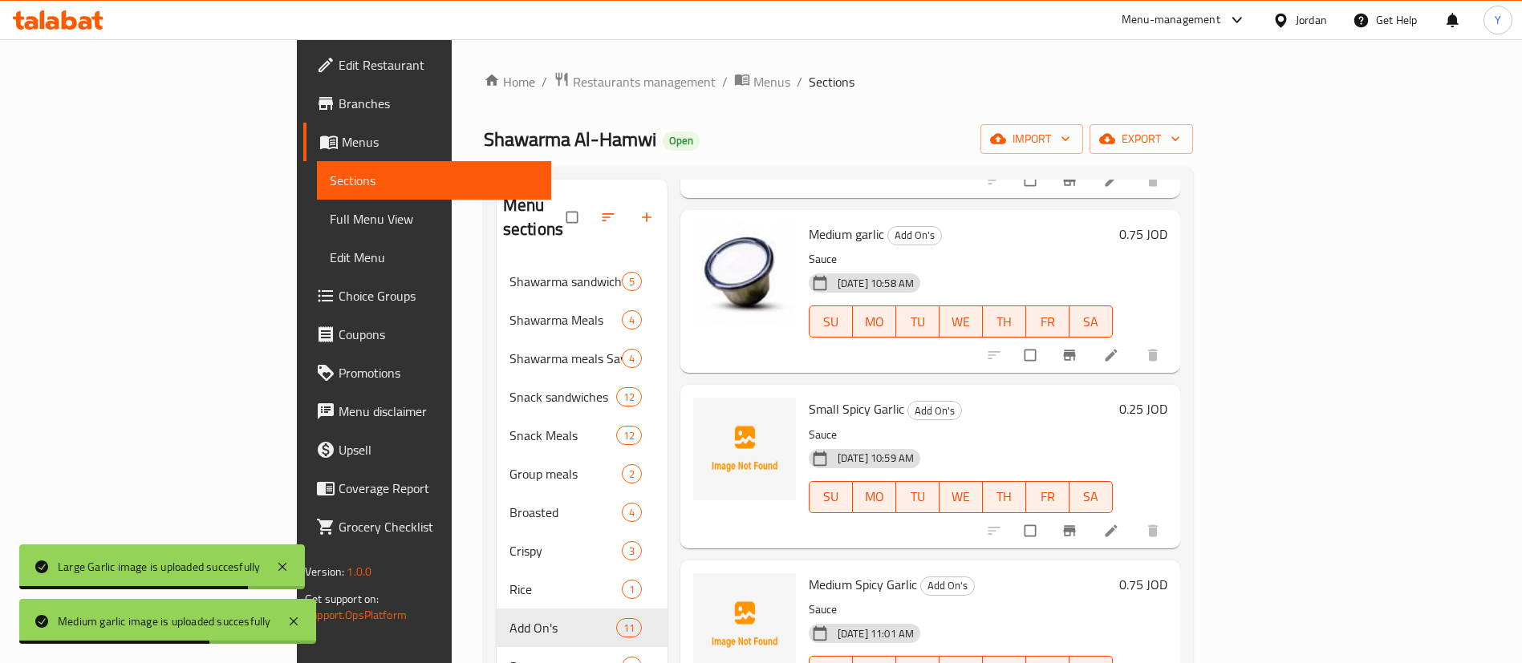
scroll to position [481, 0]
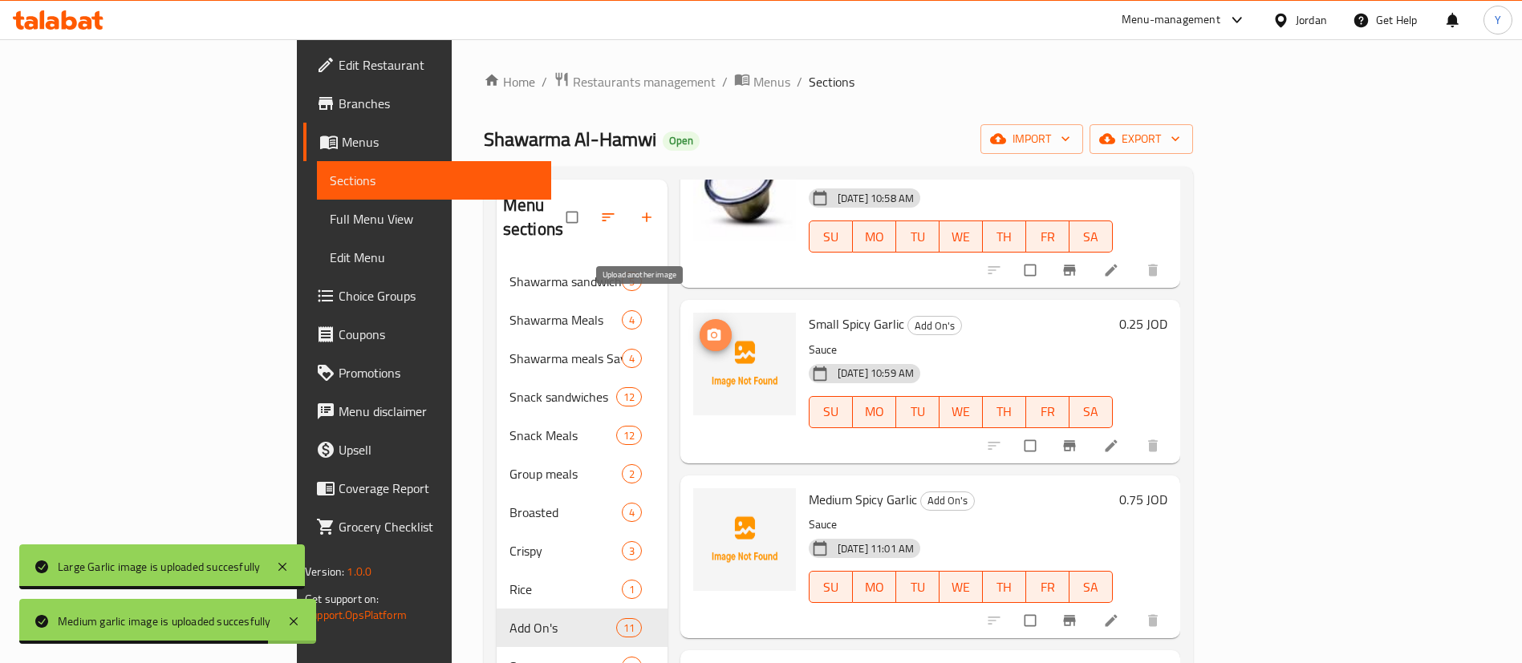
click at [700, 319] on button "upload picture" at bounding box center [716, 335] width 32 height 32
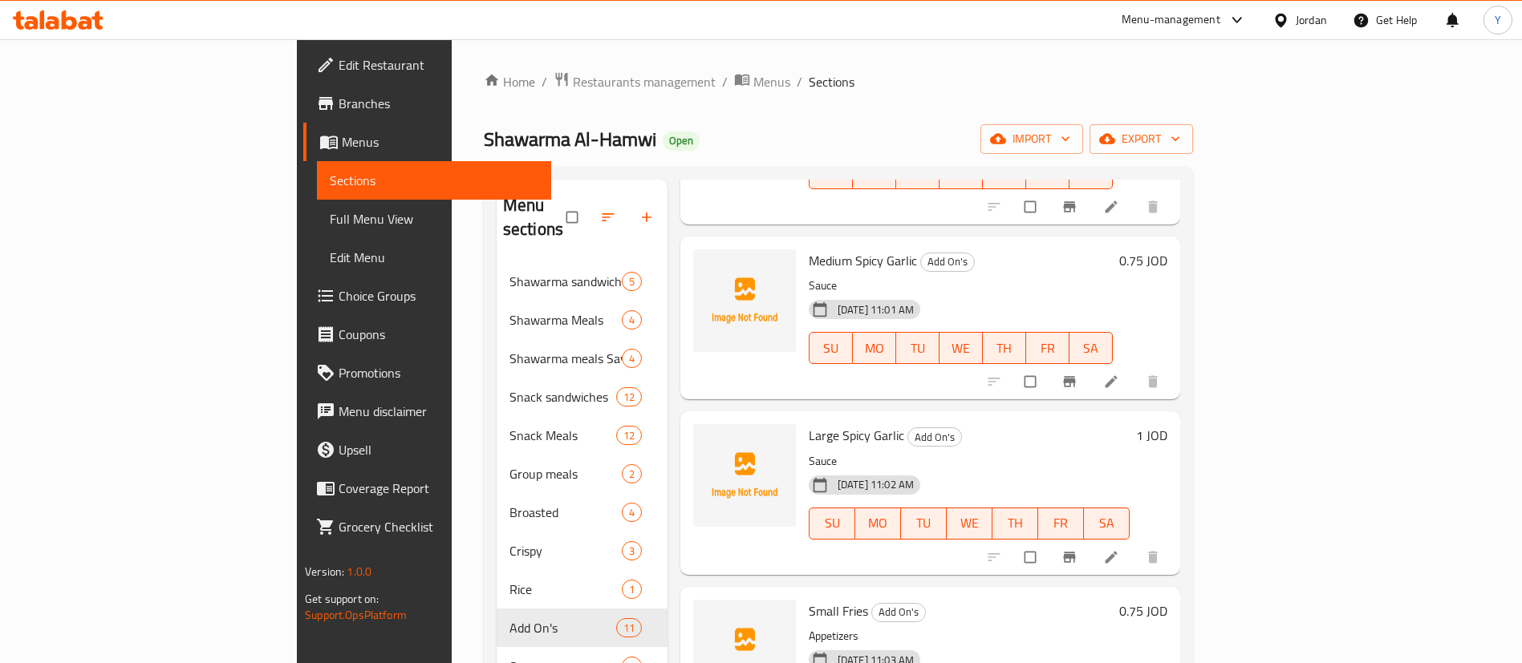
scroll to position [722, 0]
click at [706, 262] on icon "upload picture" at bounding box center [714, 270] width 16 height 16
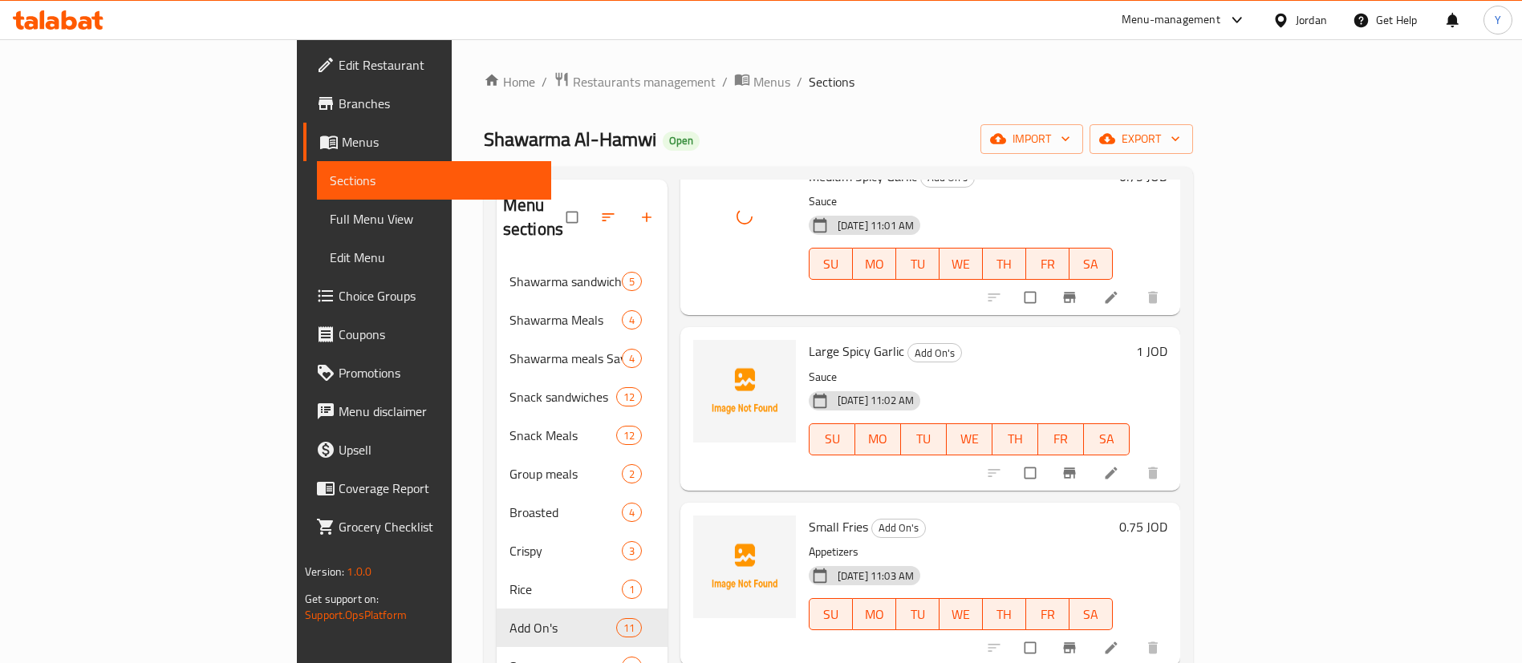
scroll to position [842, 0]
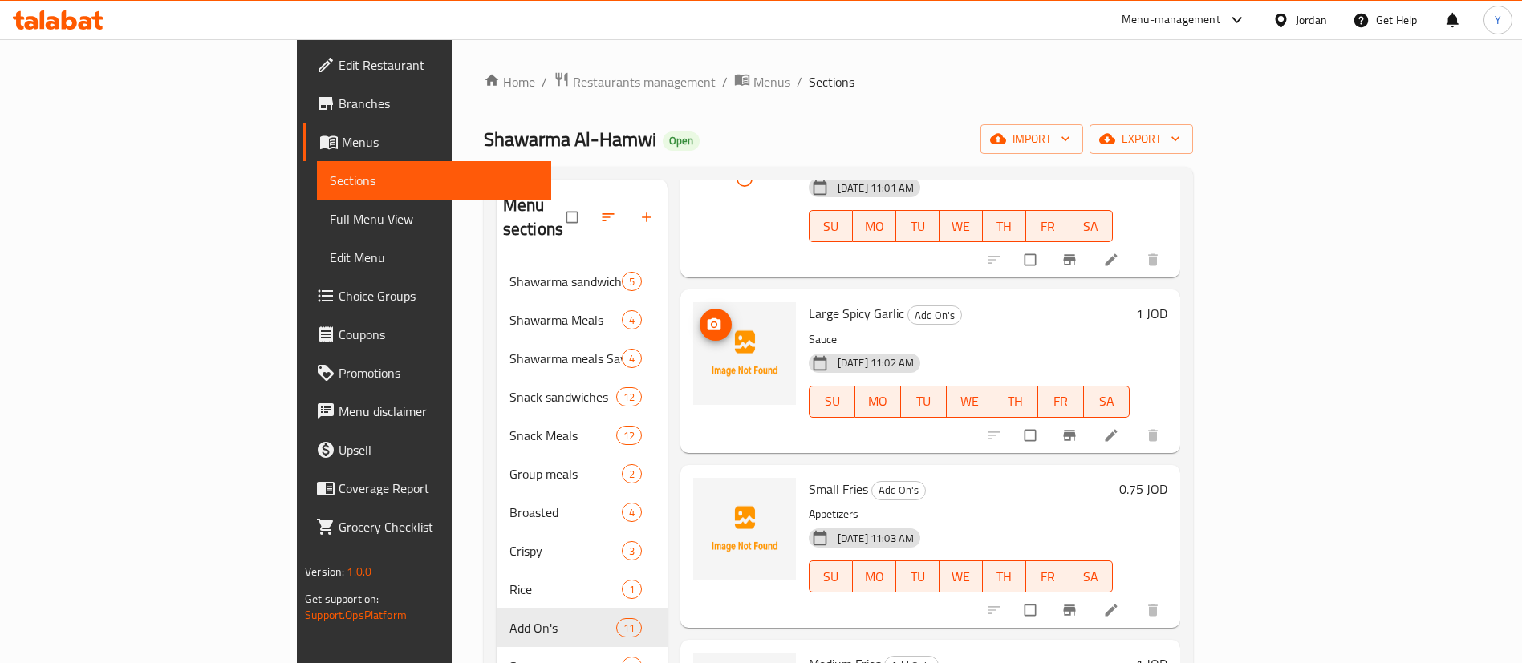
click at [693, 302] on img at bounding box center [744, 353] width 103 height 103
click at [708, 318] on icon "upload picture" at bounding box center [715, 324] width 14 height 12
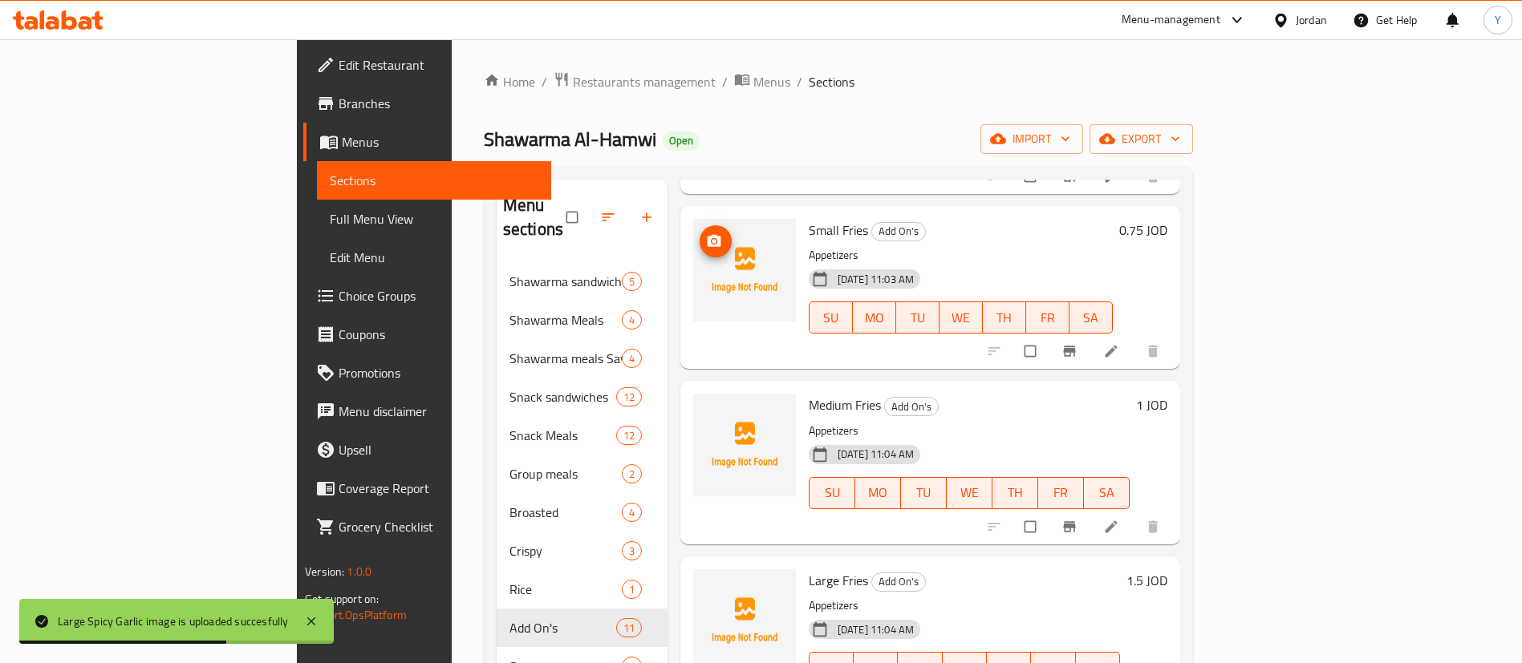
scroll to position [1064, 0]
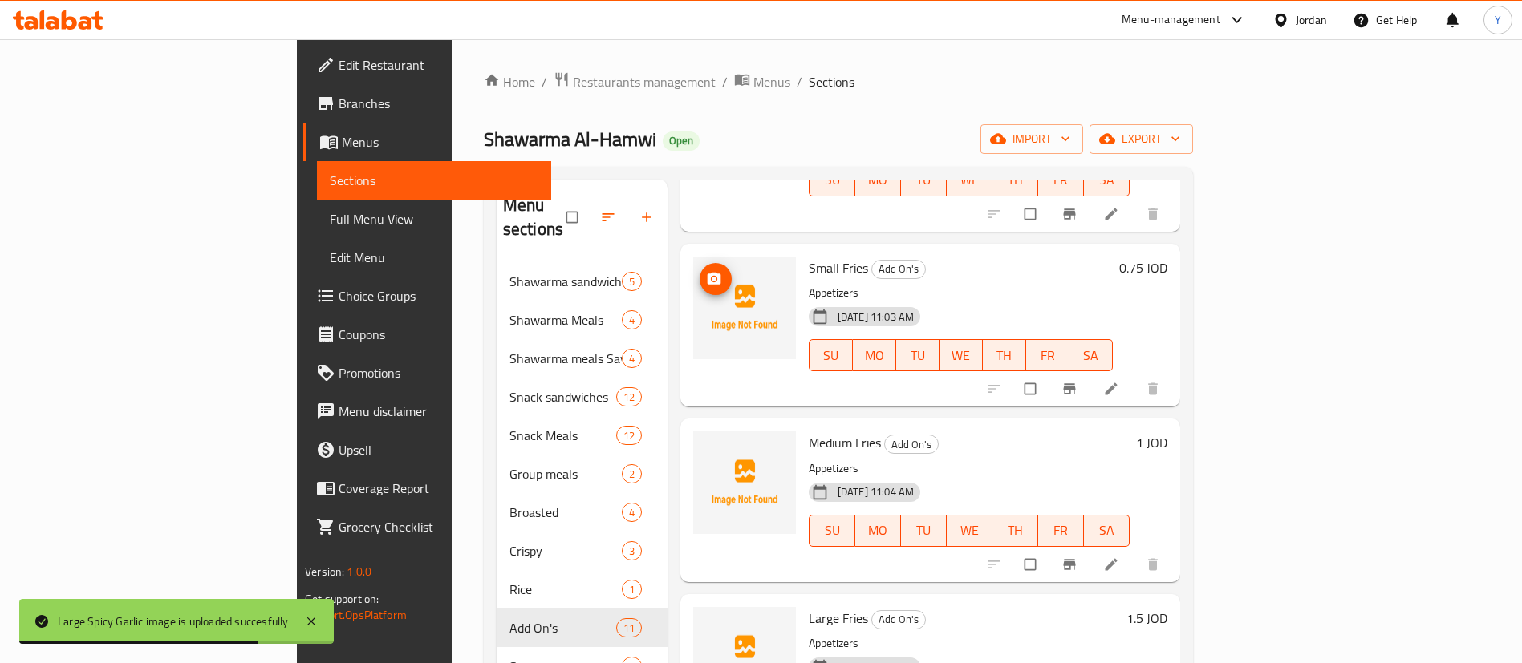
click at [708, 272] on icon "upload picture" at bounding box center [715, 278] width 14 height 12
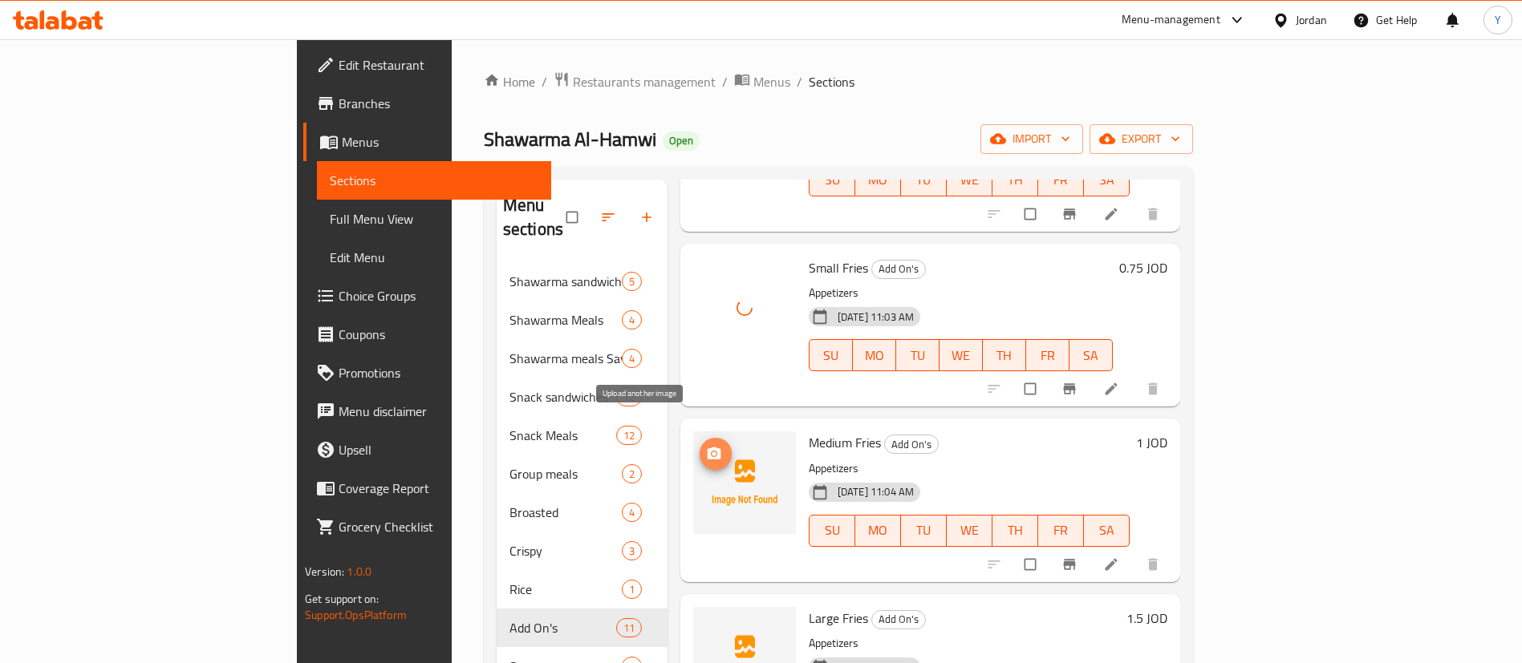
click at [708, 448] on icon "upload picture" at bounding box center [715, 454] width 14 height 12
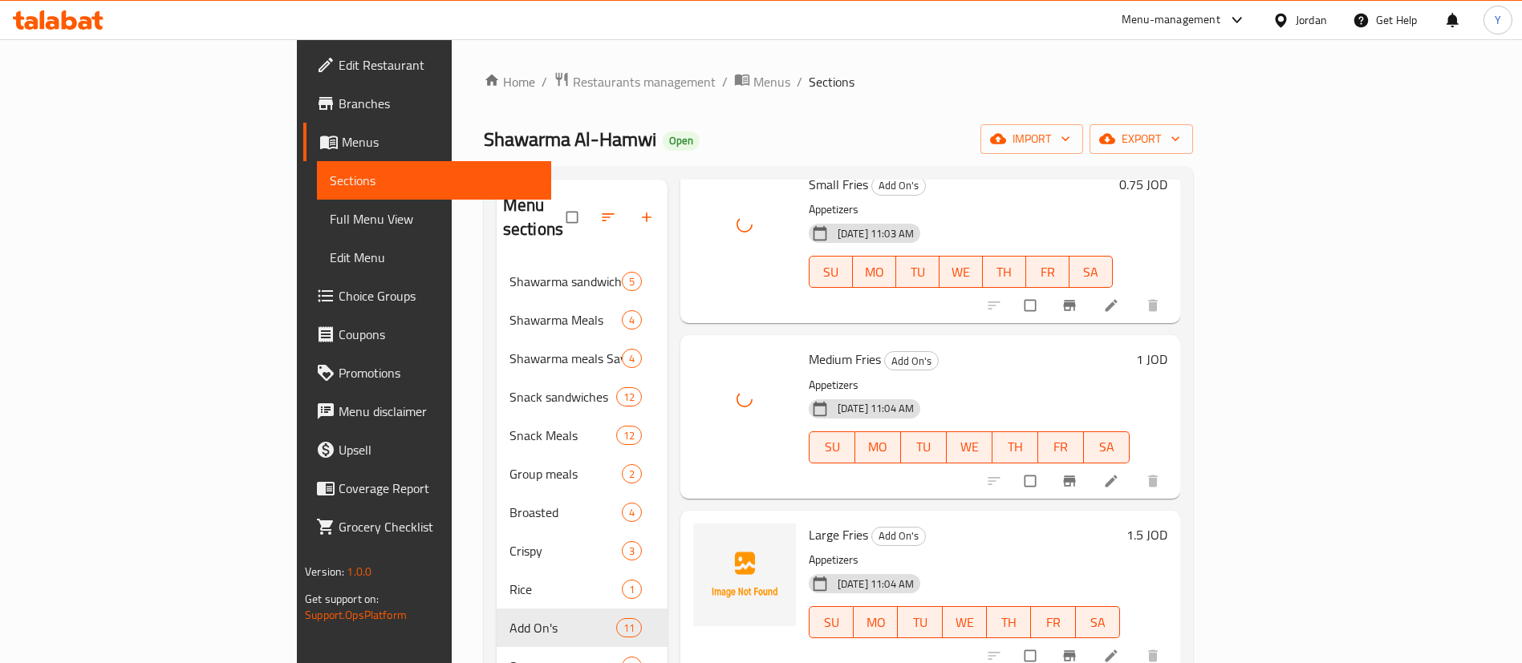
scroll to position [1184, 0]
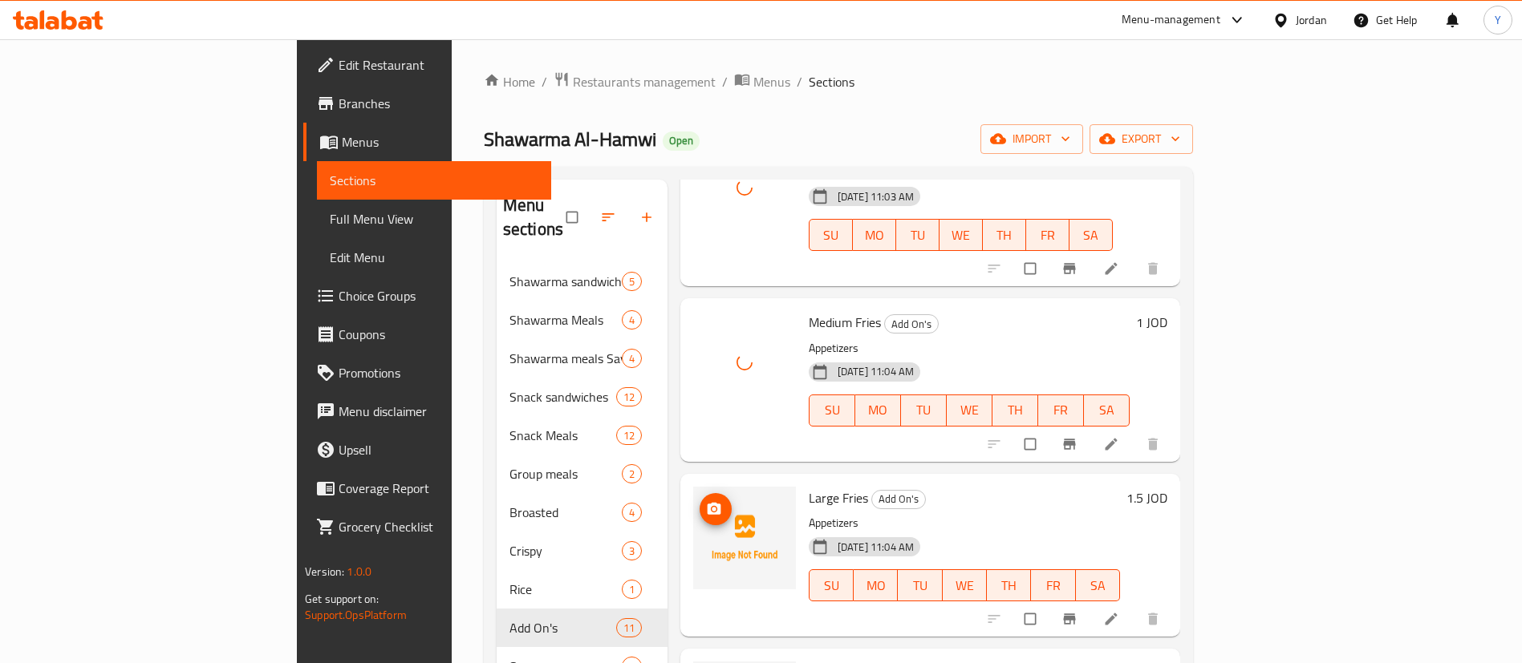
click at [706, 501] on icon "upload picture" at bounding box center [714, 509] width 16 height 16
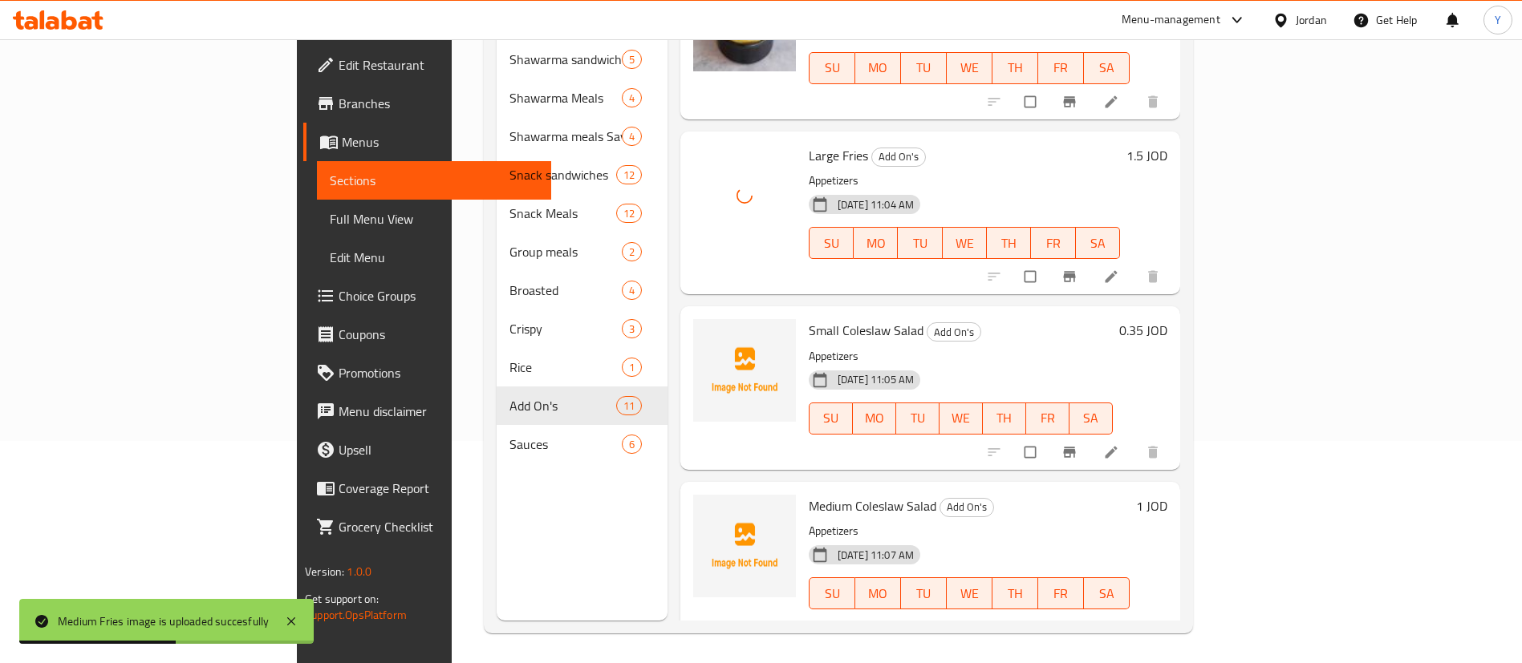
scroll to position [225, 0]
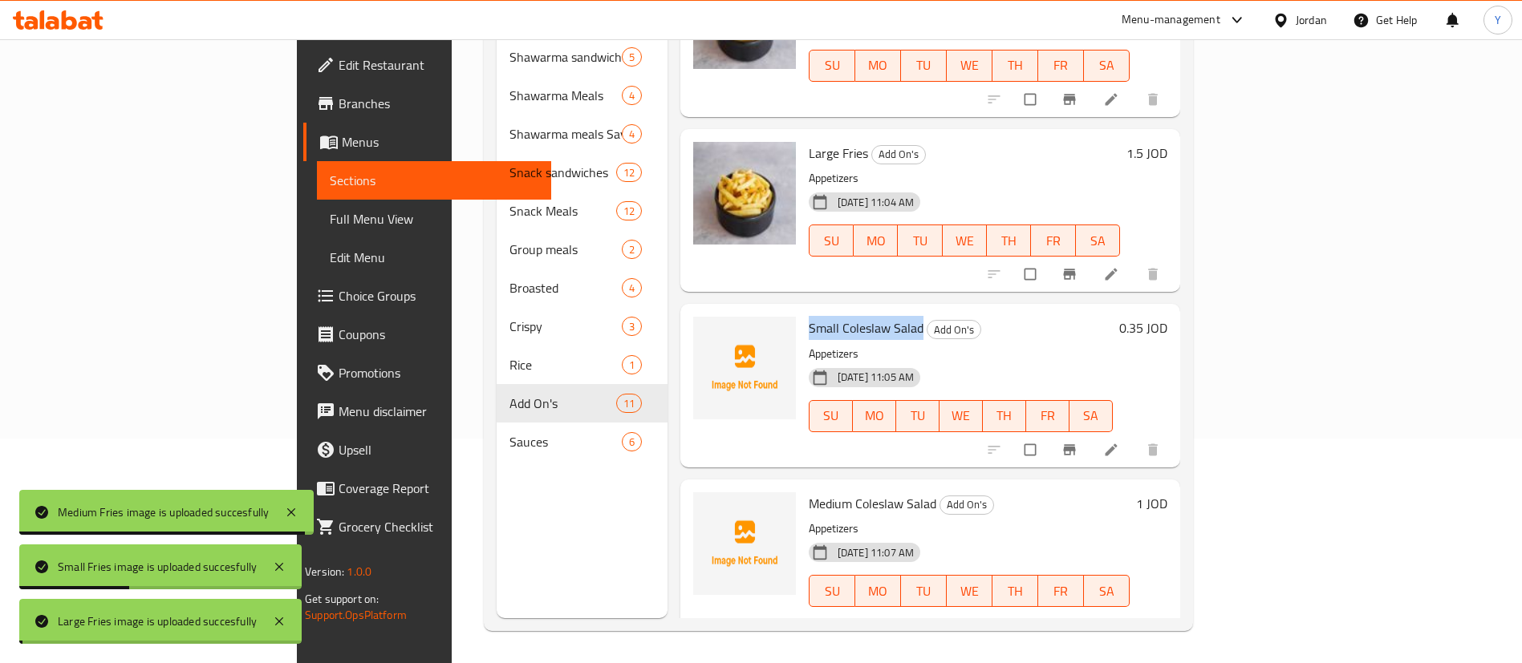
drag, startPoint x: 730, startPoint y: 306, endPoint x: 849, endPoint y: 307, distance: 118.7
click at [849, 310] on div "Small Coleslaw Salad Add On's Appetizers 16-09-2025 11:05 AM SU MO TU WE TH FR …" at bounding box center [960, 385] width 317 height 150
click at [809, 316] on span "Small Coleslaw Salad" at bounding box center [866, 328] width 115 height 24
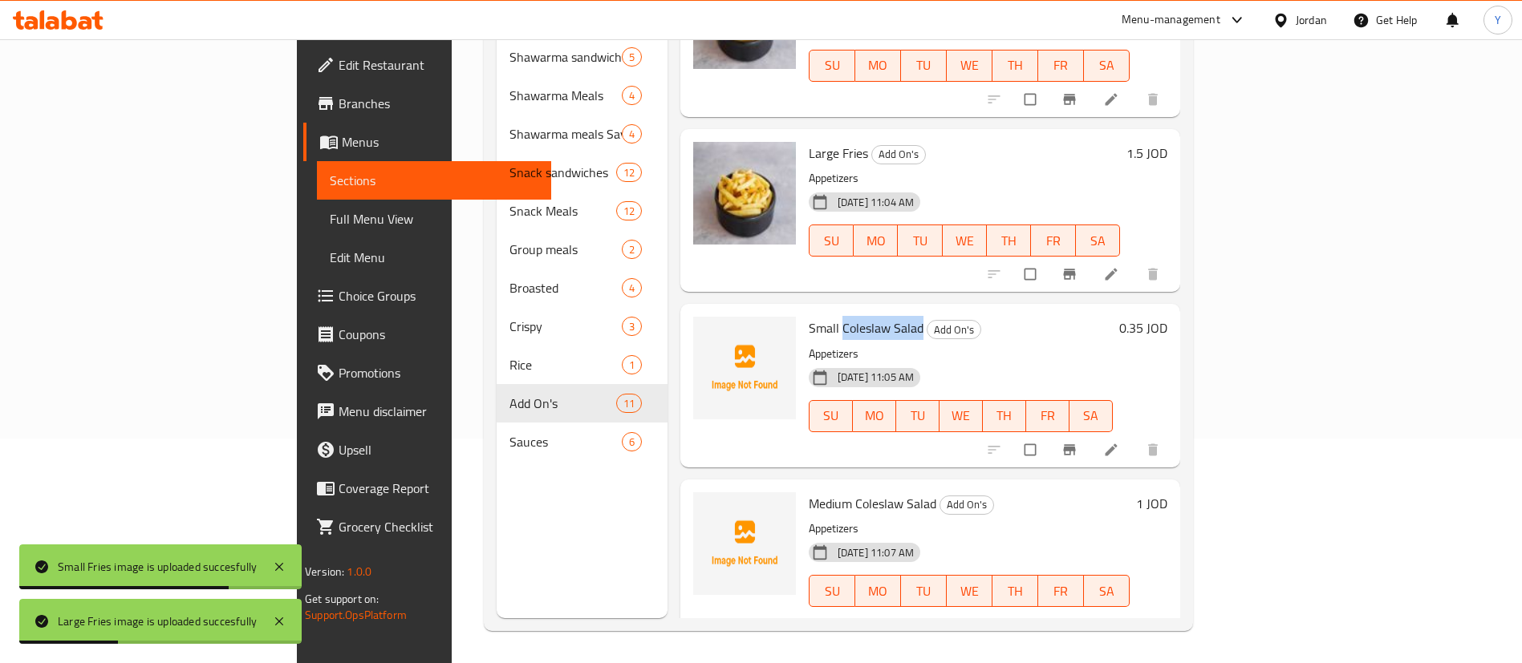
drag, startPoint x: 768, startPoint y: 306, endPoint x: 848, endPoint y: 305, distance: 80.2
click at [848, 316] on span "Small Coleslaw Salad" at bounding box center [866, 328] width 115 height 24
copy span "Coleslaw Salad"
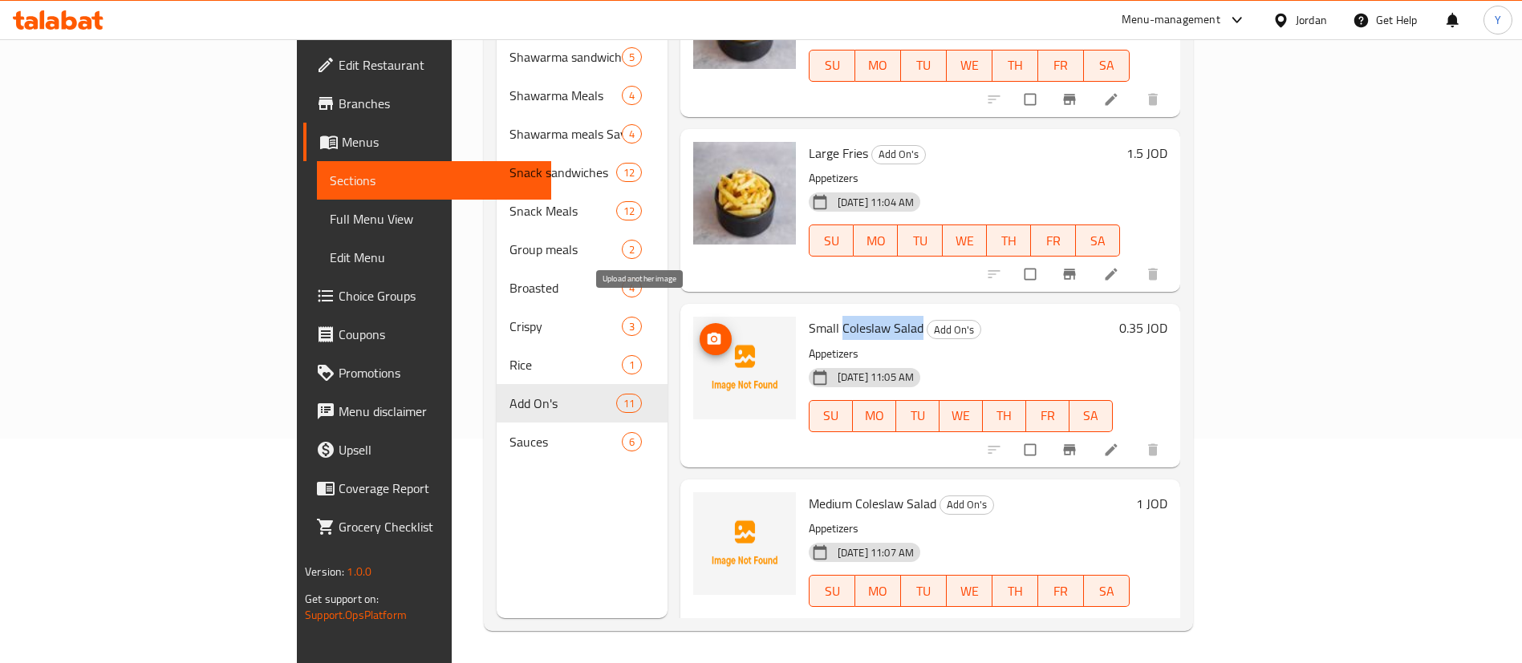
click at [708, 333] on icon "upload picture" at bounding box center [715, 339] width 14 height 12
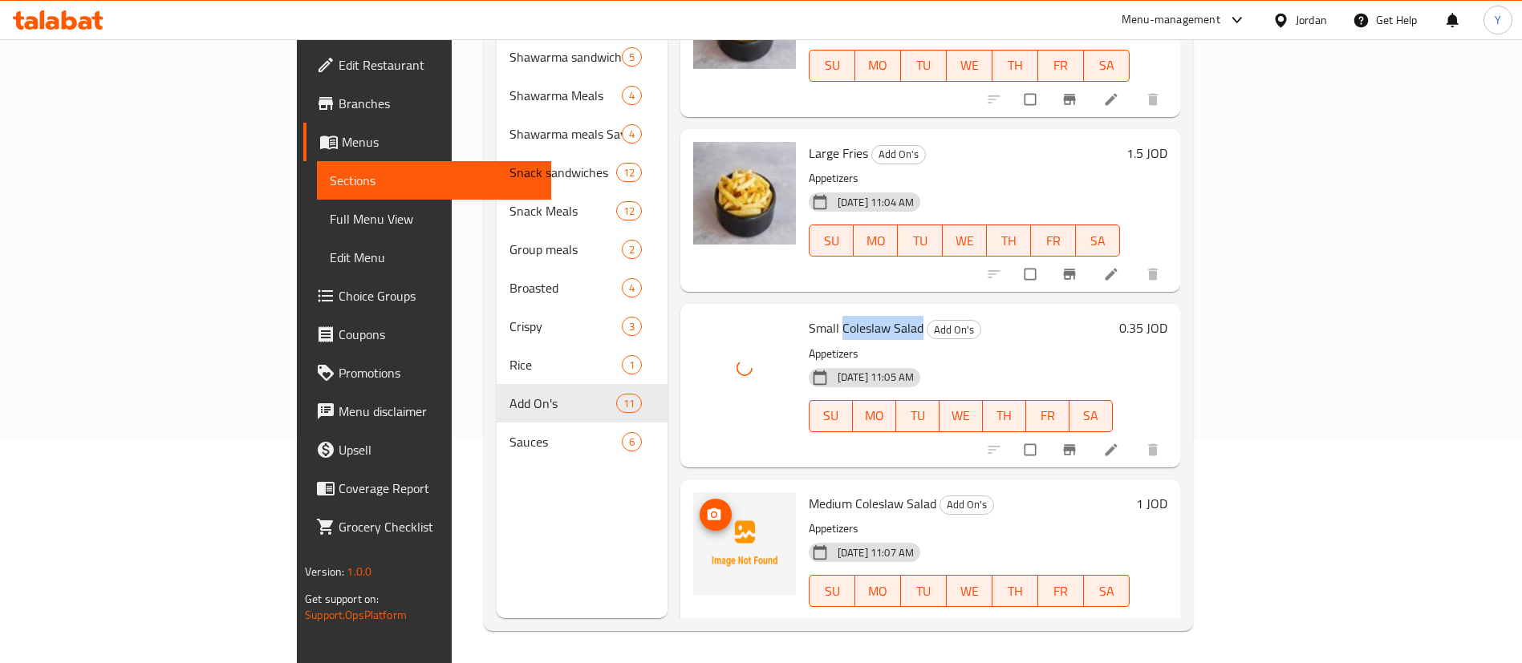
click at [706, 507] on icon "upload picture" at bounding box center [714, 515] width 16 height 16
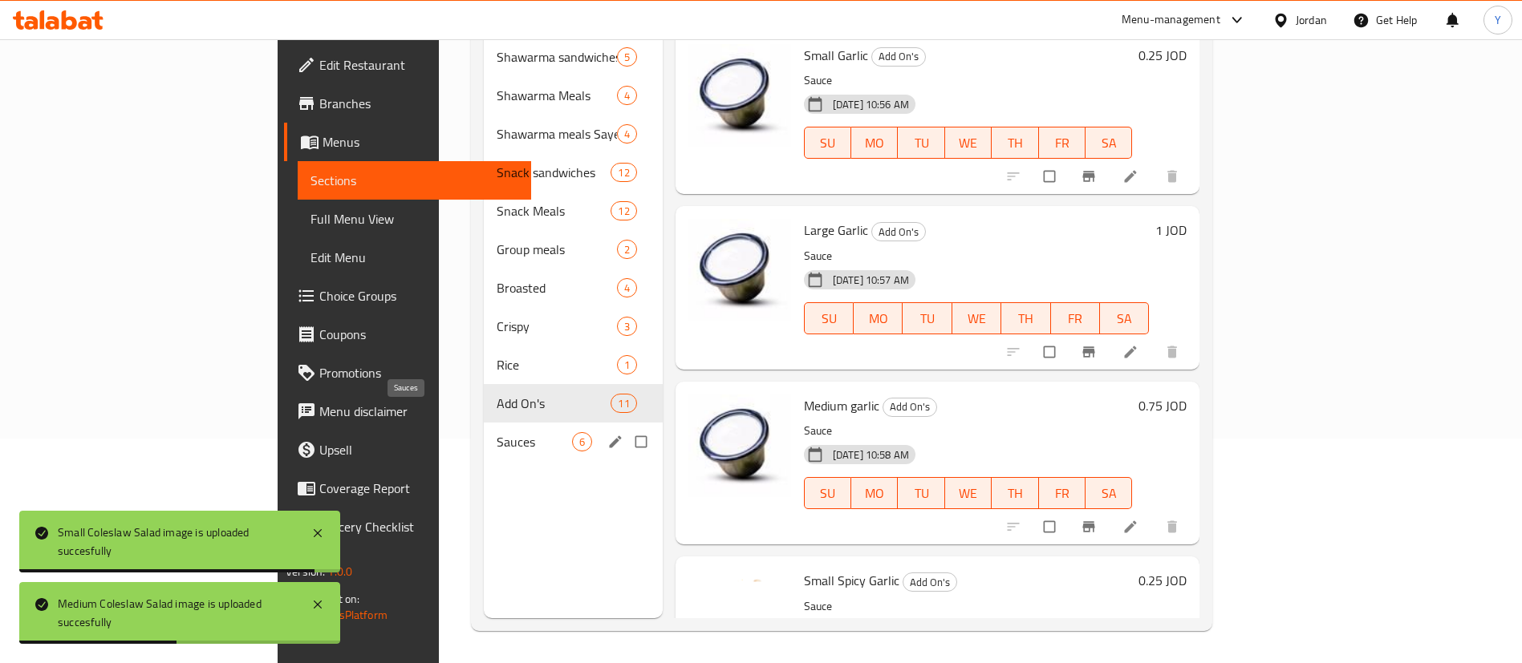
drag, startPoint x: 398, startPoint y: 413, endPoint x: 540, endPoint y: 432, distance: 143.2
click at [497, 432] on span "Sauces" at bounding box center [534, 441] width 75 height 19
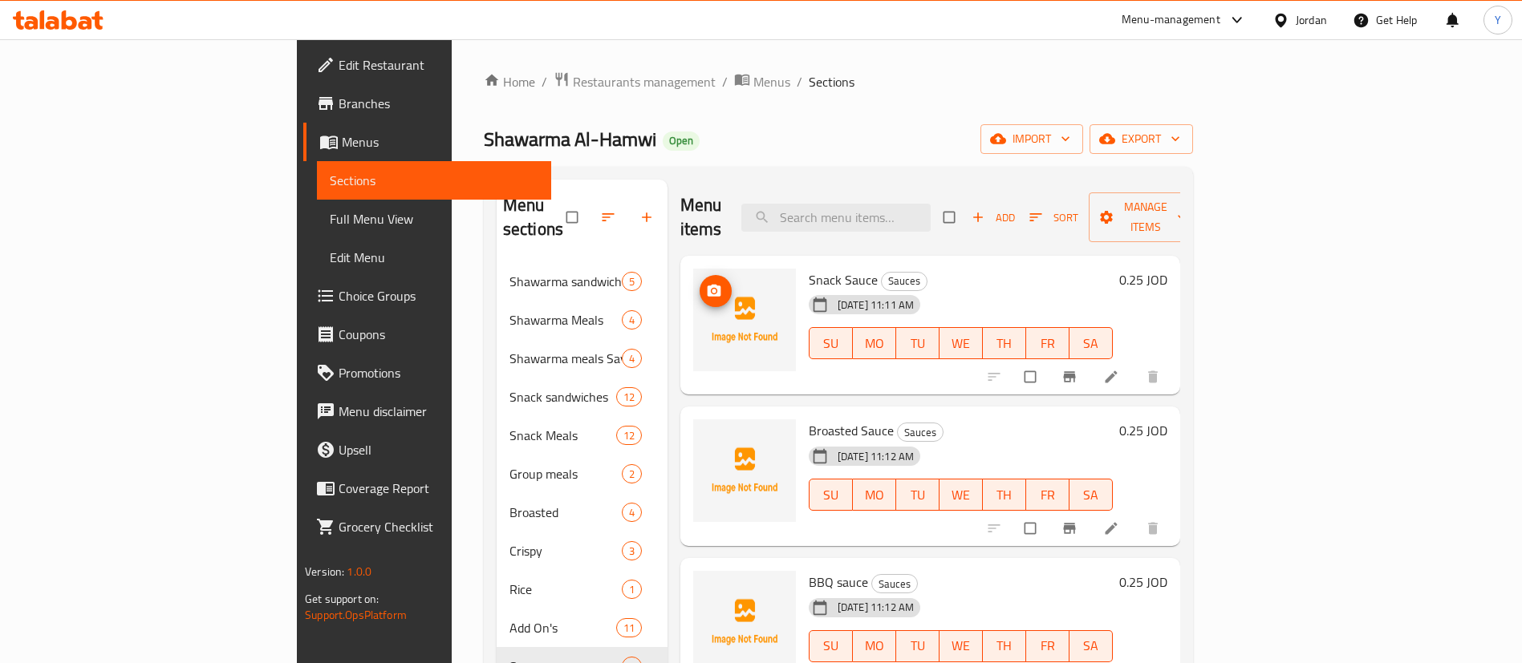
click at [708, 285] on icon "upload picture" at bounding box center [715, 291] width 14 height 12
click at [706, 283] on icon "upload picture" at bounding box center [714, 291] width 16 height 16
click at [706, 434] on icon "upload picture" at bounding box center [714, 442] width 16 height 16
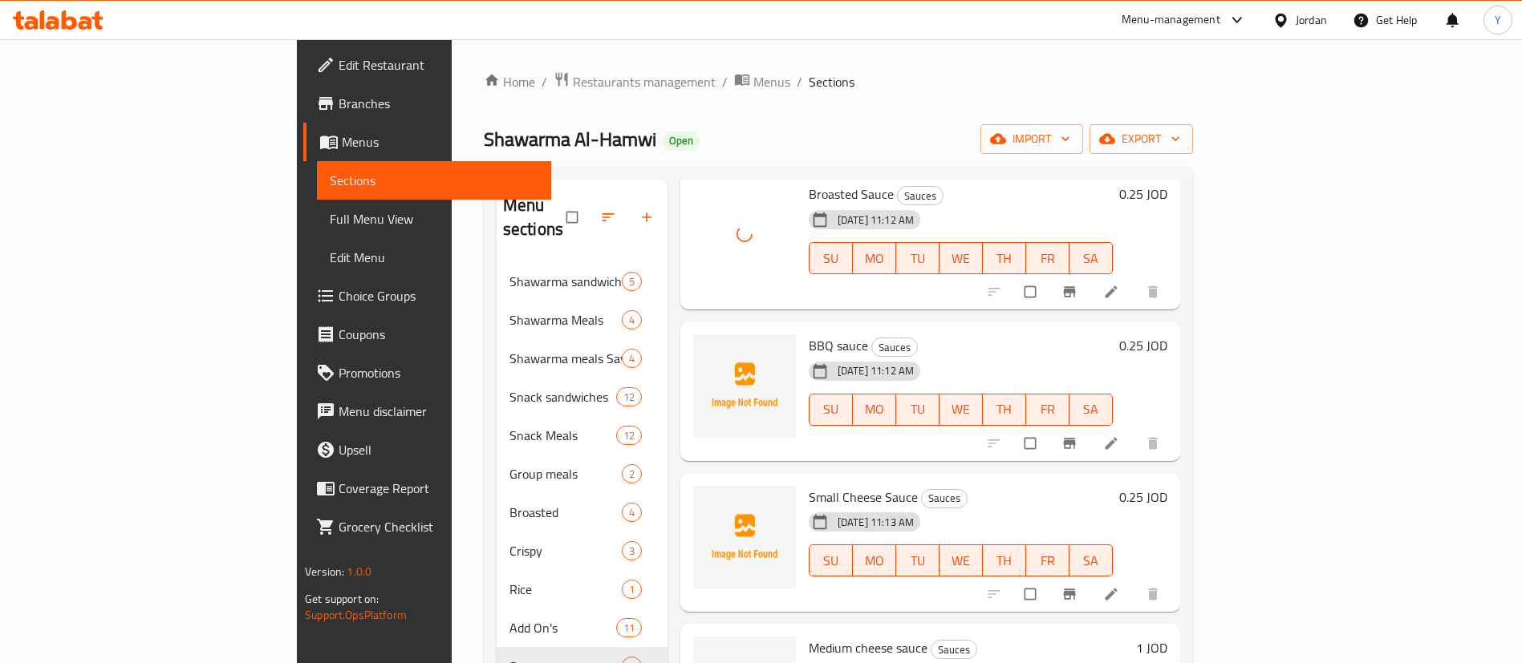
scroll to position [241, 0]
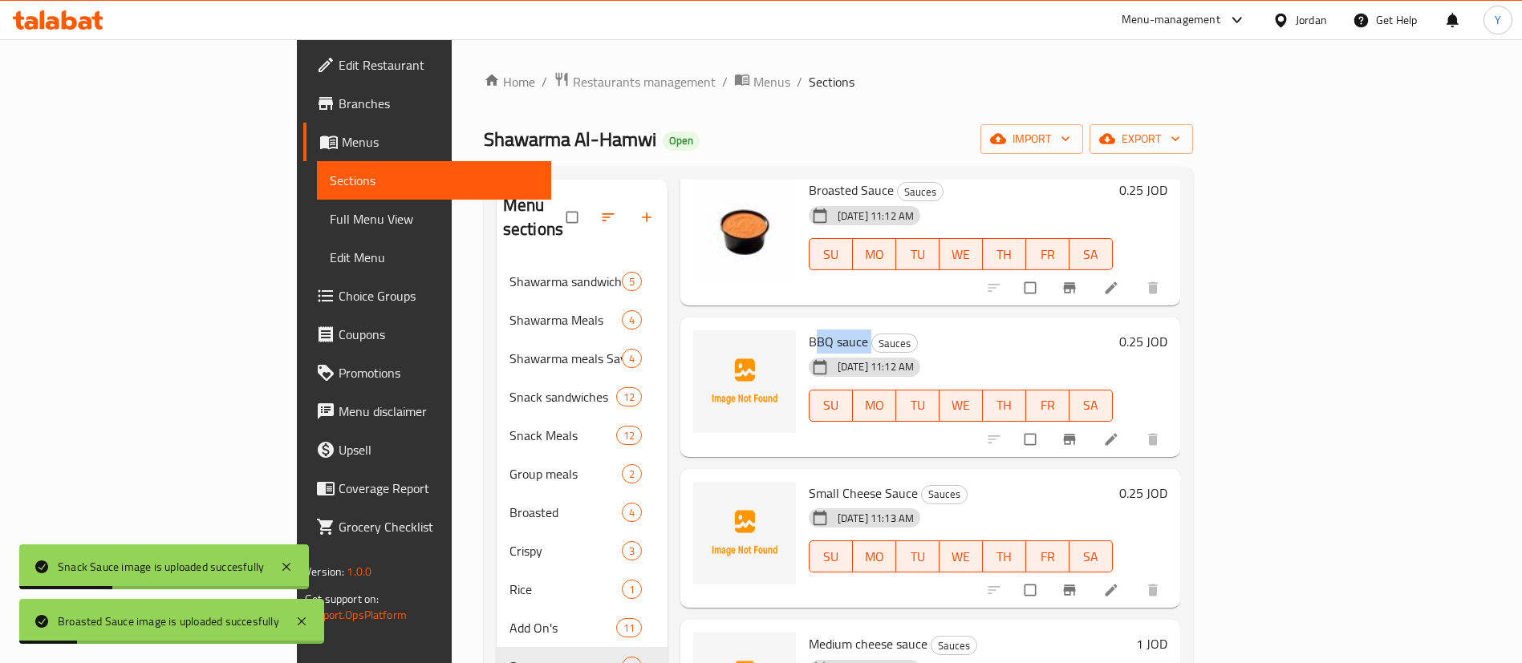
drag, startPoint x: 793, startPoint y: 320, endPoint x: 744, endPoint y: 320, distance: 49.7
click at [809, 331] on h6 "BBQ sauce Sauces" at bounding box center [961, 342] width 304 height 22
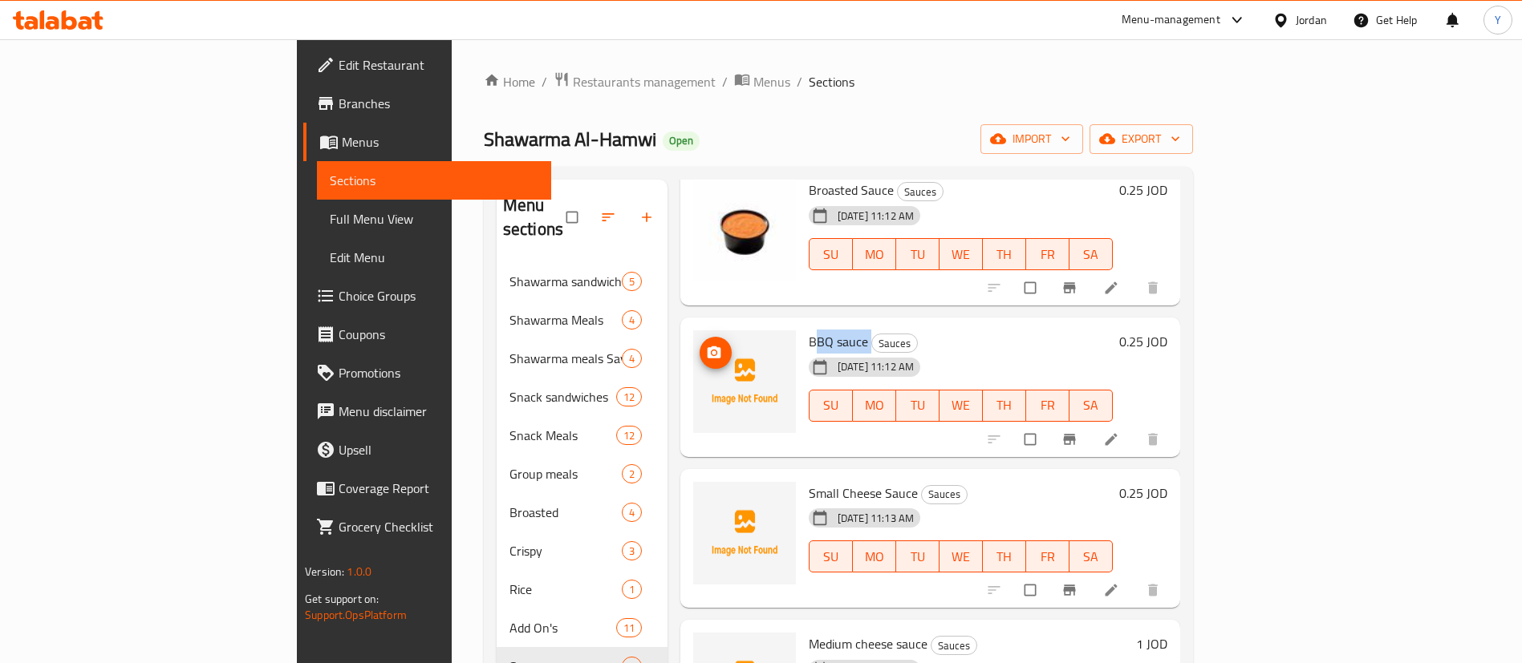
click at [700, 345] on span "upload picture" at bounding box center [716, 353] width 32 height 16
click at [706, 497] on icon "upload picture" at bounding box center [714, 505] width 16 height 16
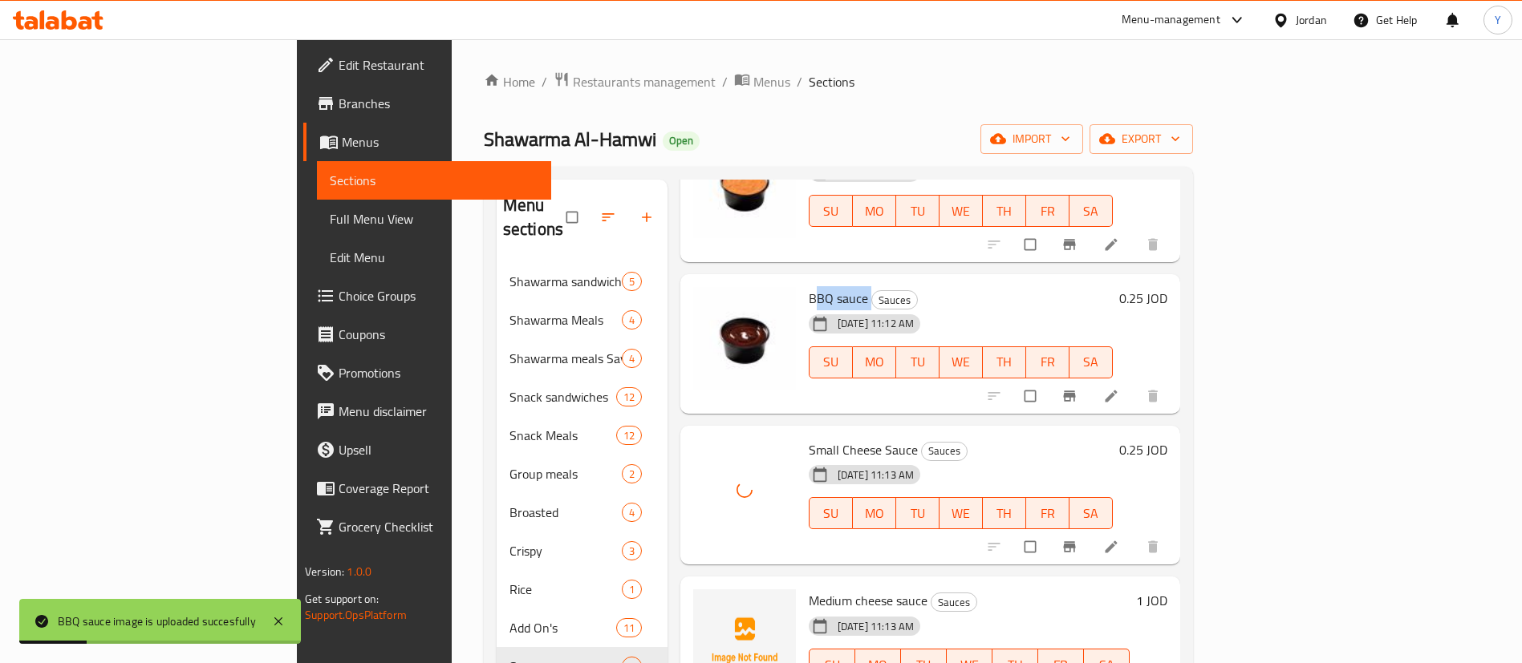
scroll to position [308, 0]
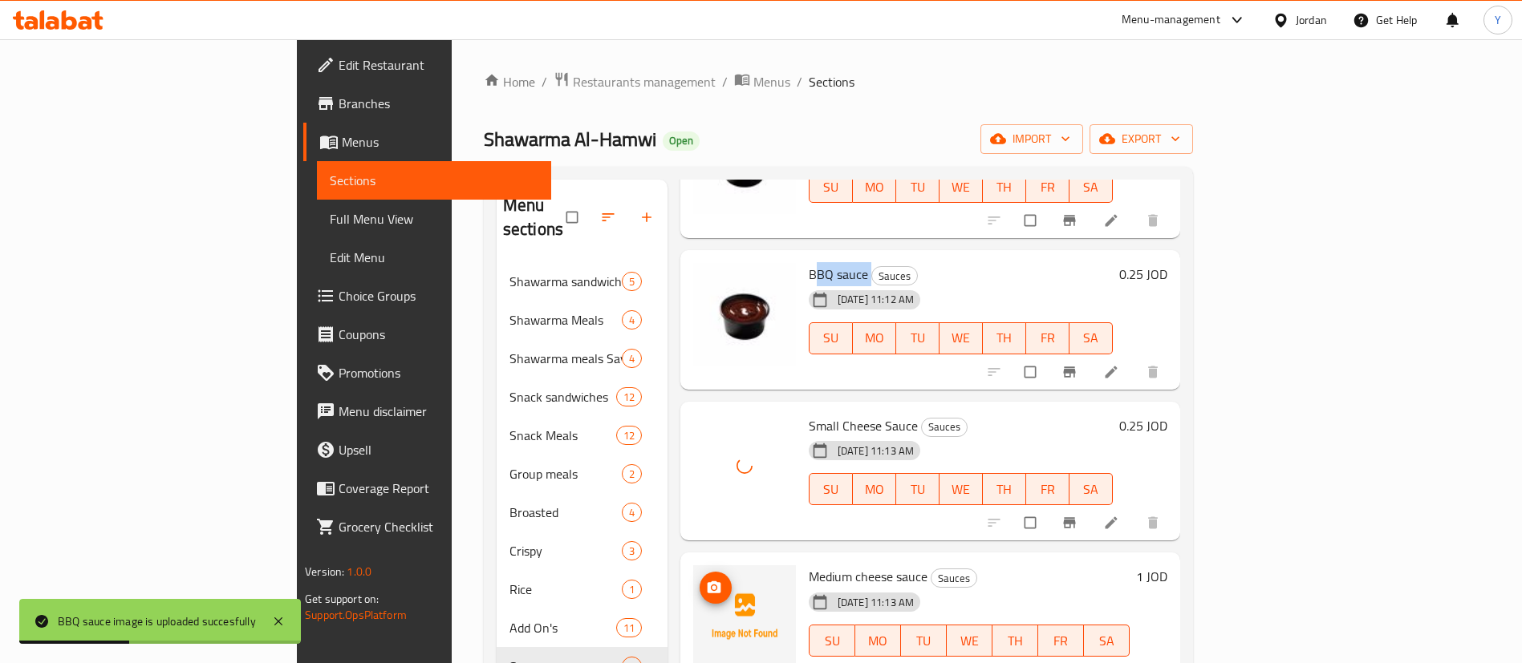
click at [708, 582] on icon "upload picture" at bounding box center [715, 588] width 14 height 12
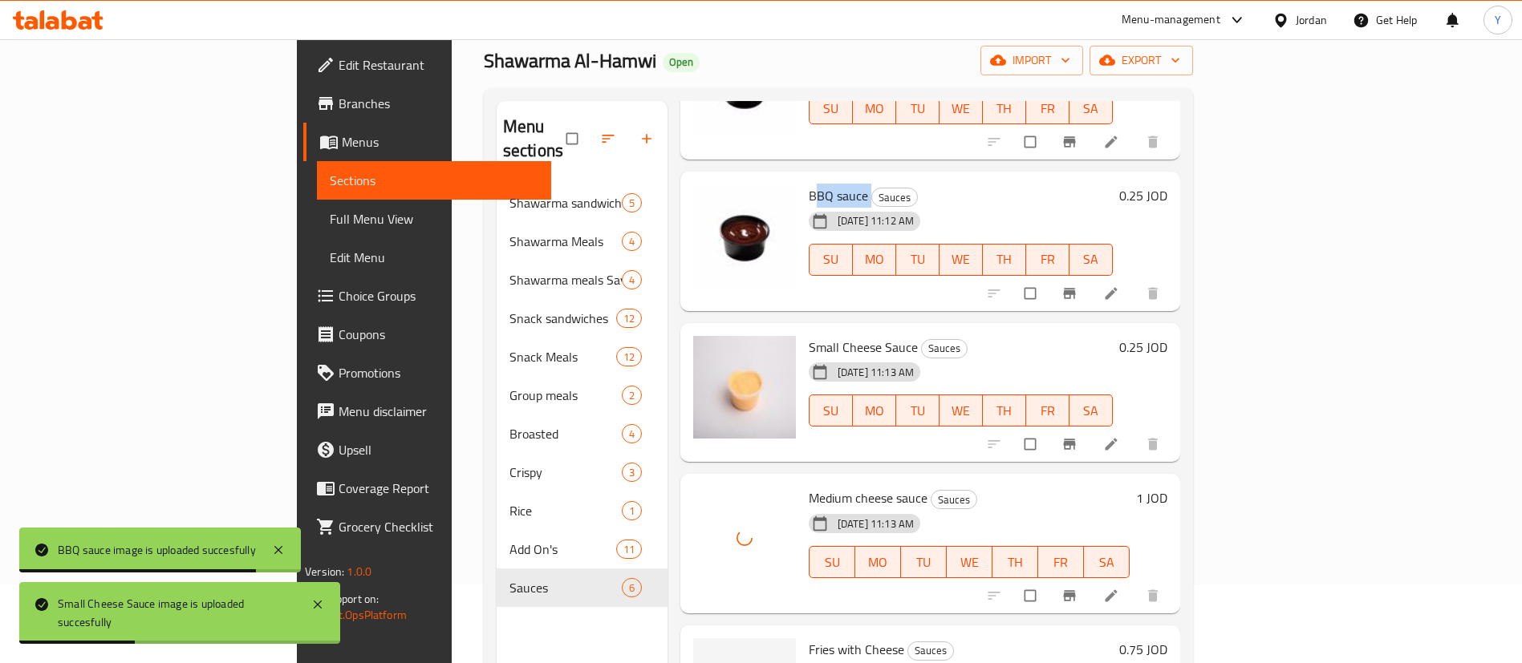
scroll to position [225, 0]
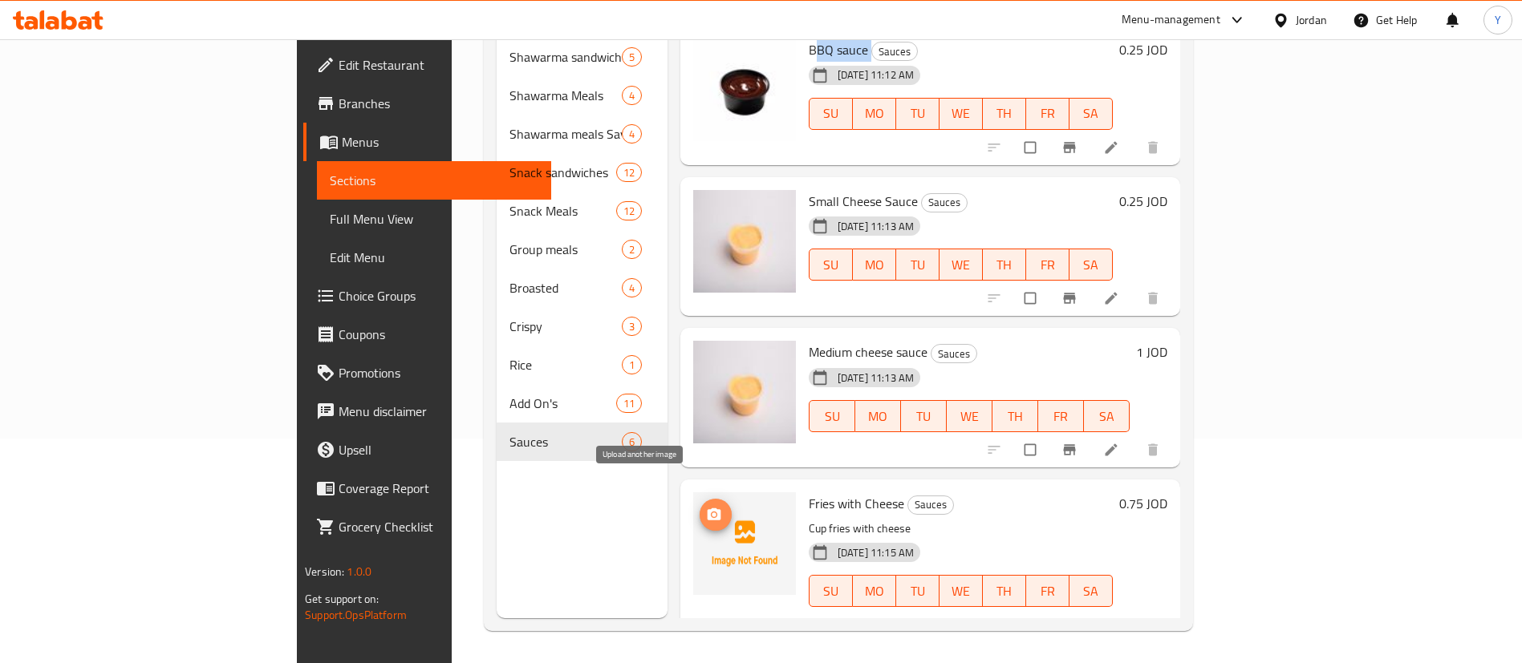
click at [706, 507] on icon "upload picture" at bounding box center [714, 515] width 16 height 16
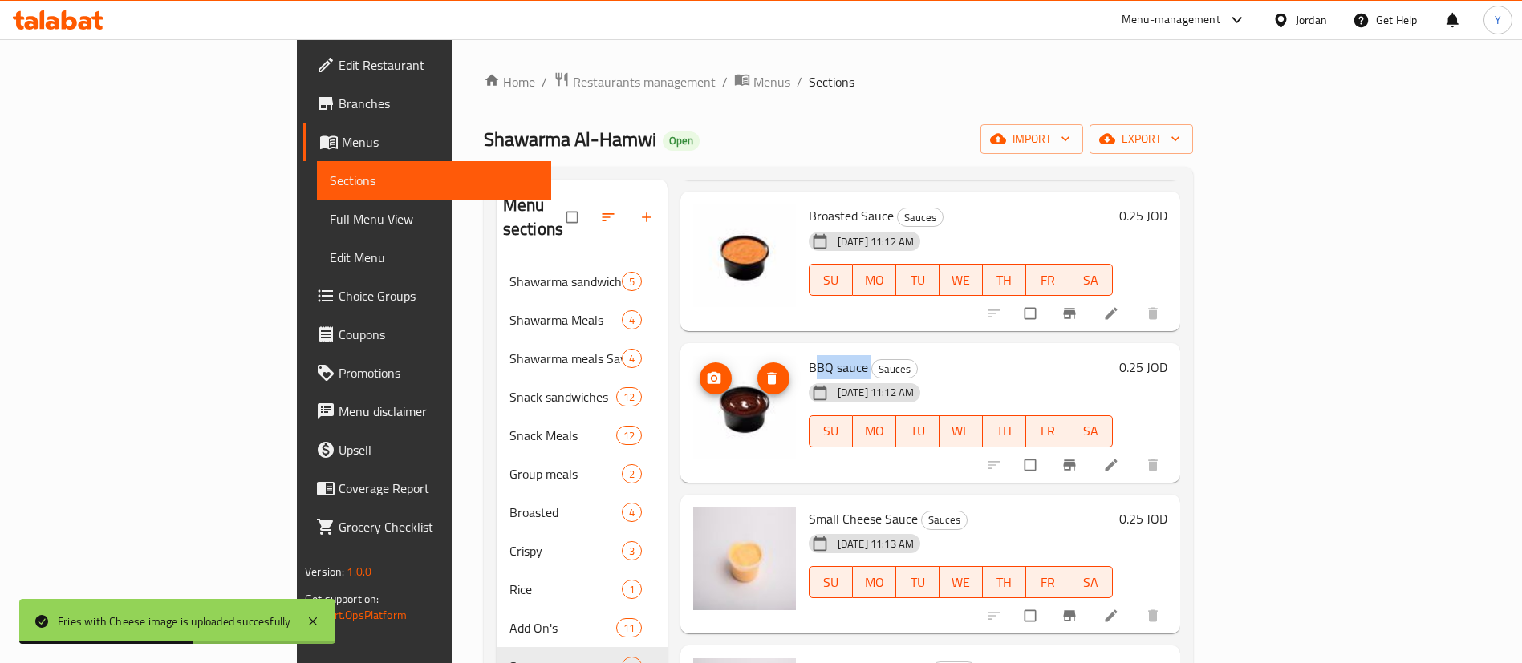
scroll to position [308, 0]
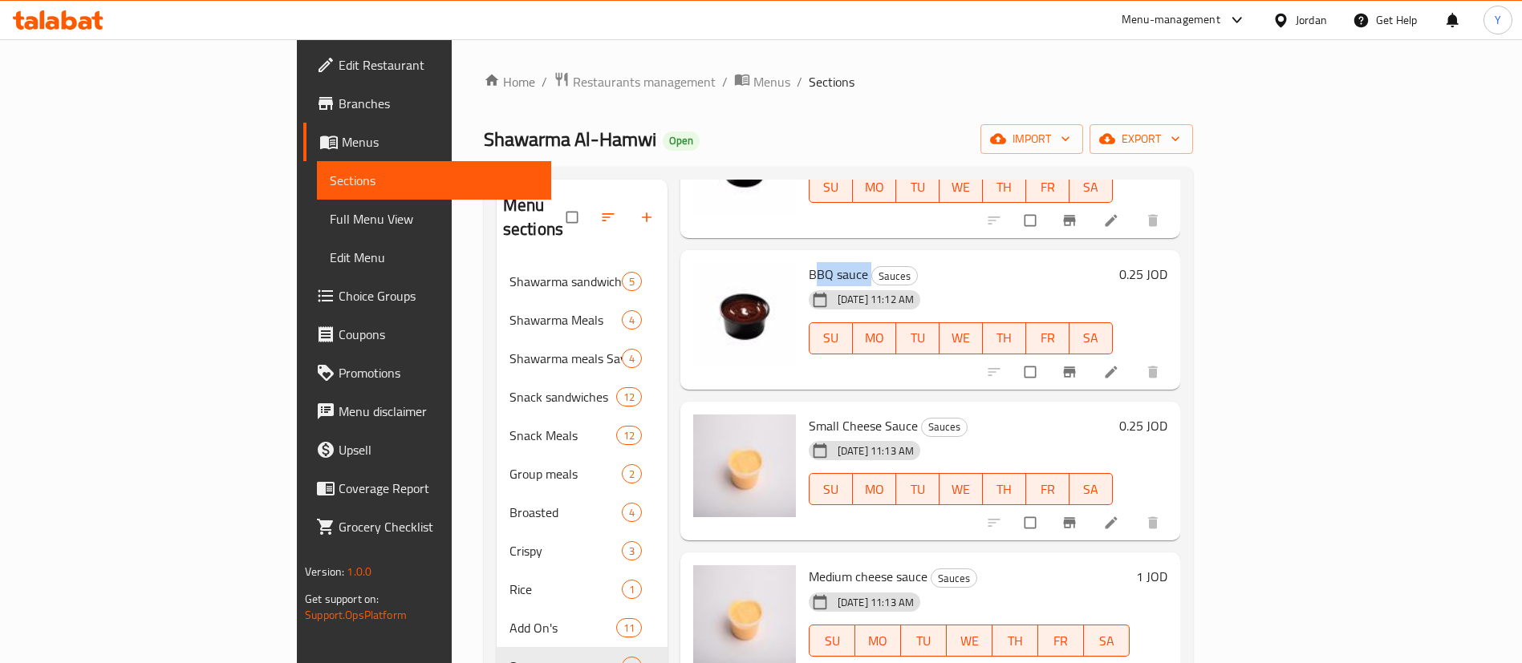
click at [77, 14] on icon at bounding box center [58, 19] width 91 height 19
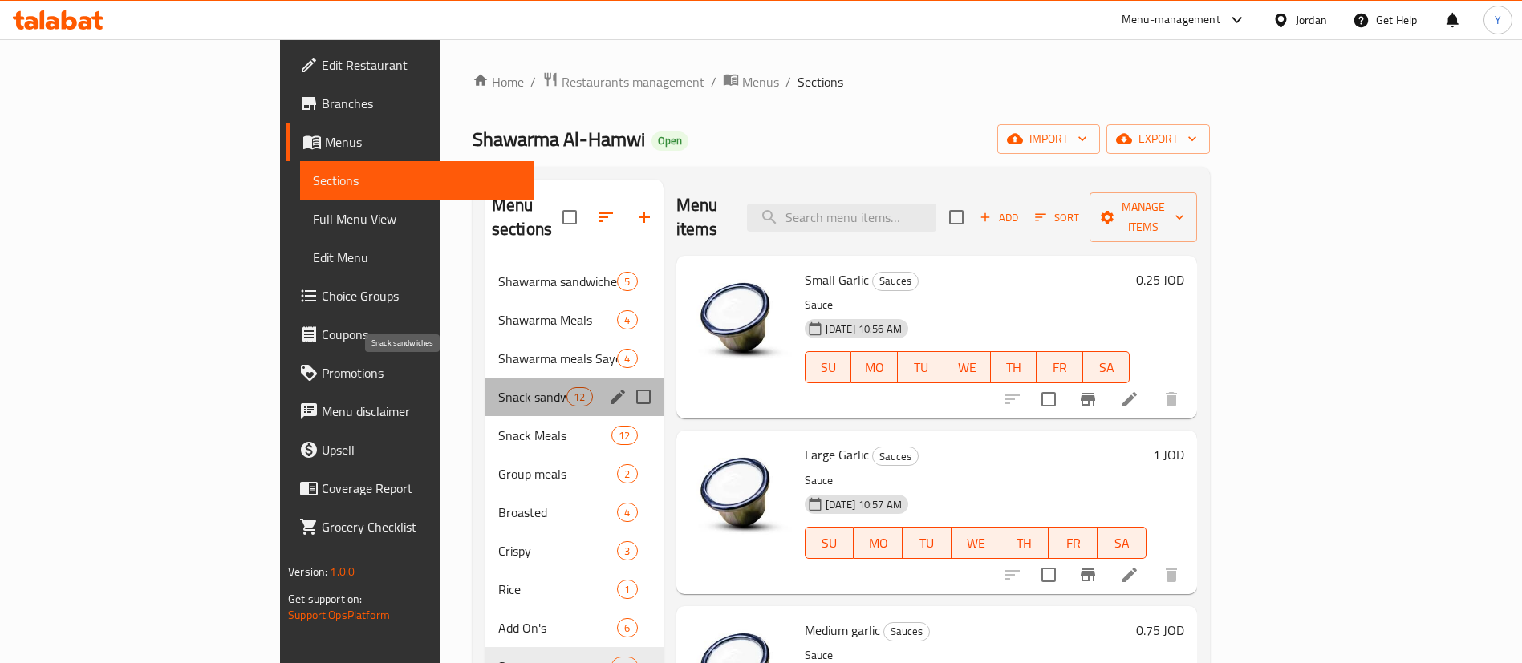
click at [498, 387] on span "Snack sandwiches" at bounding box center [532, 396] width 68 height 19
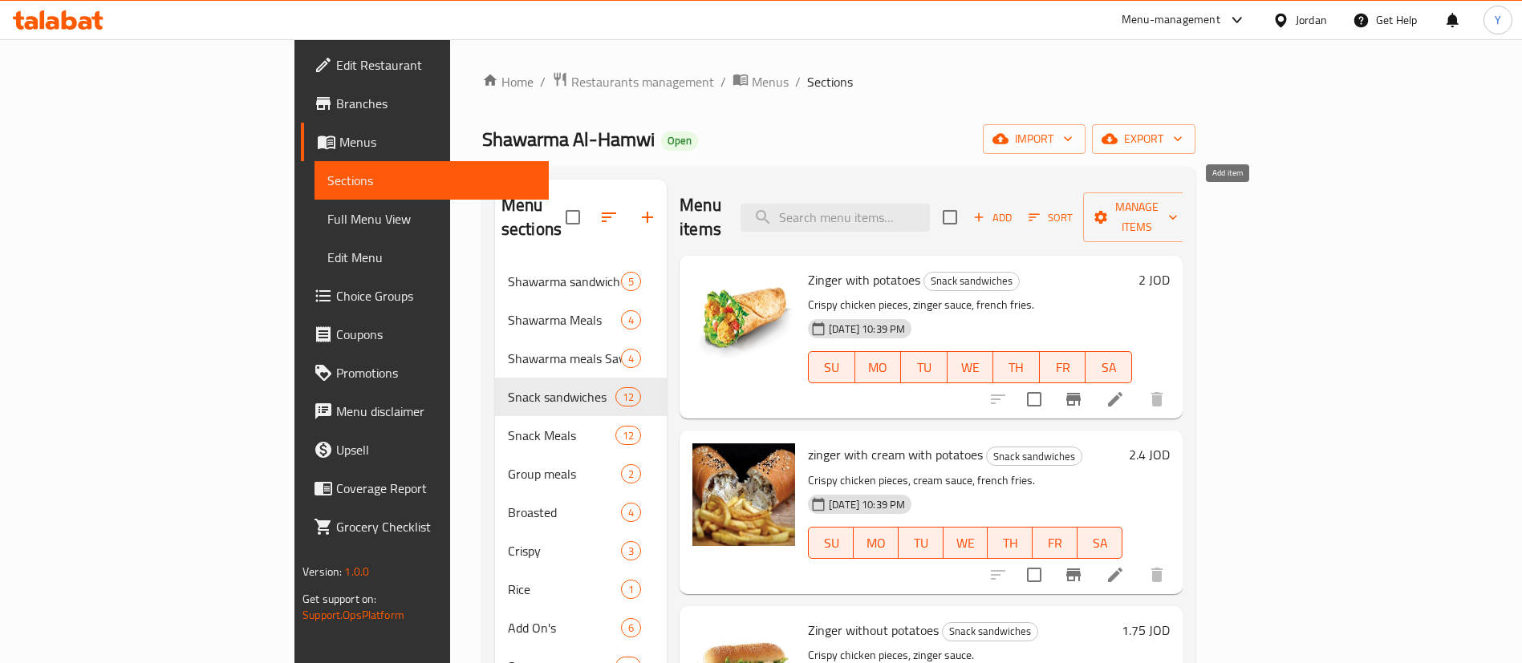
click at [1014, 209] on span "Add" at bounding box center [992, 218] width 43 height 18
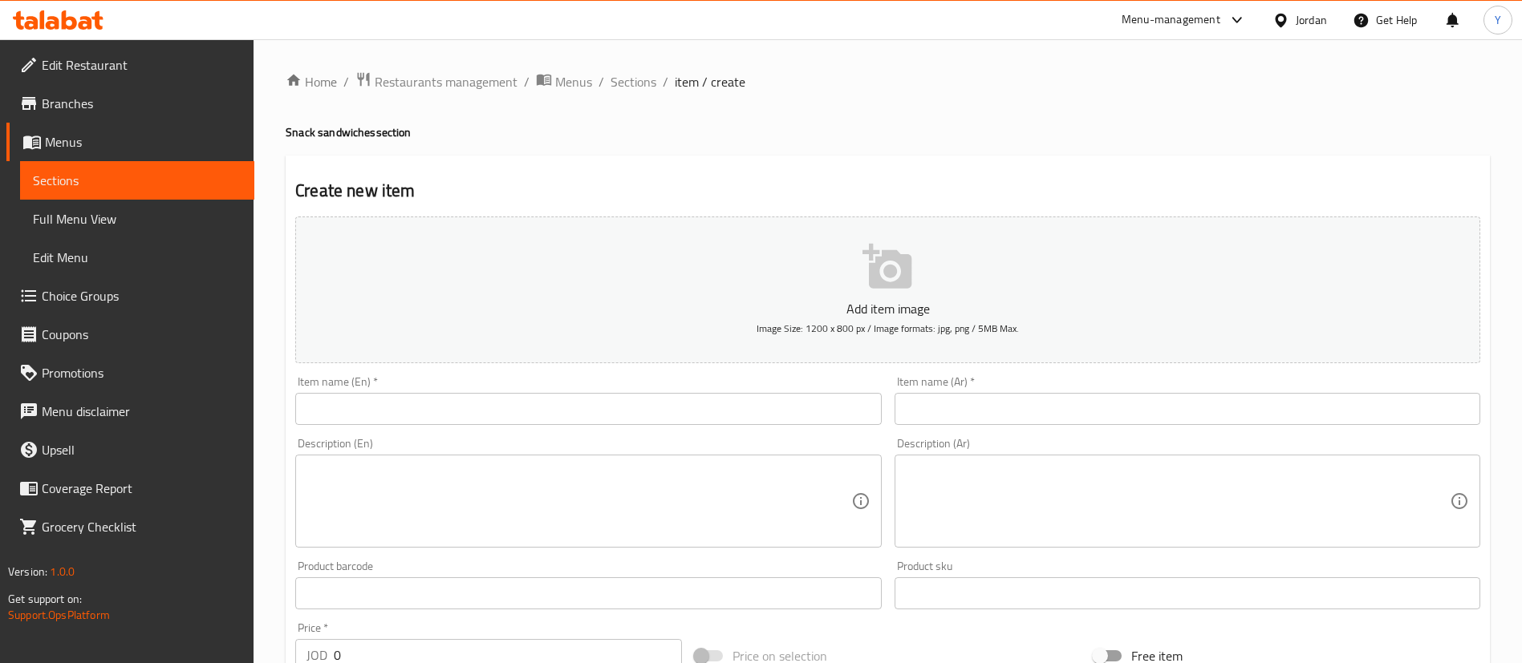
click at [533, 408] on input "text" at bounding box center [588, 409] width 586 height 32
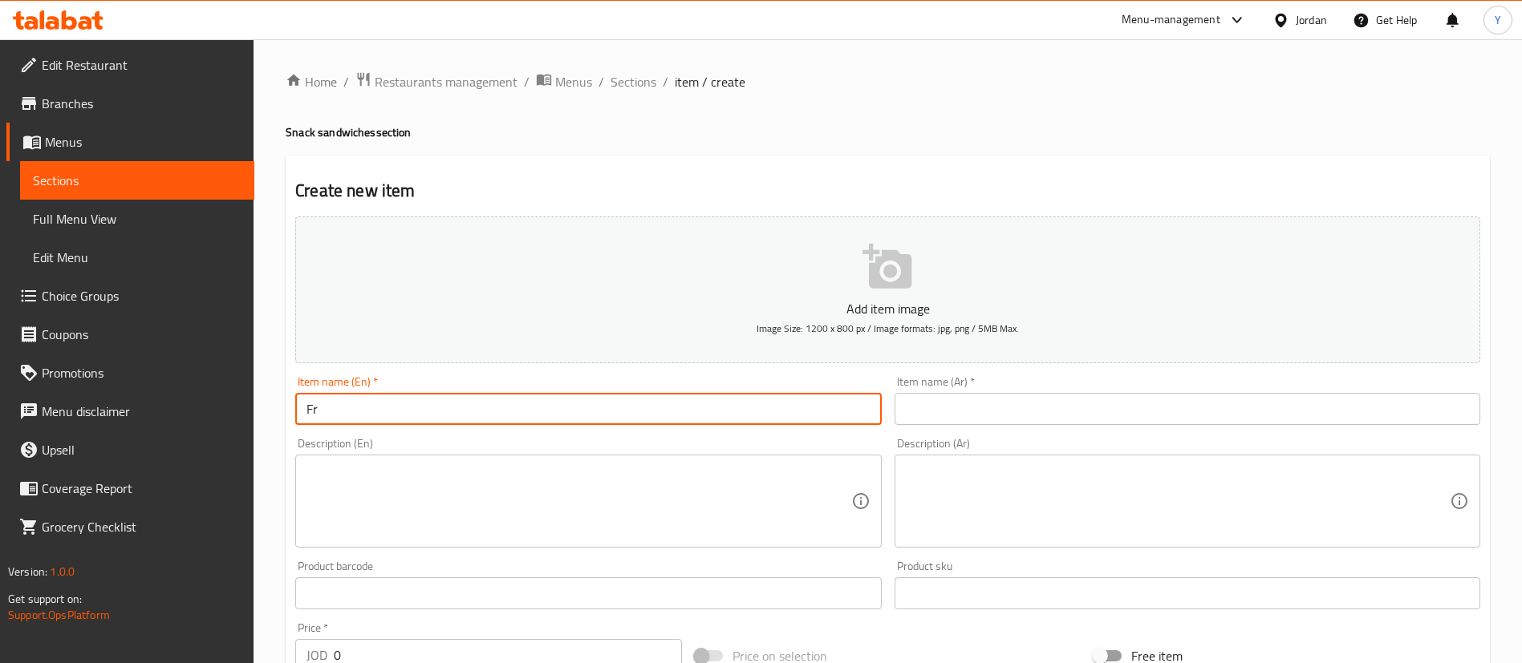
type input "F"
click at [522, 406] on input "Shrack Fries bread sandwich" at bounding box center [588, 409] width 586 height 32
type input "Shrack Fries bread sandwich"
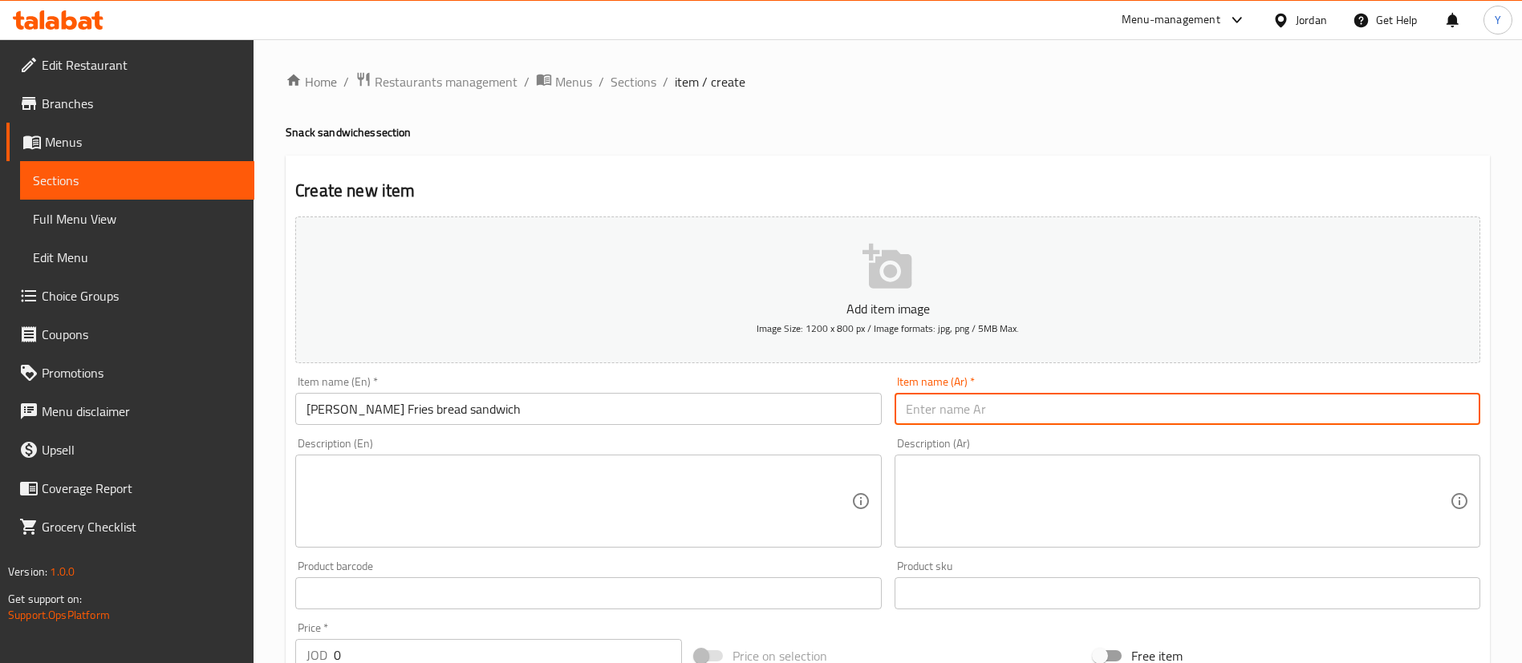
click at [1055, 418] on input "text" at bounding box center [1187, 409] width 586 height 32
paste input "Coleslaw Salad"
paste input "ط"
type input "ساندويش بطاطا"
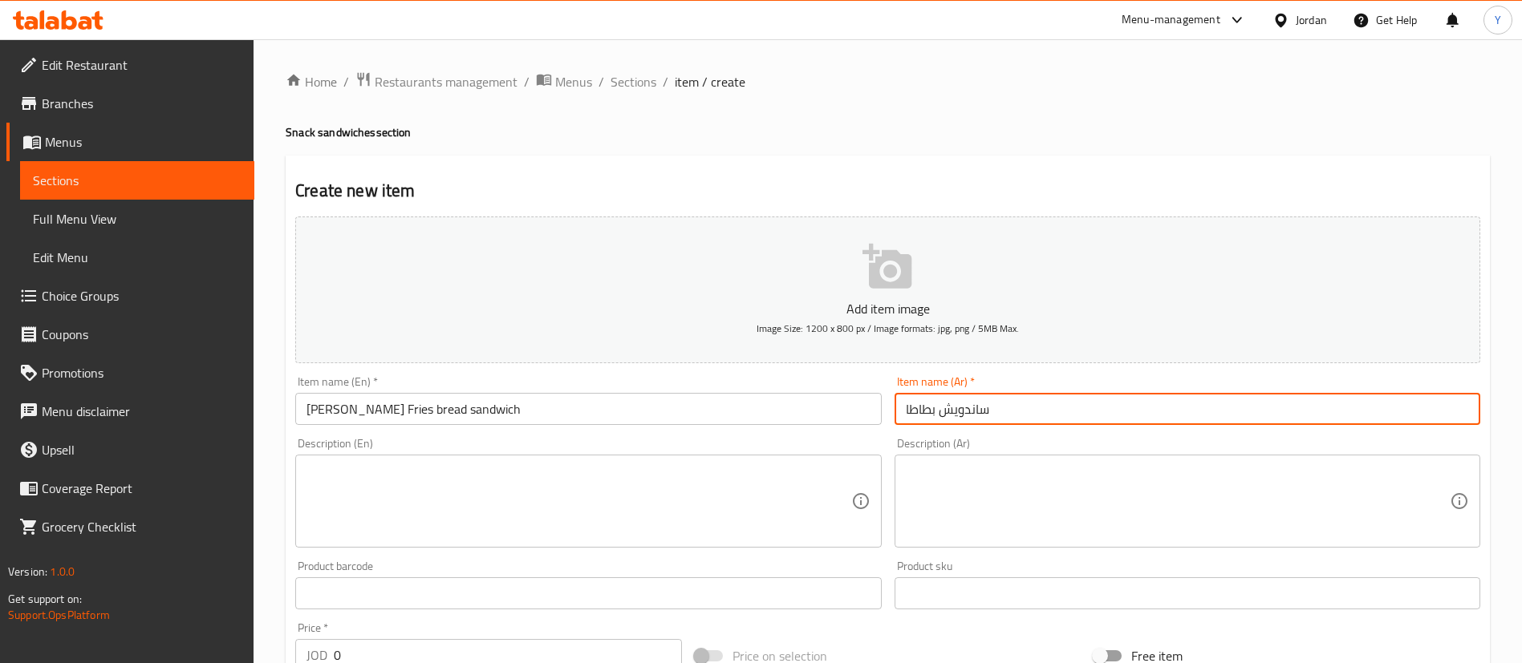
drag, startPoint x: 994, startPoint y: 409, endPoint x: 545, endPoint y: 382, distance: 449.3
click at [543, 383] on div "Add item image Image Size: 1200 x 800 px / Image formats: jpg, png / 5MB Max. I…" at bounding box center [888, 555] width 1198 height 691
paste input "ط"
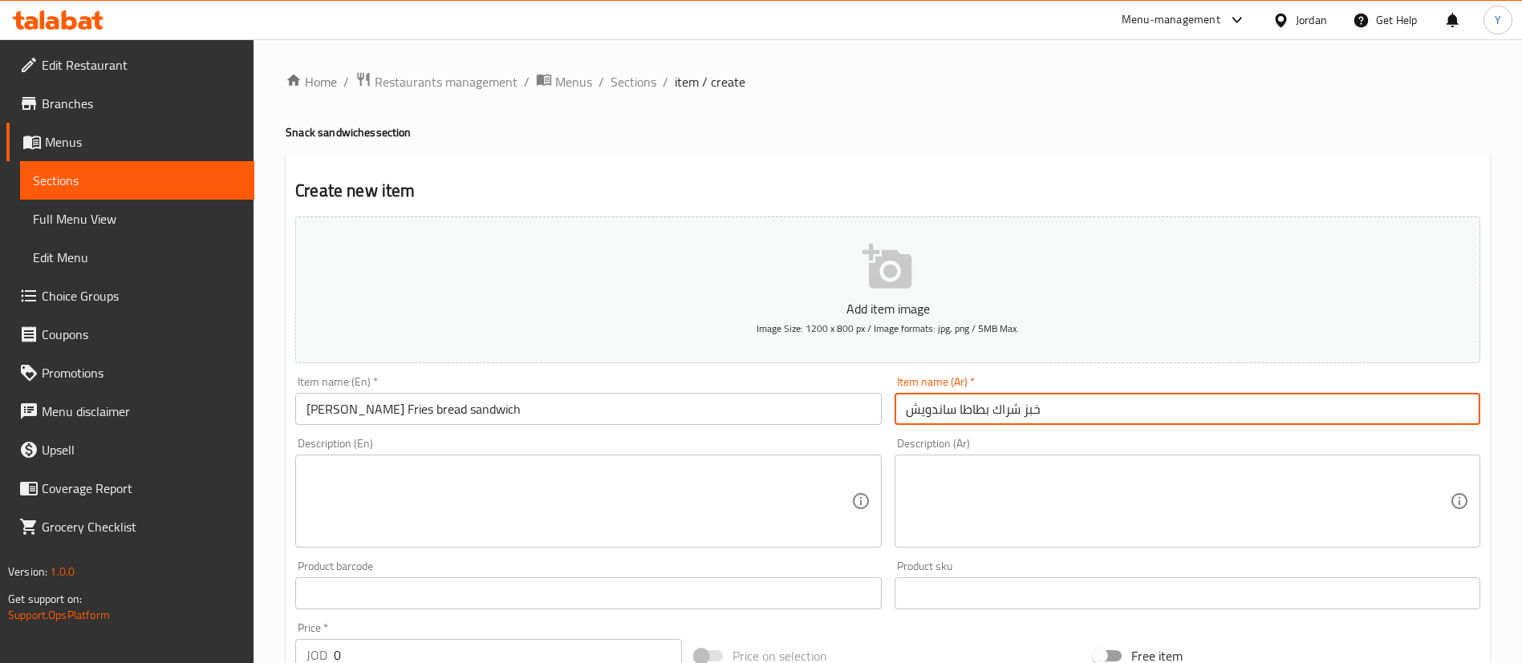
type input "خبز شراك بطاطا ساندويش"
click at [392, 520] on textarea at bounding box center [578, 502] width 544 height 76
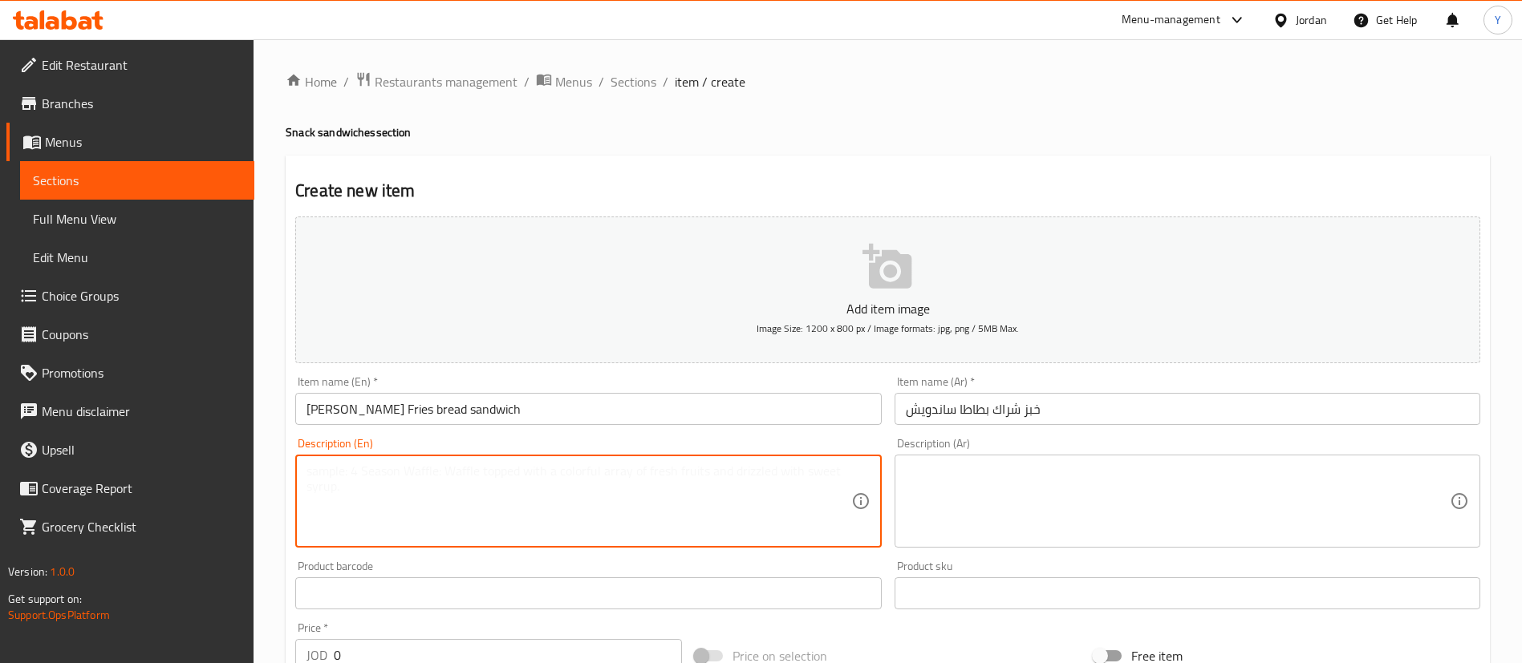
type textarea "ٍ"
type textarea "Snacks"
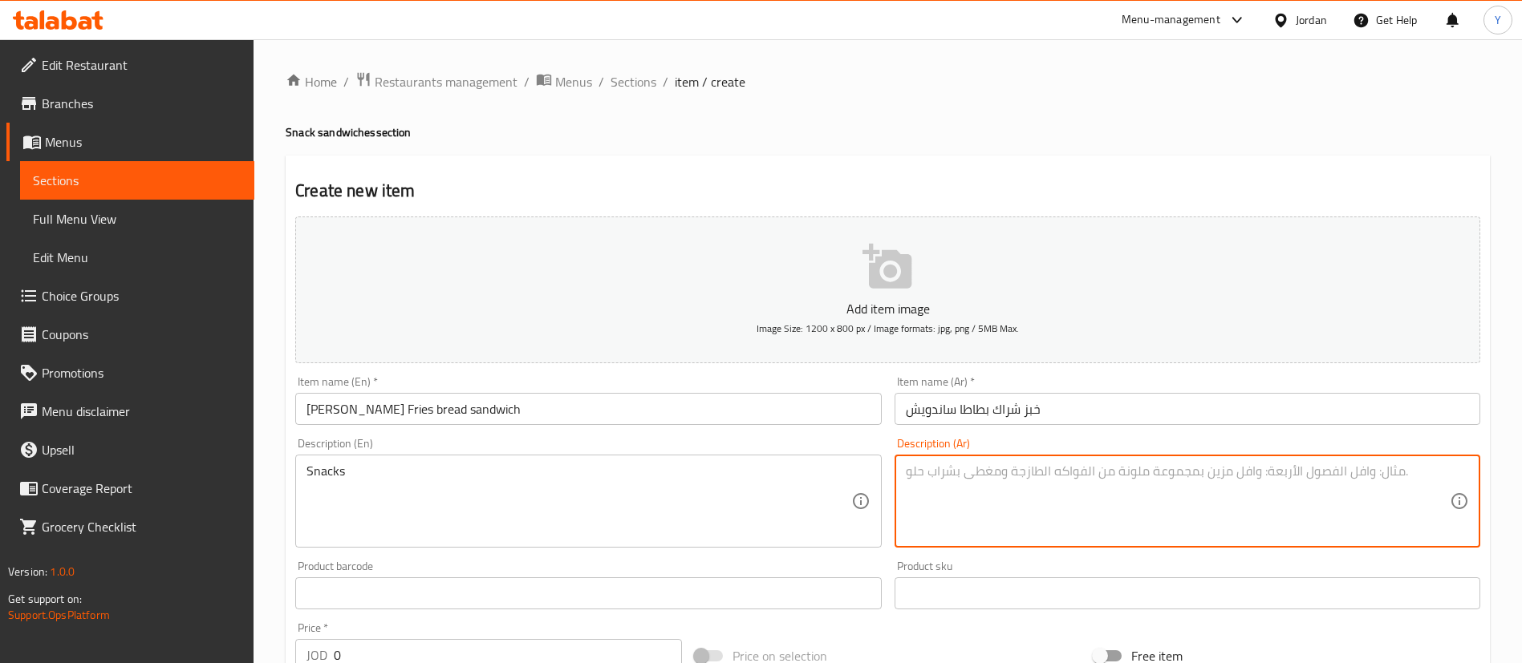
click at [958, 475] on textarea at bounding box center [1178, 502] width 544 height 76
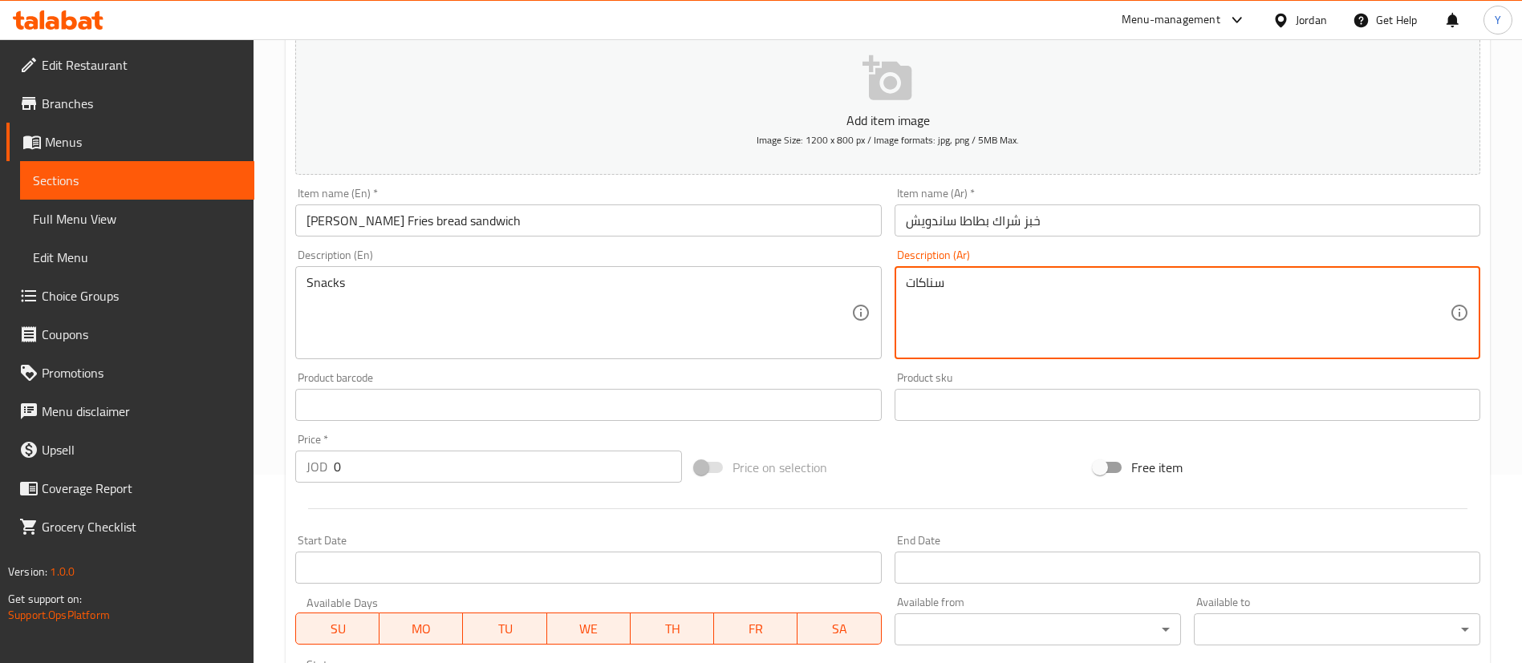
scroll to position [361, 0]
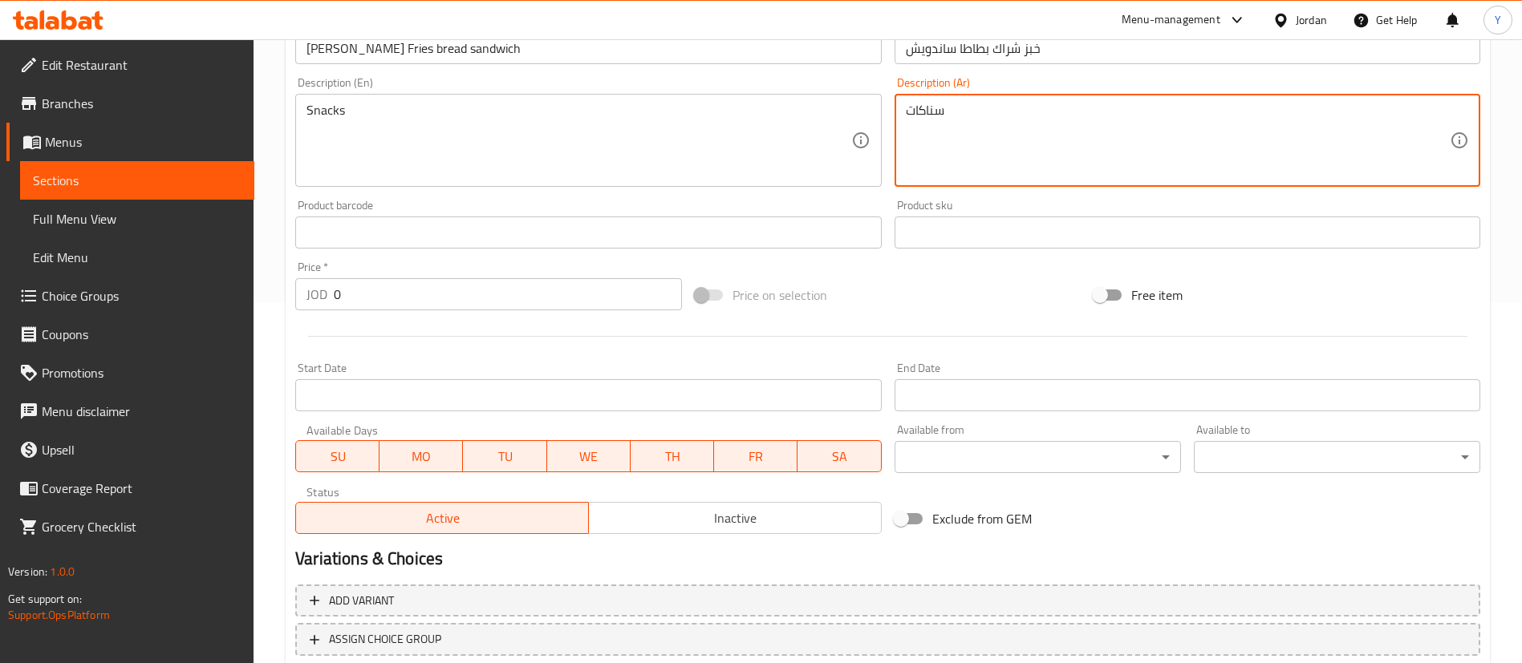
type textarea "سناكات"
drag, startPoint x: 358, startPoint y: 284, endPoint x: 234, endPoint y: 294, distance: 124.0
click at [234, 294] on div "Edit Restaurant Branches Menus Sections Full Menu View Edit Menu Choice Groups …" at bounding box center [761, 225] width 1522 height 1094
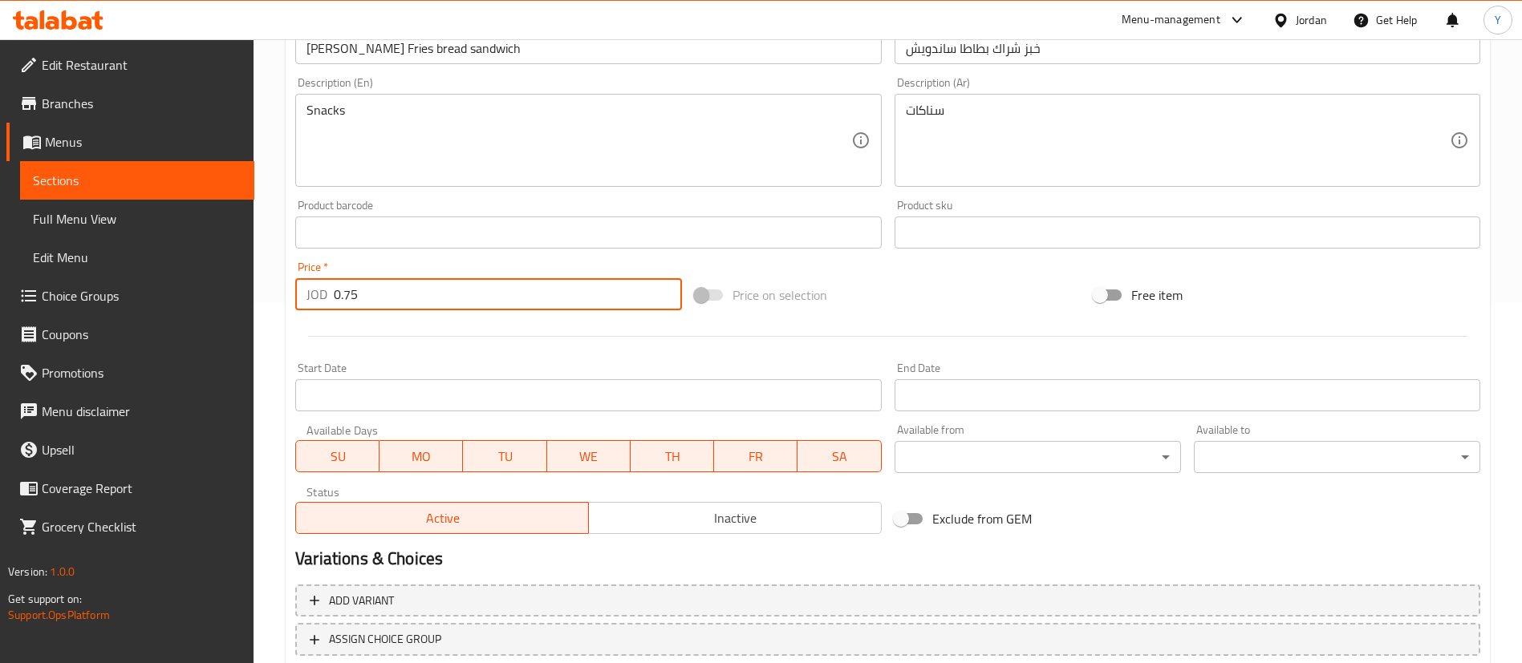
click at [432, 335] on div at bounding box center [888, 336] width 1198 height 39
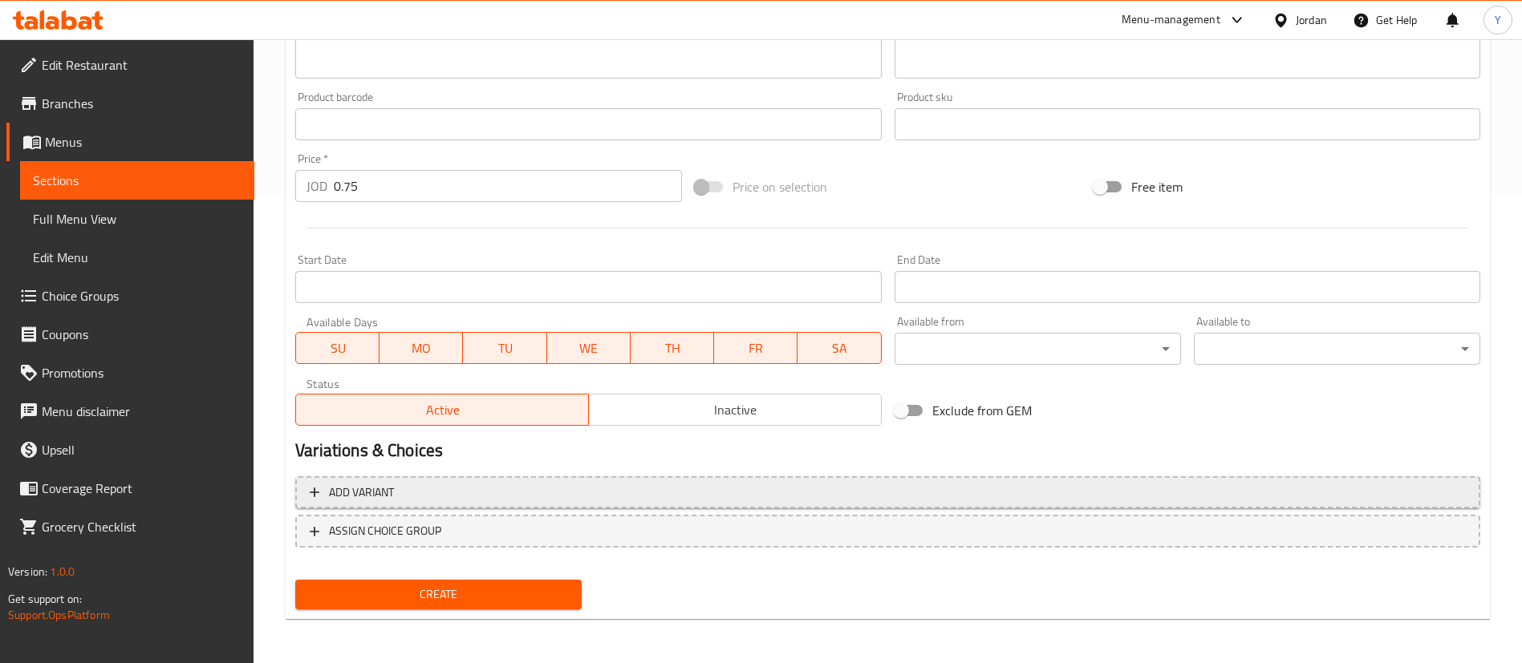
scroll to position [470, 0]
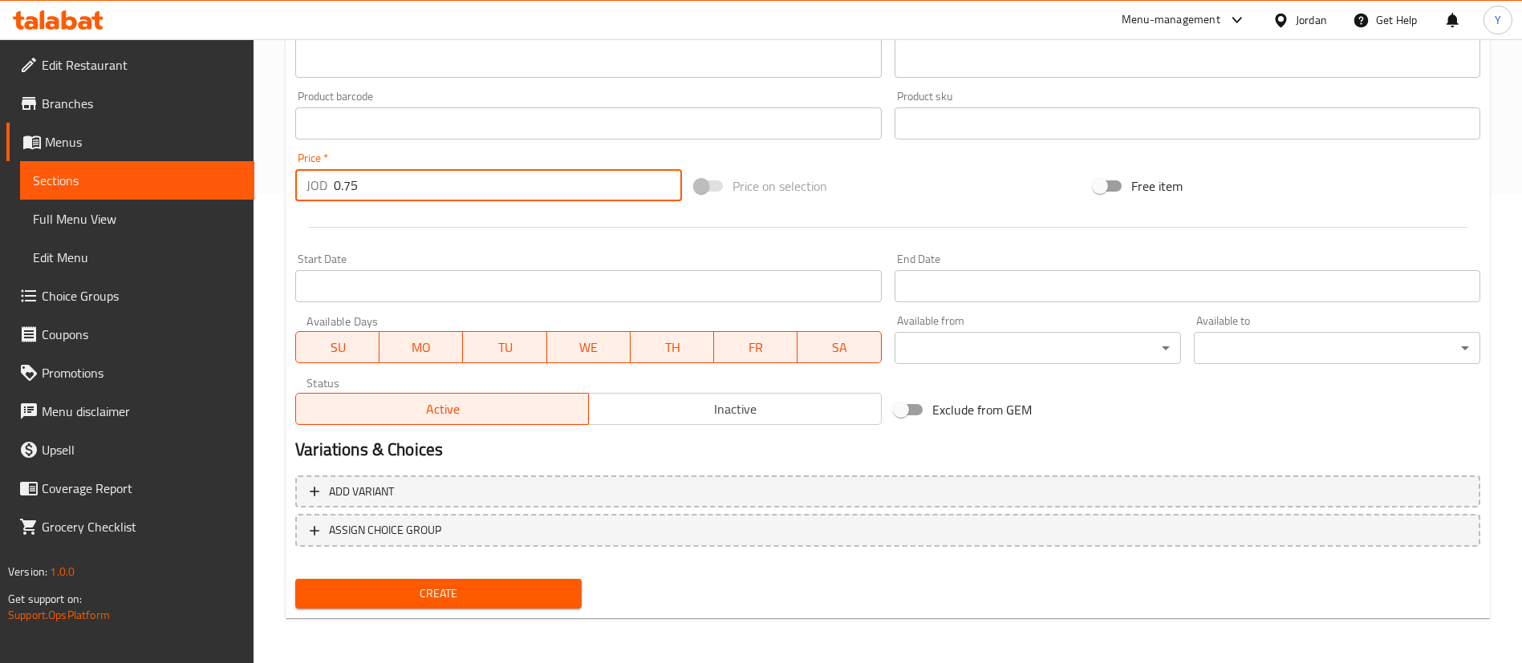
drag, startPoint x: 417, startPoint y: 194, endPoint x: 272, endPoint y: 220, distance: 147.4
click at [206, 195] on div "Edit Restaurant Branches Menus Sections Full Menu View Edit Menu Choice Groups …" at bounding box center [761, 116] width 1522 height 1094
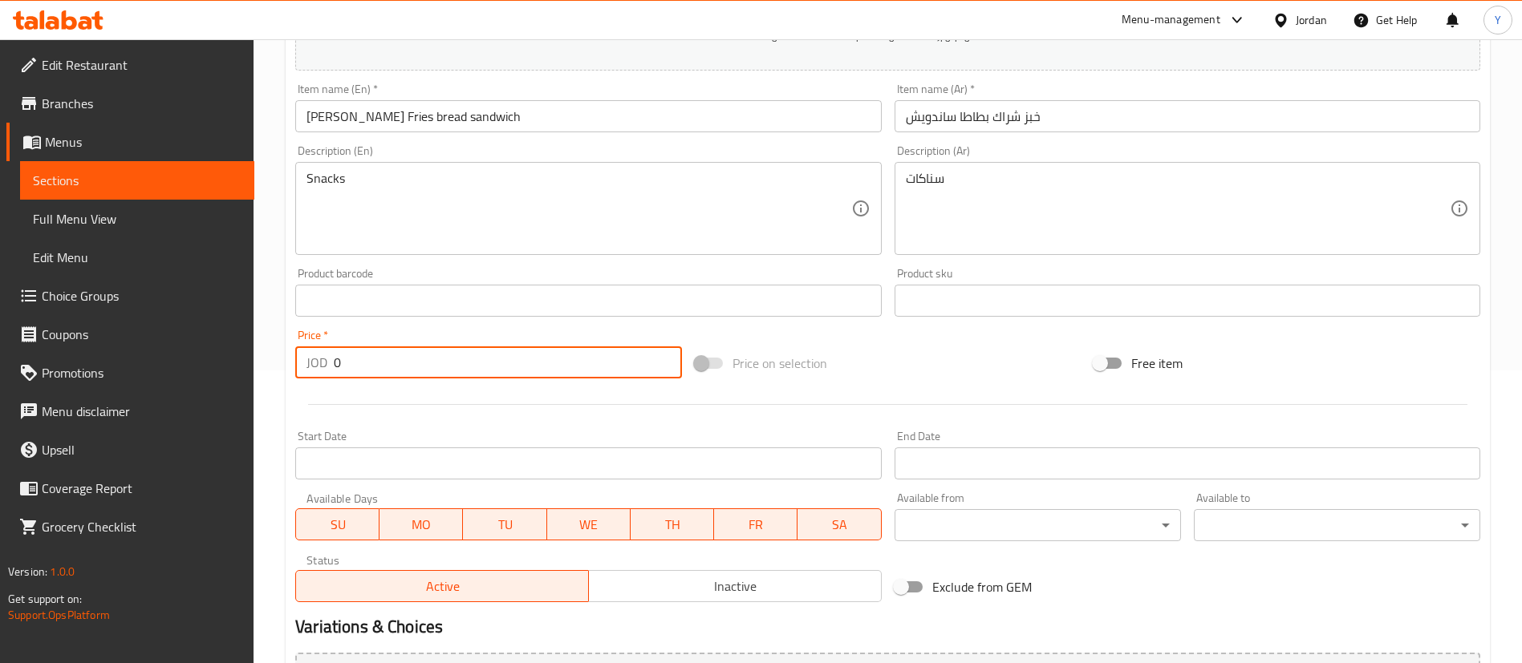
scroll to position [109, 0]
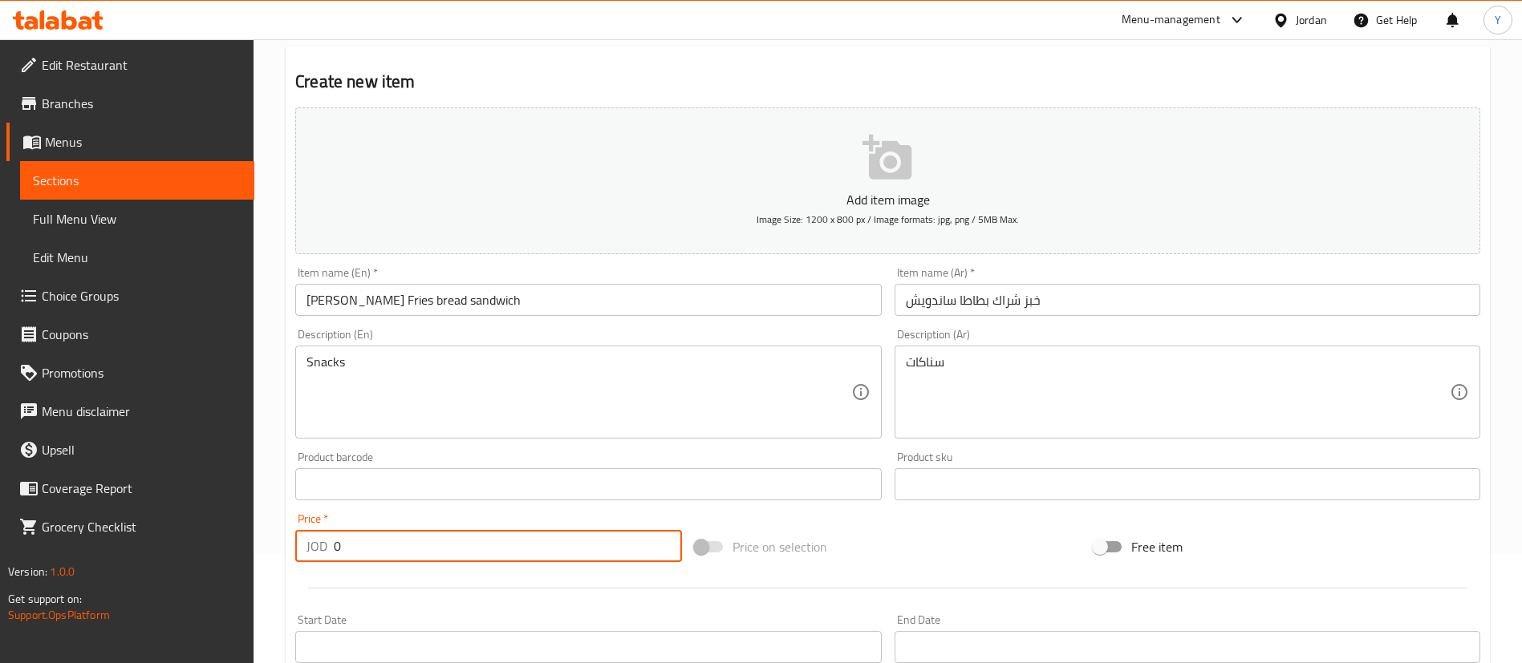
type input "0"
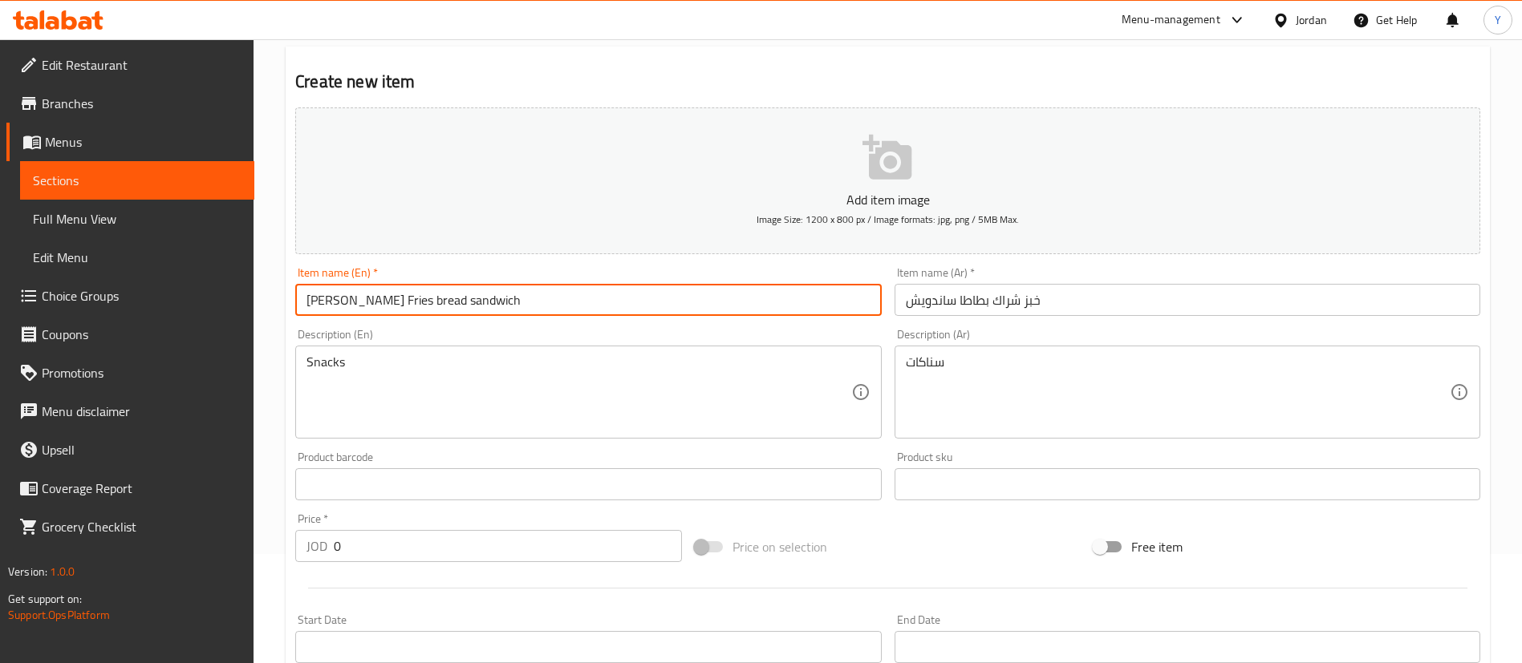
drag, startPoint x: 509, startPoint y: 299, endPoint x: 7, endPoint y: 287, distance: 502.3
click at [0, 290] on div "Edit Restaurant Branches Menus Sections Full Menu View Edit Menu Choice Groups …" at bounding box center [761, 477] width 1522 height 1094
type input "French Fries Sandwich"
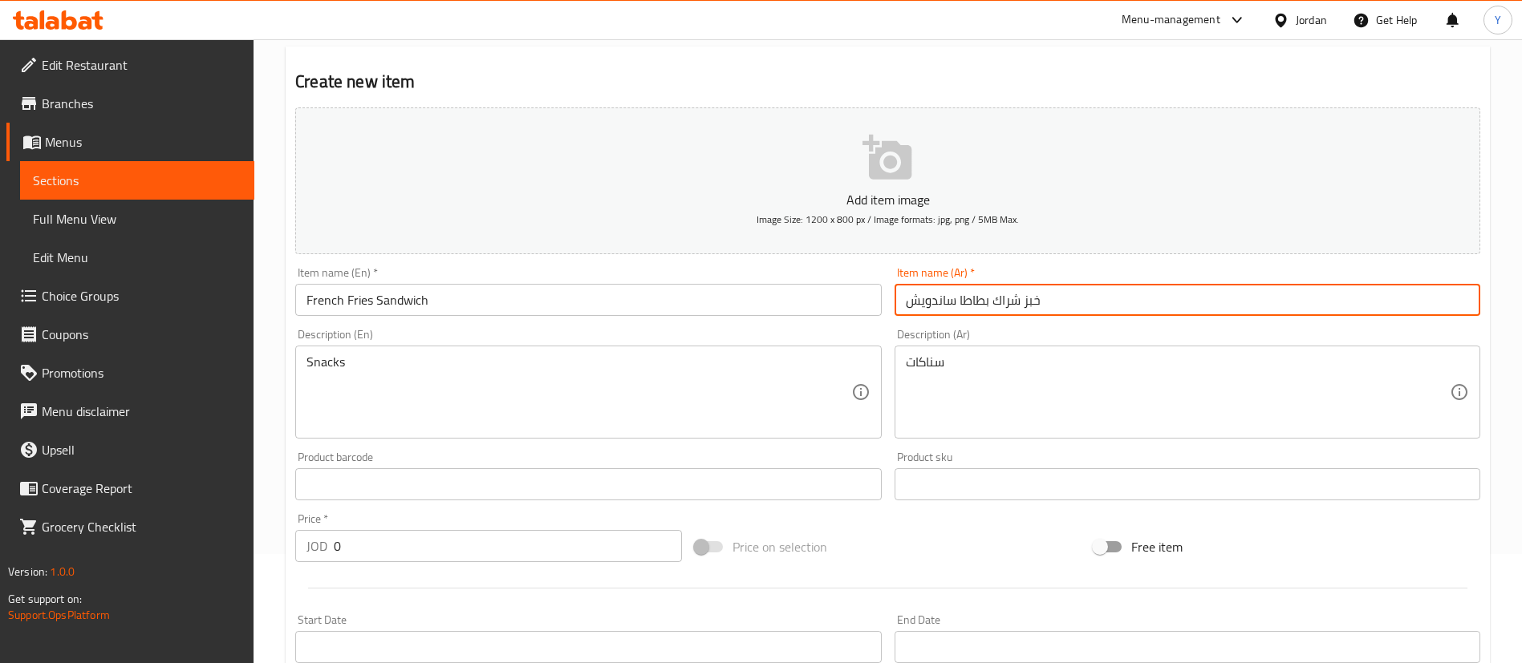
drag, startPoint x: 1017, startPoint y: 284, endPoint x: 440, endPoint y: 256, distance: 578.3
click at [440, 256] on div "Add item image Image Size: 1200 x 800 px / Image formats: jpg, png / 5MB Max. I…" at bounding box center [888, 446] width 1198 height 691
paste input "ط"
type input "ساندويش بطاطا"
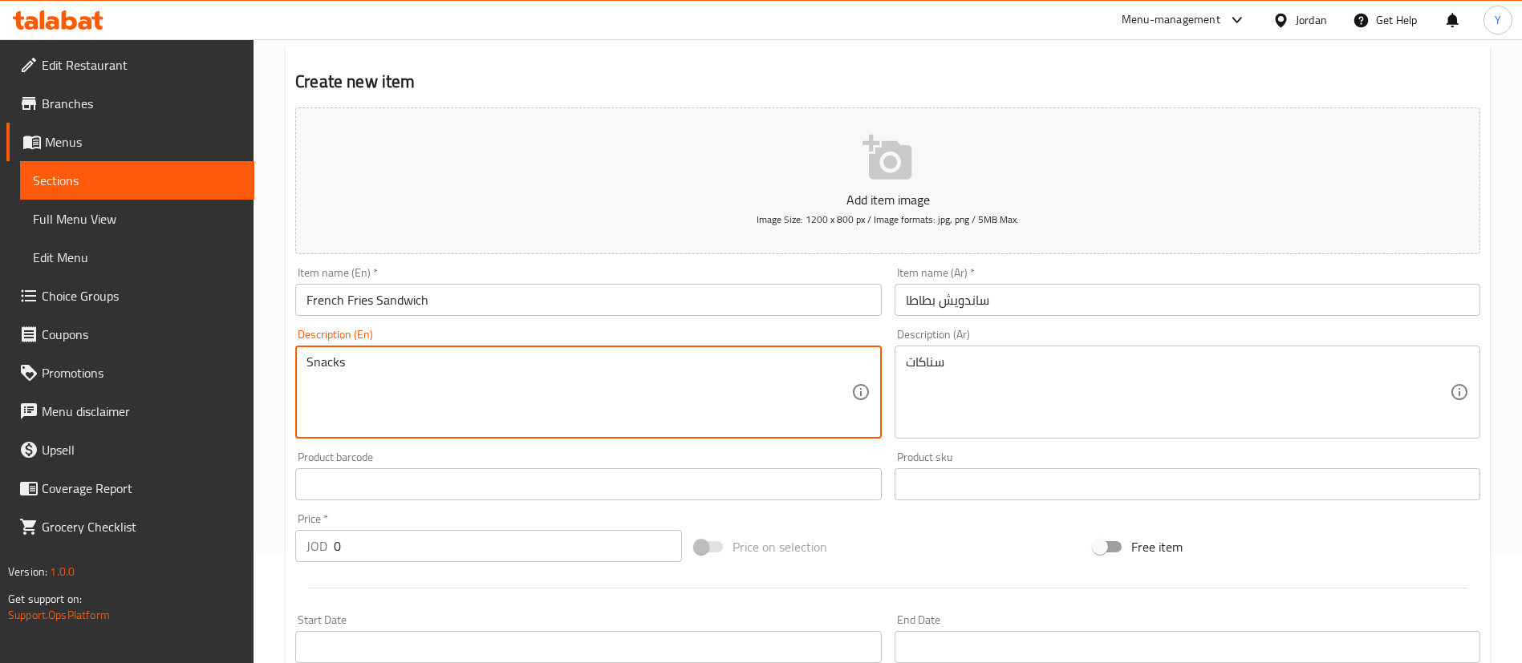
drag, startPoint x: 429, startPoint y: 373, endPoint x: 79, endPoint y: 366, distance: 349.8
click at [79, 366] on div "Edit Restaurant Branches Menus Sections Full Menu View Edit Menu Choice Groups …" at bounding box center [761, 477] width 1522 height 1094
type textarea "ٍ"
type textarea "Snacks"
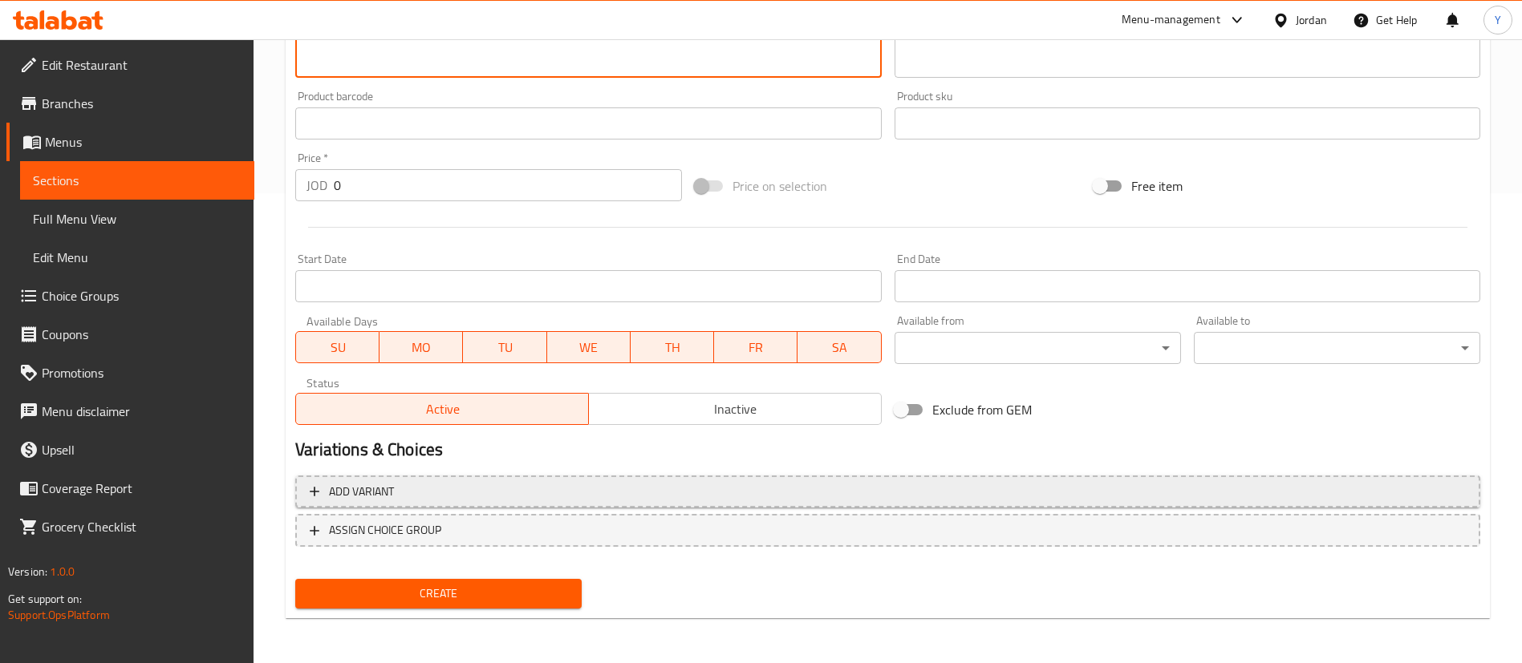
click at [395, 498] on span "Add variant" at bounding box center [888, 492] width 1156 height 20
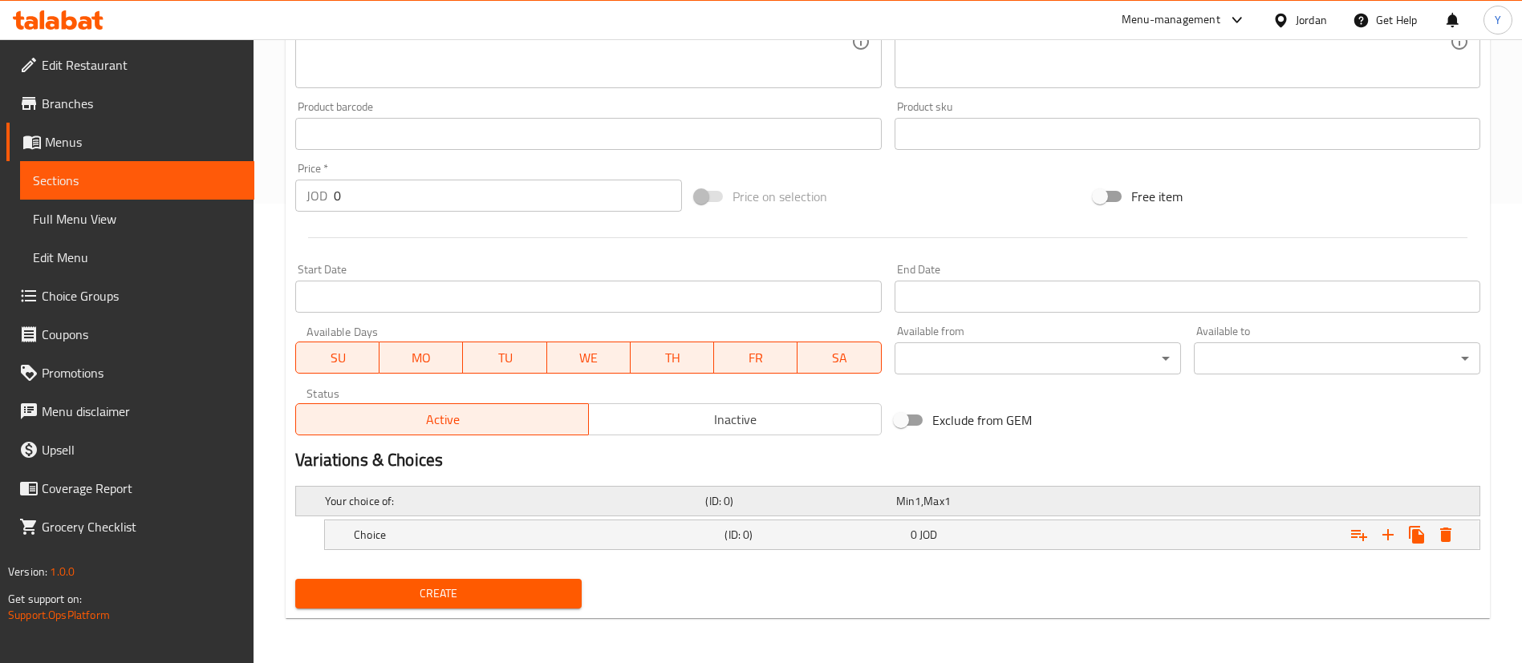
scroll to position [460, 0]
click at [545, 534] on h5 "Choice" at bounding box center [536, 535] width 364 height 16
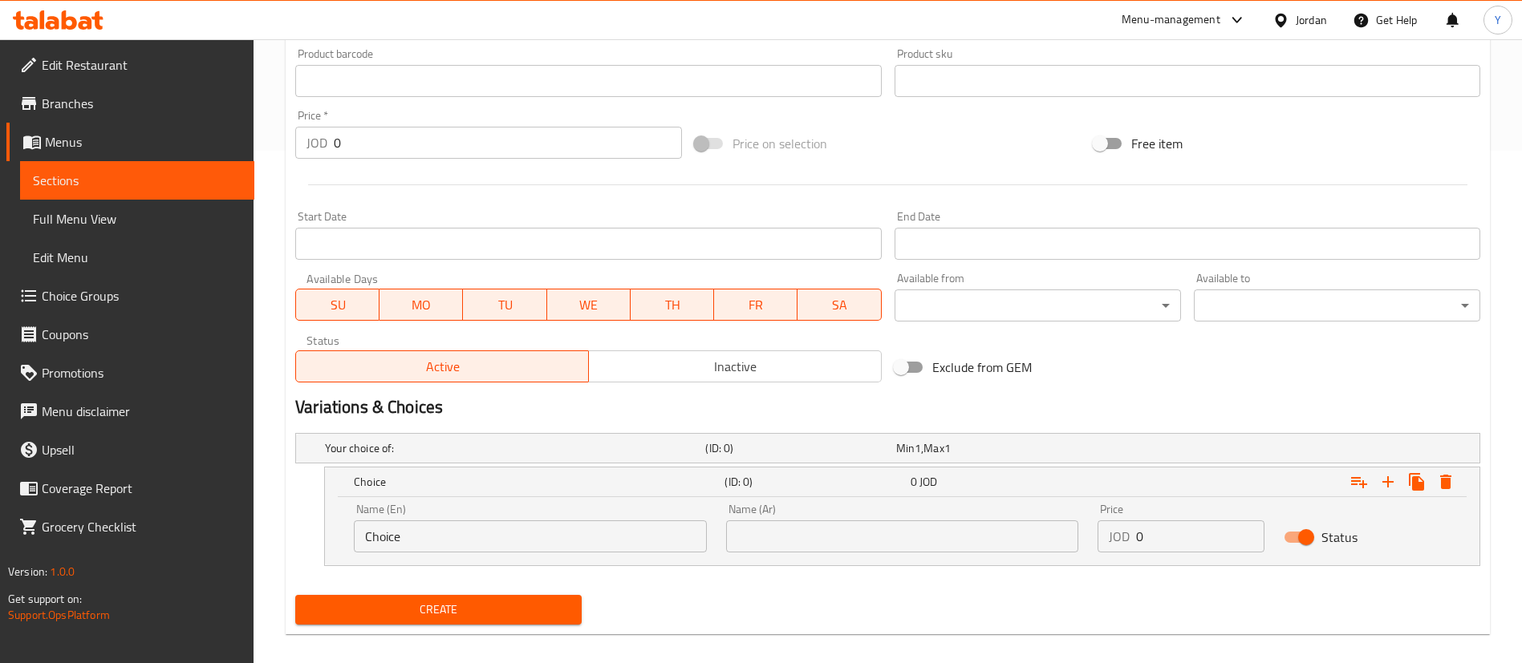
scroll to position [529, 0]
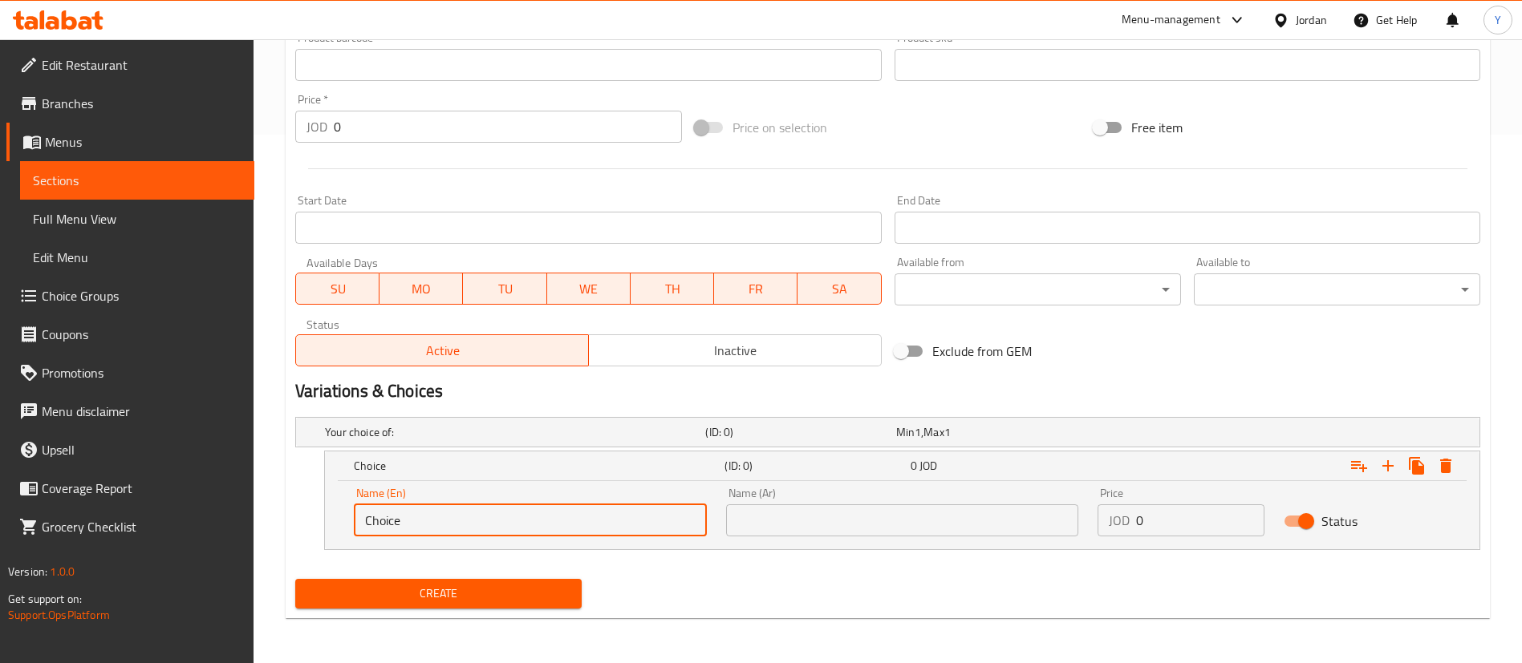
drag, startPoint x: 441, startPoint y: 523, endPoint x: 0, endPoint y: 566, distance: 443.2
click at [0, 566] on div "Edit Restaurant Branches Menus Sections Full Menu View Edit Menu Choice Groups …" at bounding box center [761, 87] width 1522 height 1153
type input "Shrack bread fries sandwich"
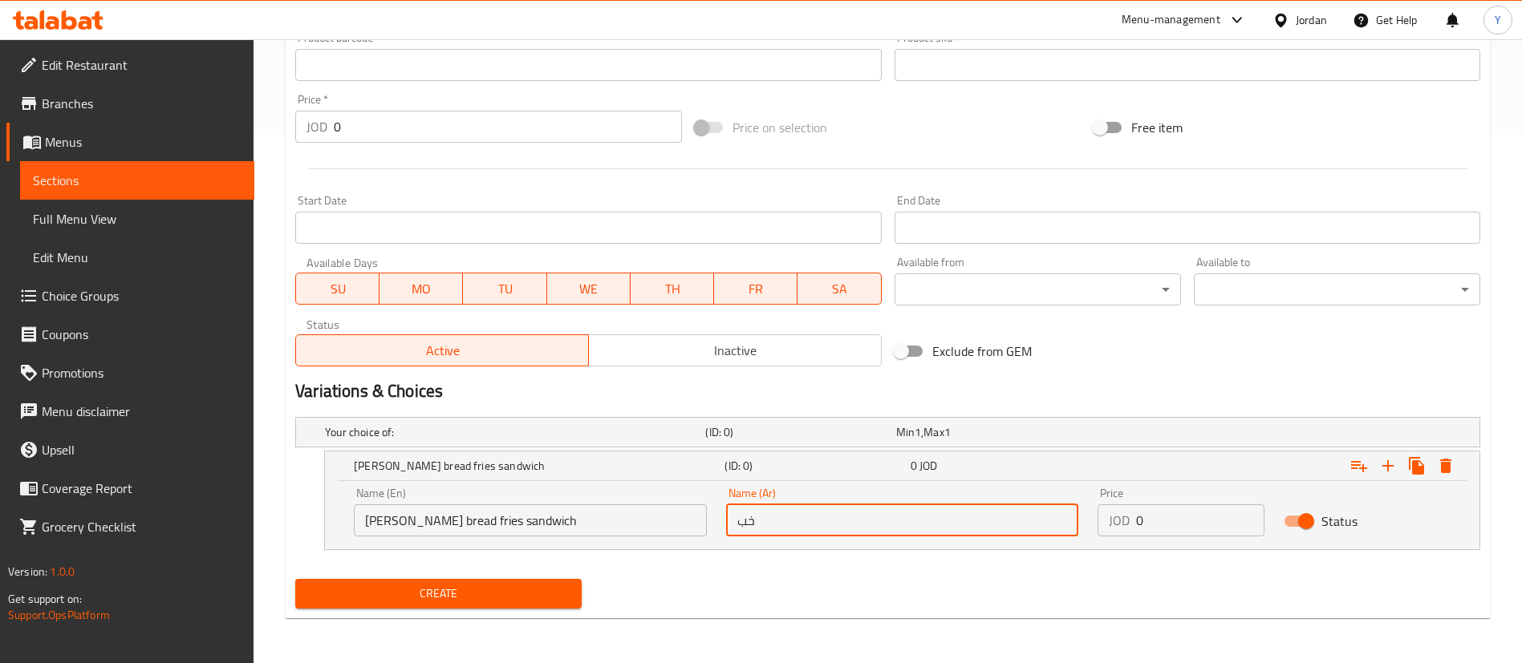
type input "خ"
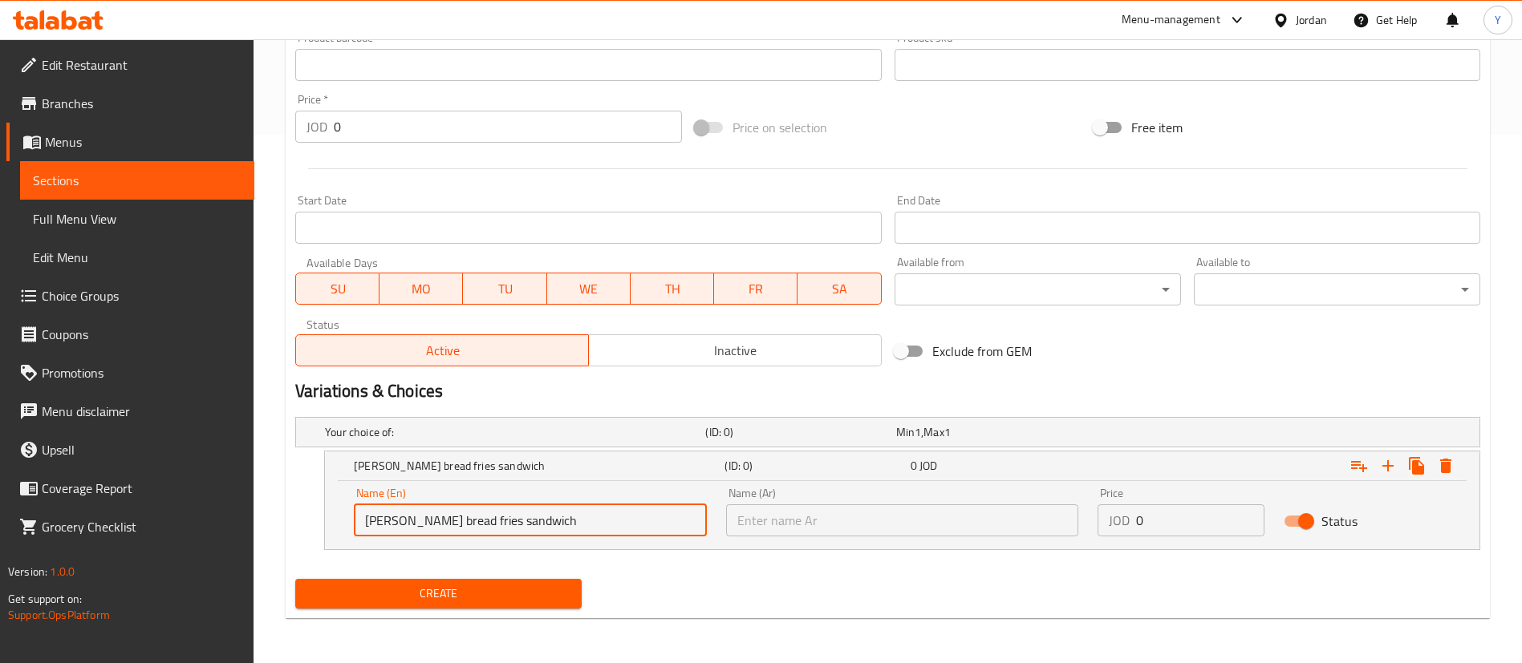
drag, startPoint x: 456, startPoint y: 517, endPoint x: 0, endPoint y: 489, distance: 457.3
click at [0, 489] on div "Edit Restaurant Branches Menus Sections Full Menu View Edit Menu Choice Groups …" at bounding box center [761, 87] width 1522 height 1153
type input "ٍ"
type input "[PERSON_NAME] bread"
click at [866, 510] on input "text" at bounding box center [902, 521] width 353 height 32
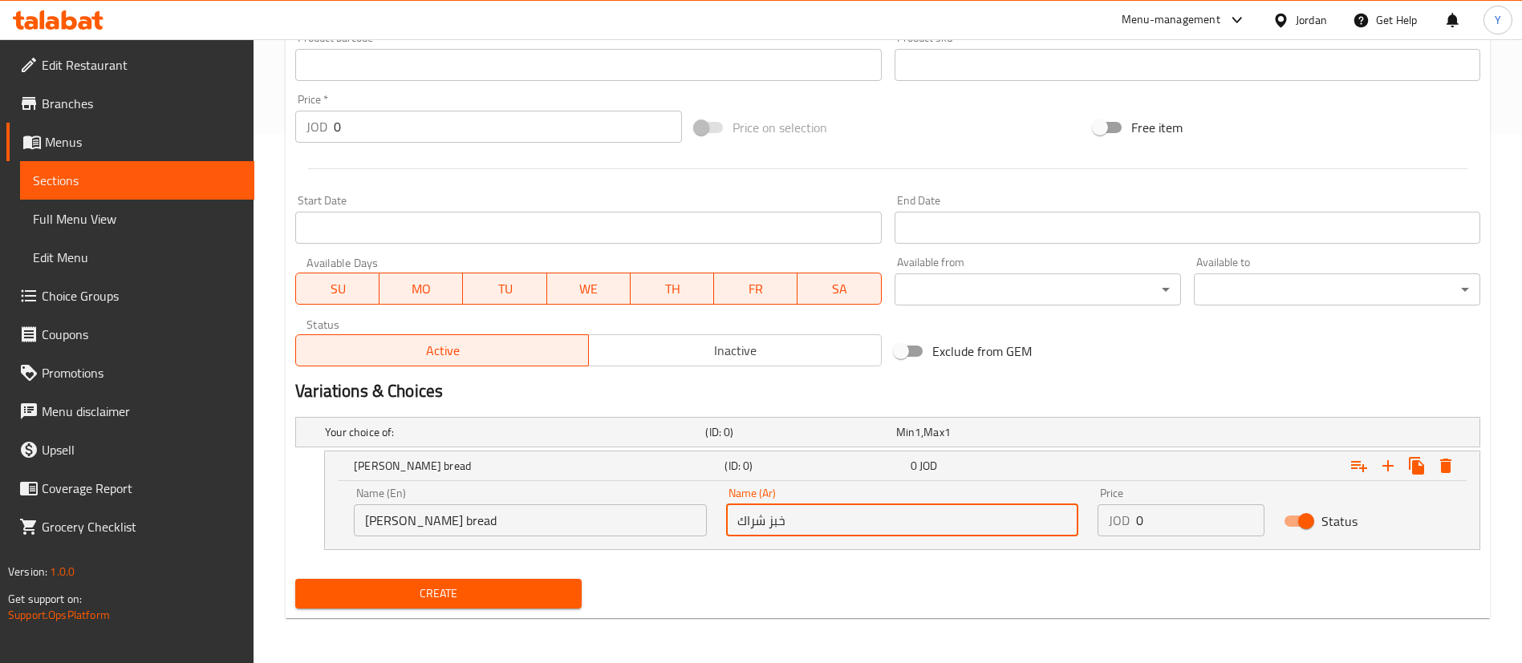
type input "خبز شراك"
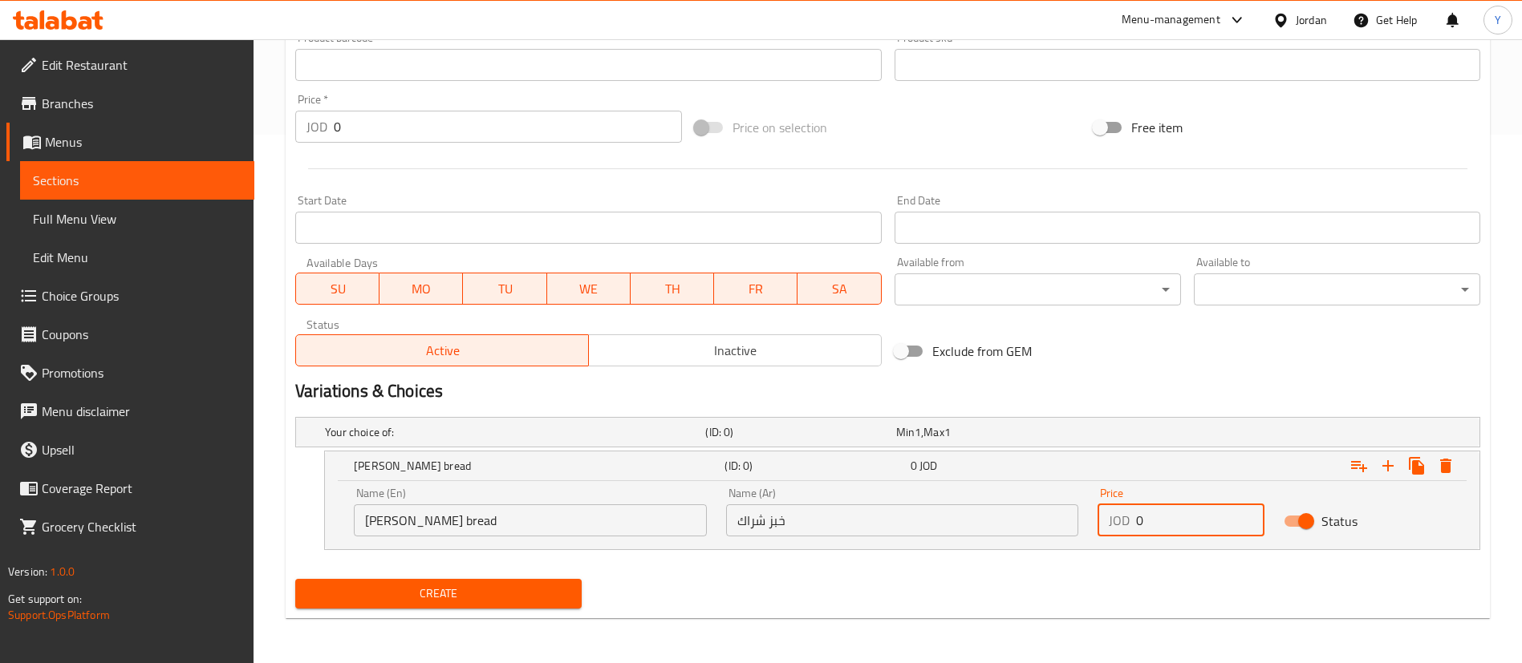
click at [1198, 517] on input "0" at bounding box center [1200, 521] width 128 height 32
type input "0.75"
click at [1395, 465] on icon "Expand" at bounding box center [1387, 465] width 19 height 19
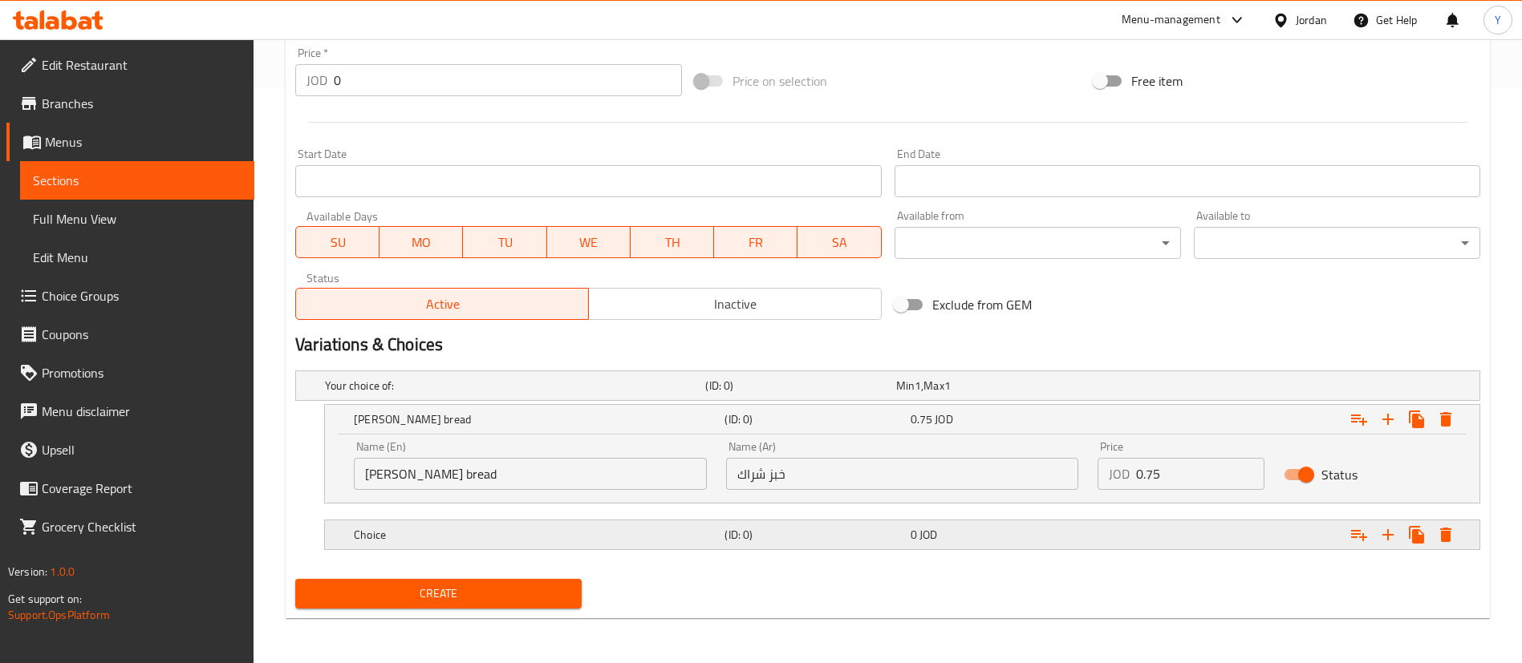
click at [691, 529] on h5 "Choice" at bounding box center [536, 535] width 364 height 16
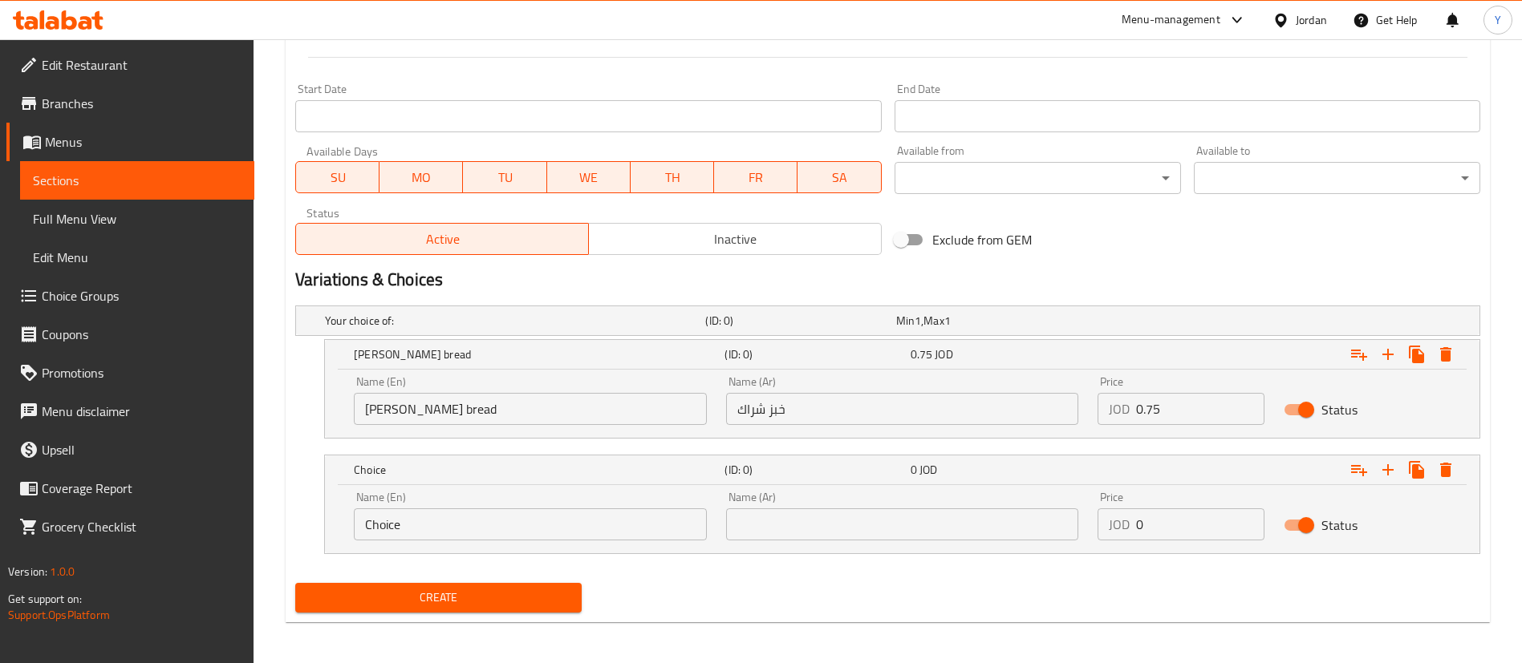
scroll to position [643, 0]
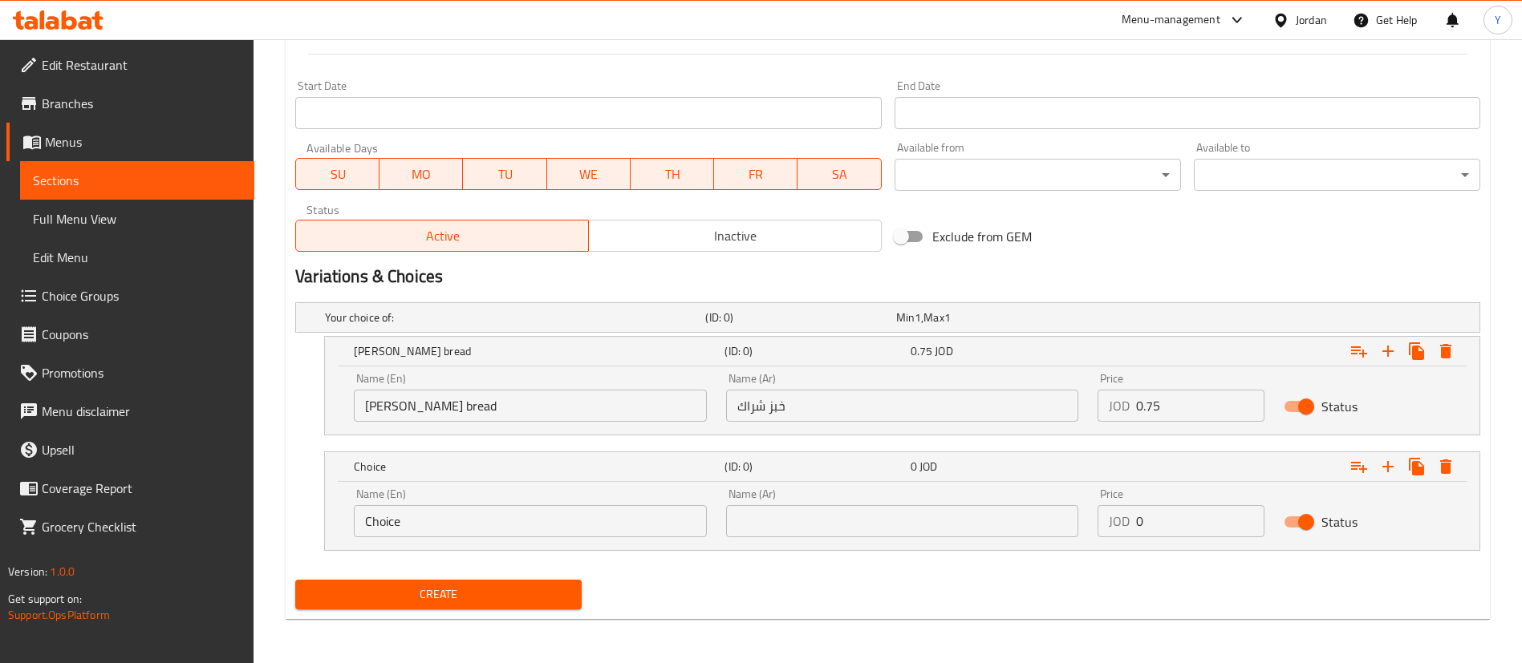
drag, startPoint x: 180, startPoint y: 530, endPoint x: 158, endPoint y: 533, distance: 21.9
click at [158, 533] on div "Edit Restaurant Branches Menus Sections Full Menu View Edit Menu Choice Groups …" at bounding box center [761, 30] width 1522 height 1268
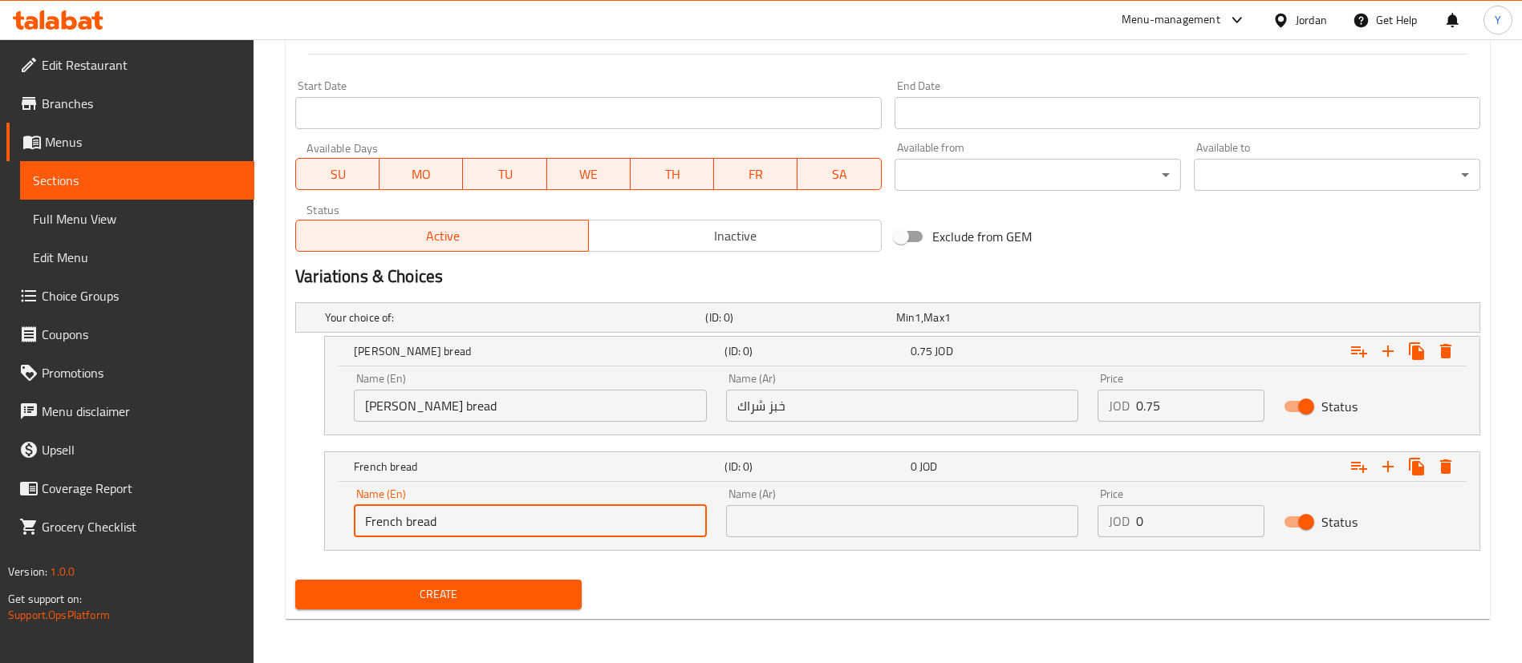
type input "French bread"
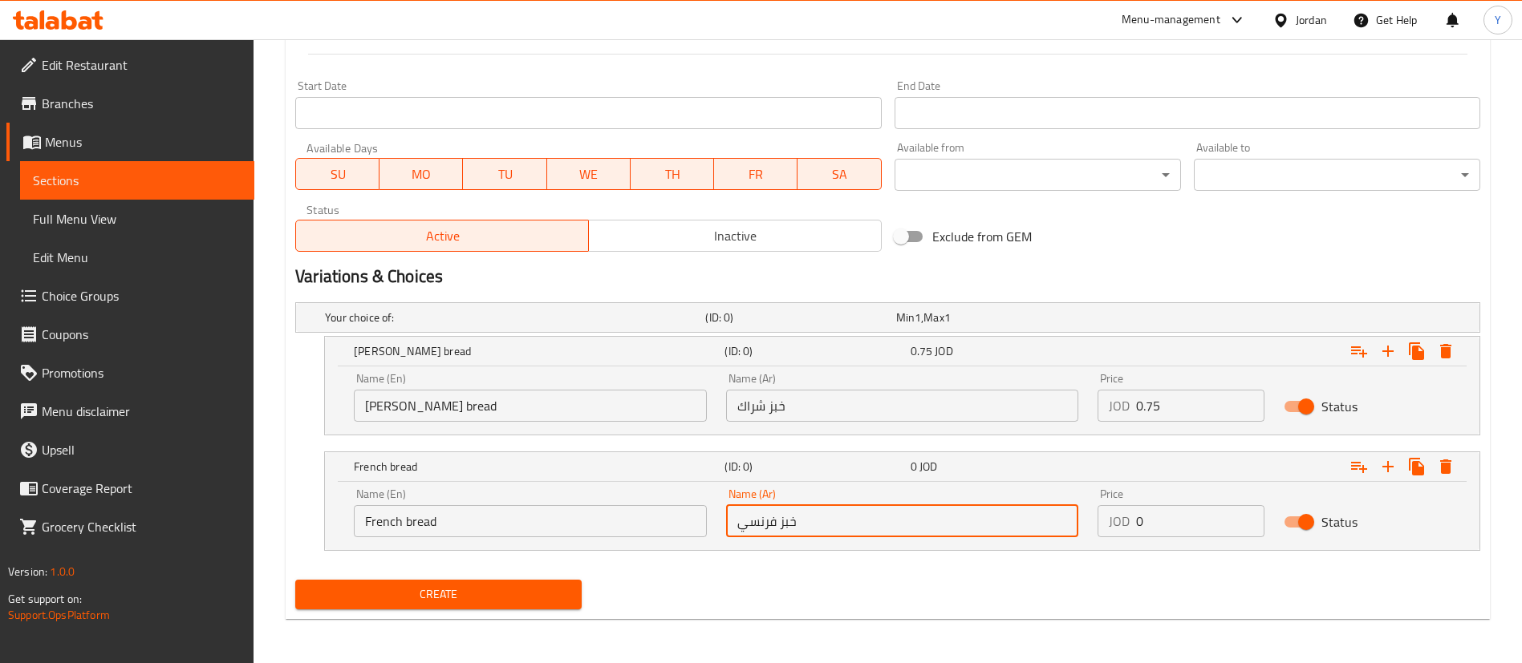
type input "خبز فرنسي"
click at [1173, 510] on input "0" at bounding box center [1200, 521] width 128 height 32
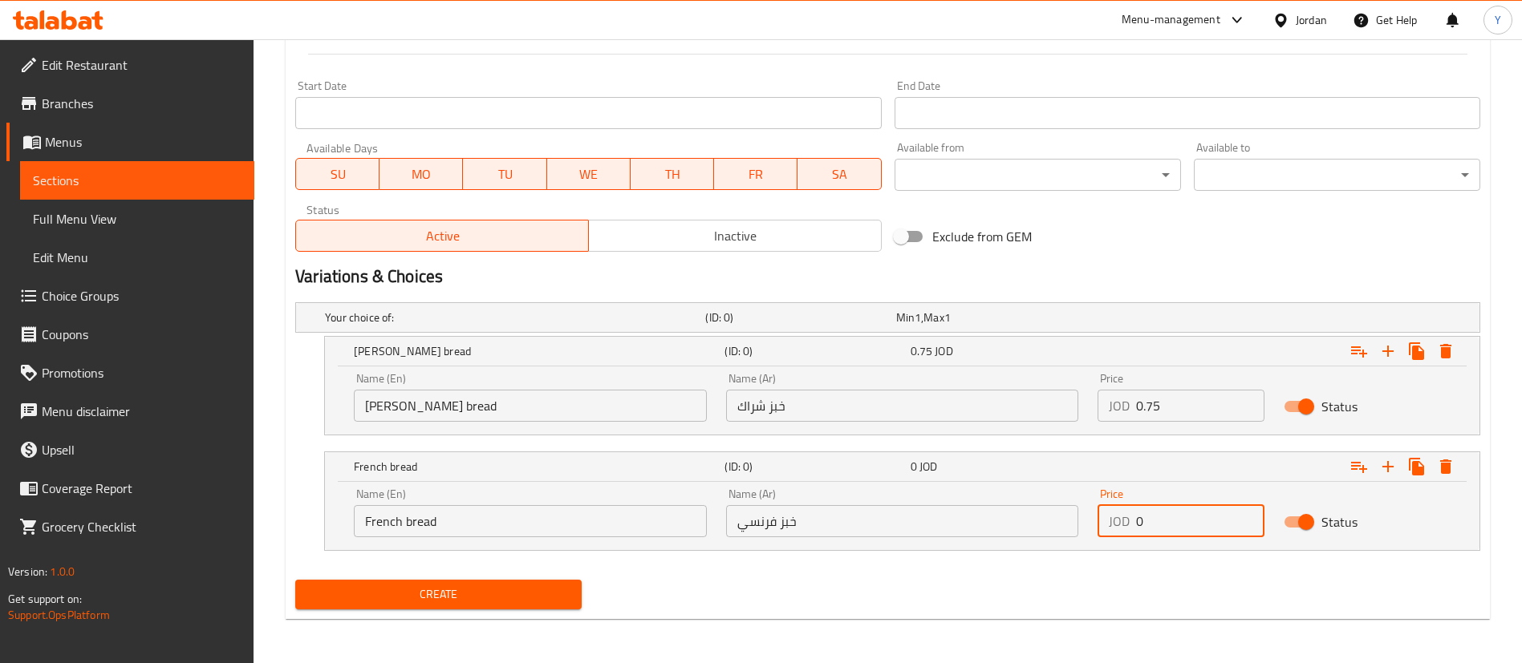
drag, startPoint x: 1161, startPoint y: 525, endPoint x: 946, endPoint y: 550, distance: 216.4
click at [1052, 538] on div "Name (En) French bread Name (En) Name (Ar) خبز فرنسي Name (Ar) Price JOD 0 Pric…" at bounding box center [902, 513] width 1116 height 68
type input "1"
click at [517, 605] on button "Create" at bounding box center [438, 595] width 286 height 30
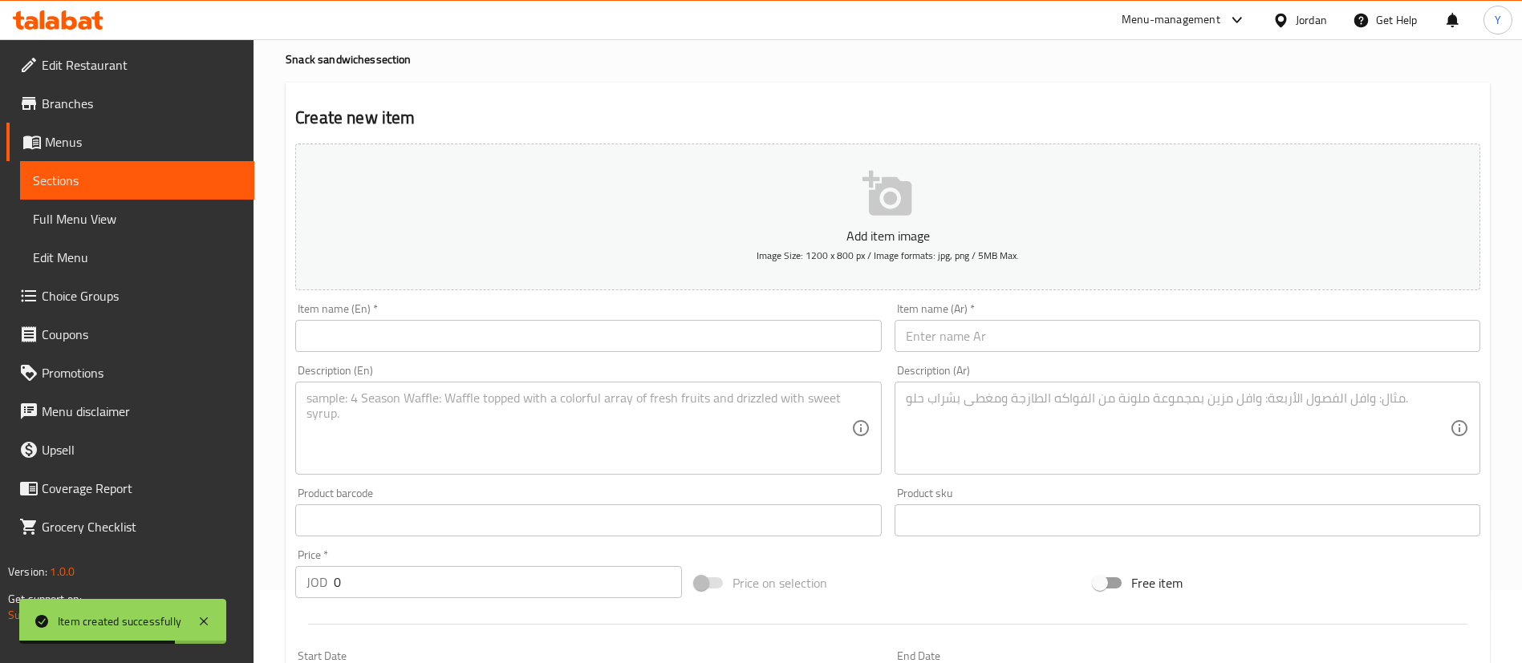
scroll to position [0, 0]
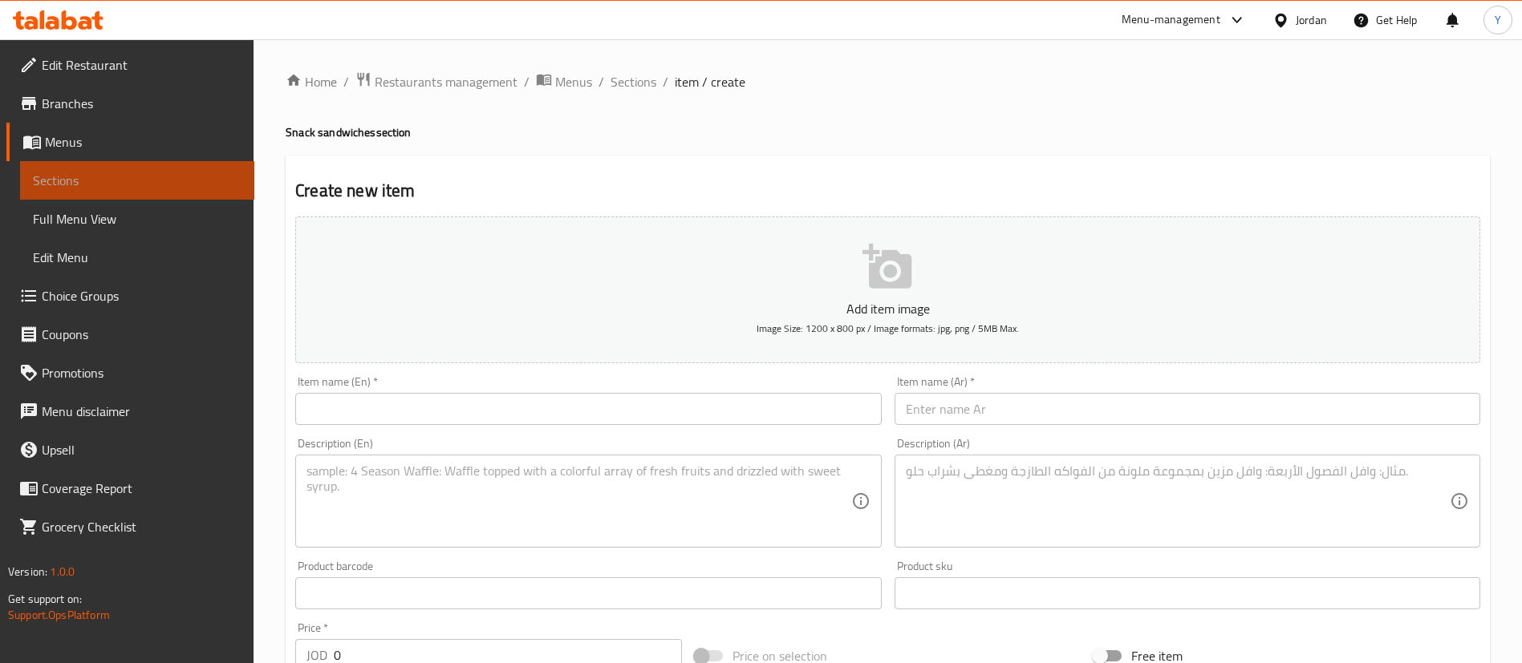
drag, startPoint x: 136, startPoint y: 171, endPoint x: 264, endPoint y: 190, distance: 129.0
click at [136, 171] on span "Sections" at bounding box center [137, 180] width 209 height 19
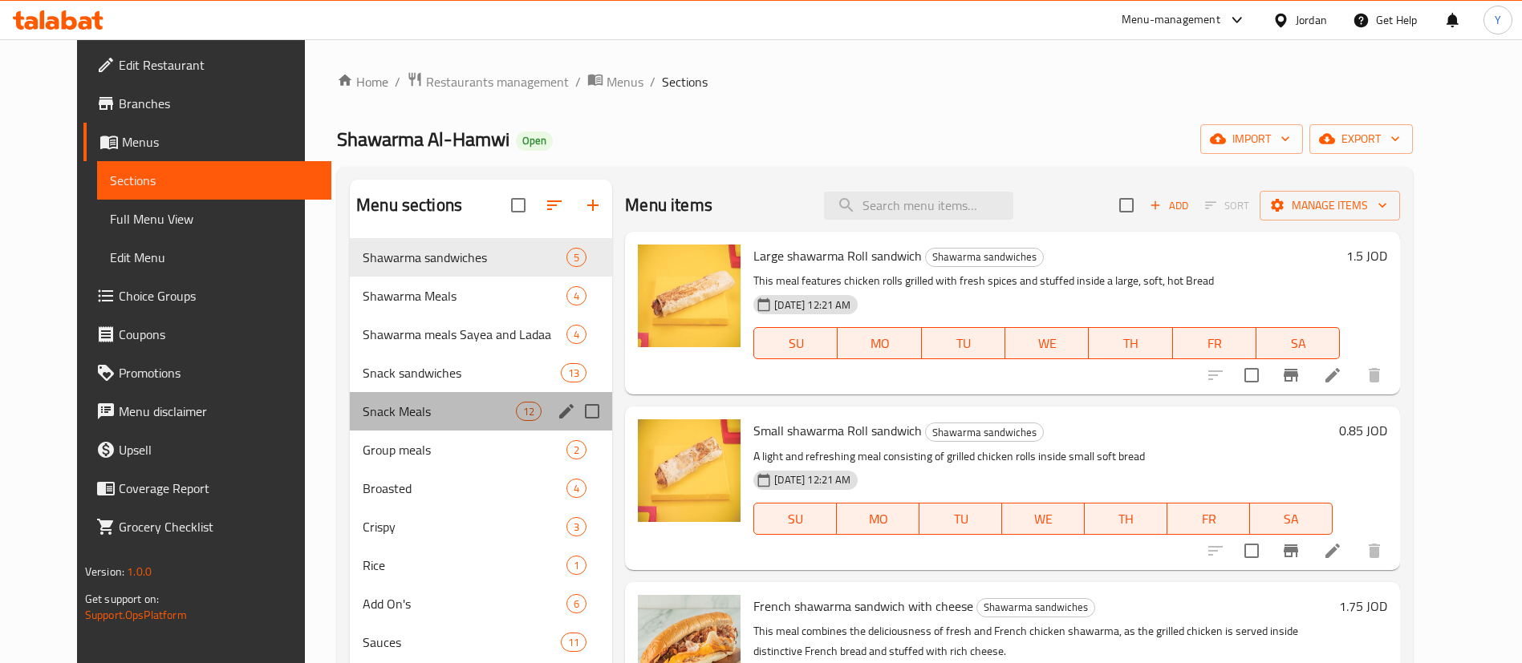
drag, startPoint x: 468, startPoint y: 422, endPoint x: 489, endPoint y: 411, distance: 24.4
click at [467, 423] on div "Snack Meals 12" at bounding box center [481, 411] width 262 height 39
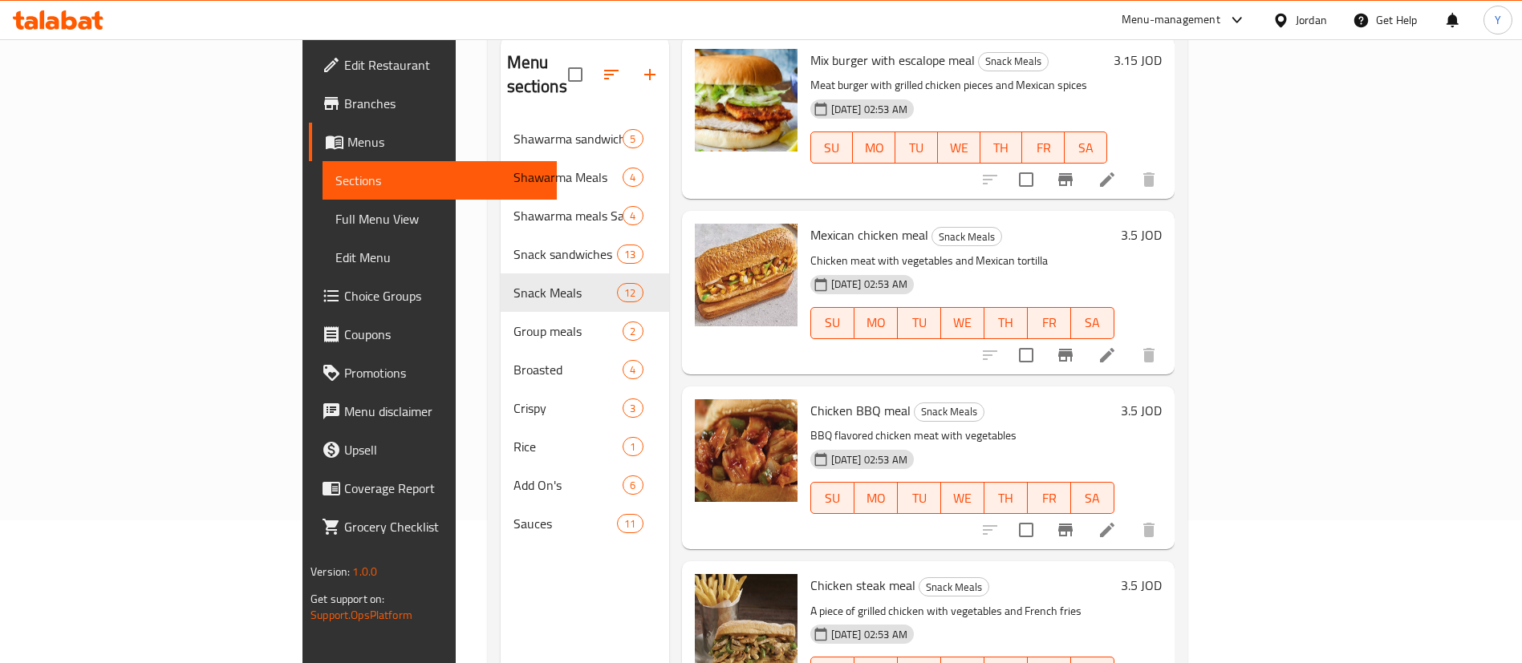
scroll to position [225, 0]
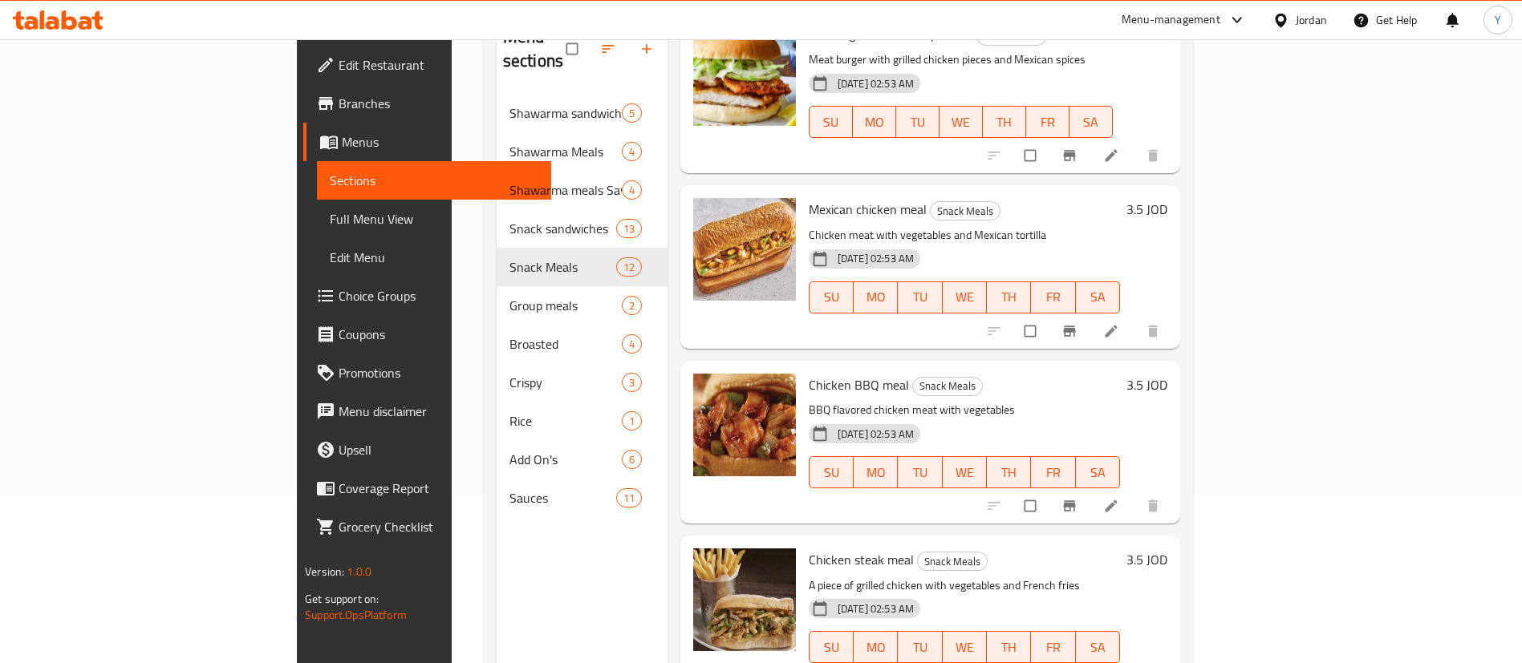
scroll to position [225, 0]
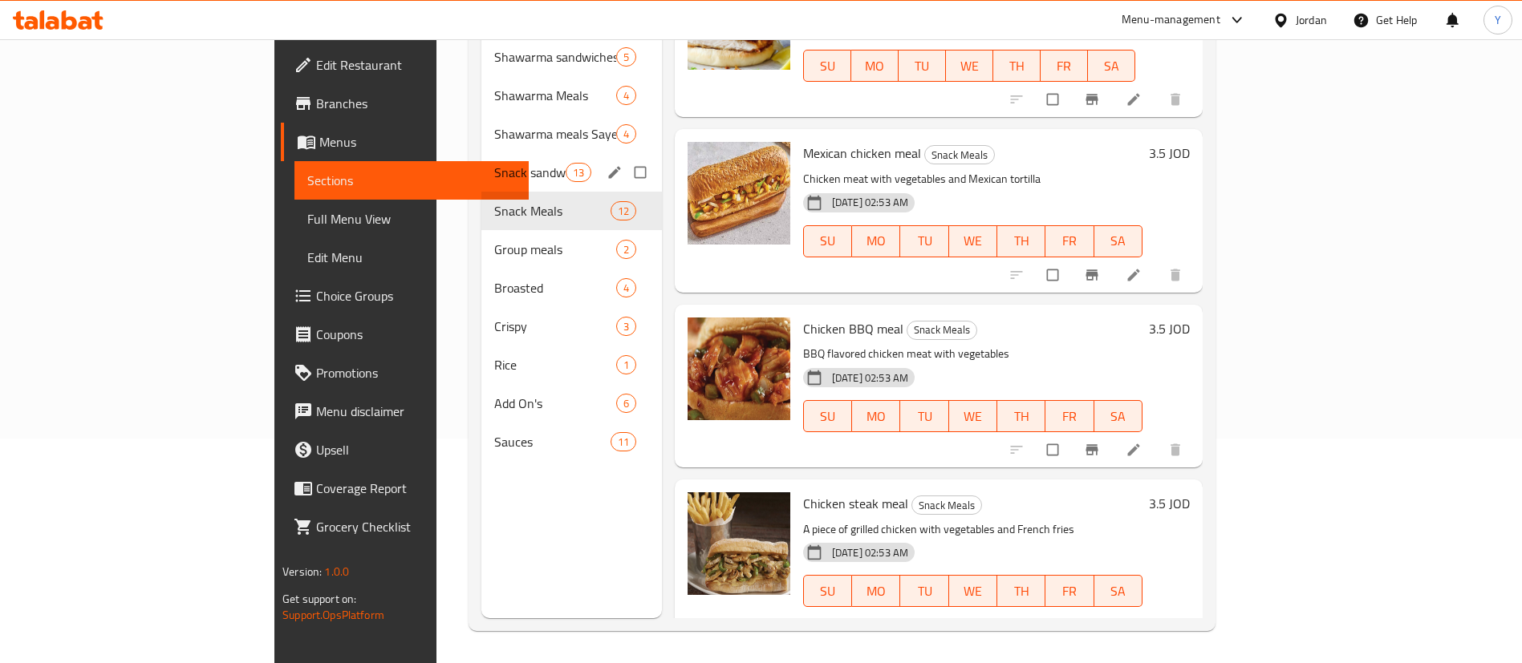
drag, startPoint x: 395, startPoint y: 160, endPoint x: 420, endPoint y: 172, distance: 28.0
click at [481, 160] on div "Snack sandwiches 13" at bounding box center [571, 172] width 180 height 39
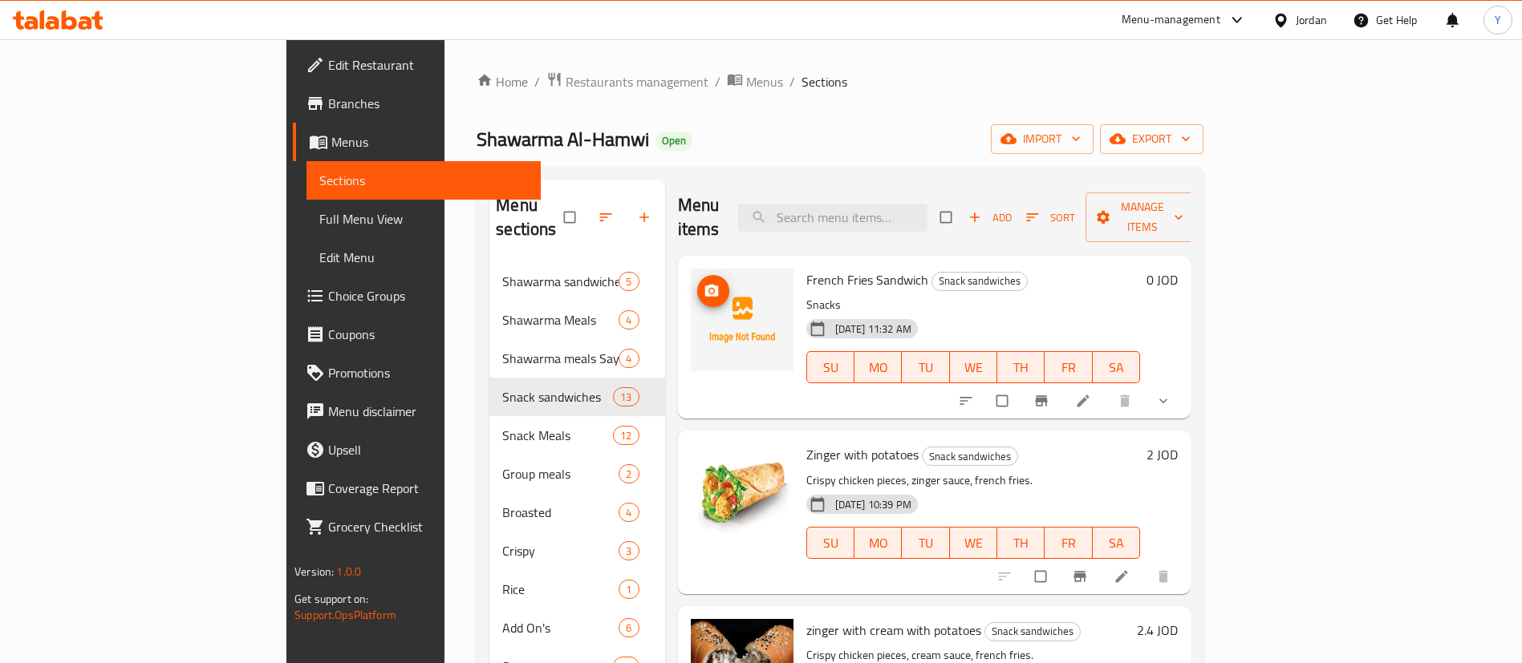
click at [697, 283] on span "upload picture" at bounding box center [713, 291] width 32 height 16
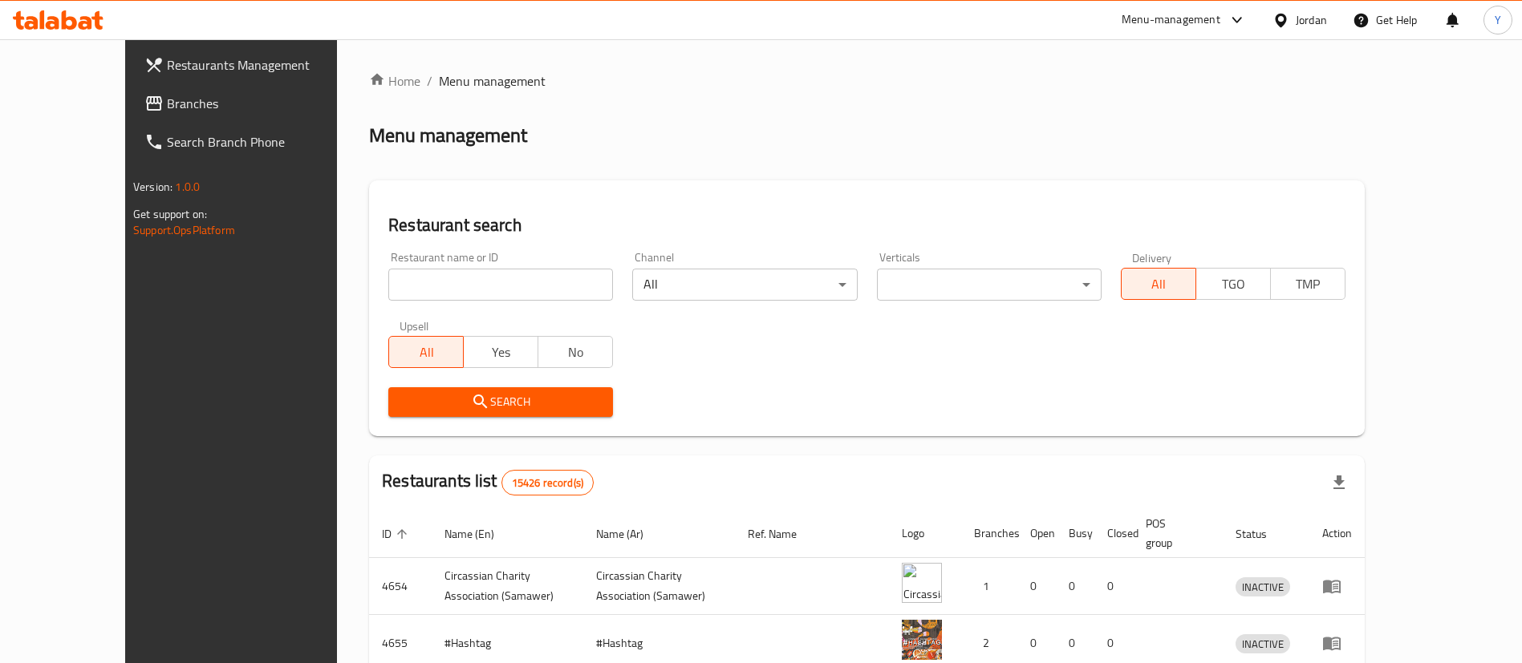
click at [167, 111] on span "Branches" at bounding box center [267, 103] width 200 height 19
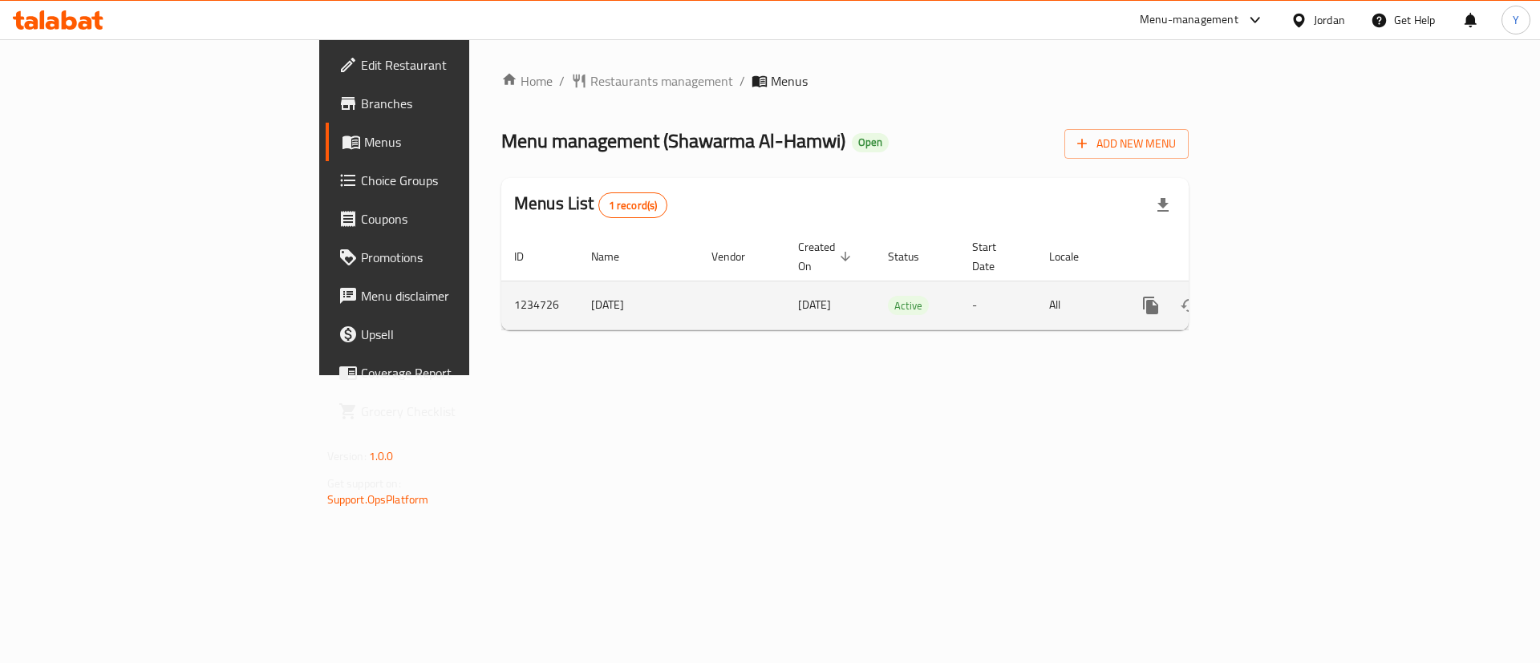
click at [1276, 296] on icon "enhanced table" at bounding box center [1266, 305] width 19 height 19
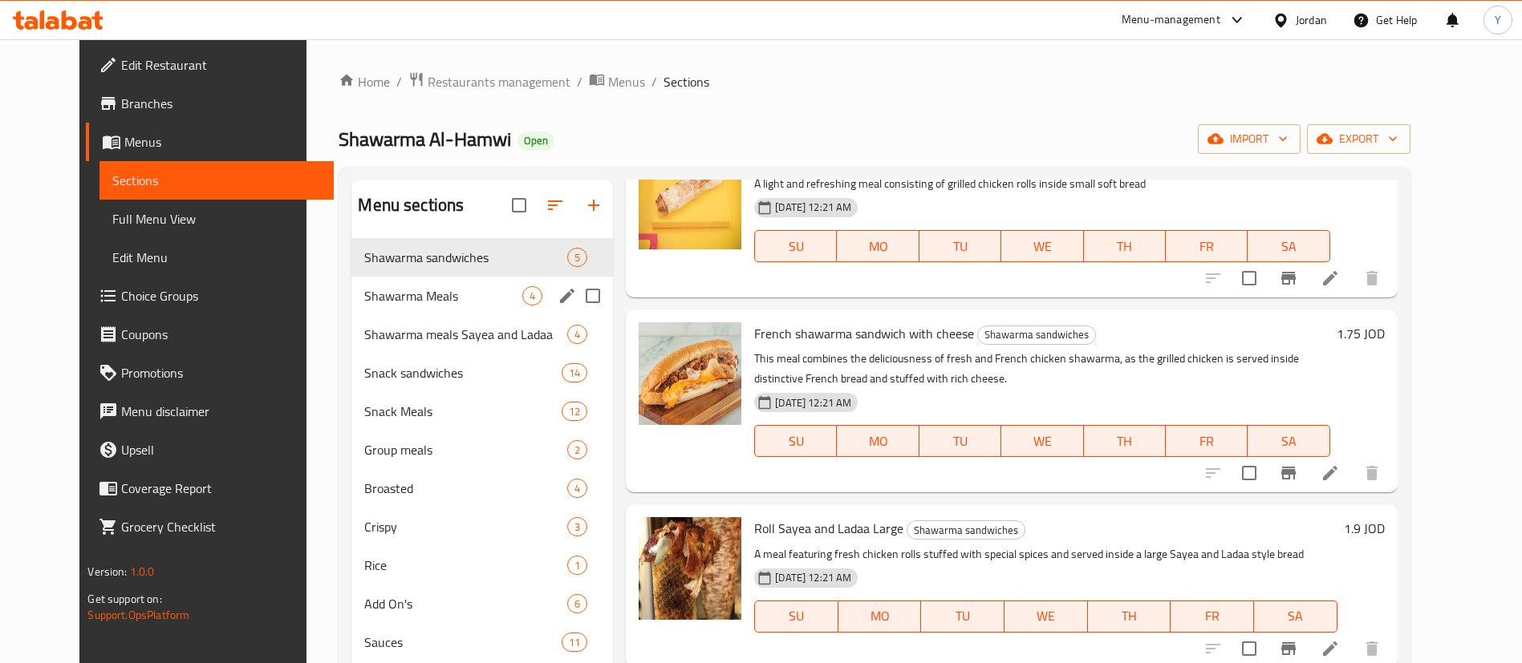
click at [424, 305] on span "Shawarma Meals" at bounding box center [443, 295] width 158 height 19
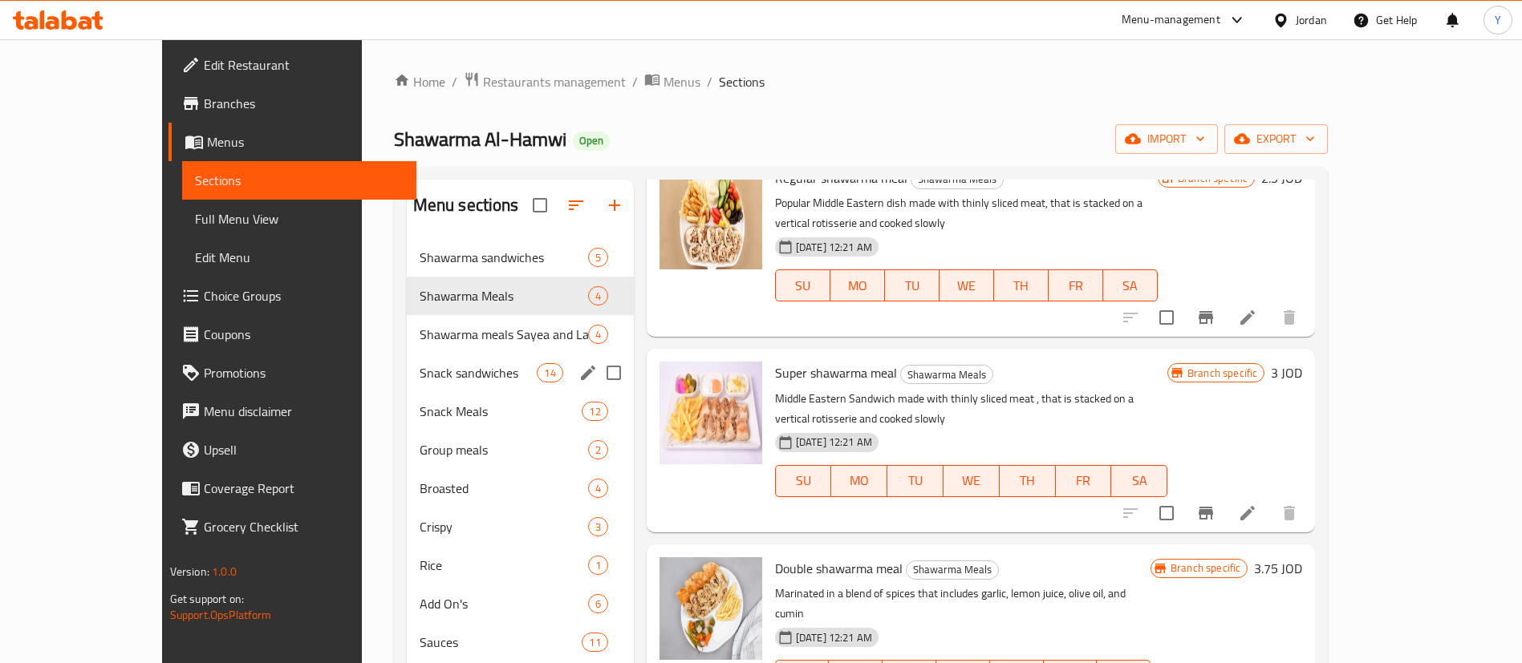
click at [420, 377] on span "Snack sandwiches" at bounding box center [479, 372] width 118 height 19
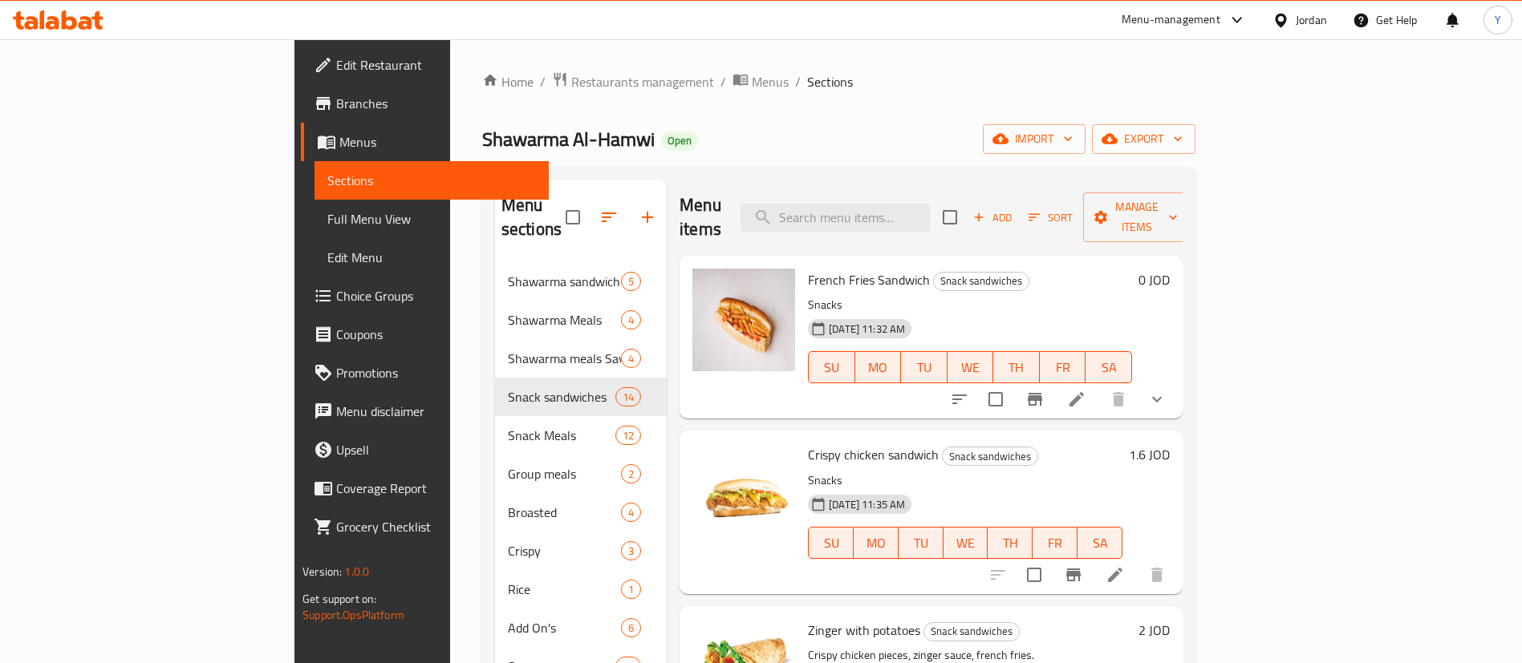
click at [1166, 390] on icon "show more" at bounding box center [1156, 399] width 19 height 19
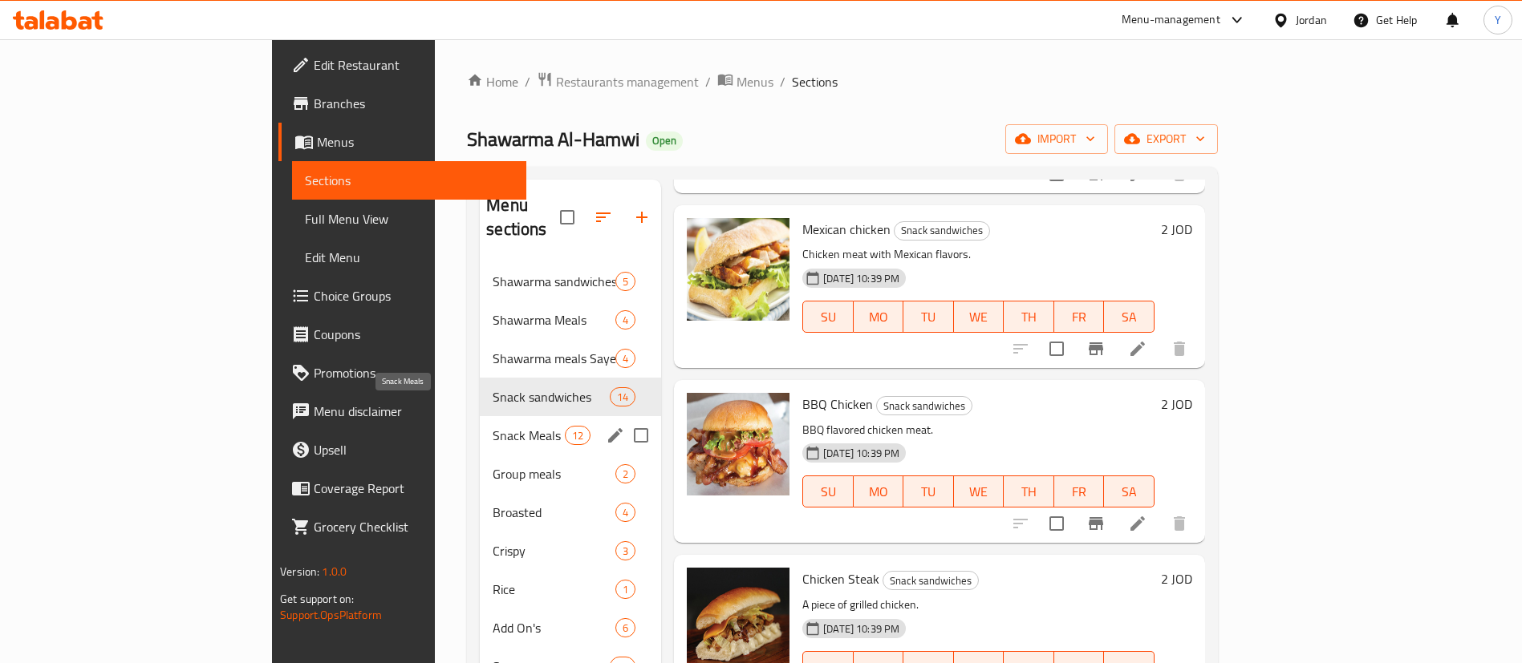
drag, startPoint x: 452, startPoint y: 418, endPoint x: 488, endPoint y: 413, distance: 36.4
click at [493, 426] on span "Snack Meals" at bounding box center [529, 435] width 72 height 19
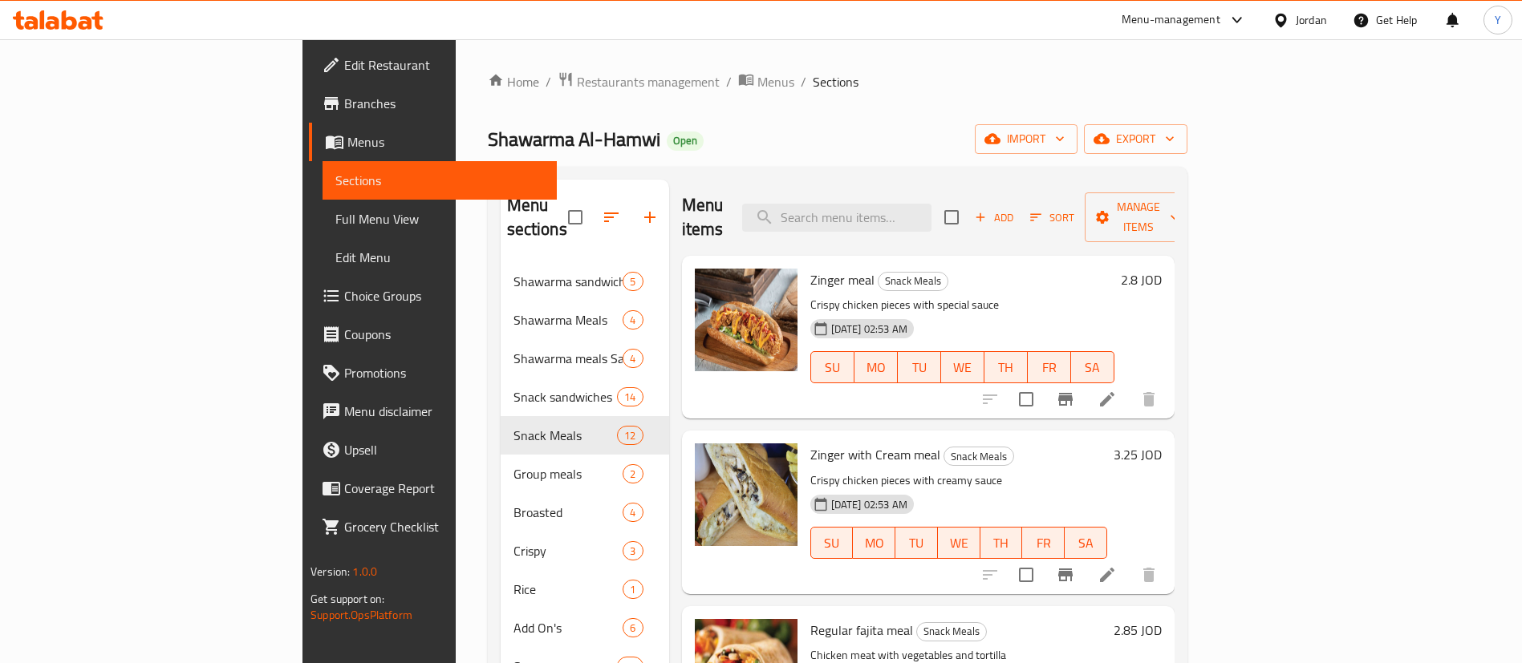
click at [86, 26] on icon at bounding box center [86, 23] width 14 height 14
